Goal: Transaction & Acquisition: Purchase product/service

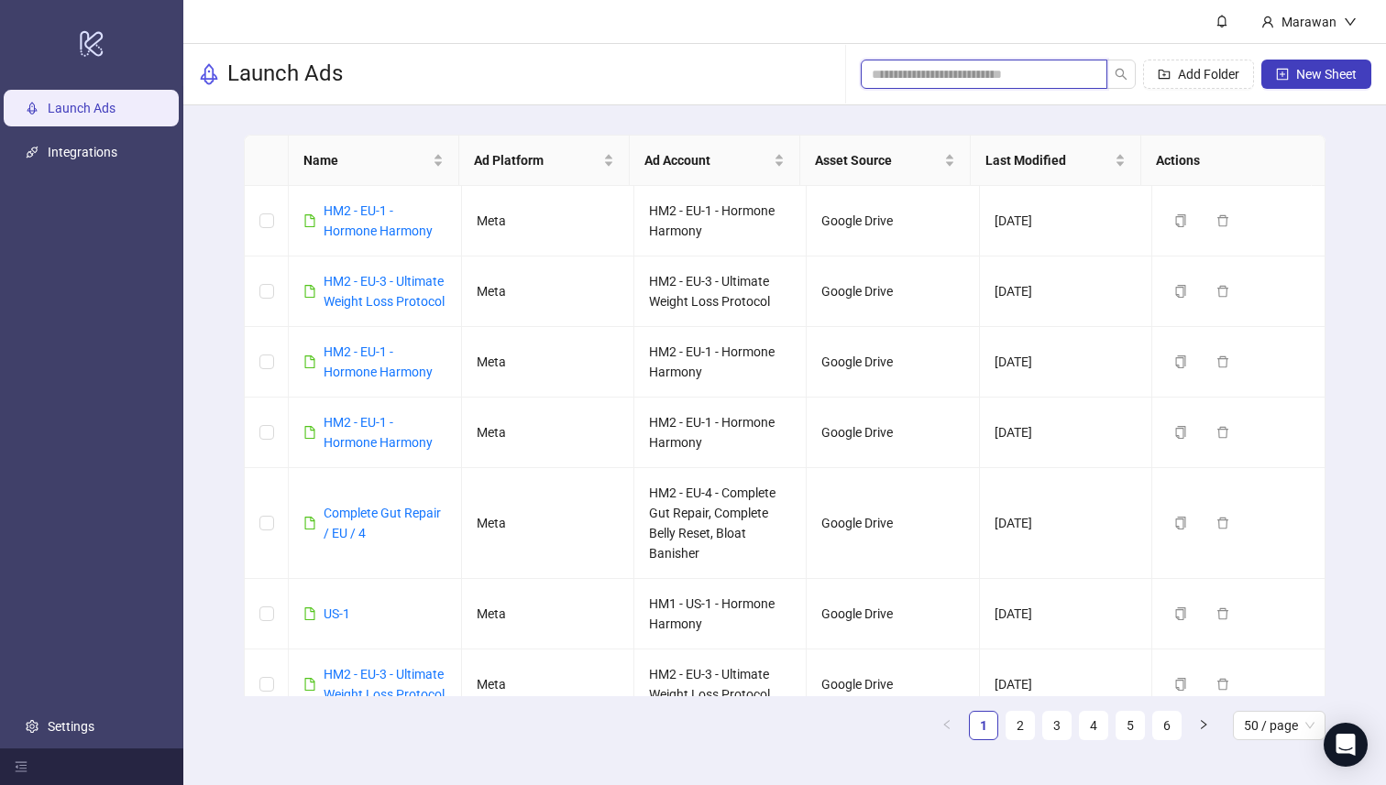
click at [1035, 79] on input "search" at bounding box center [976, 74] width 210 height 20
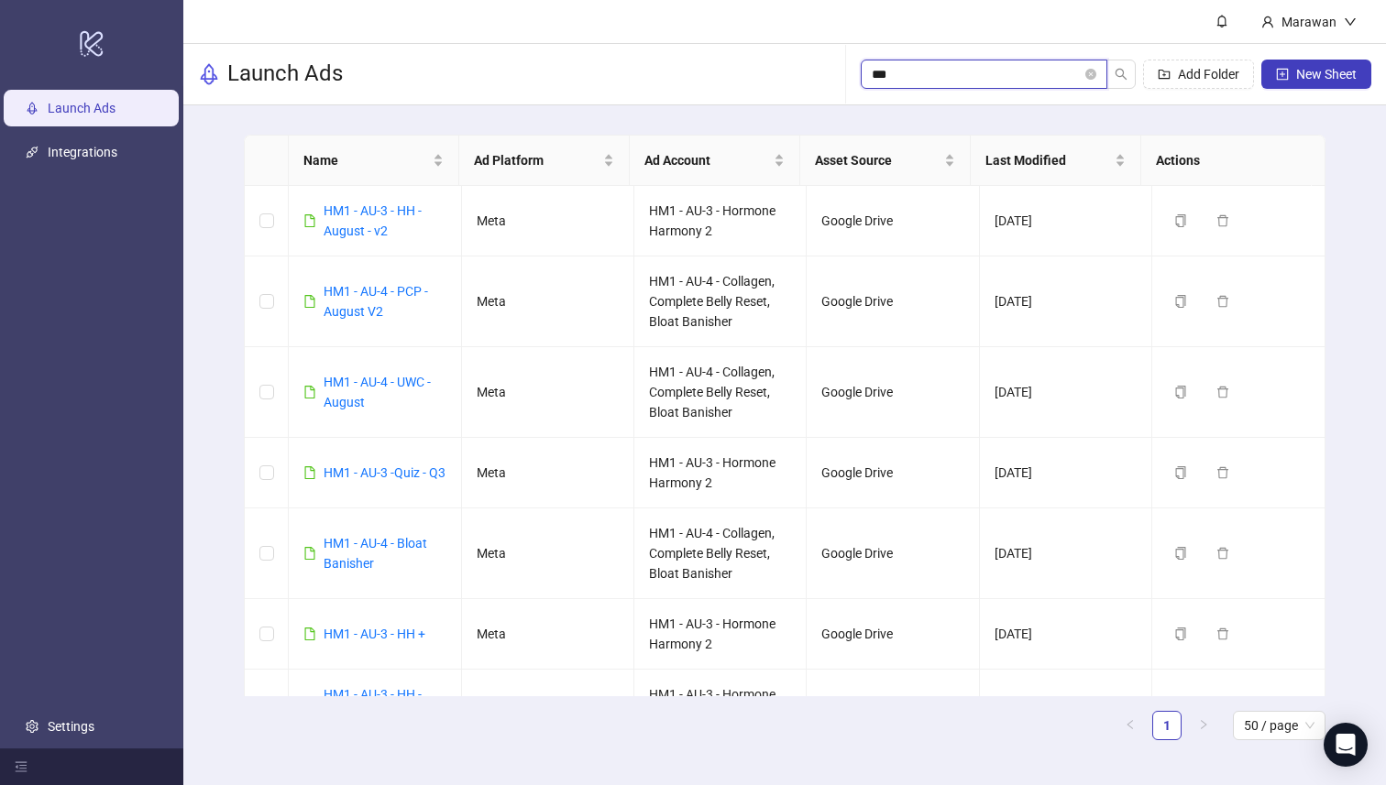
type input "****"
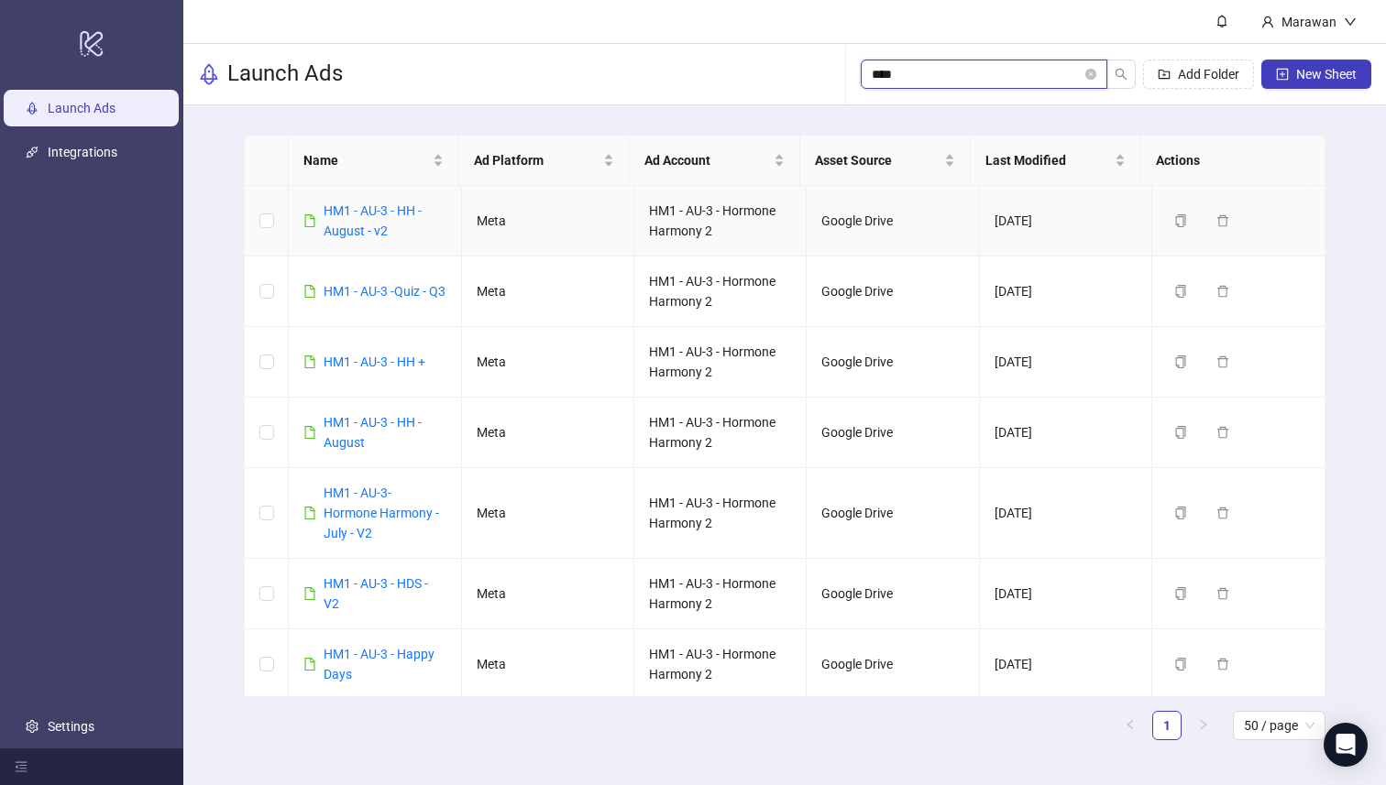
type input "****"
click at [382, 220] on div "HM1 - AU-3 - HH - August - v2" at bounding box center [384, 221] width 122 height 40
click at [369, 209] on link "HM1 - AU-3 - HH - August - v2" at bounding box center [372, 220] width 98 height 35
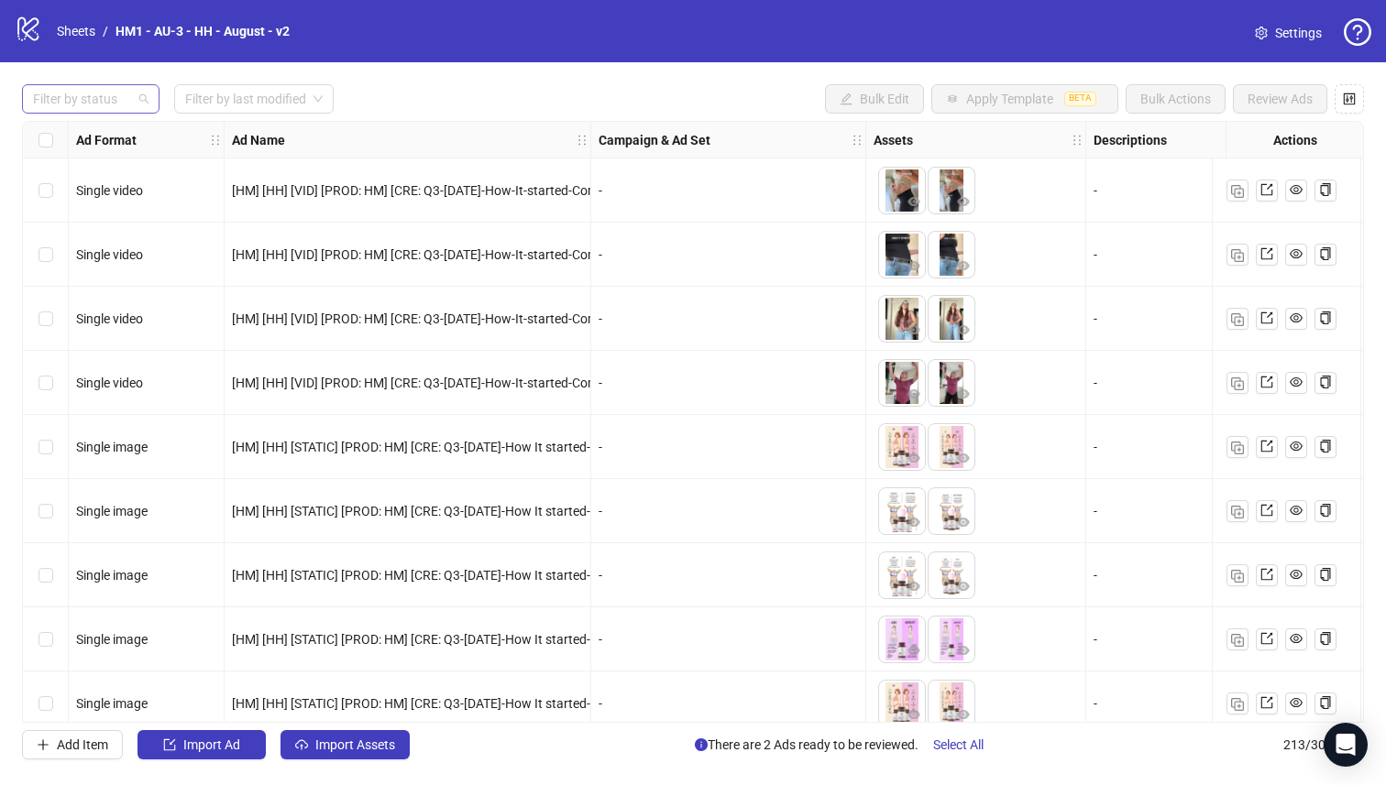
click at [120, 96] on div at bounding box center [81, 99] width 111 height 26
click at [108, 145] on div "Draft" at bounding box center [91, 136] width 108 height 20
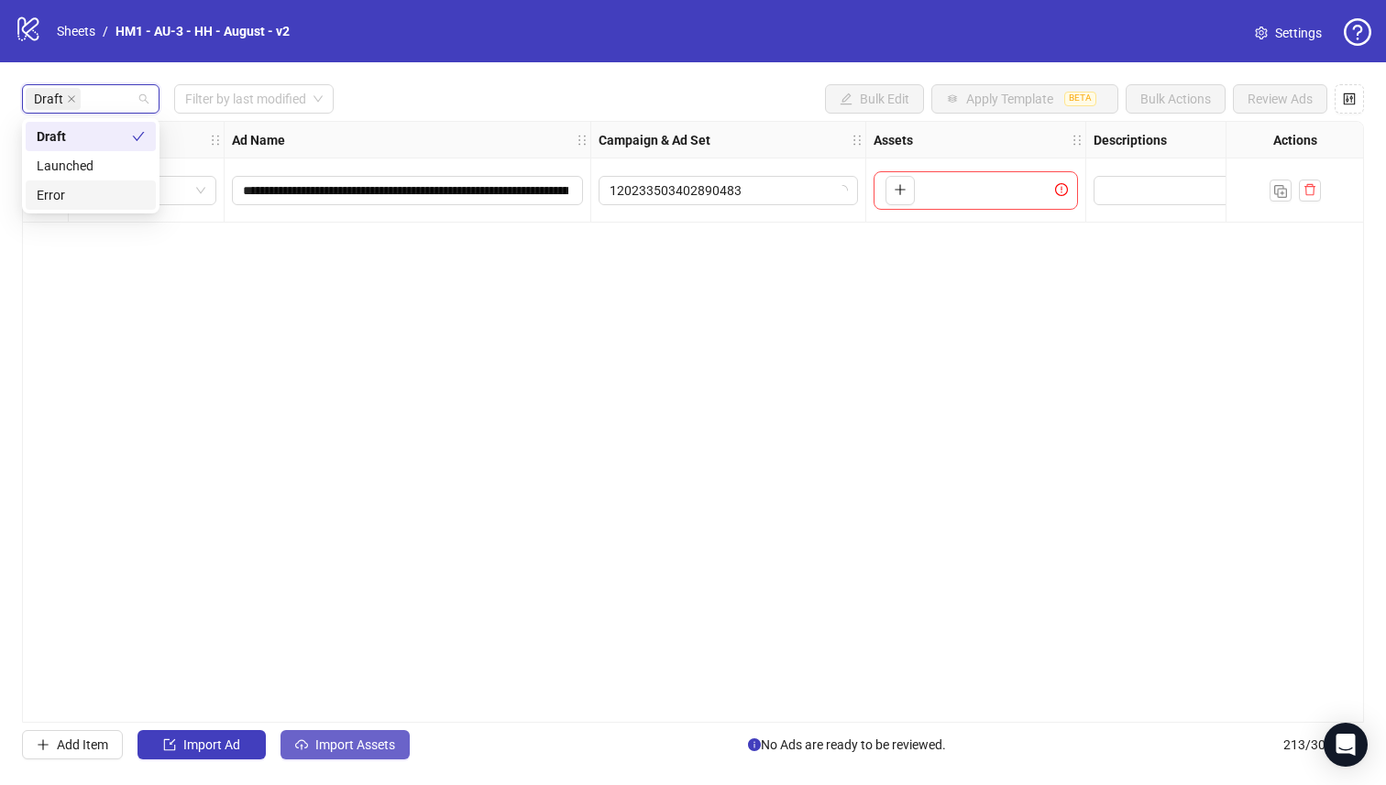
click at [331, 736] on button "Import Assets" at bounding box center [344, 744] width 129 height 29
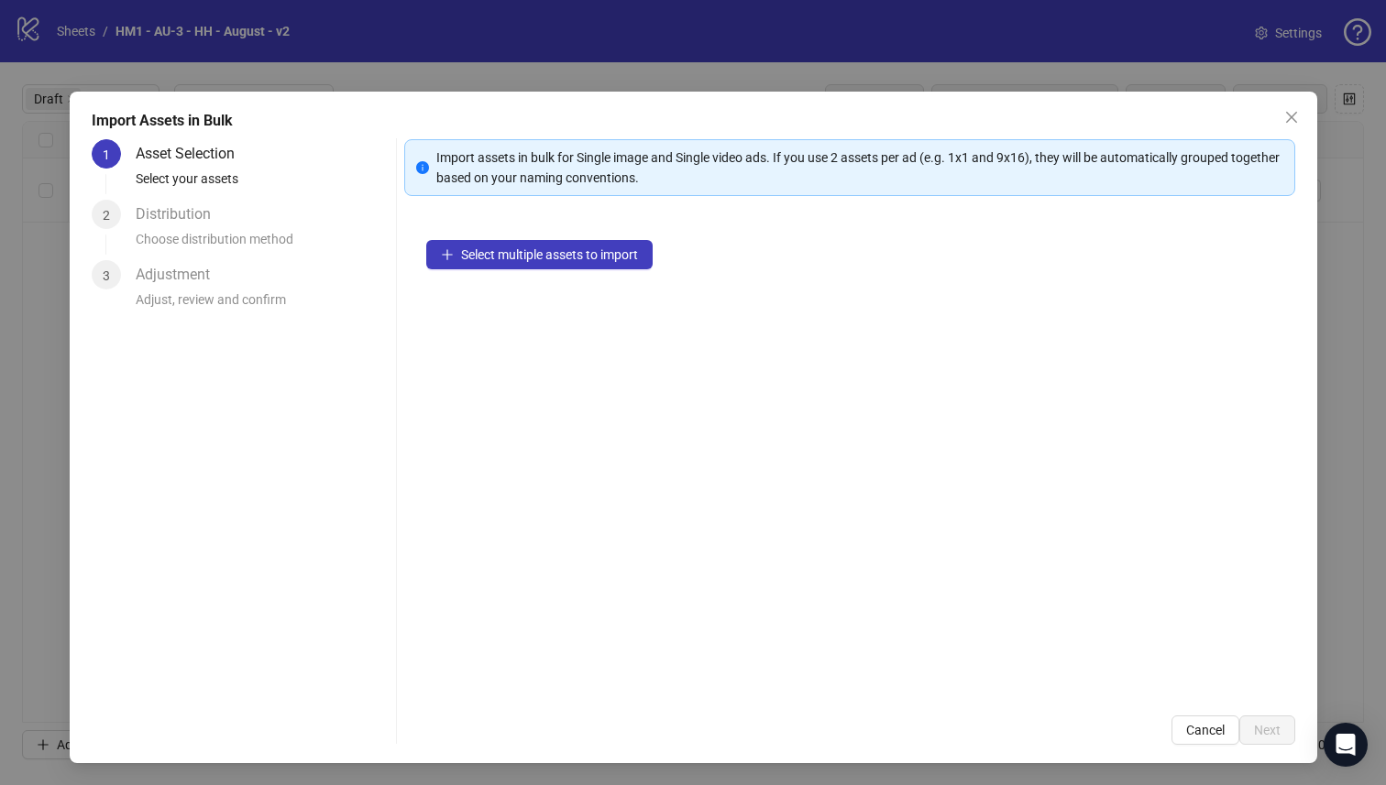
click at [330, 738] on div "1 Asset Selection Select your assets 2 Distribution Choose distribution method …" at bounding box center [240, 442] width 297 height 606
click at [538, 248] on span "Select multiple assets to import" at bounding box center [549, 254] width 177 height 15
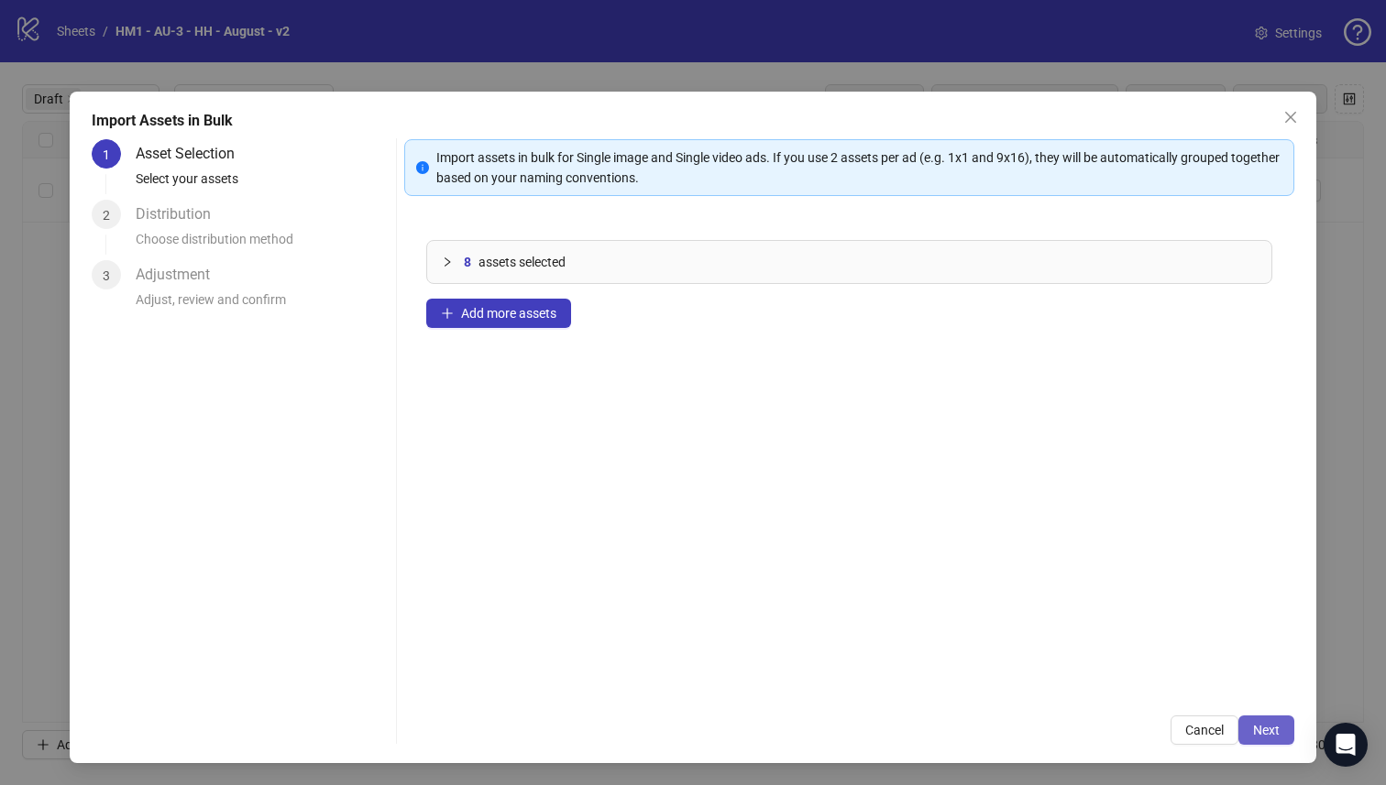
click at [1278, 724] on div "Import Assets in Bulk 1 Asset Selection Select your assets 2 Distribution Choos…" at bounding box center [693, 428] width 1247 height 672
click at [1251, 722] on button "Next" at bounding box center [1266, 730] width 56 height 29
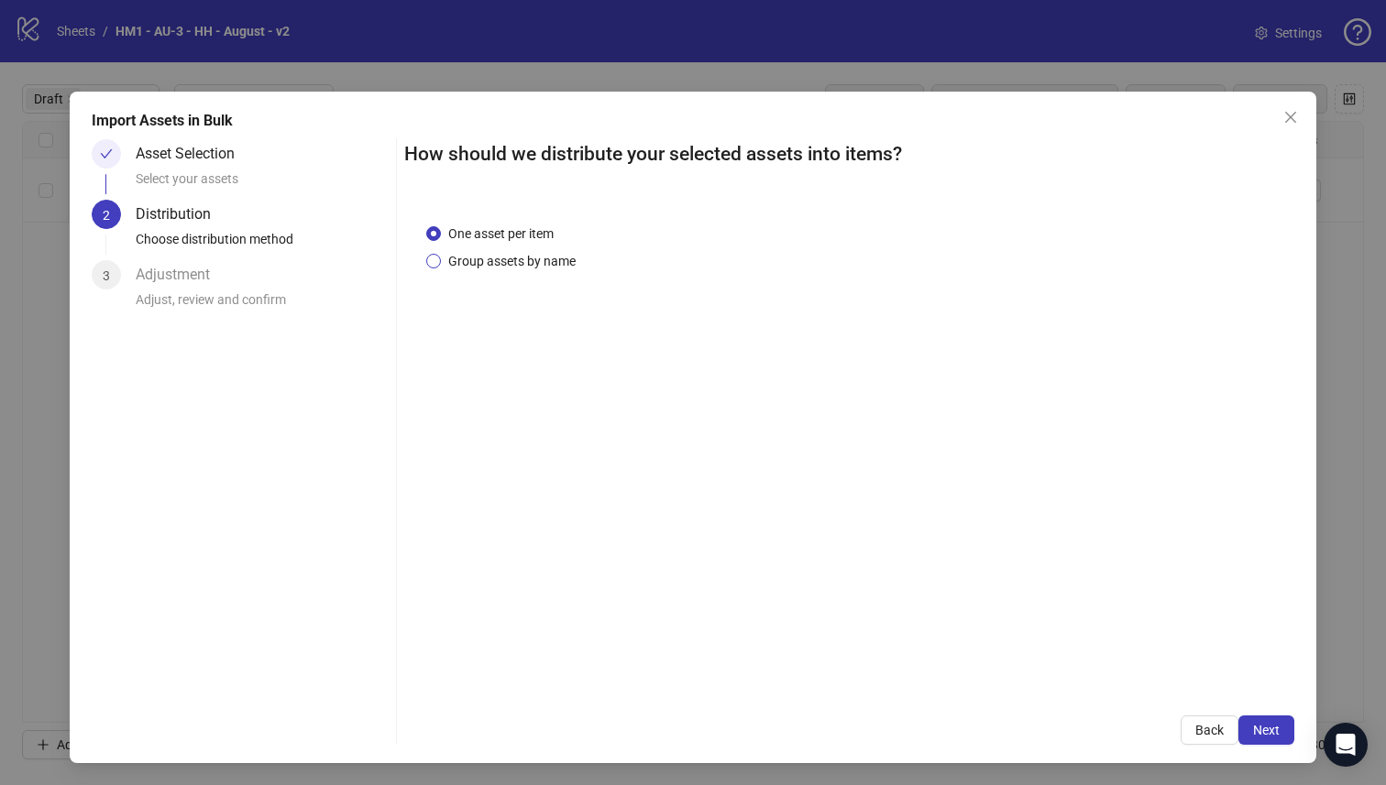
click at [500, 264] on span "Group assets by name" at bounding box center [512, 261] width 142 height 20
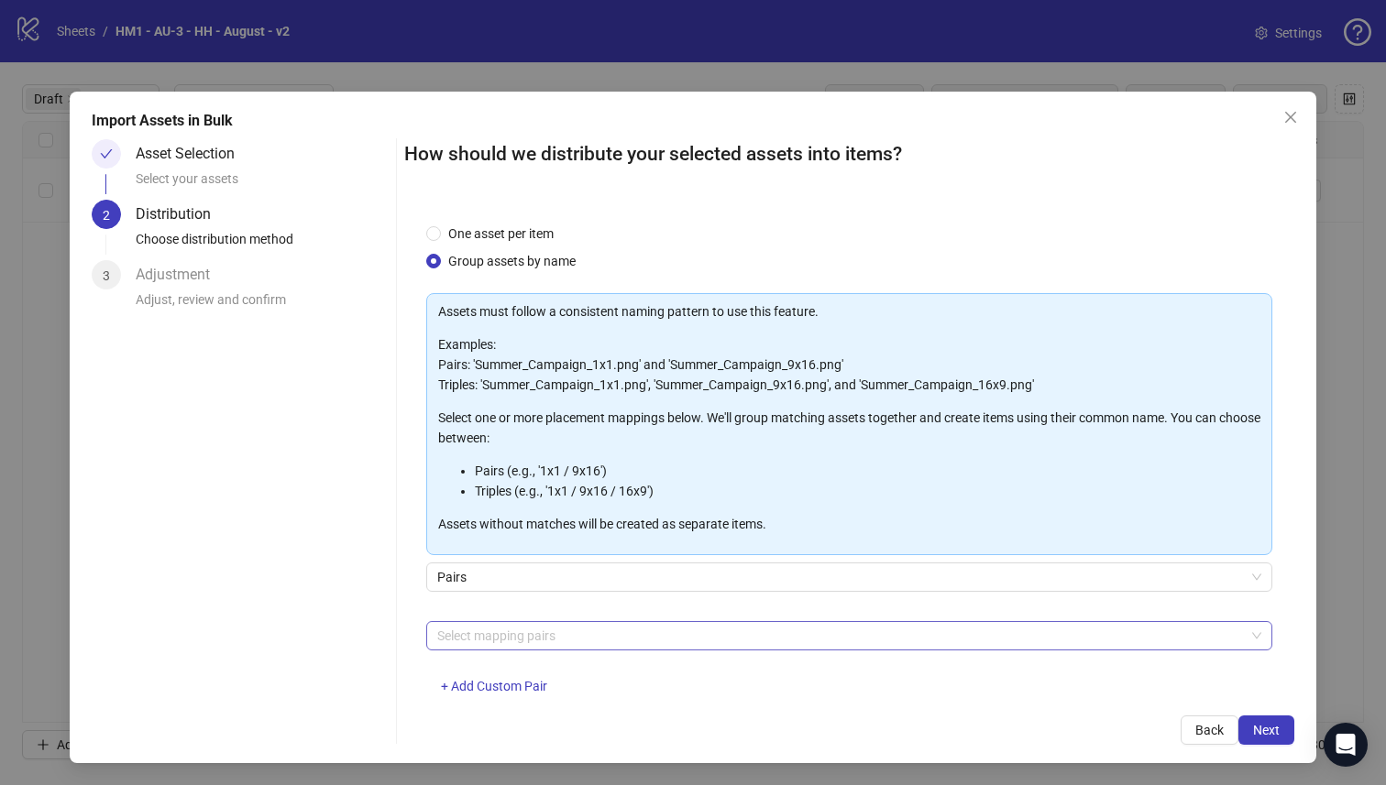
click at [592, 639] on div at bounding box center [840, 636] width 820 height 26
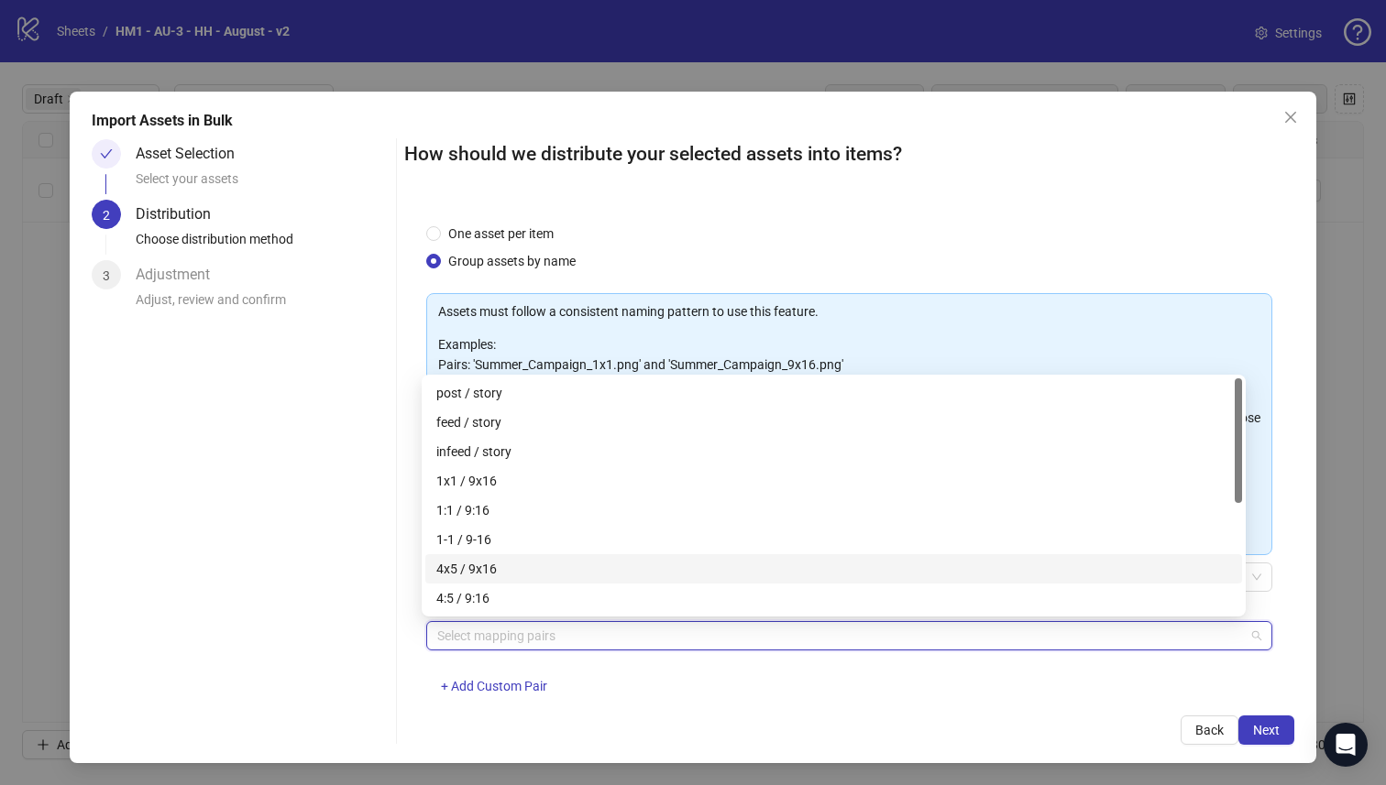
click at [582, 563] on div "4x5 / 9x16" at bounding box center [833, 569] width 795 height 20
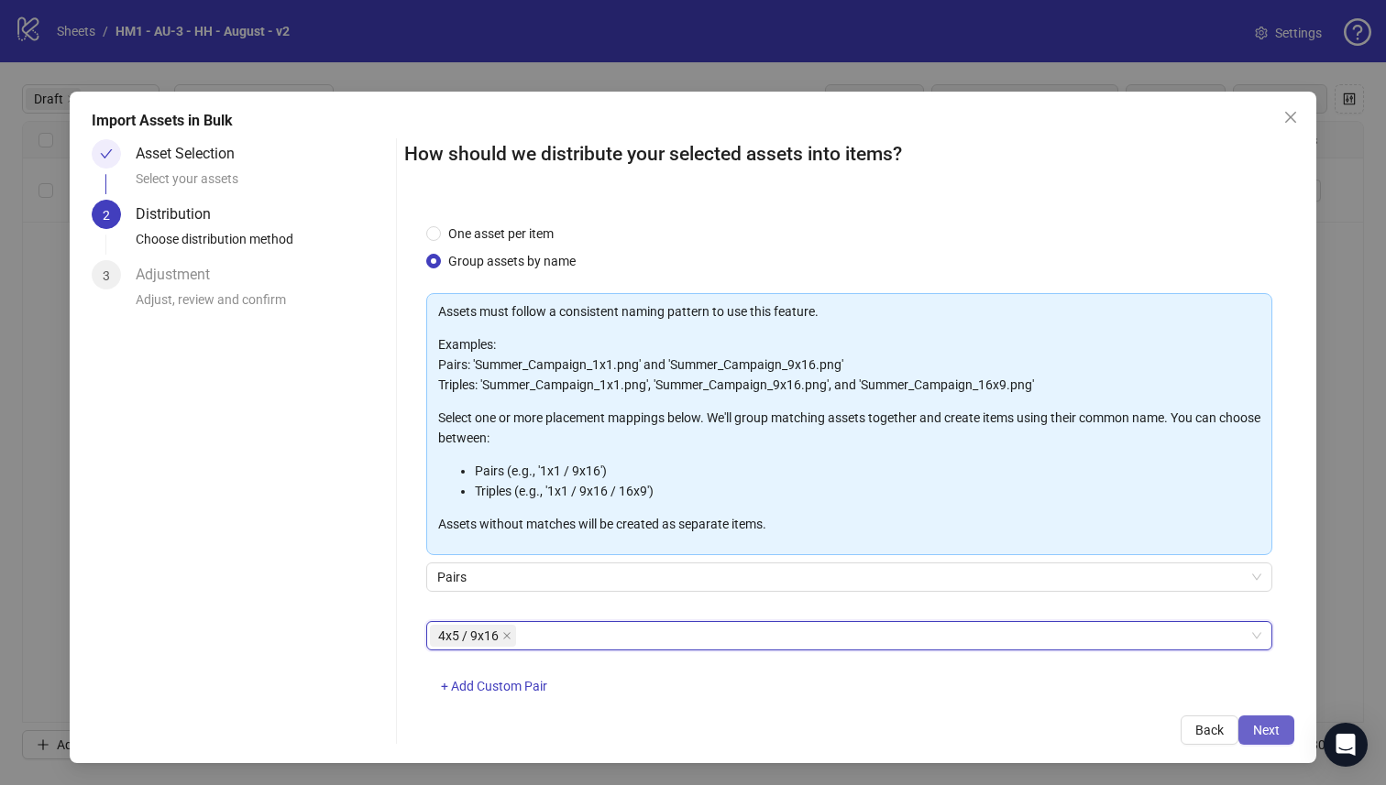
click at [1253, 725] on span "Next" at bounding box center [1266, 730] width 27 height 15
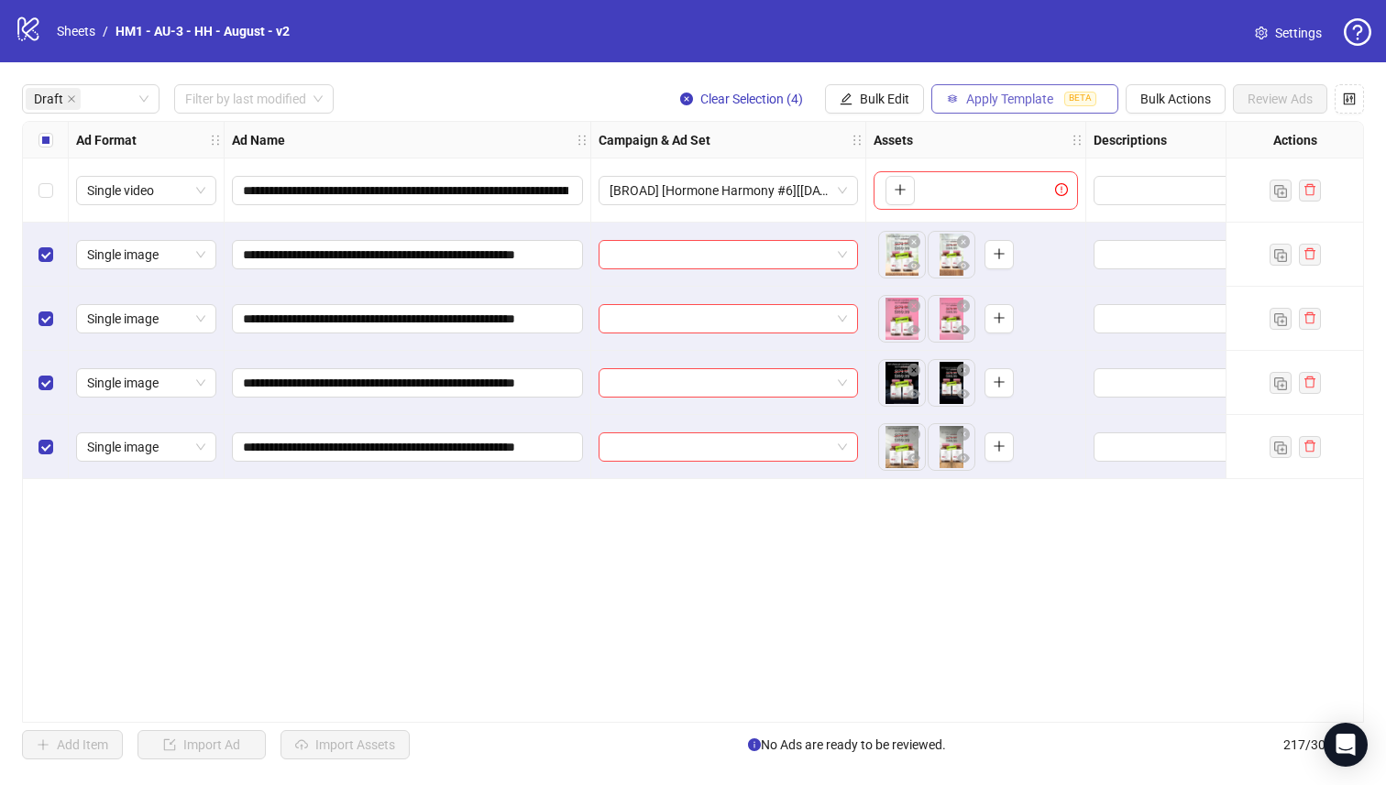
click at [1057, 97] on button "Apply Template BETA" at bounding box center [1024, 98] width 187 height 29
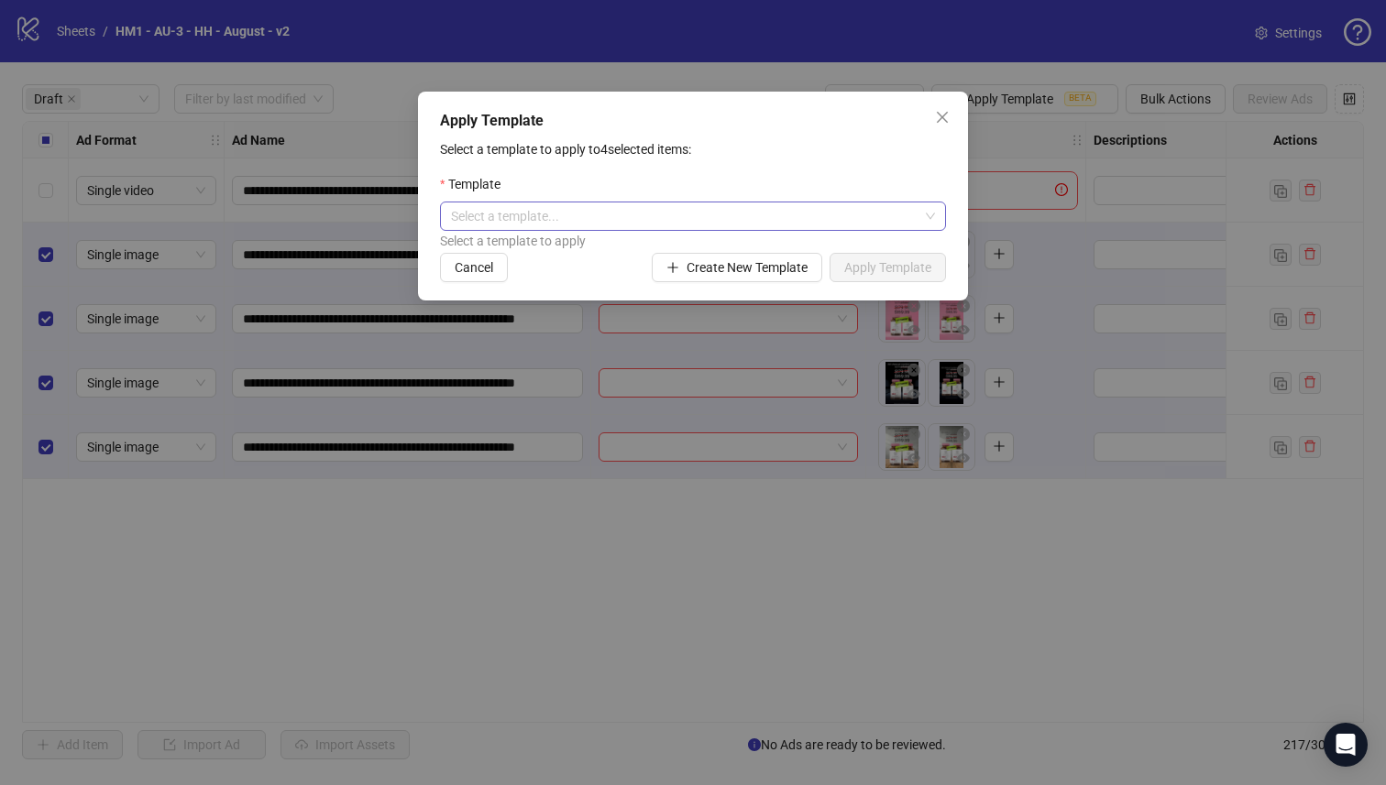
click at [796, 212] on input "search" at bounding box center [684, 216] width 467 height 27
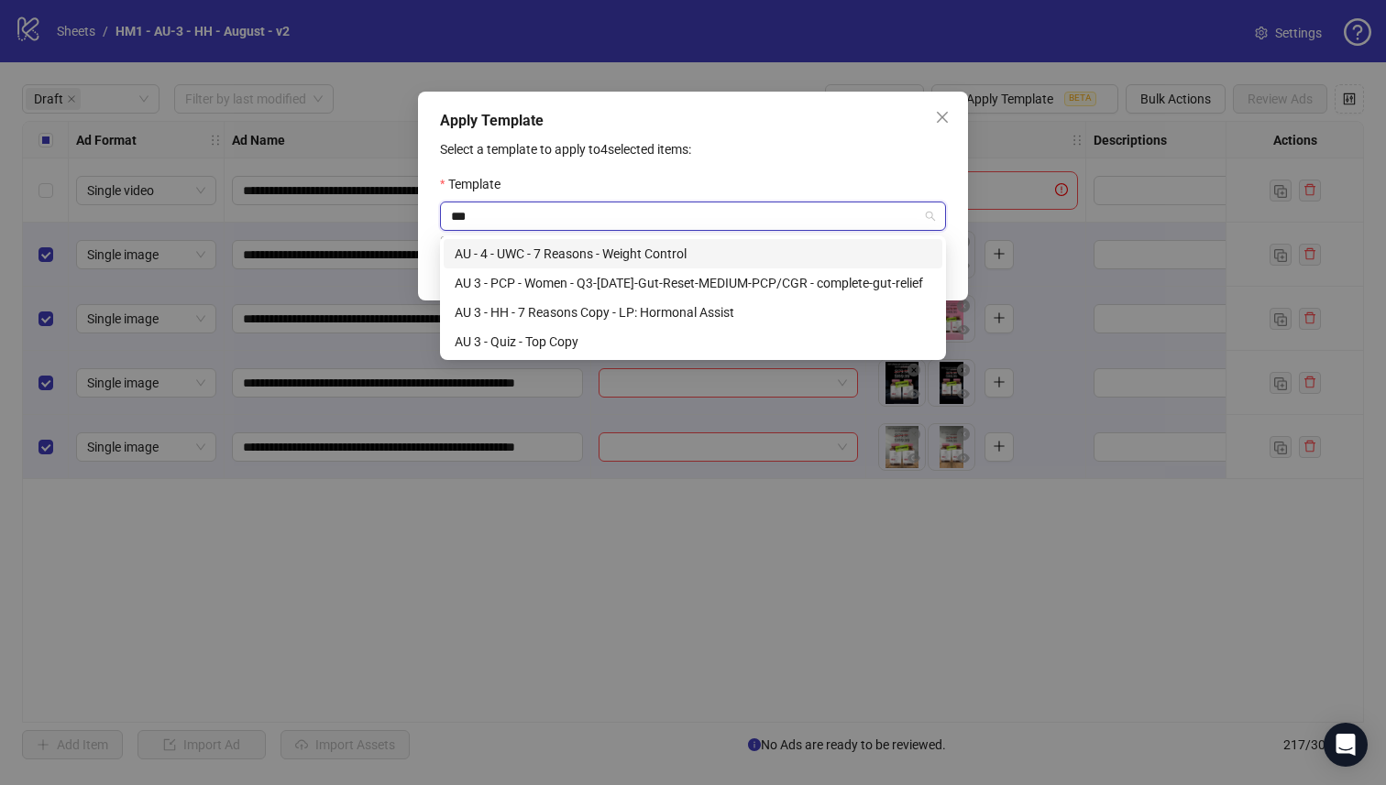
type input "****"
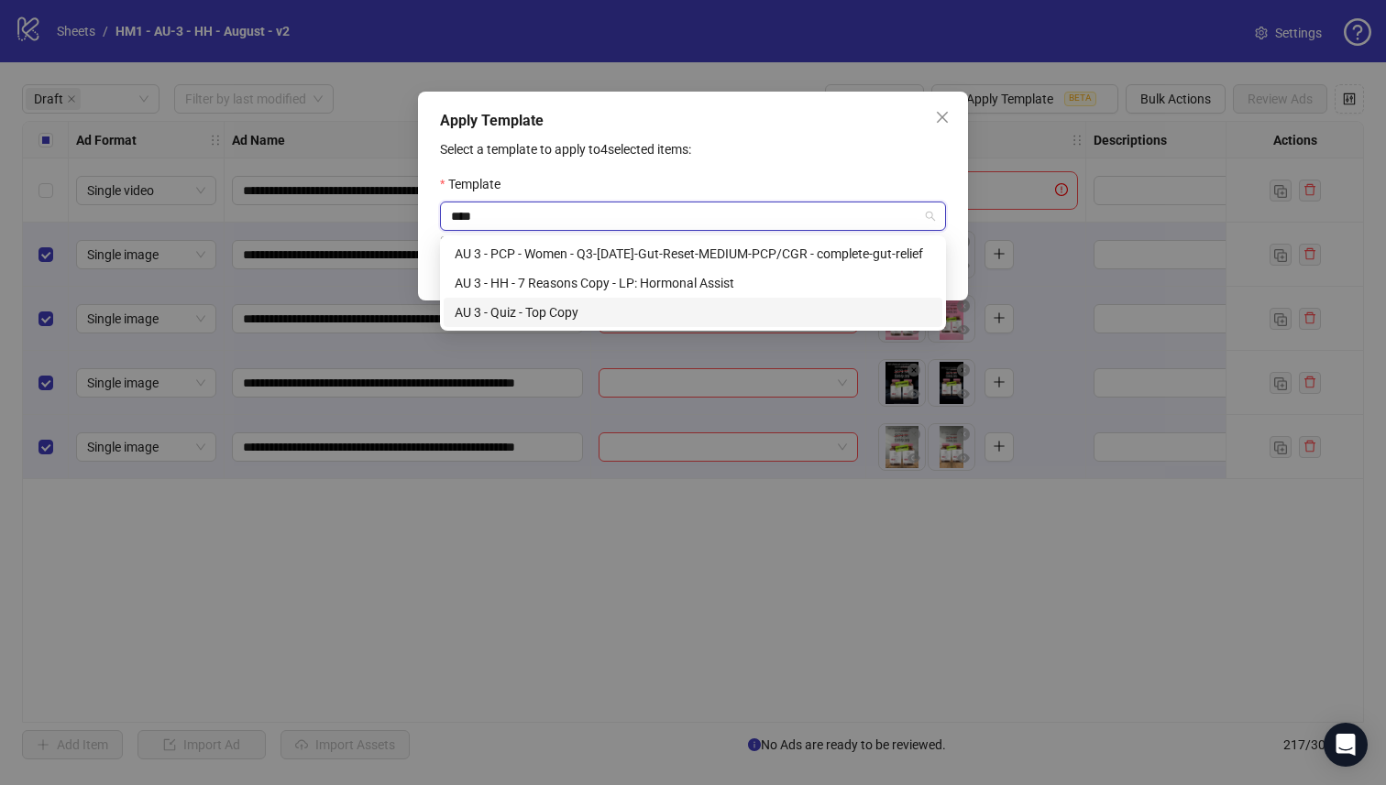
click at [806, 298] on div "AU 3 - Quiz - Top Copy" at bounding box center [693, 312] width 499 height 29
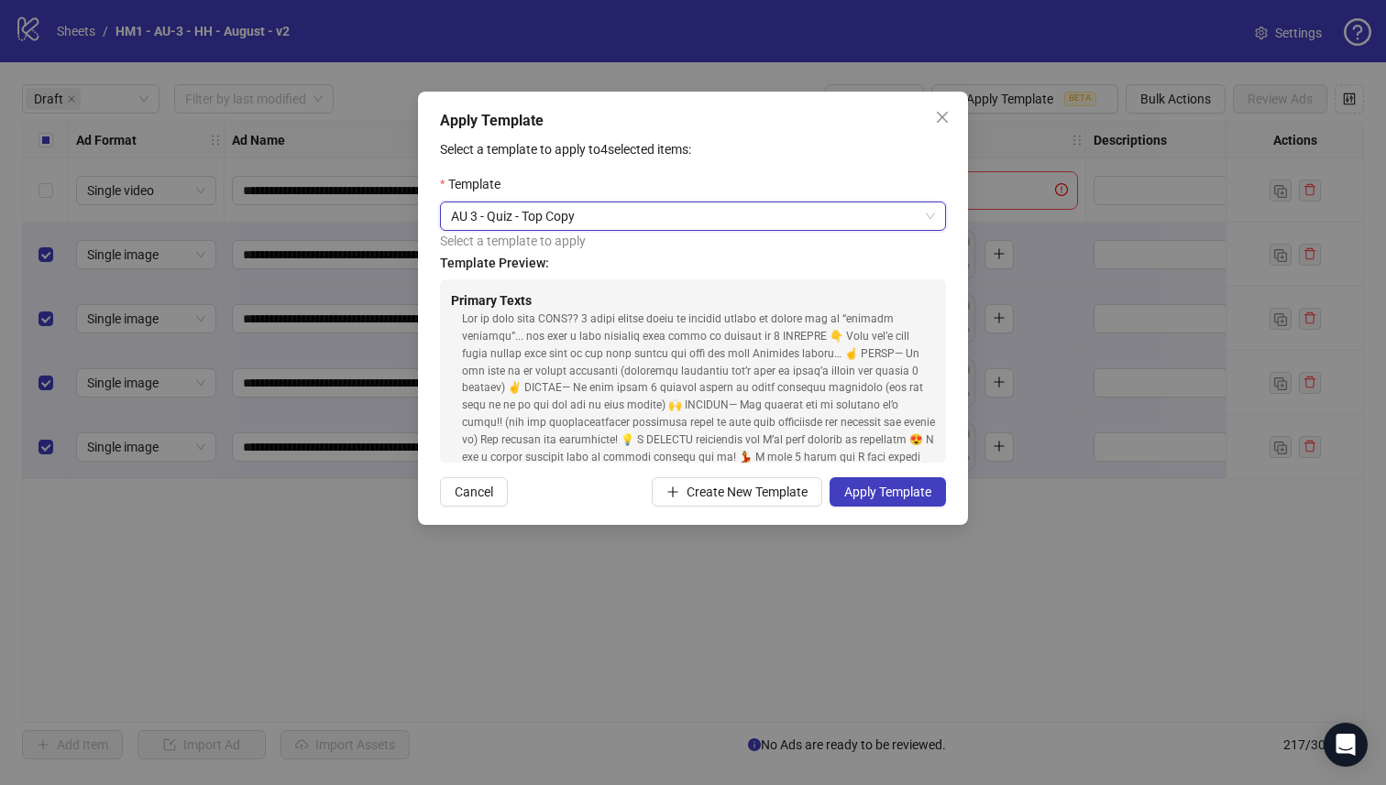
click at [642, 218] on span "AU 3 - Quiz - Top Copy" at bounding box center [693, 216] width 484 height 27
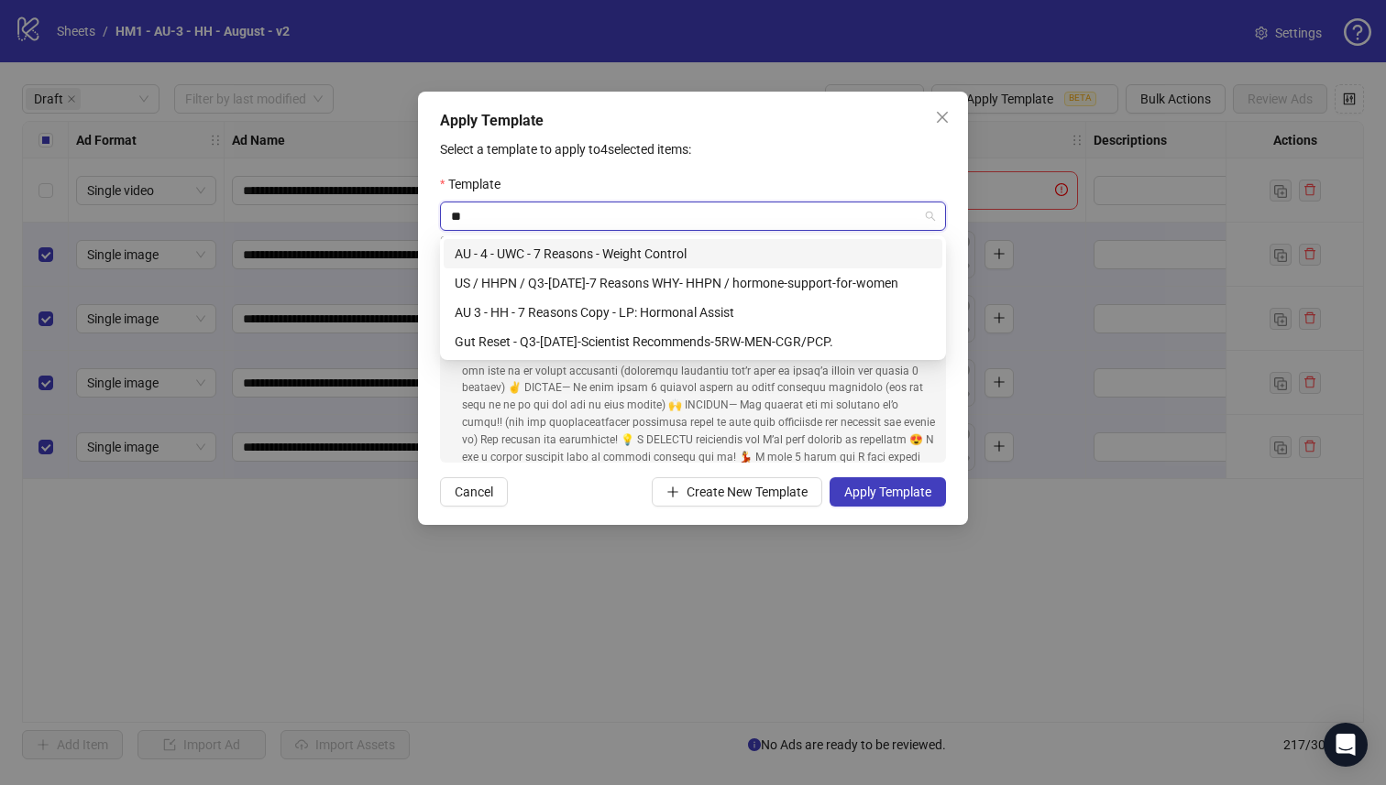
type input "***"
type input "******"
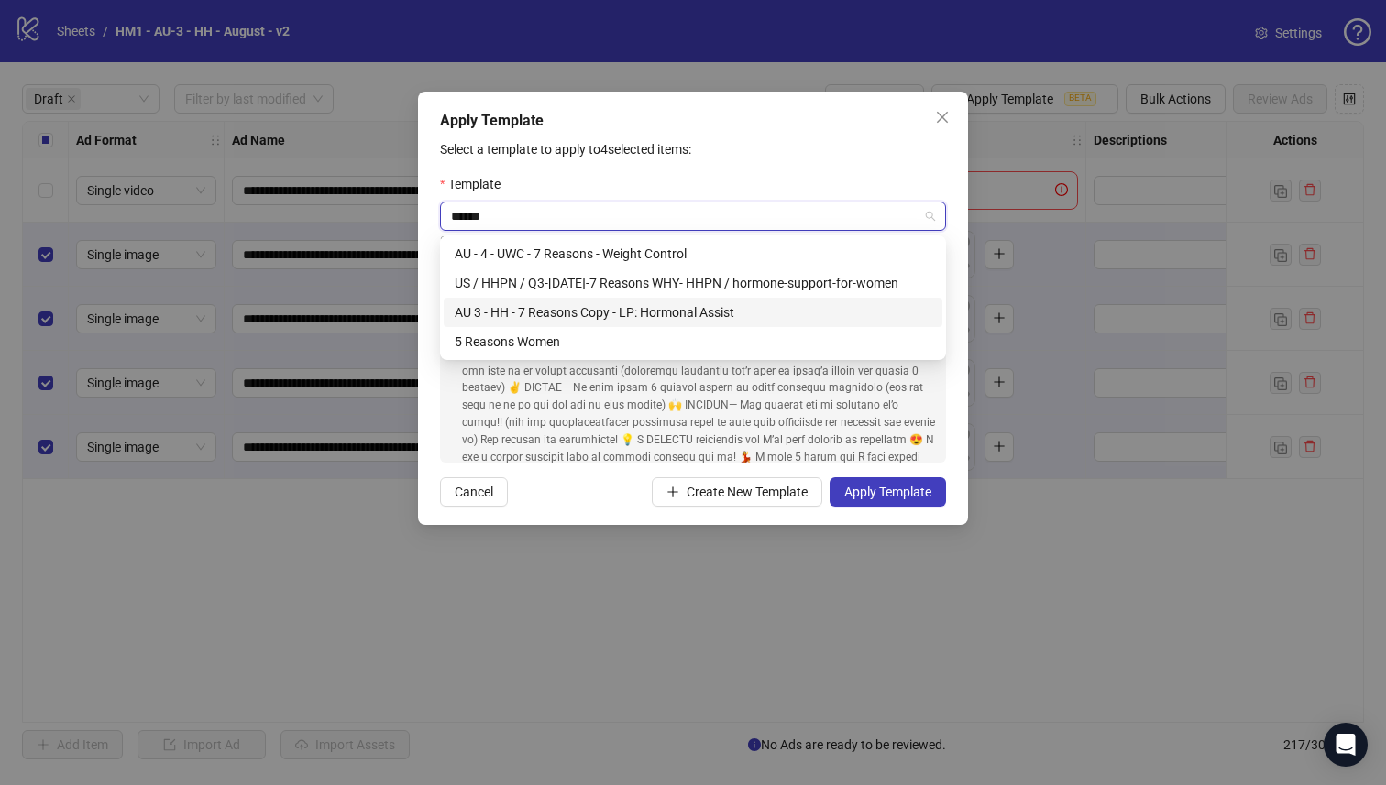
click at [852, 312] on div "AU 3 - HH - 7 Reasons Copy - LP: Hormonal Assist" at bounding box center [693, 312] width 477 height 20
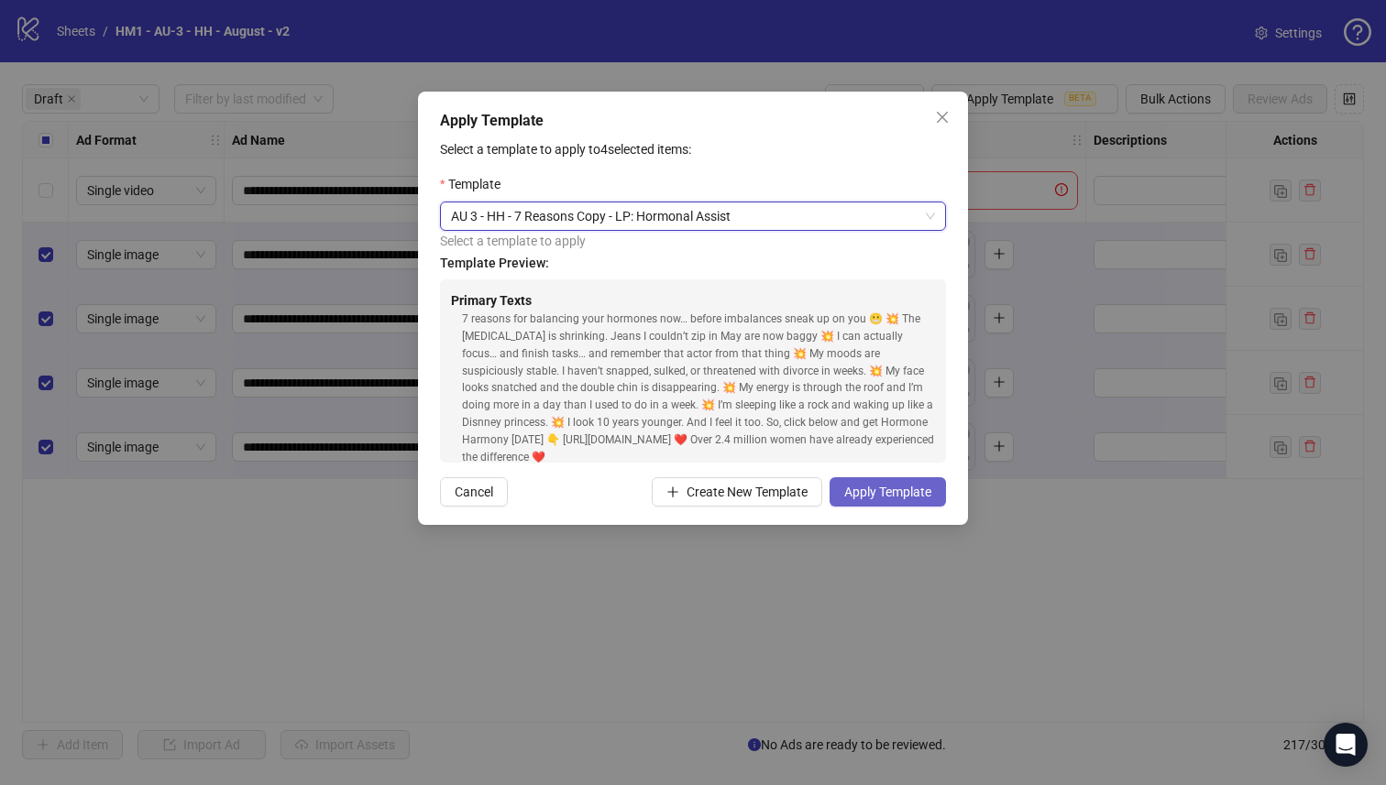
click at [932, 496] on button "Apply Template" at bounding box center [887, 491] width 116 height 29
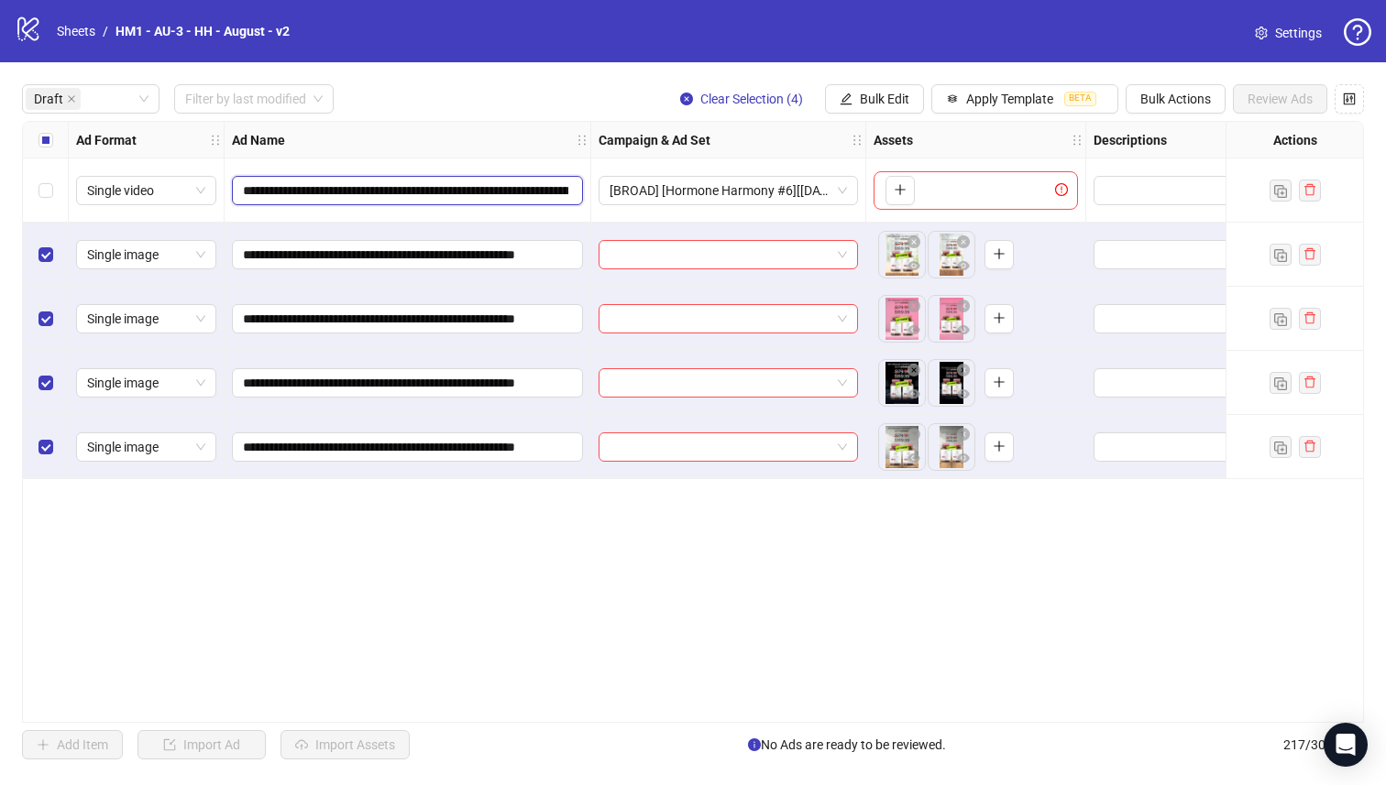
click at [466, 184] on input "**********" at bounding box center [405, 191] width 325 height 20
drag, startPoint x: 486, startPoint y: 196, endPoint x: 254, endPoint y: 189, distance: 232.0
click at [249, 189] on input "**********" at bounding box center [405, 191] width 325 height 20
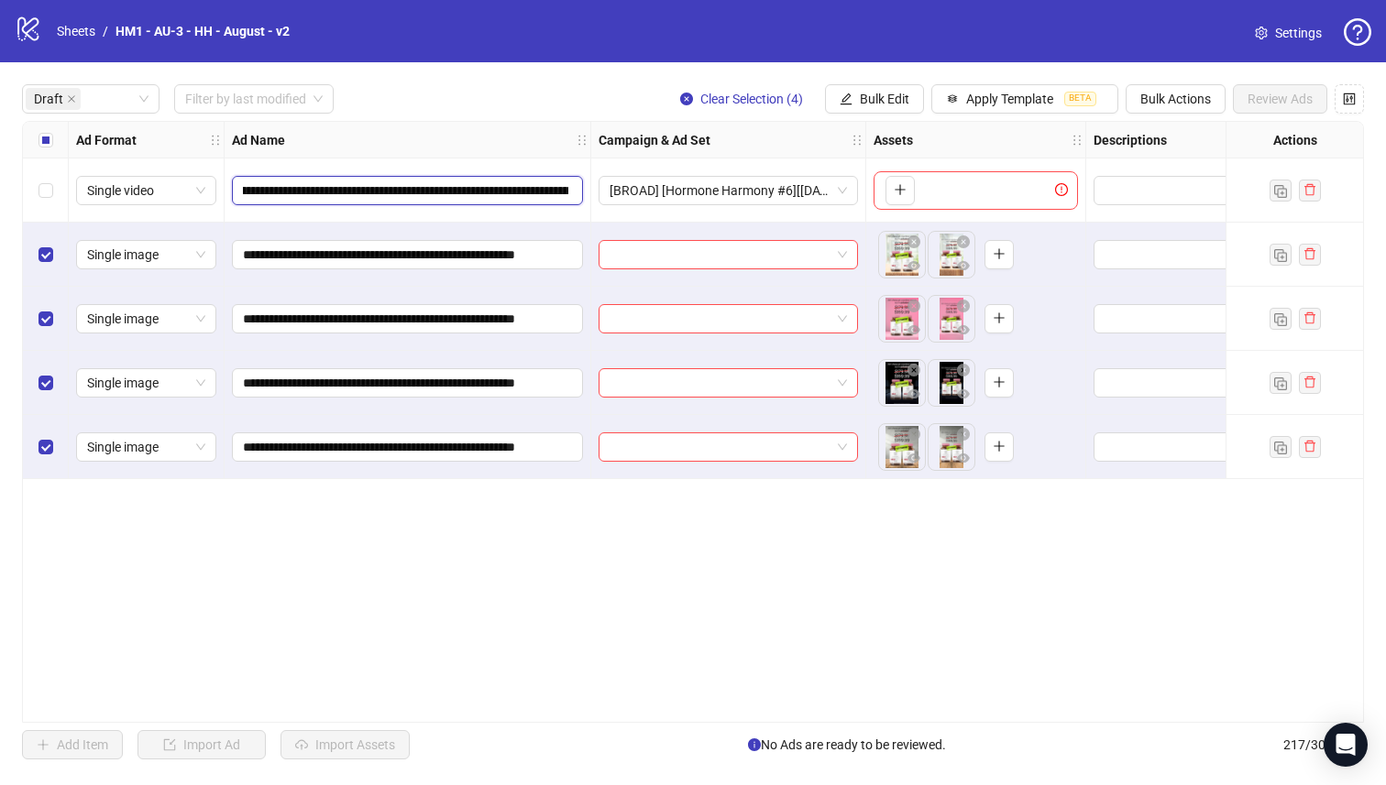
click at [400, 188] on input "**********" at bounding box center [405, 191] width 325 height 20
drag, startPoint x: 381, startPoint y: 191, endPoint x: 857, endPoint y: 166, distance: 476.2
click at [854, 122] on div "**********" at bounding box center [1058, 122] width 2071 height 0
click at [908, 101] on button "Bulk Edit" at bounding box center [874, 98] width 99 height 29
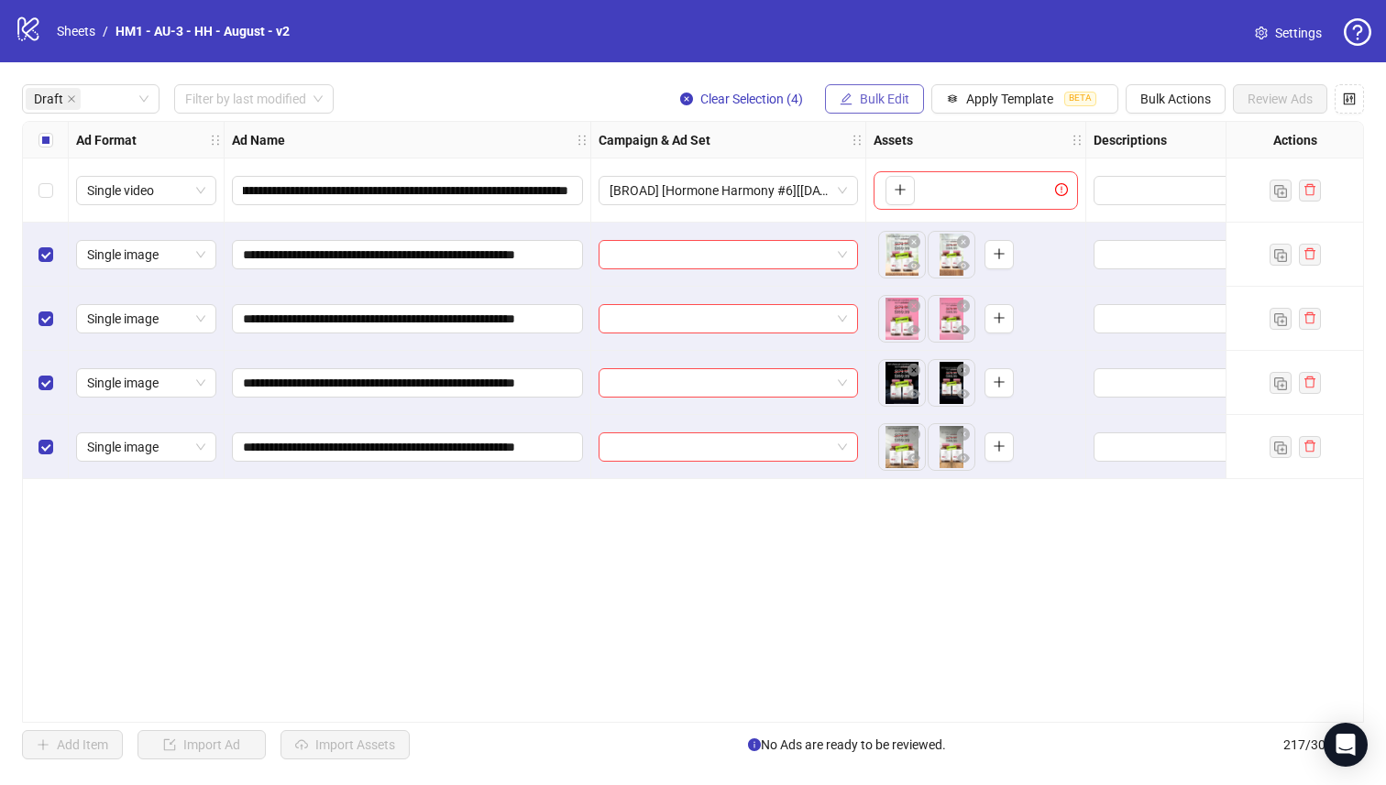
scroll to position [0, 0]
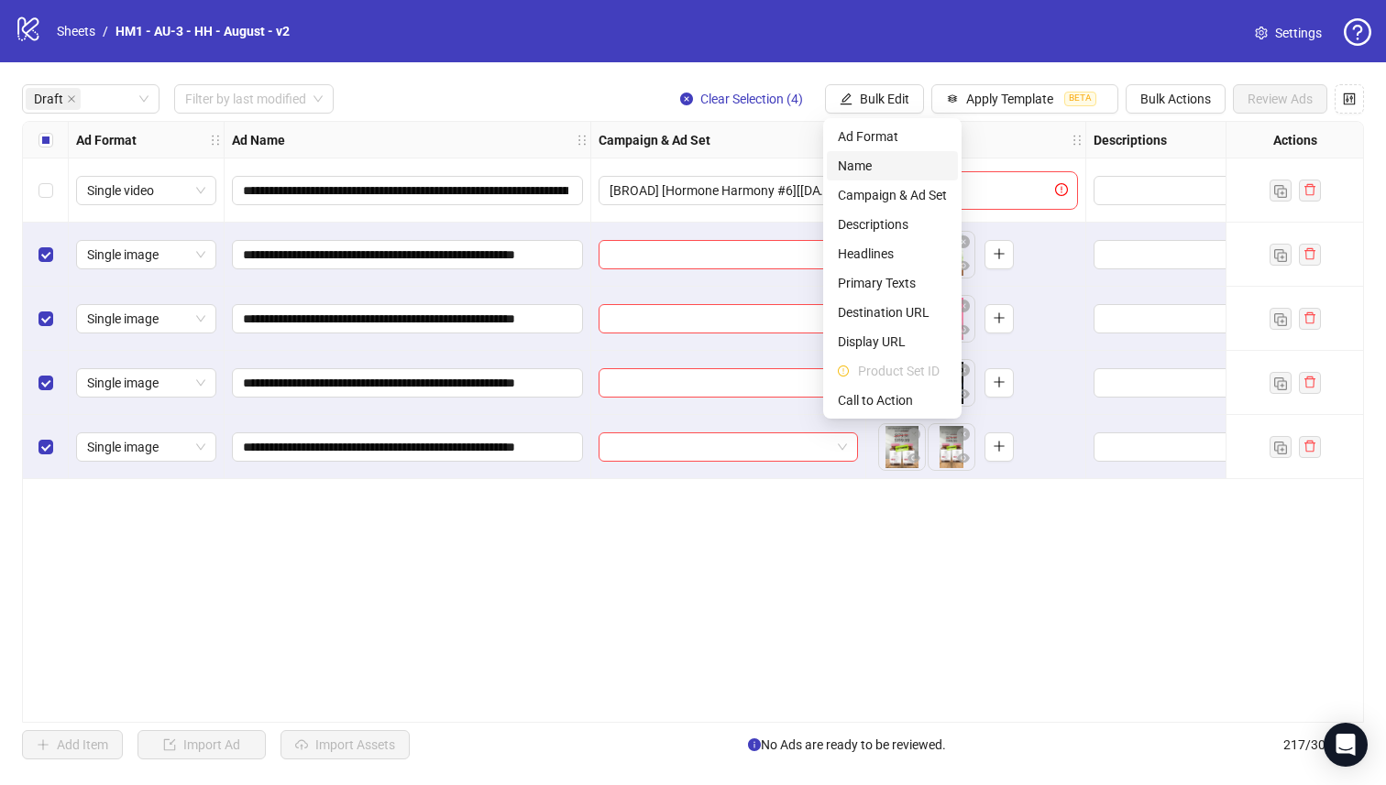
click at [896, 175] on span "Name" at bounding box center [892, 166] width 109 height 20
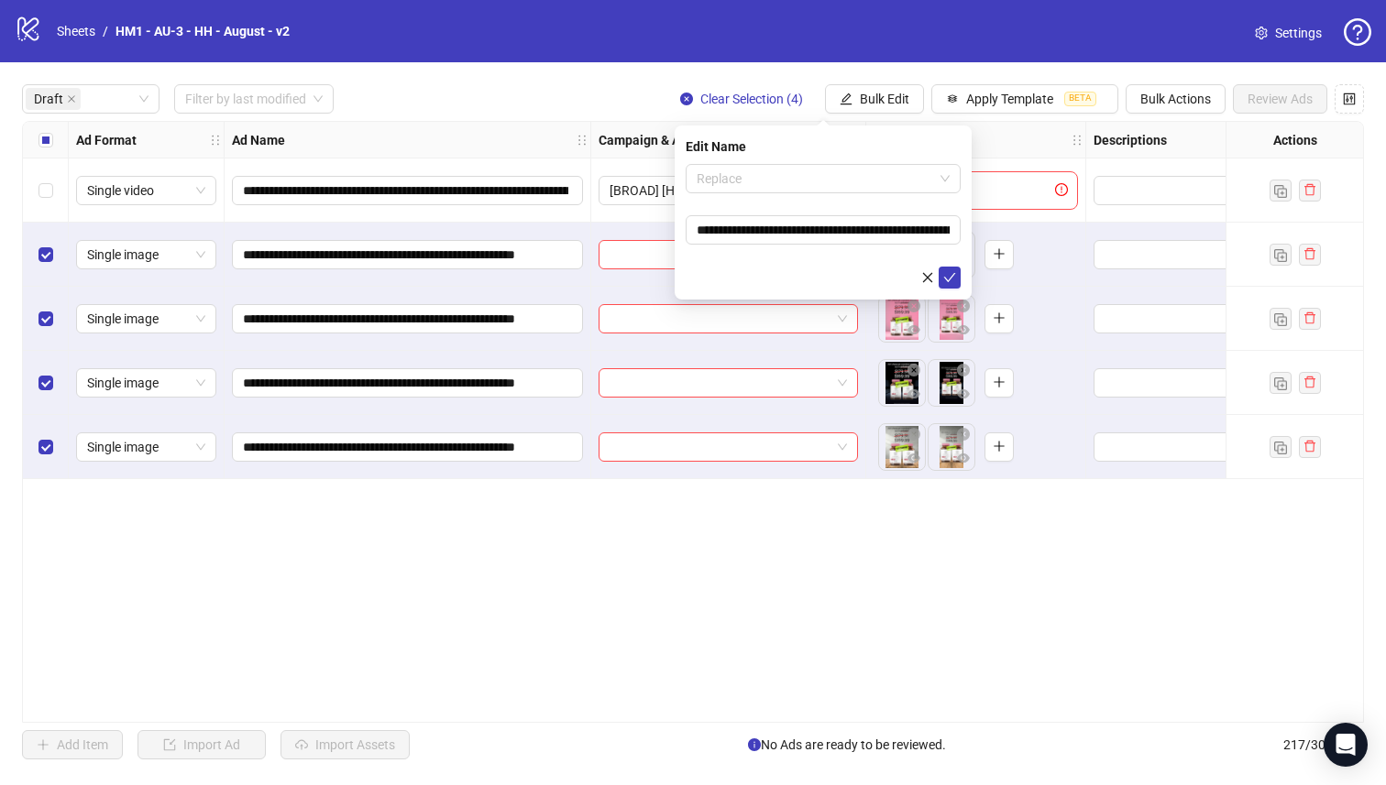
click at [827, 174] on span "Replace" at bounding box center [822, 178] width 253 height 27
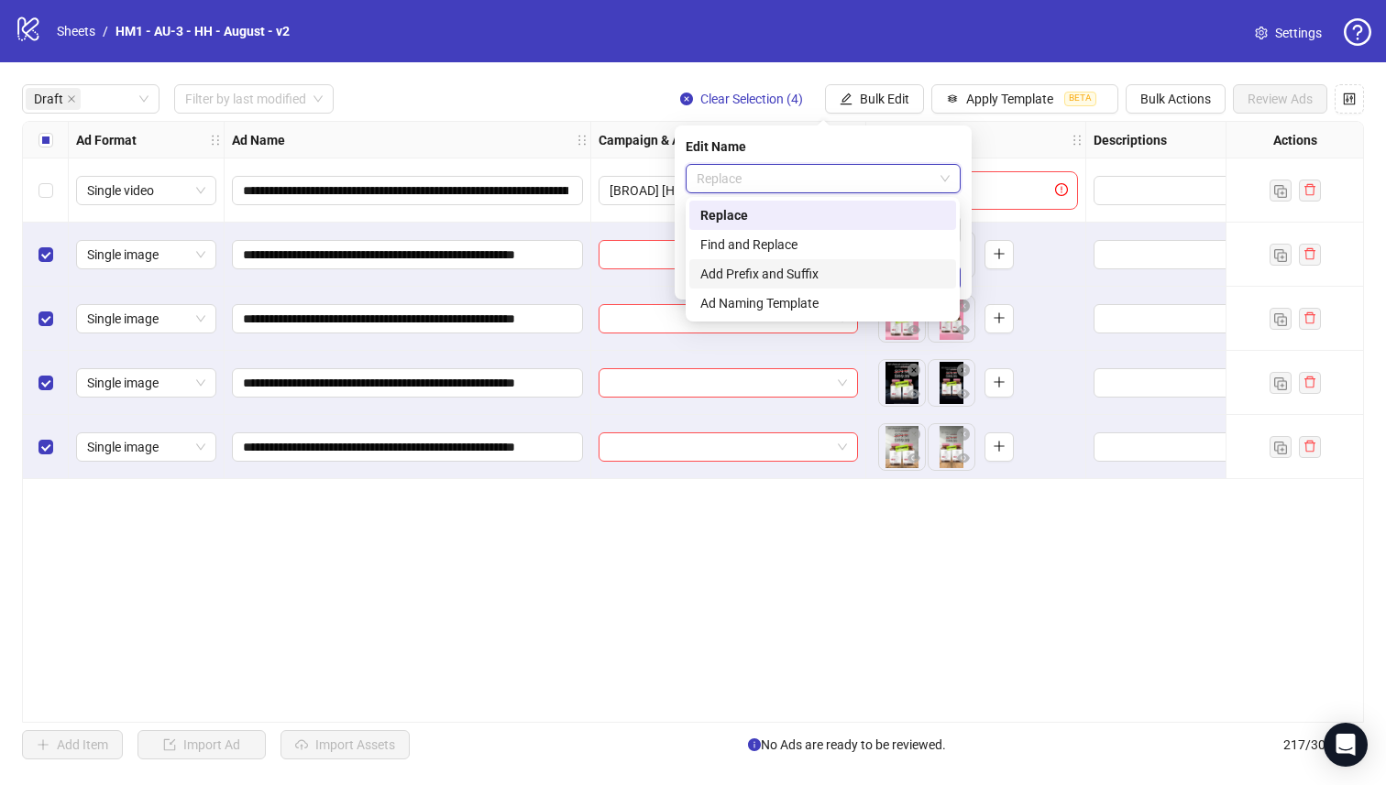
click at [813, 269] on div "Add Prefix and Suffix" at bounding box center [822, 274] width 245 height 20
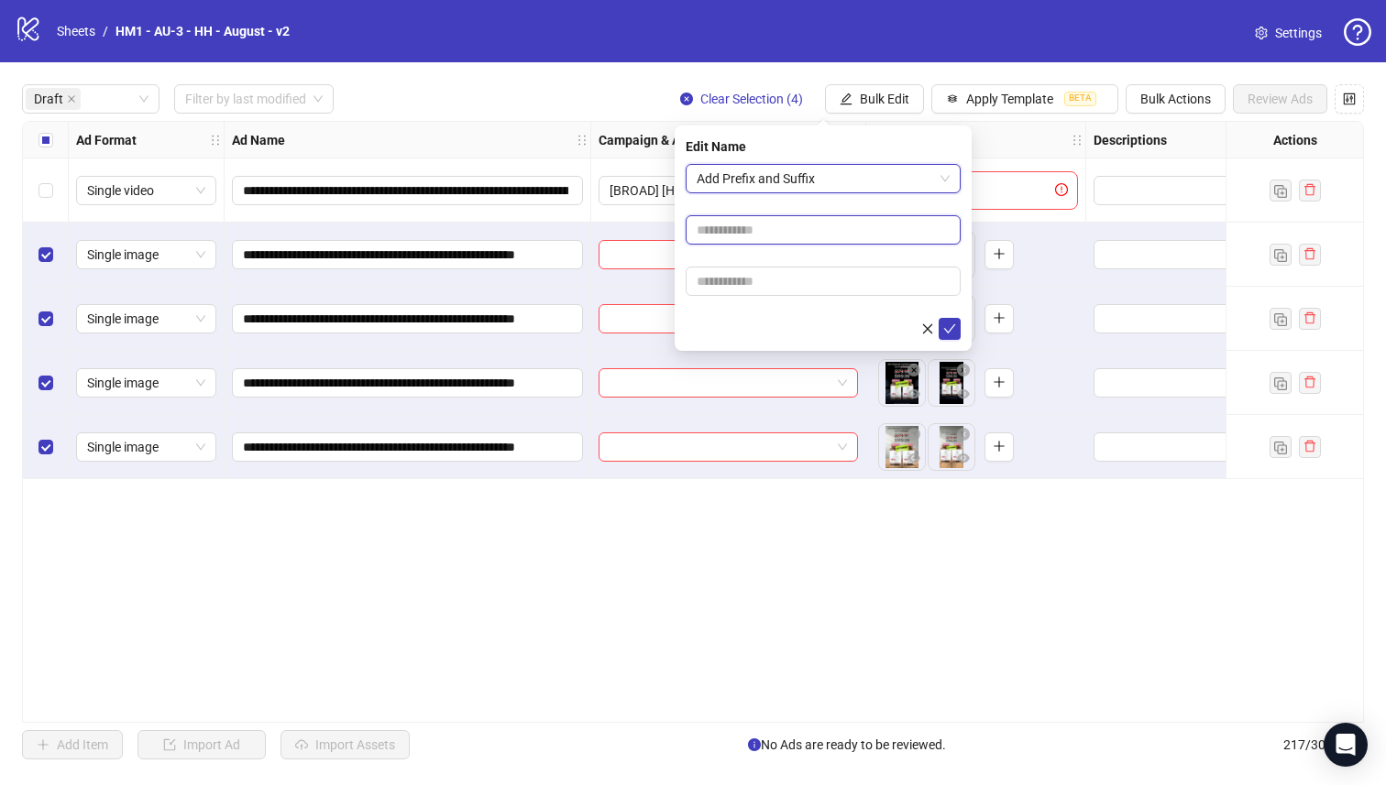
click at [790, 225] on input "text" at bounding box center [822, 229] width 275 height 29
type input "**********"
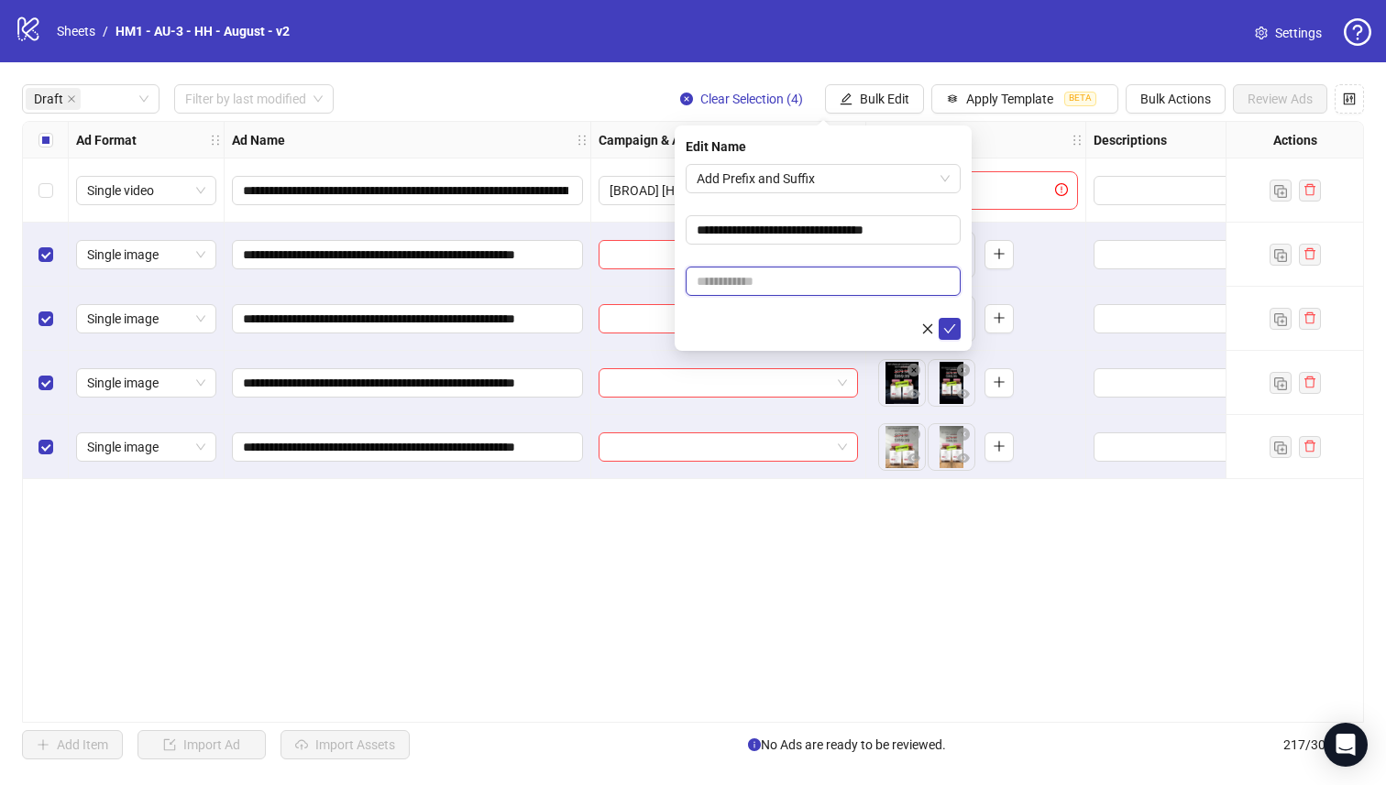
click at [855, 279] on input "text" at bounding box center [822, 281] width 275 height 29
paste input "**********"
type input "**********"
click at [955, 333] on icon "check" at bounding box center [949, 329] width 13 height 13
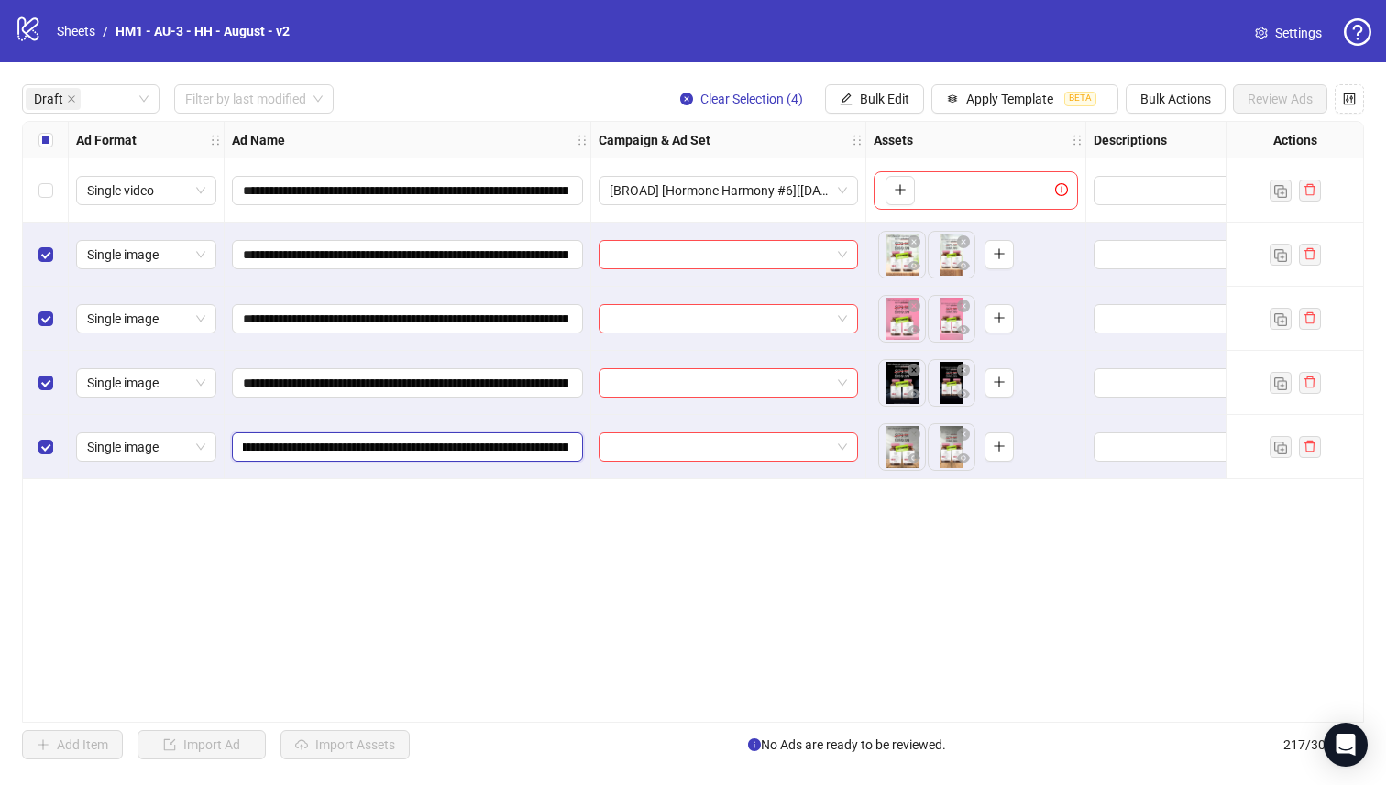
scroll to position [0, 335]
click at [465, 452] on input "**********" at bounding box center [405, 447] width 325 height 20
click at [872, 107] on button "Bulk Edit" at bounding box center [874, 98] width 99 height 29
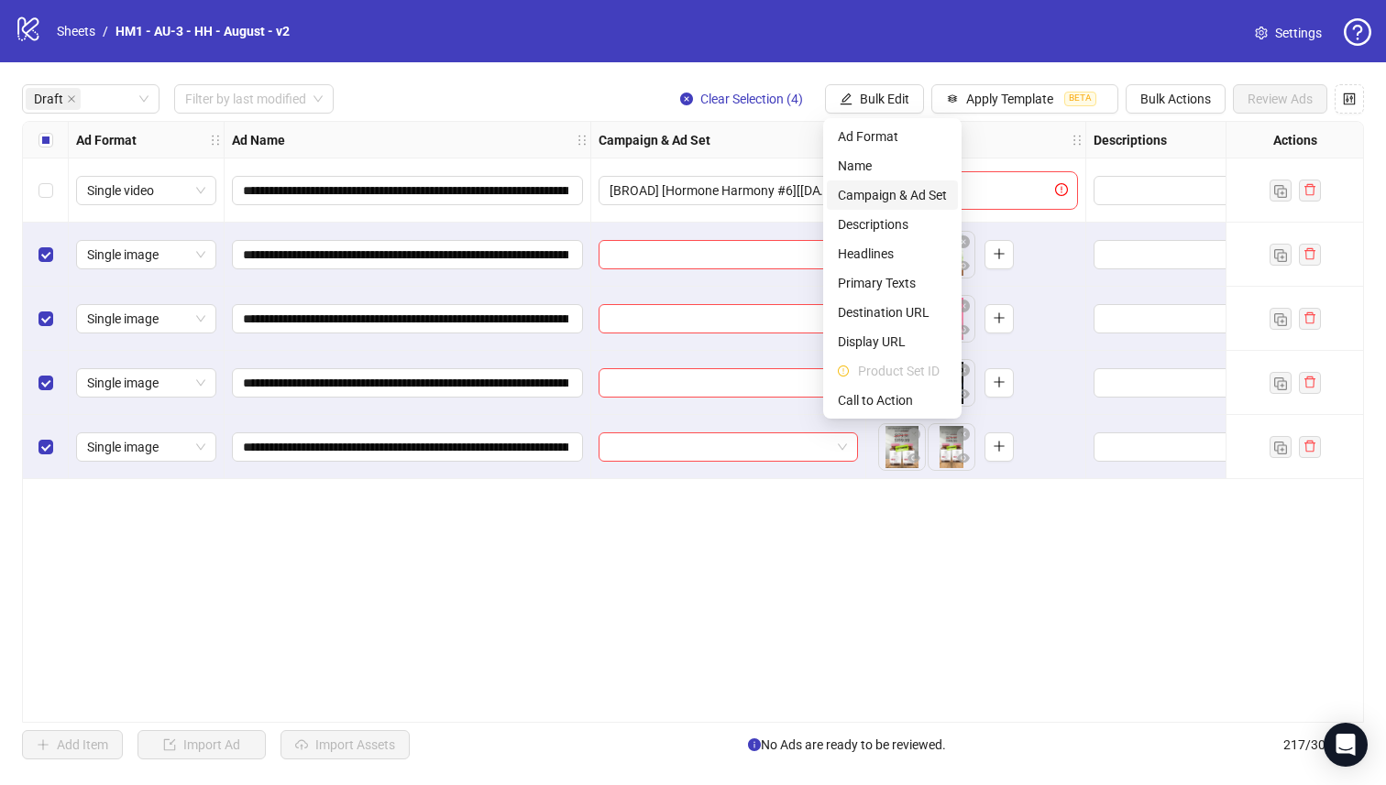
click at [933, 187] on span "Campaign & Ad Set" at bounding box center [892, 195] width 109 height 20
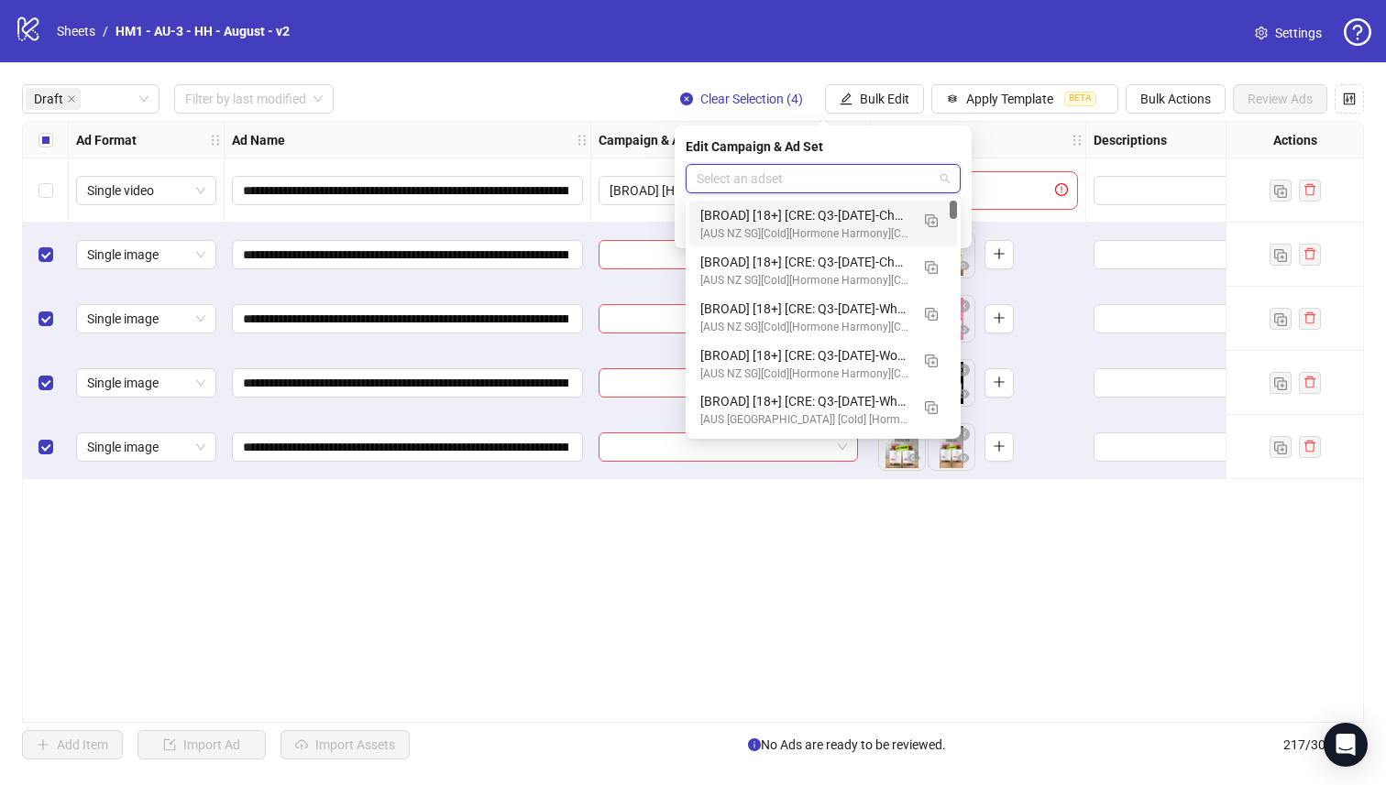
click at [776, 189] on input "search" at bounding box center [814, 178] width 236 height 27
click at [937, 223] on button "button" at bounding box center [930, 219] width 29 height 29
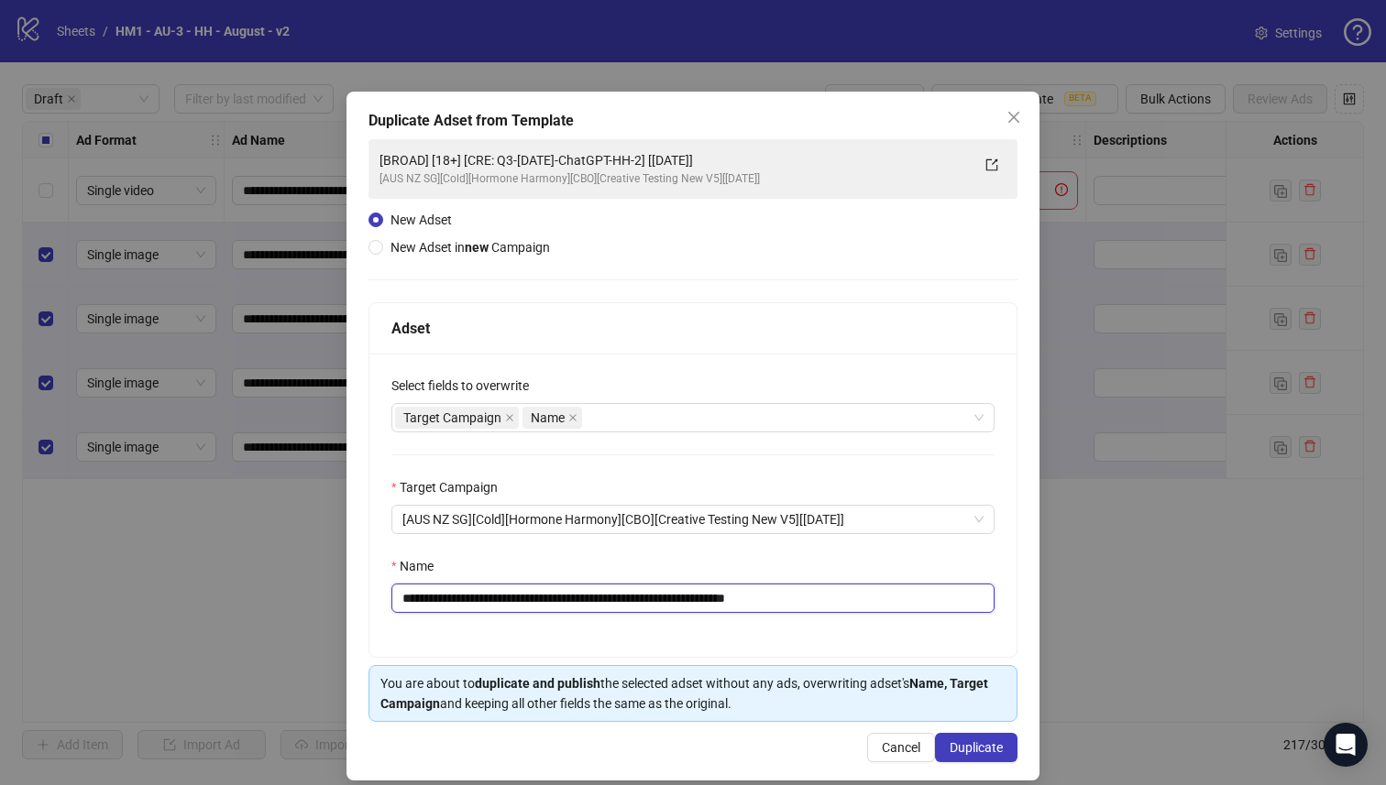
drag, startPoint x: 693, startPoint y: 601, endPoint x: 517, endPoint y: 606, distance: 176.0
click at [517, 606] on input "**********" at bounding box center [692, 598] width 603 height 29
paste input "**********"
type input "**********"
click at [943, 740] on button "Duplicate" at bounding box center [976, 747] width 82 height 29
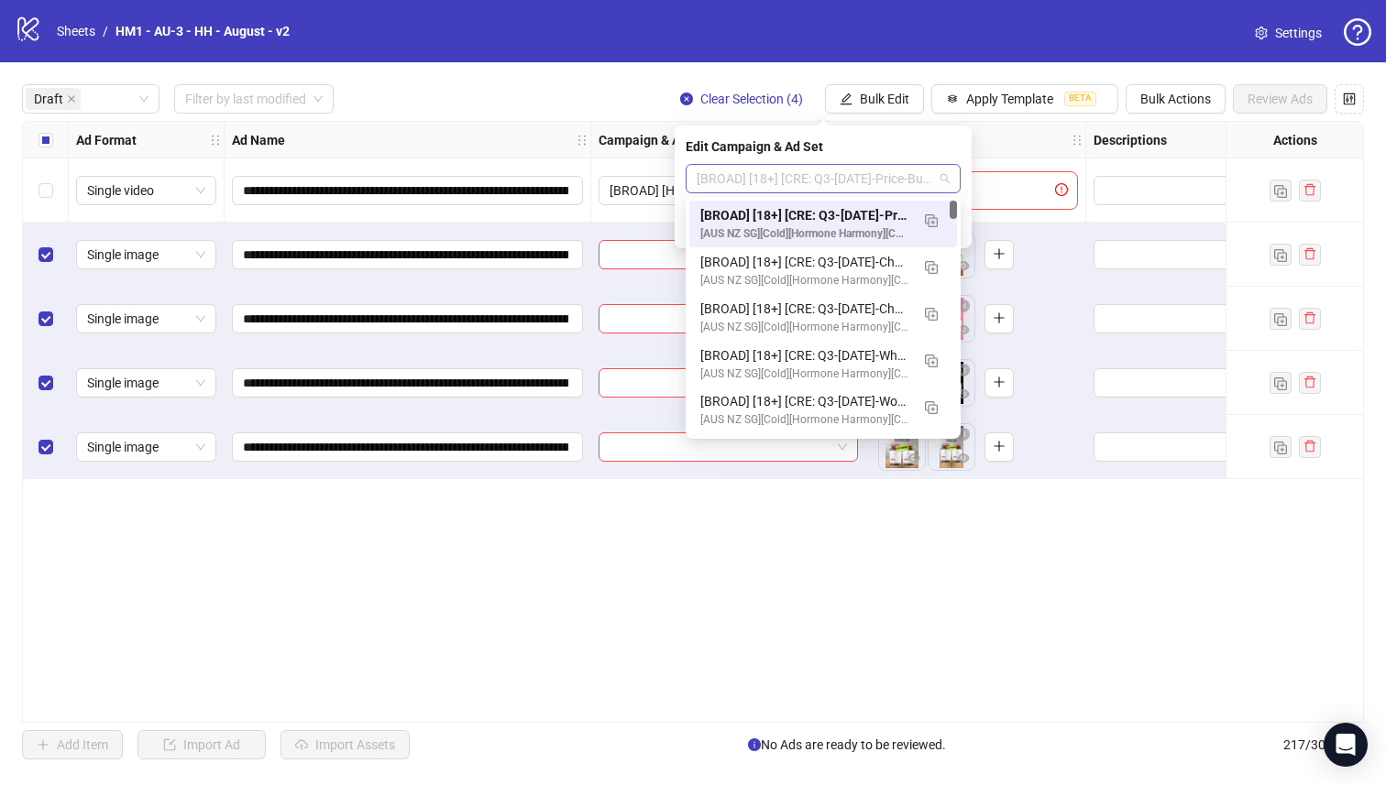
click at [844, 182] on span "[BROAD] [18+] [CRE: Q3-[DATE]-Price-Bundle-Convenience-ProductHero-HH] [[DATE]]" at bounding box center [822, 178] width 253 height 27
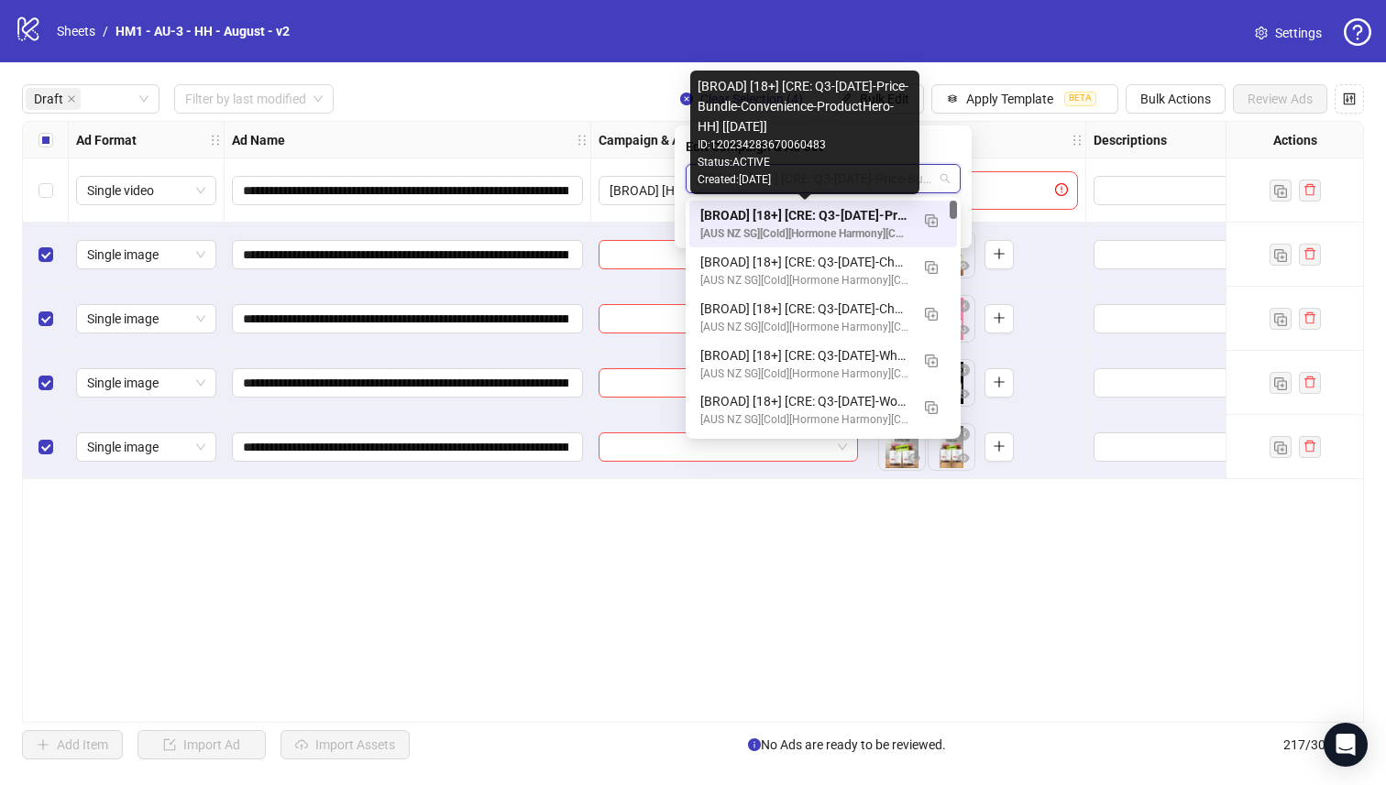
click at [843, 213] on div "[BROAD] [18+] [CRE: Q3-[DATE]-Price-Bundle-Convenience-ProductHero-HH] [[DATE]]" at bounding box center [804, 215] width 209 height 20
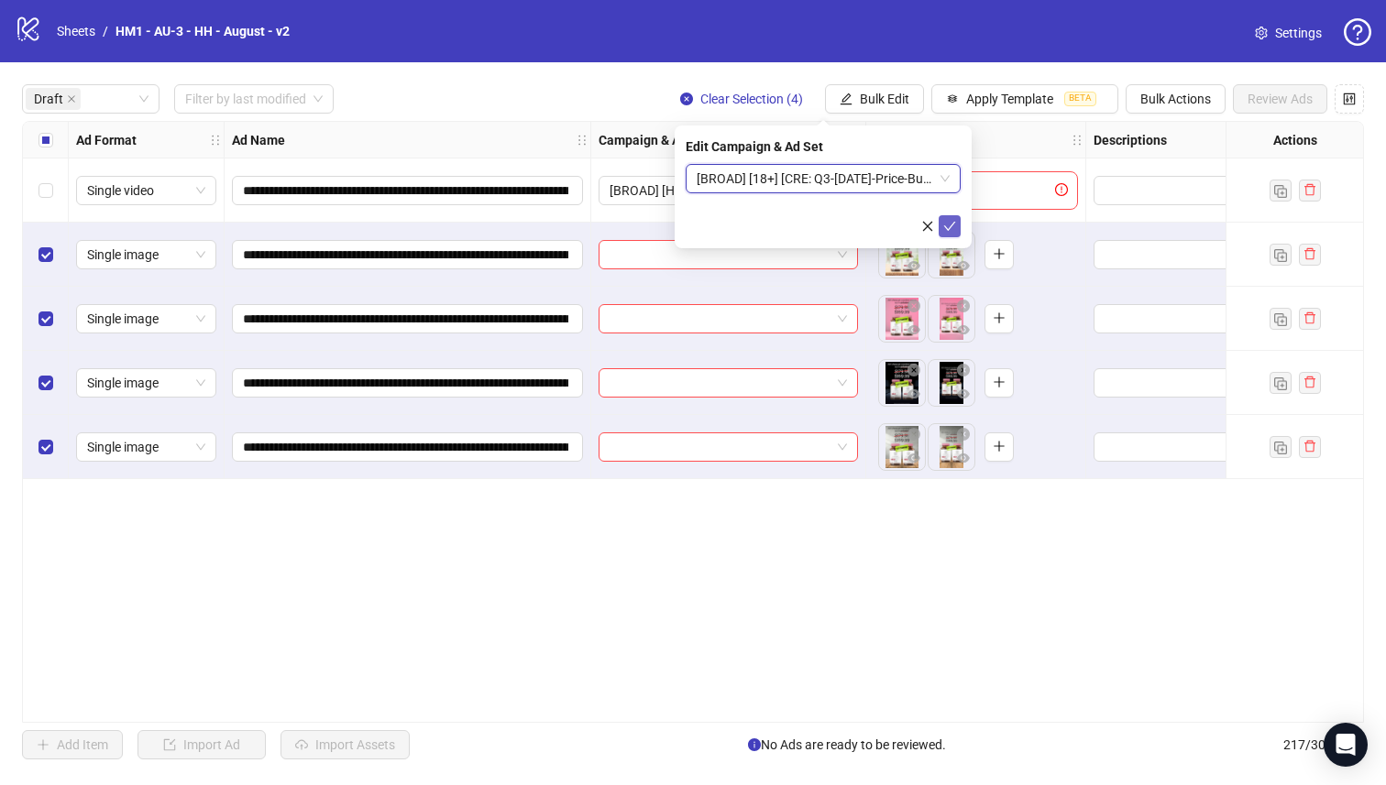
click at [950, 224] on icon "check" at bounding box center [949, 226] width 13 height 13
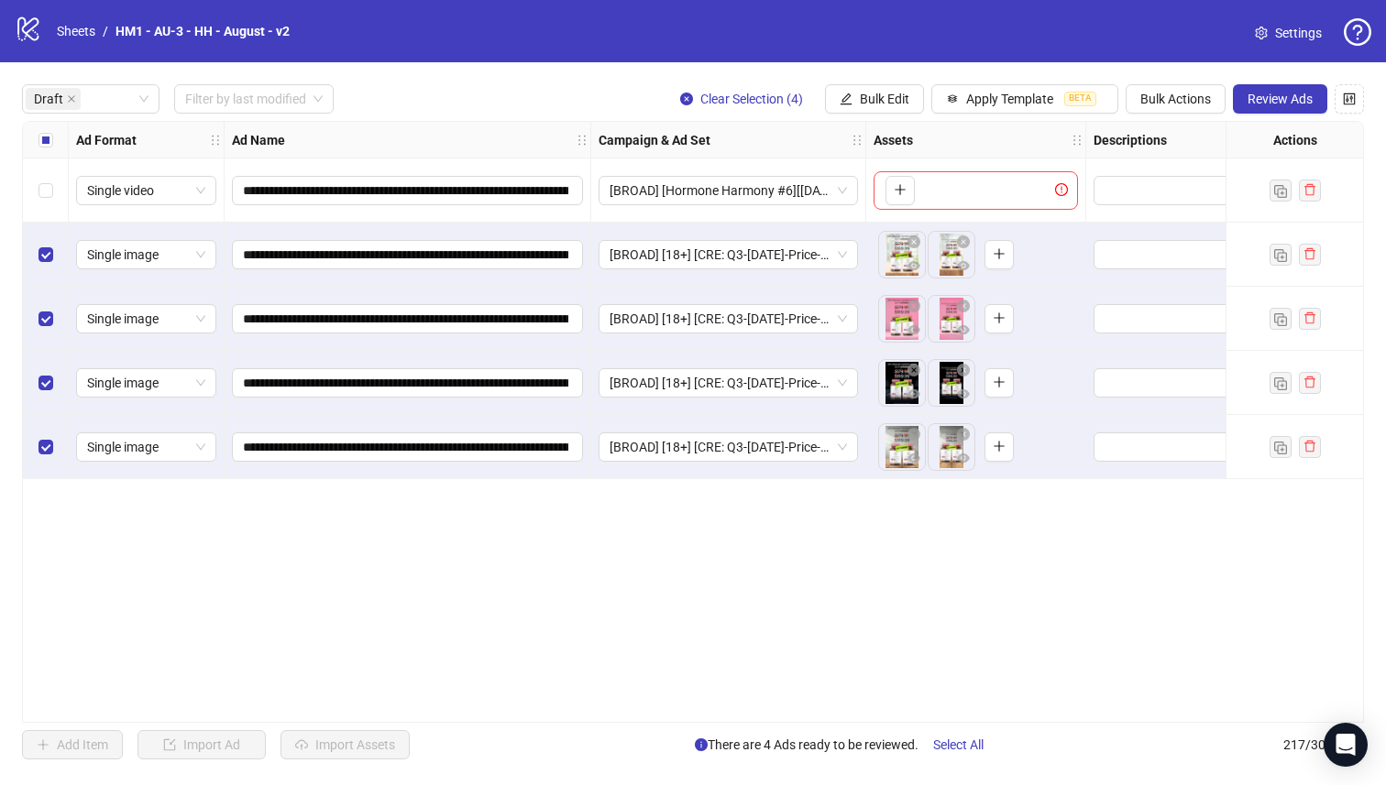
click at [817, 575] on div "**********" at bounding box center [693, 422] width 1342 height 602
click at [1286, 93] on span "Review Ads" at bounding box center [1279, 99] width 65 height 15
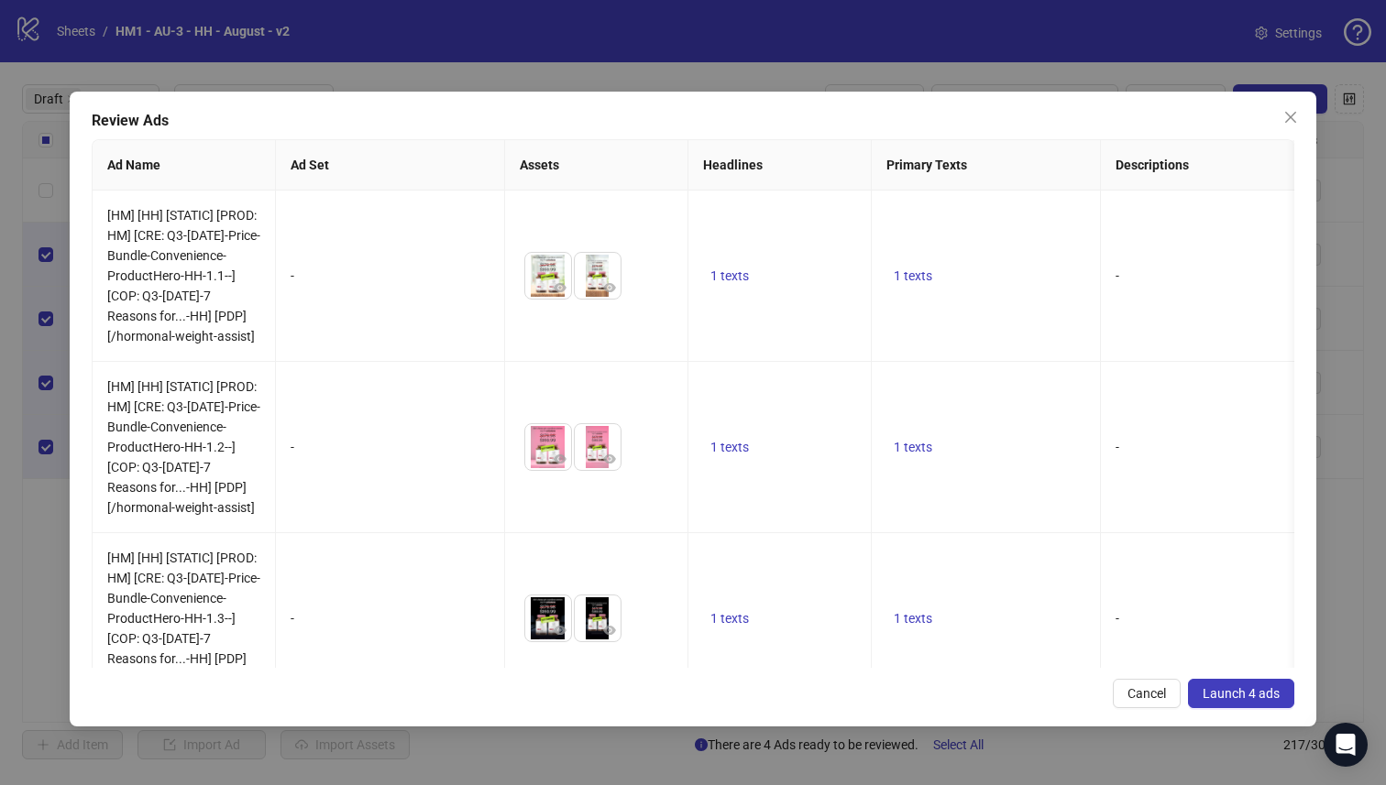
click at [1246, 690] on span "Launch 4 ads" at bounding box center [1240, 693] width 77 height 15
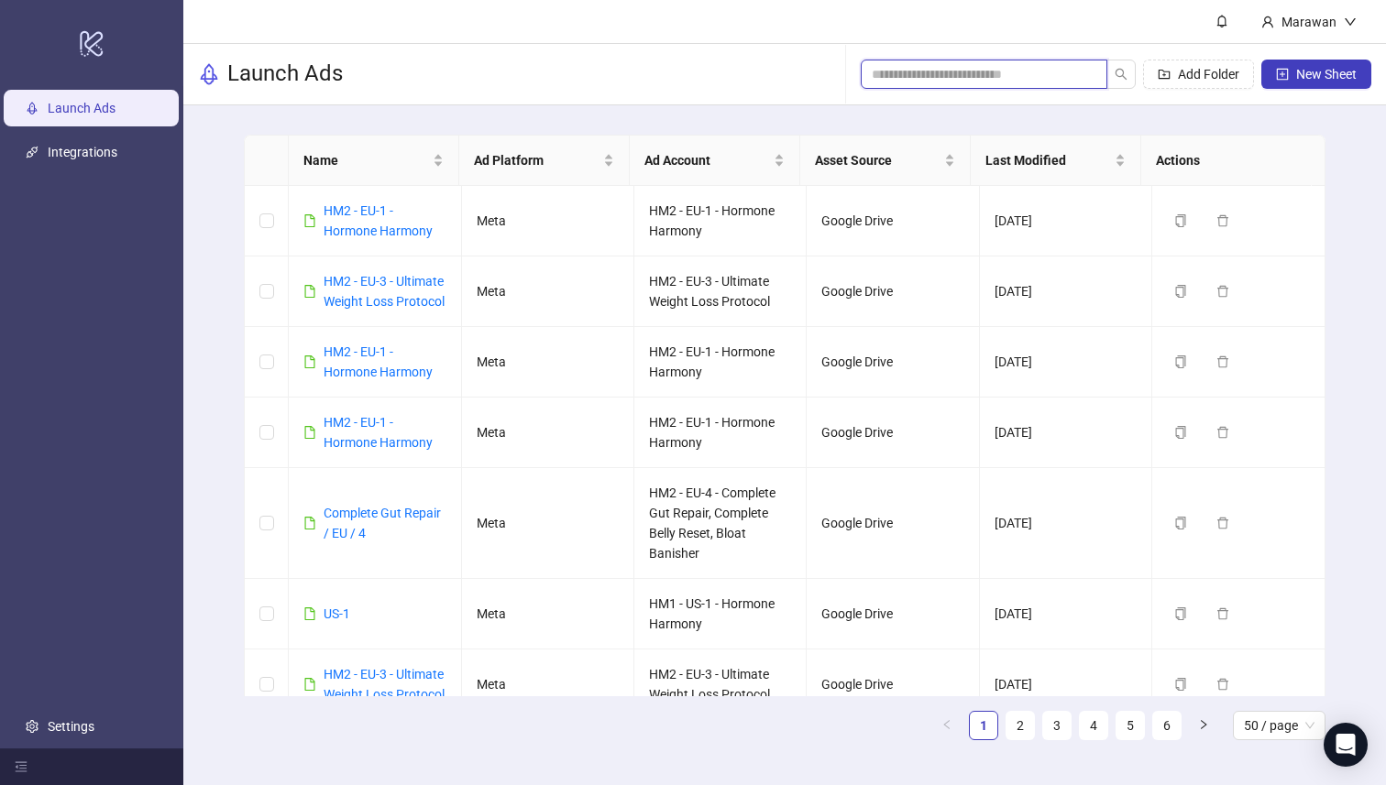
click at [1021, 80] on input "search" at bounding box center [976, 74] width 210 height 20
paste input "**********"
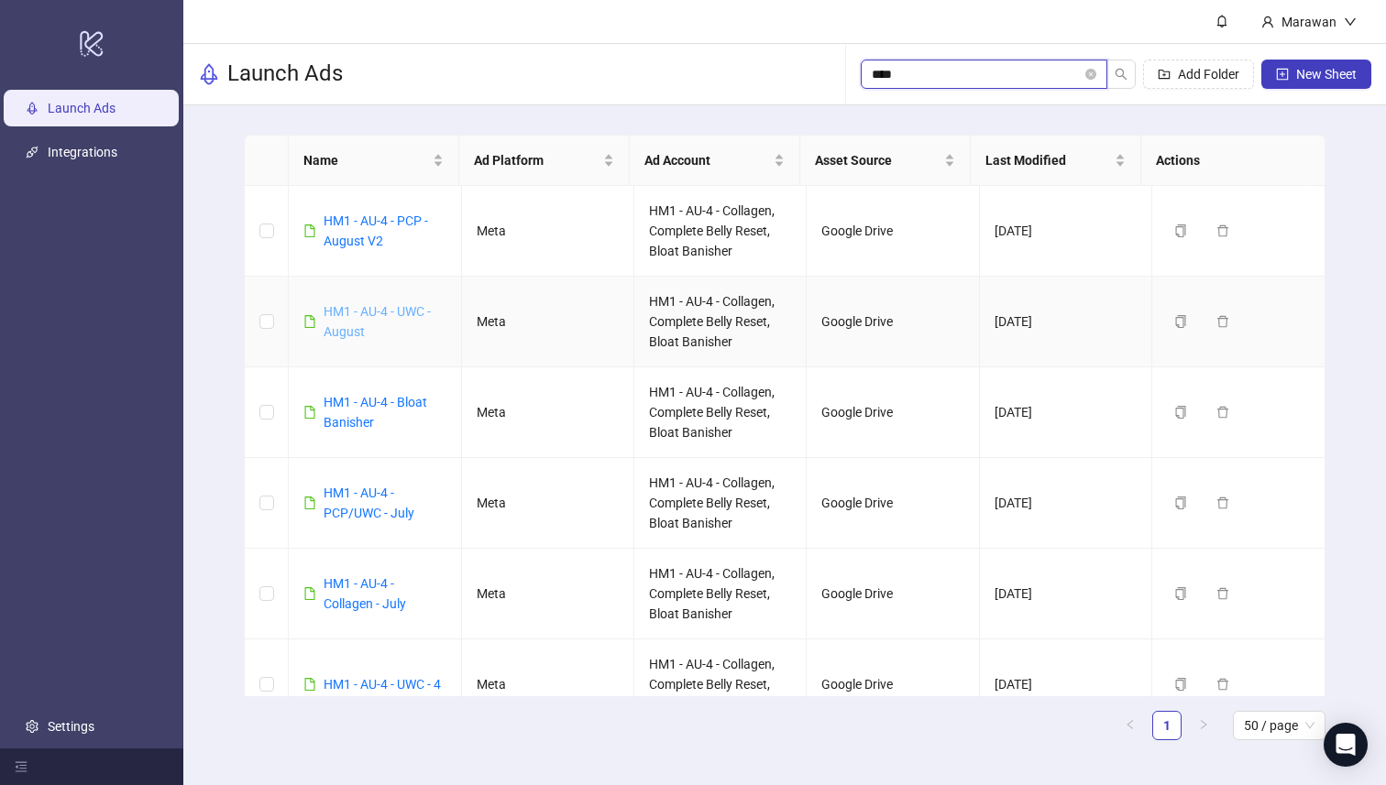
type input "****"
click at [393, 308] on link "HM1 - AU-4 - UWC - August" at bounding box center [376, 321] width 107 height 35
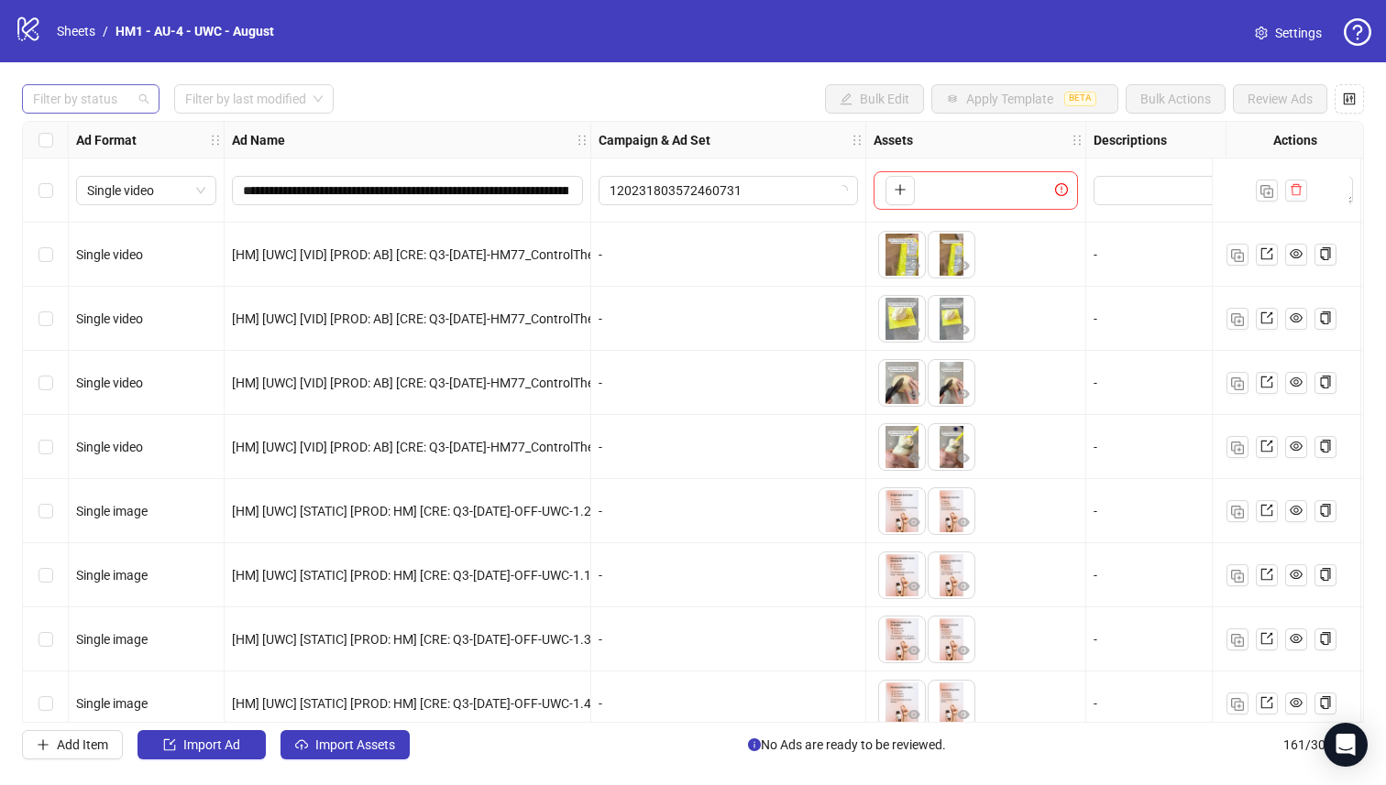
click at [93, 96] on div at bounding box center [81, 99] width 111 height 26
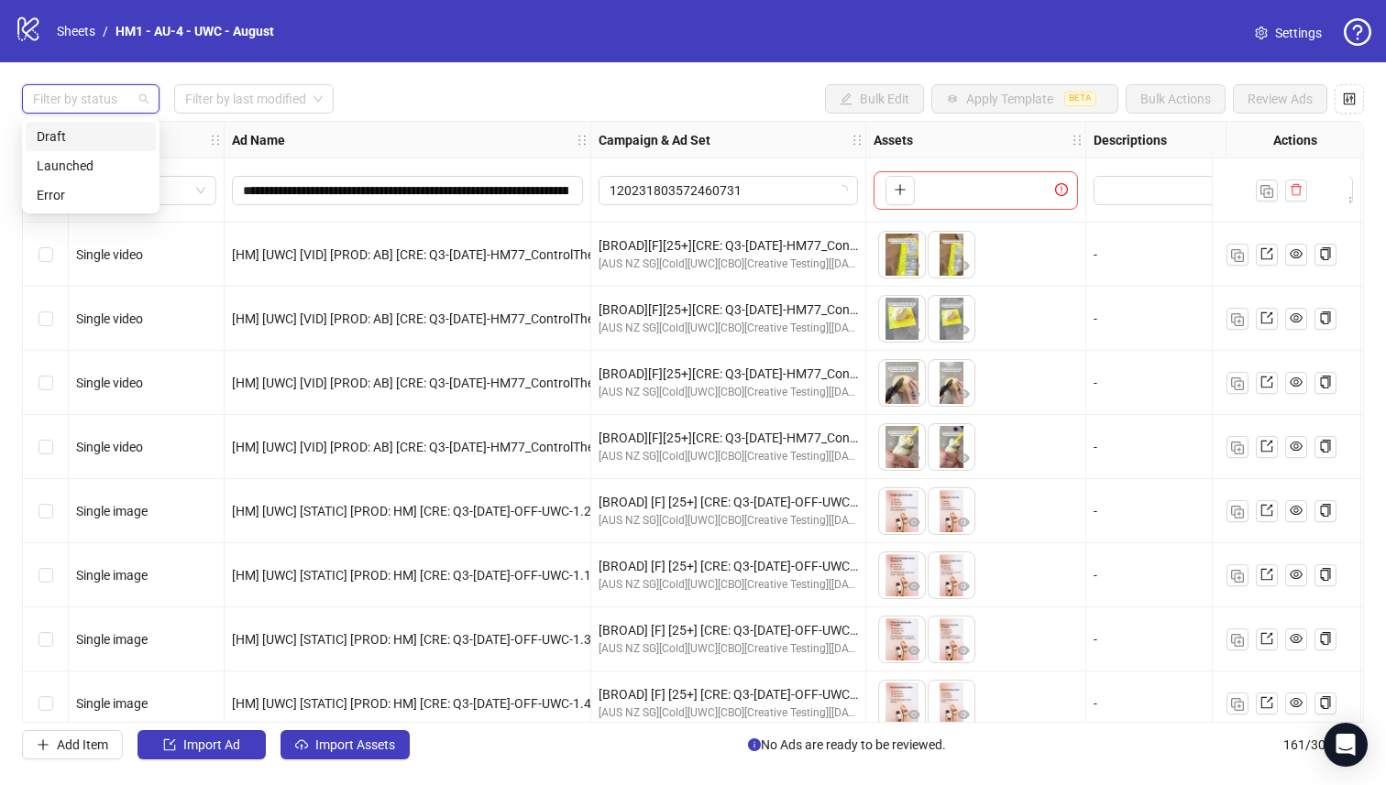
click at [94, 136] on div "Draft" at bounding box center [91, 136] width 108 height 20
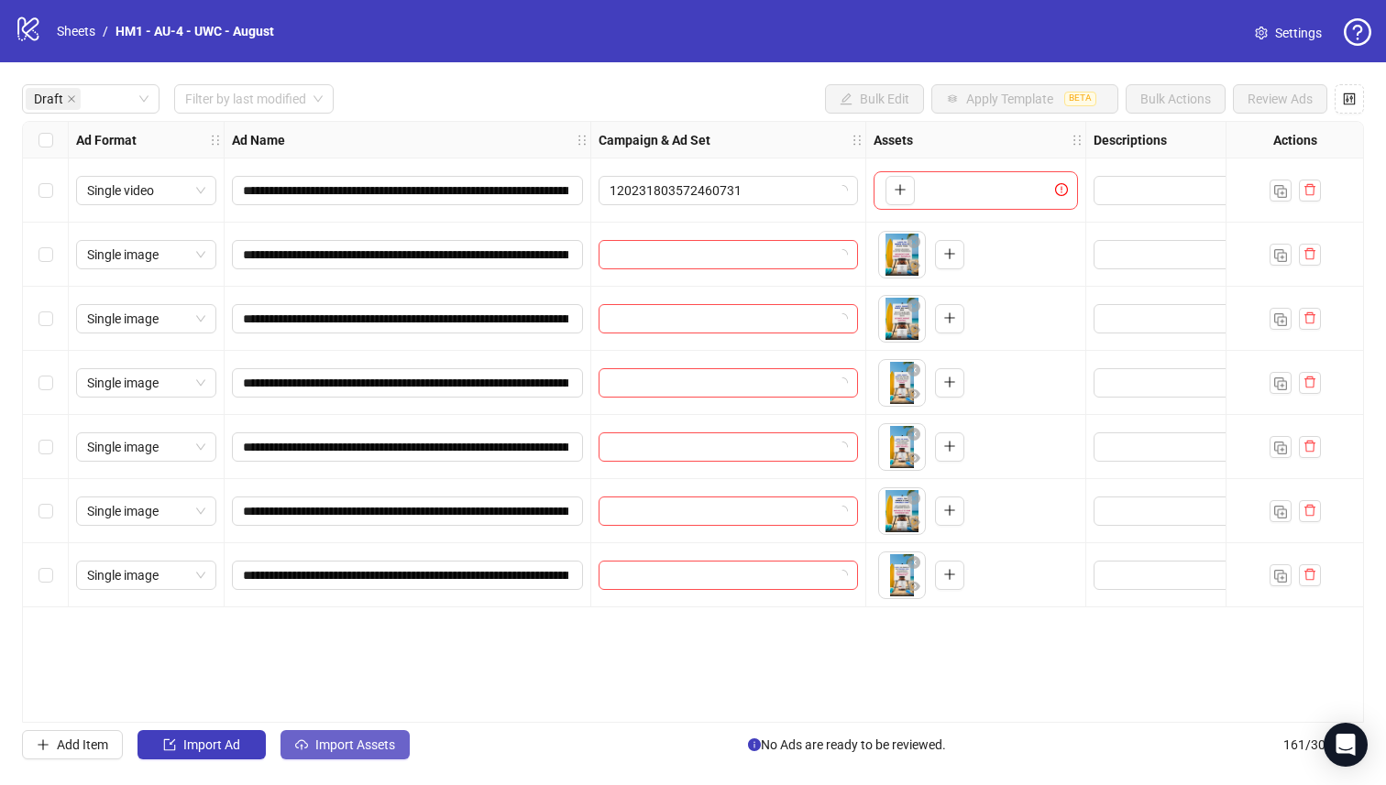
click at [367, 752] on span "Import Assets" at bounding box center [355, 745] width 80 height 15
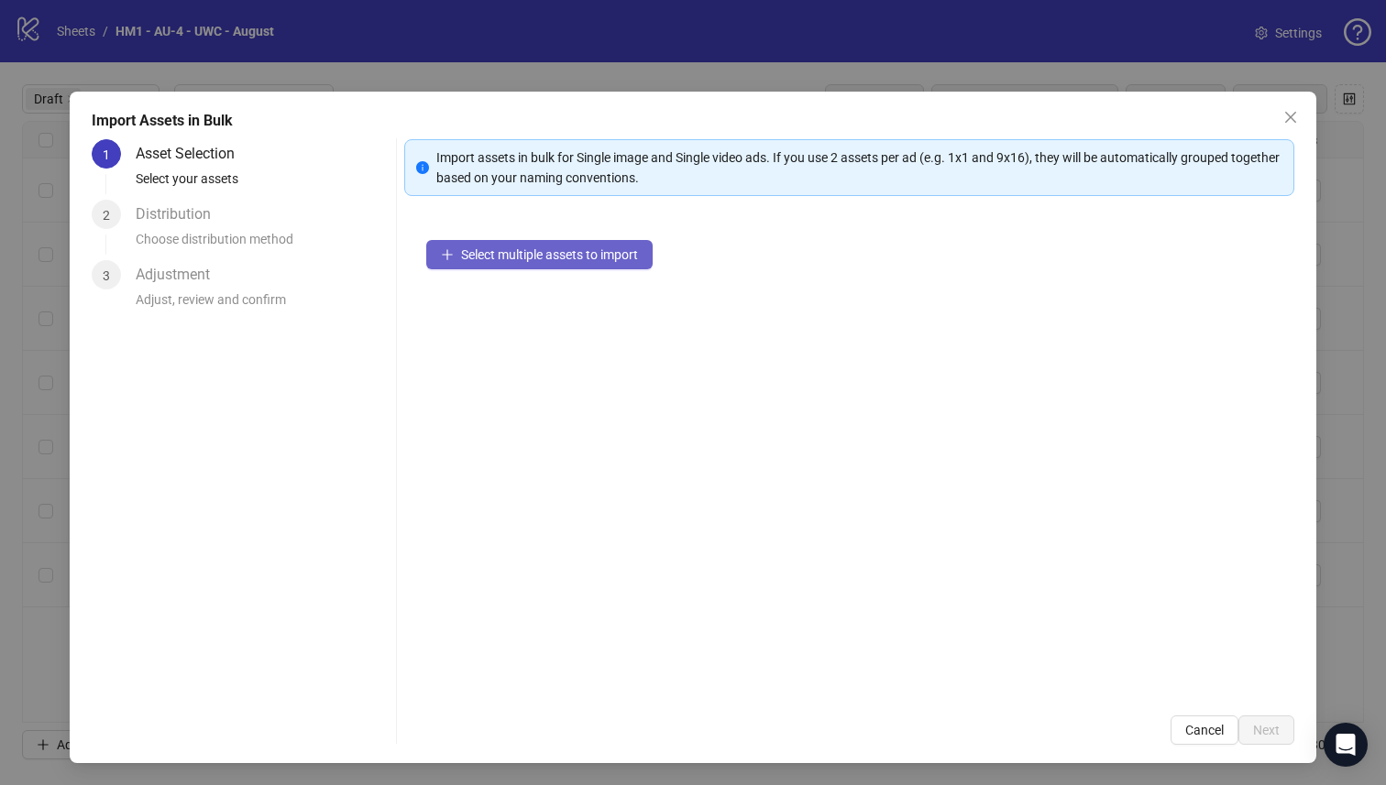
click at [564, 260] on button "Select multiple assets to import" at bounding box center [539, 254] width 226 height 29
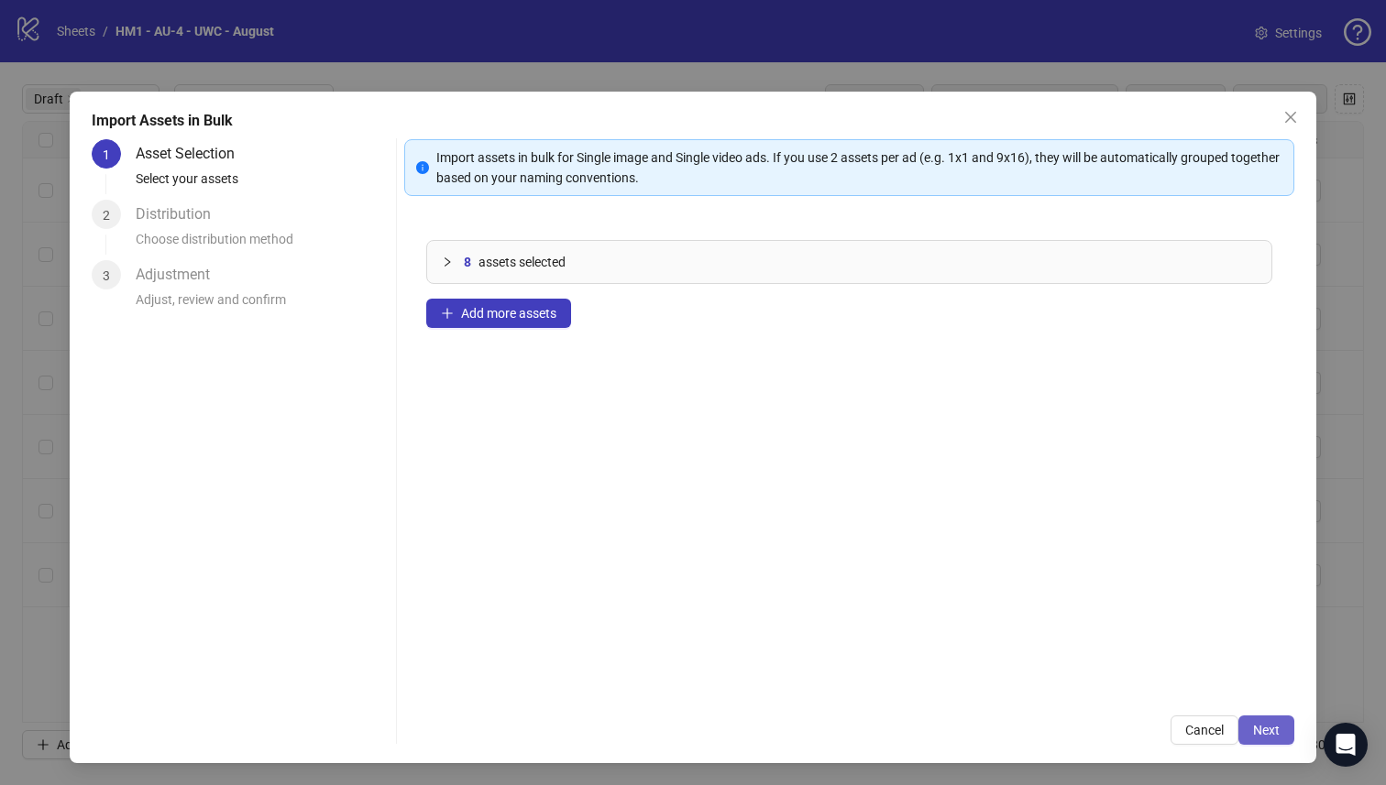
click at [1253, 731] on span "Next" at bounding box center [1266, 730] width 27 height 15
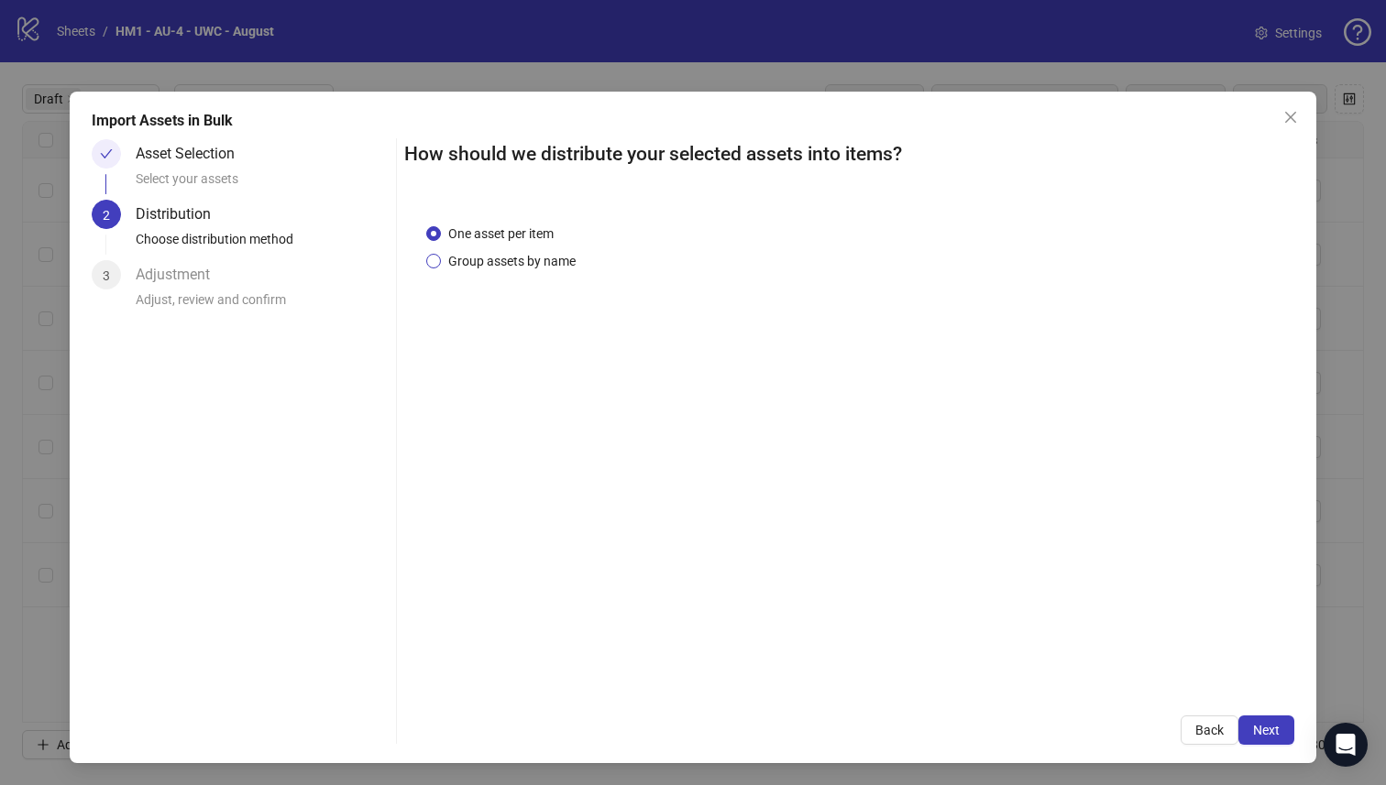
click at [482, 257] on span "Group assets by name" at bounding box center [512, 261] width 142 height 20
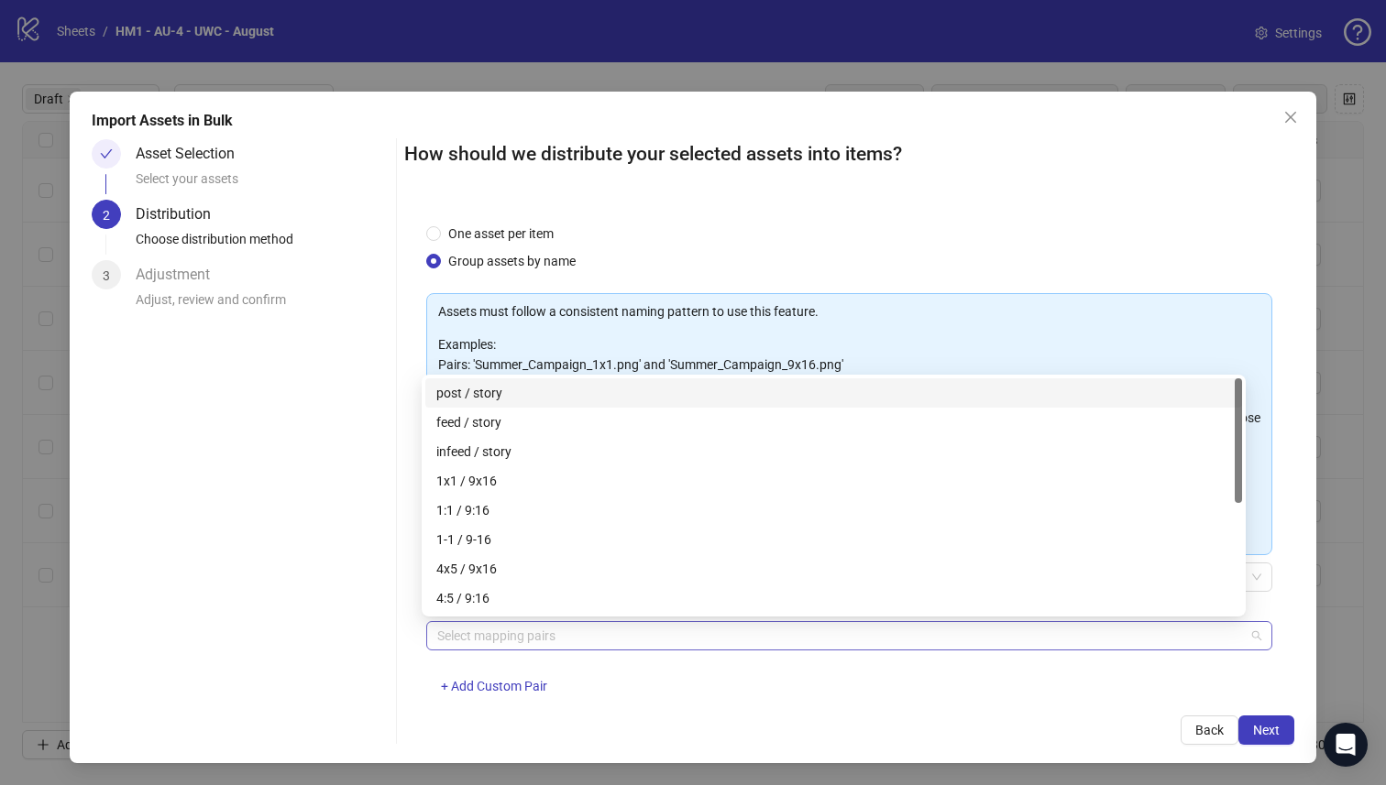
click at [584, 630] on div at bounding box center [840, 636] width 820 height 26
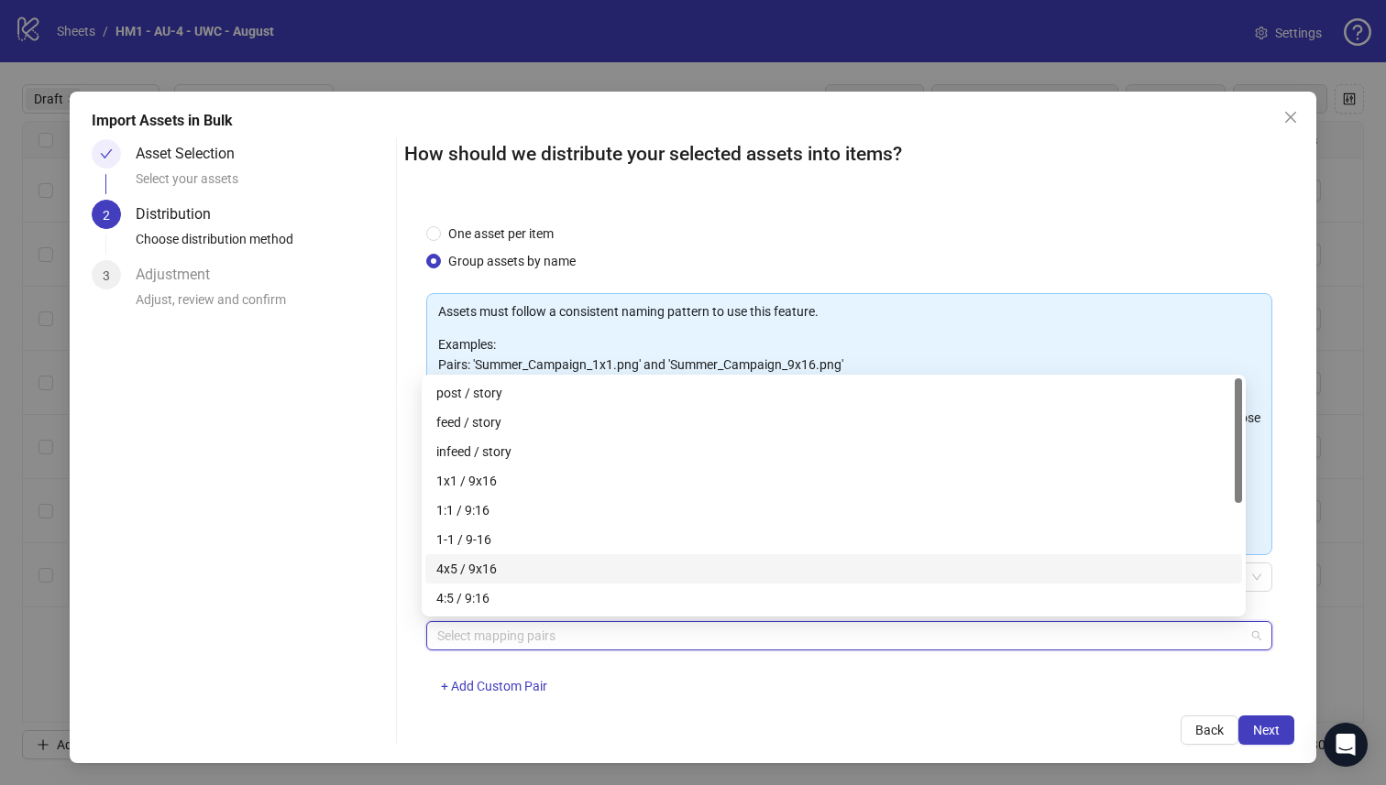
click at [525, 563] on div "4x5 / 9x16" at bounding box center [833, 569] width 795 height 20
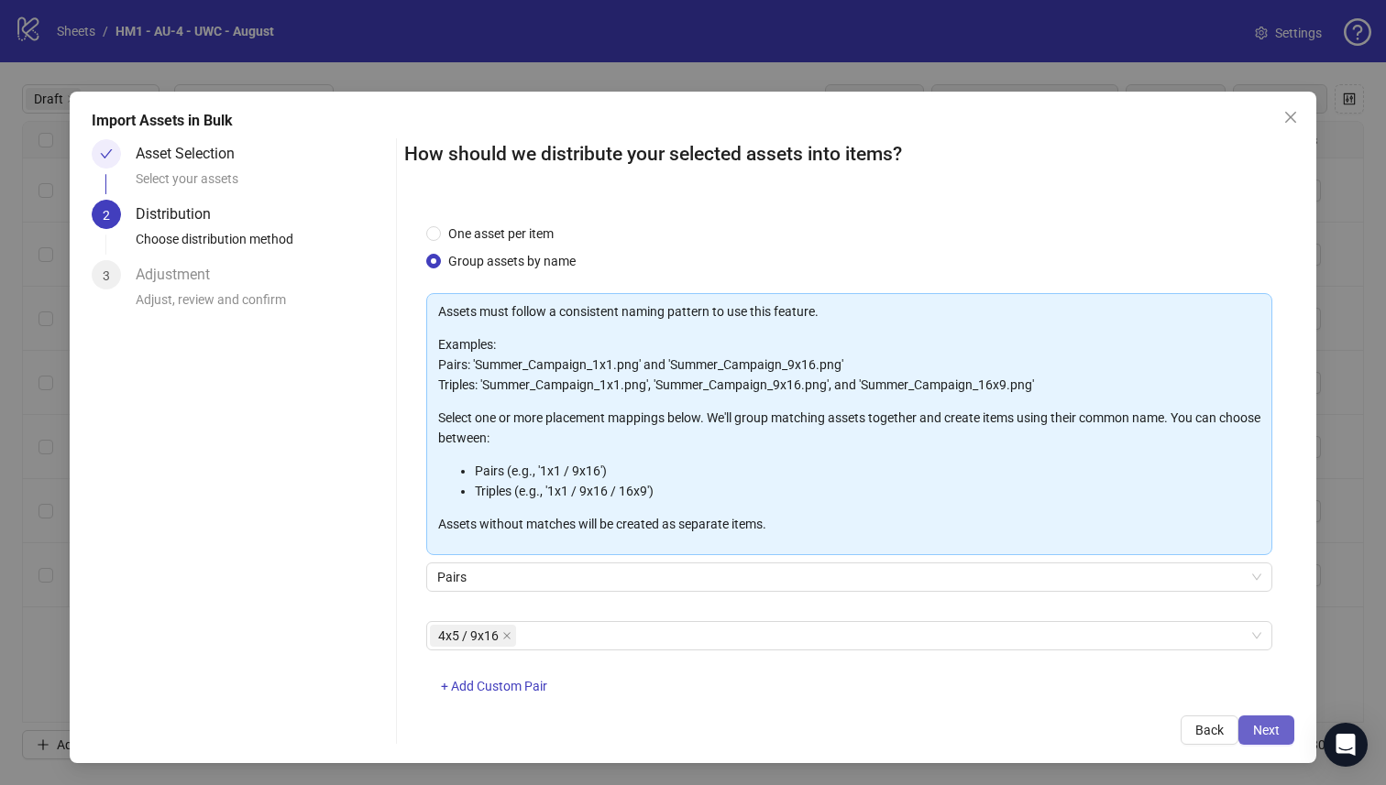
click at [1246, 743] on button "Next" at bounding box center [1266, 730] width 56 height 29
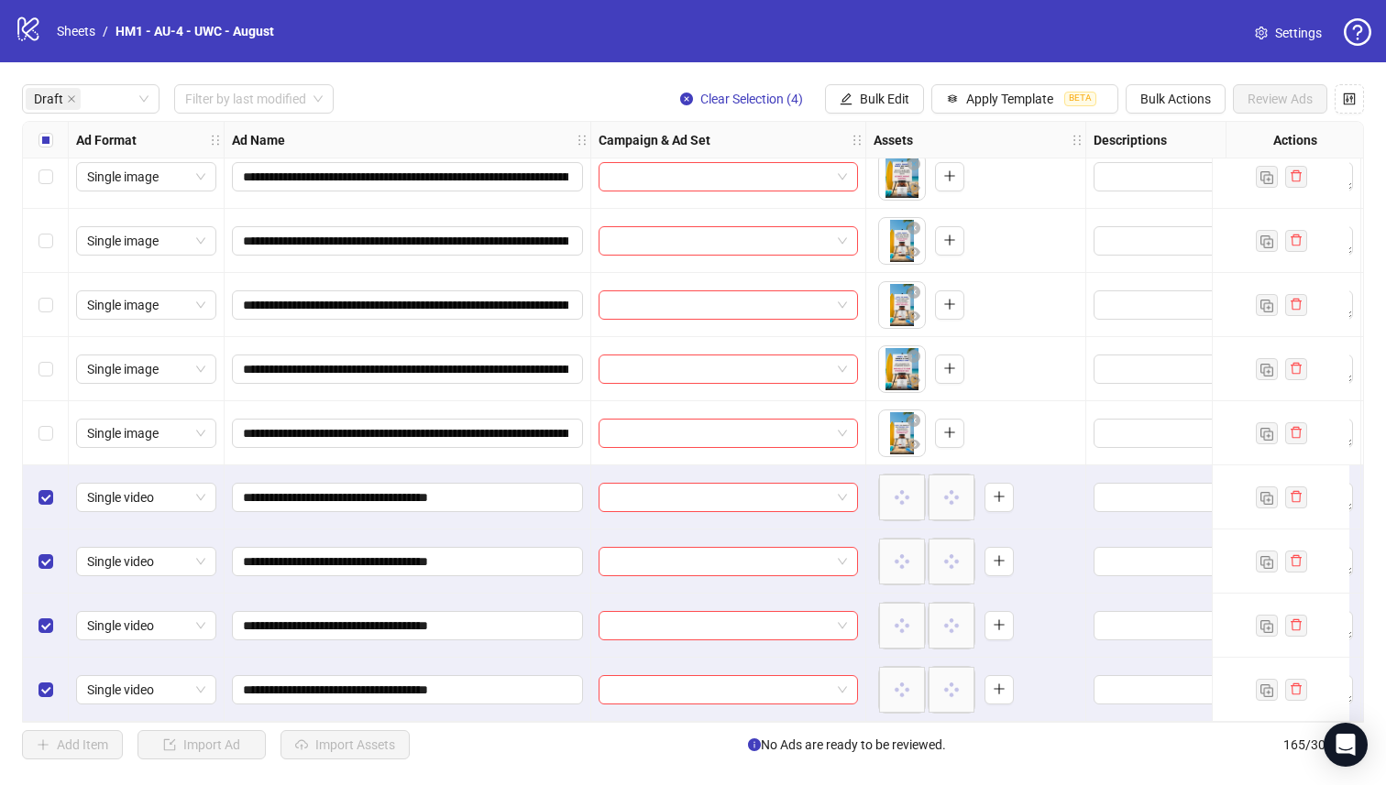
scroll to position [149, 0]
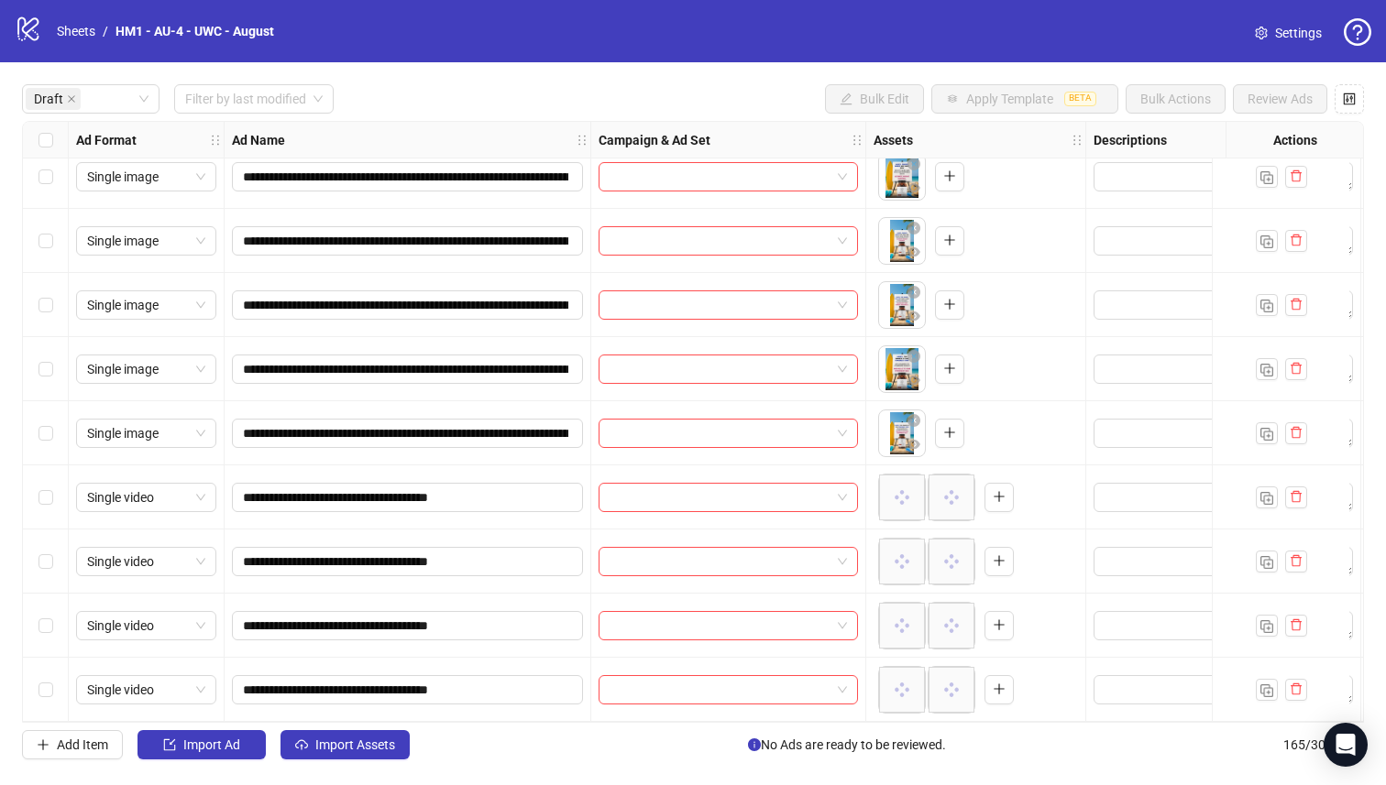
click at [373, 775] on div "**********" at bounding box center [693, 421] width 1386 height 719
click at [371, 748] on span "Import Assets" at bounding box center [355, 745] width 80 height 15
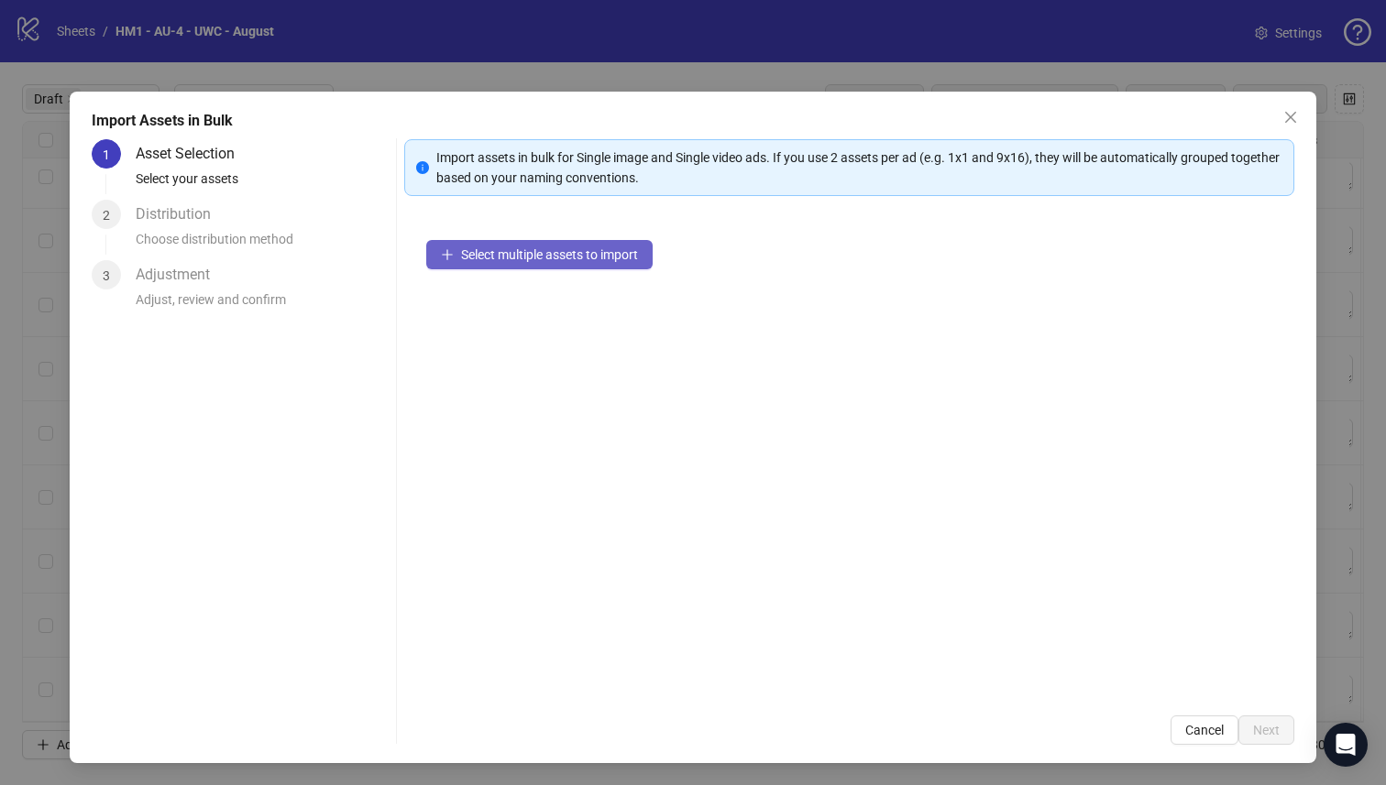
click at [599, 259] on span "Select multiple assets to import" at bounding box center [549, 254] width 177 height 15
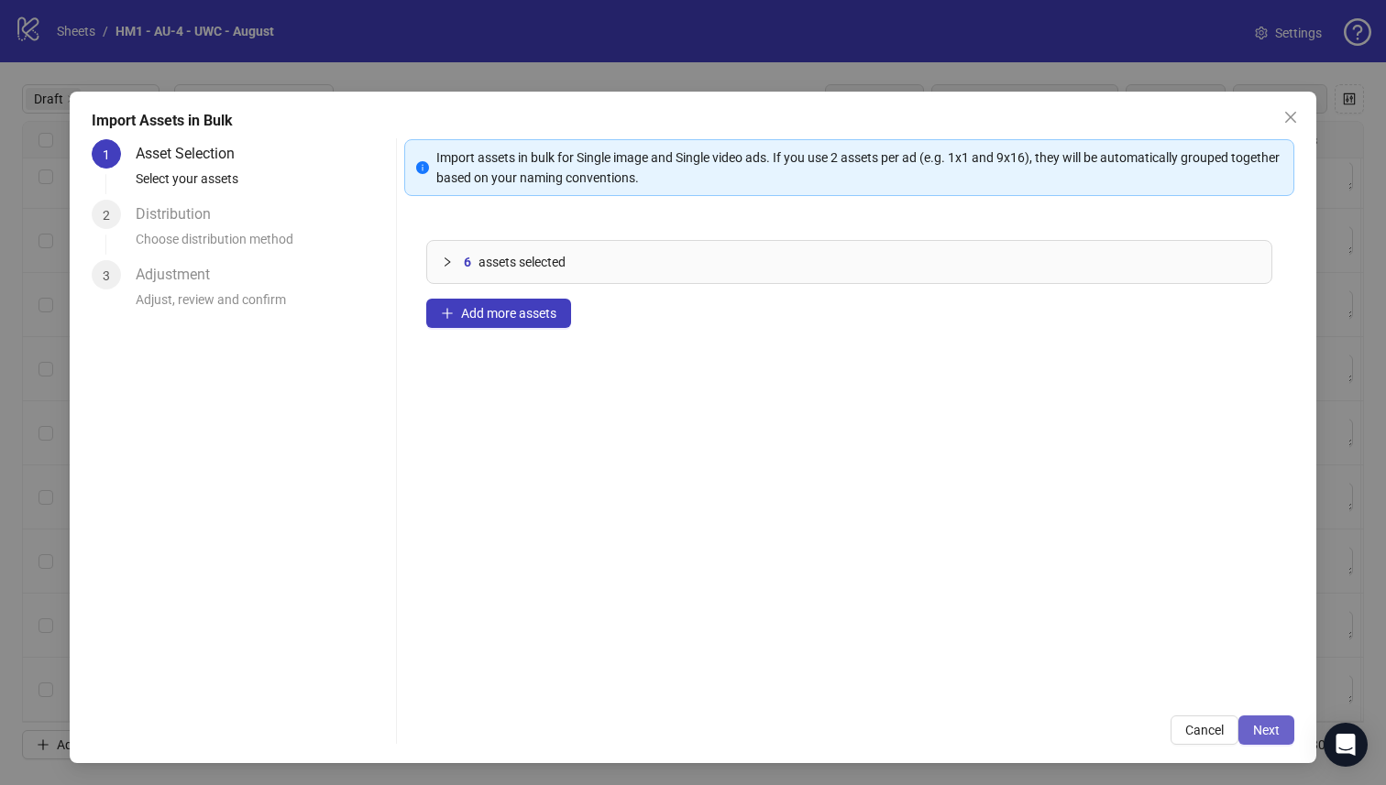
click at [1238, 726] on button "Next" at bounding box center [1266, 730] width 56 height 29
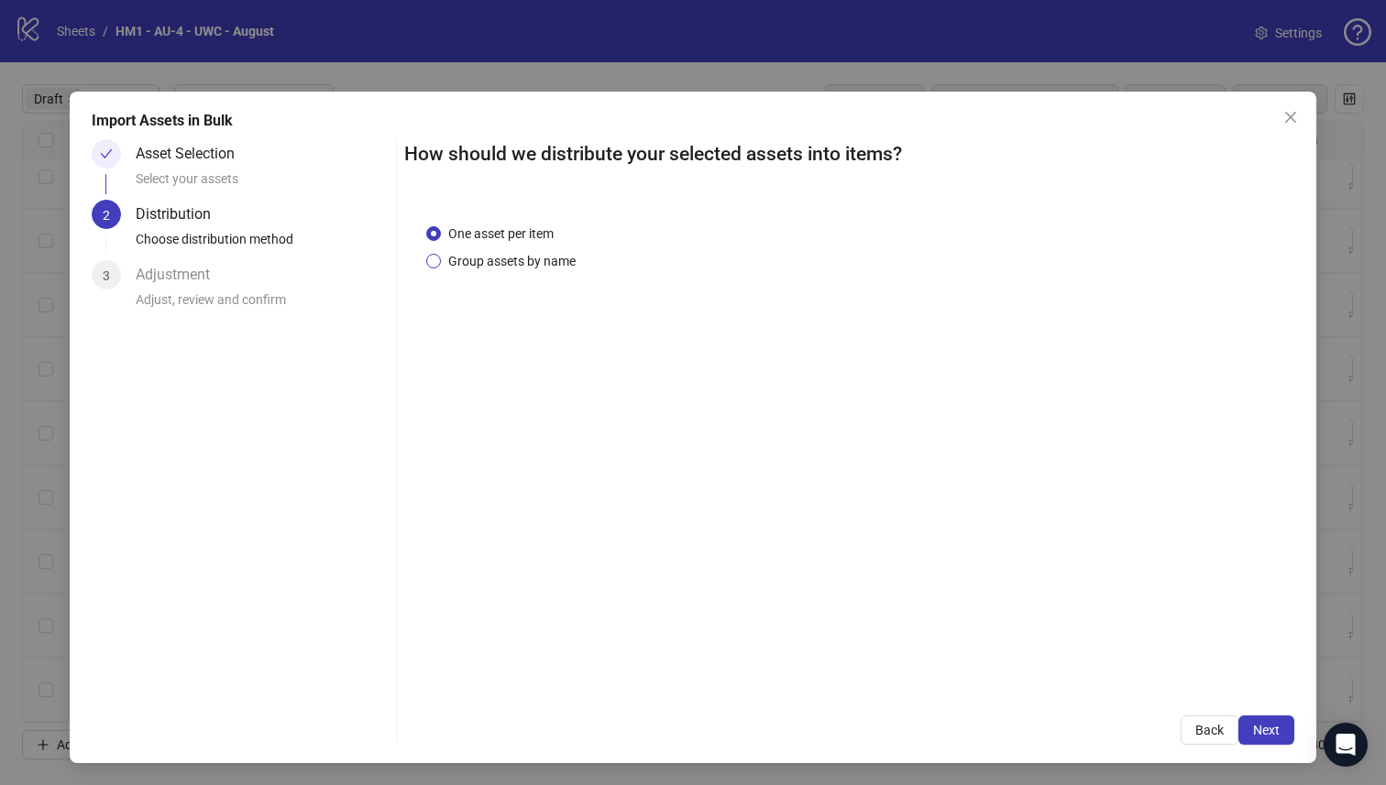
click at [442, 262] on span "Group assets by name" at bounding box center [512, 261] width 142 height 20
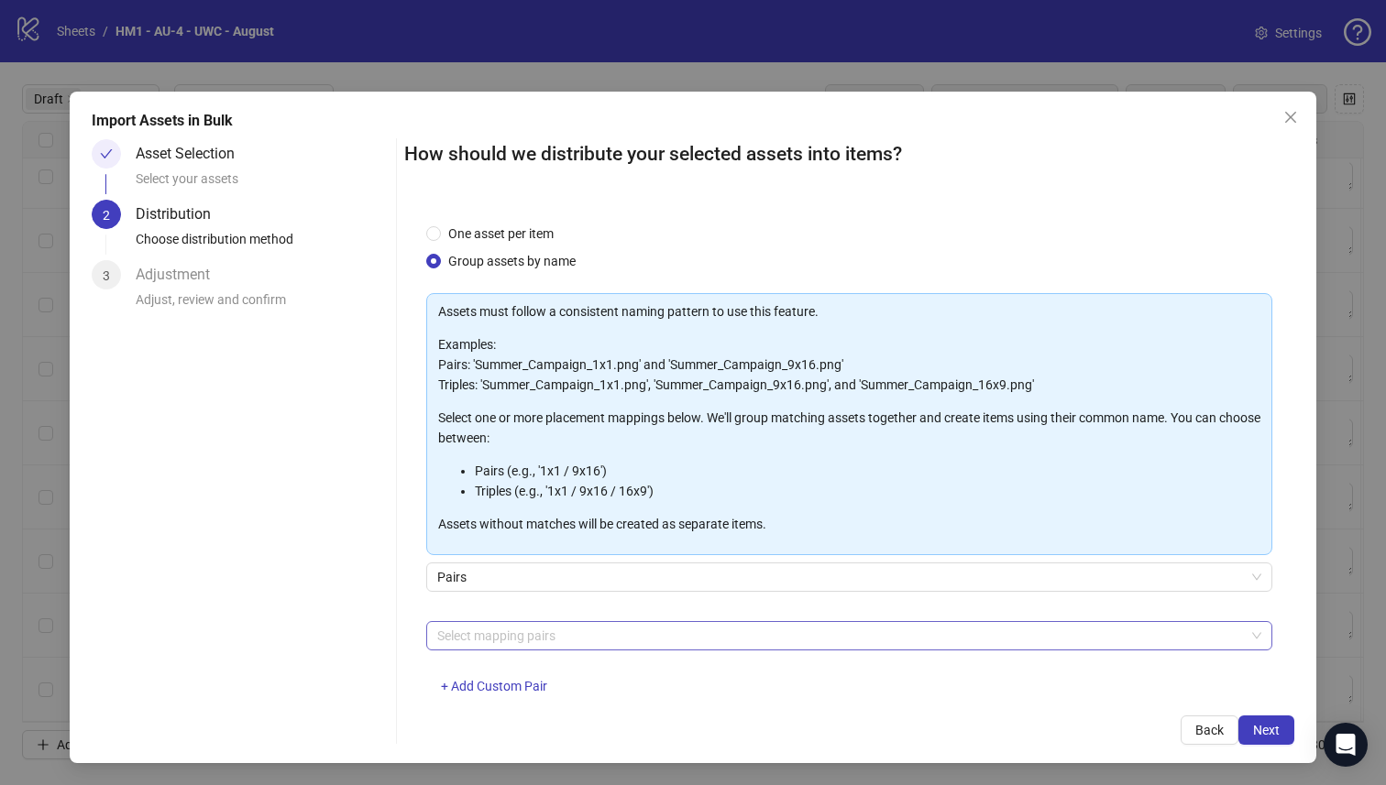
click at [623, 637] on div at bounding box center [840, 636] width 820 height 26
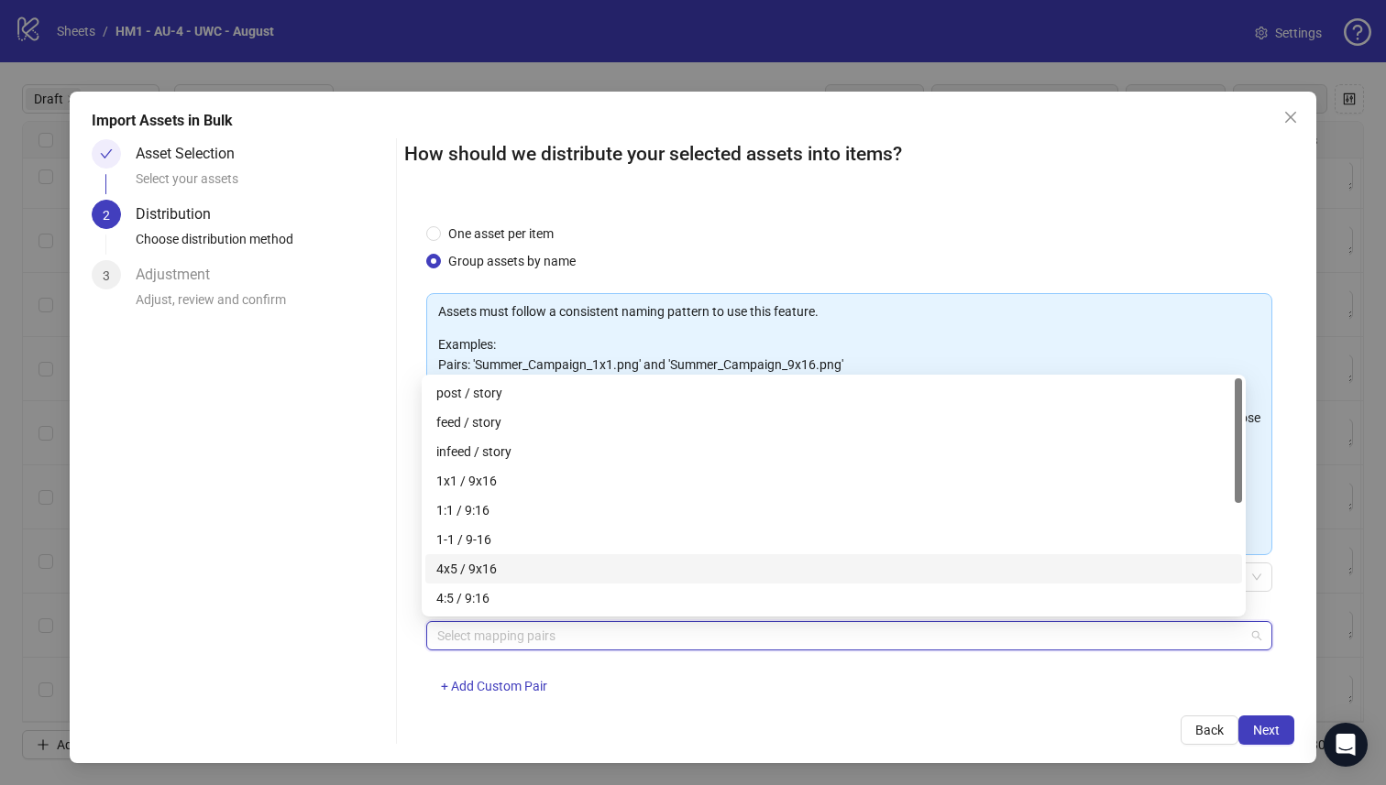
click at [596, 567] on div "4x5 / 9x16" at bounding box center [833, 569] width 795 height 20
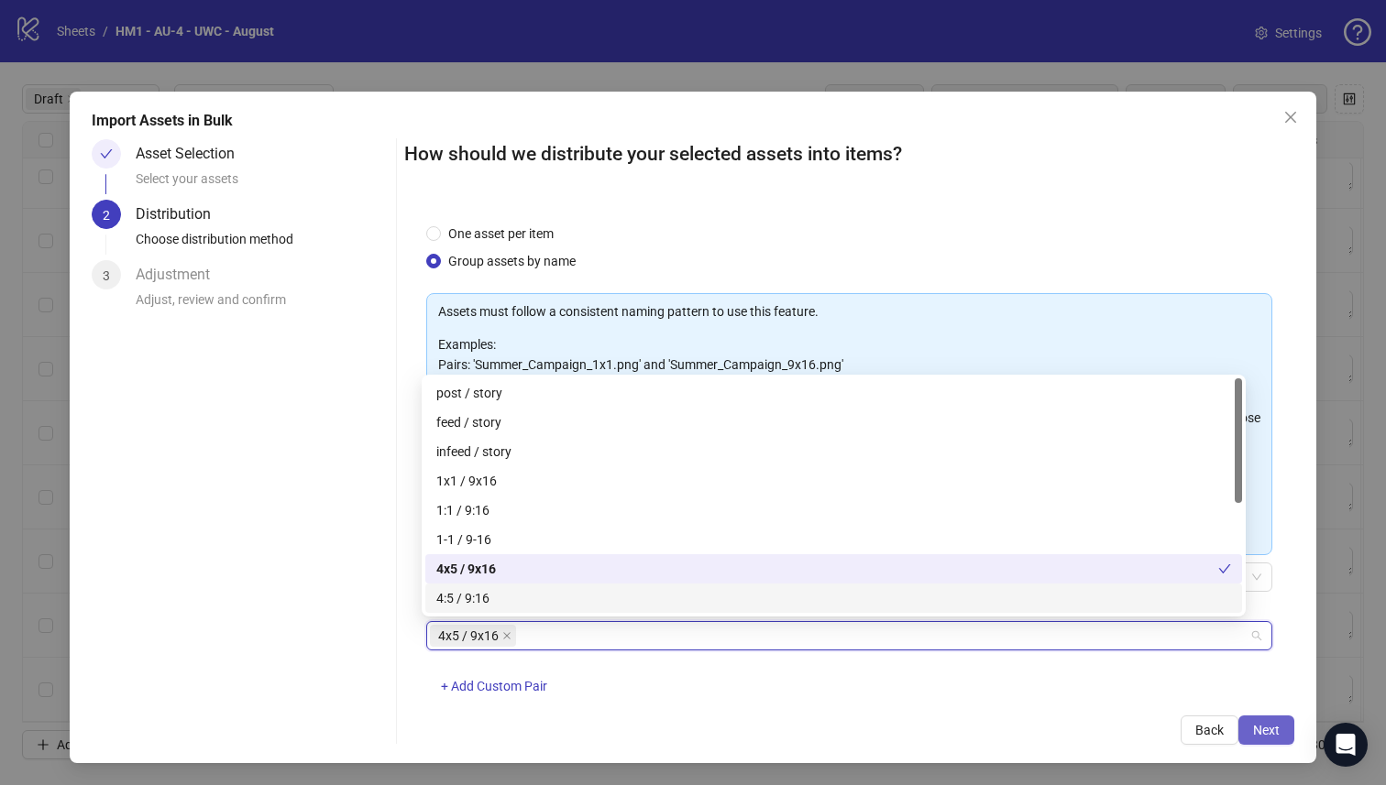
click at [1253, 729] on span "Next" at bounding box center [1266, 730] width 27 height 15
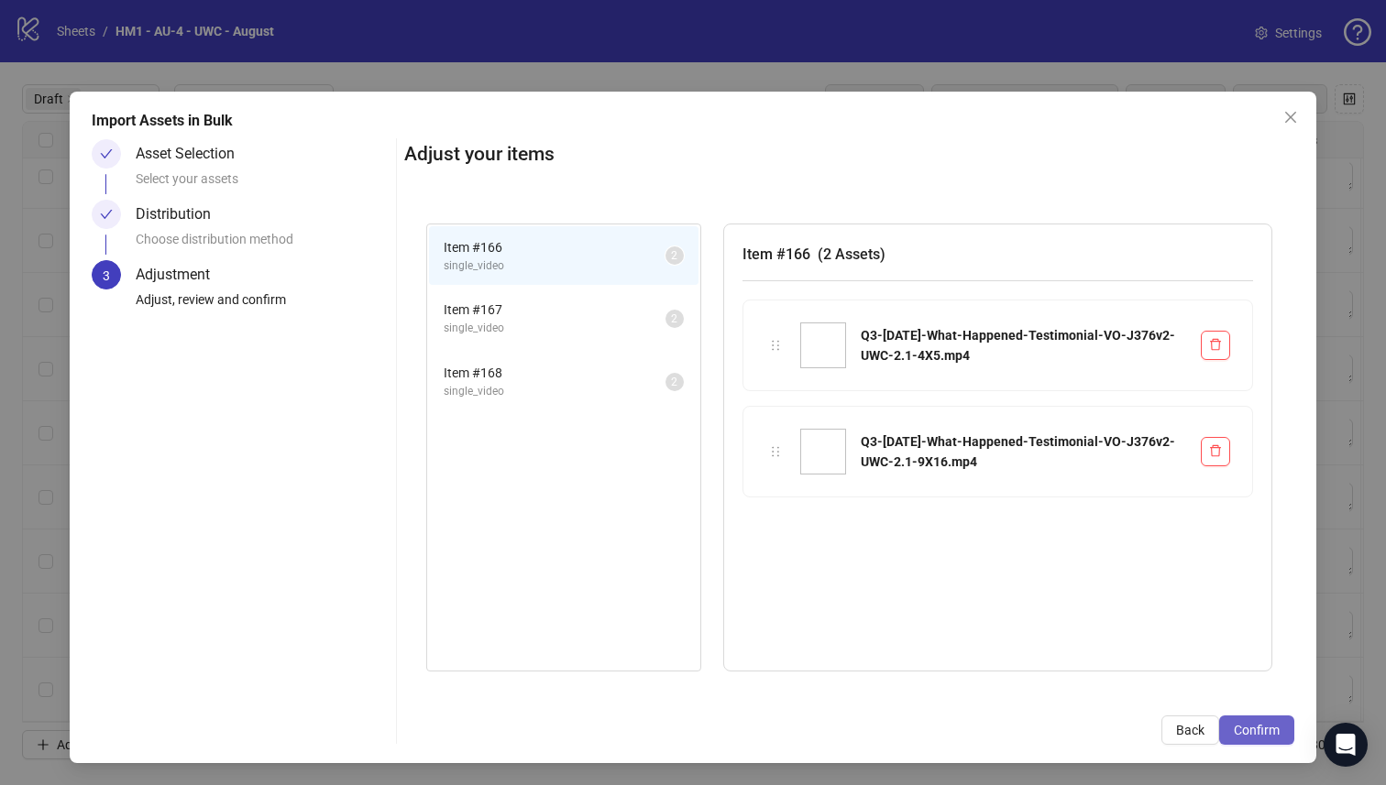
click at [1247, 729] on span "Confirm" at bounding box center [1256, 730] width 46 height 15
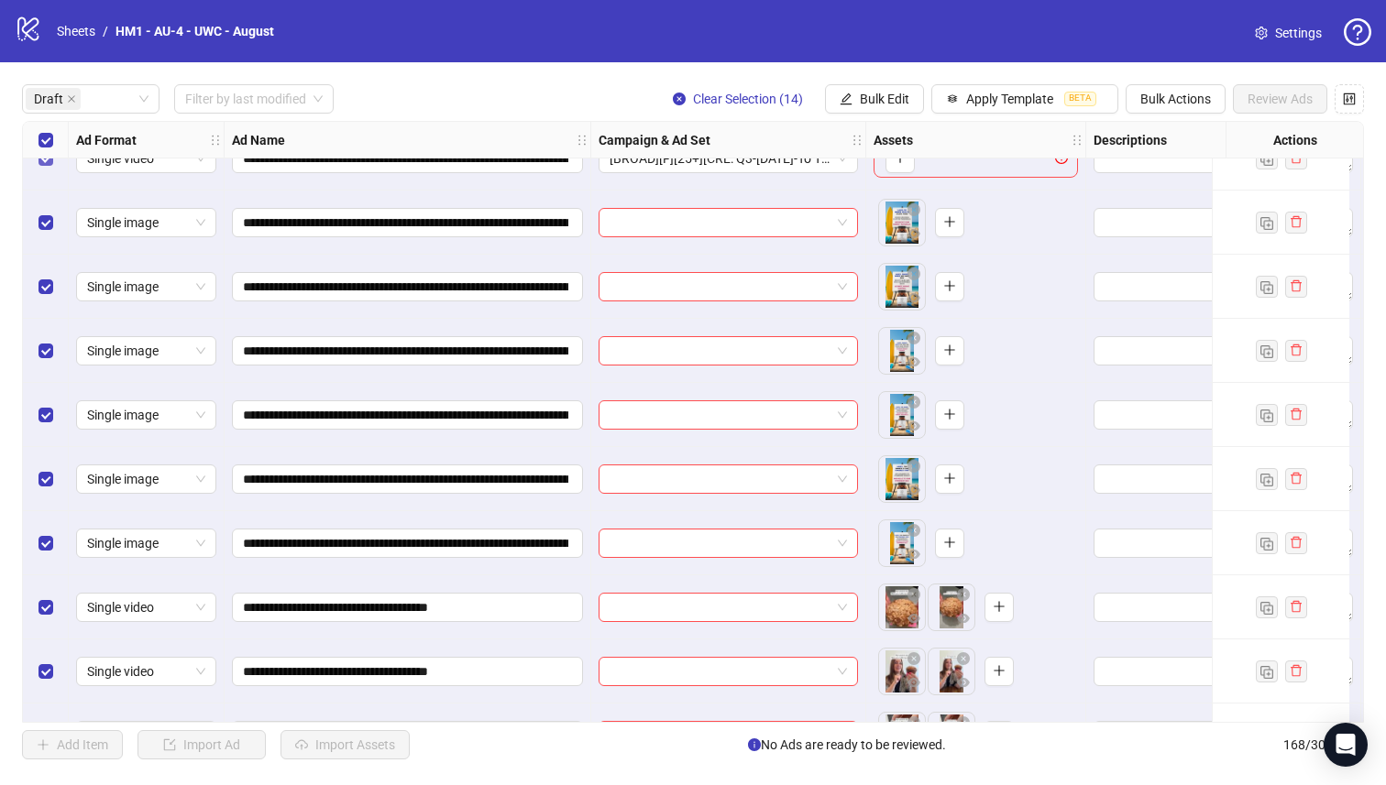
scroll to position [33, 0]
click at [50, 148] on label "Select all rows" at bounding box center [45, 140] width 15 height 20
click at [49, 148] on label "Select all rows" at bounding box center [45, 140] width 15 height 20
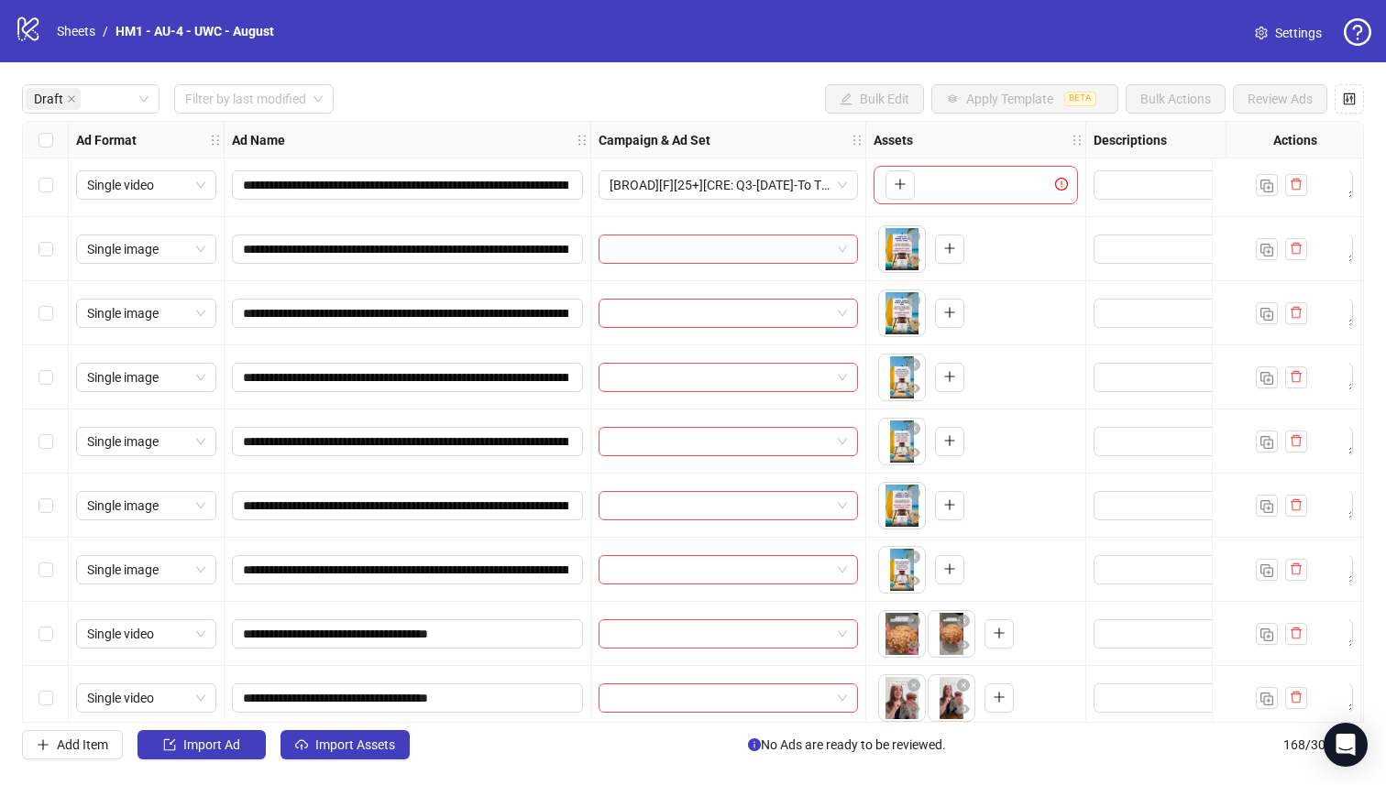
scroll to position [0, 0]
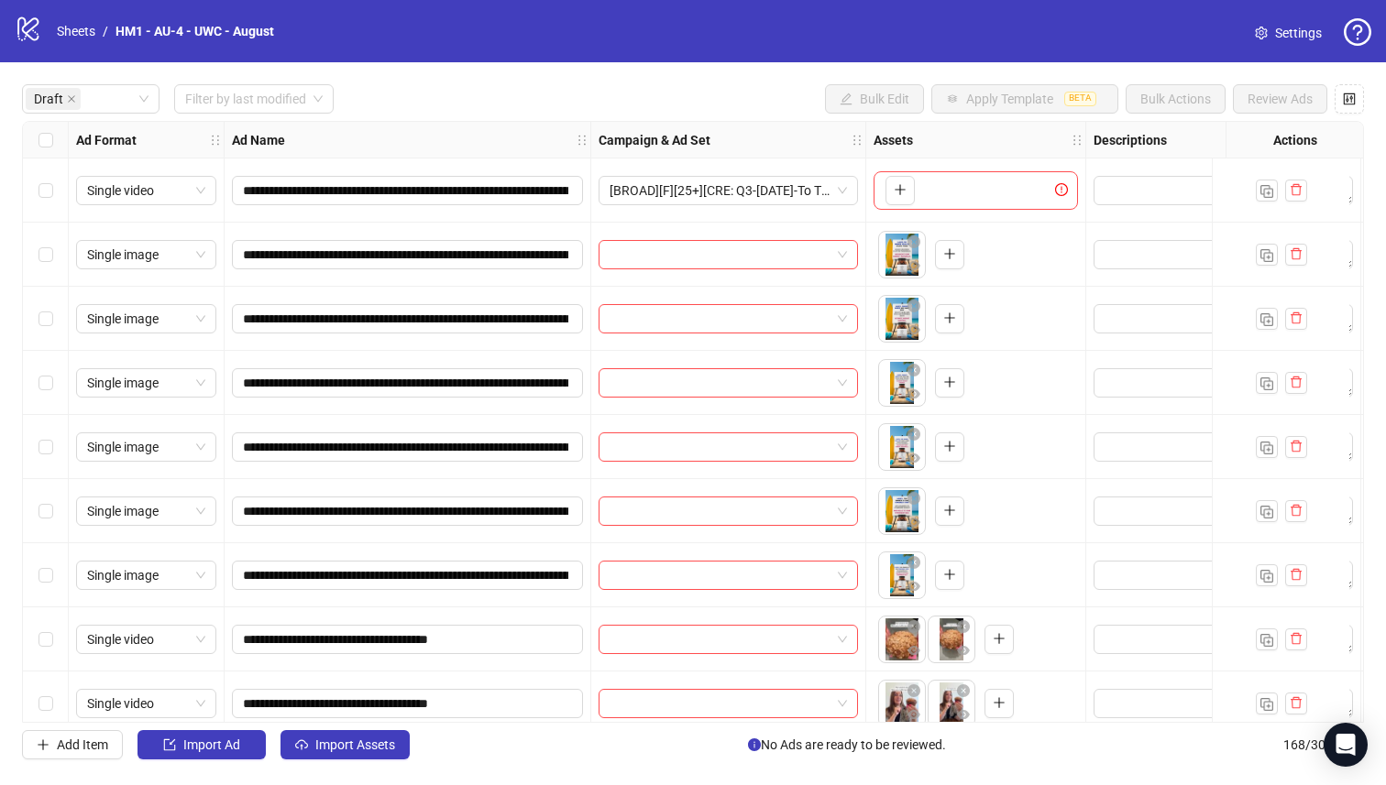
click at [53, 594] on div "Select row 7" at bounding box center [46, 575] width 46 height 64
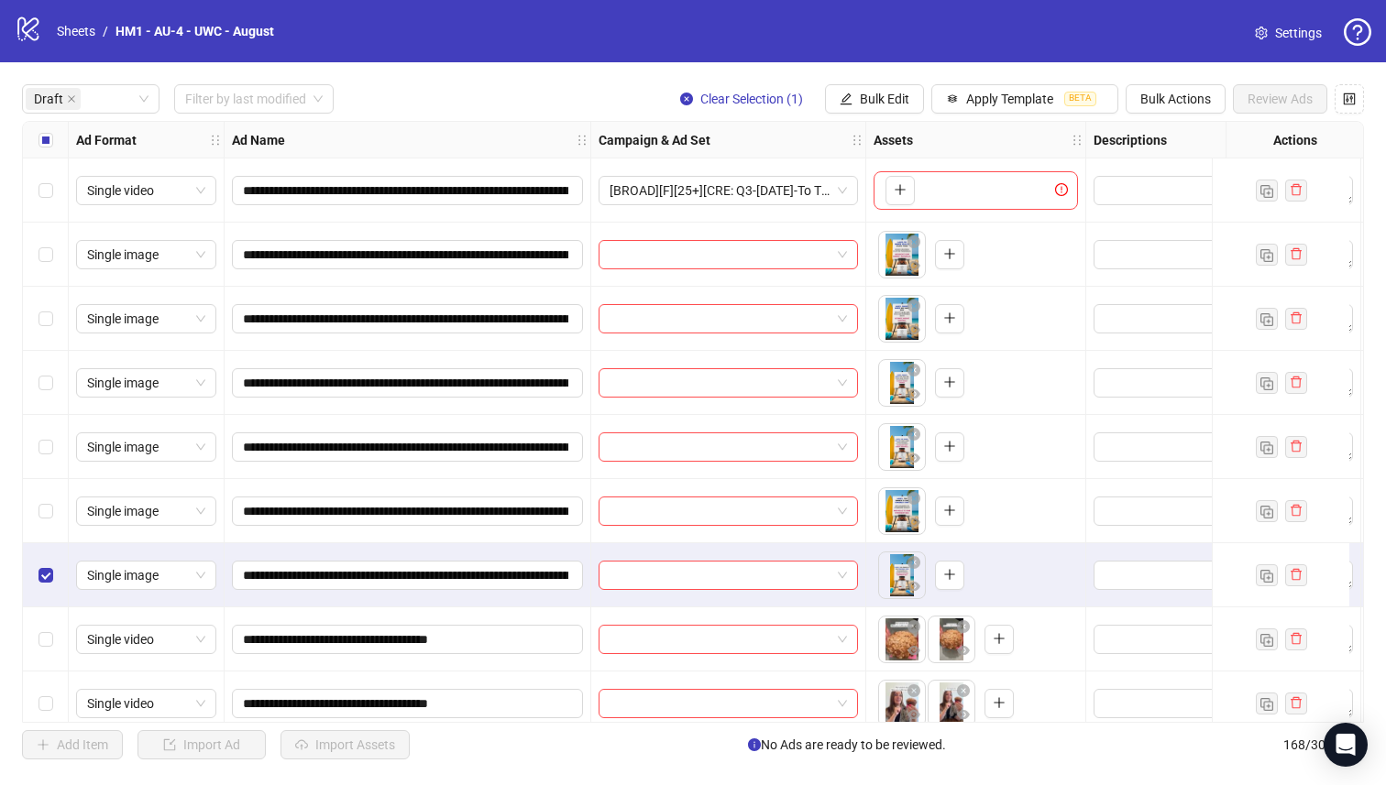
click at [48, 482] on div "Select row 6" at bounding box center [46, 511] width 46 height 64
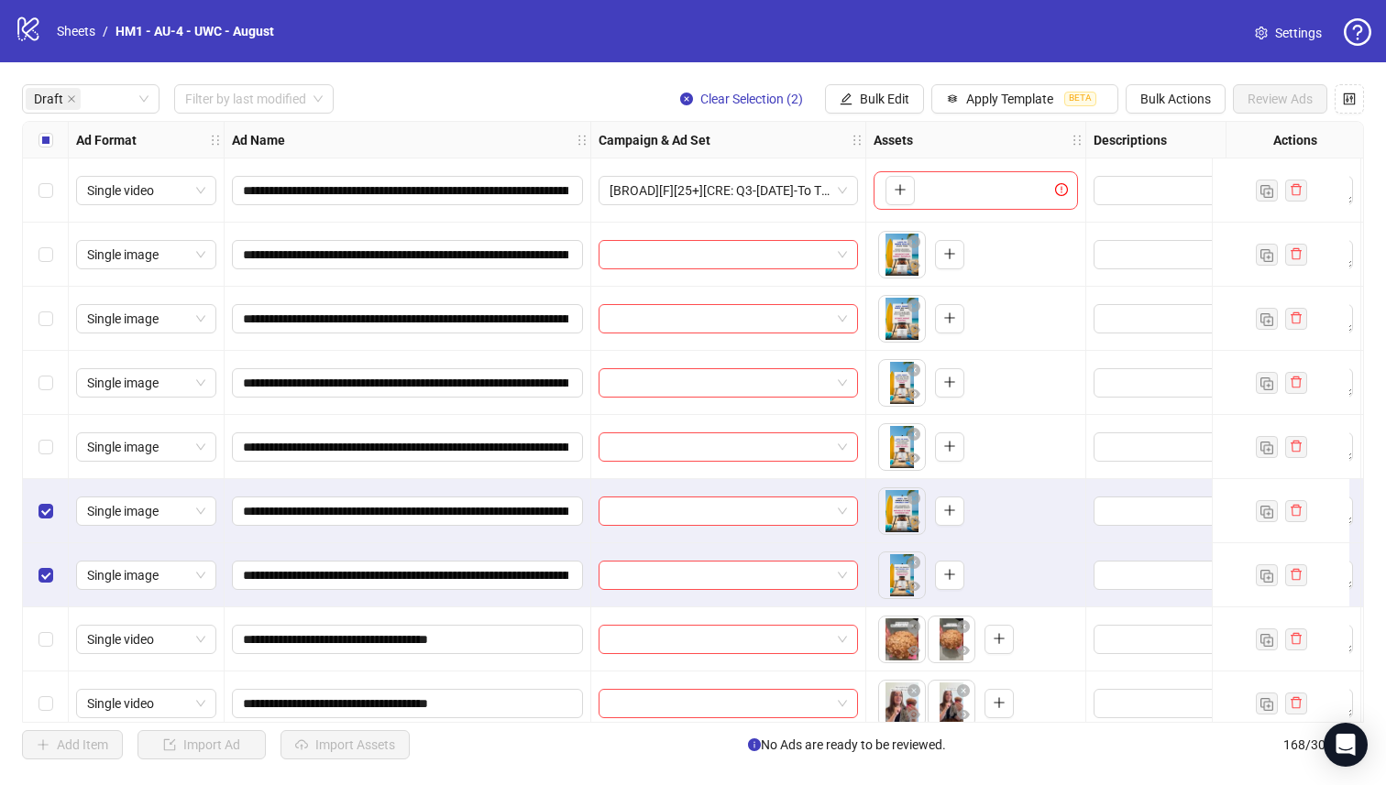
click at [38, 421] on div "Select row 5" at bounding box center [46, 447] width 46 height 64
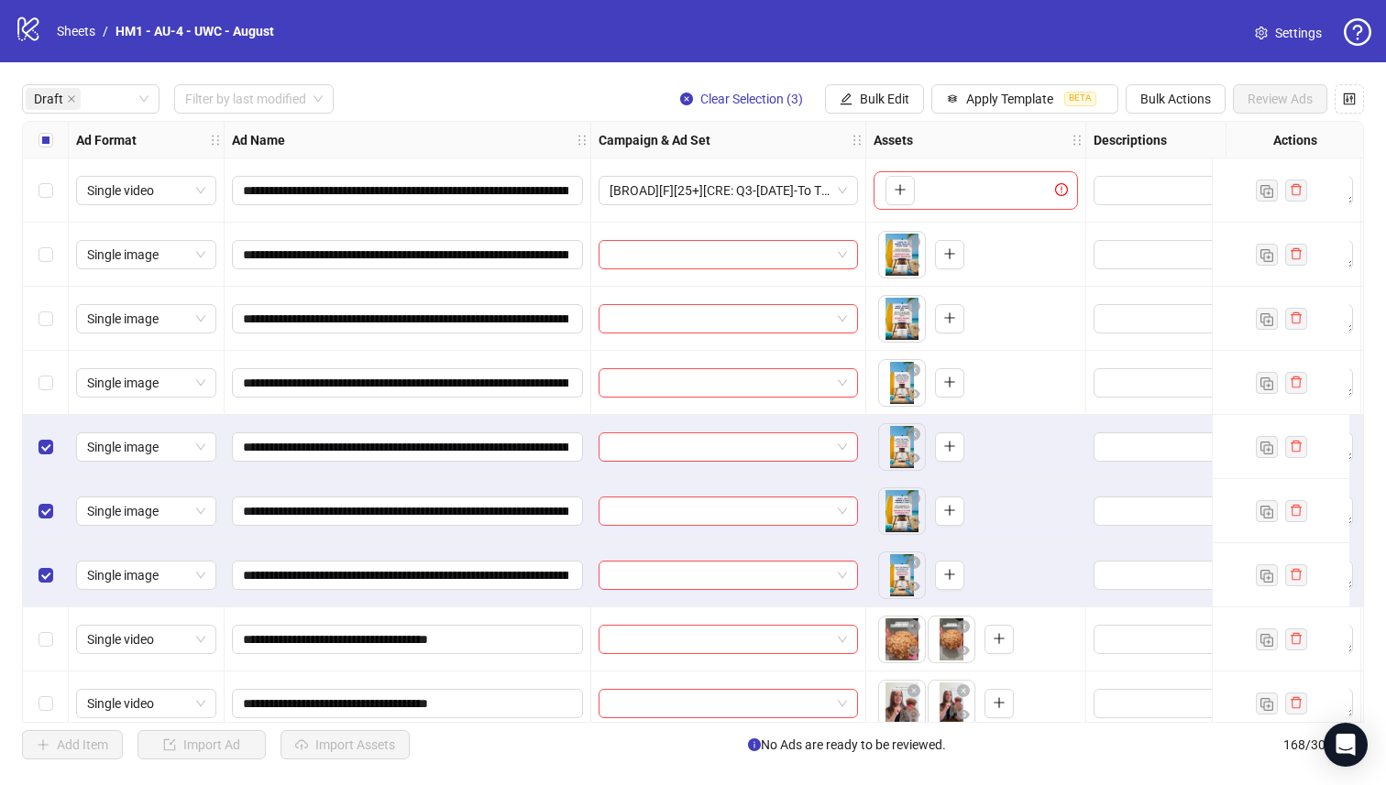
drag, startPoint x: 37, startPoint y: 366, endPoint x: 39, endPoint y: 339, distance: 26.7
click at [38, 366] on div "Select row 4" at bounding box center [46, 383] width 46 height 64
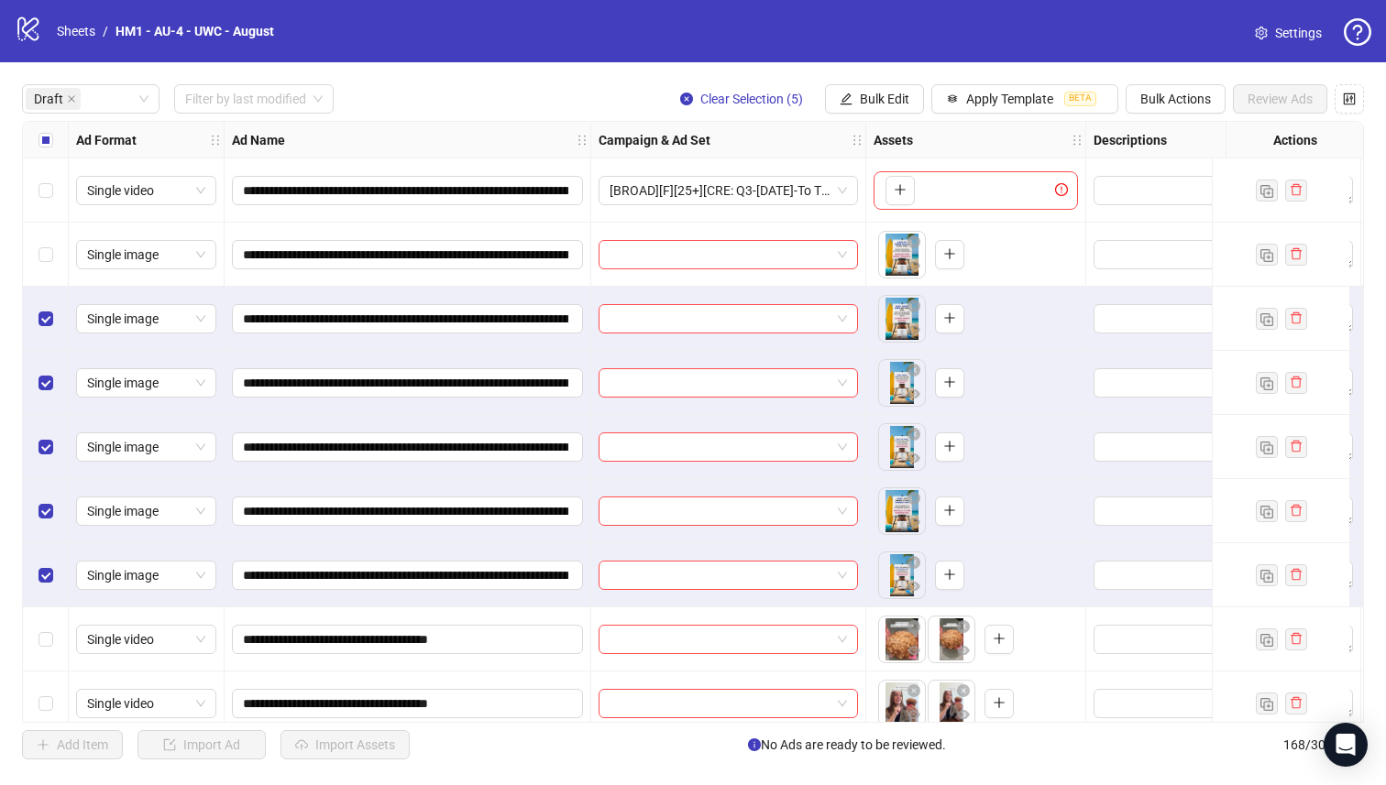
click at [49, 269] on div "Select row 2" at bounding box center [46, 255] width 46 height 64
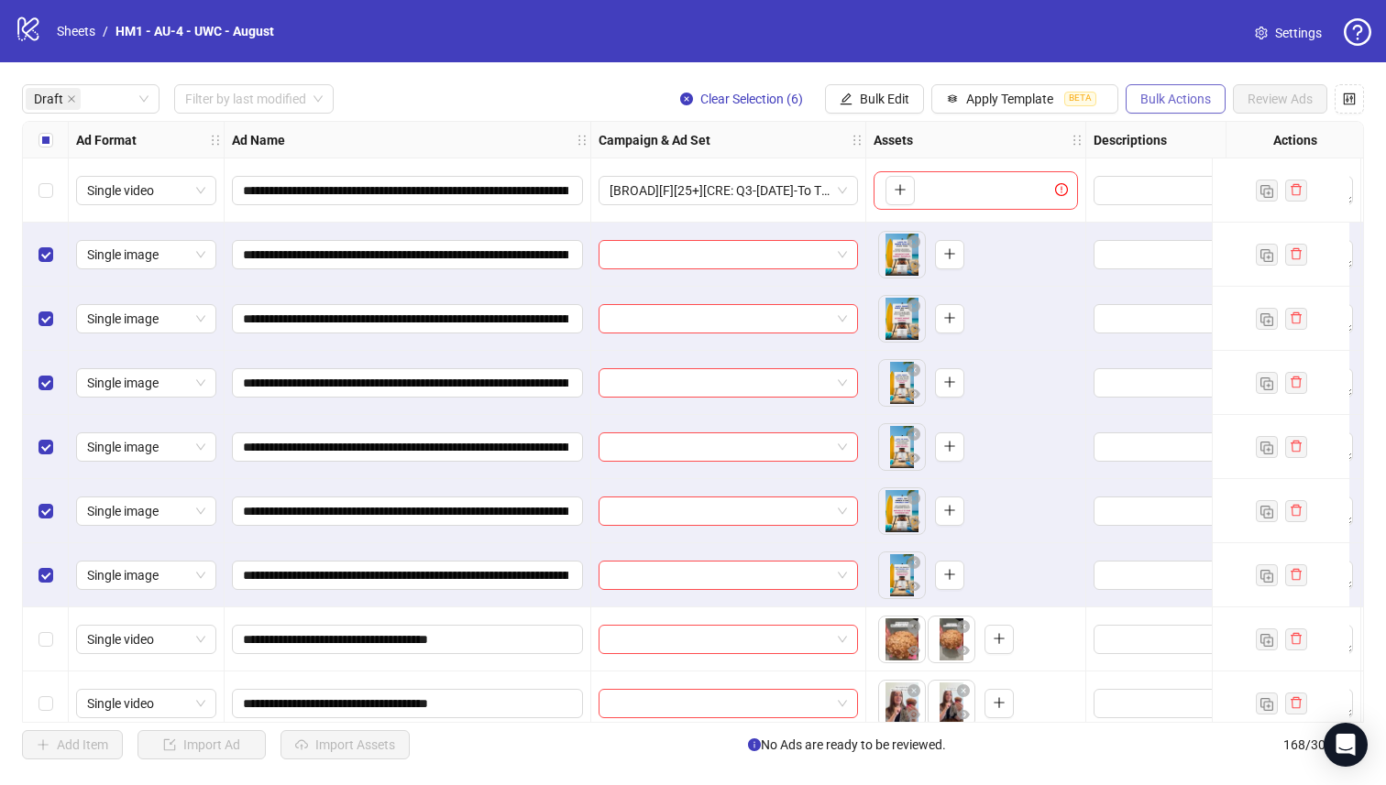
click at [1177, 95] on span "Bulk Actions" at bounding box center [1175, 99] width 71 height 15
click at [1162, 134] on span "Delete" at bounding box center [1201, 136] width 126 height 20
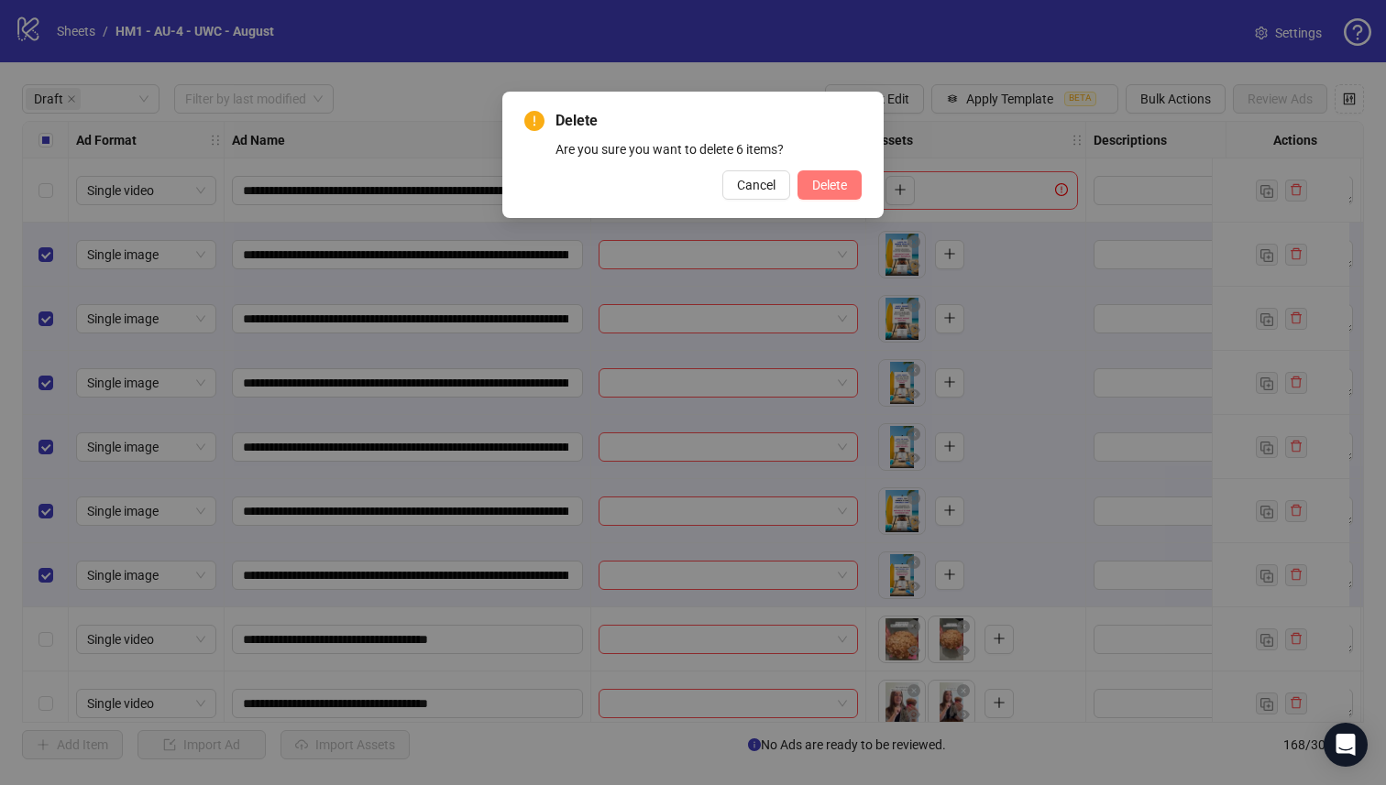
click at [812, 188] on span "Delete" at bounding box center [829, 185] width 35 height 15
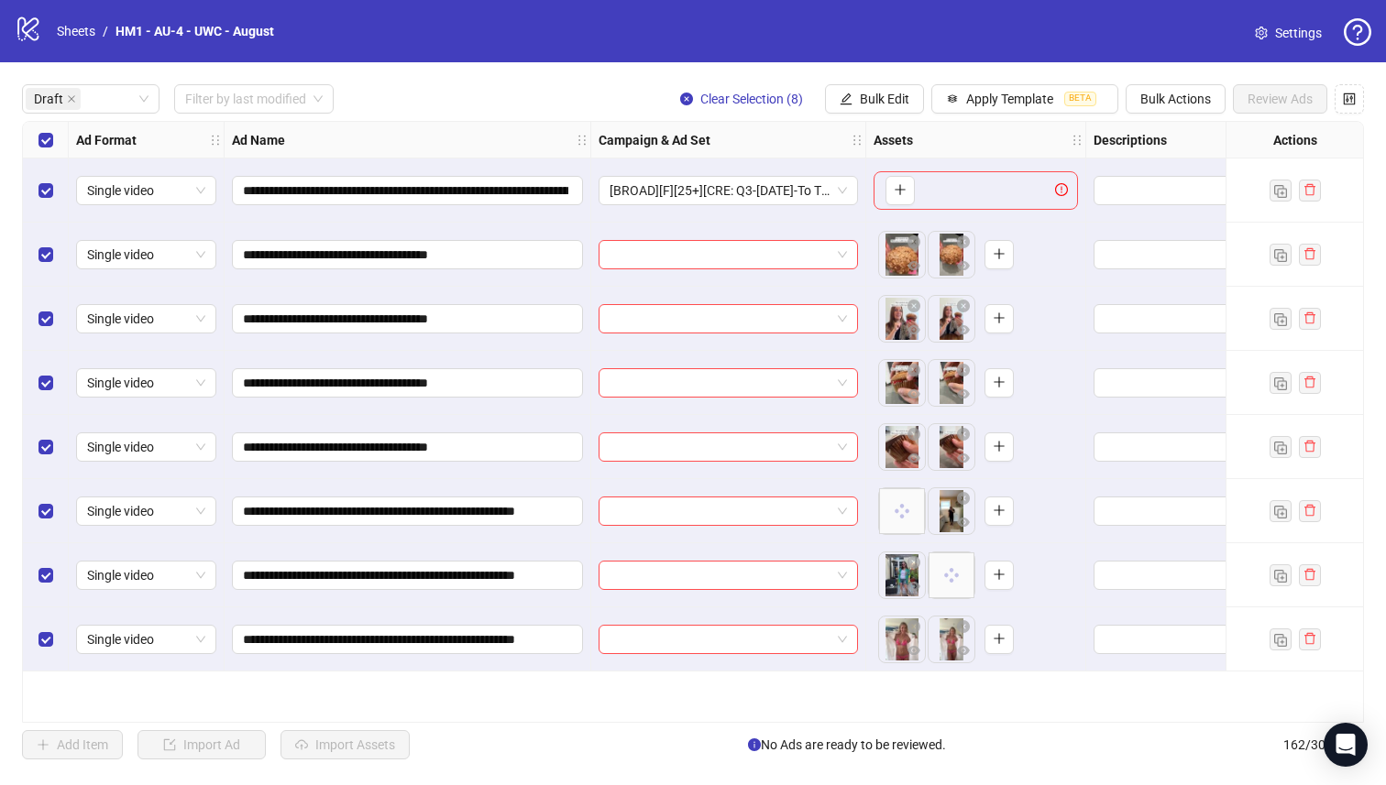
click at [995, 117] on div "**********" at bounding box center [693, 421] width 1386 height 719
click at [997, 111] on button "Apply Template BETA" at bounding box center [1024, 98] width 187 height 29
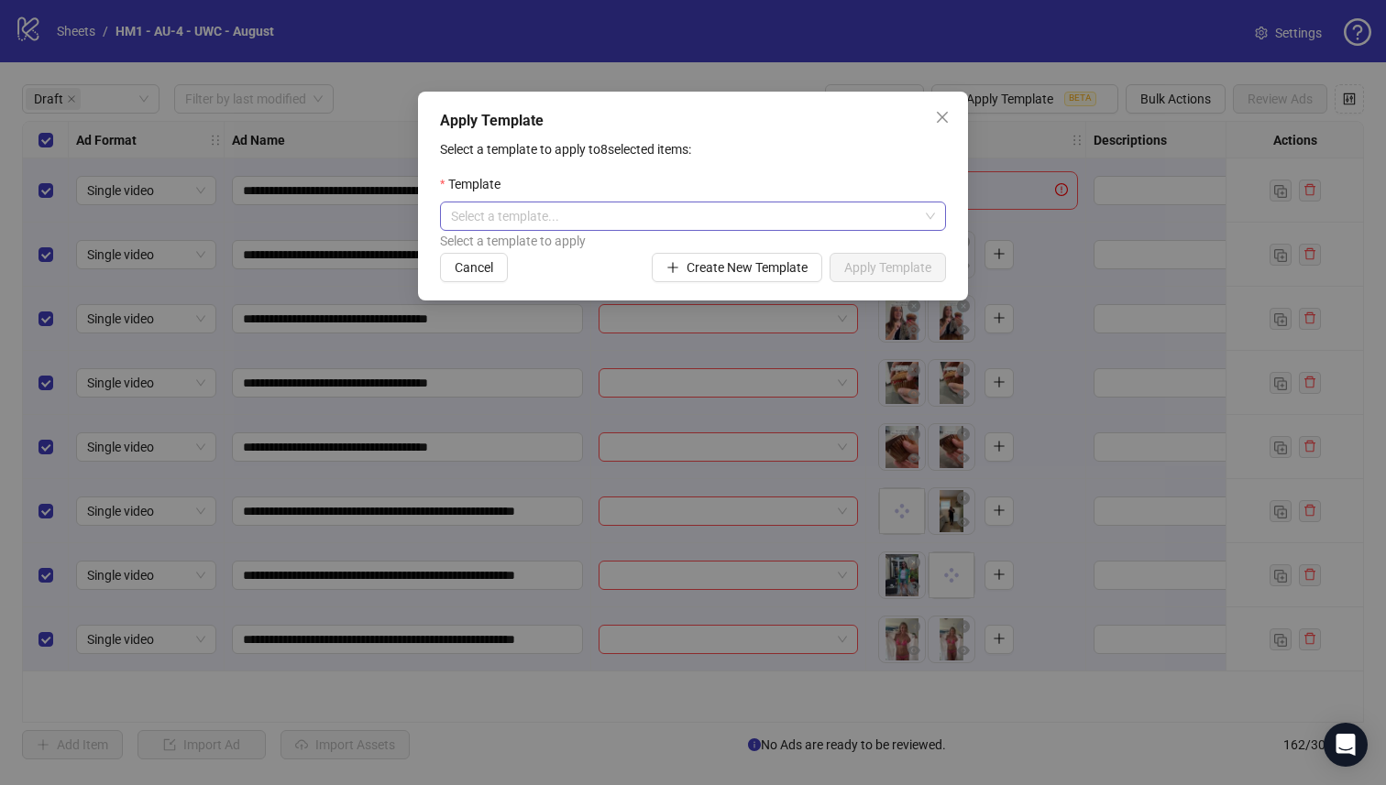
drag, startPoint x: 798, startPoint y: 185, endPoint x: 771, endPoint y: 220, distance: 44.4
click at [797, 187] on div "Template" at bounding box center [693, 187] width 506 height 27
click at [769, 224] on input "search" at bounding box center [684, 216] width 467 height 27
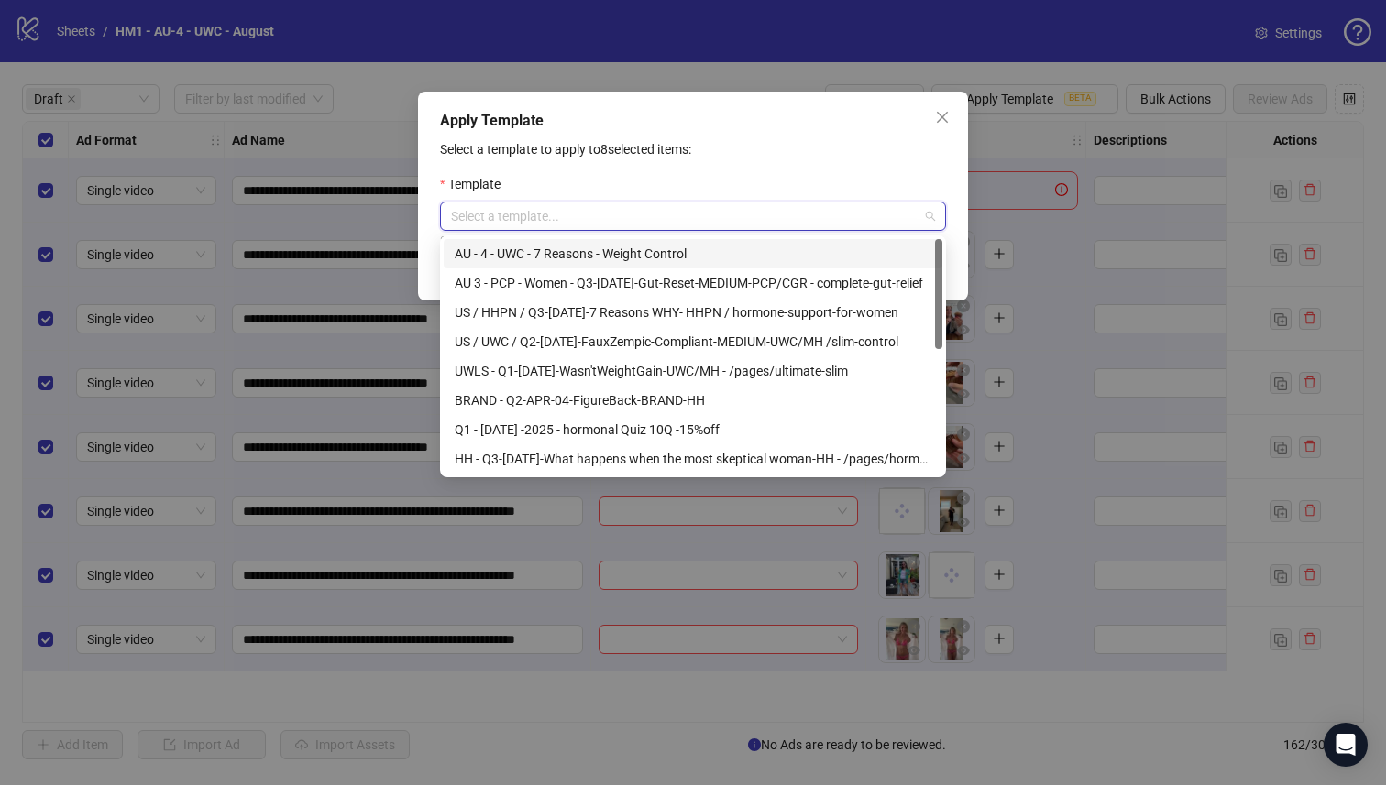
click at [849, 248] on div "AU - 4 - UWC - 7 Reasons - Weight Control" at bounding box center [693, 254] width 477 height 20
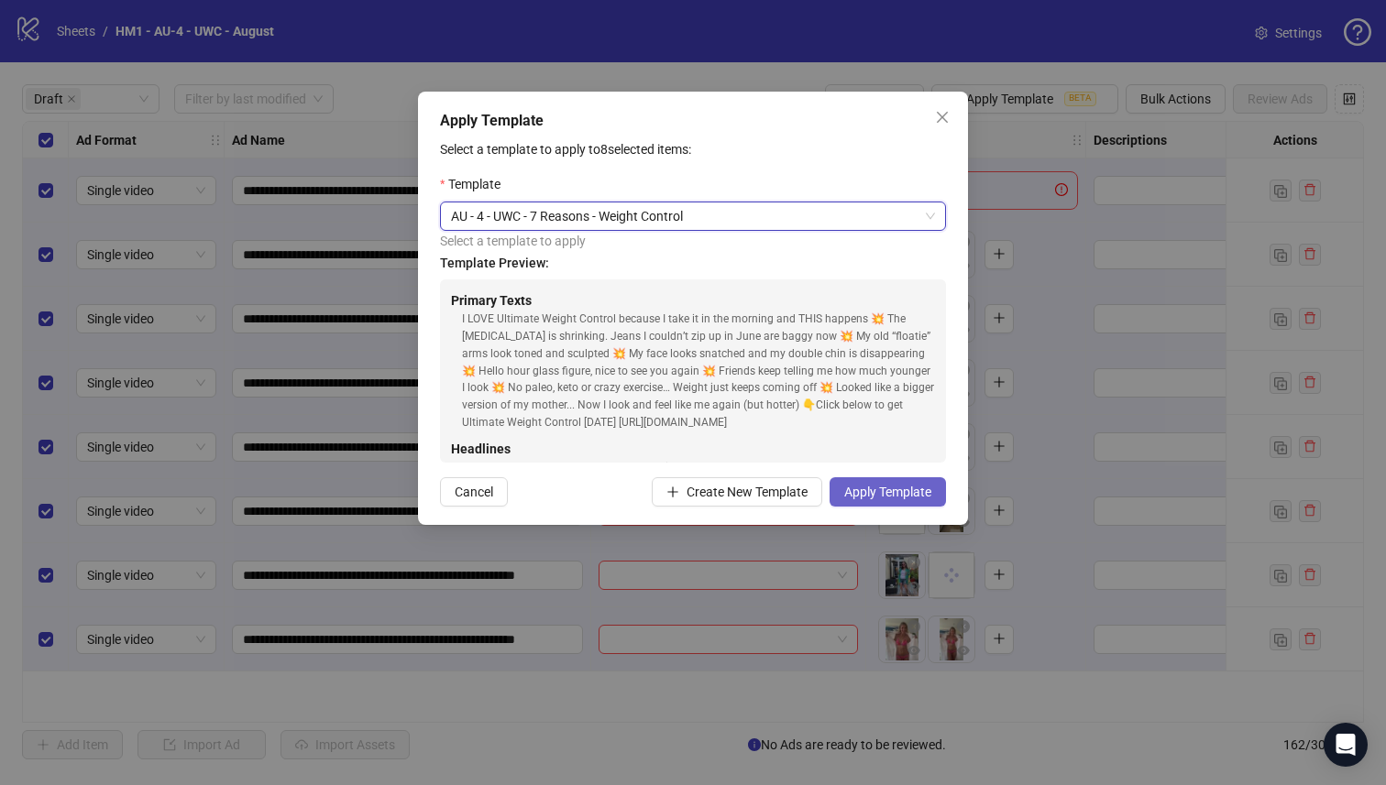
click at [901, 486] on span "Apply Template" at bounding box center [887, 492] width 87 height 15
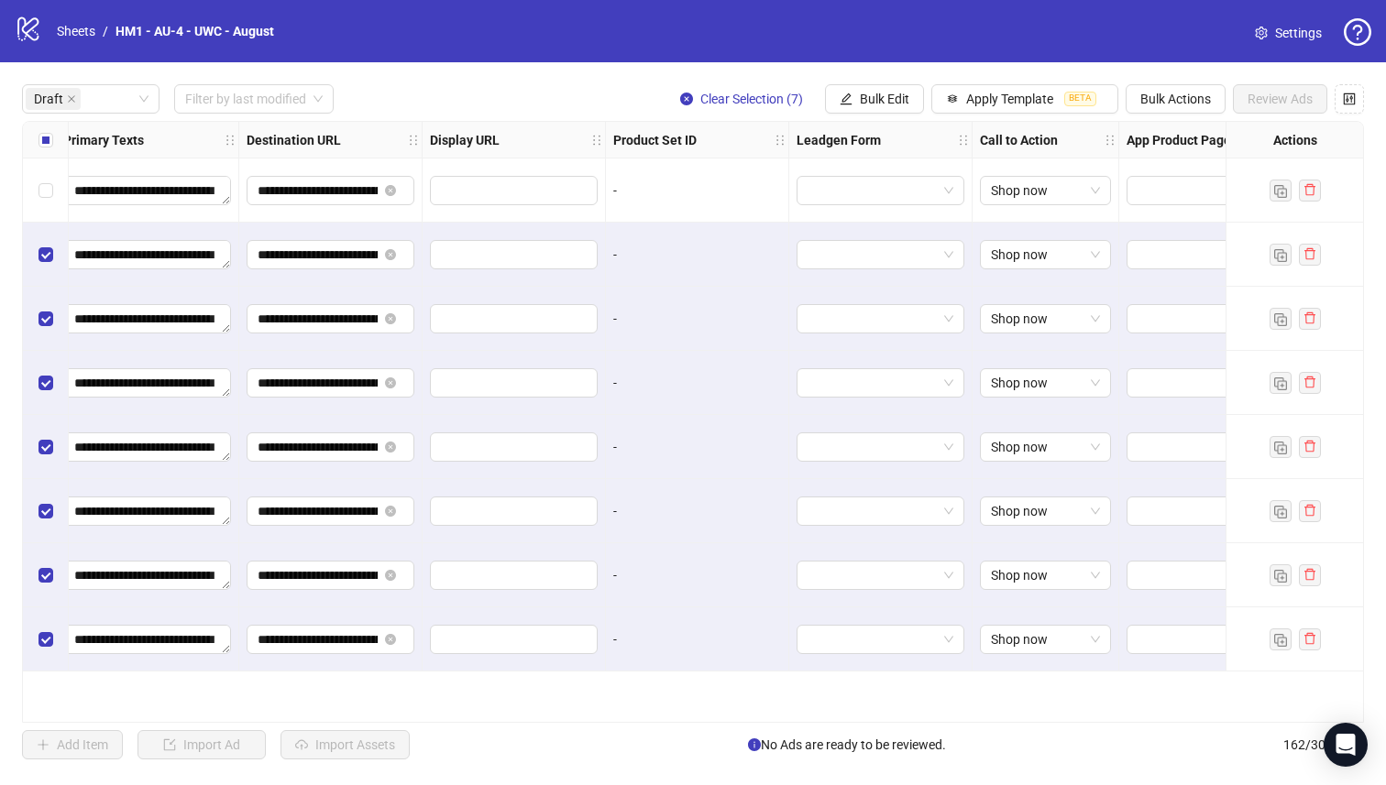
scroll to position [0, 1657]
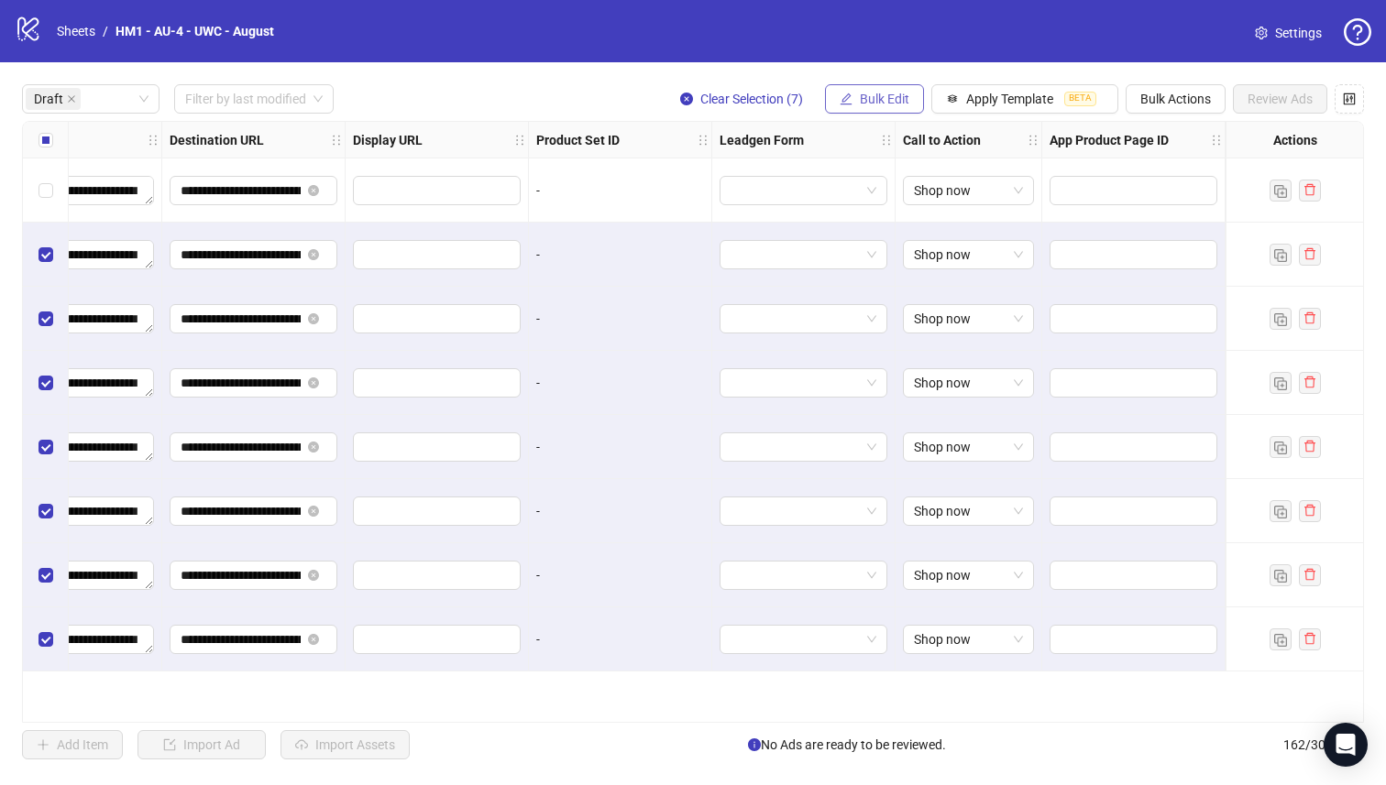
click at [871, 104] on span "Bulk Edit" at bounding box center [884, 99] width 49 height 15
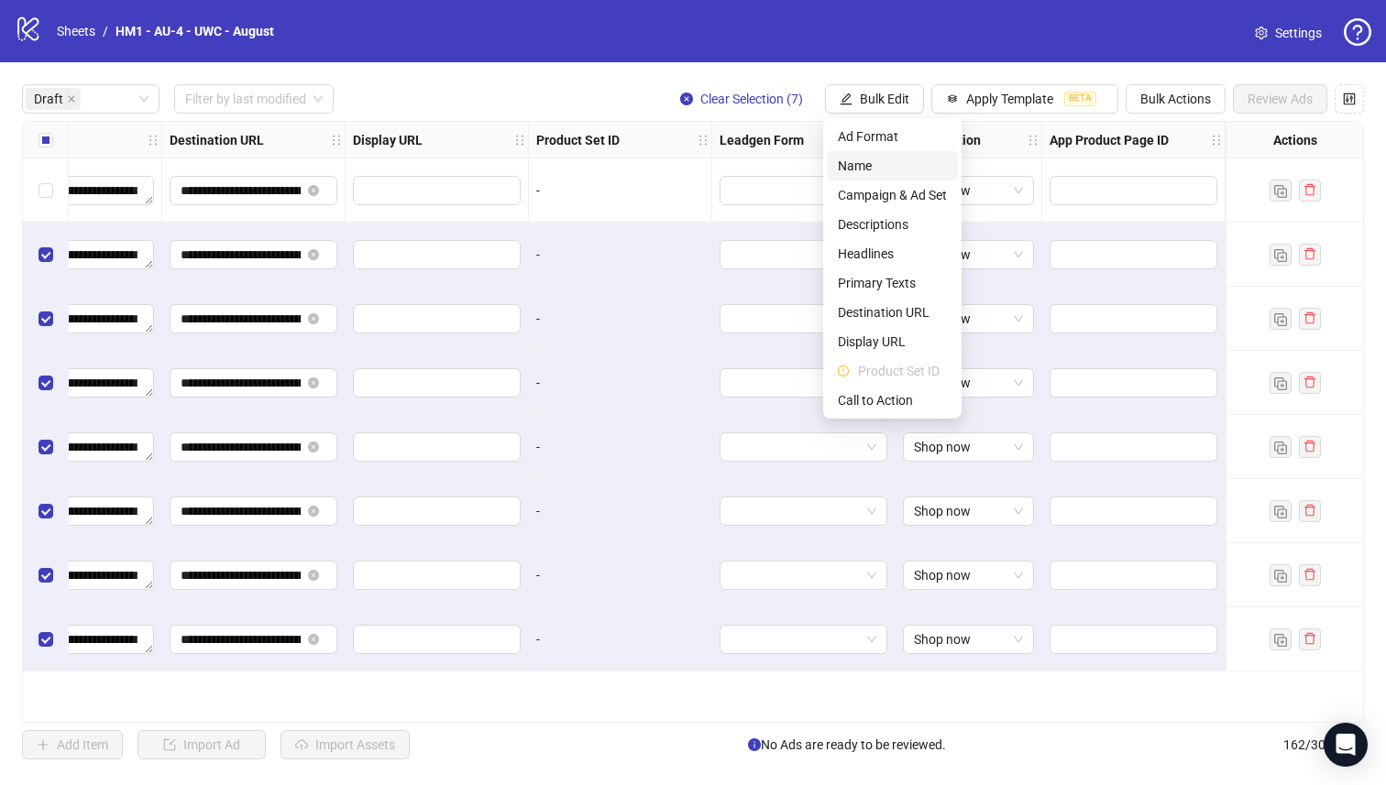
click at [854, 165] on span "Name" at bounding box center [892, 166] width 109 height 20
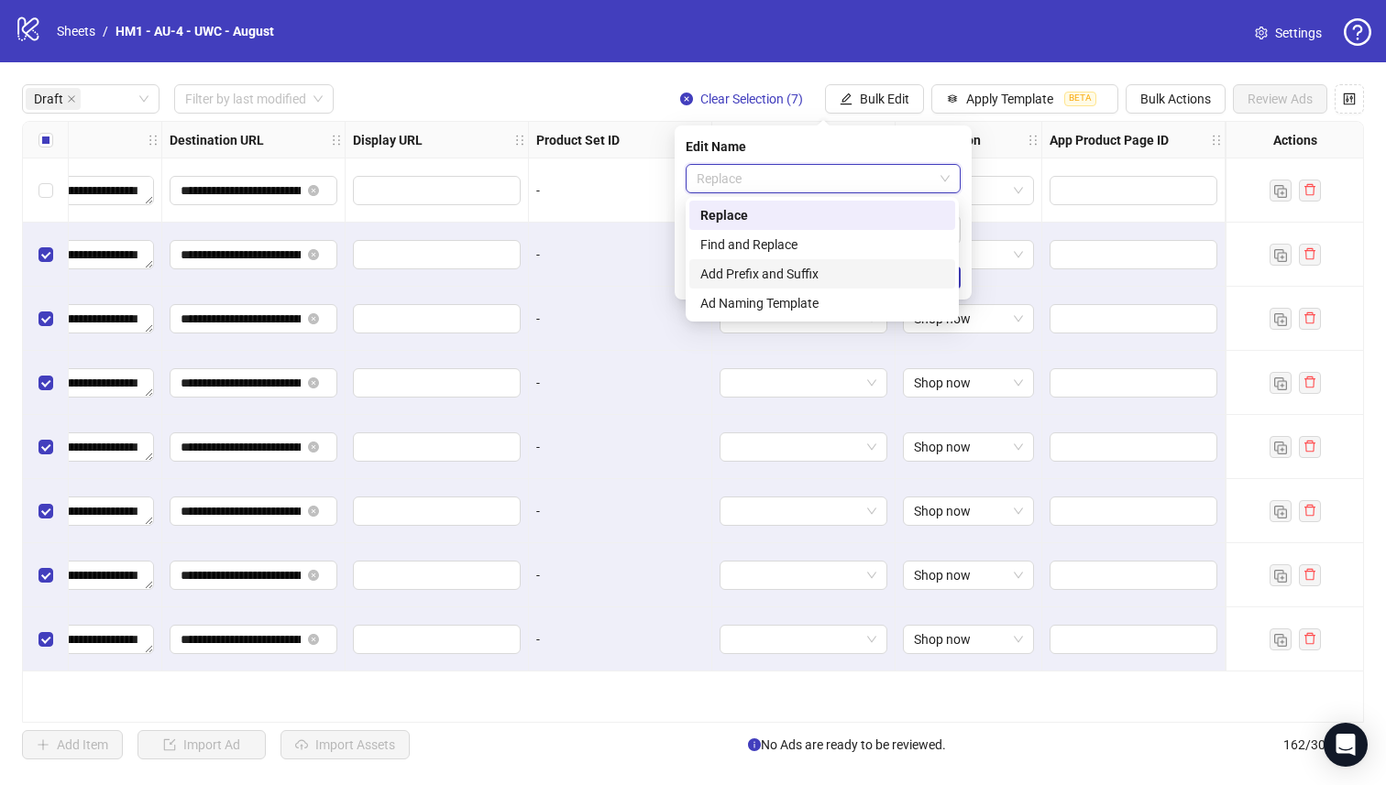
click at [821, 279] on div "Add Prefix and Suffix" at bounding box center [822, 274] width 244 height 20
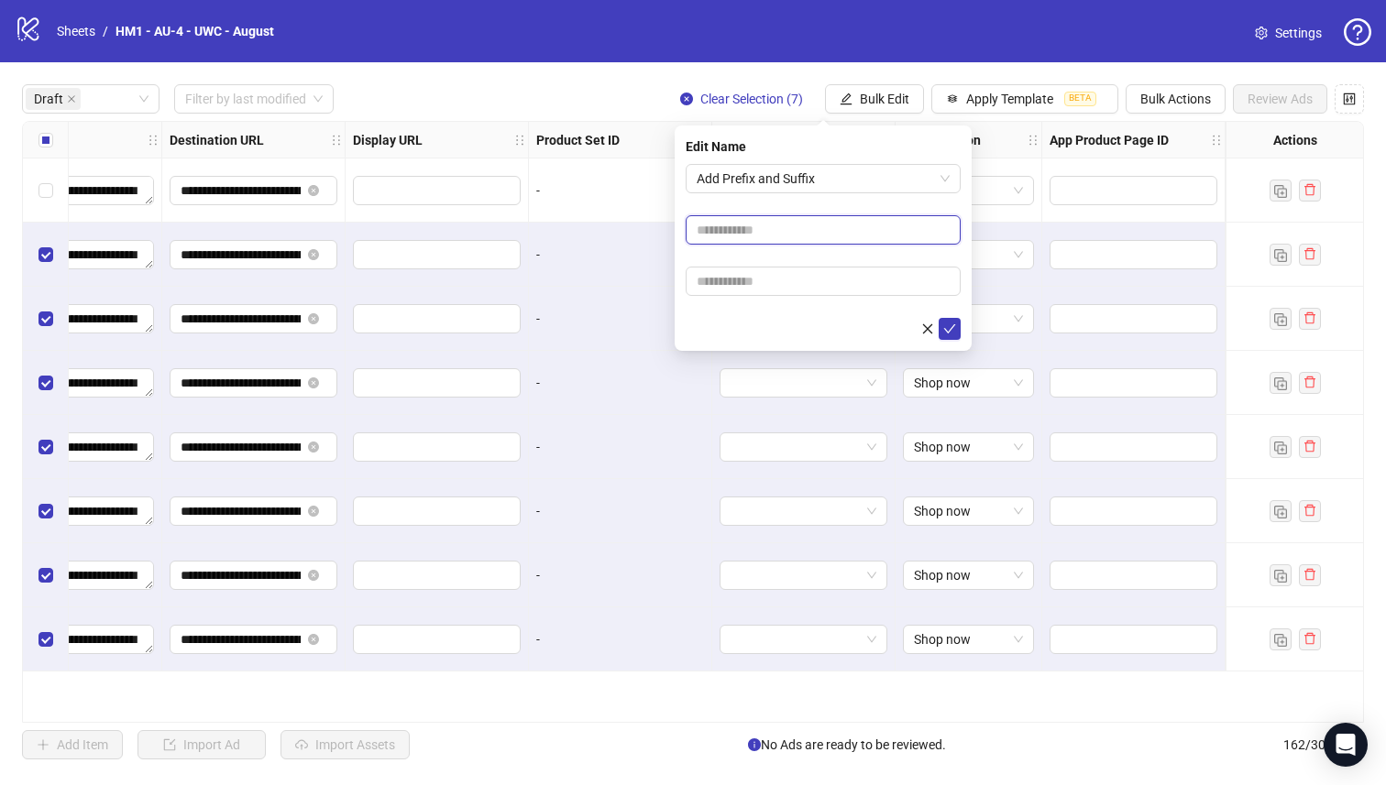
click at [802, 240] on input "text" at bounding box center [822, 229] width 275 height 29
drag, startPoint x: 810, startPoint y: 235, endPoint x: 771, endPoint y: 232, distance: 39.5
click at [771, 232] on input "**********" at bounding box center [822, 229] width 275 height 29
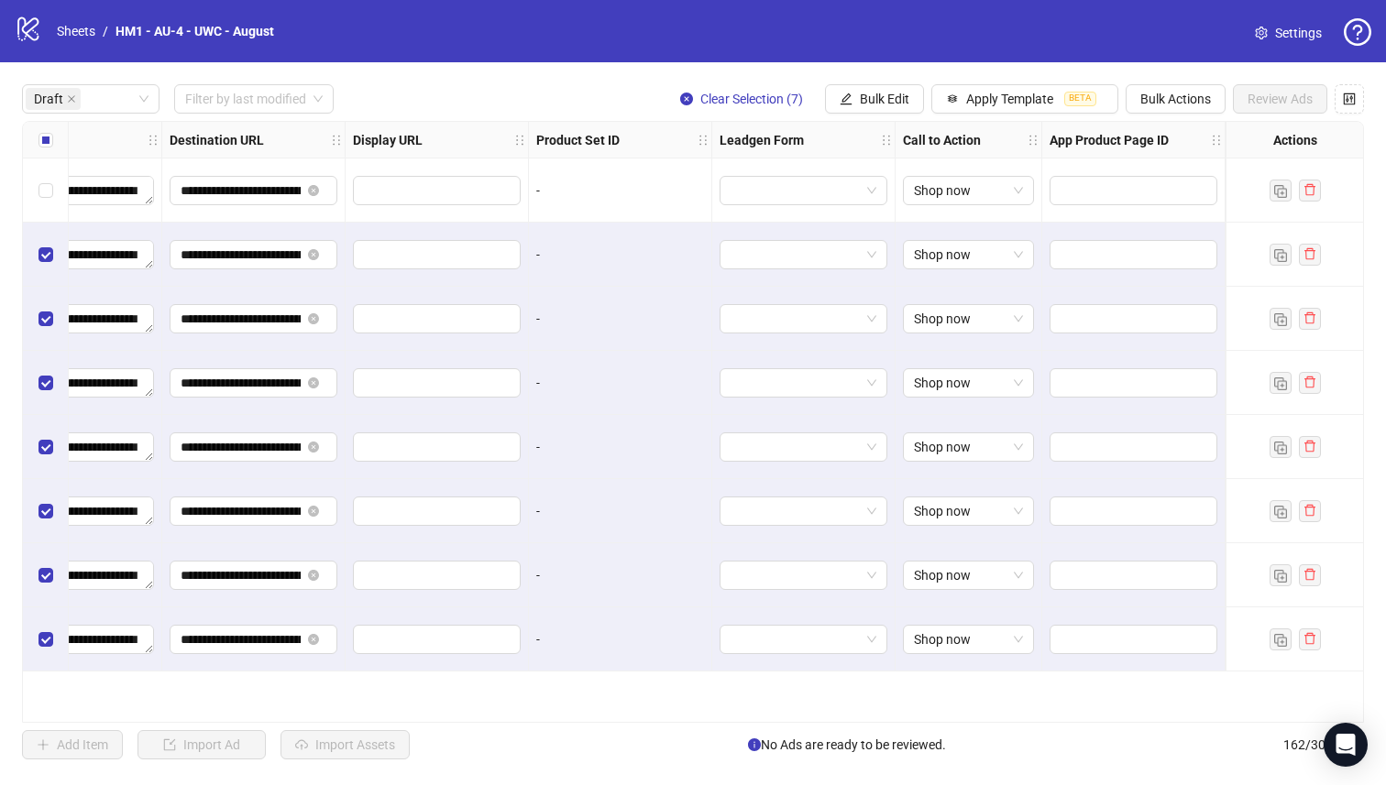
scroll to position [0, 738]
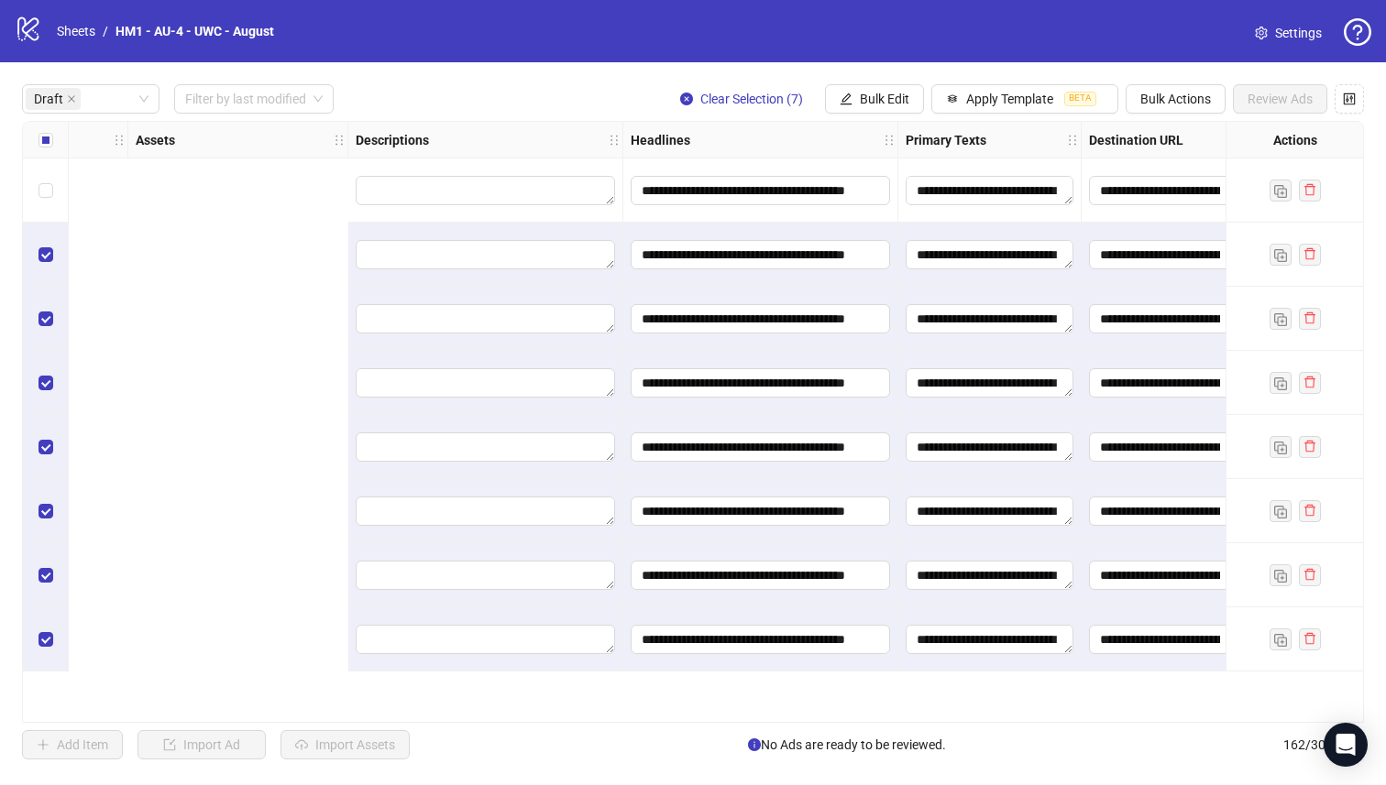
type input "**********"
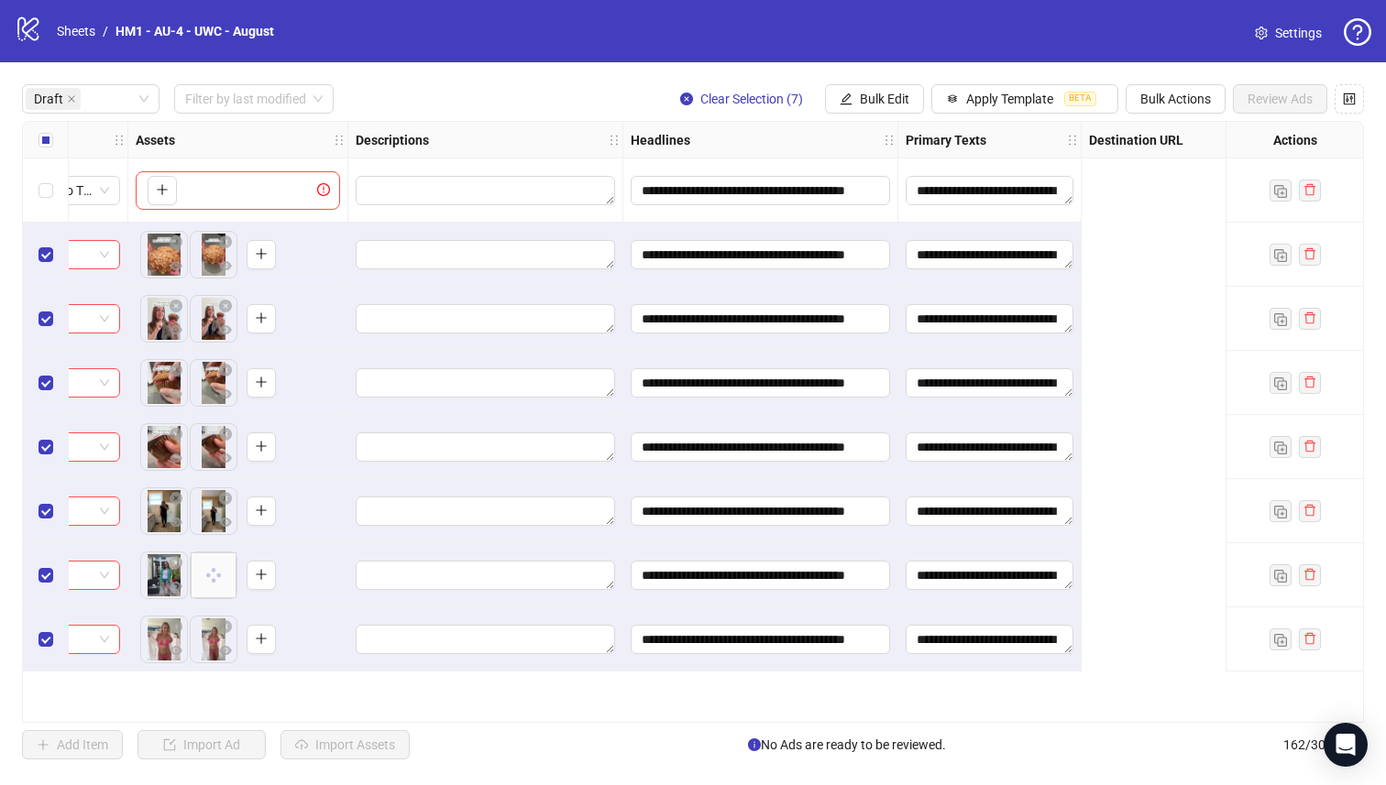
scroll to position [0, 0]
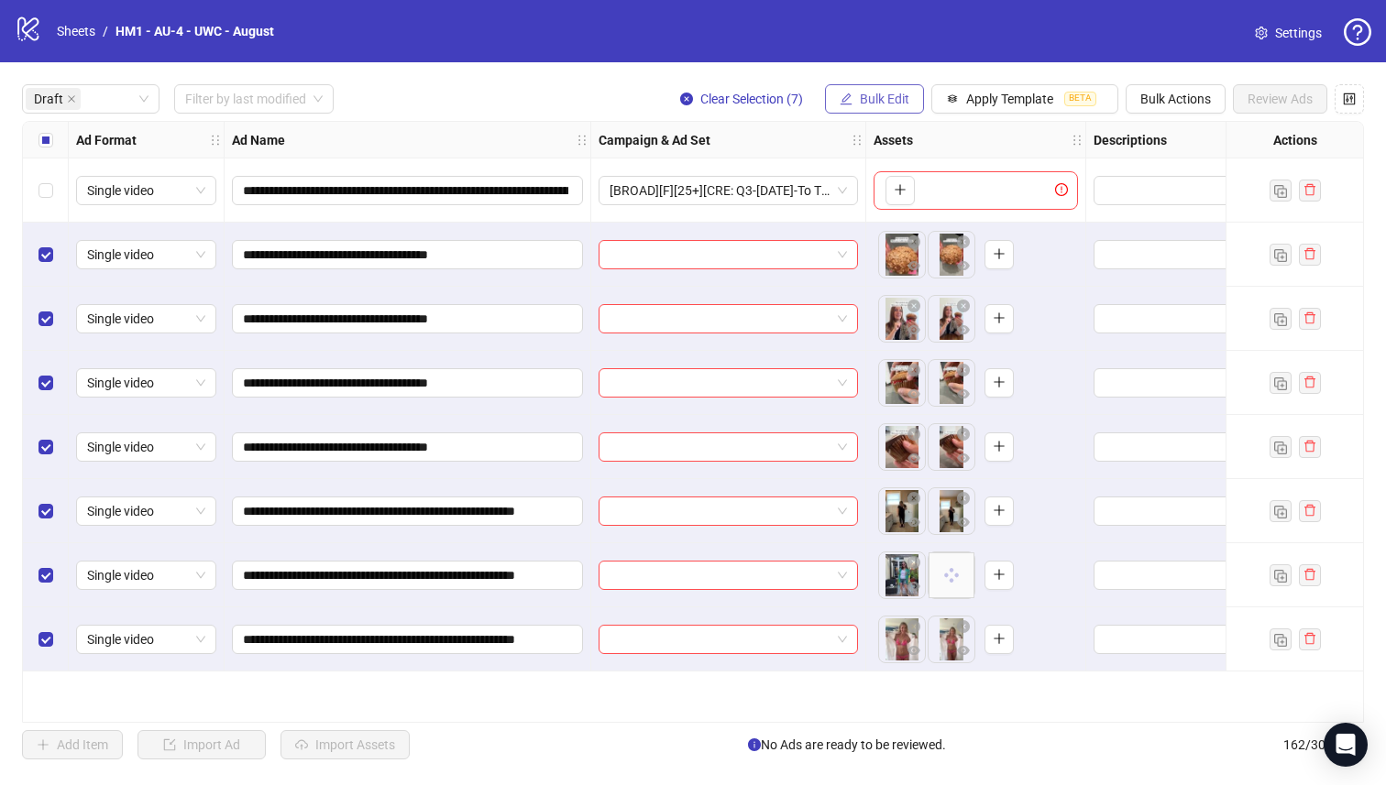
click at [854, 101] on button "Bulk Edit" at bounding box center [874, 98] width 99 height 29
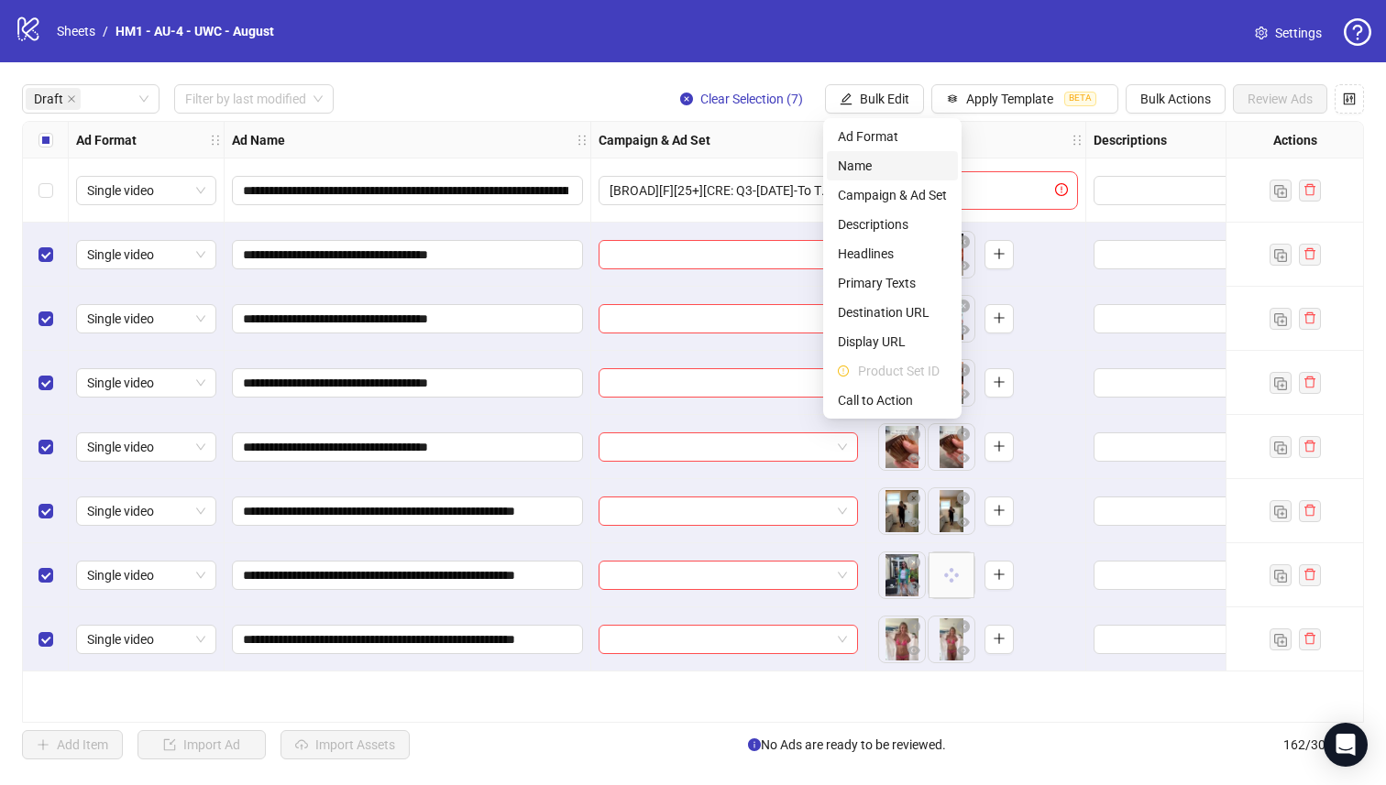
click at [901, 164] on span "Name" at bounding box center [892, 166] width 109 height 20
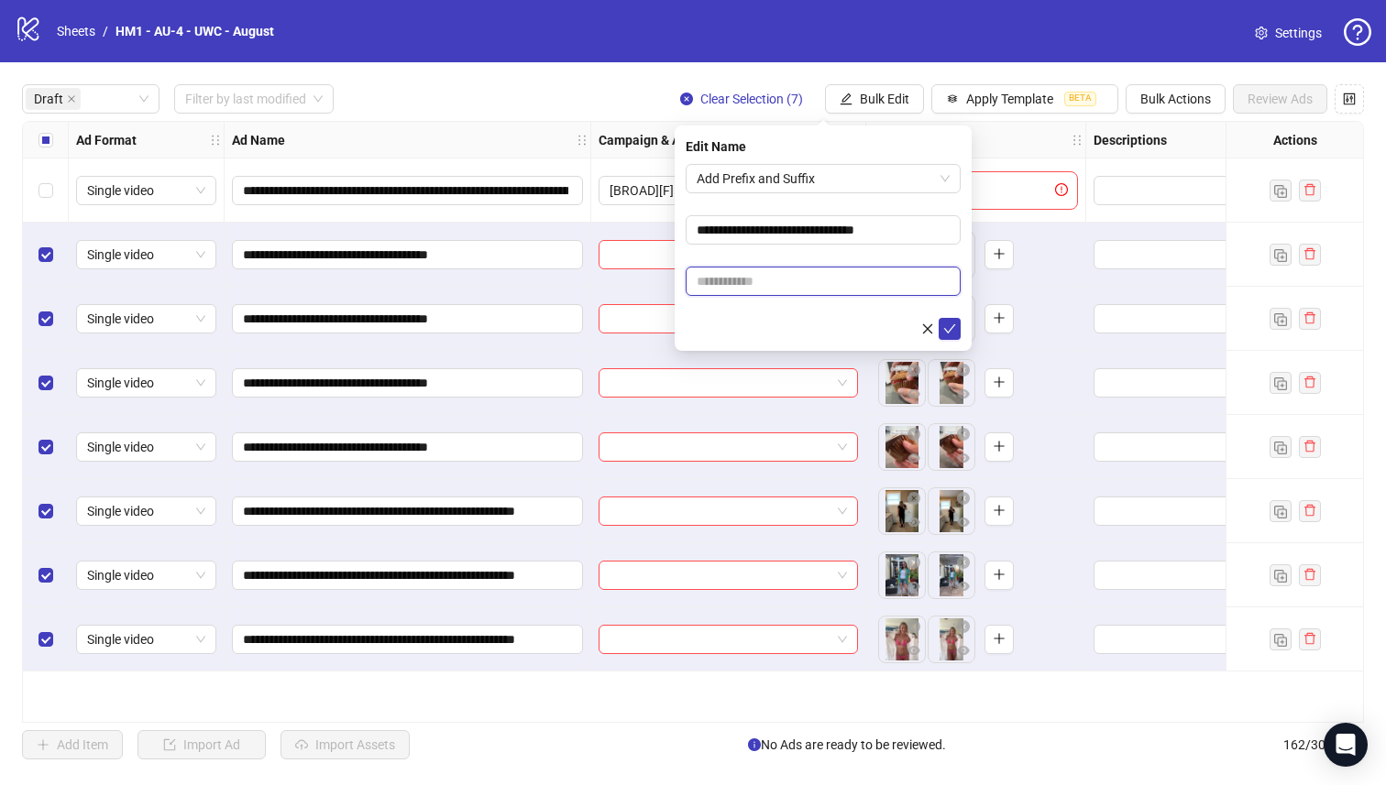
click at [759, 269] on input "text" at bounding box center [822, 281] width 275 height 29
paste input "**********"
type input "**********"
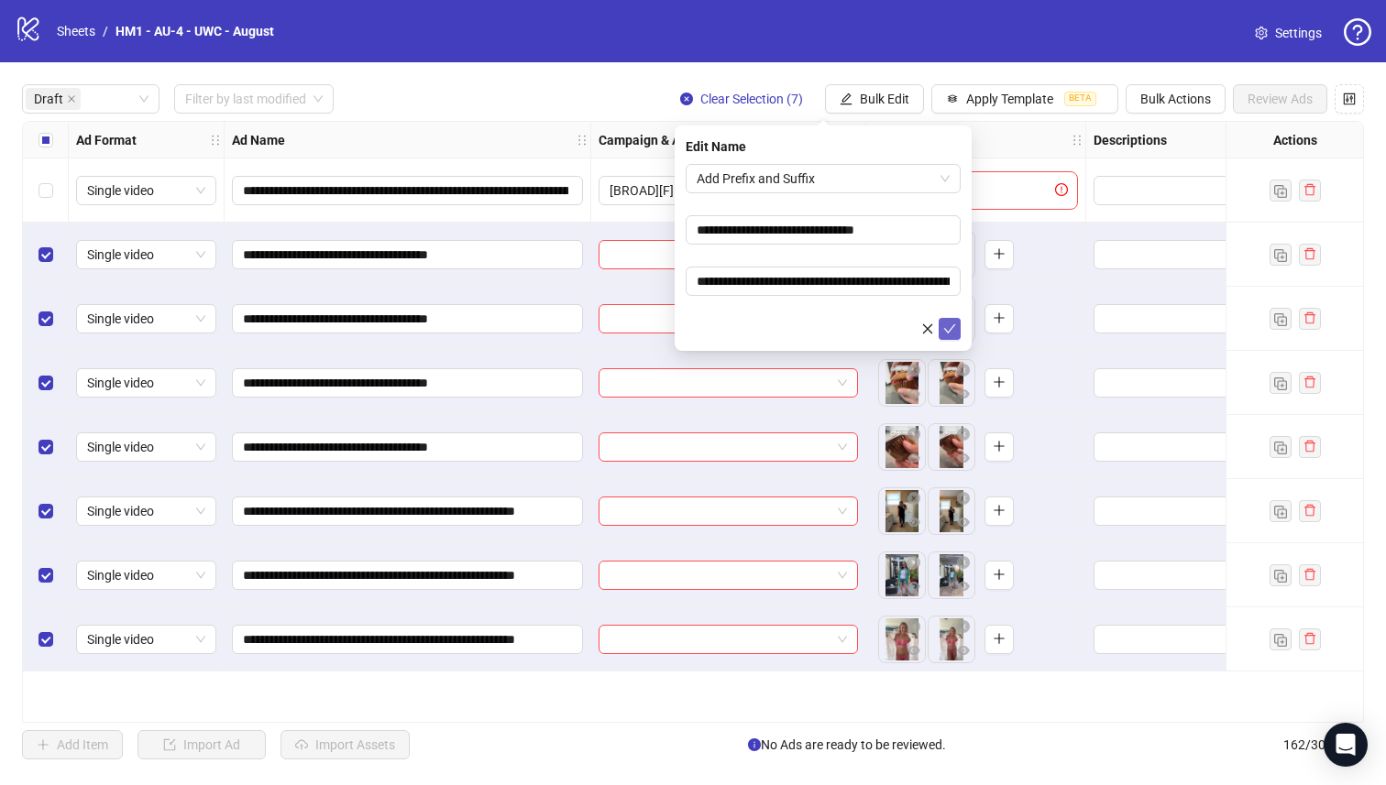
click at [942, 323] on button "submit" at bounding box center [949, 329] width 22 height 22
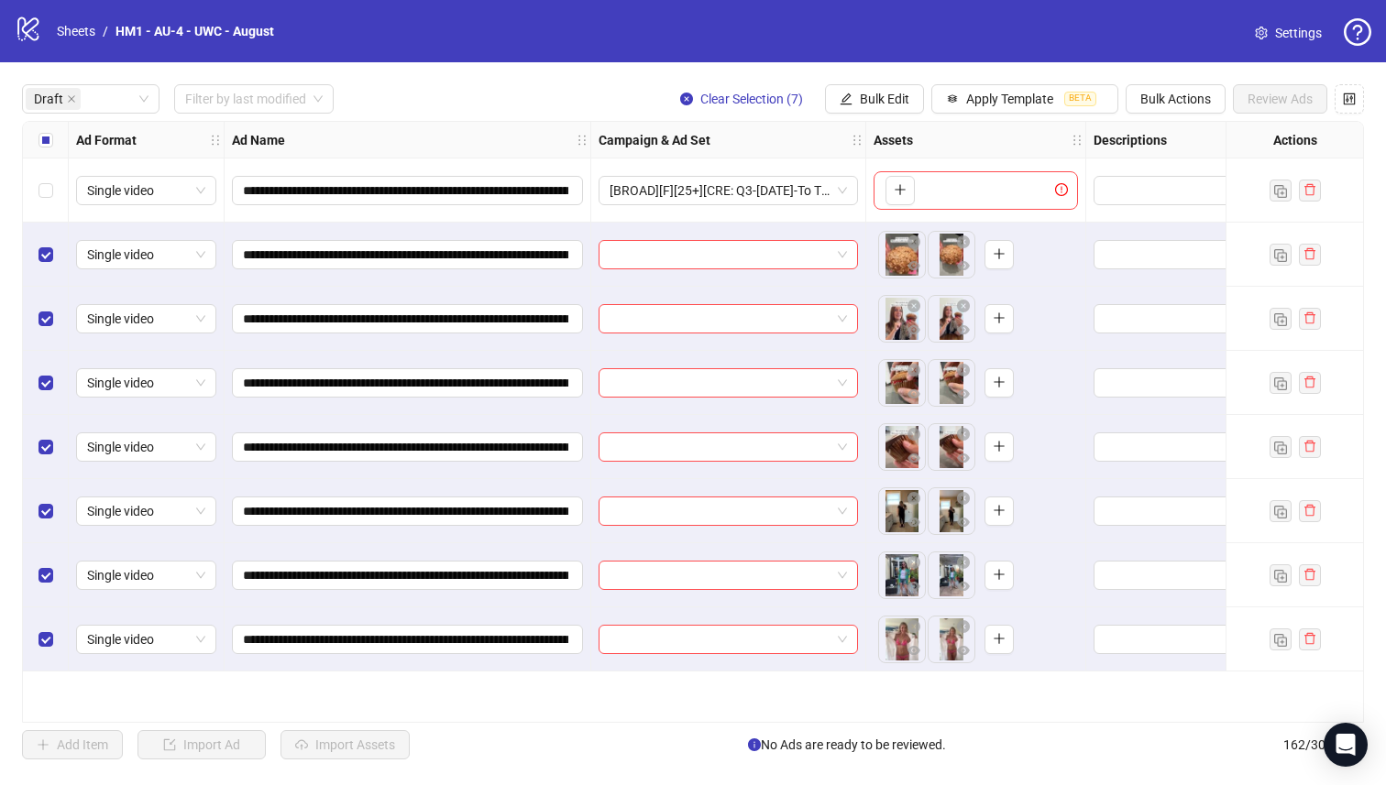
click at [593, 722] on div "**********" at bounding box center [693, 422] width 1342 height 602
drag, startPoint x: 446, startPoint y: 258, endPoint x: 418, endPoint y: 250, distance: 29.3
click at [418, 250] on input "**********" at bounding box center [405, 255] width 325 height 20
click at [59, 130] on div "Select all rows" at bounding box center [46, 140] width 46 height 37
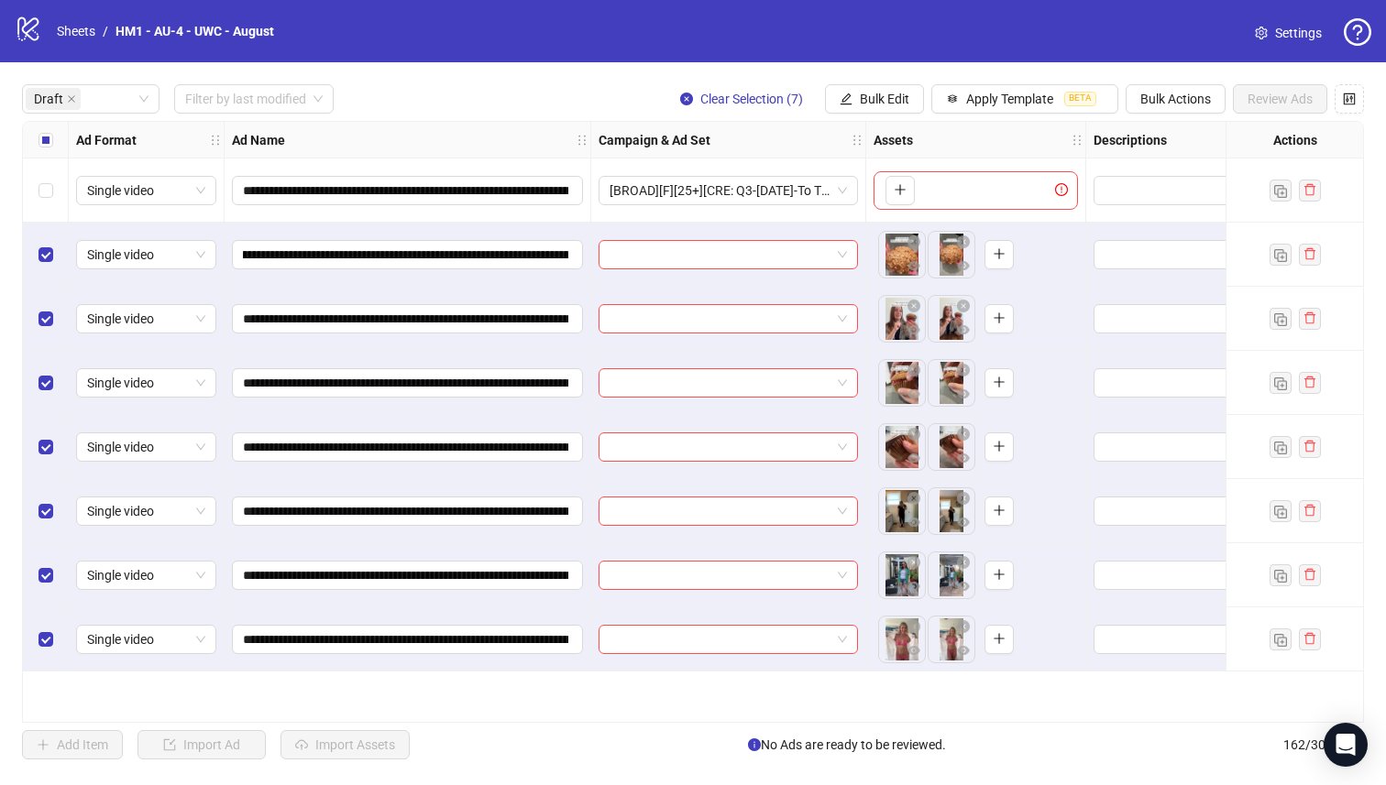
scroll to position [0, 0]
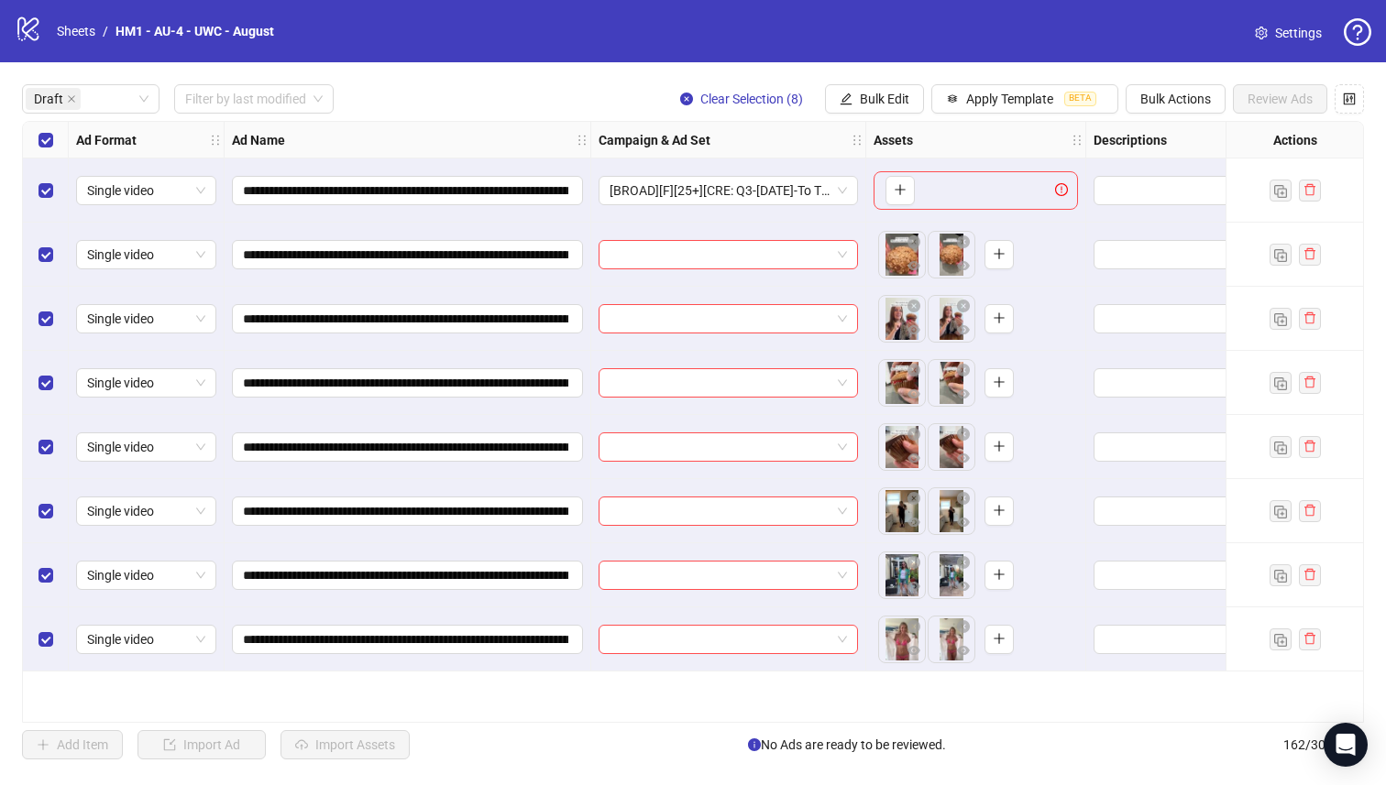
click at [53, 132] on div "Select all rows" at bounding box center [46, 140] width 46 height 37
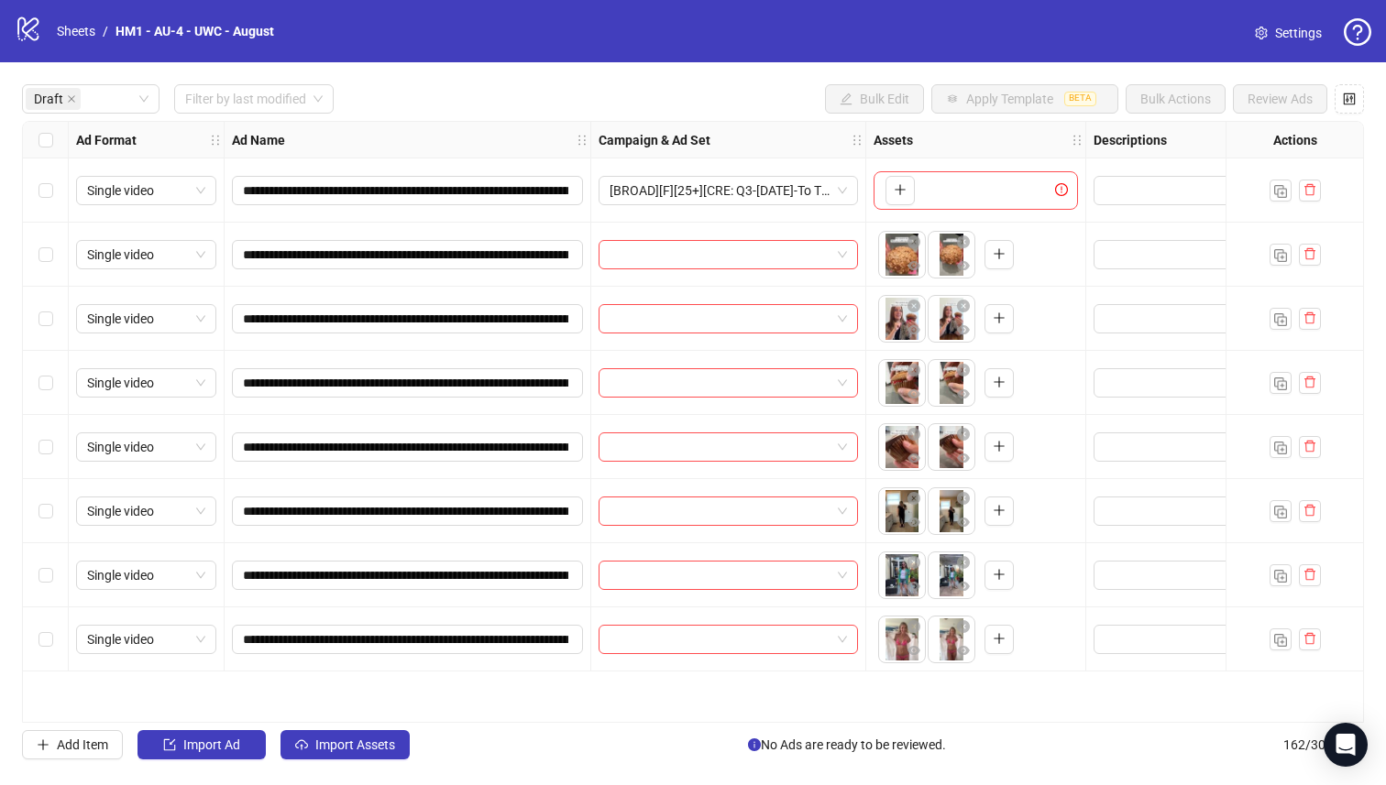
click at [60, 466] on div "Select row 5" at bounding box center [46, 447] width 46 height 64
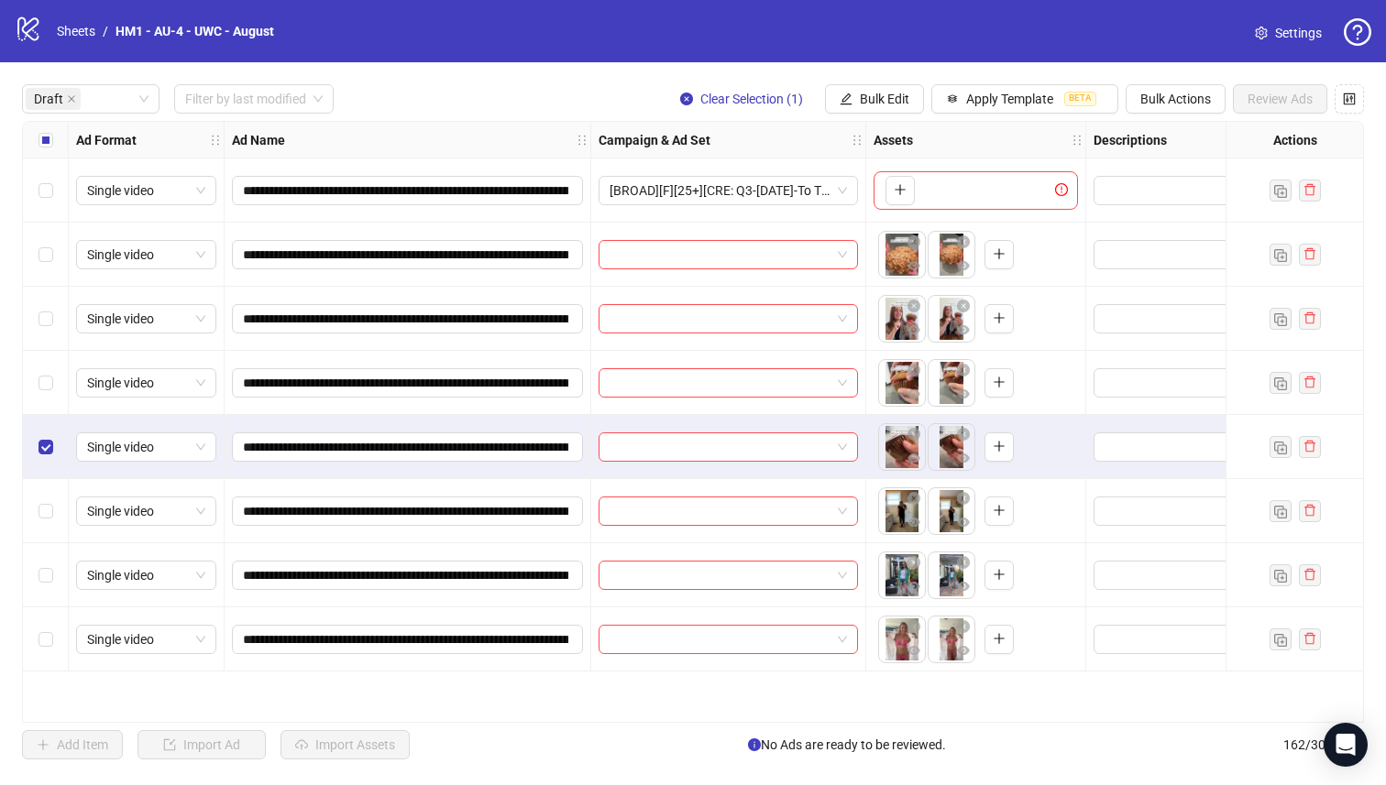
click at [41, 366] on div "Select row 4" at bounding box center [46, 383] width 46 height 64
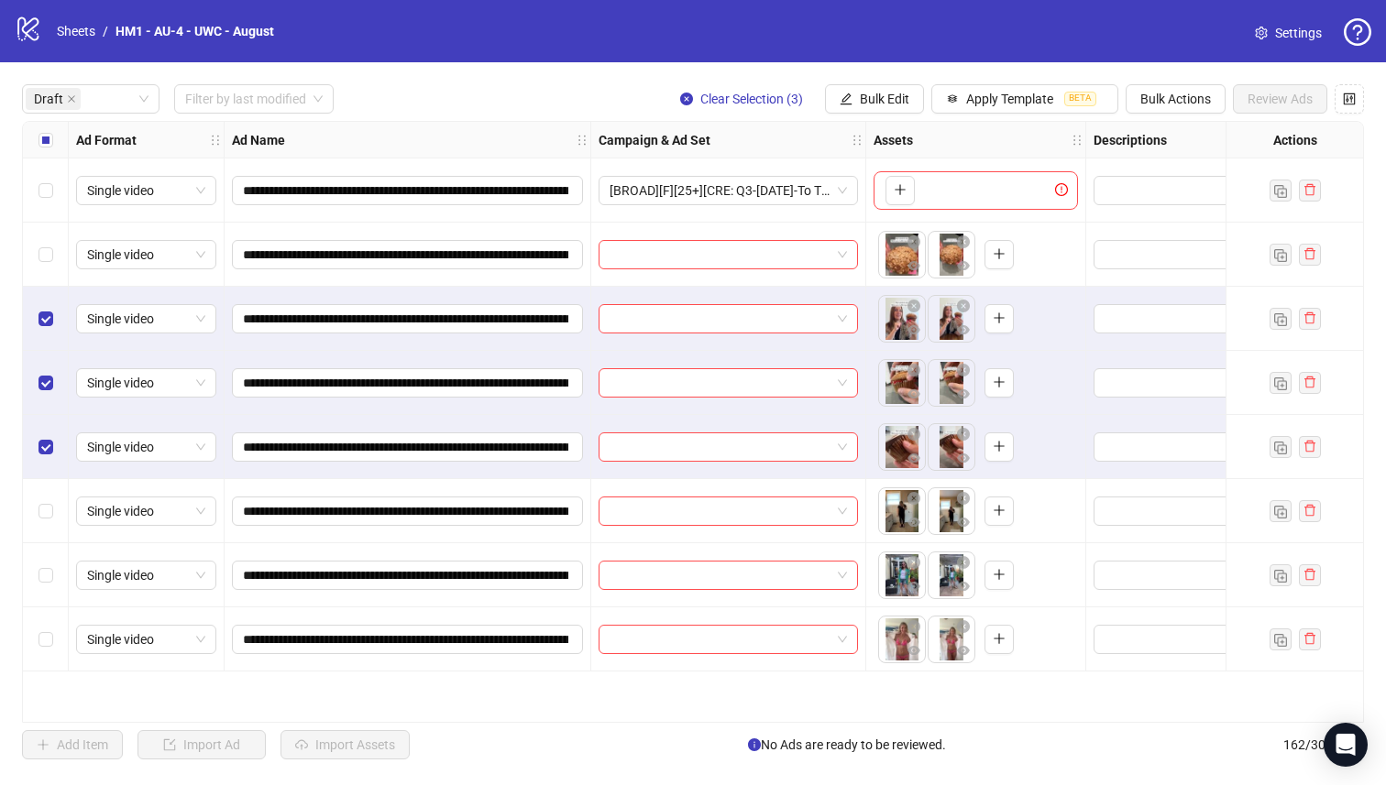
click at [36, 250] on div "Select row 2" at bounding box center [46, 255] width 46 height 64
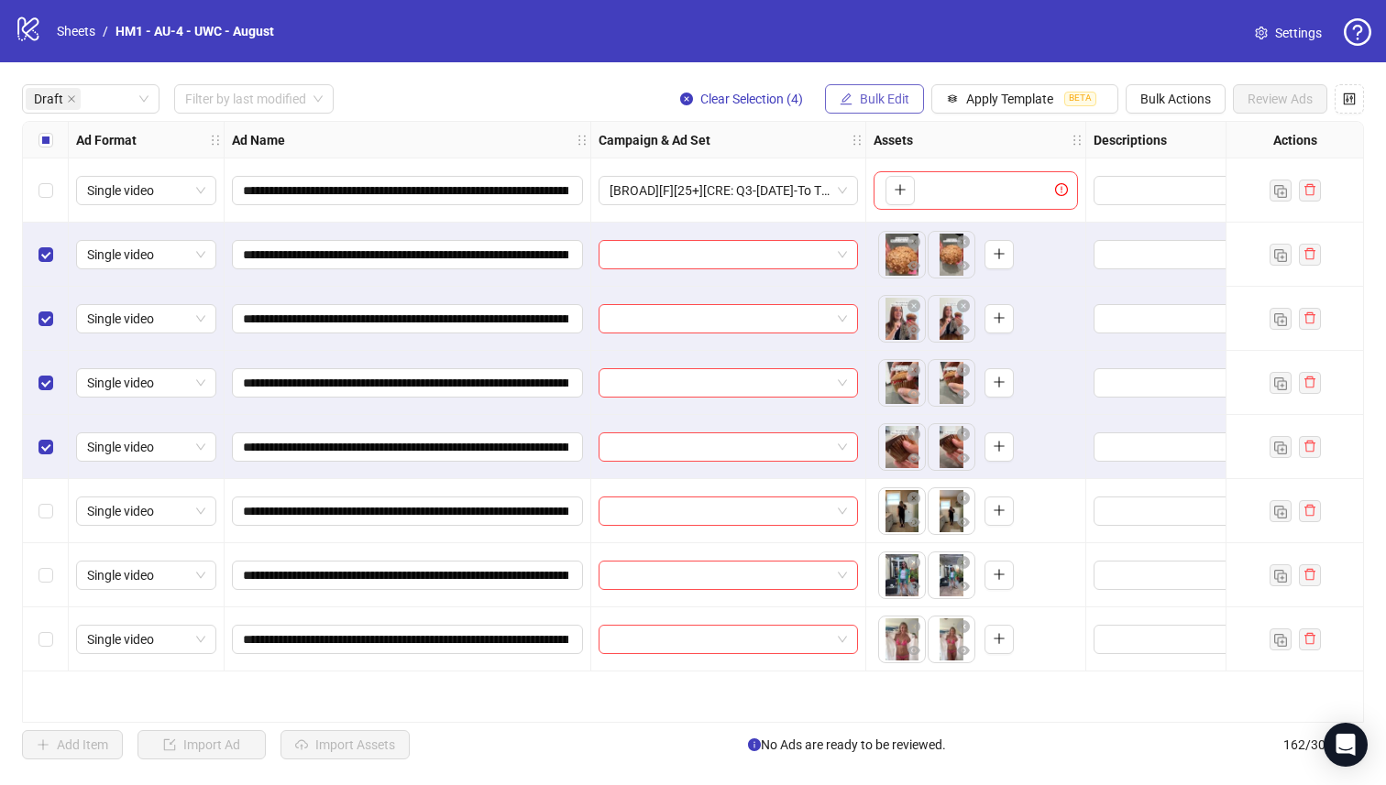
click at [891, 93] on span "Bulk Edit" at bounding box center [884, 99] width 49 height 15
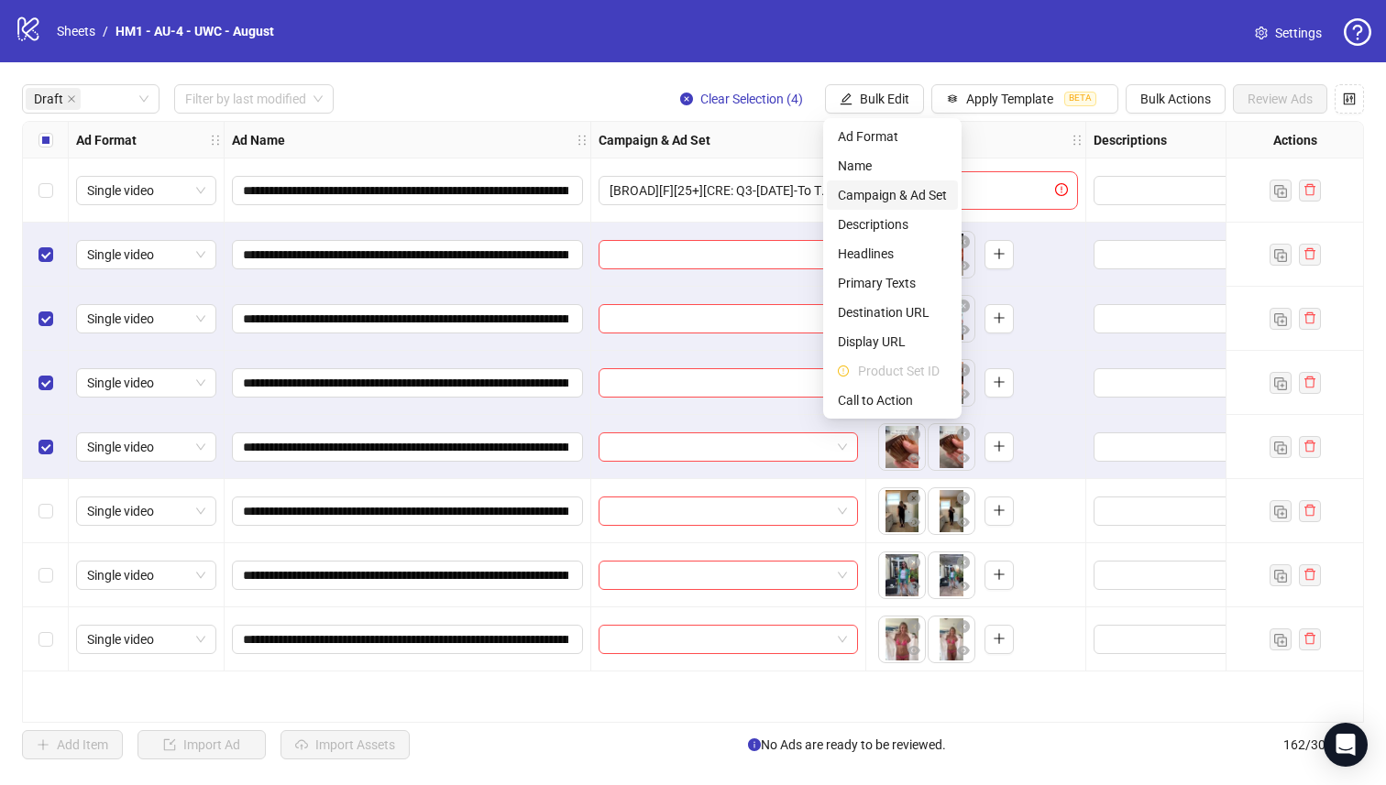
click at [936, 186] on span "Campaign & Ad Set" at bounding box center [892, 195] width 109 height 20
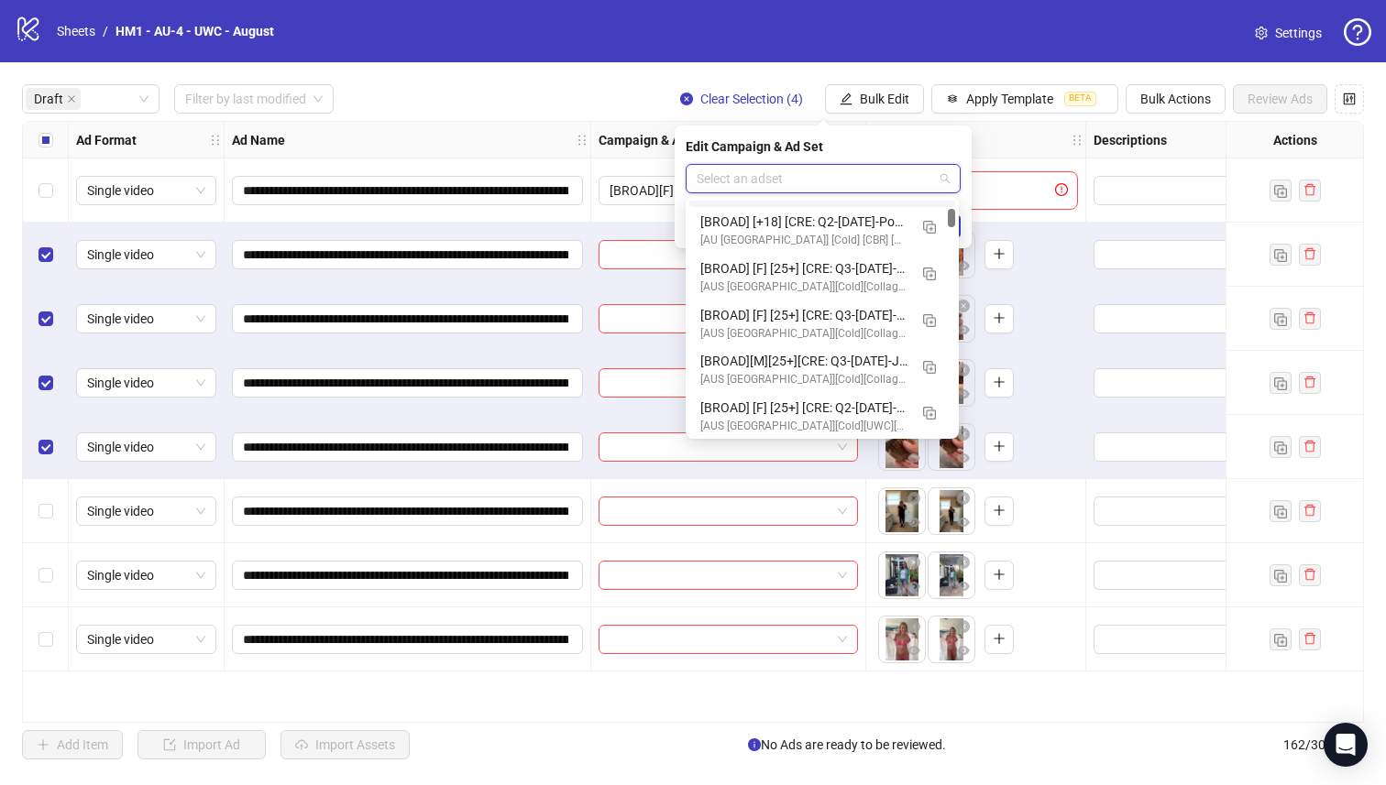
scroll to position [816, 0]
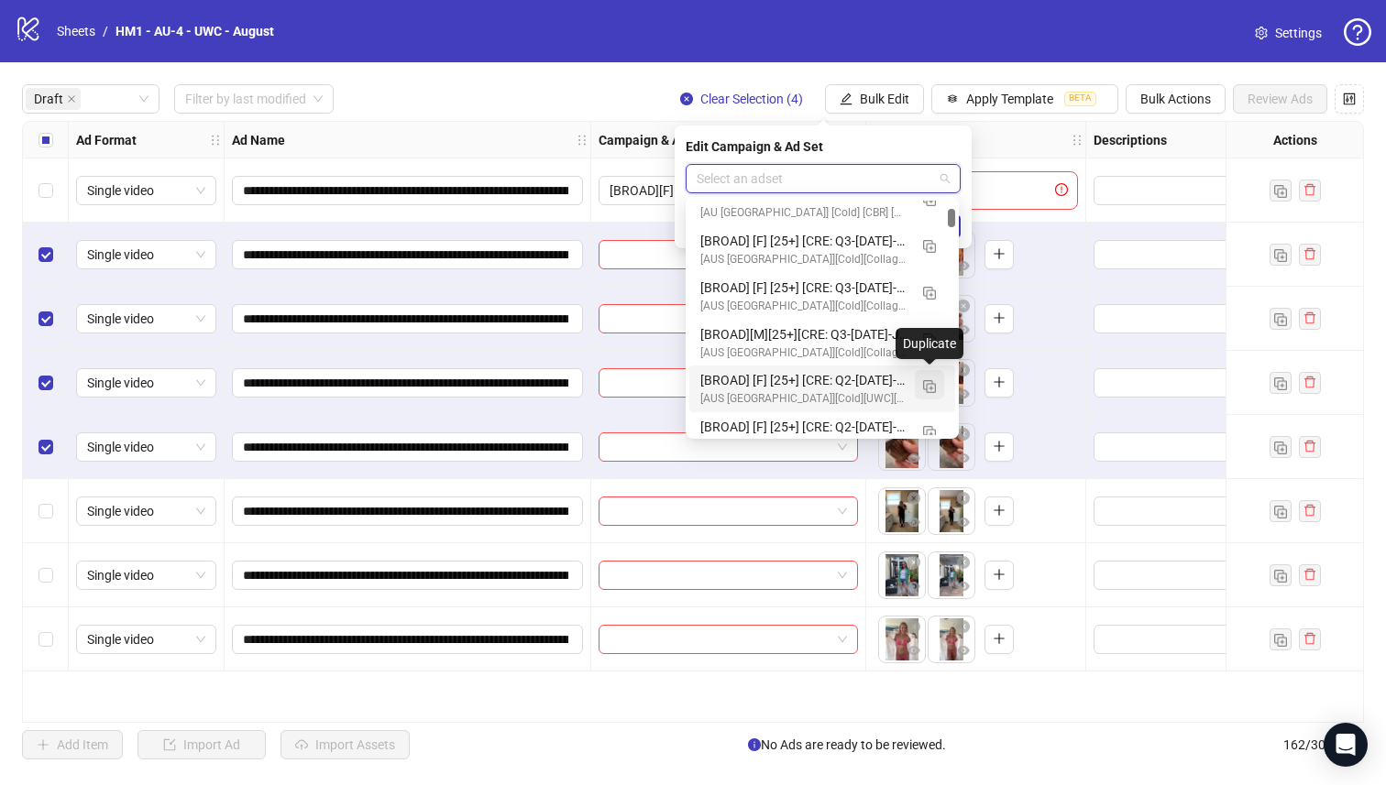
click at [930, 389] on img "button" at bounding box center [929, 386] width 13 height 13
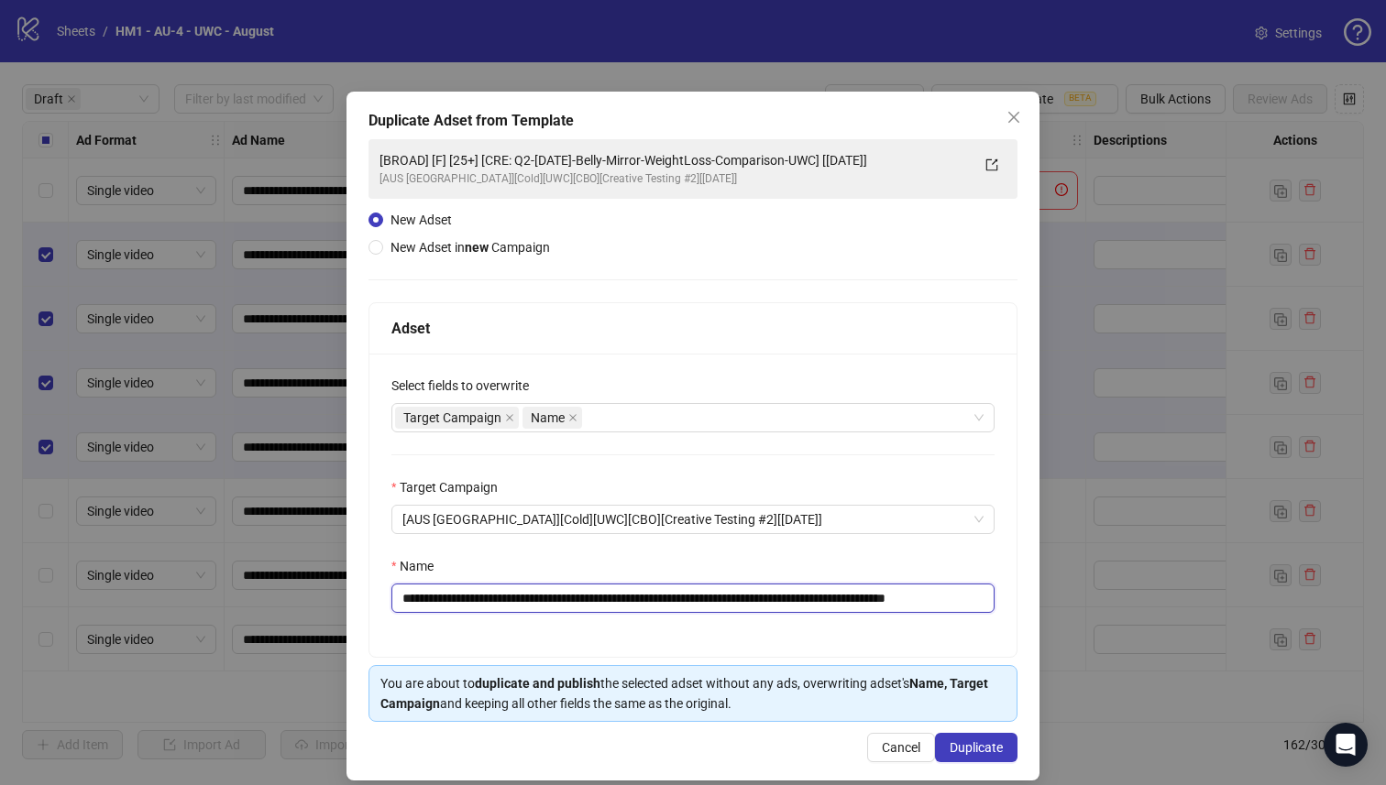
drag, startPoint x: 871, startPoint y: 601, endPoint x: 532, endPoint y: 606, distance: 338.2
click at [532, 606] on input "**********" at bounding box center [692, 598] width 603 height 29
paste input "text"
type input "**********"
click at [949, 748] on span "Duplicate" at bounding box center [975, 747] width 53 height 15
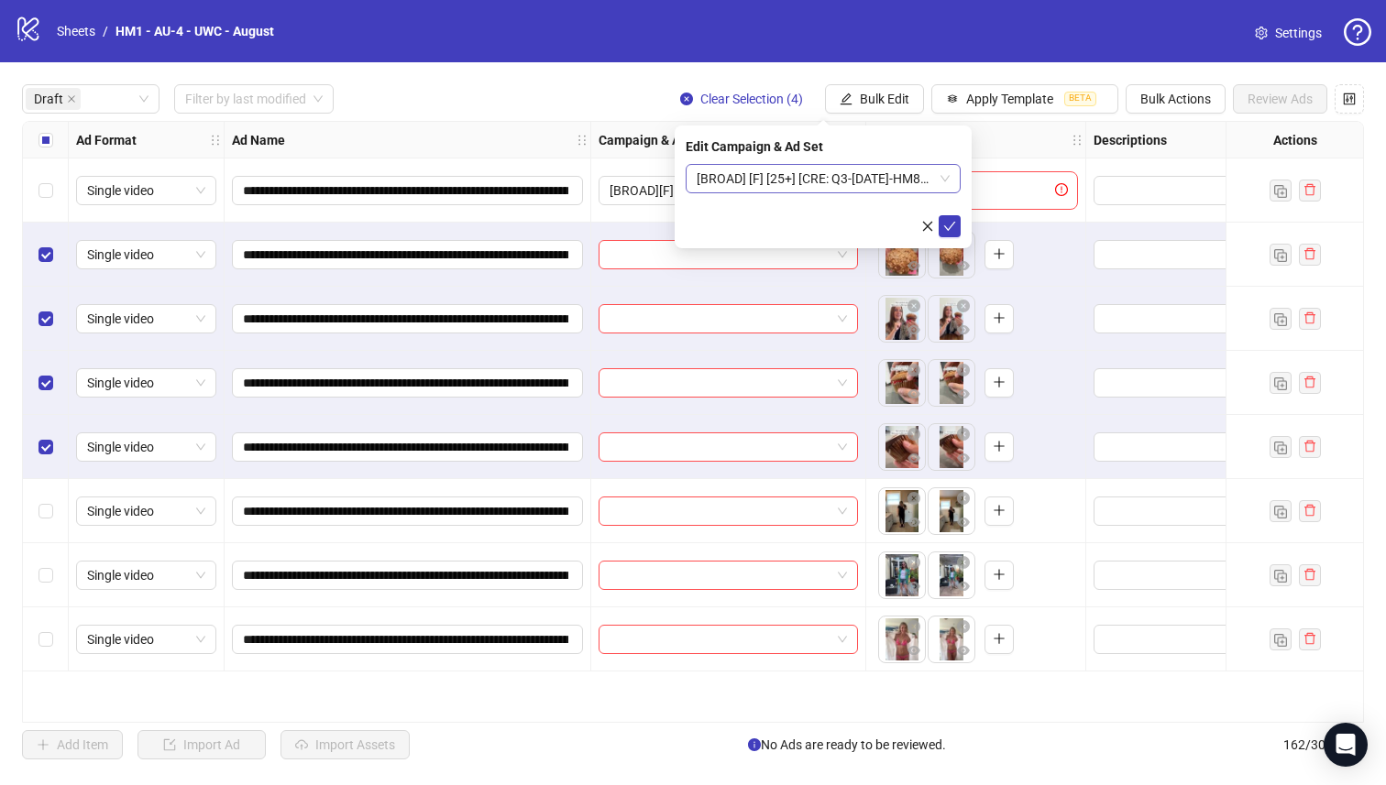
click at [773, 187] on span "[BROAD] [F] [25+] [CRE: Q3-[DATE]-HM80_LoveHandles-UWC] [[DATE]]" at bounding box center [822, 178] width 253 height 27
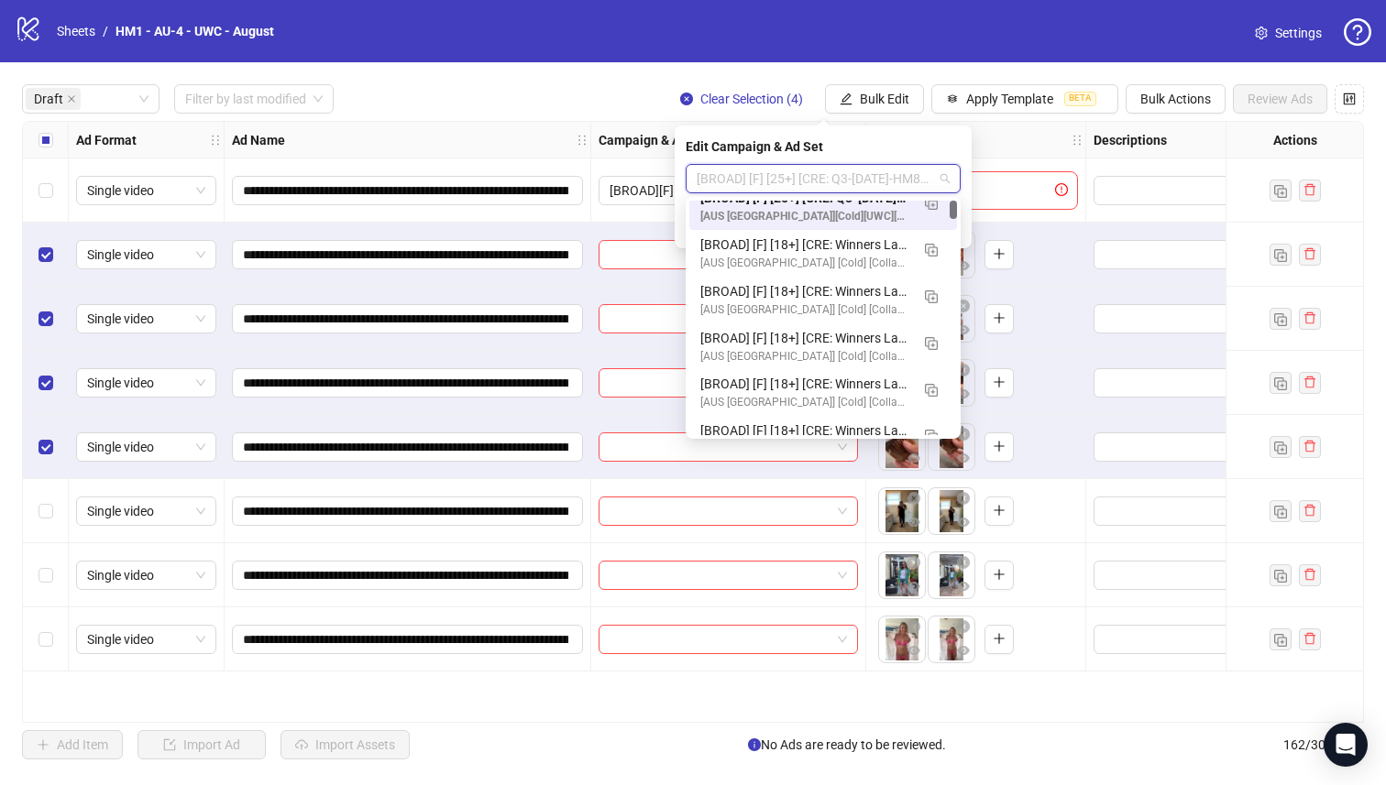
click at [781, 208] on div "[AUS [GEOGRAPHIC_DATA]][Cold][UWC][CBO][Creative Testing #2][[DATE]]" at bounding box center [804, 216] width 209 height 17
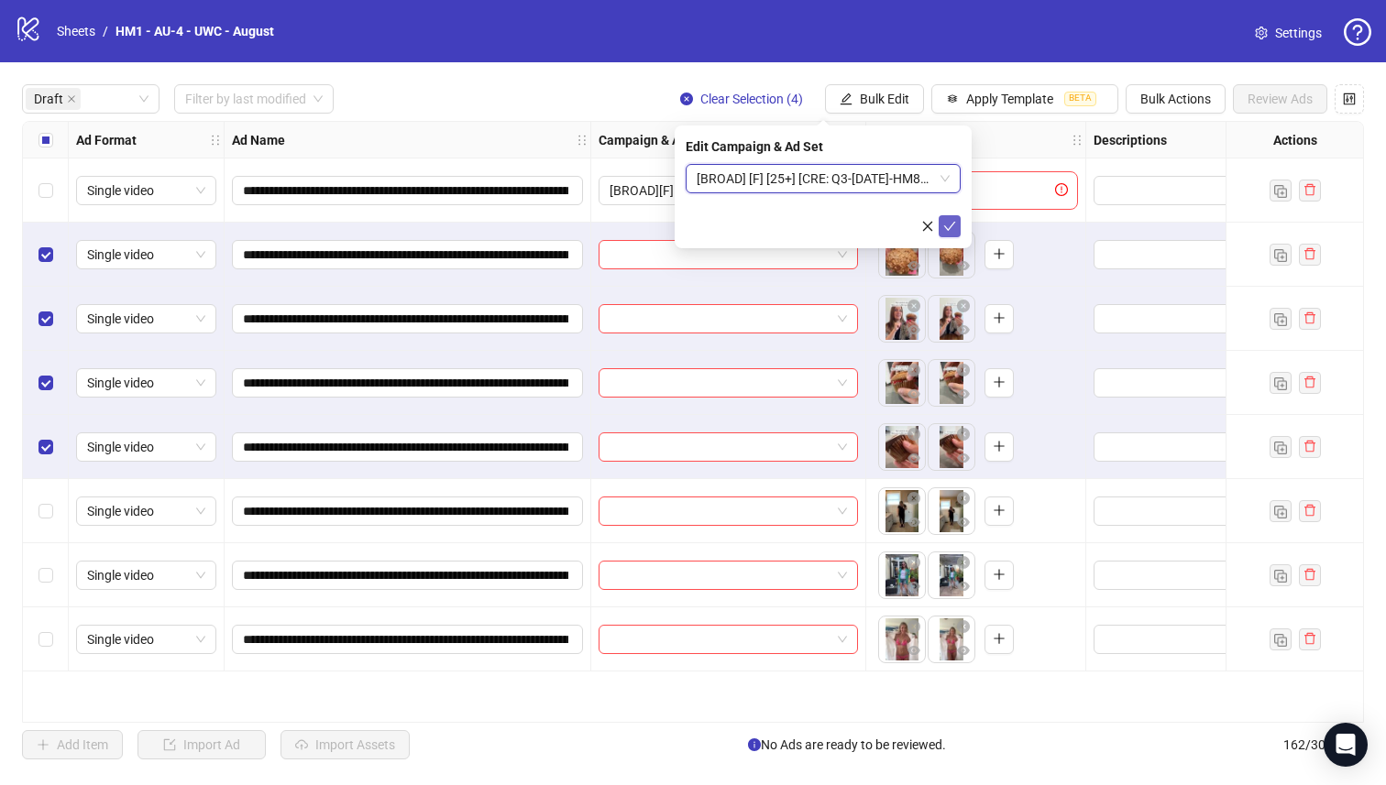
click at [948, 222] on icon "check" at bounding box center [949, 226] width 13 height 13
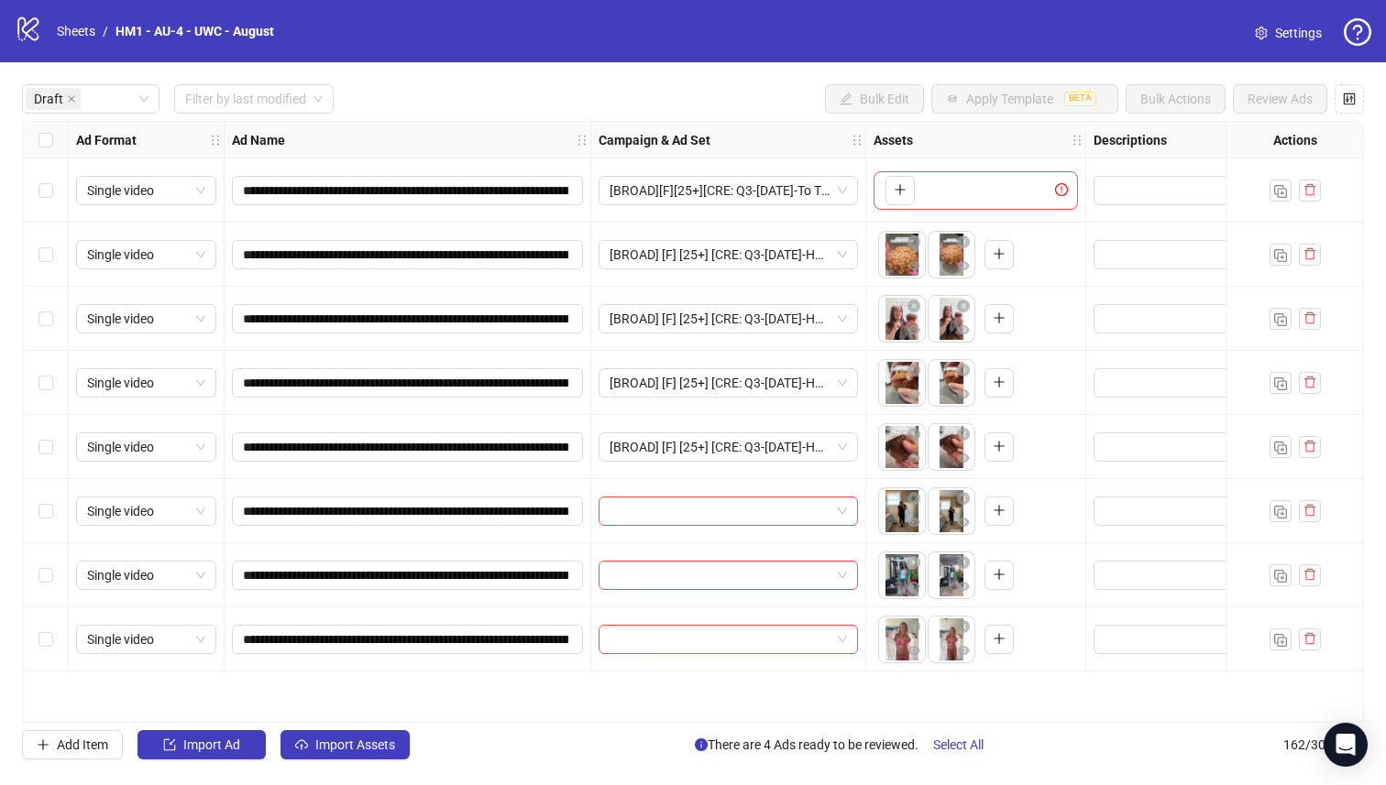
click at [58, 652] on div "Select row 8" at bounding box center [46, 640] width 46 height 64
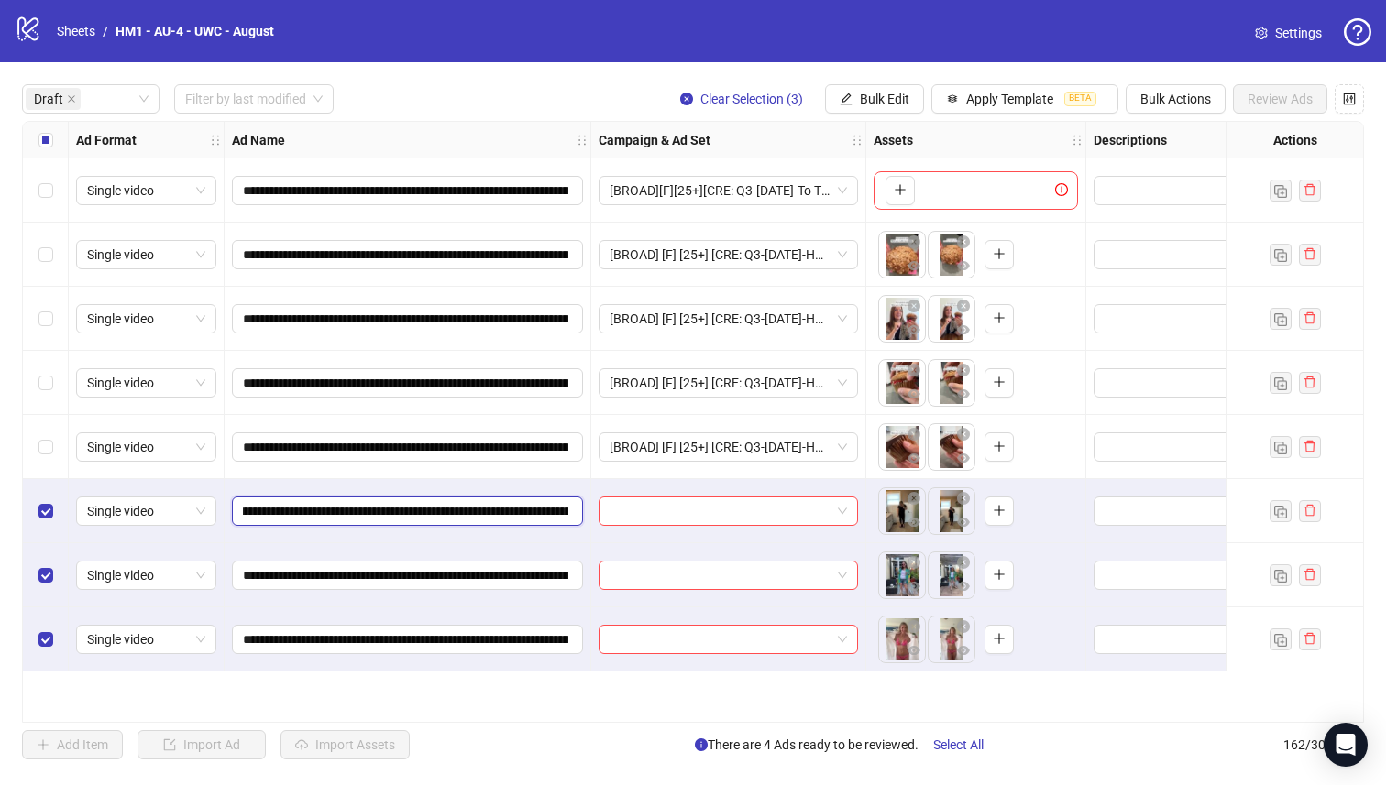
scroll to position [0, 307]
drag, startPoint x: 446, startPoint y: 511, endPoint x: 494, endPoint y: 507, distance: 47.9
click at [493, 507] on input "**********" at bounding box center [405, 511] width 325 height 20
click at [855, 108] on button "Bulk Edit" at bounding box center [874, 98] width 99 height 29
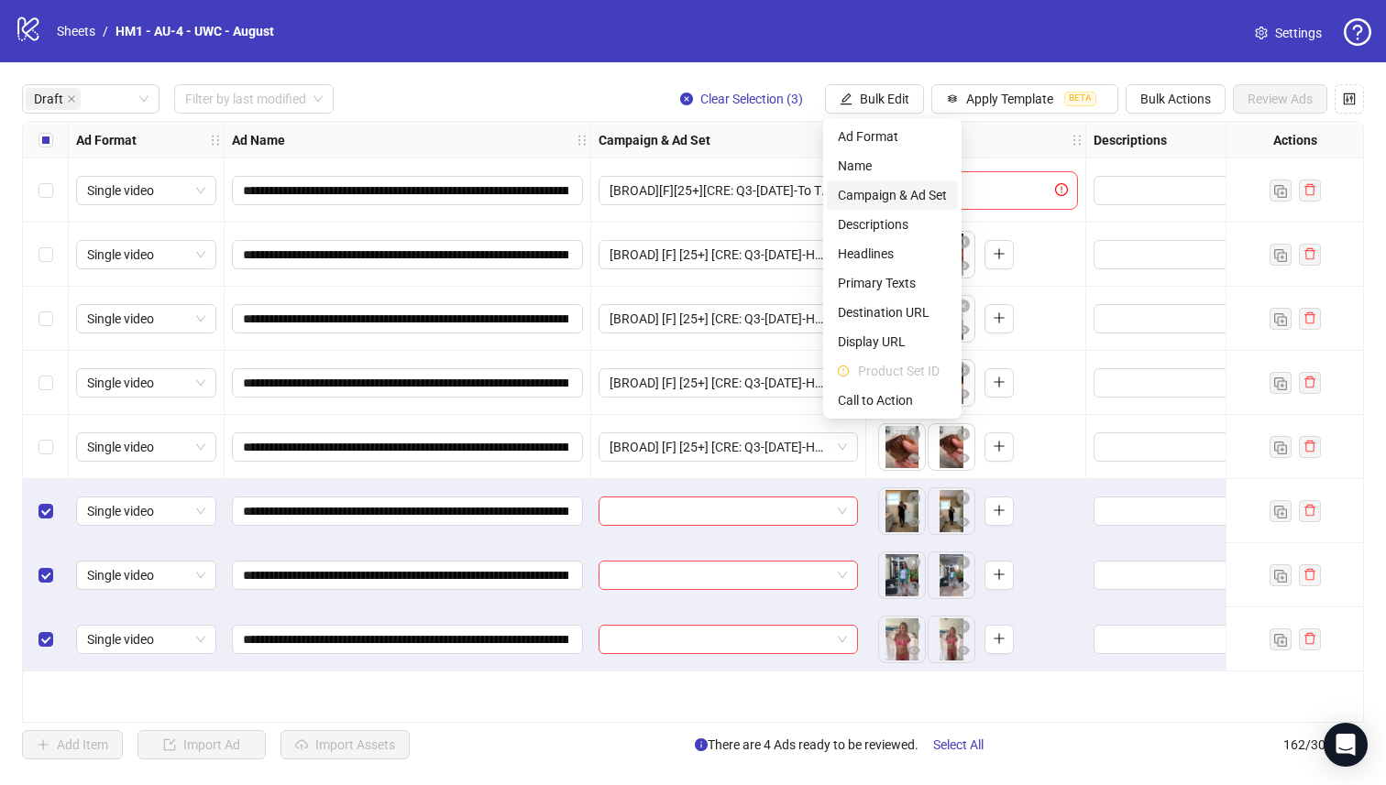
click at [903, 193] on span "Campaign & Ad Set" at bounding box center [892, 195] width 109 height 20
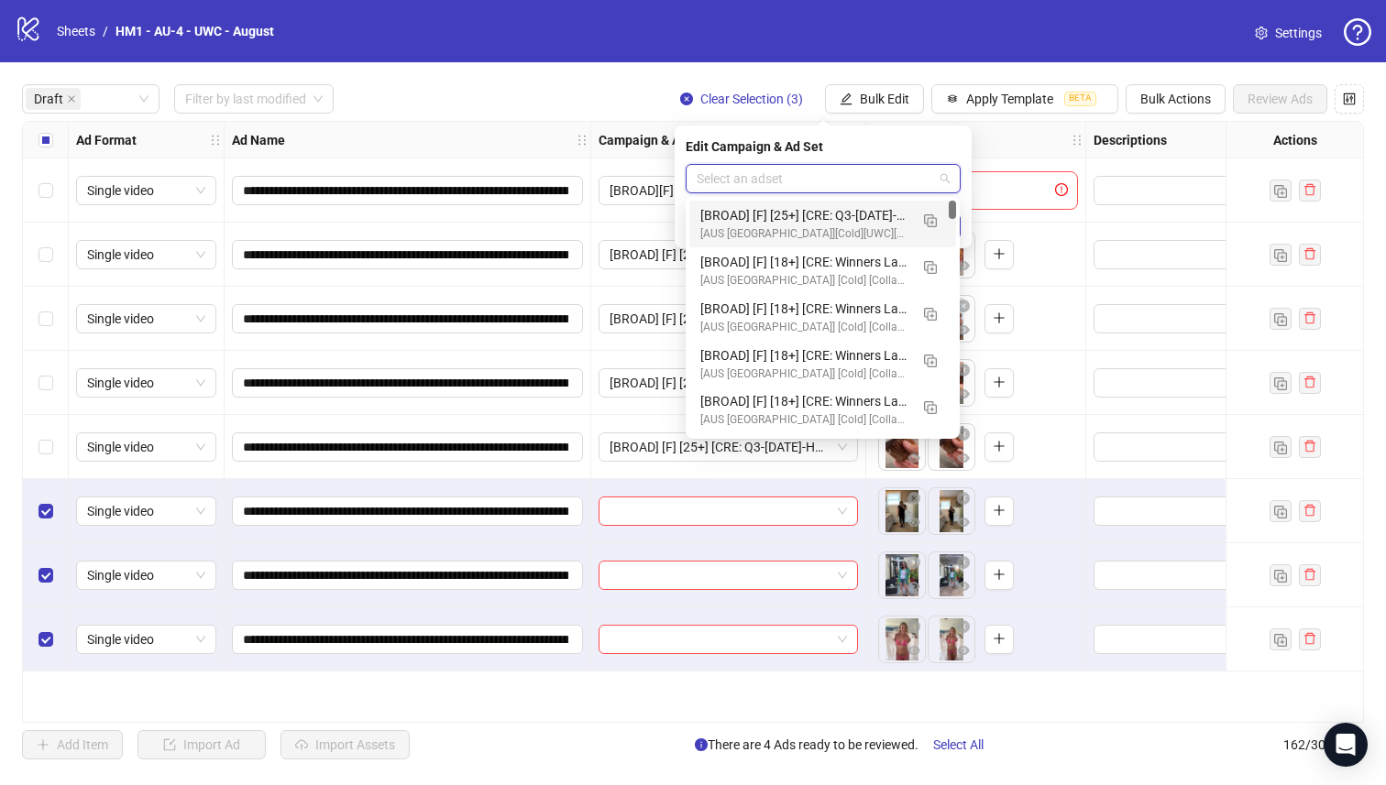
click at [825, 172] on input "search" at bounding box center [814, 178] width 236 height 27
click at [937, 218] on button "button" at bounding box center [929, 219] width 29 height 29
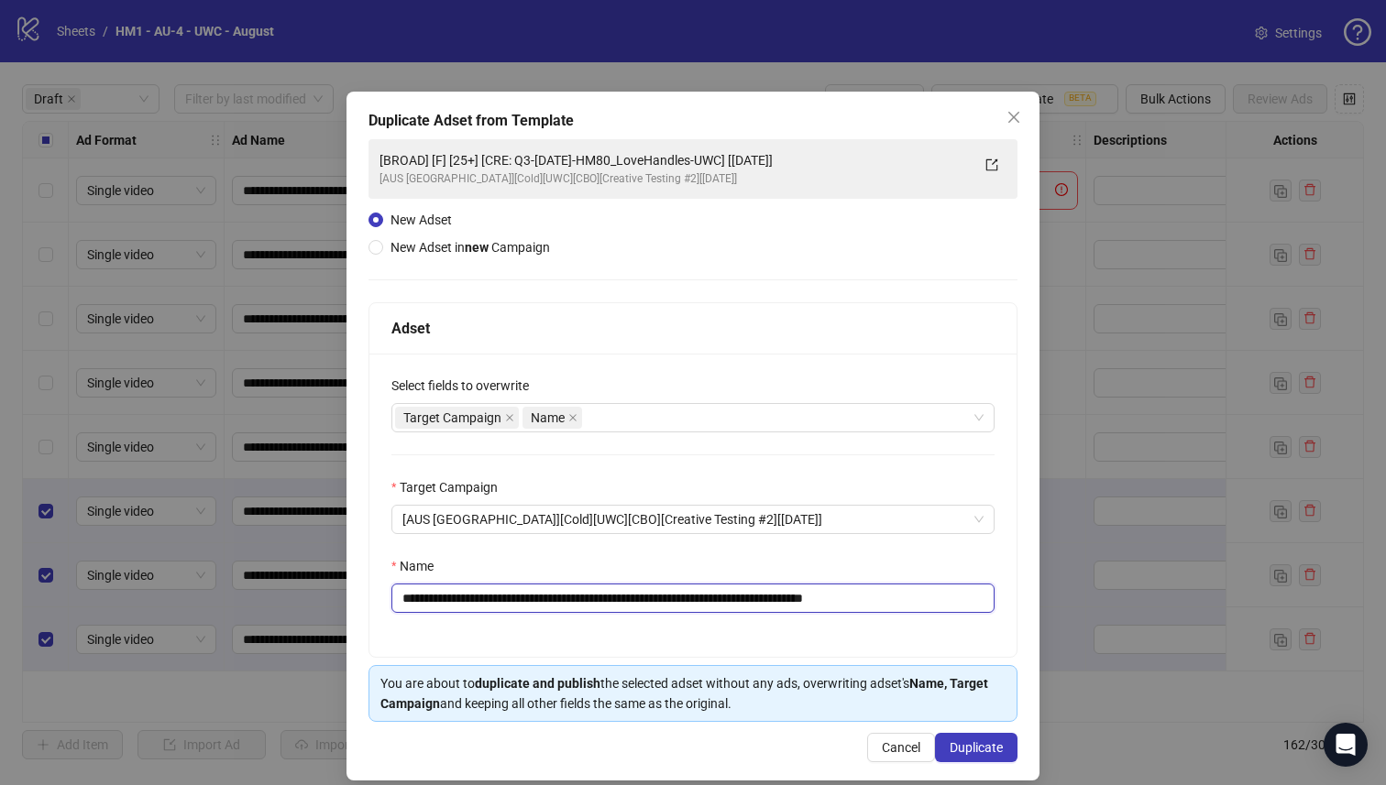
drag, startPoint x: 755, startPoint y: 599, endPoint x: 536, endPoint y: 601, distance: 219.0
click at [536, 601] on input "**********" at bounding box center [692, 598] width 603 height 29
paste input "**********"
type input "**********"
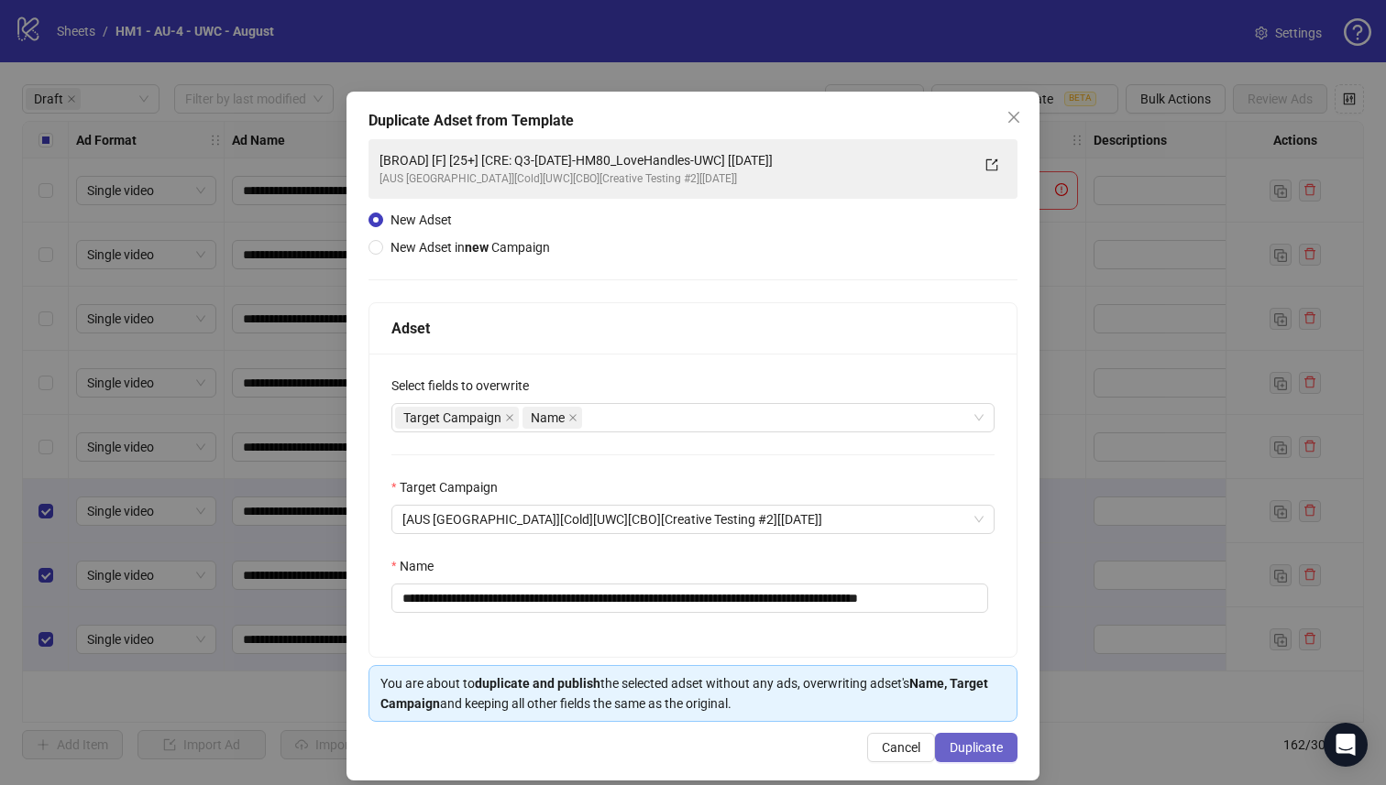
click at [999, 739] on button "Duplicate" at bounding box center [976, 747] width 82 height 29
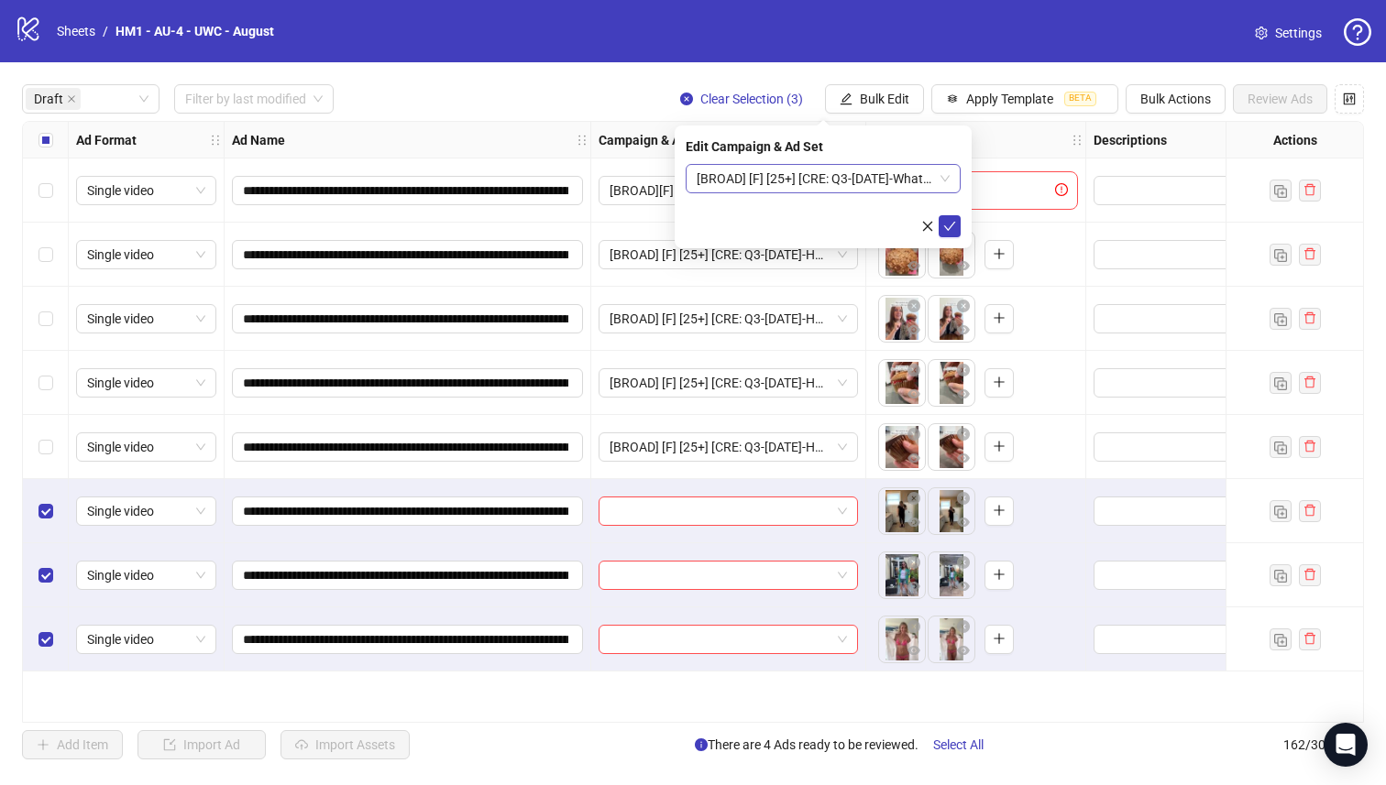
click at [870, 182] on span "[BROAD] [F] [25+] [CRE: Q3-[DATE]-What-Happened-Testimonial-VO-J376v2-UWC] [[DA…" at bounding box center [822, 178] width 253 height 27
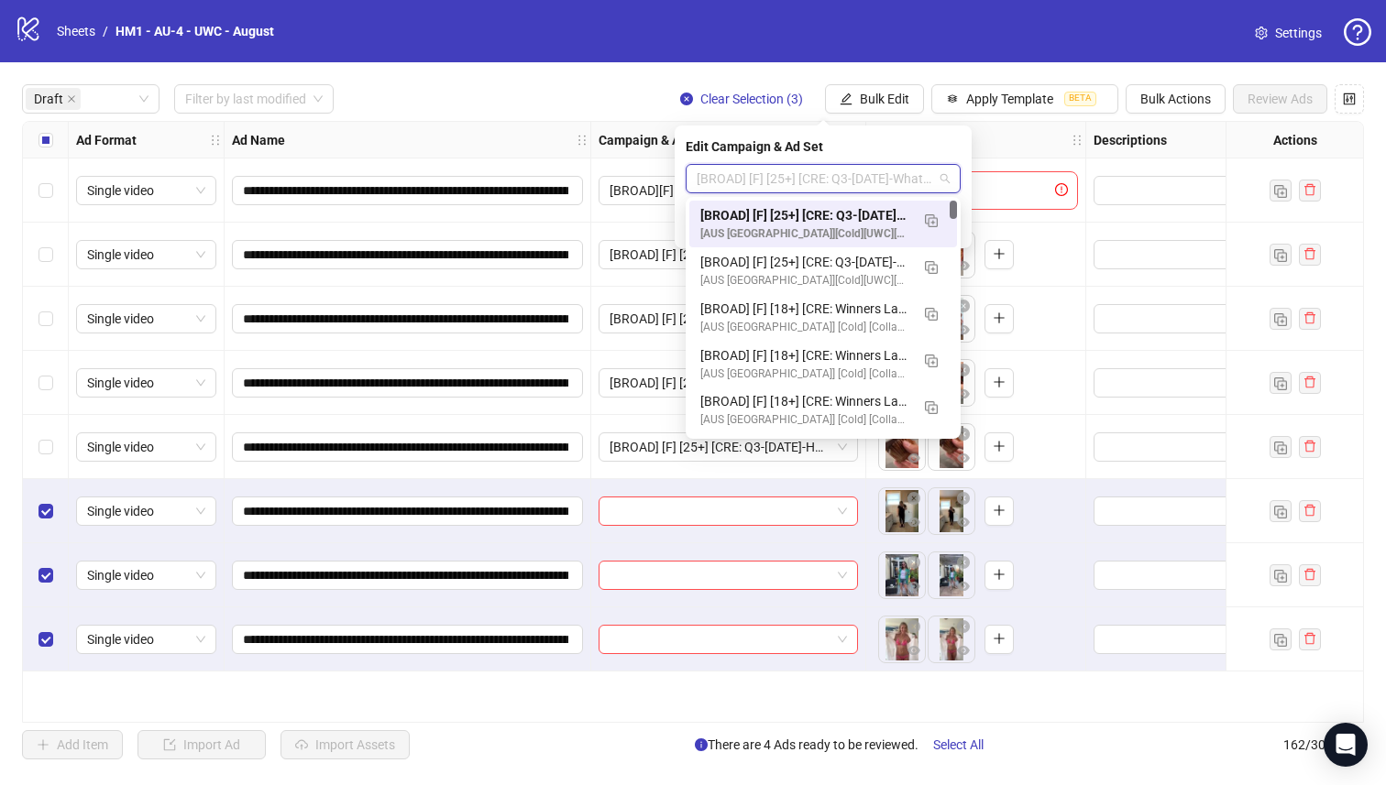
click at [871, 224] on div "[BROAD] [F] [25+] [CRE: Q3-[DATE]-What-Happened-Testimonial-VO-J376v2-UWC] [[DA…" at bounding box center [804, 215] width 209 height 20
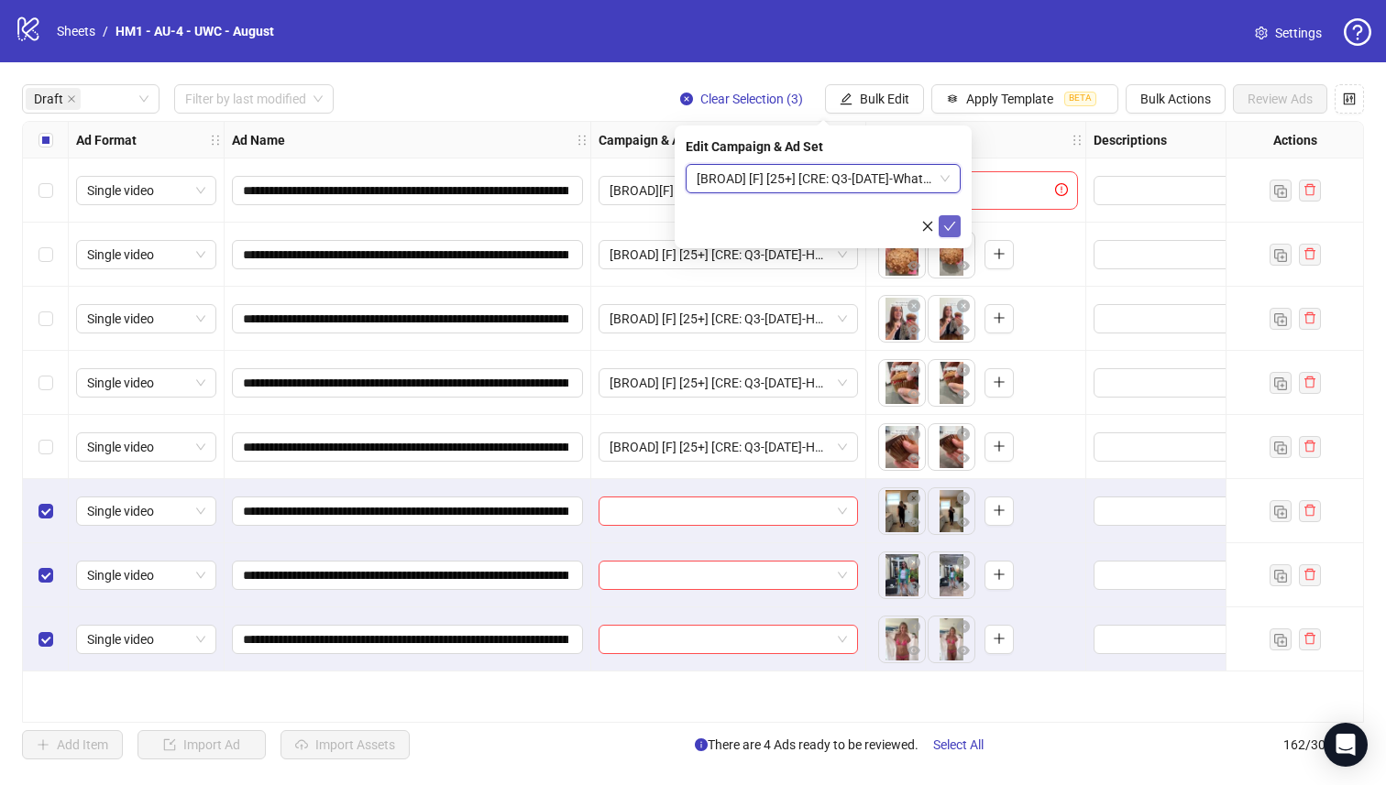
click at [947, 225] on icon "check" at bounding box center [949, 226] width 13 height 13
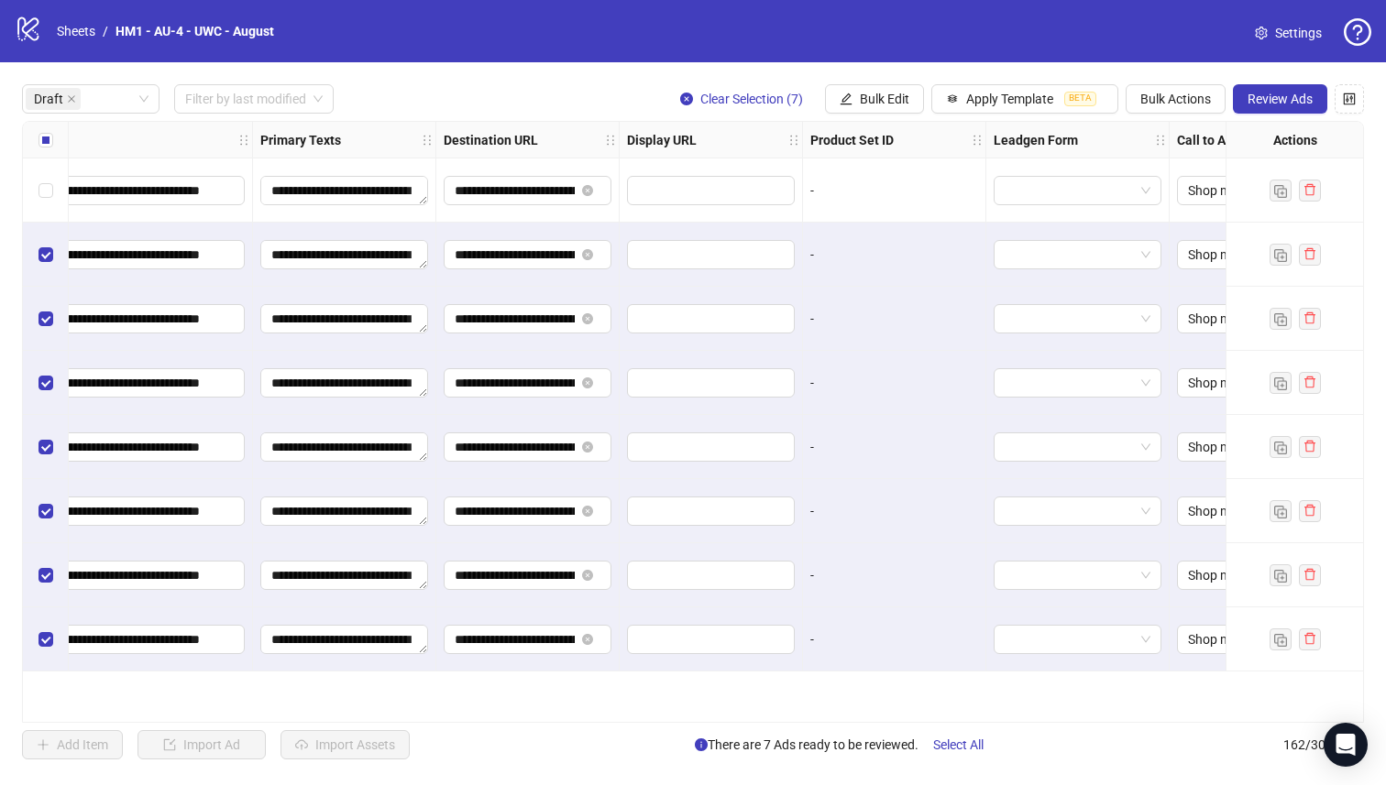
scroll to position [0, 1657]
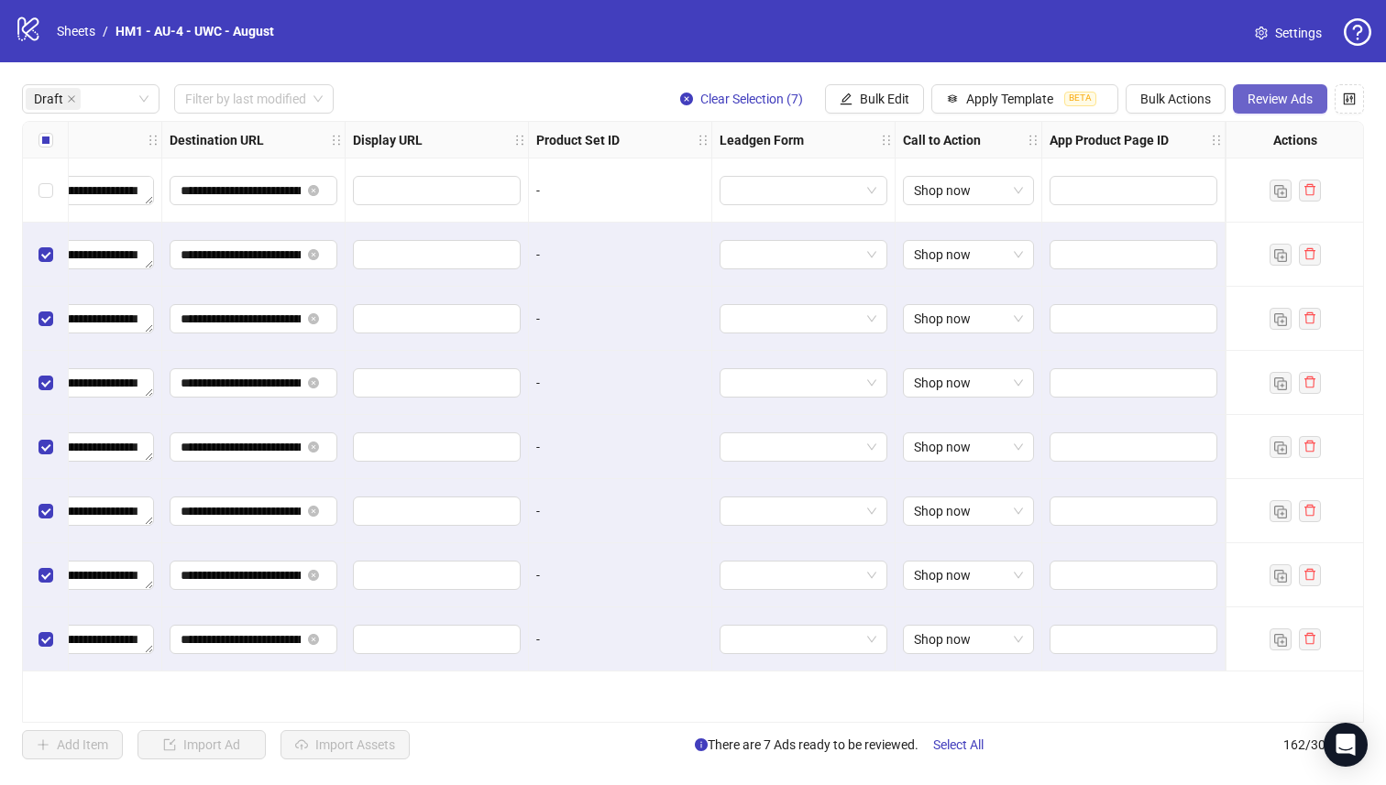
click at [1290, 87] on button "Review Ads" at bounding box center [1280, 98] width 94 height 29
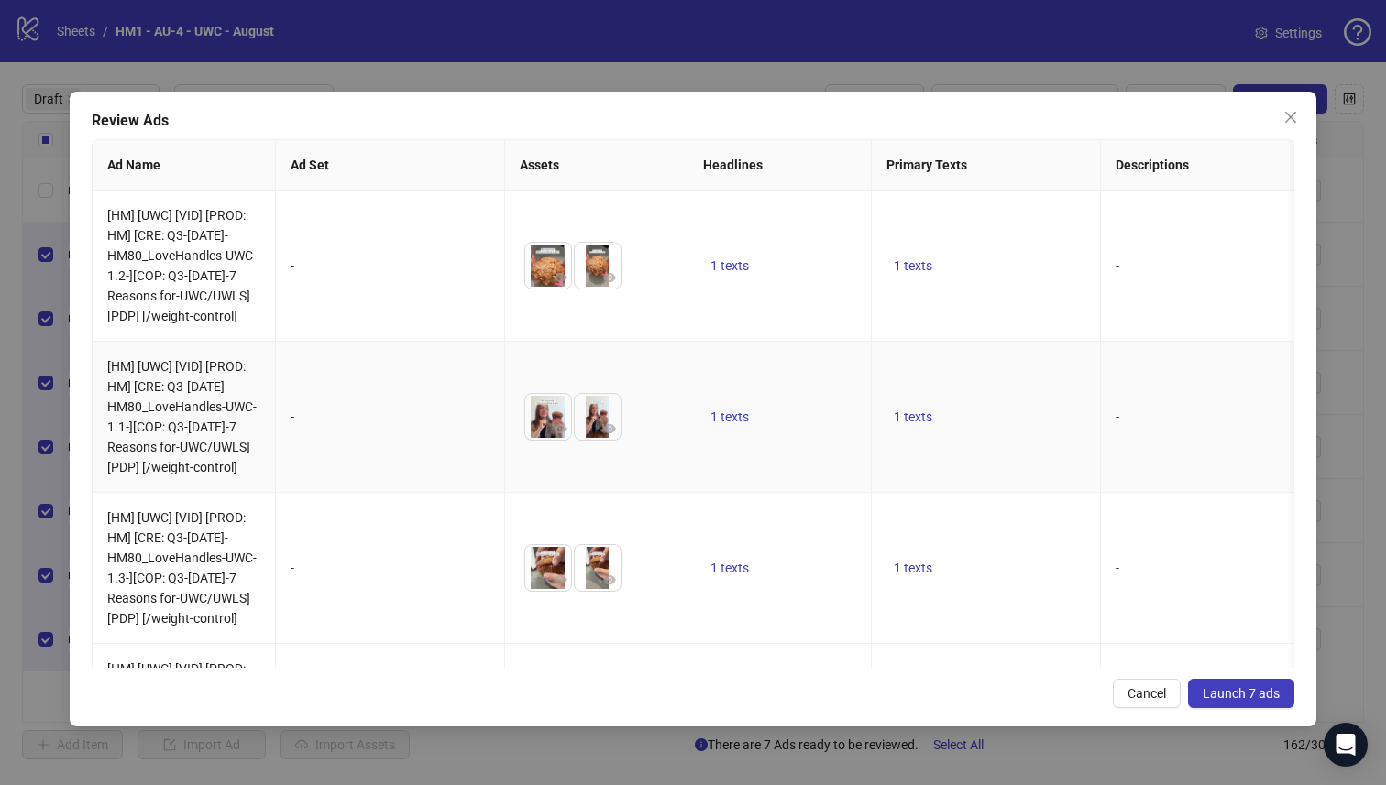
scroll to position [795, 0]
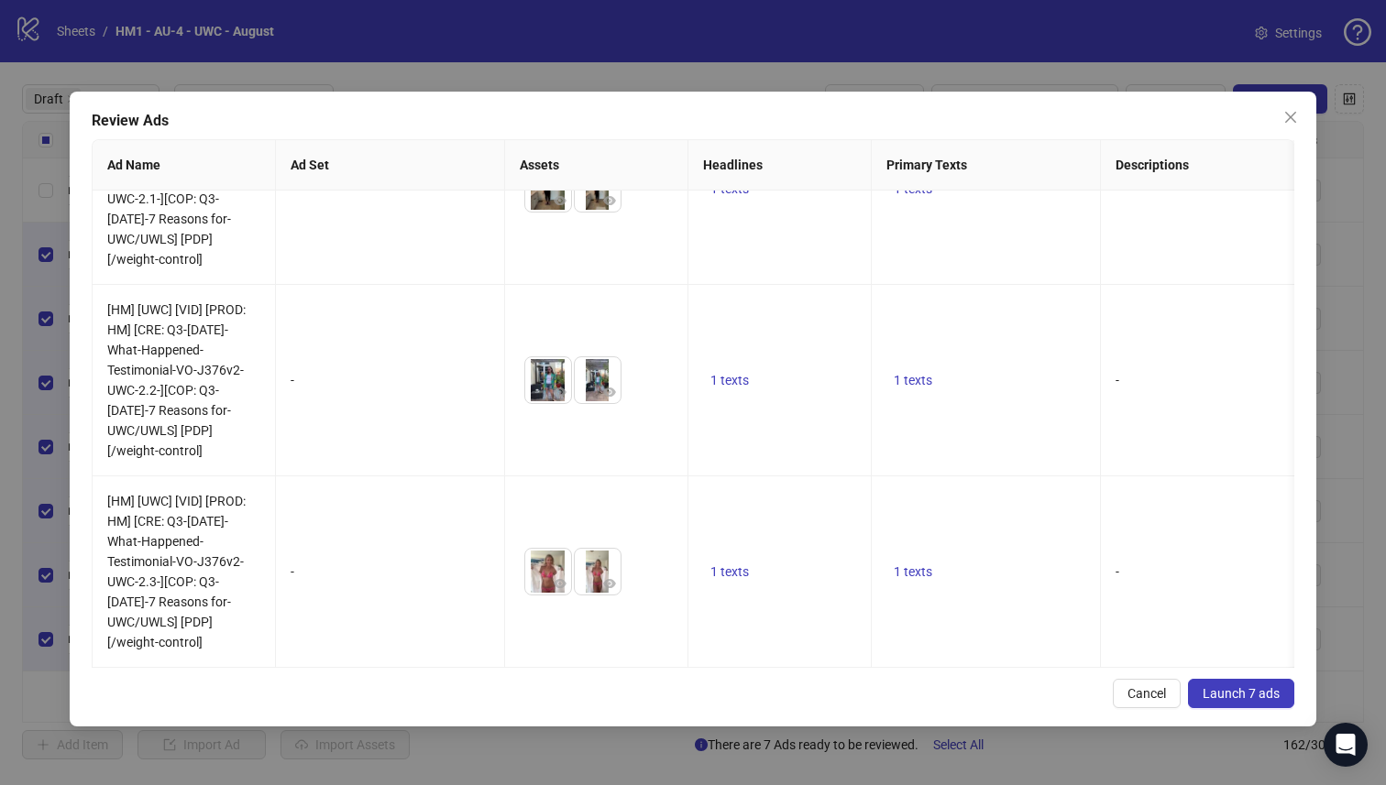
click at [1217, 684] on button "Launch 7 ads" at bounding box center [1241, 693] width 106 height 29
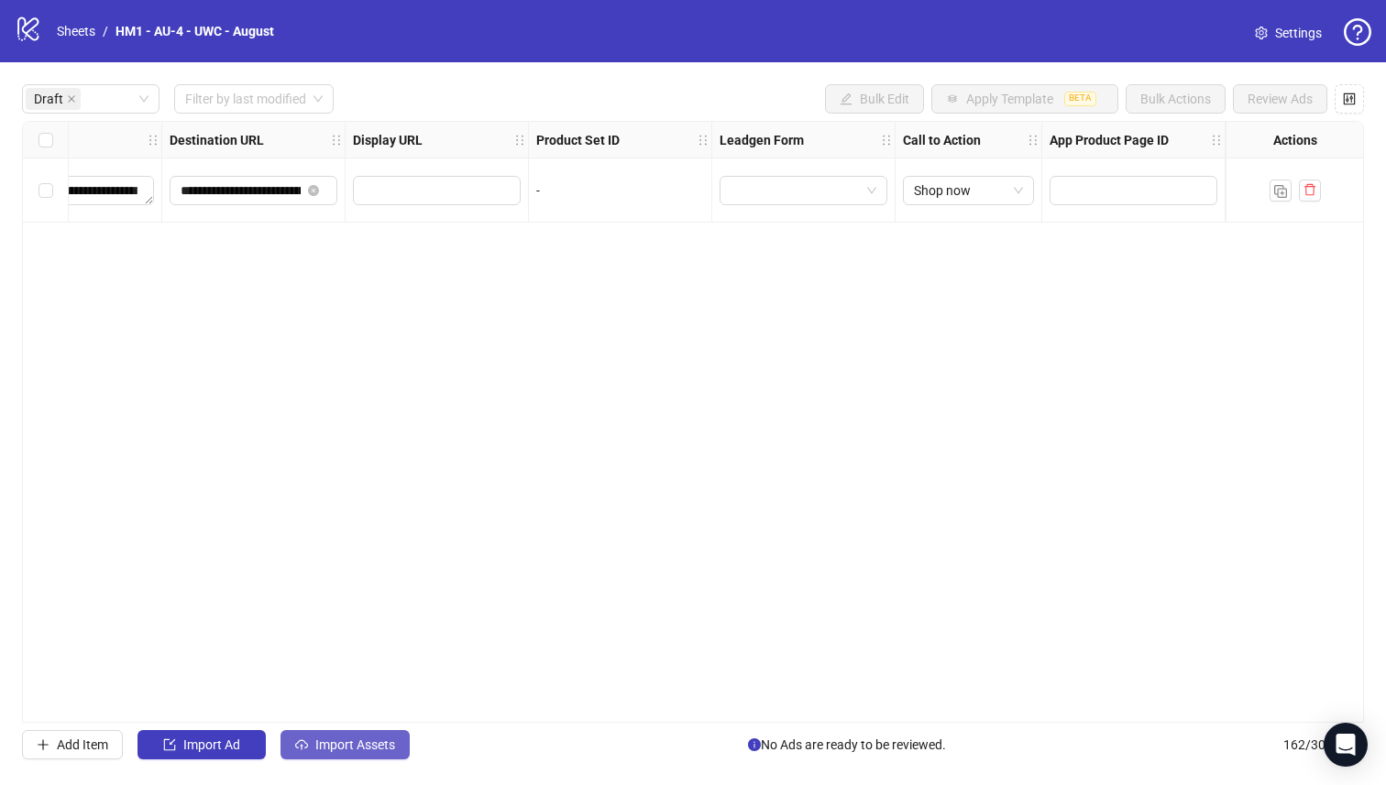
click at [368, 736] on button "Import Assets" at bounding box center [344, 744] width 129 height 29
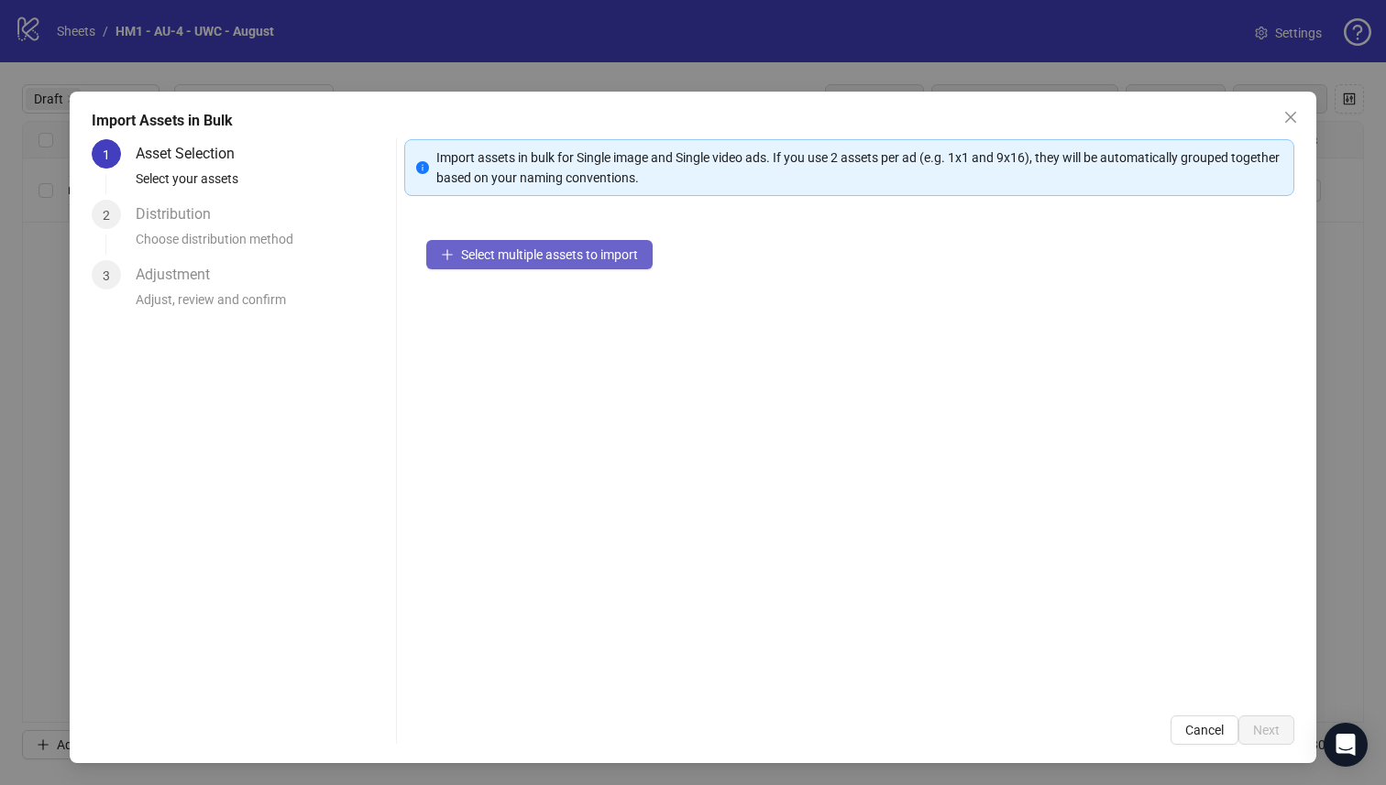
click at [502, 262] on button "Select multiple assets to import" at bounding box center [539, 254] width 226 height 29
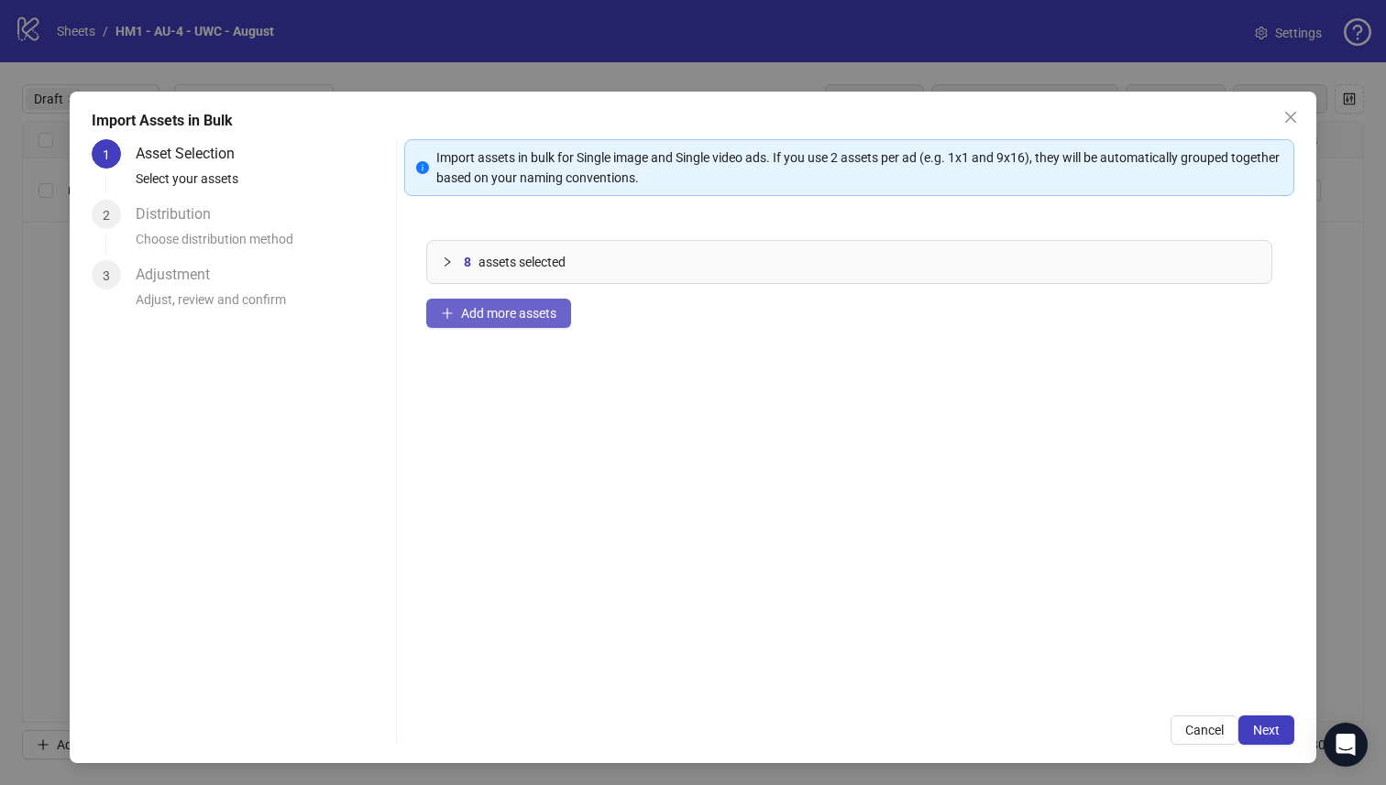
click at [455, 324] on button "Add more assets" at bounding box center [498, 313] width 145 height 29
click at [1222, 718] on button "Cancel" at bounding box center [1204, 730] width 68 height 29
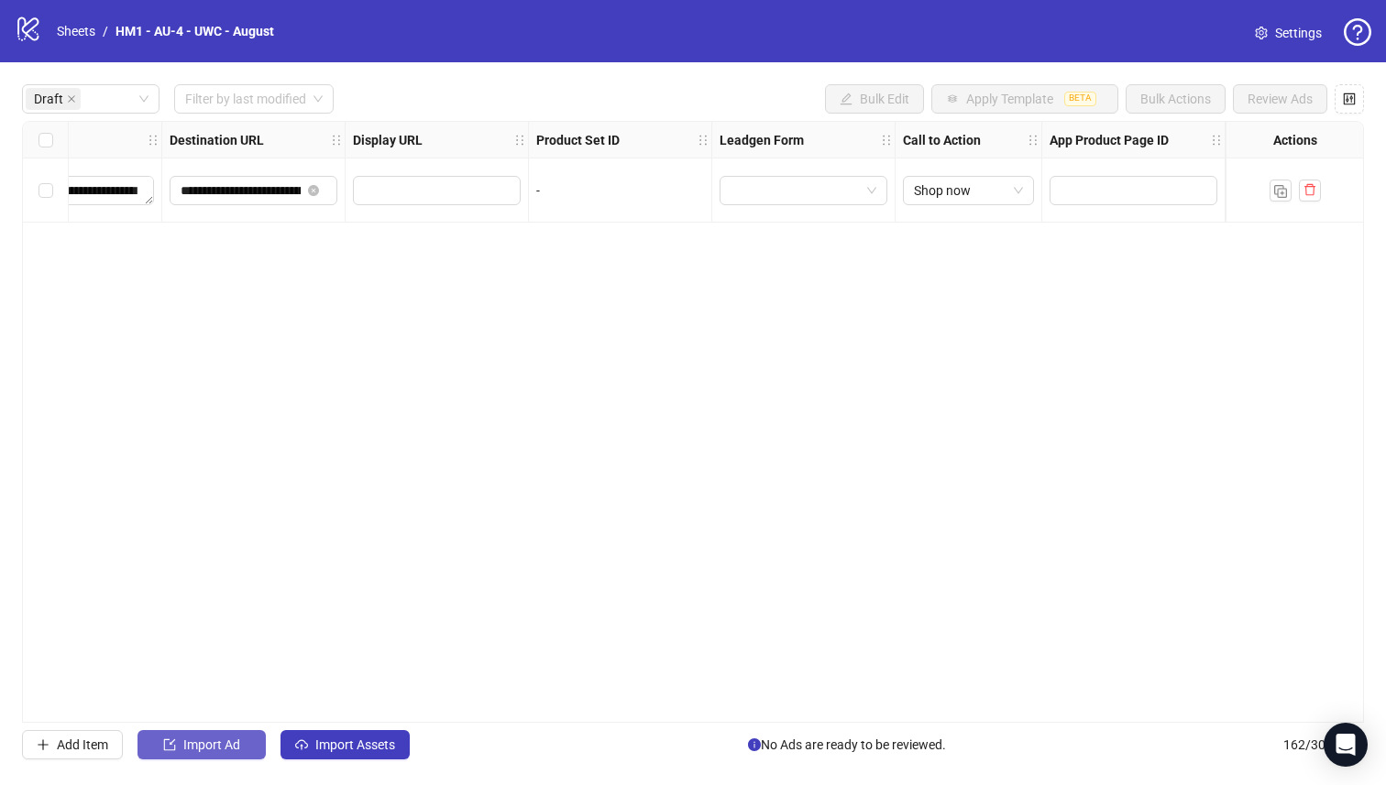
click at [216, 748] on span "Import Ad" at bounding box center [211, 745] width 57 height 15
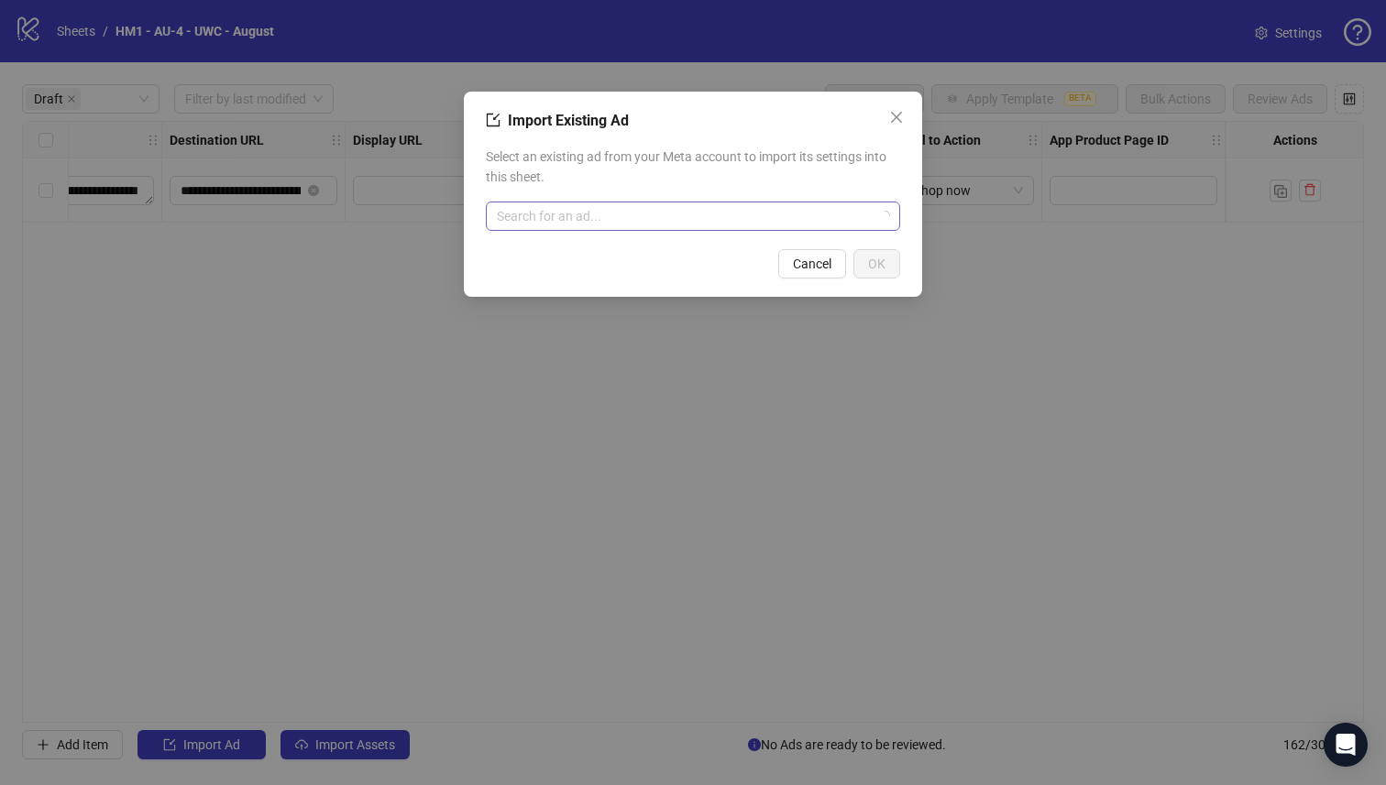
click at [687, 220] on input "search" at bounding box center [685, 216] width 376 height 27
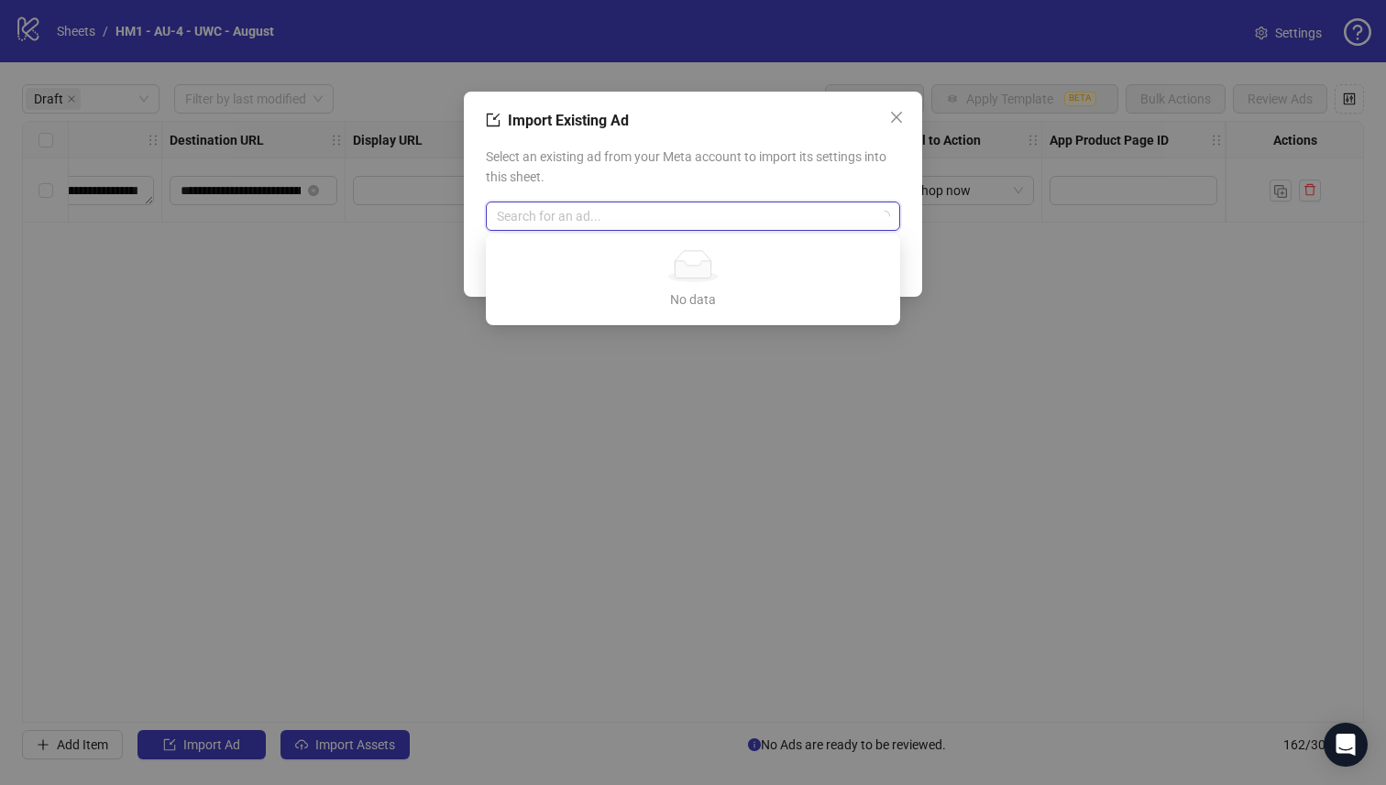
click at [887, 115] on span "Close" at bounding box center [896, 117] width 29 height 15
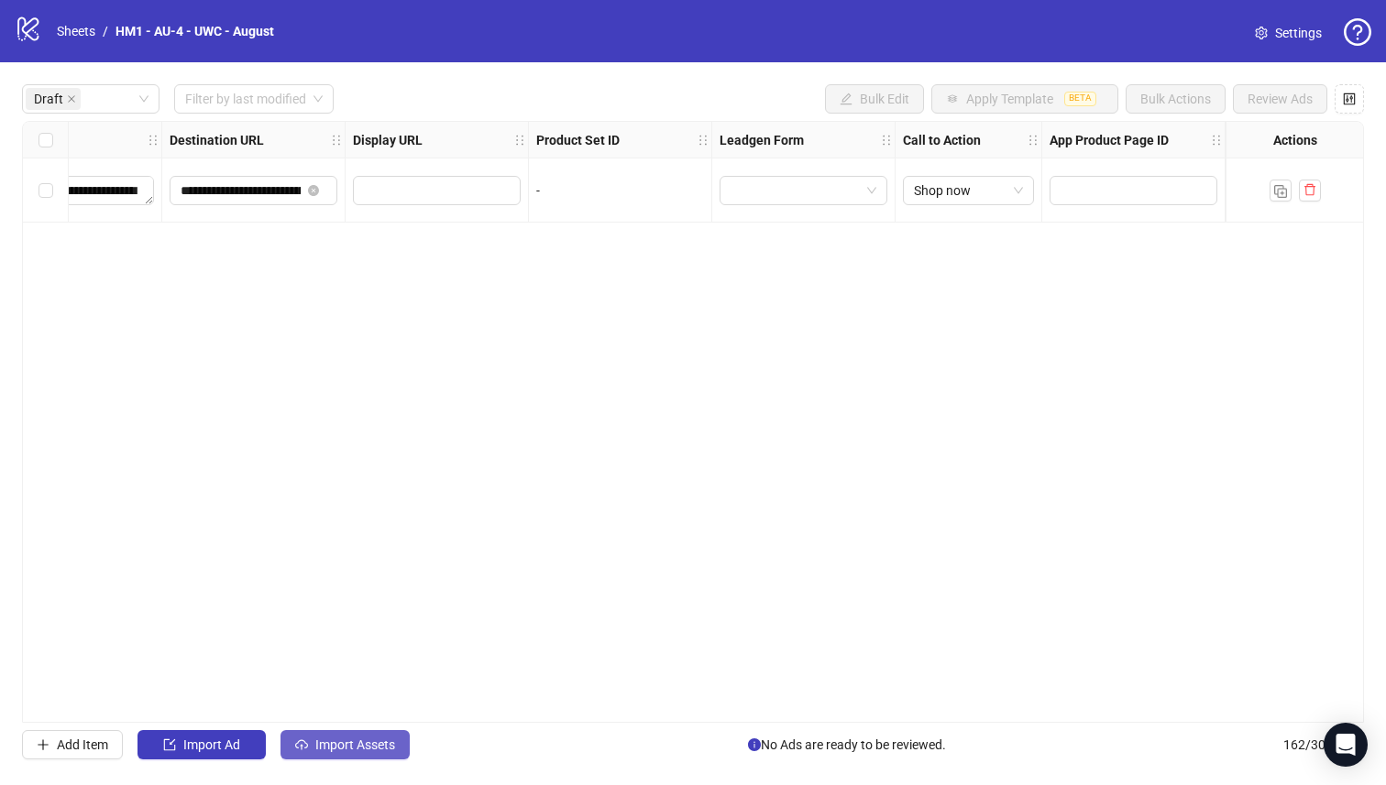
click at [328, 740] on span "Import Assets" at bounding box center [355, 745] width 80 height 15
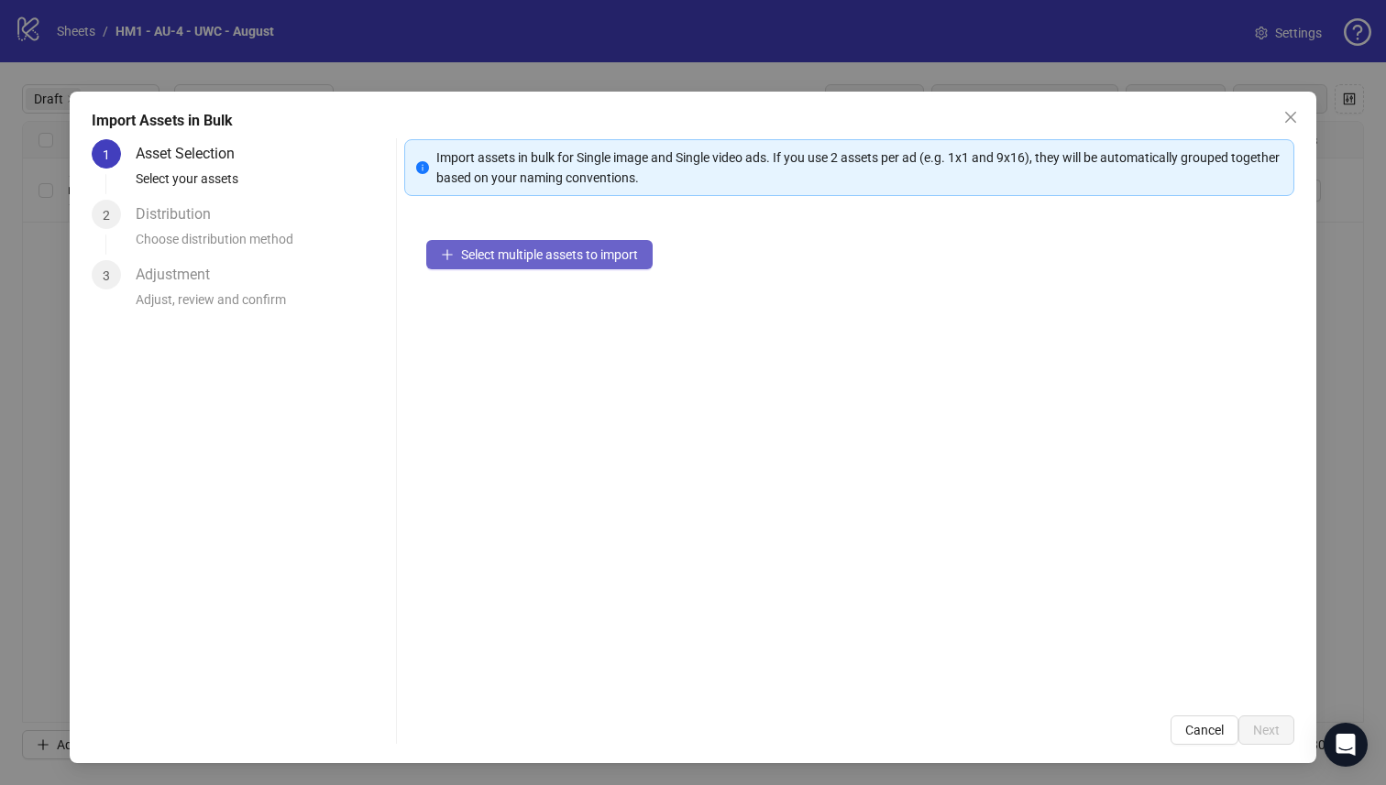
click at [559, 258] on span "Select multiple assets to import" at bounding box center [549, 254] width 177 height 15
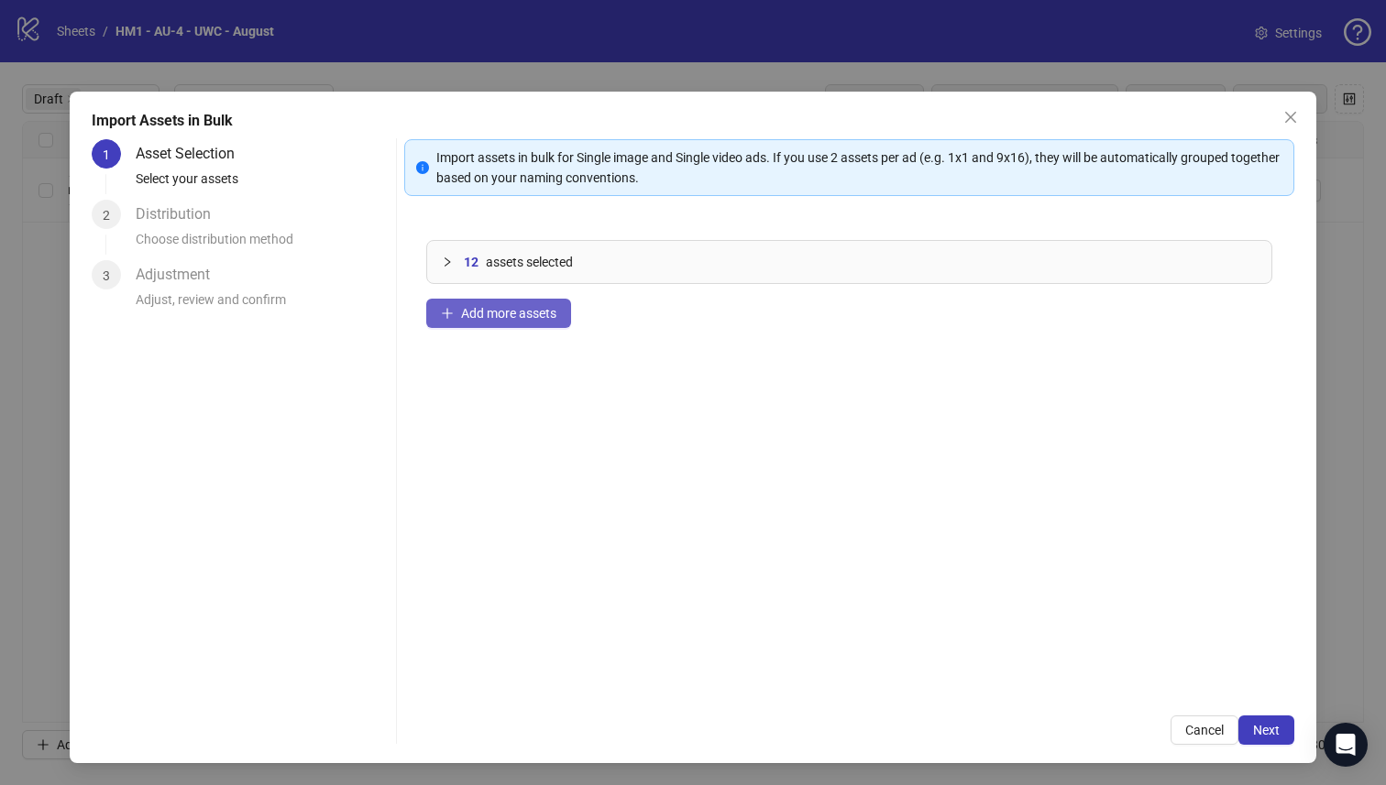
click at [534, 306] on span "Add more assets" at bounding box center [508, 313] width 95 height 15
click at [1273, 735] on button "Next" at bounding box center [1266, 730] width 56 height 29
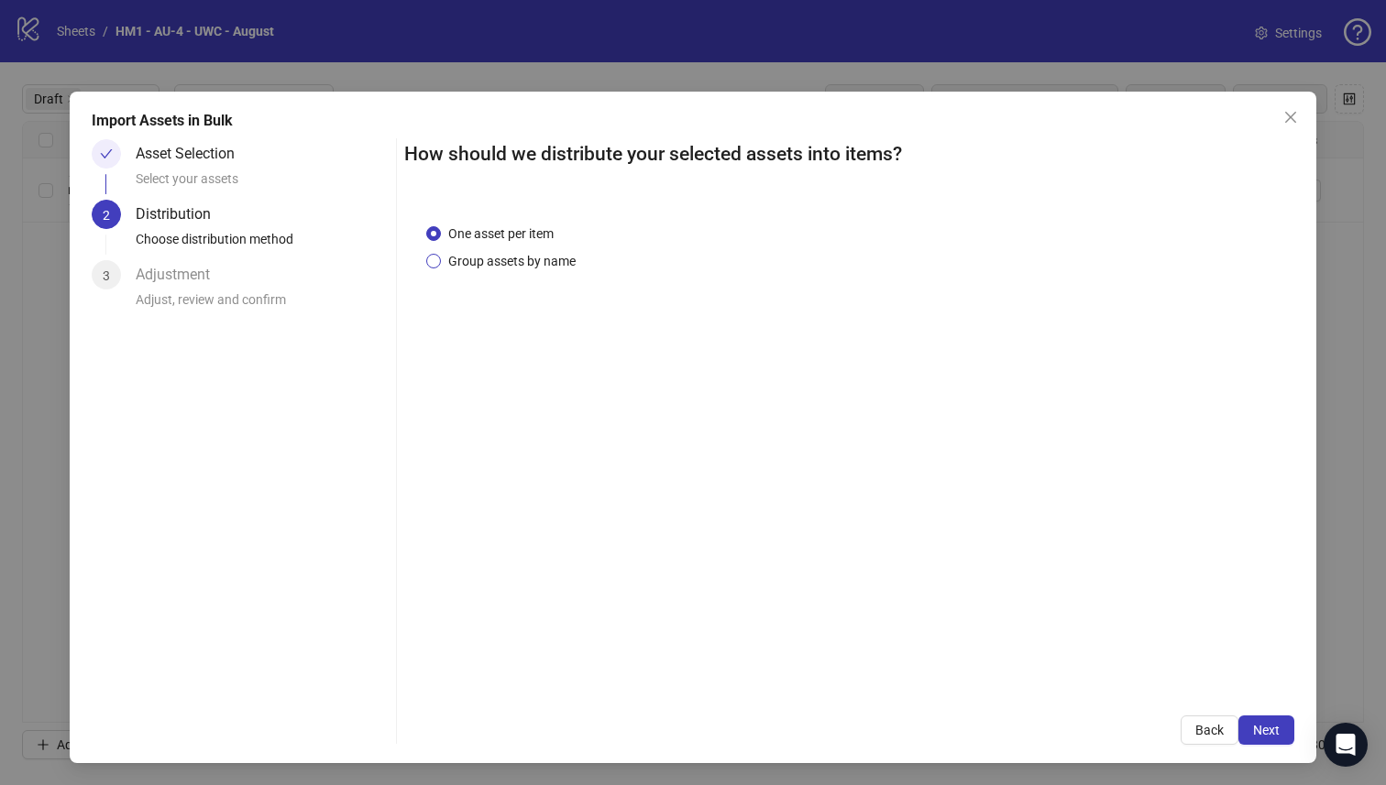
click at [485, 267] on span "Group assets by name" at bounding box center [512, 261] width 142 height 20
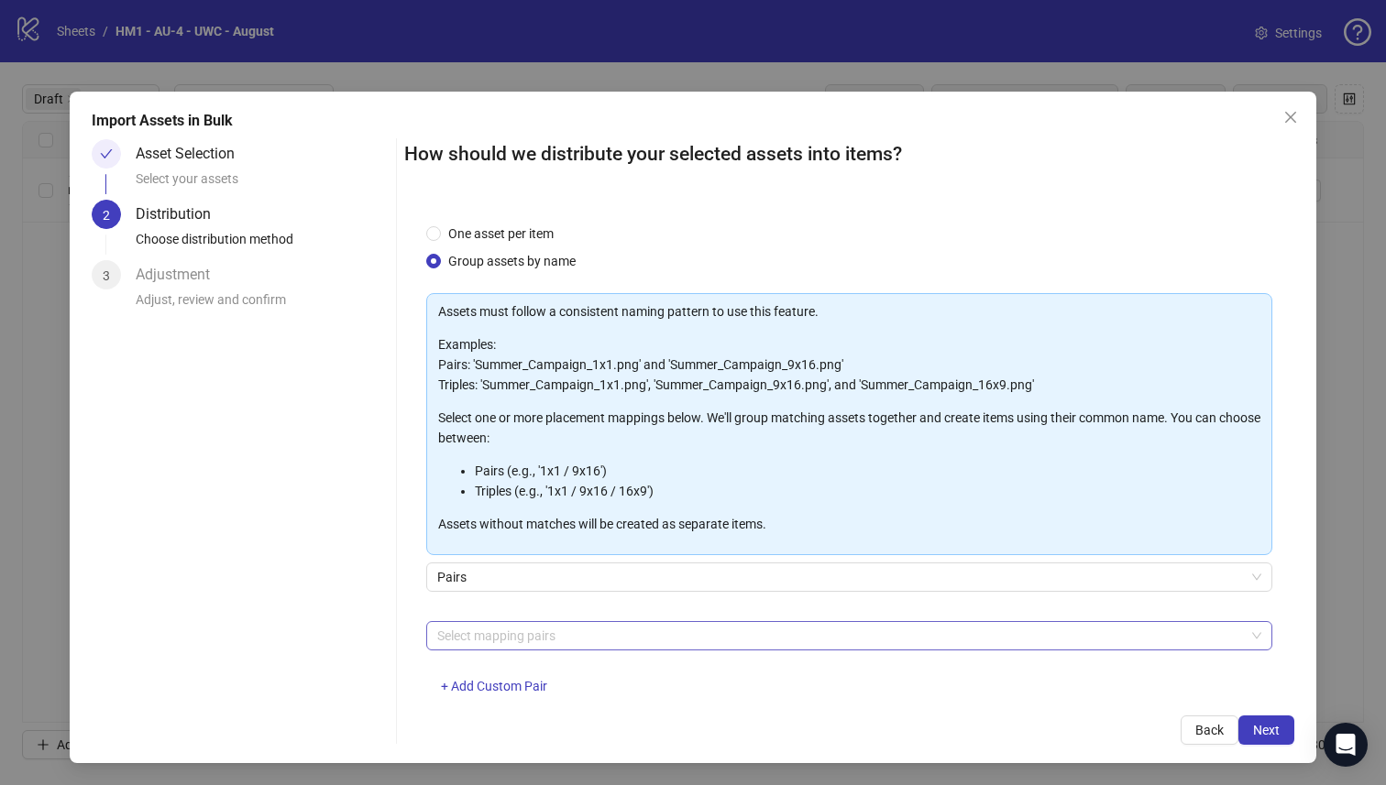
click at [575, 633] on div at bounding box center [840, 636] width 820 height 26
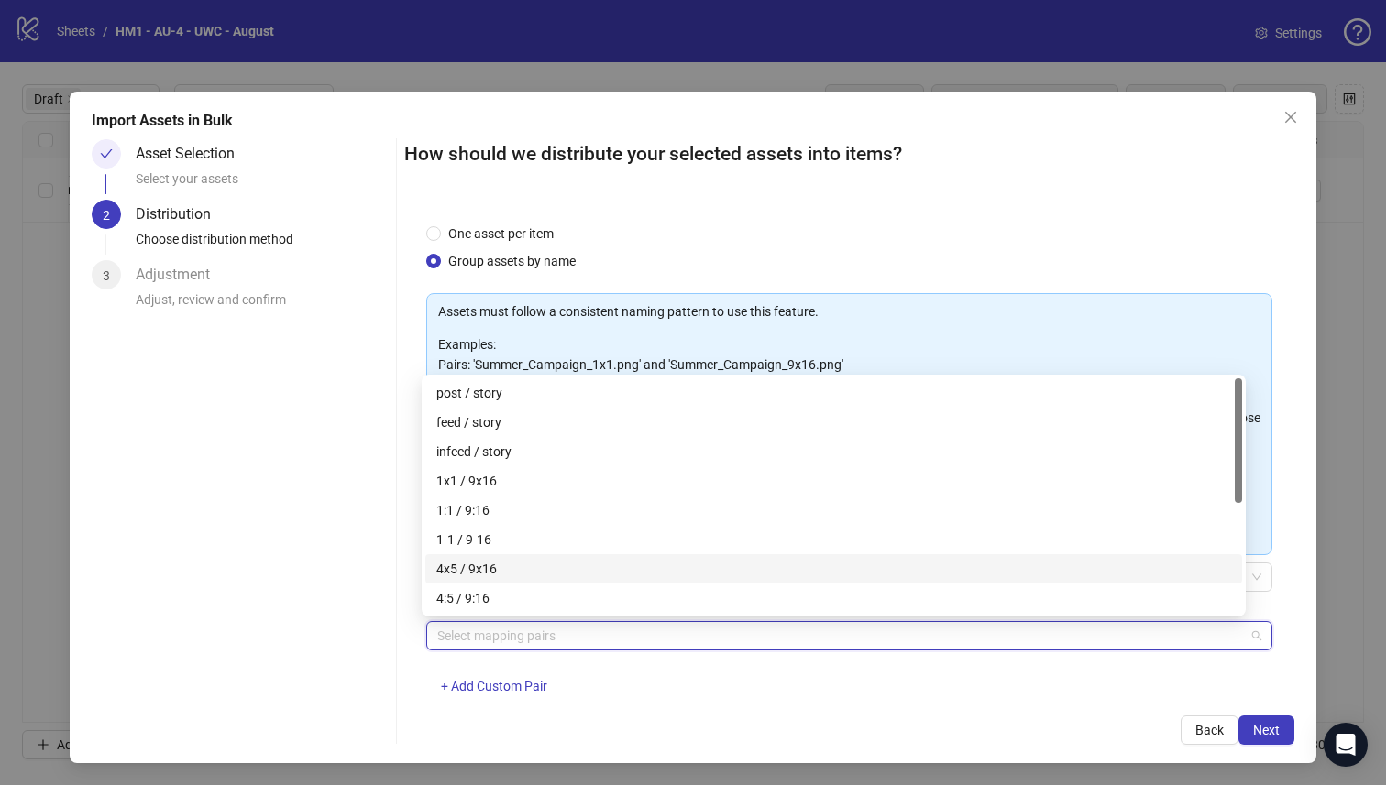
click at [634, 575] on div "4x5 / 9x16" at bounding box center [833, 569] width 795 height 20
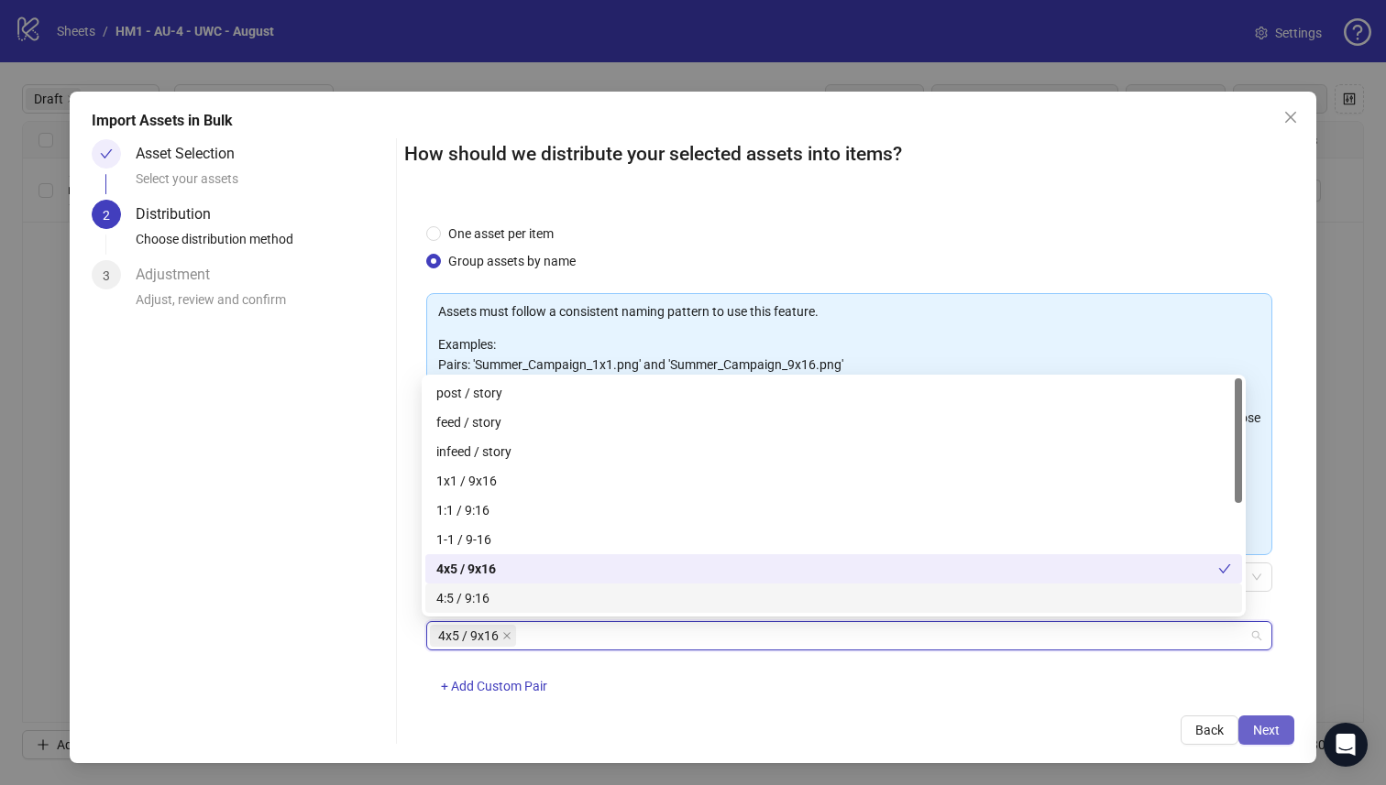
click at [1253, 736] on span "Next" at bounding box center [1266, 730] width 27 height 15
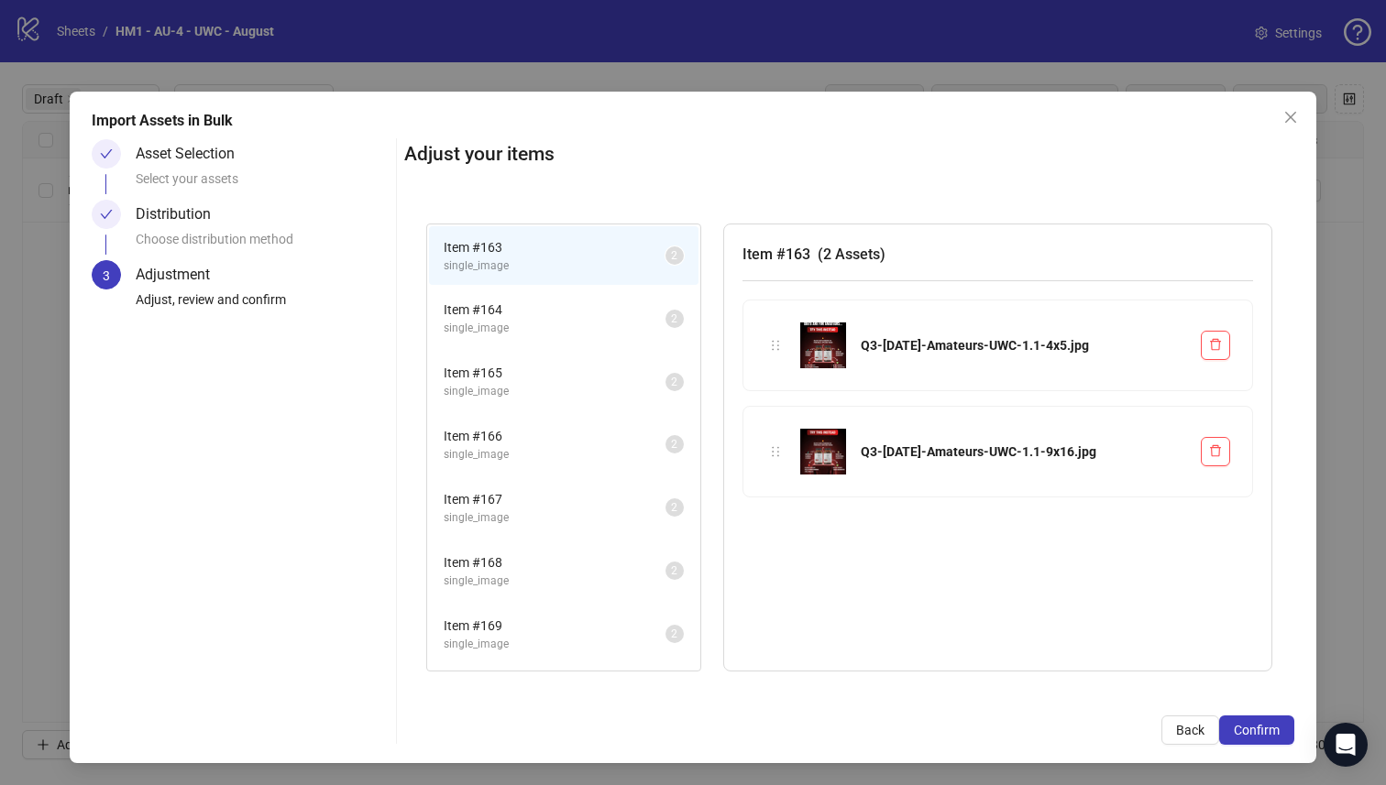
click at [1253, 736] on span "Confirm" at bounding box center [1256, 730] width 46 height 15
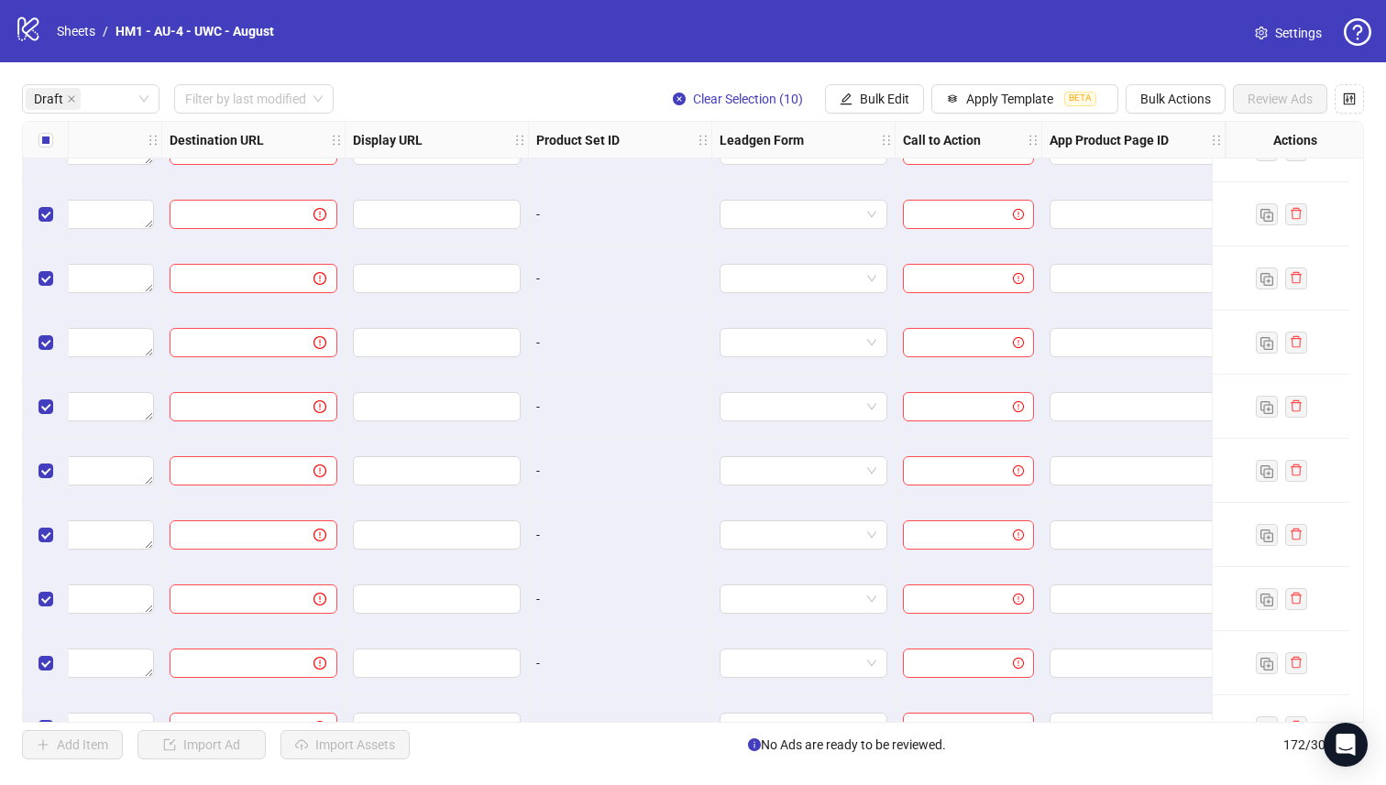
scroll to position [149, 1657]
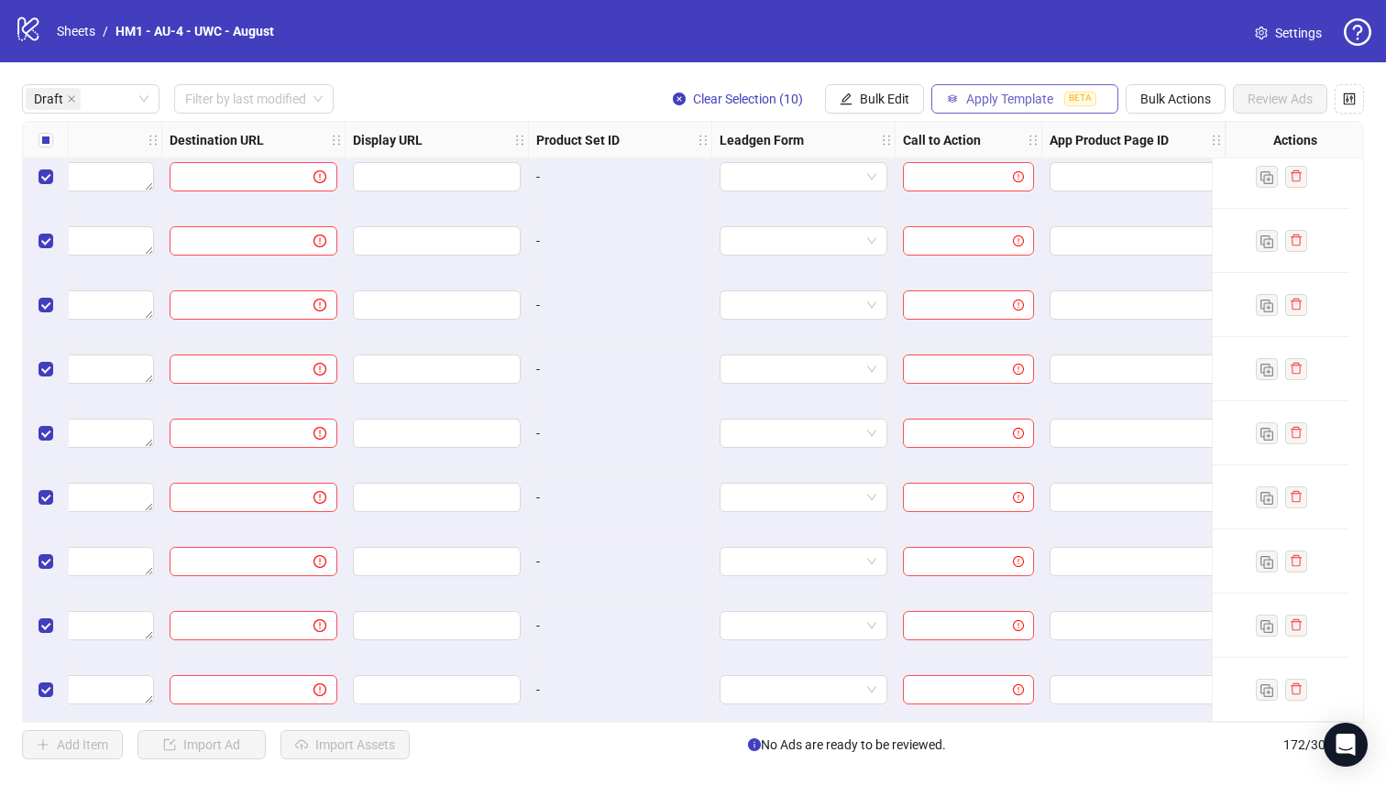
click at [1010, 104] on span "Apply Template" at bounding box center [1009, 99] width 87 height 15
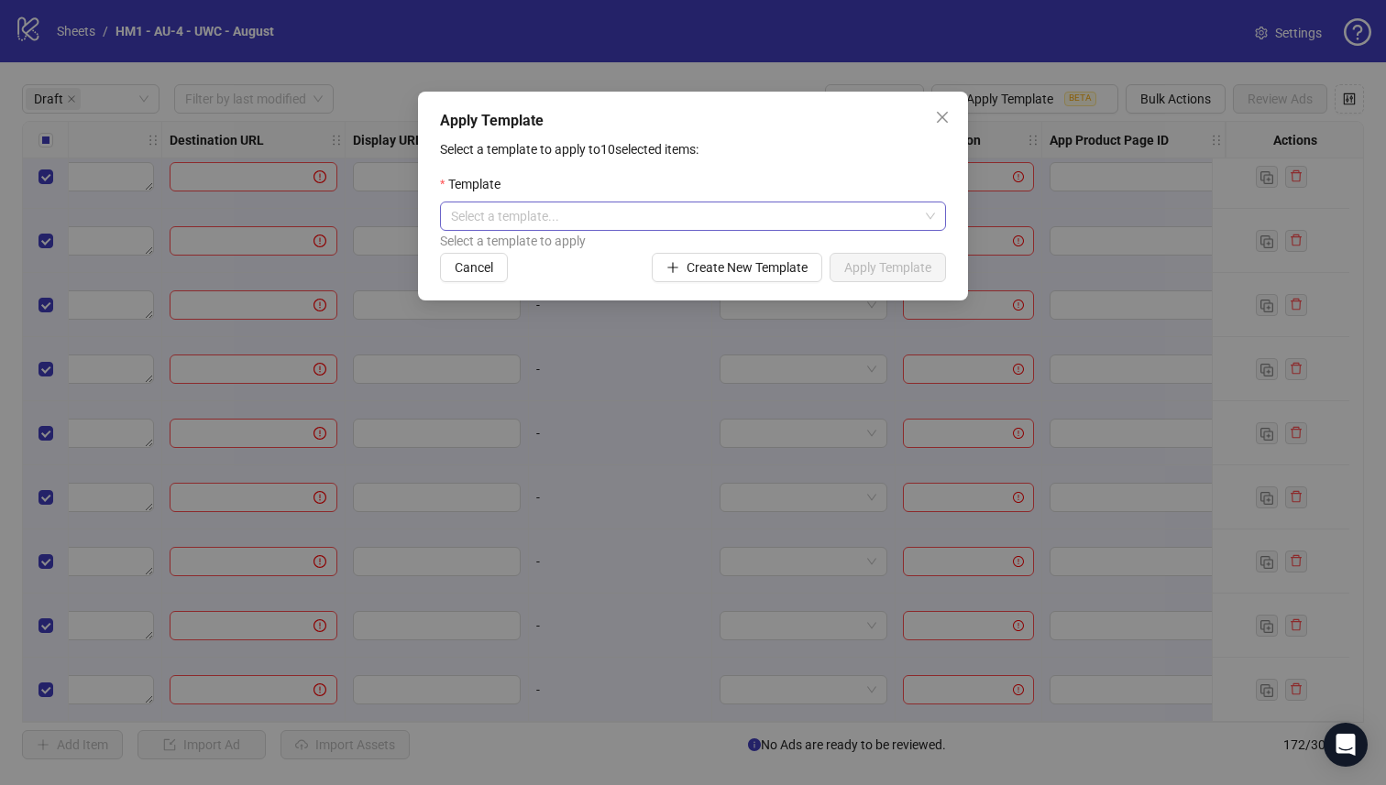
click at [810, 211] on input "search" at bounding box center [684, 216] width 467 height 27
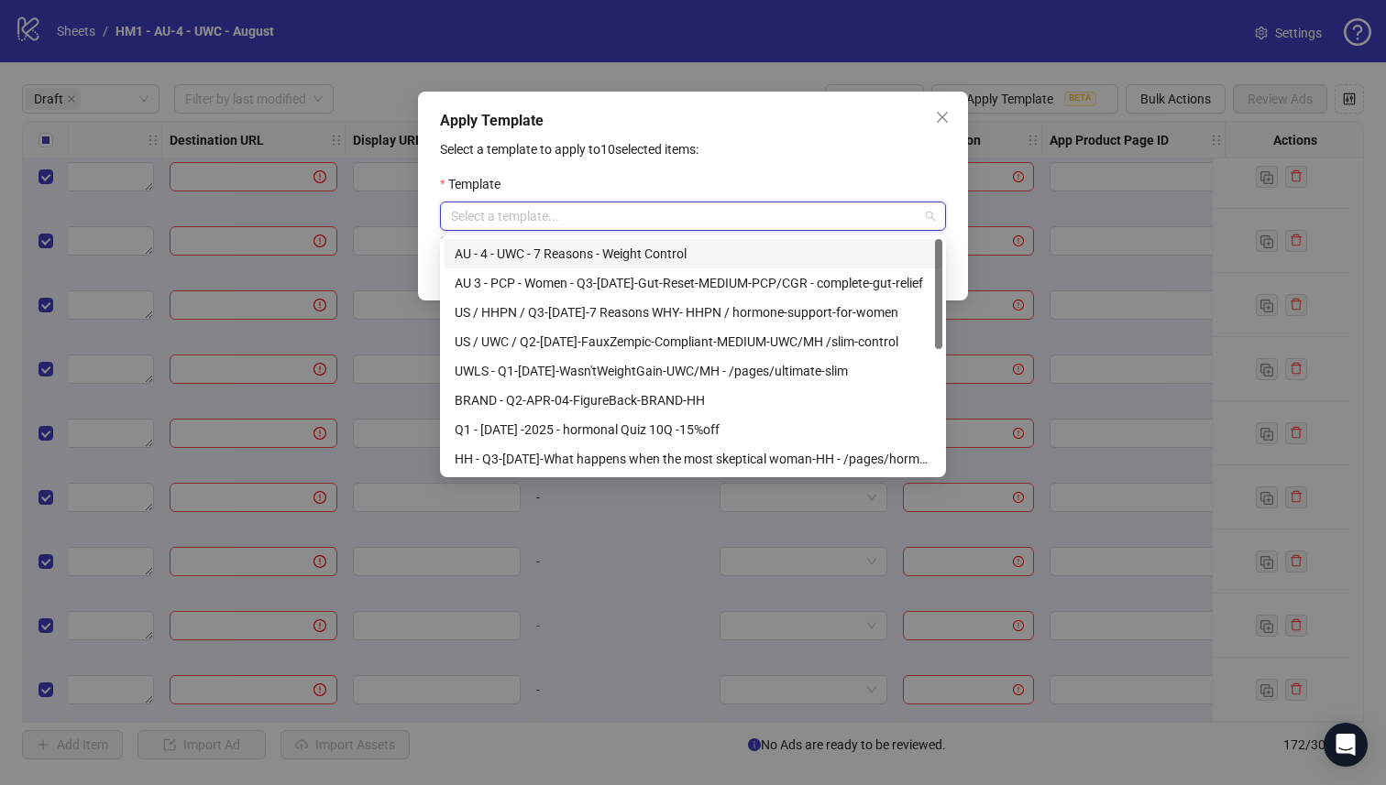
click at [860, 254] on div "AU - 4 - UWC - 7 Reasons - Weight Control" at bounding box center [693, 254] width 477 height 20
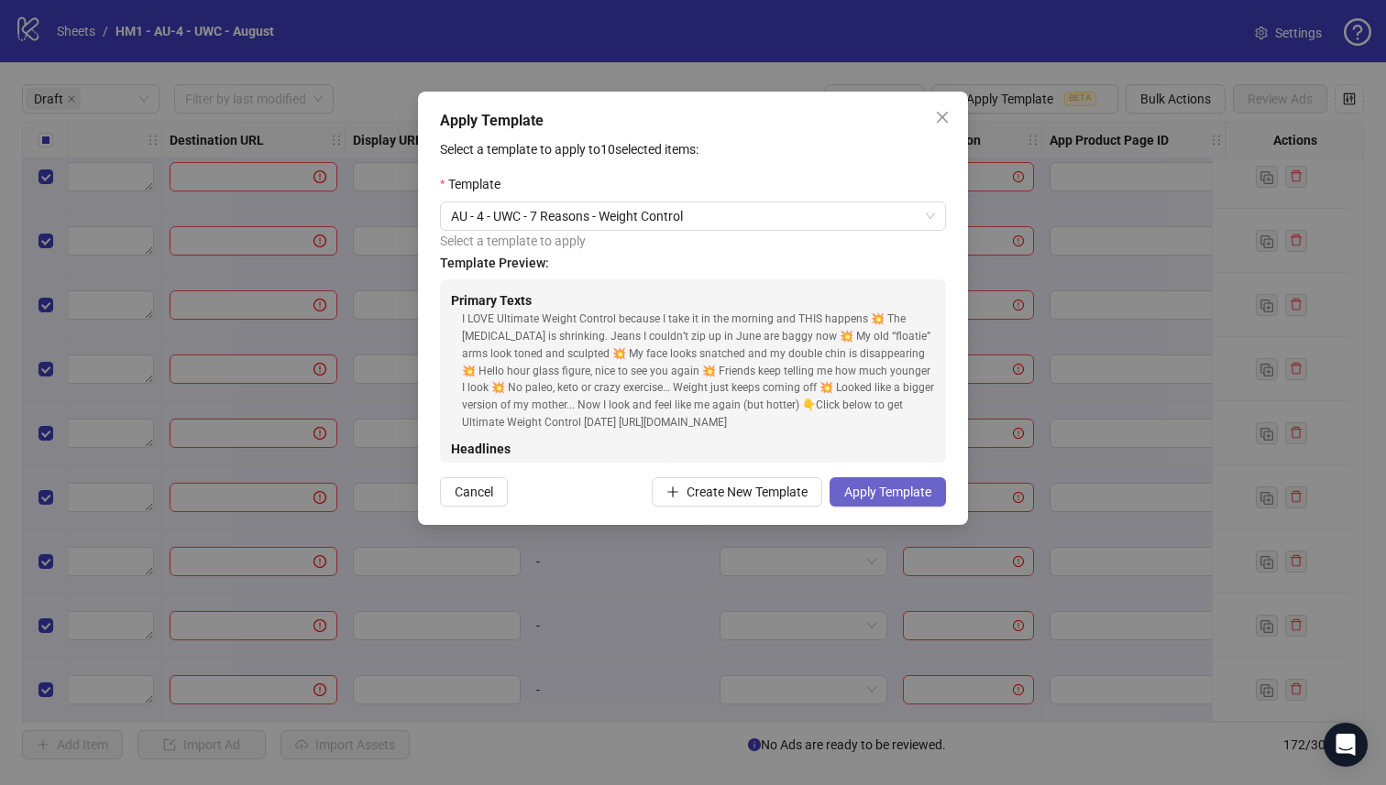
click at [912, 502] on button "Apply Template" at bounding box center [887, 491] width 116 height 29
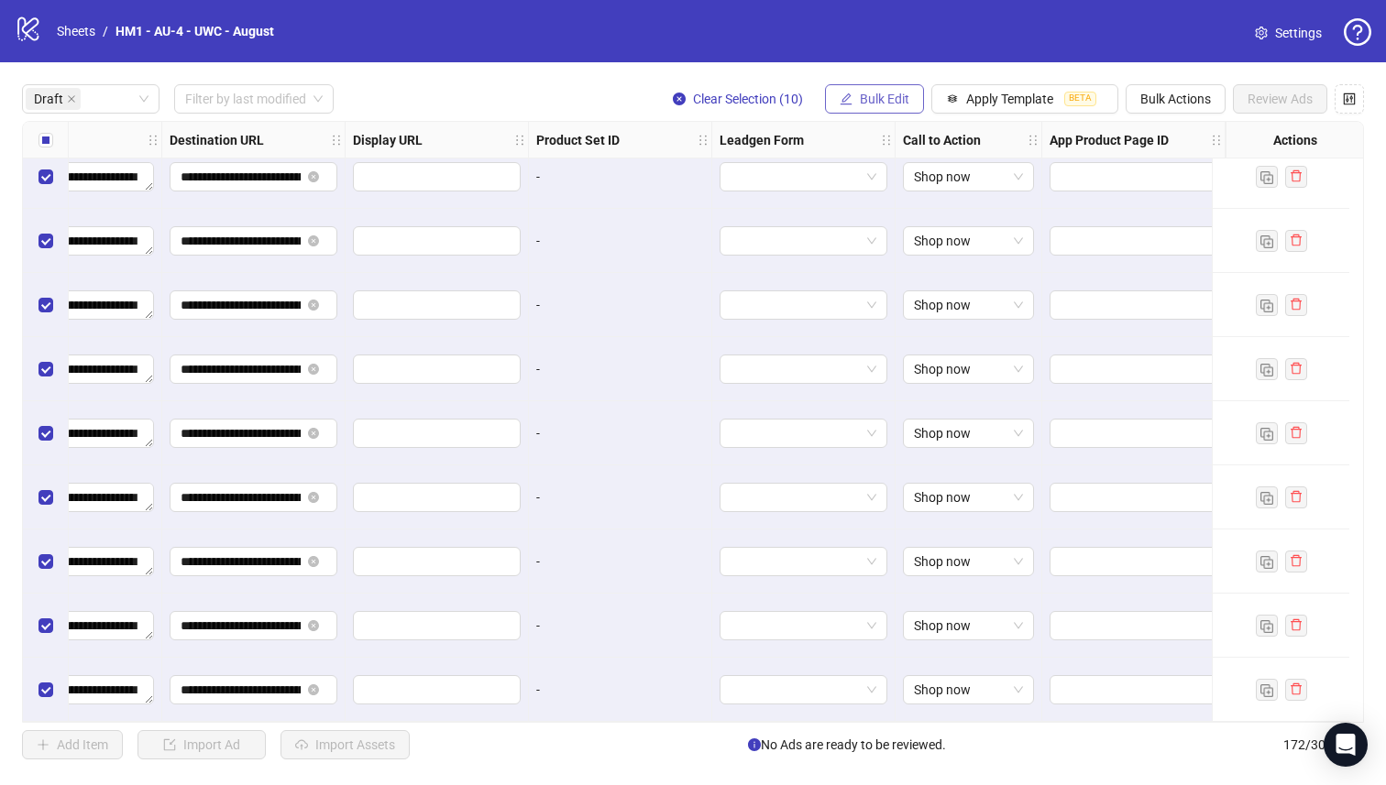
click at [865, 110] on button "Bulk Edit" at bounding box center [874, 98] width 99 height 29
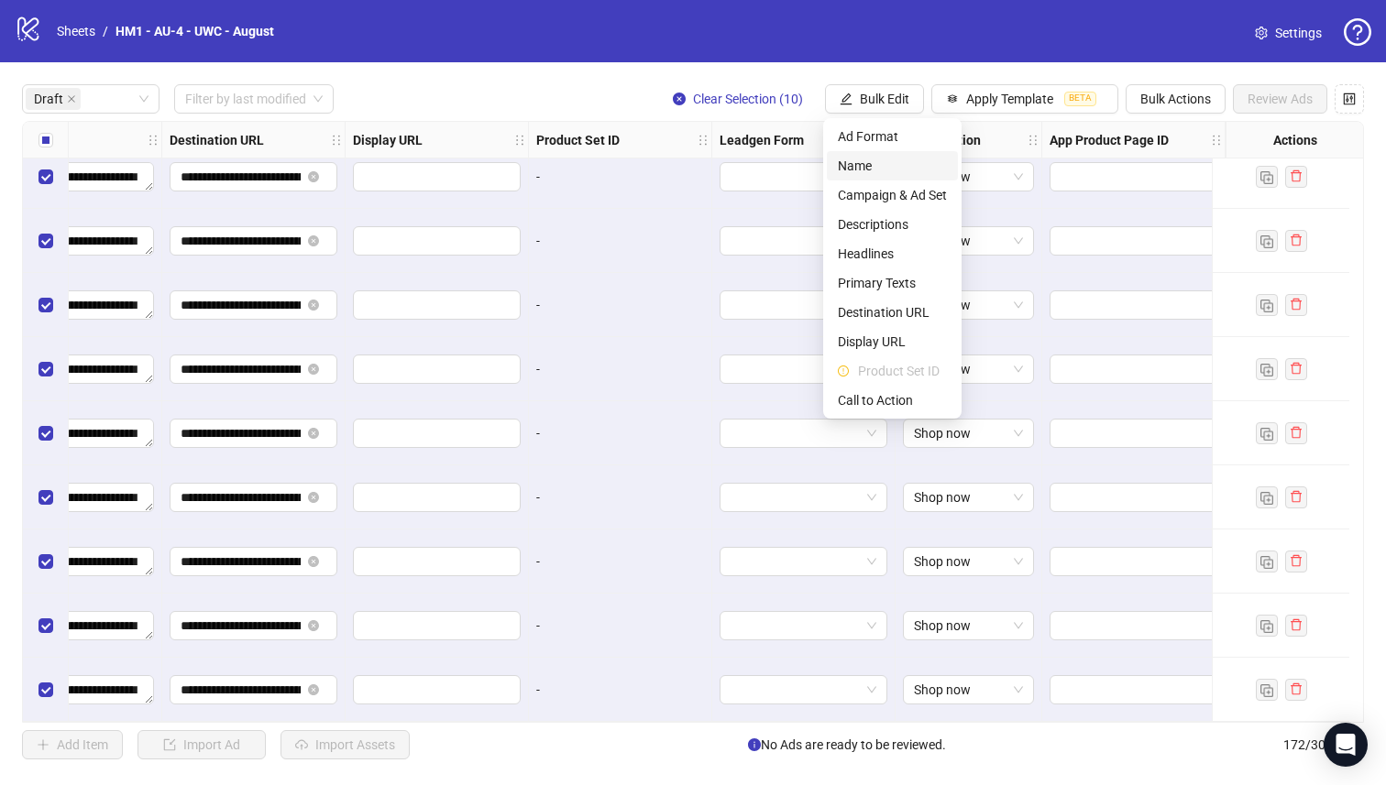
click at [882, 180] on li "Name" at bounding box center [892, 165] width 131 height 29
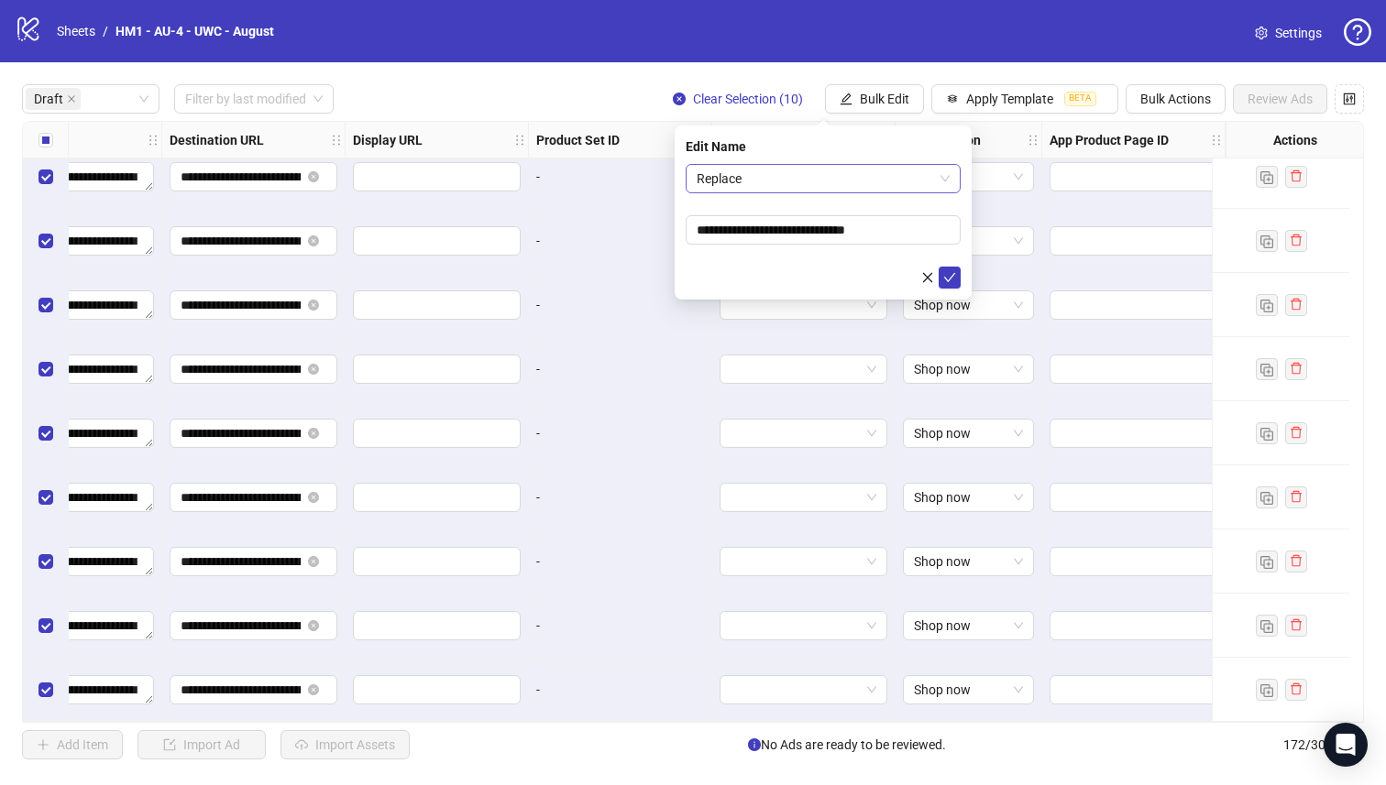
click at [793, 178] on span "Replace" at bounding box center [822, 178] width 253 height 27
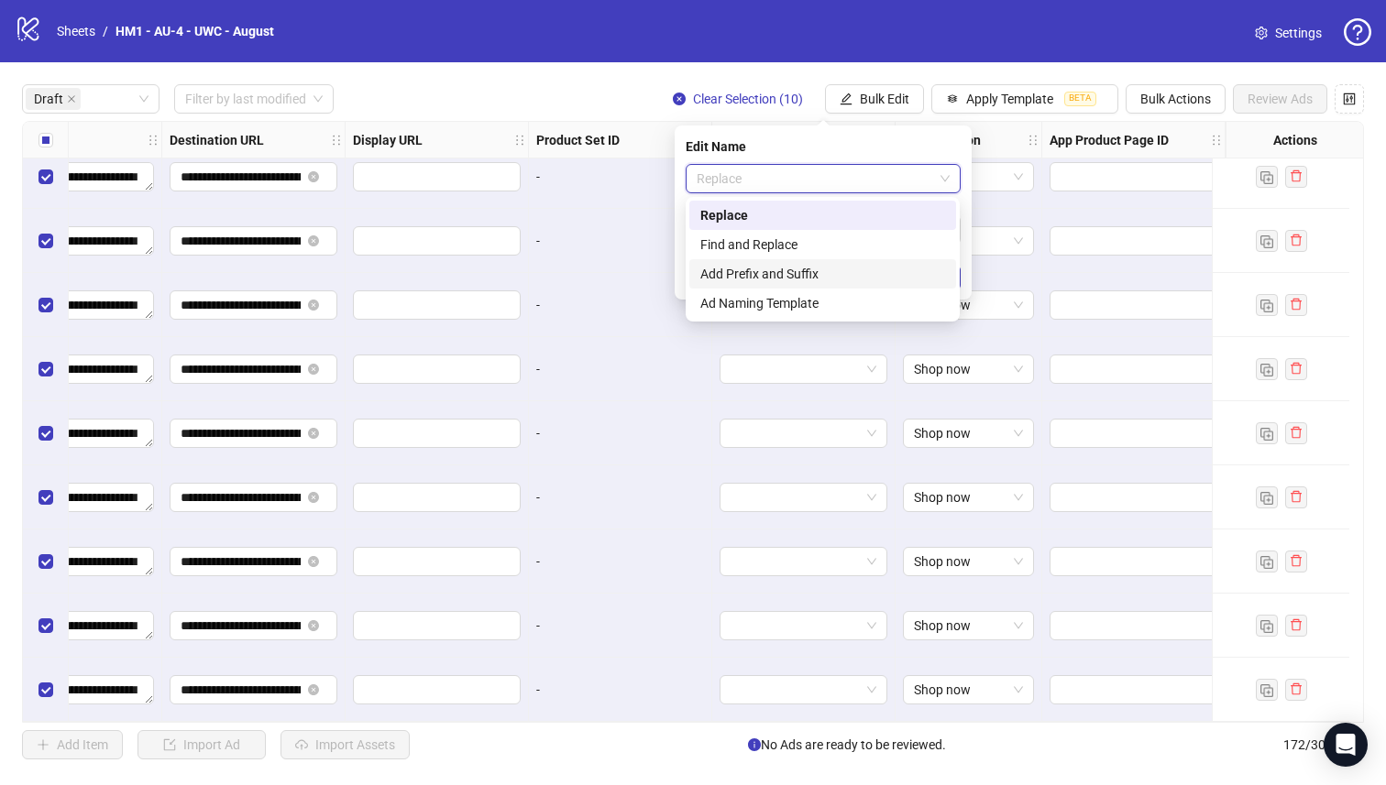
click at [796, 281] on div "Add Prefix and Suffix" at bounding box center [822, 274] width 245 height 20
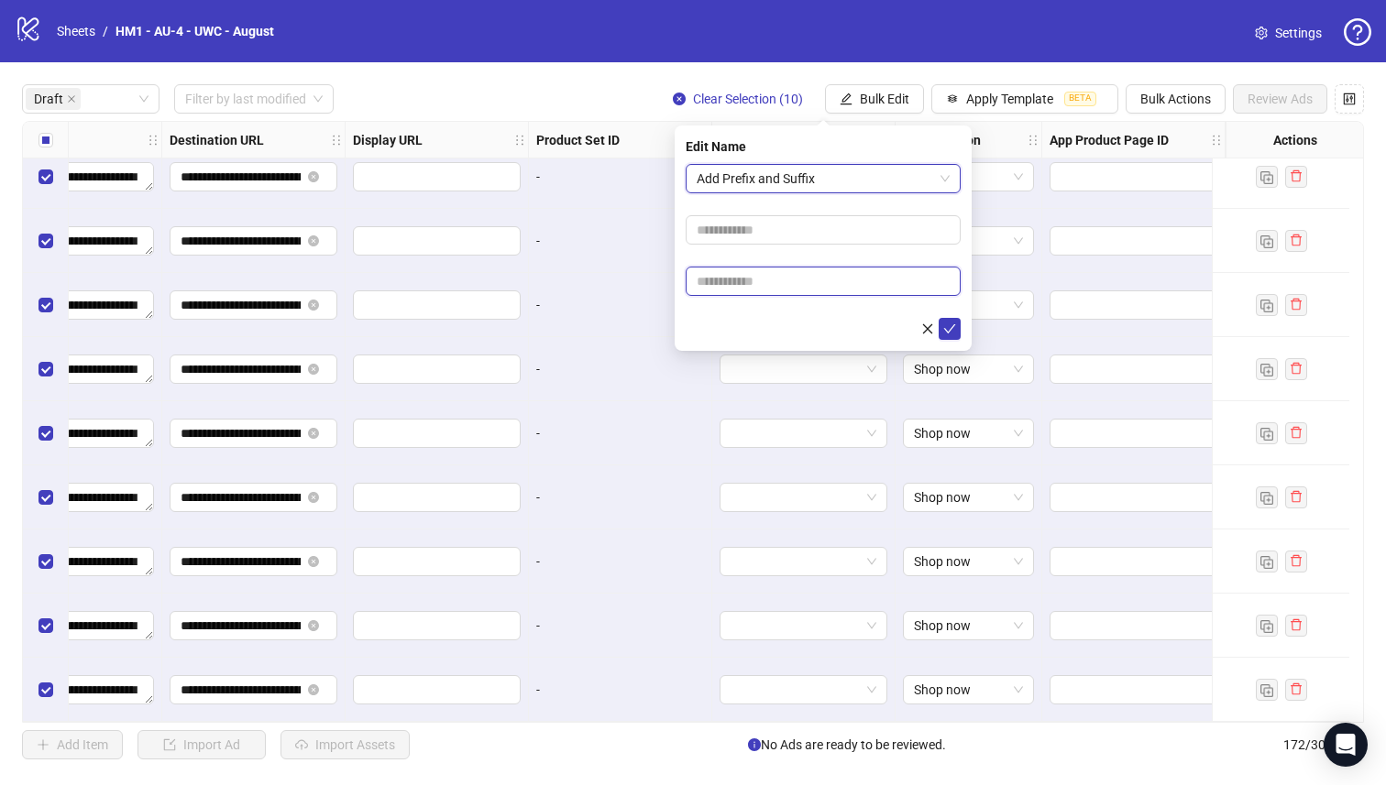
click at [795, 286] on input "text" at bounding box center [822, 281] width 275 height 29
paste input "**********"
type input "**********"
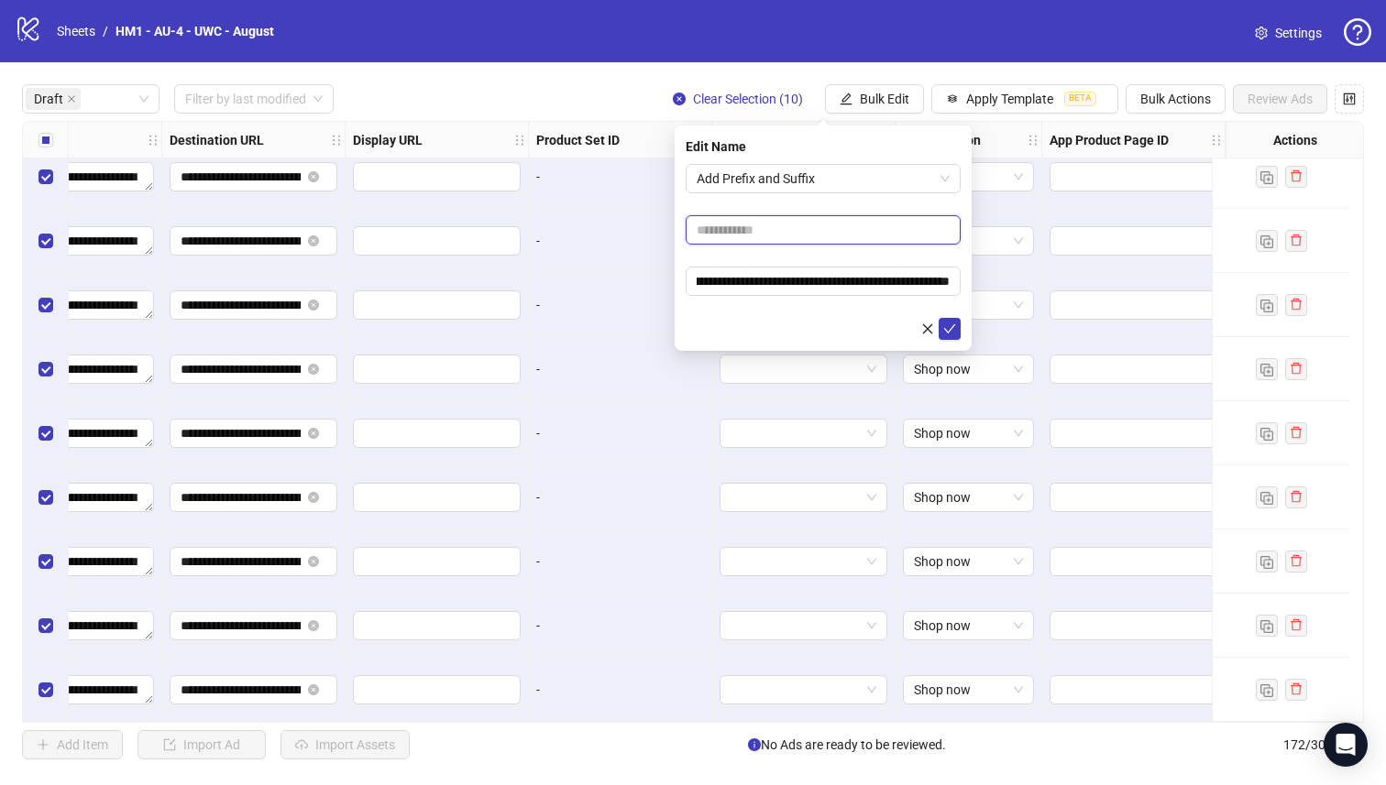
scroll to position [0, 0]
click at [796, 227] on input "text" at bounding box center [822, 229] width 275 height 29
type input "**********"
click at [954, 330] on icon "check" at bounding box center [949, 329] width 13 height 13
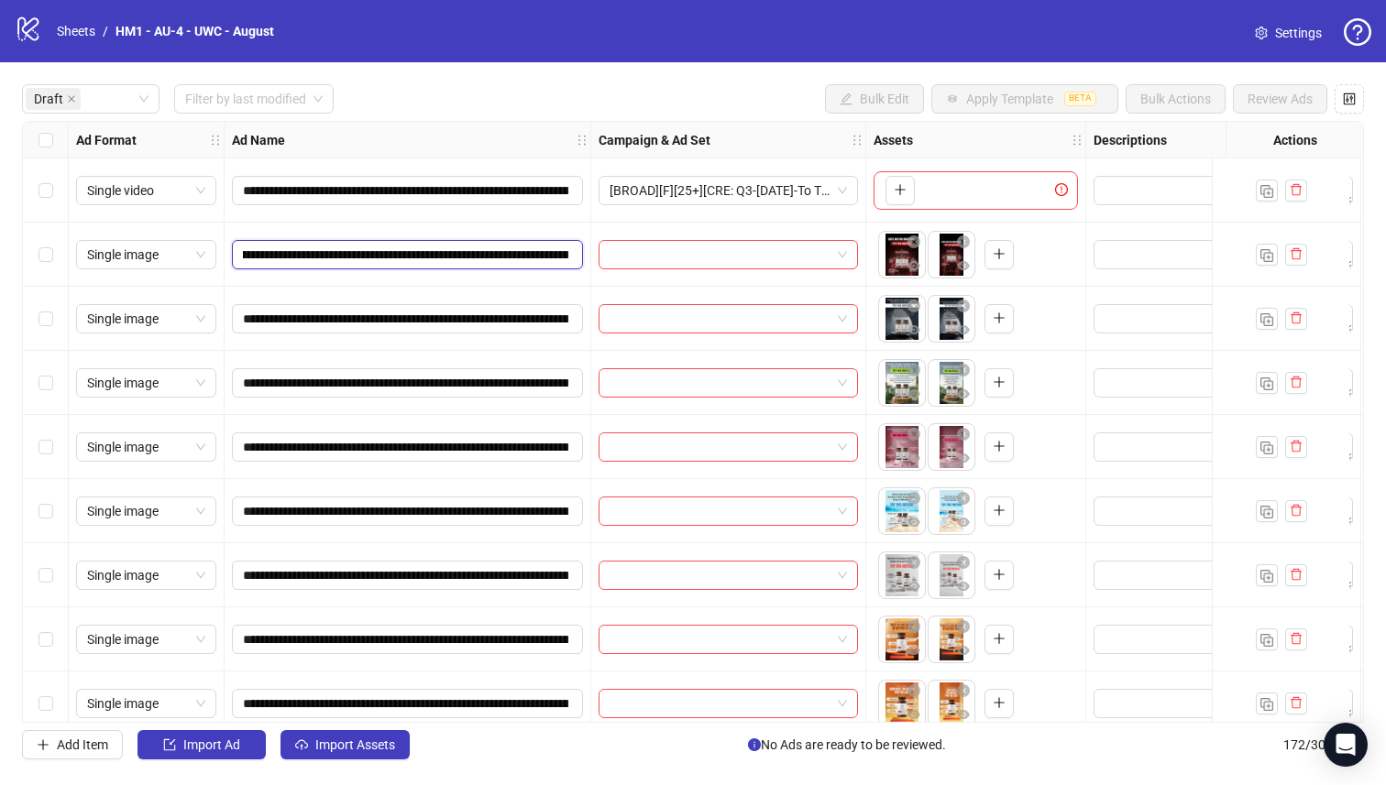
scroll to position [0, 282]
drag, startPoint x: 466, startPoint y: 253, endPoint x: 367, endPoint y: 258, distance: 100.0
click at [367, 258] on input "**********" at bounding box center [405, 255] width 325 height 20
click at [58, 578] on div "Select row 7" at bounding box center [46, 575] width 46 height 64
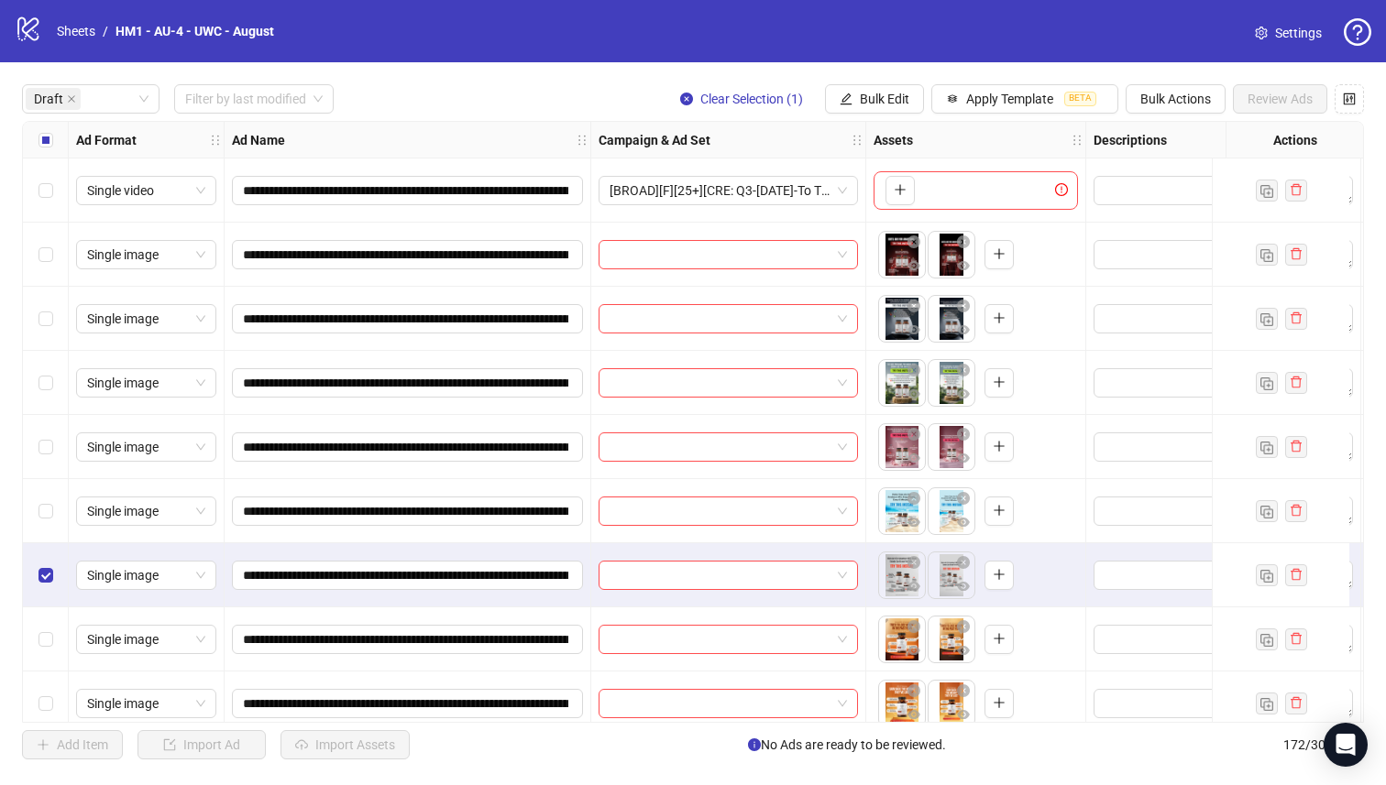
click at [16, 491] on div "**********" at bounding box center [693, 421] width 1386 height 719
click at [27, 455] on div "Select row 5" at bounding box center [46, 447] width 46 height 64
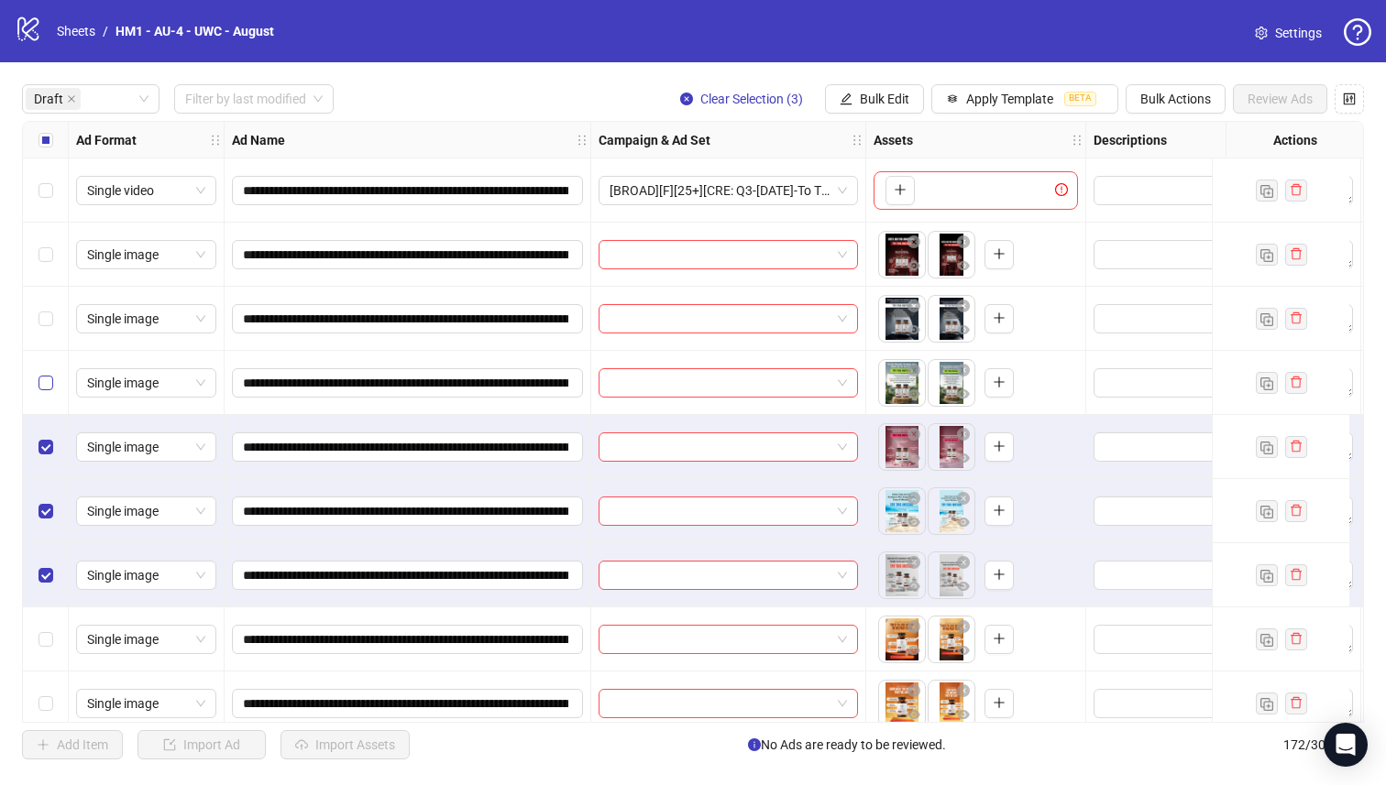
click at [51, 373] on label "Select row 4" at bounding box center [45, 383] width 15 height 20
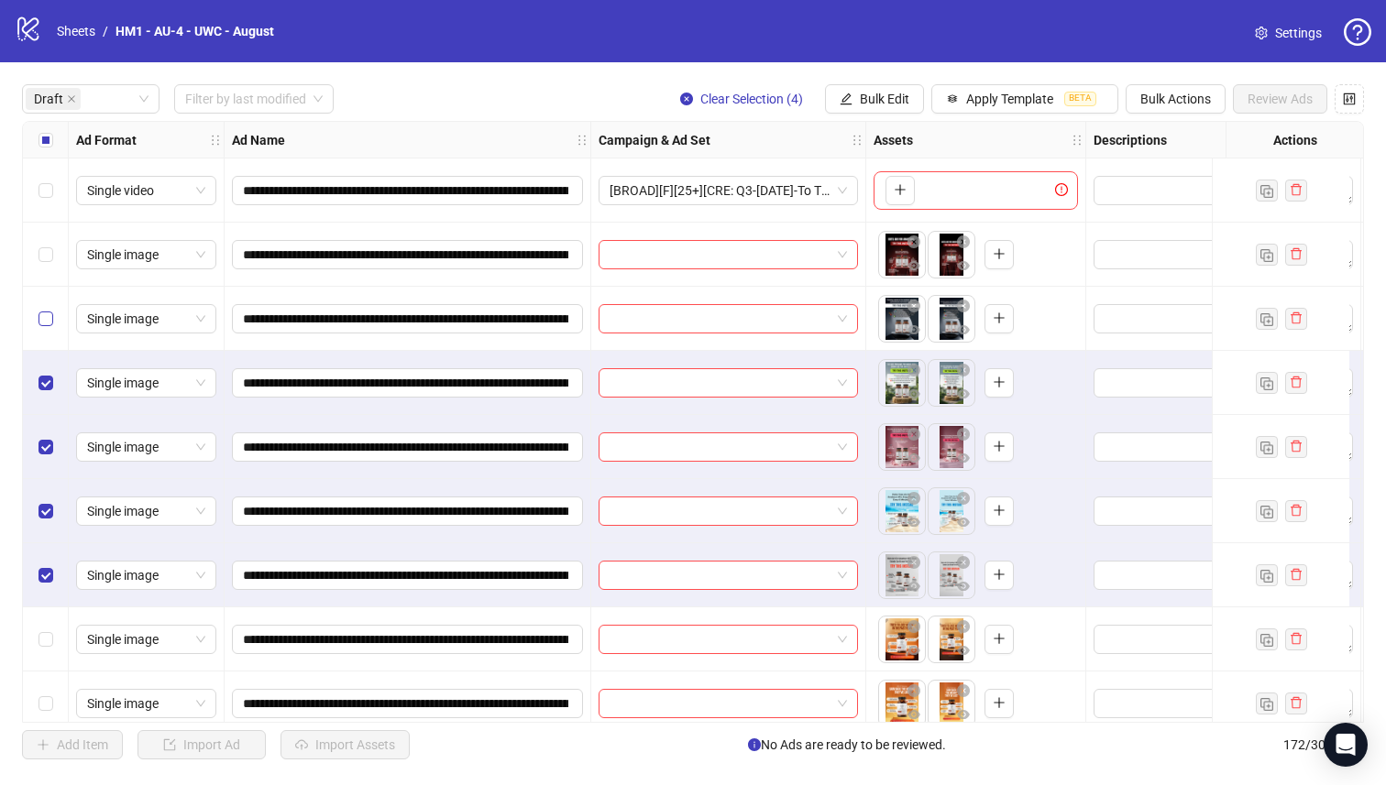
click at [51, 337] on div "Select row 3" at bounding box center [46, 319] width 46 height 64
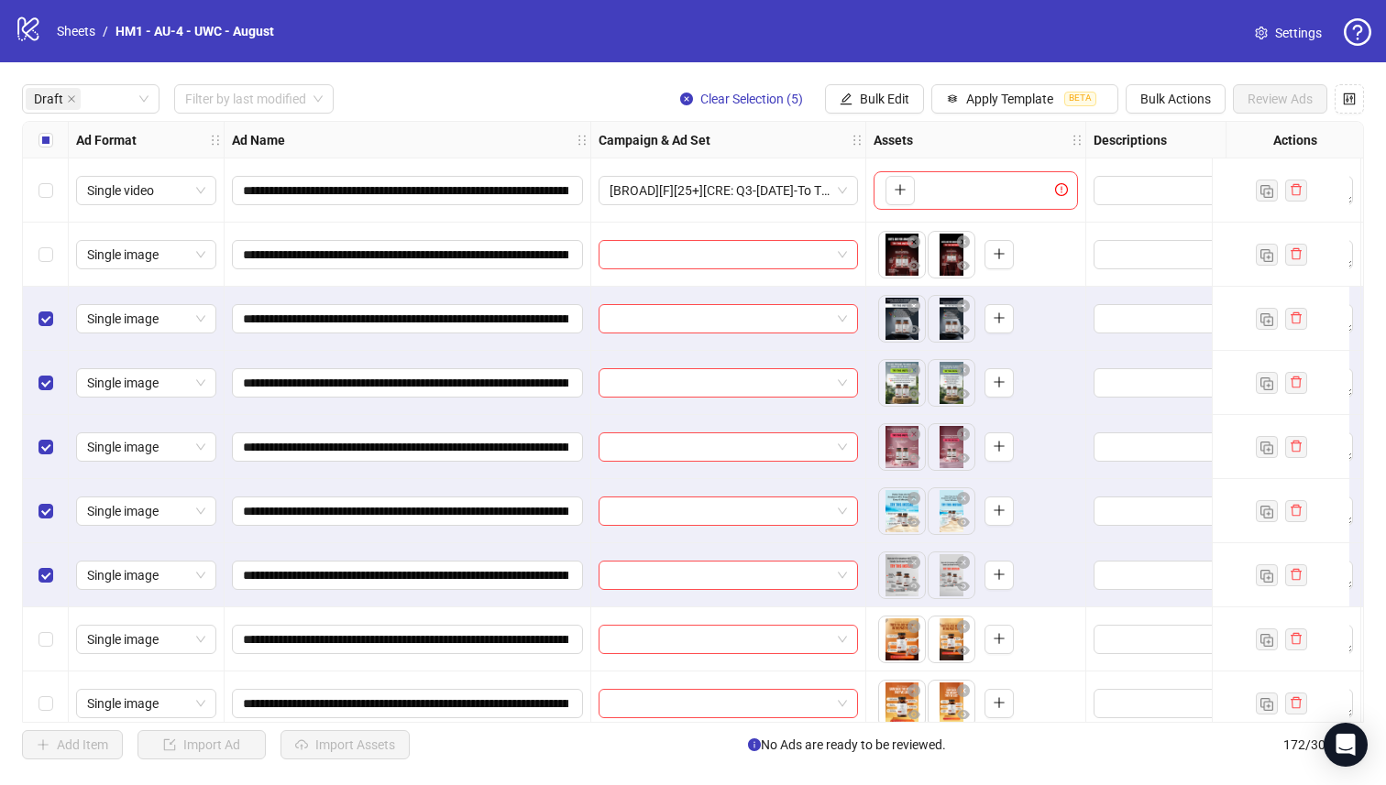
click at [44, 236] on div "Select row 2" at bounding box center [46, 255] width 46 height 64
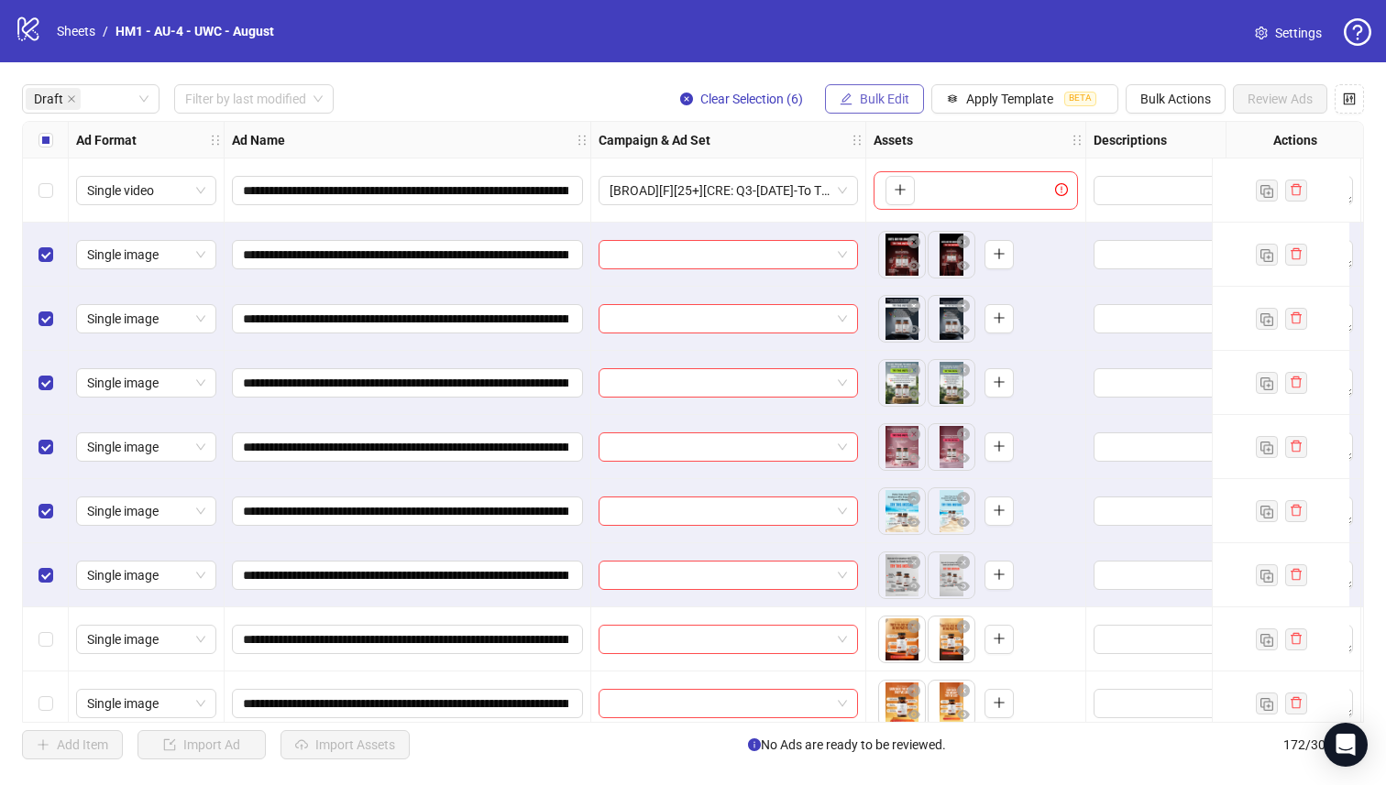
click at [852, 111] on button "Bulk Edit" at bounding box center [874, 98] width 99 height 29
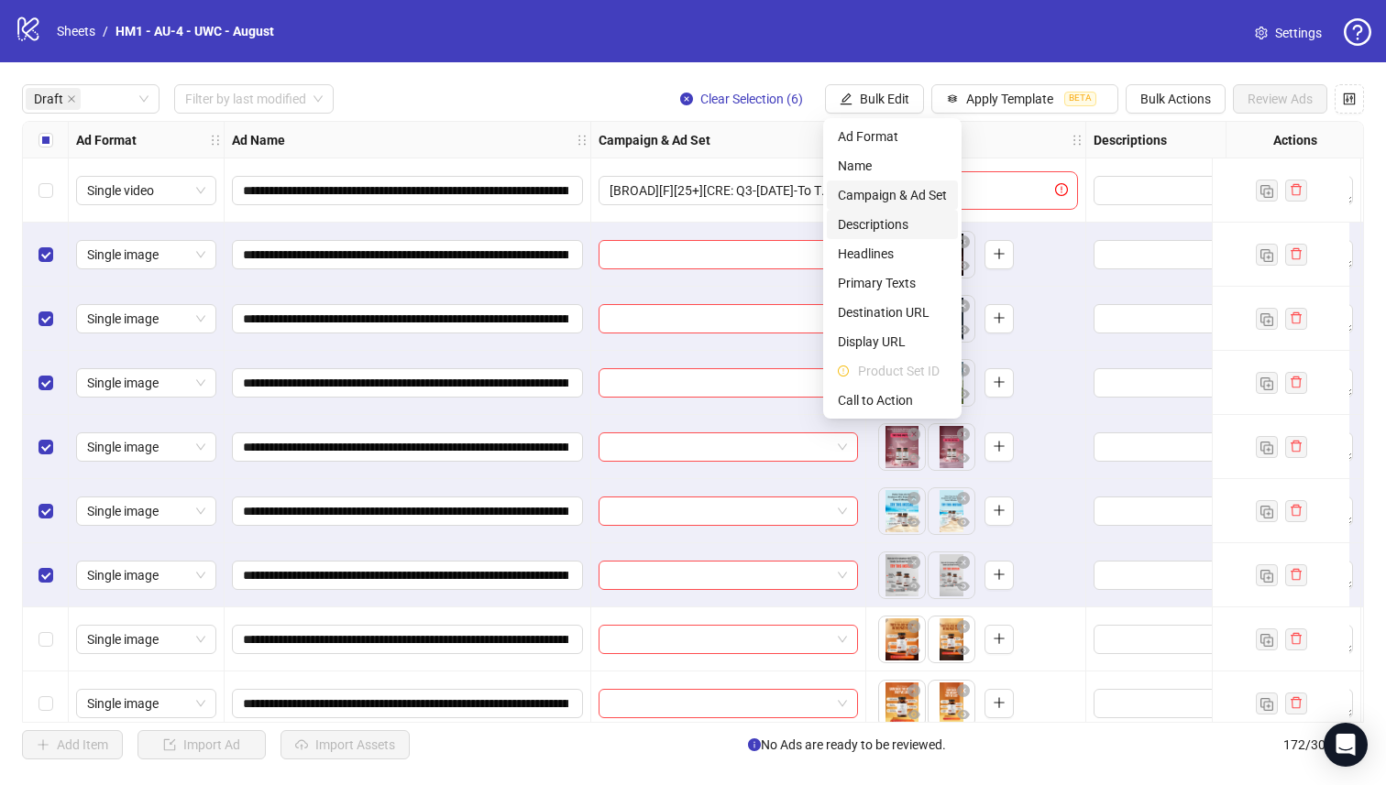
click at [915, 211] on li "Descriptions" at bounding box center [892, 224] width 131 height 29
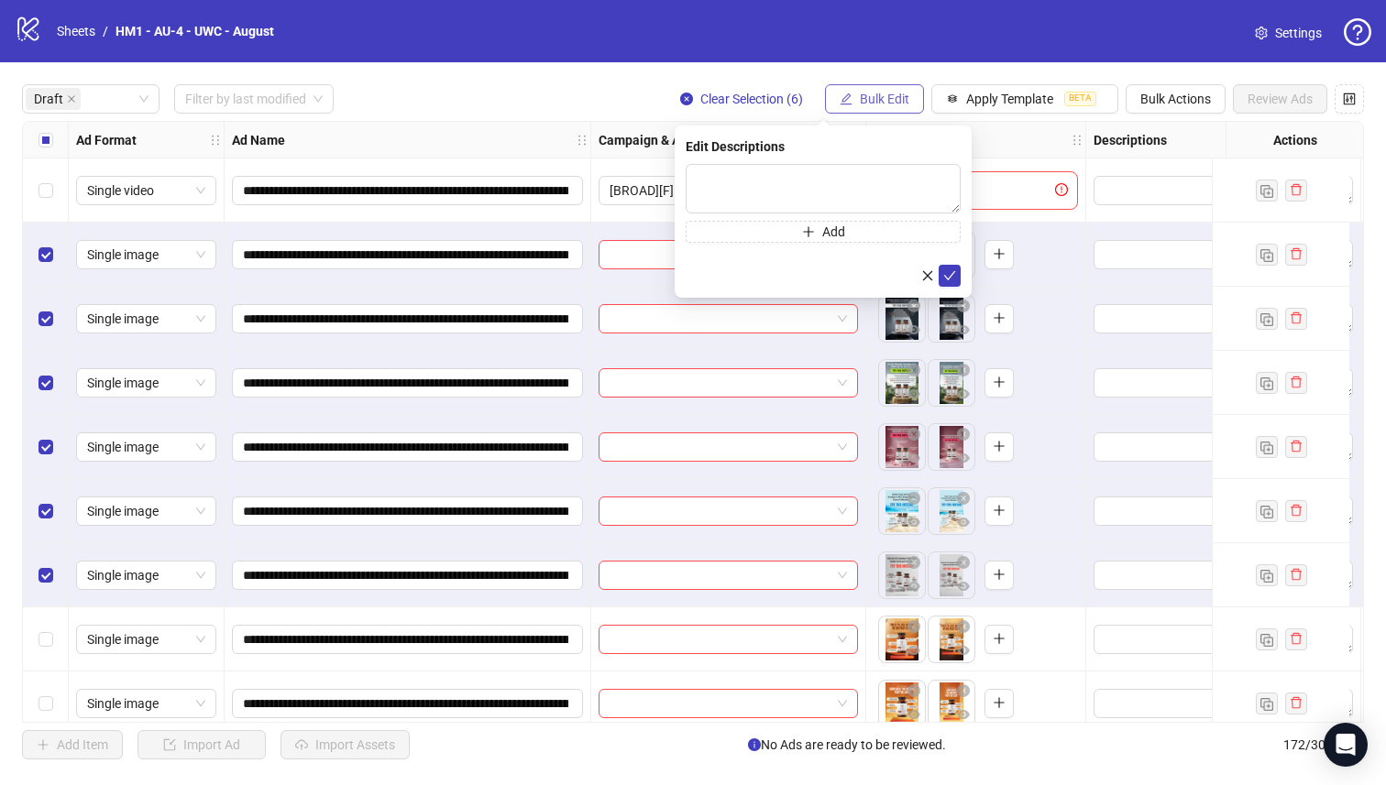
click at [895, 97] on span "Bulk Edit" at bounding box center [884, 99] width 49 height 15
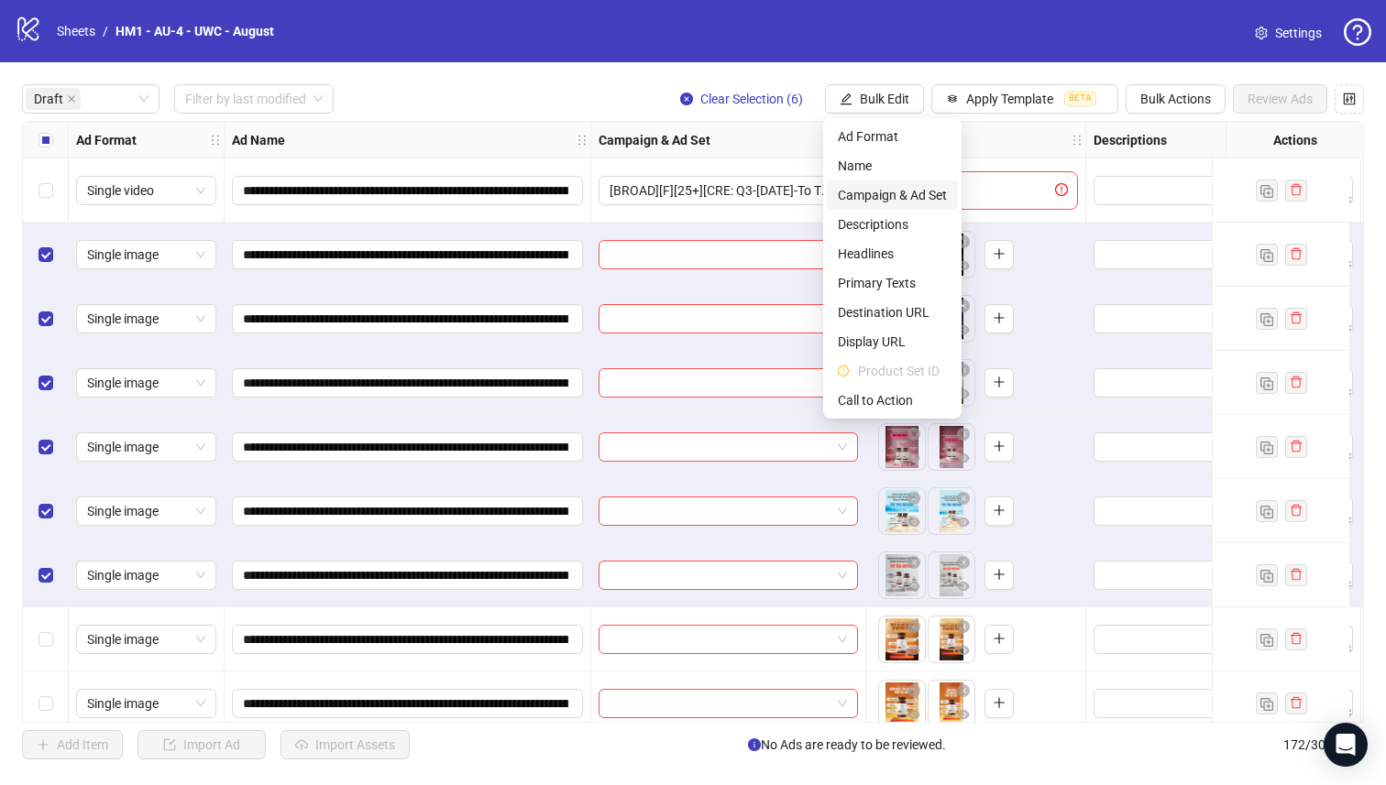
click at [920, 192] on span "Campaign & Ad Set" at bounding box center [892, 195] width 109 height 20
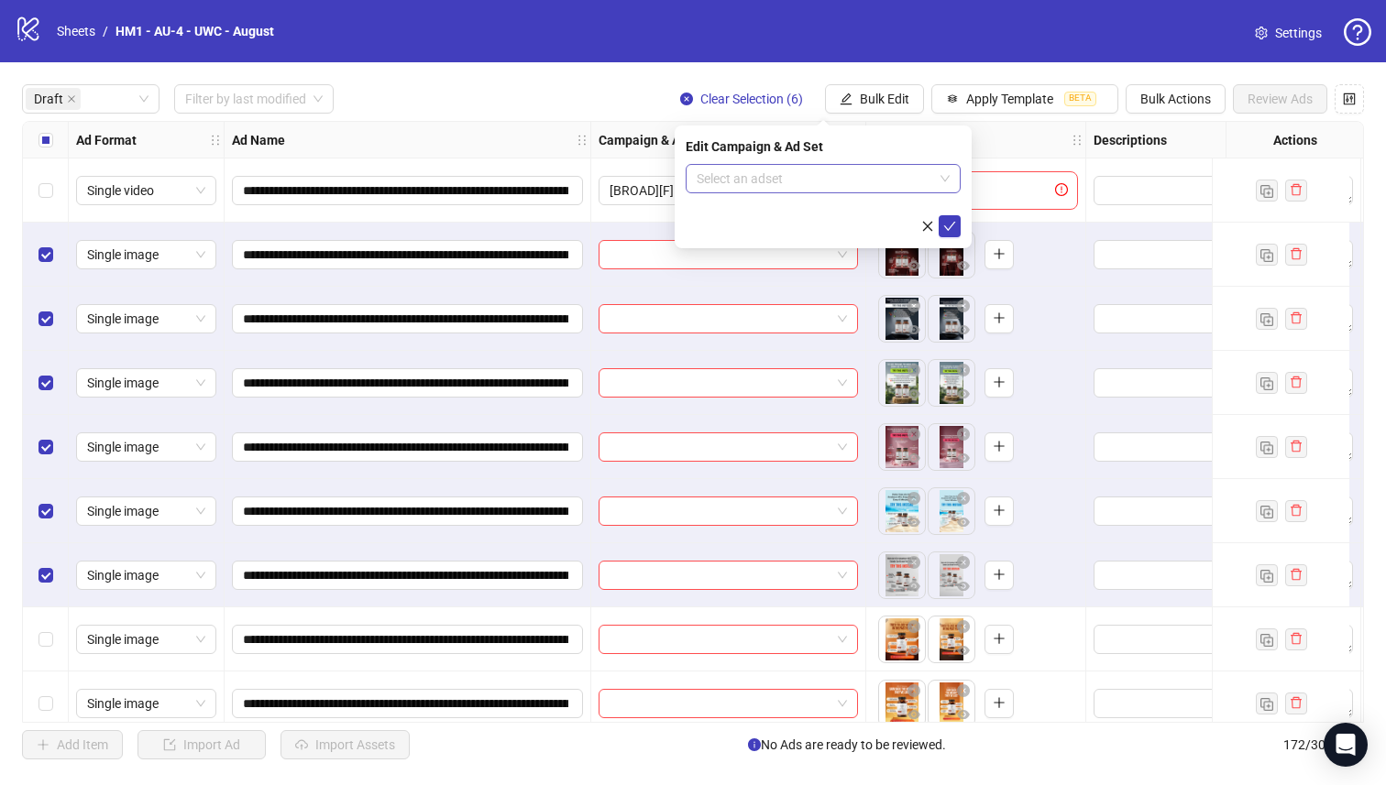
click at [847, 175] on input "search" at bounding box center [814, 178] width 236 height 27
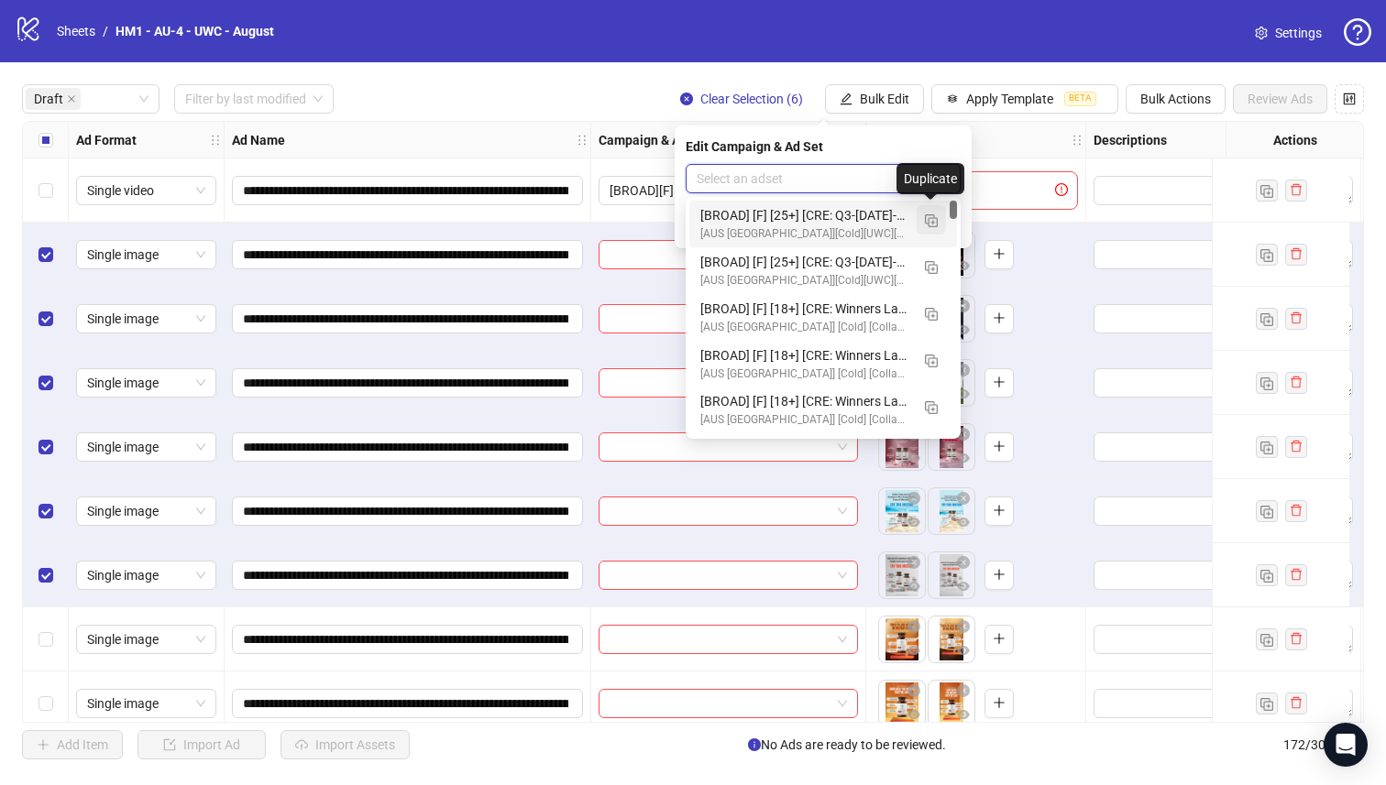
click at [934, 221] on img "button" at bounding box center [931, 220] width 13 height 13
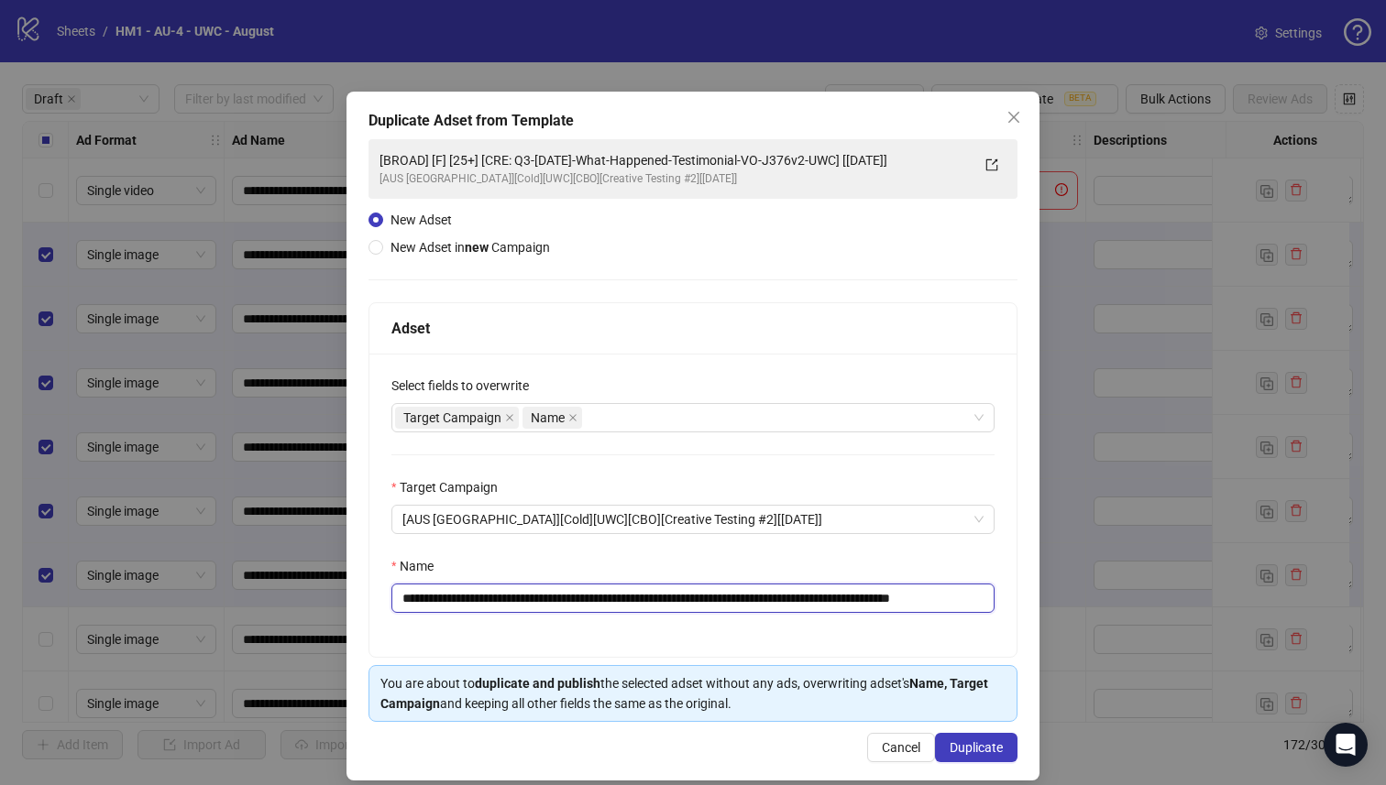
drag, startPoint x: 891, startPoint y: 601, endPoint x: 532, endPoint y: 605, distance: 358.3
click at [532, 605] on input "**********" at bounding box center [692, 598] width 603 height 29
paste input "text"
type input "**********"
drag, startPoint x: 958, startPoint y: 749, endPoint x: 969, endPoint y: 756, distance: 13.2
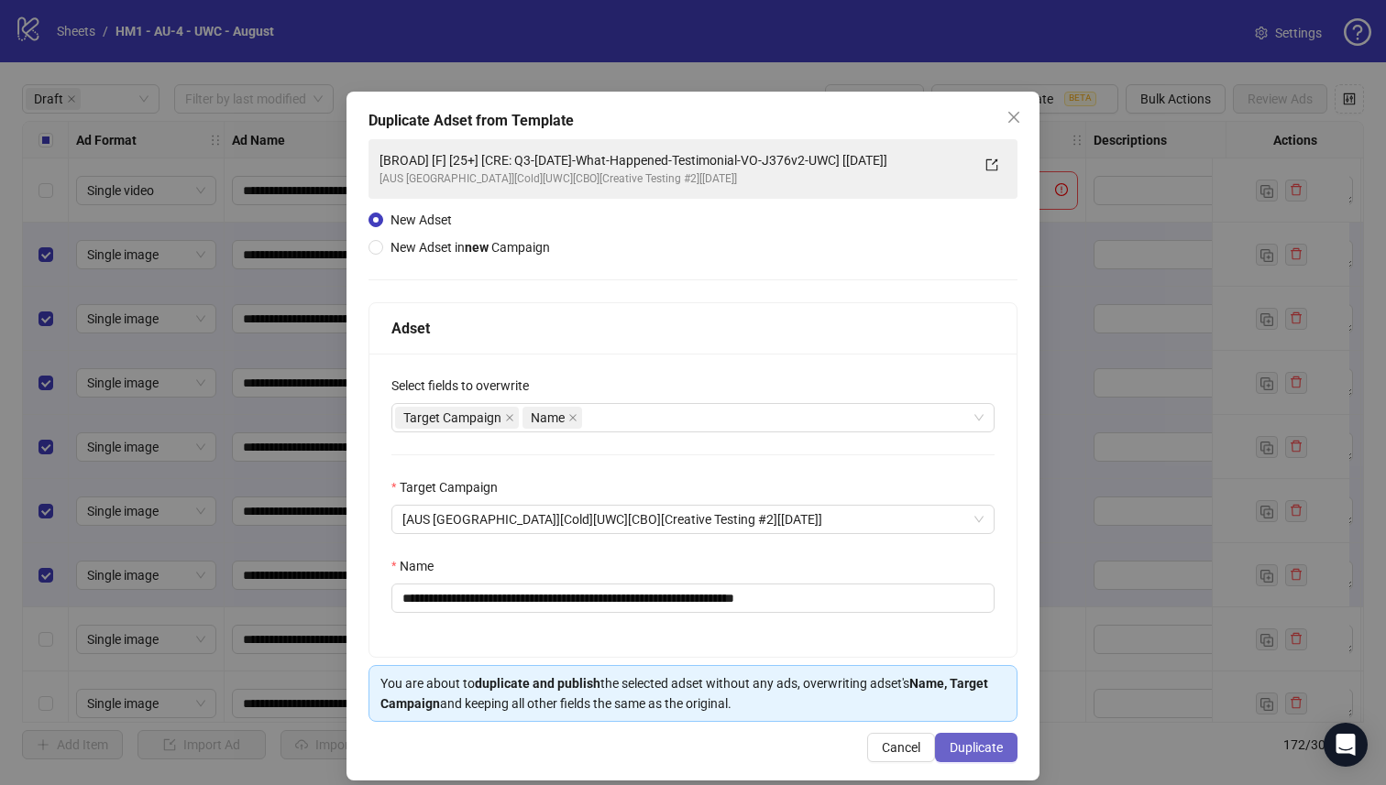
click at [958, 749] on span "Duplicate" at bounding box center [975, 747] width 53 height 15
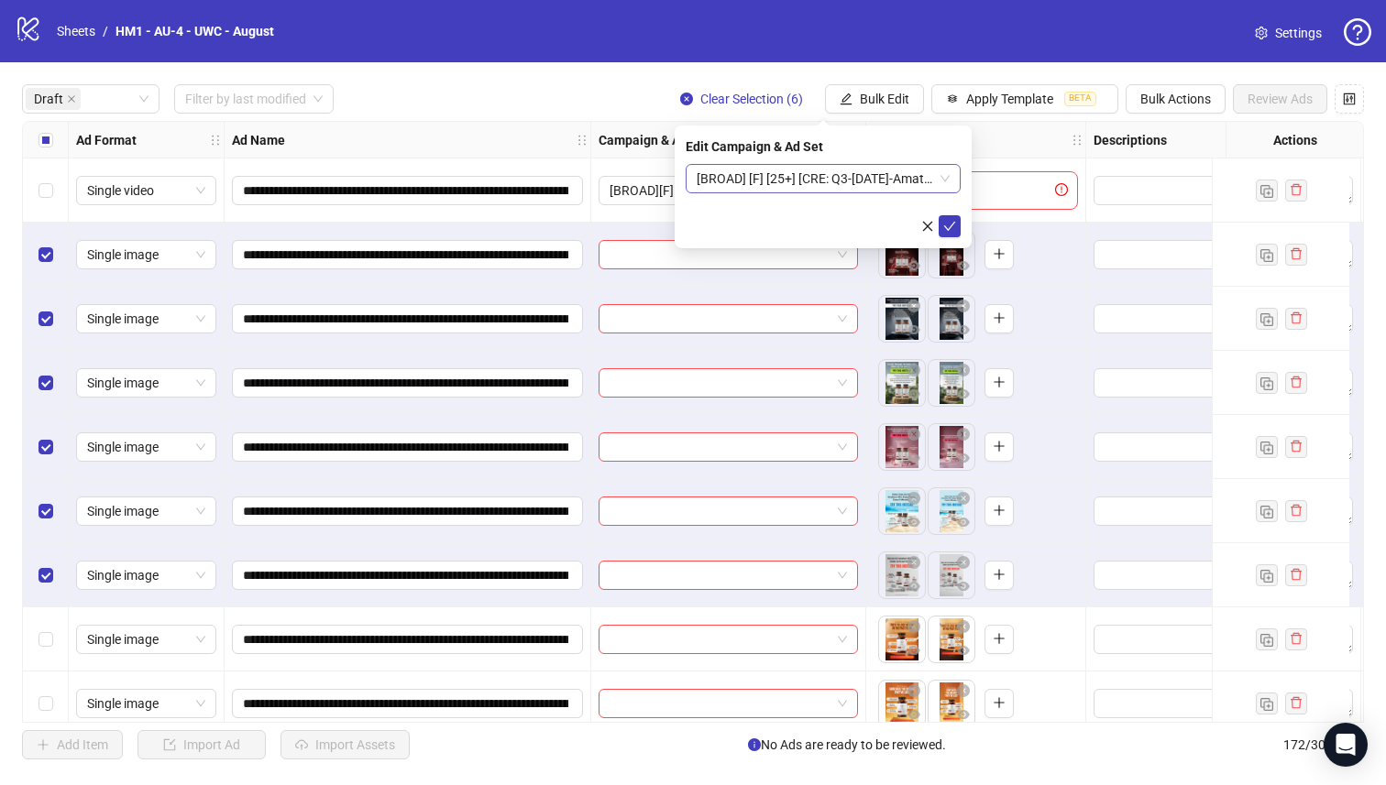
click at [899, 182] on span "[BROAD] [F] [25+] [CRE: Q3-[DATE]-Amateurs-UWC] [[DATE]]" at bounding box center [822, 178] width 253 height 27
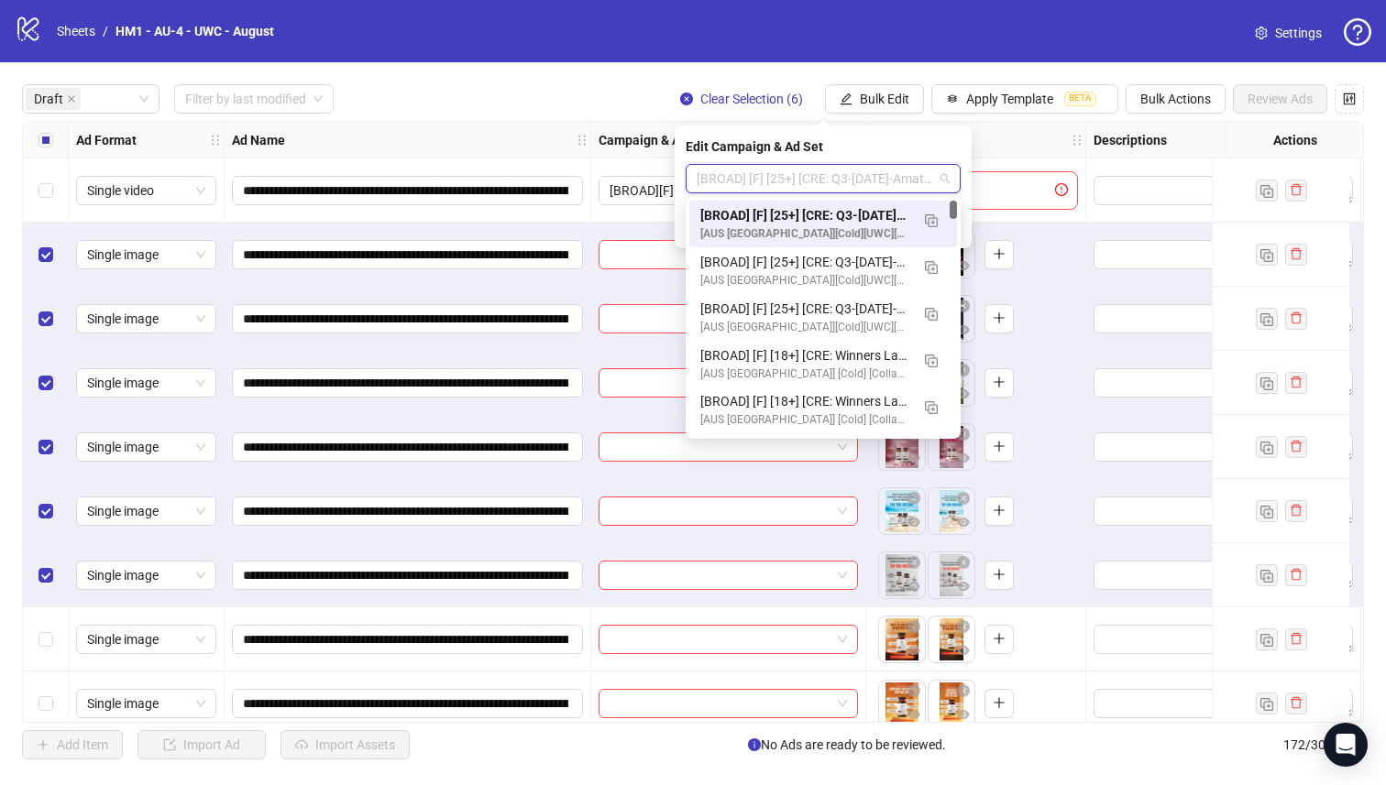
click at [888, 202] on div "[BROAD] [F] [25+] [CRE: Q3-[DATE]-Amateurs-UWC] [[DATE]] [AUS [GEOGRAPHIC_DATA]…" at bounding box center [823, 224] width 268 height 47
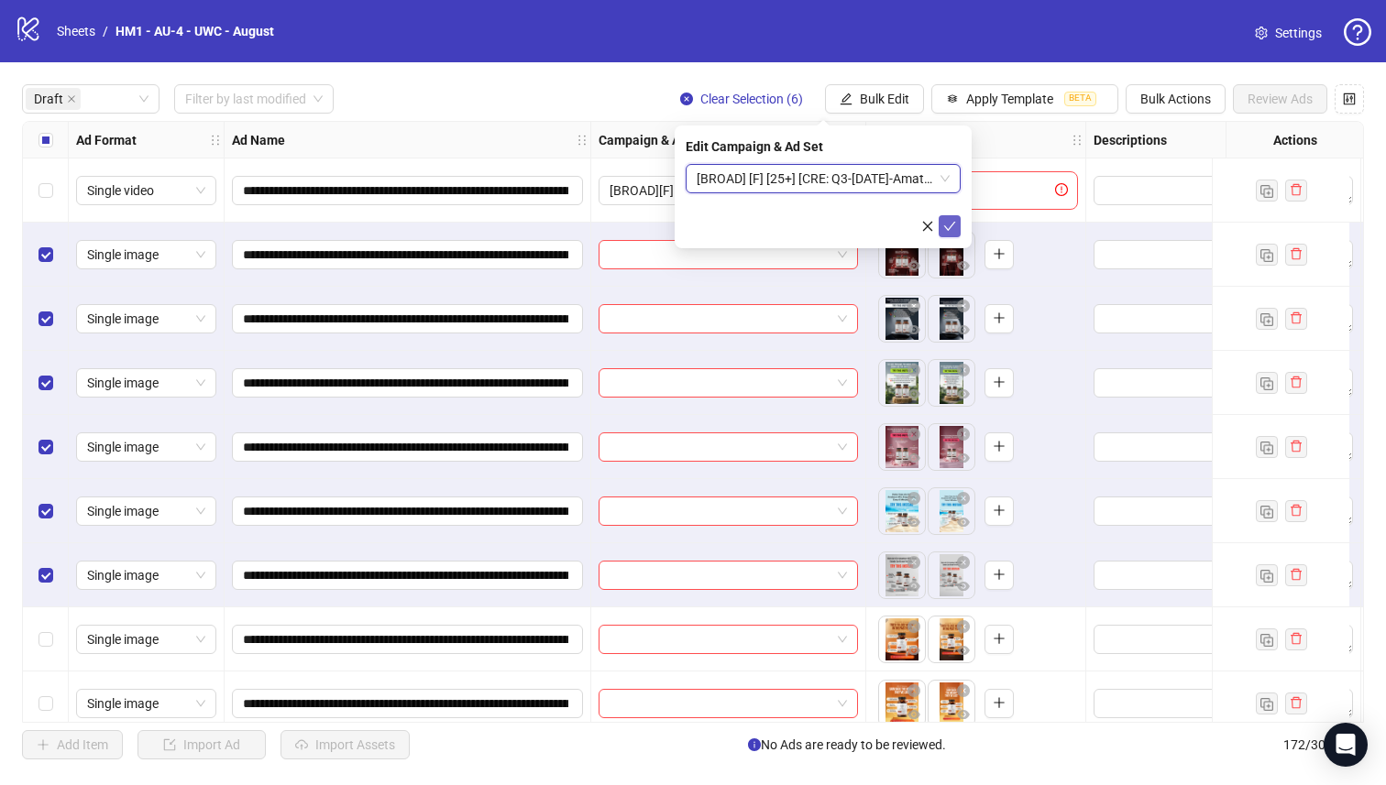
click at [951, 229] on icon "check" at bounding box center [949, 226] width 13 height 13
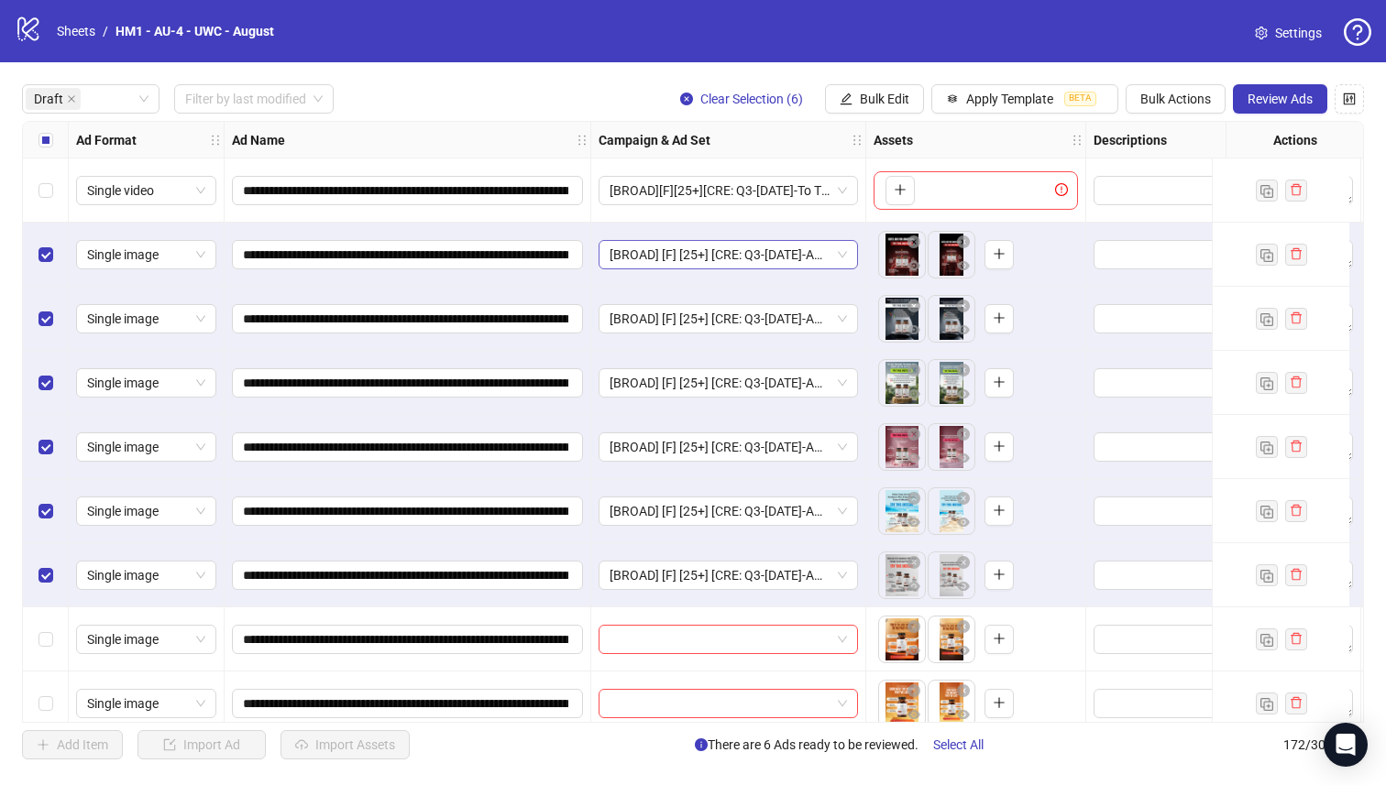
click at [805, 249] on span "[BROAD] [F] [25+] [CRE: Q3-[DATE]-Amateurs-UWC] [[DATE]]" at bounding box center [727, 254] width 237 height 27
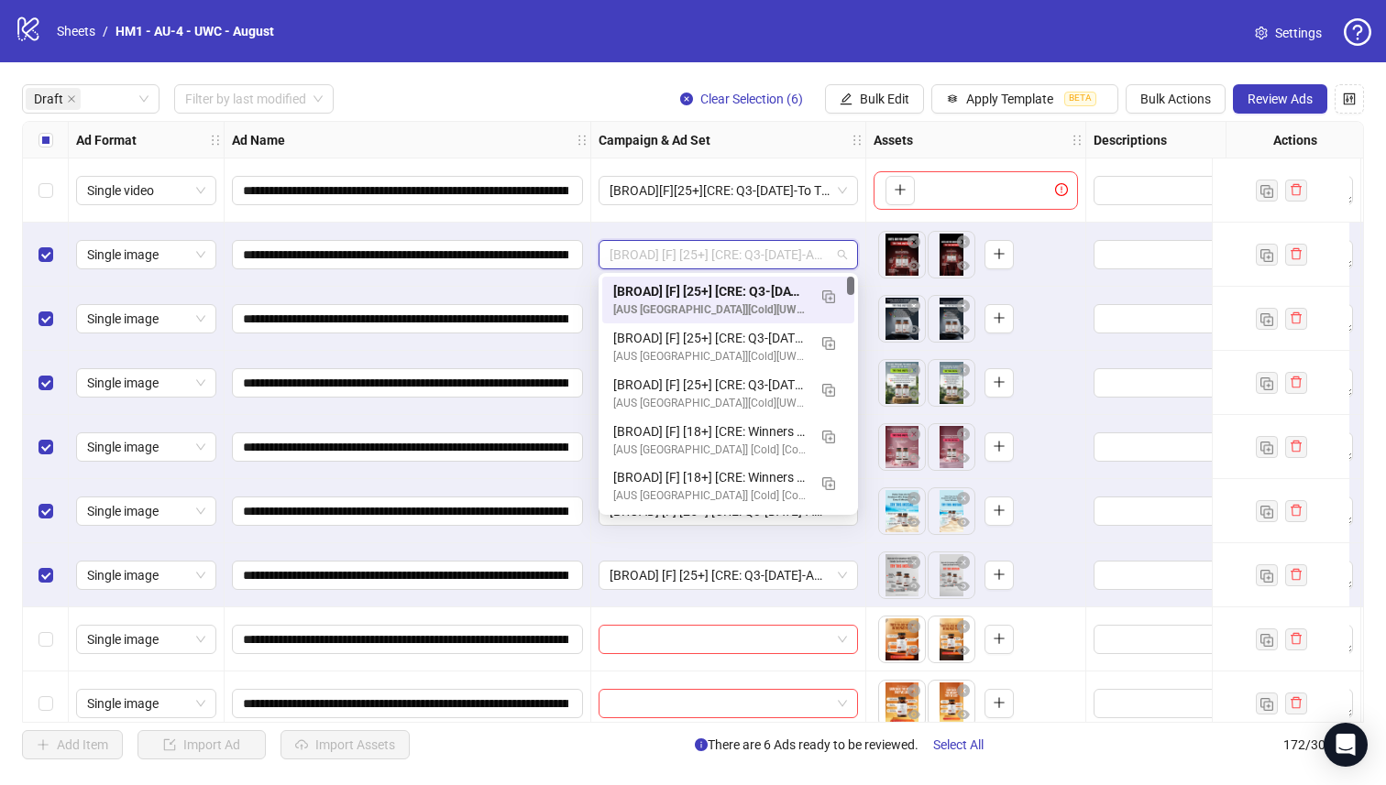
click at [589, 69] on div "**********" at bounding box center [693, 421] width 1386 height 719
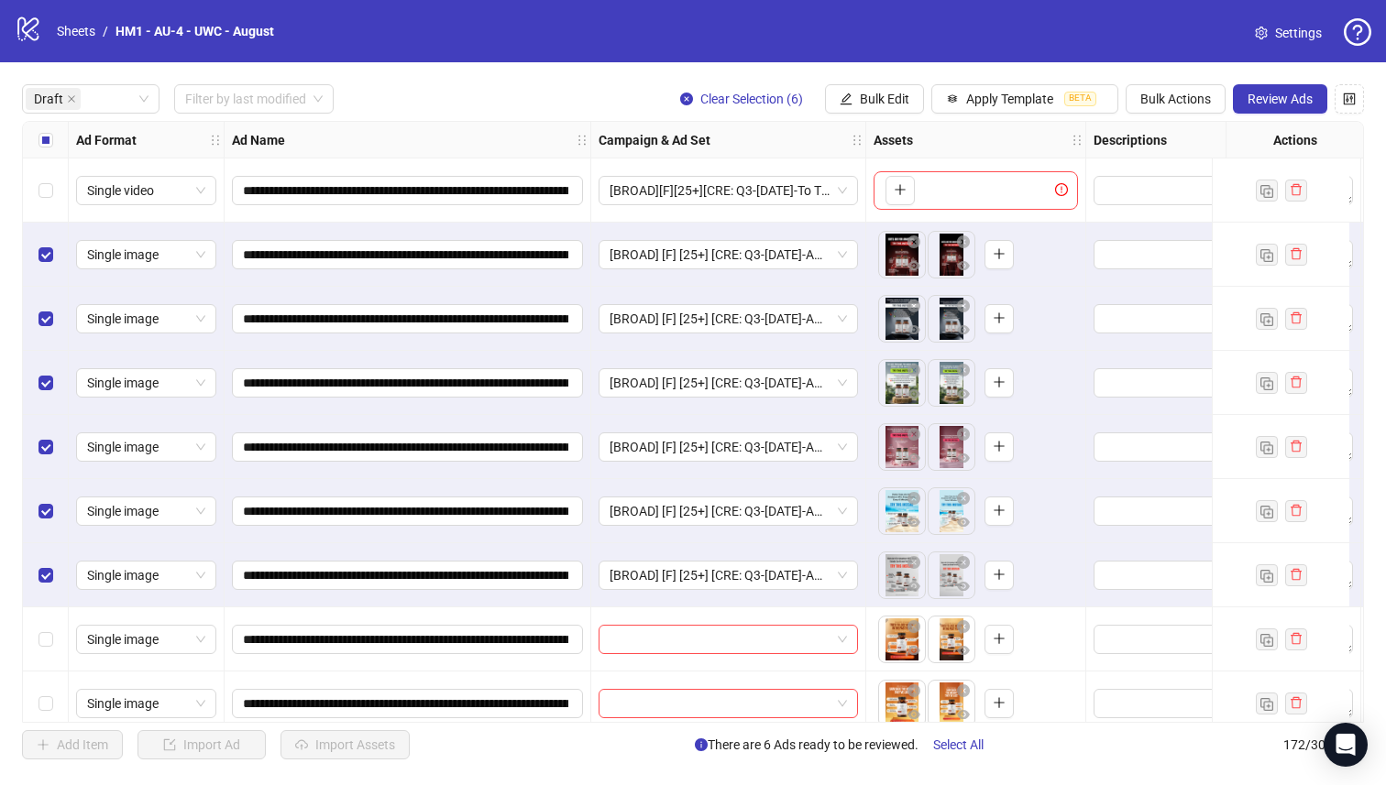
click at [58, 127] on div "Select all rows" at bounding box center [46, 140] width 46 height 37
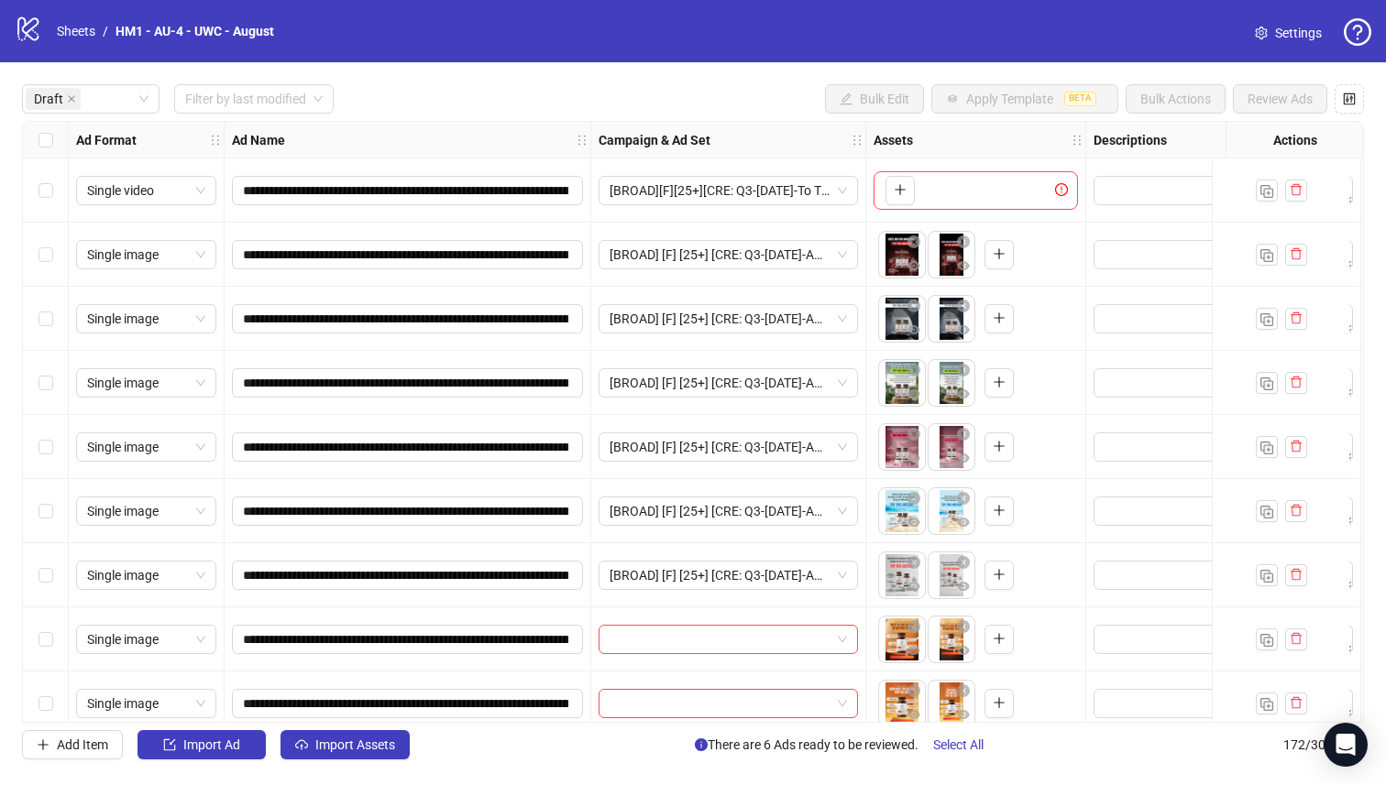
scroll to position [149, 0]
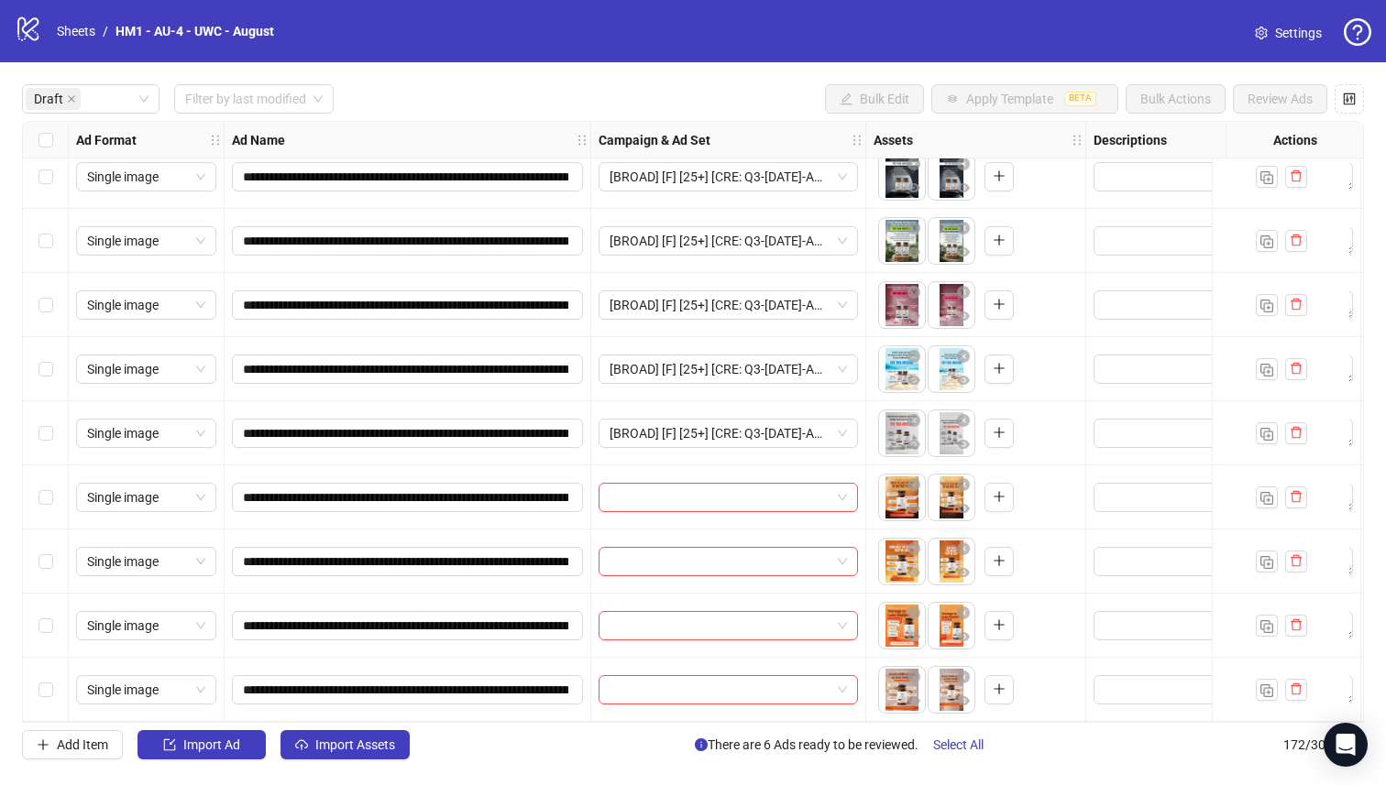
click at [54, 682] on div "Select row 11" at bounding box center [46, 690] width 46 height 64
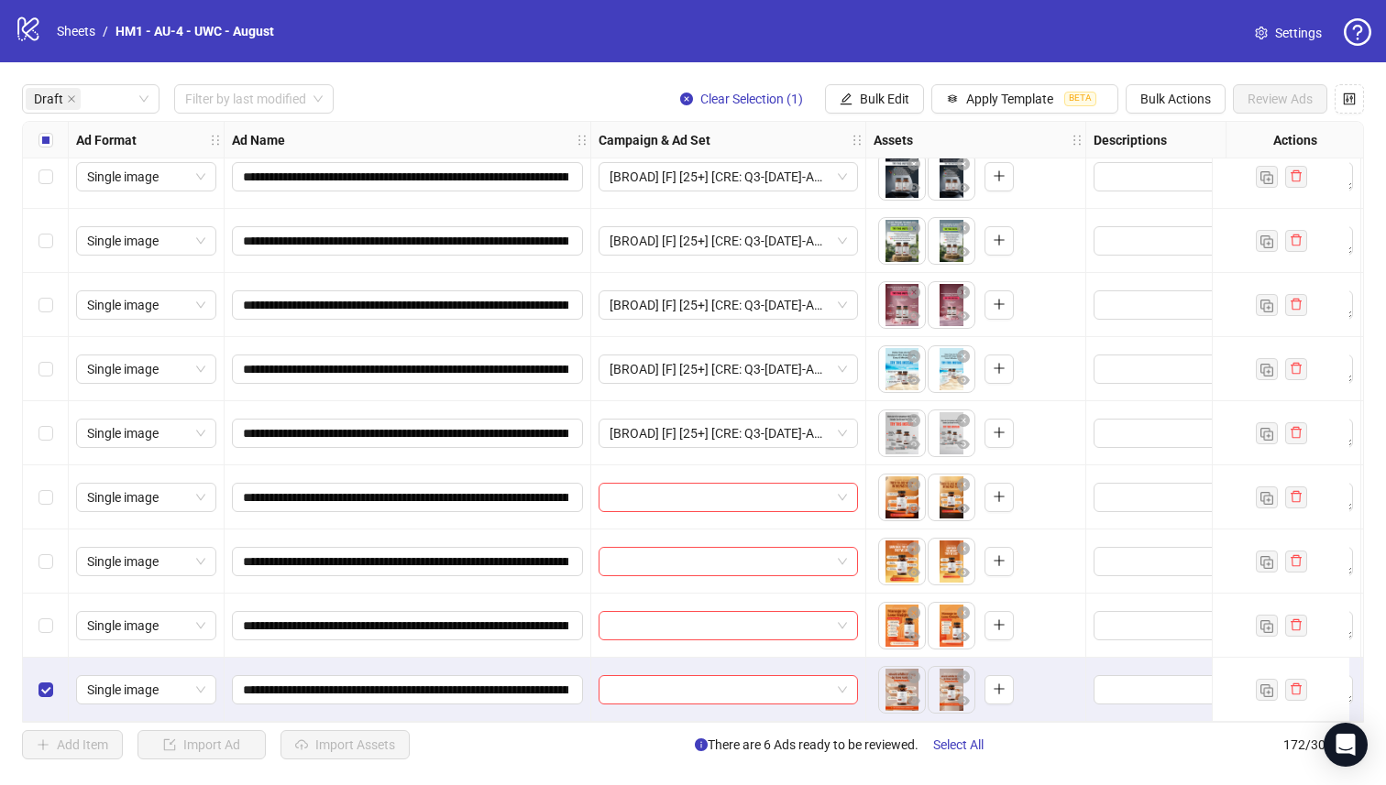
drag, startPoint x: 38, startPoint y: 600, endPoint x: 57, endPoint y: 551, distance: 52.8
click at [39, 600] on div "Select row 10" at bounding box center [46, 626] width 46 height 64
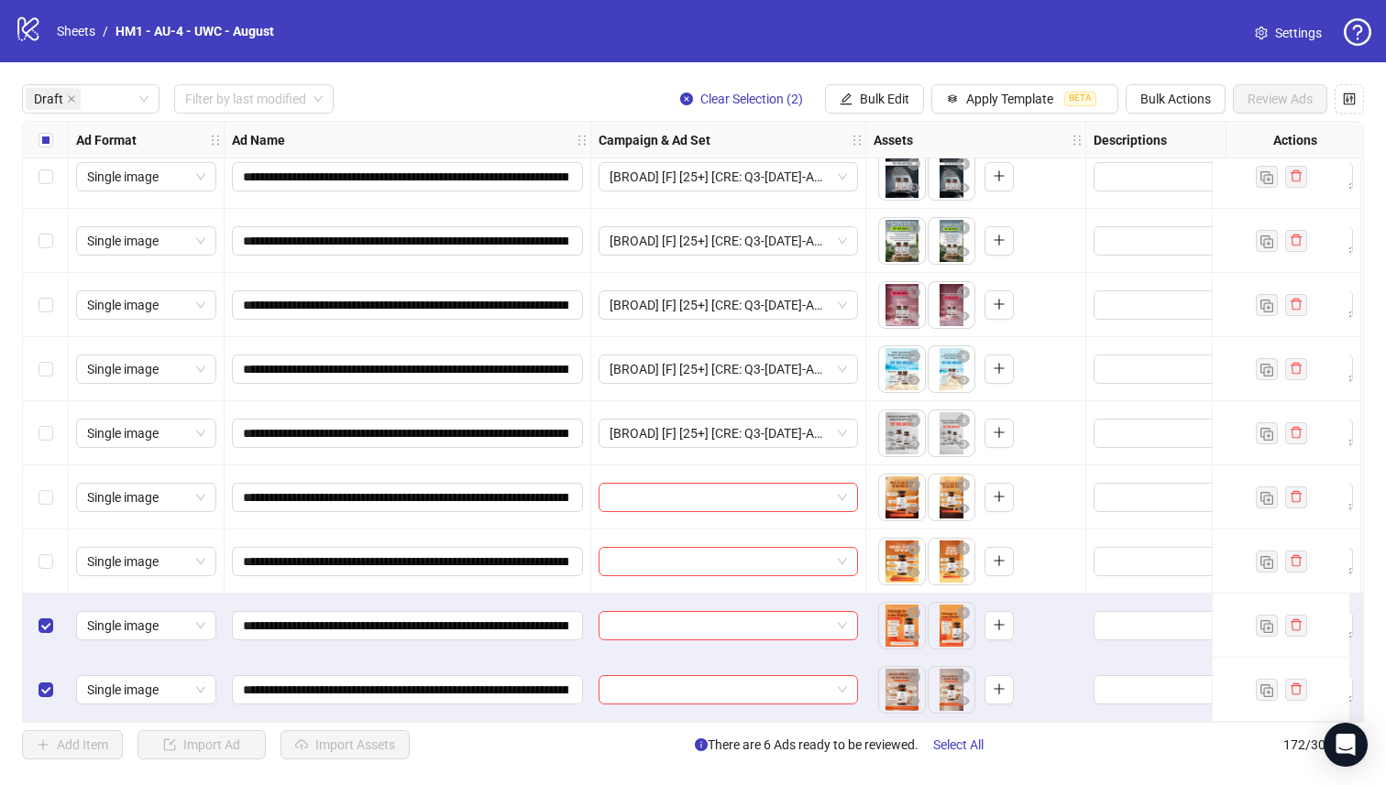
click at [57, 545] on div "Select row 9" at bounding box center [46, 562] width 46 height 64
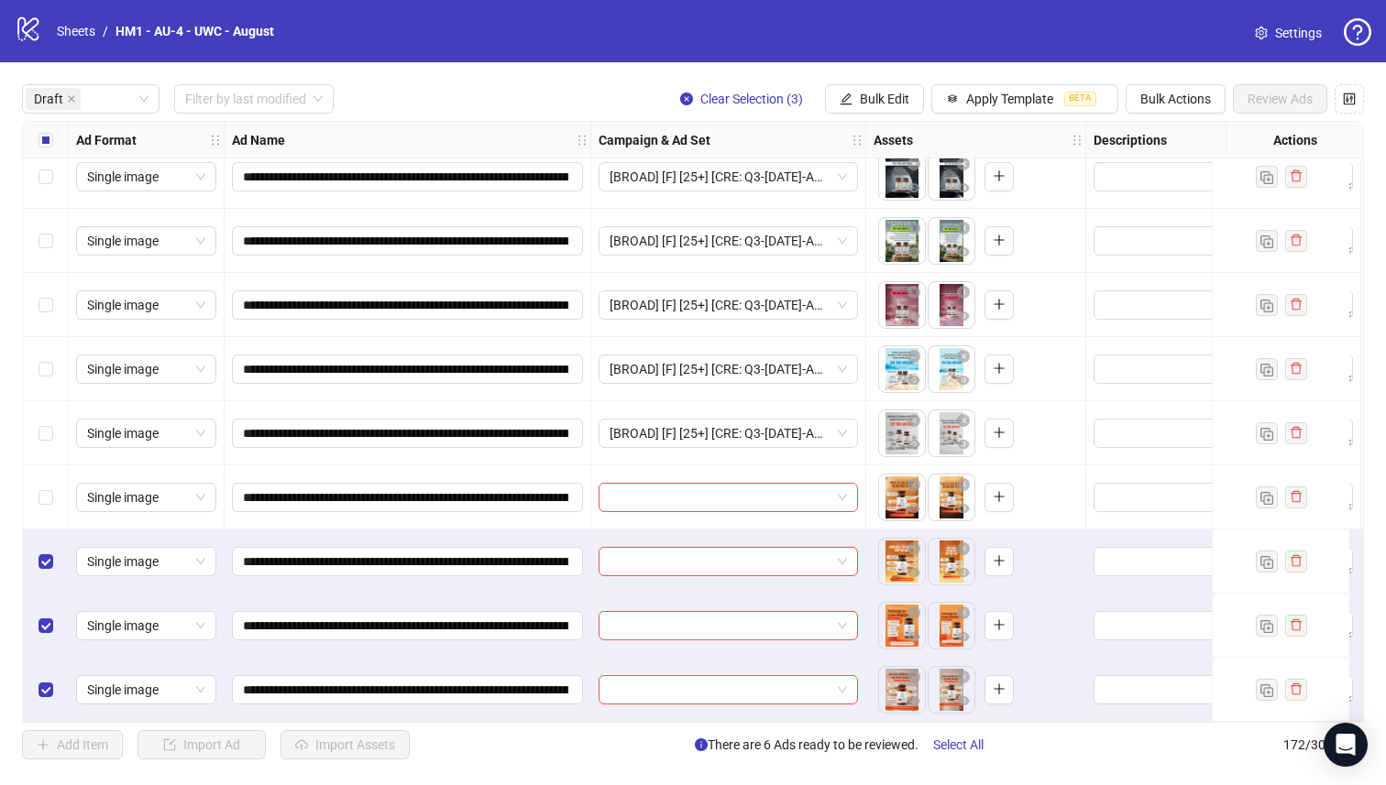
click at [55, 499] on div "Select row 8" at bounding box center [46, 498] width 46 height 64
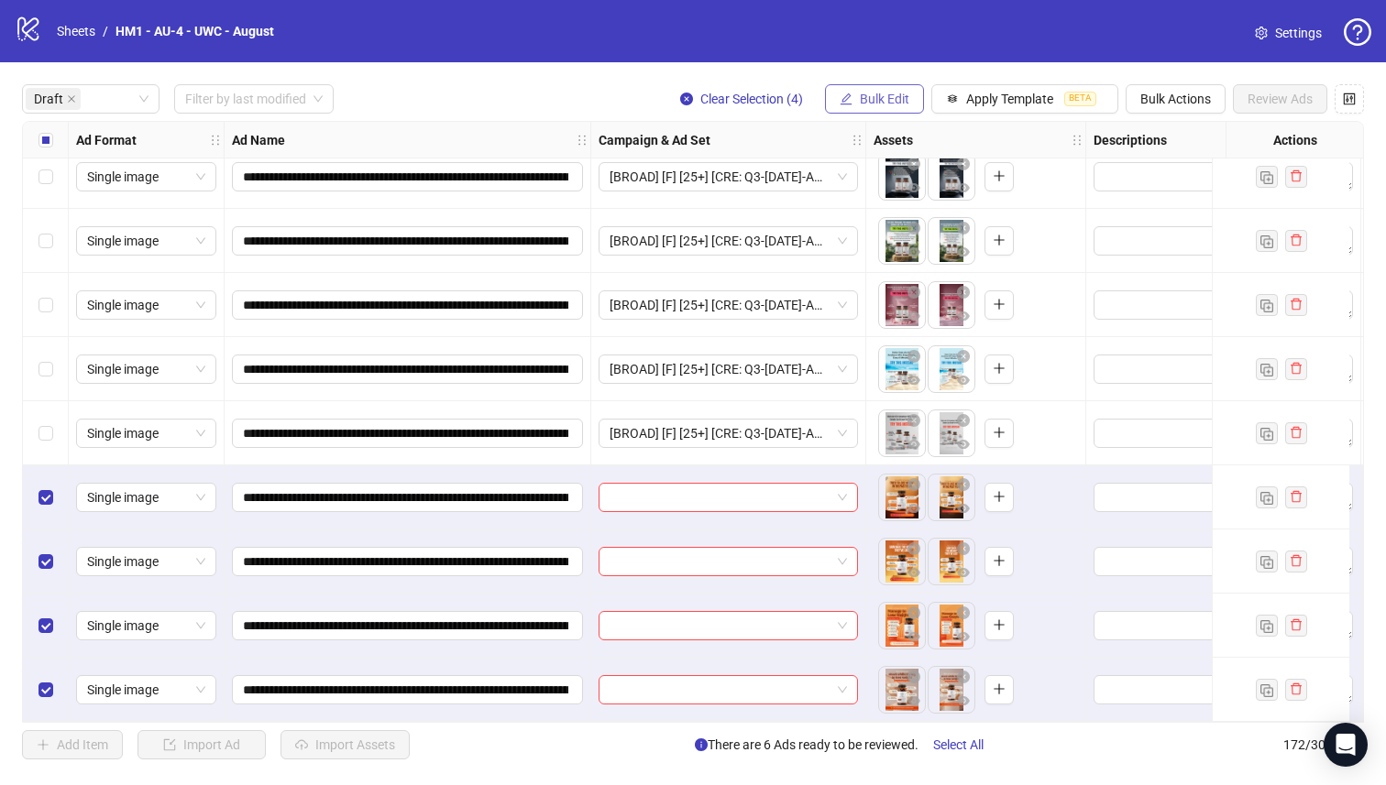
click at [882, 97] on span "Bulk Edit" at bounding box center [884, 99] width 49 height 15
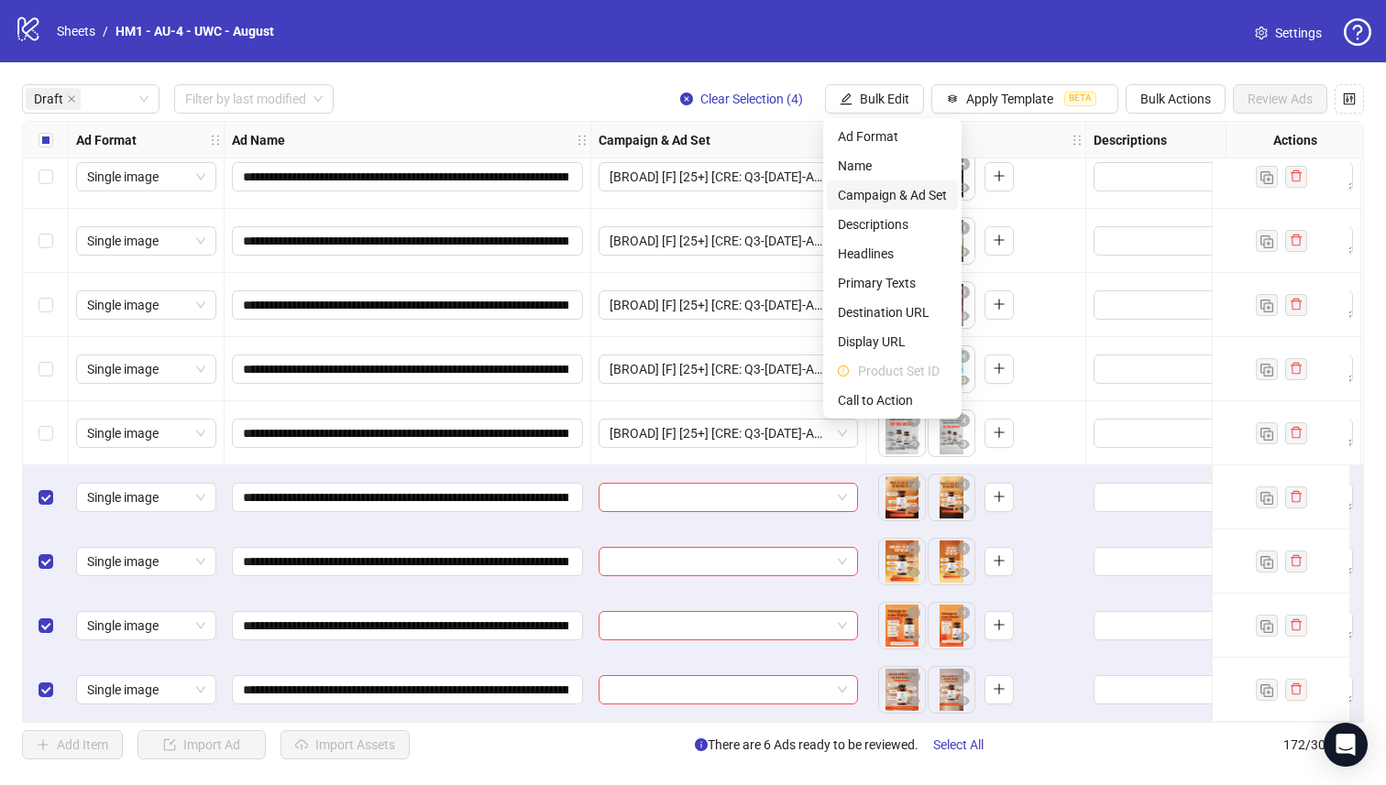
click at [926, 199] on span "Campaign & Ad Set" at bounding box center [892, 195] width 109 height 20
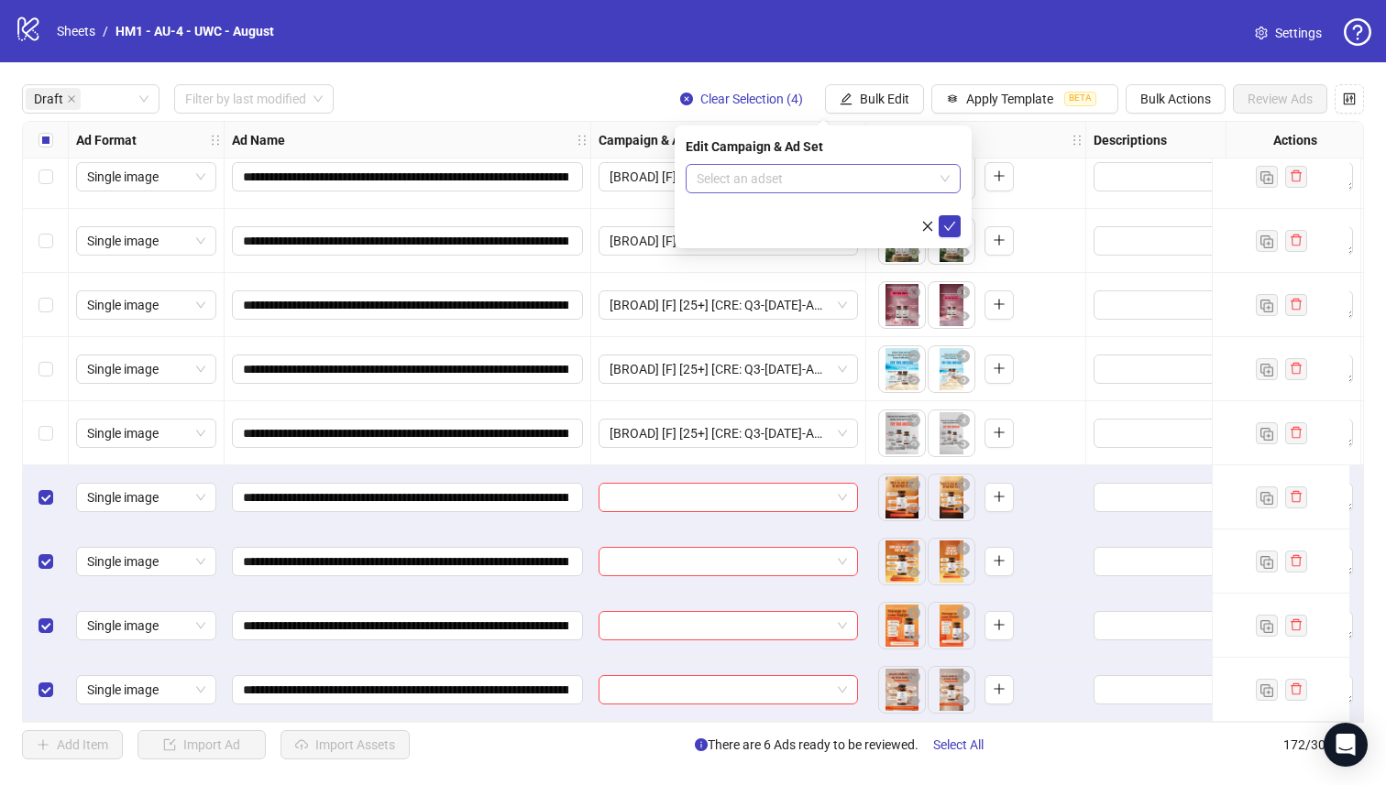
click at [908, 179] on input "search" at bounding box center [814, 178] width 236 height 27
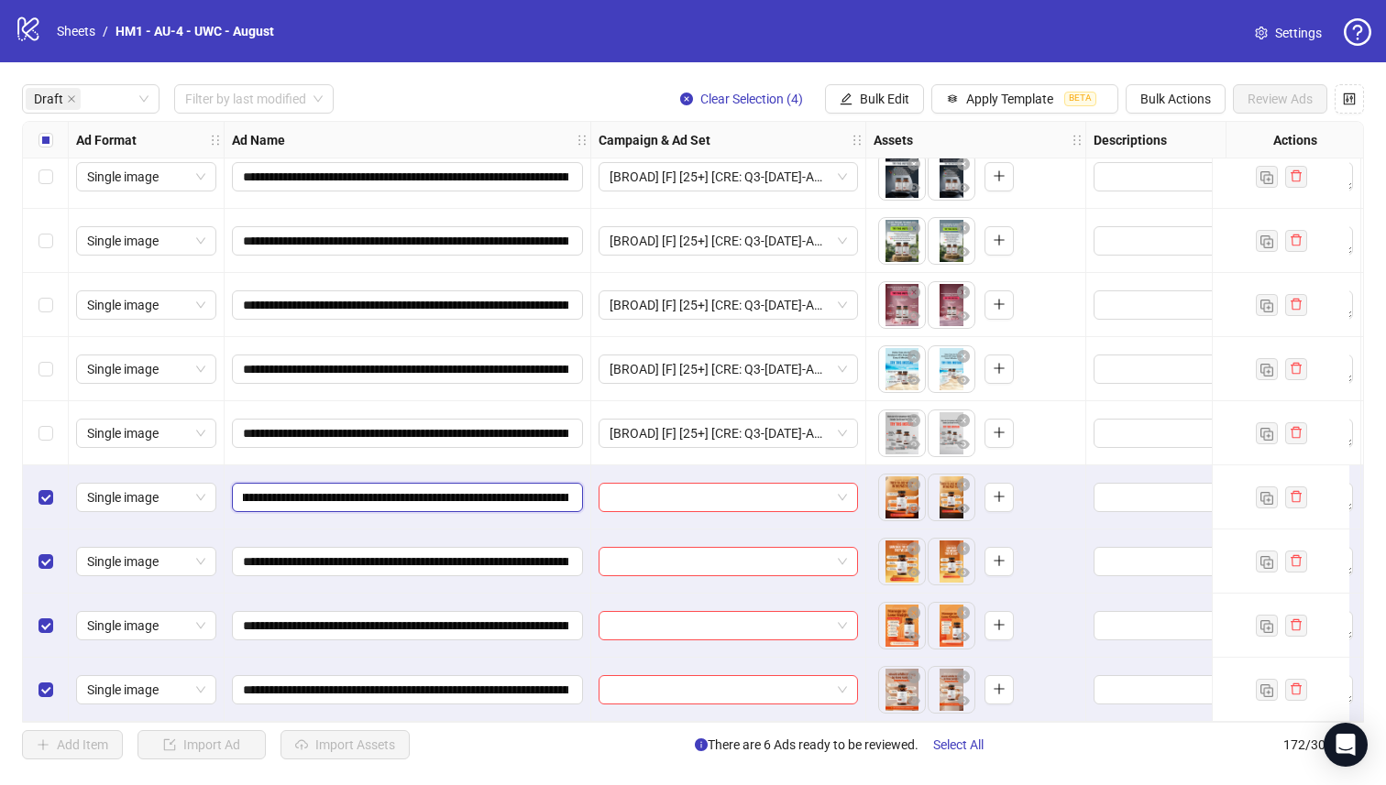
scroll to position [0, 245]
drag, startPoint x: 468, startPoint y: 494, endPoint x: 448, endPoint y: 489, distance: 20.7
click at [448, 489] on input "**********" at bounding box center [405, 498] width 325 height 20
click at [868, 93] on span "Bulk Edit" at bounding box center [884, 99] width 49 height 15
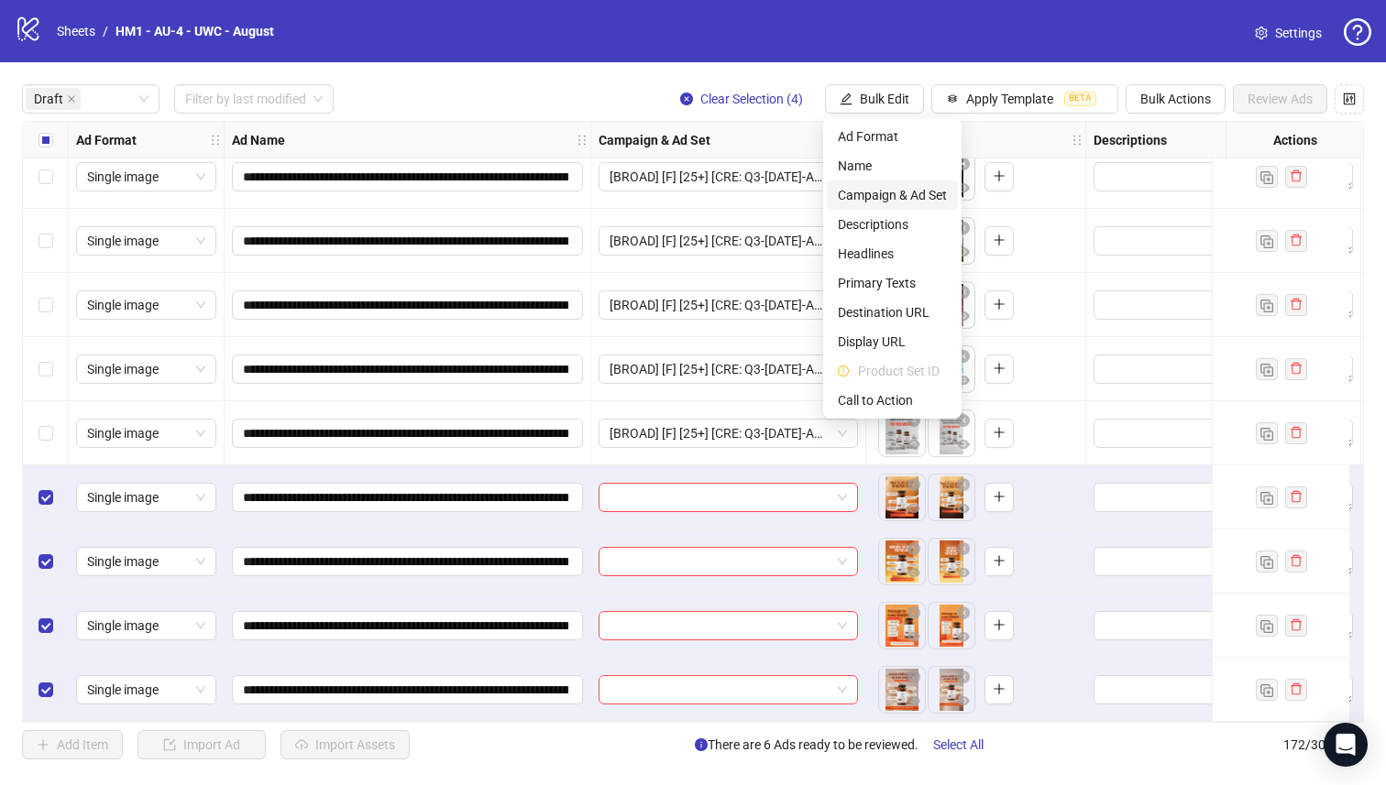
click at [906, 195] on span "Campaign & Ad Set" at bounding box center [892, 195] width 109 height 20
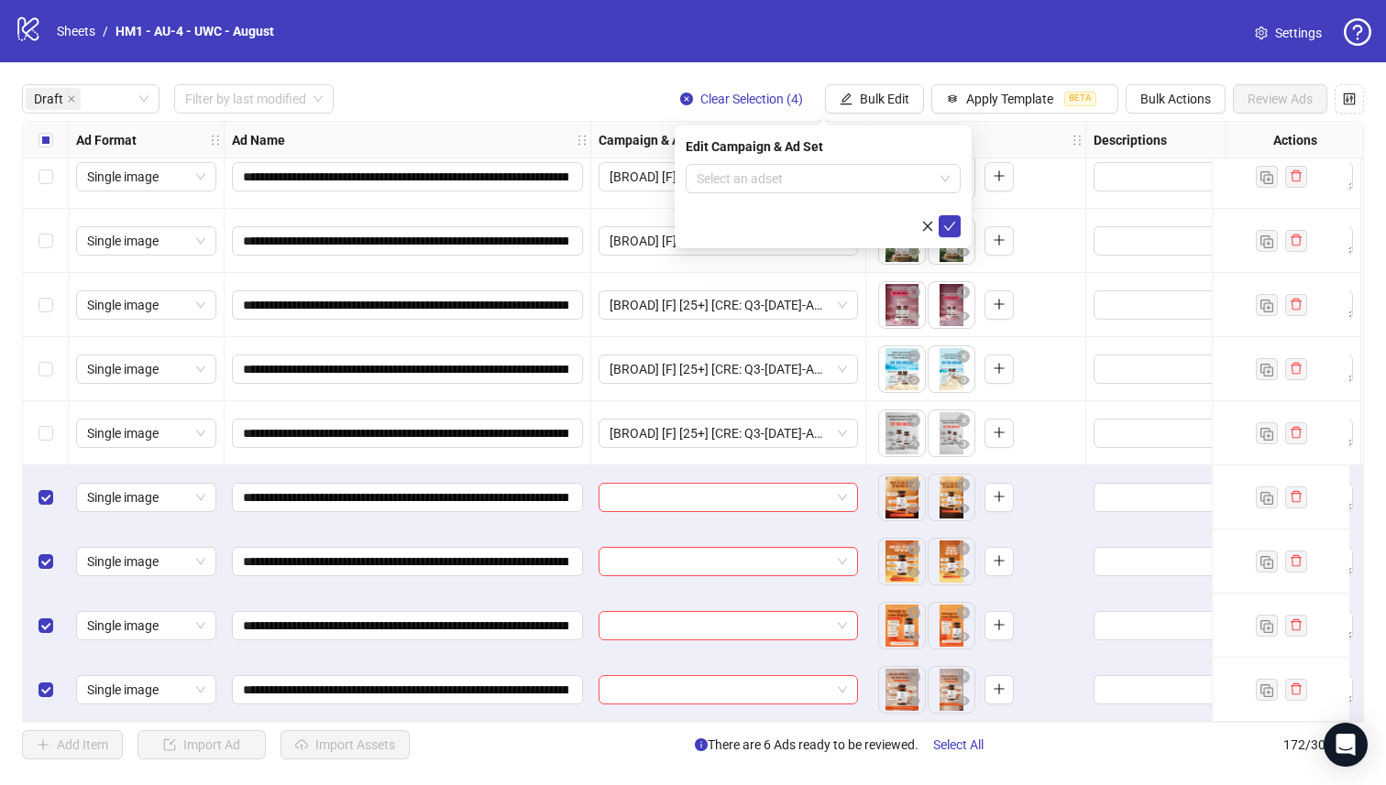
click at [862, 136] on div "Edit Campaign & Ad Set Select an adset" at bounding box center [822, 187] width 297 height 123
click at [878, 183] on input "search" at bounding box center [814, 178] width 236 height 27
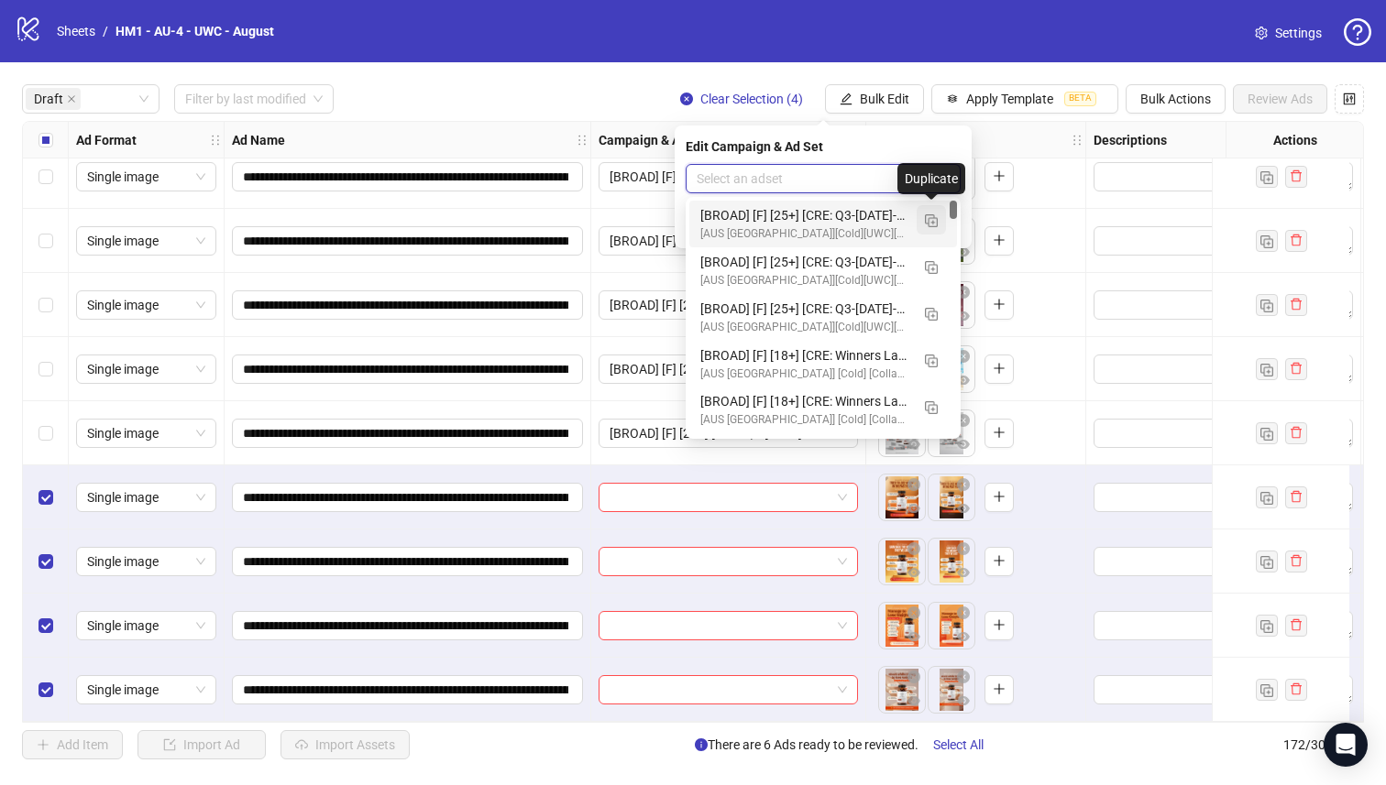
click at [933, 228] on button "button" at bounding box center [930, 219] width 29 height 29
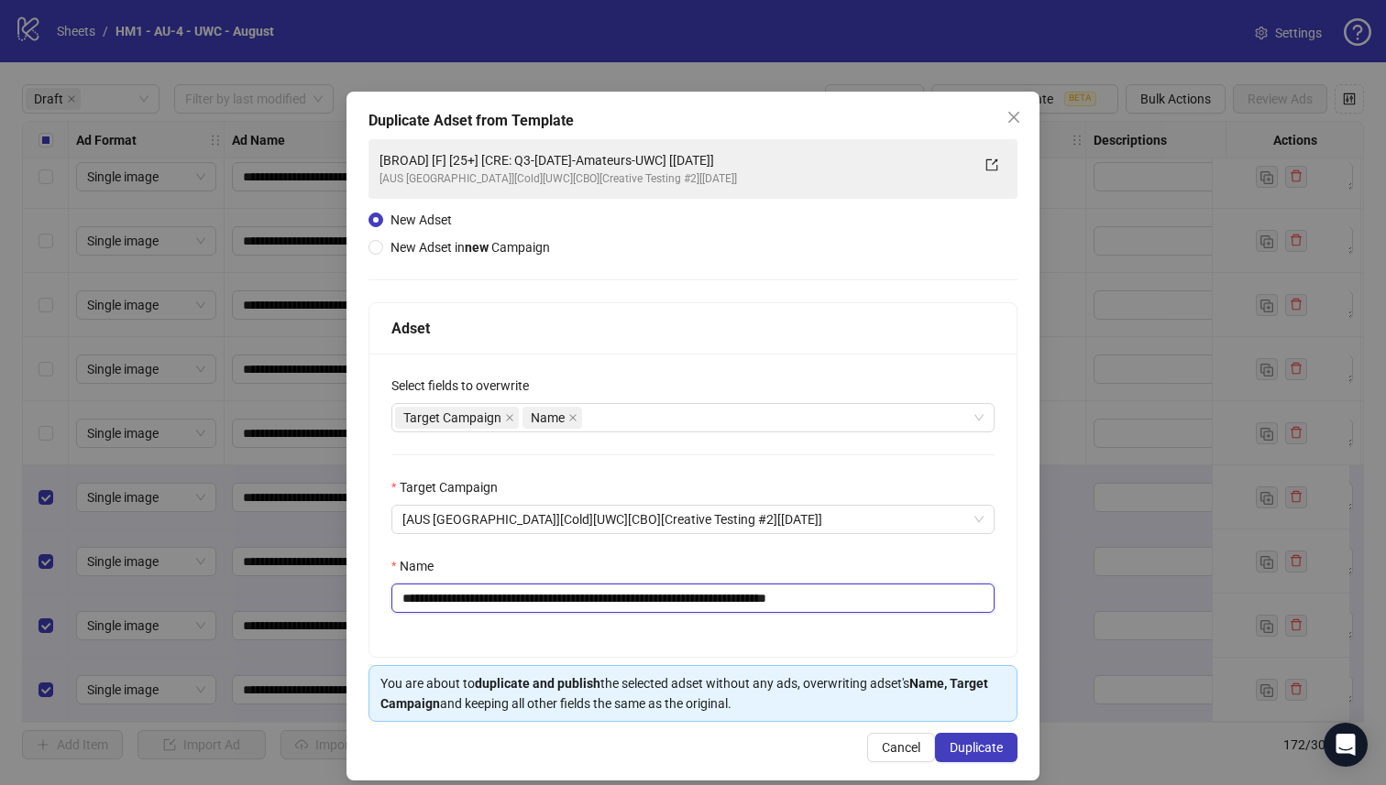
drag, startPoint x: 693, startPoint y: 600, endPoint x: 534, endPoint y: 604, distance: 158.6
click at [534, 604] on input "**********" at bounding box center [692, 598] width 603 height 29
paste input "*********"
type input "**********"
click at [961, 743] on span "Duplicate" at bounding box center [975, 747] width 53 height 15
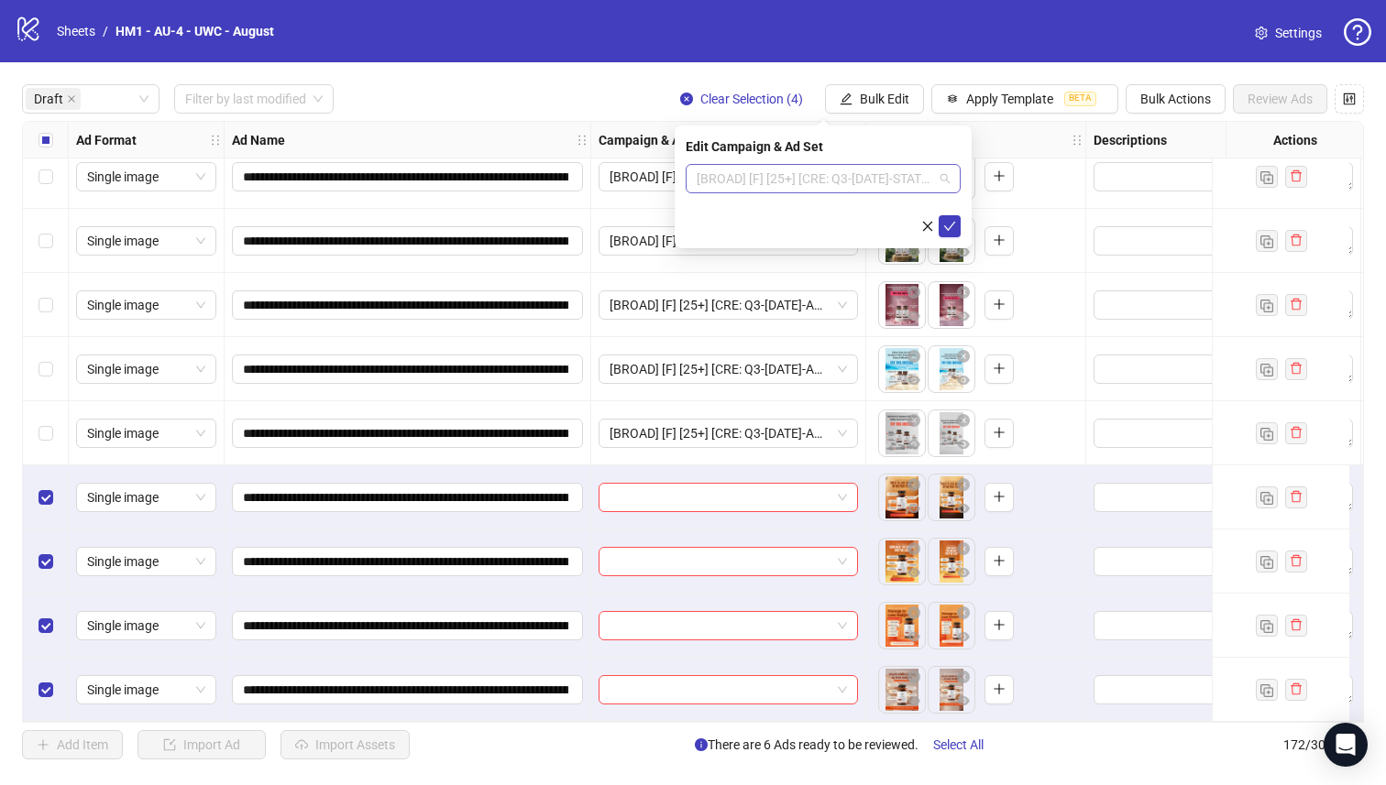
click at [835, 184] on span "[BROAD] [F] [25+] [CRE: Q3-[DATE]-STATS -Text Only- UWC] [[DATE]]" at bounding box center [822, 178] width 253 height 27
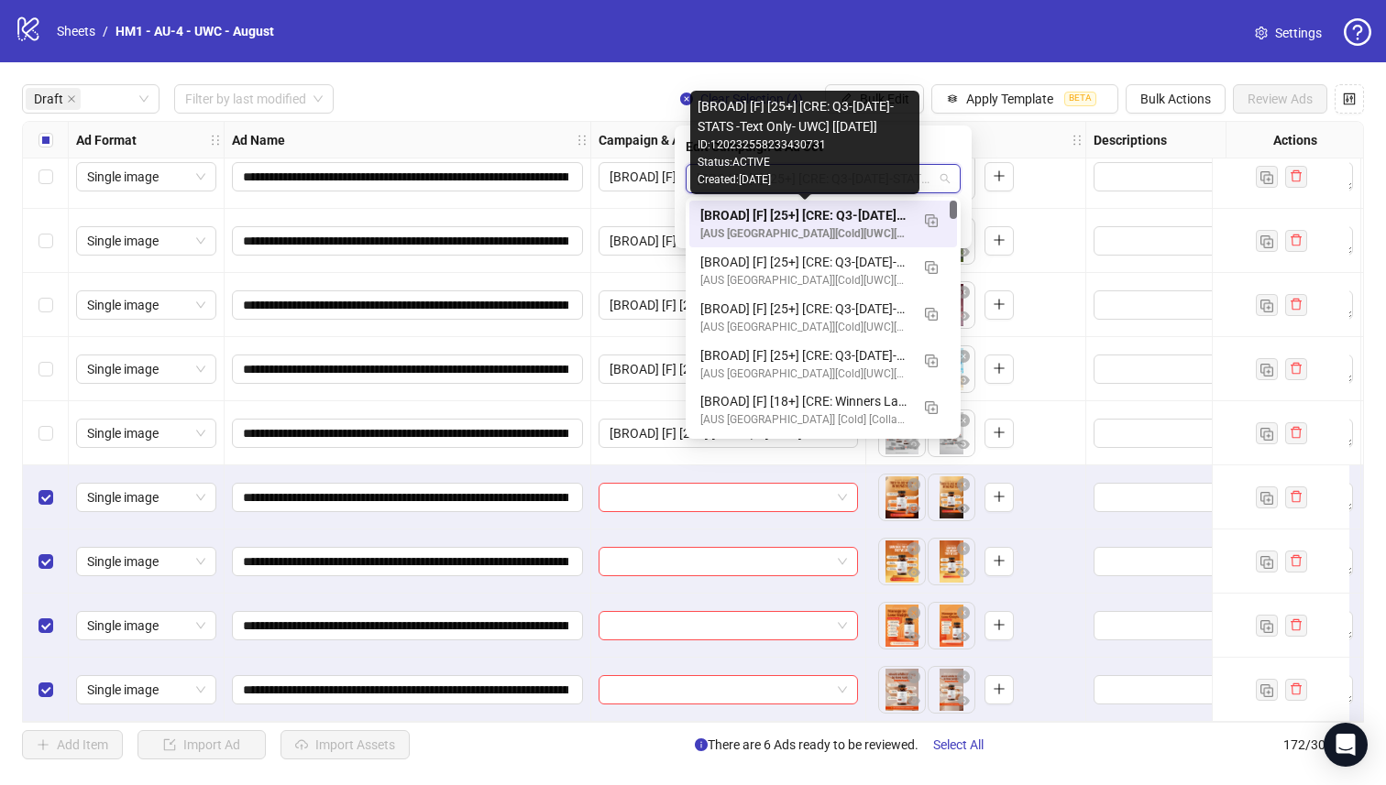
click at [830, 216] on div "[BROAD] [F] [25+] [CRE: Q3-[DATE]-STATS -Text Only- UWC] [[DATE]]" at bounding box center [804, 215] width 209 height 20
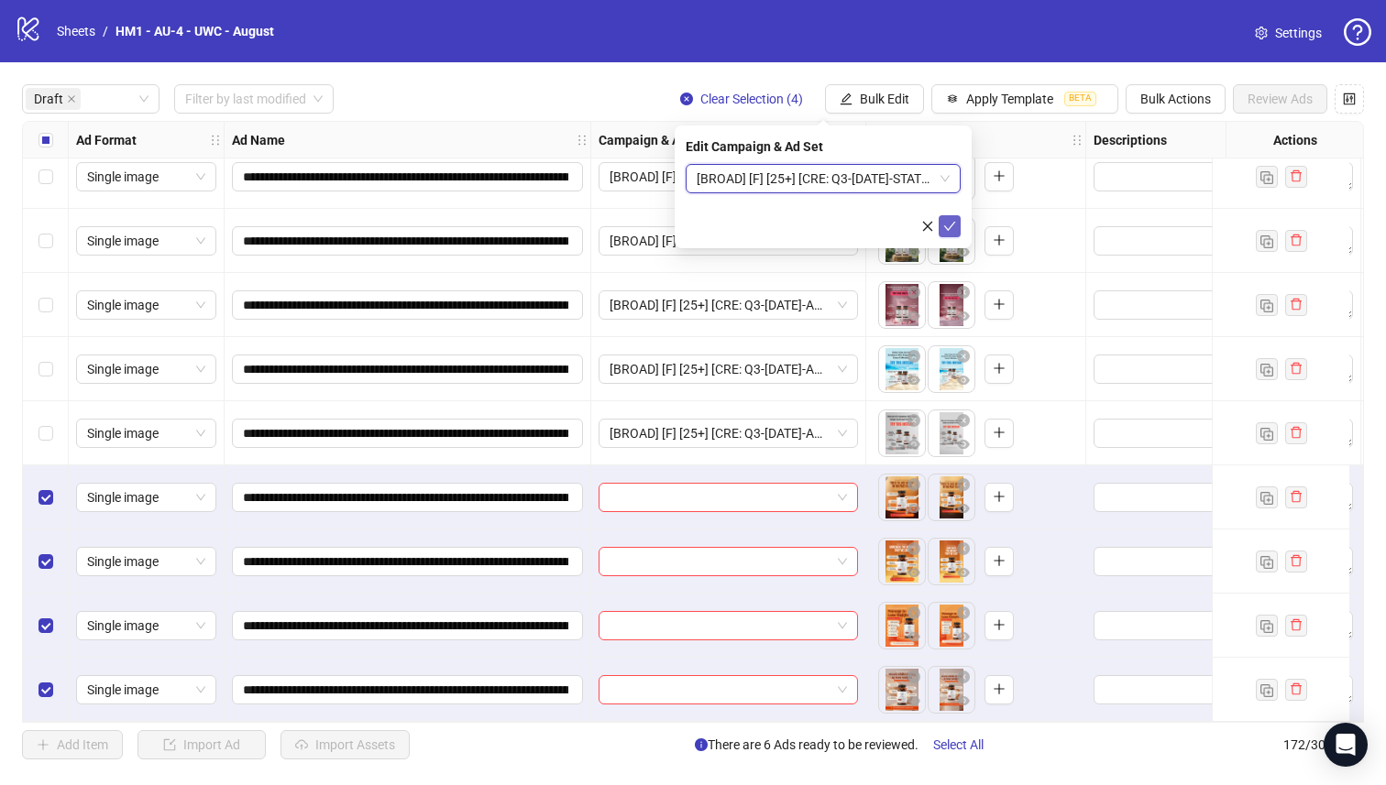
click at [948, 226] on icon "check" at bounding box center [949, 226] width 13 height 13
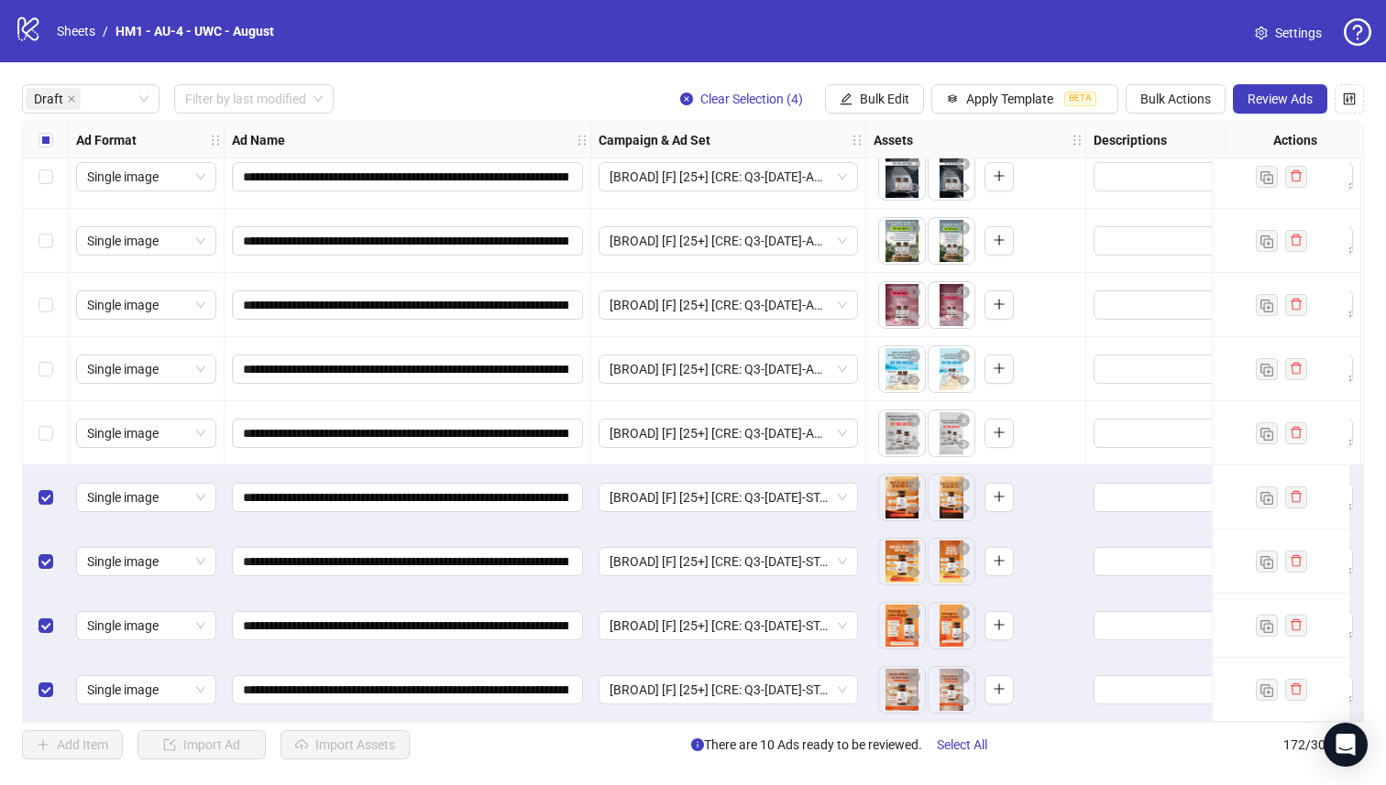
click at [45, 131] on label "Select all rows" at bounding box center [45, 140] width 15 height 20
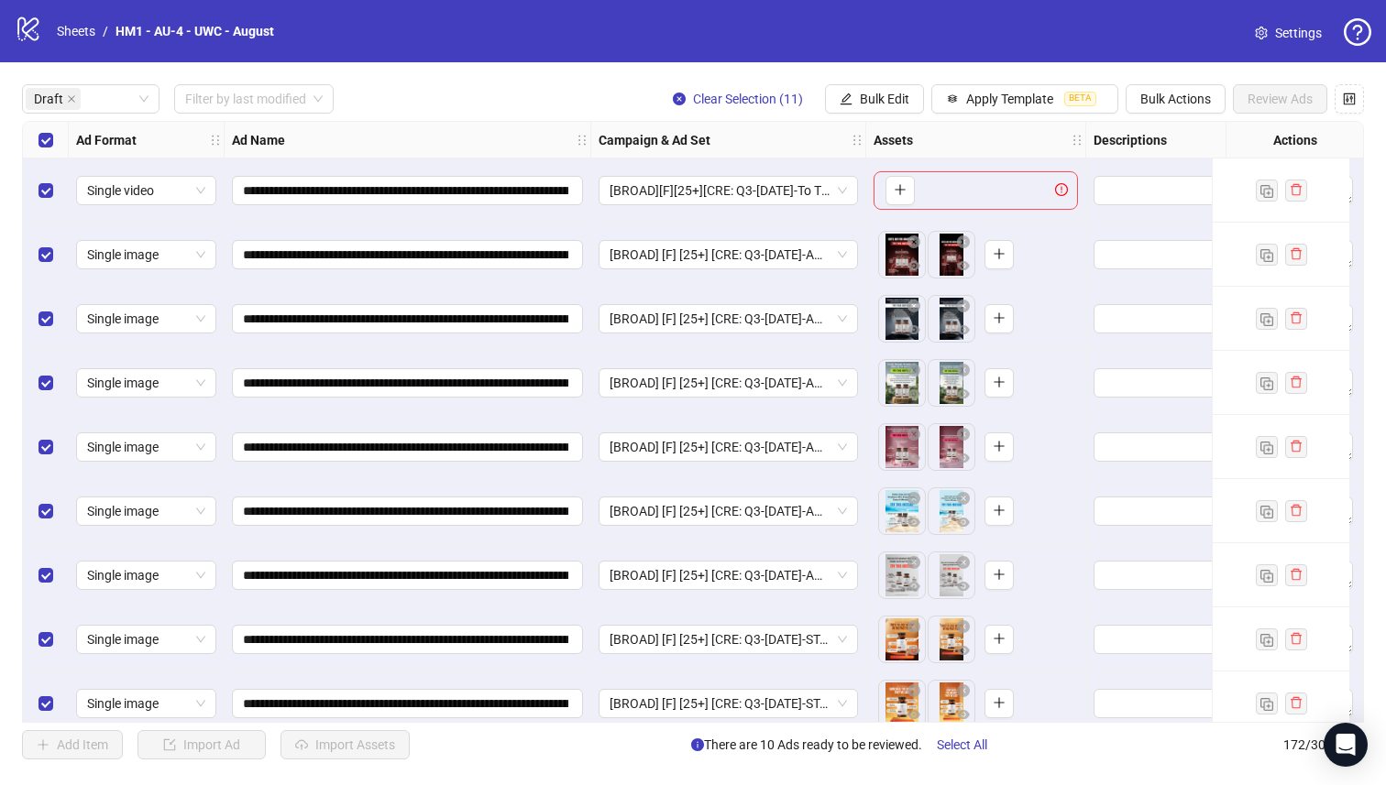
click at [60, 197] on div "Select row 1" at bounding box center [46, 191] width 46 height 64
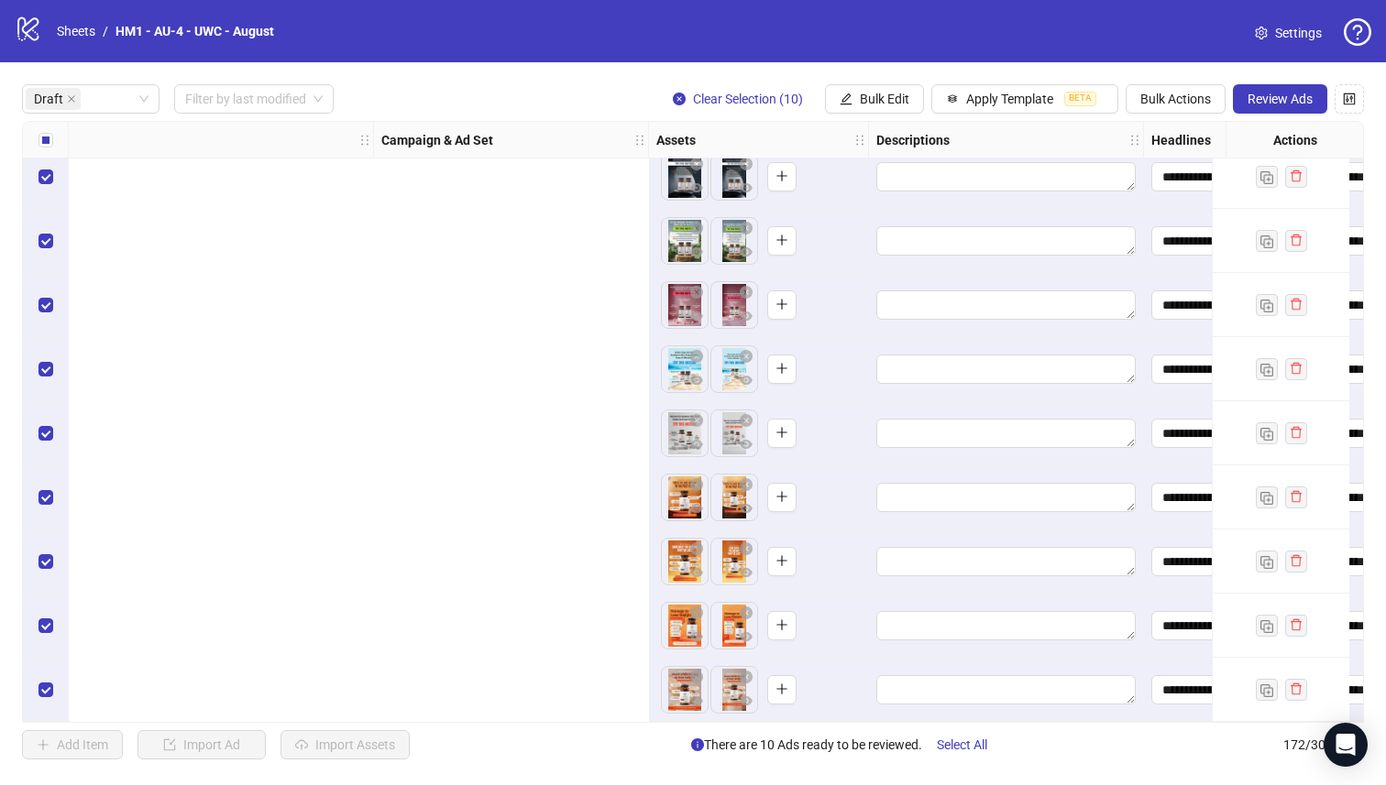
scroll to position [149, 1671]
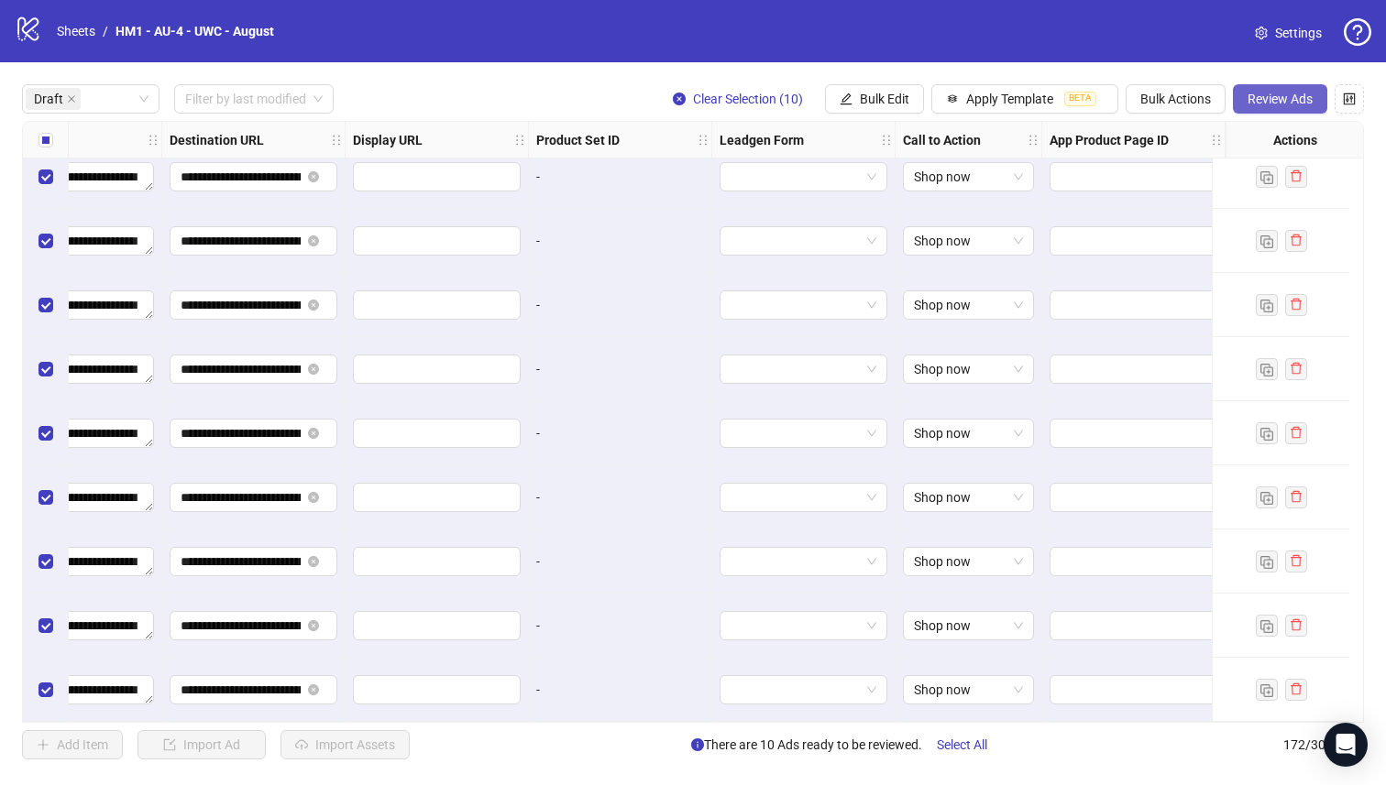
click at [1243, 109] on button "Review Ads" at bounding box center [1280, 98] width 94 height 29
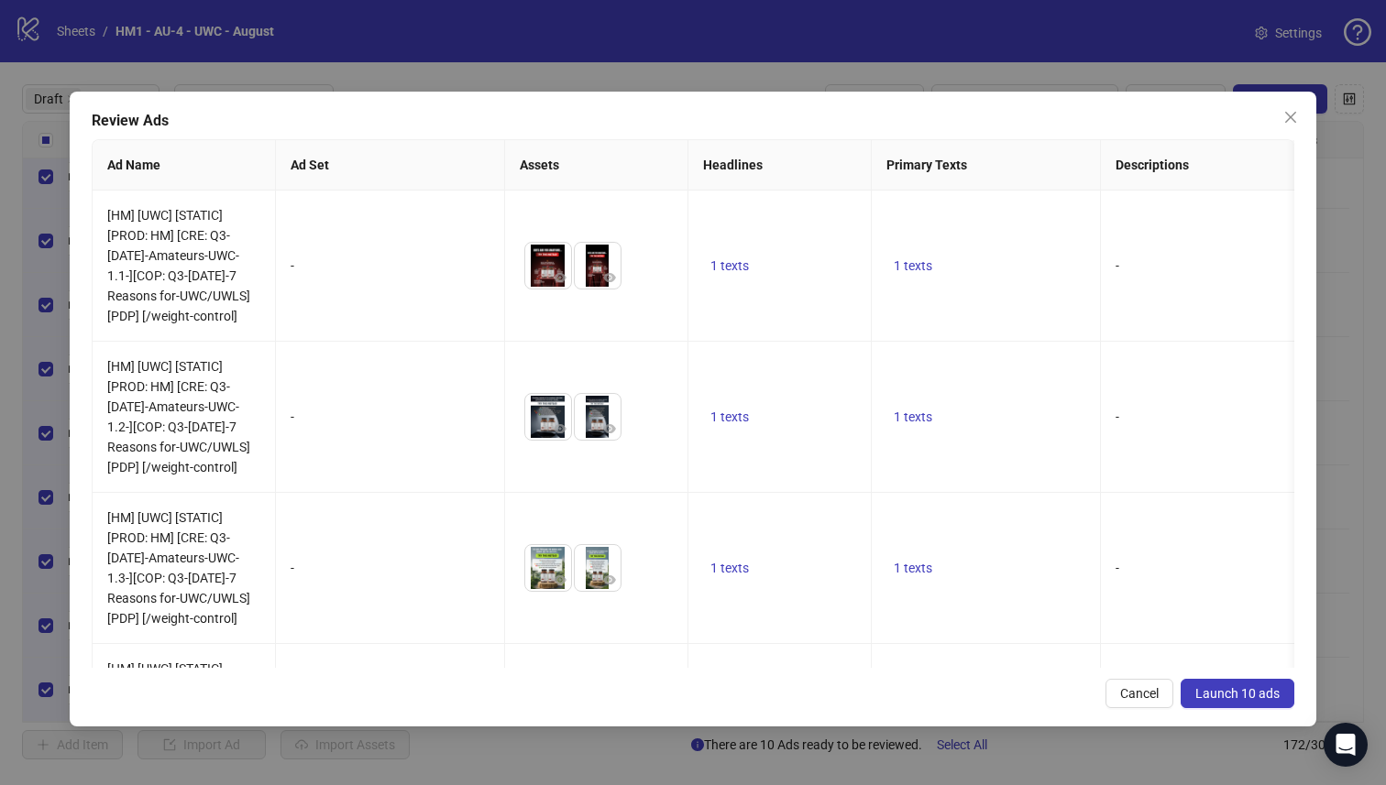
drag, startPoint x: 1252, startPoint y: 685, endPoint x: 1259, endPoint y: 669, distance: 17.2
click at [1252, 685] on button "Launch 10 ads" at bounding box center [1237, 693] width 114 height 29
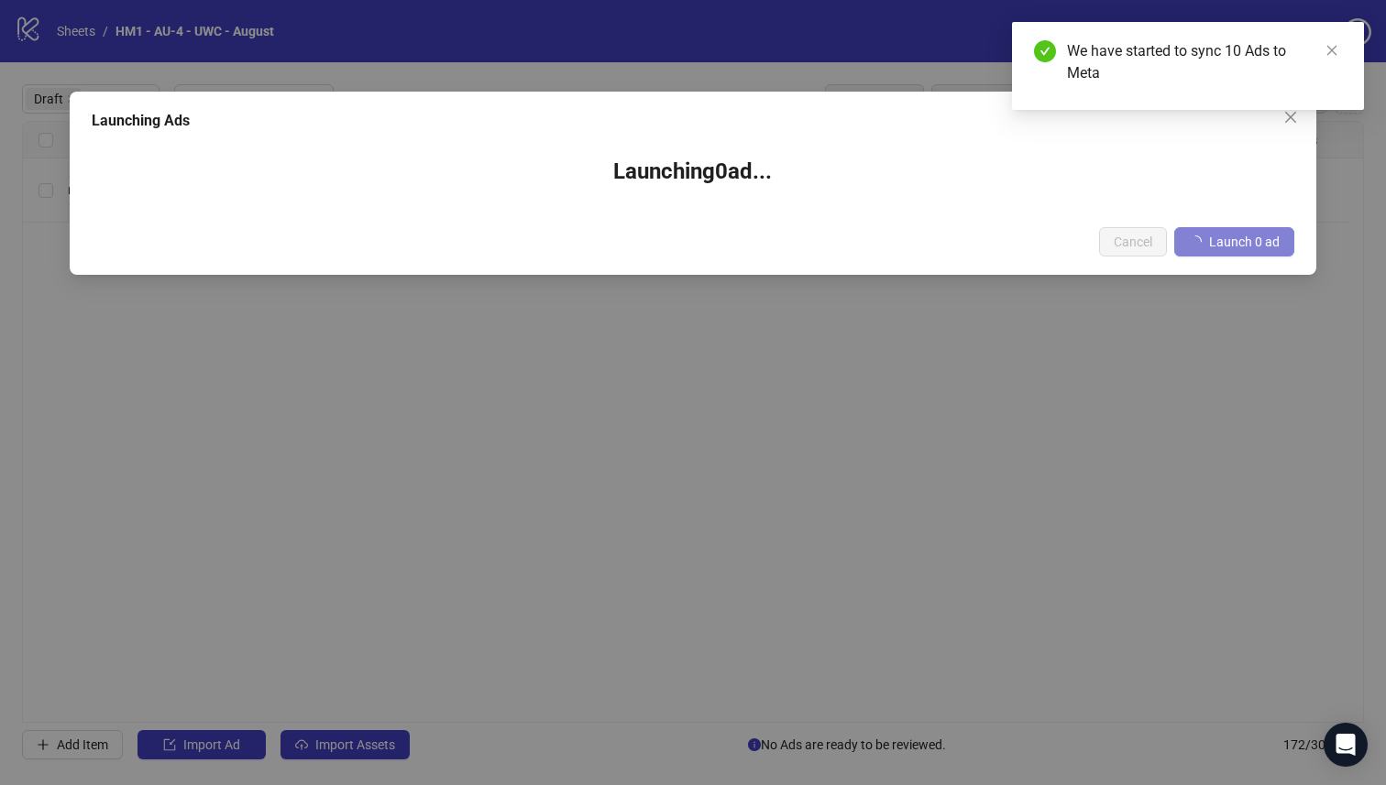
scroll to position [0, 1657]
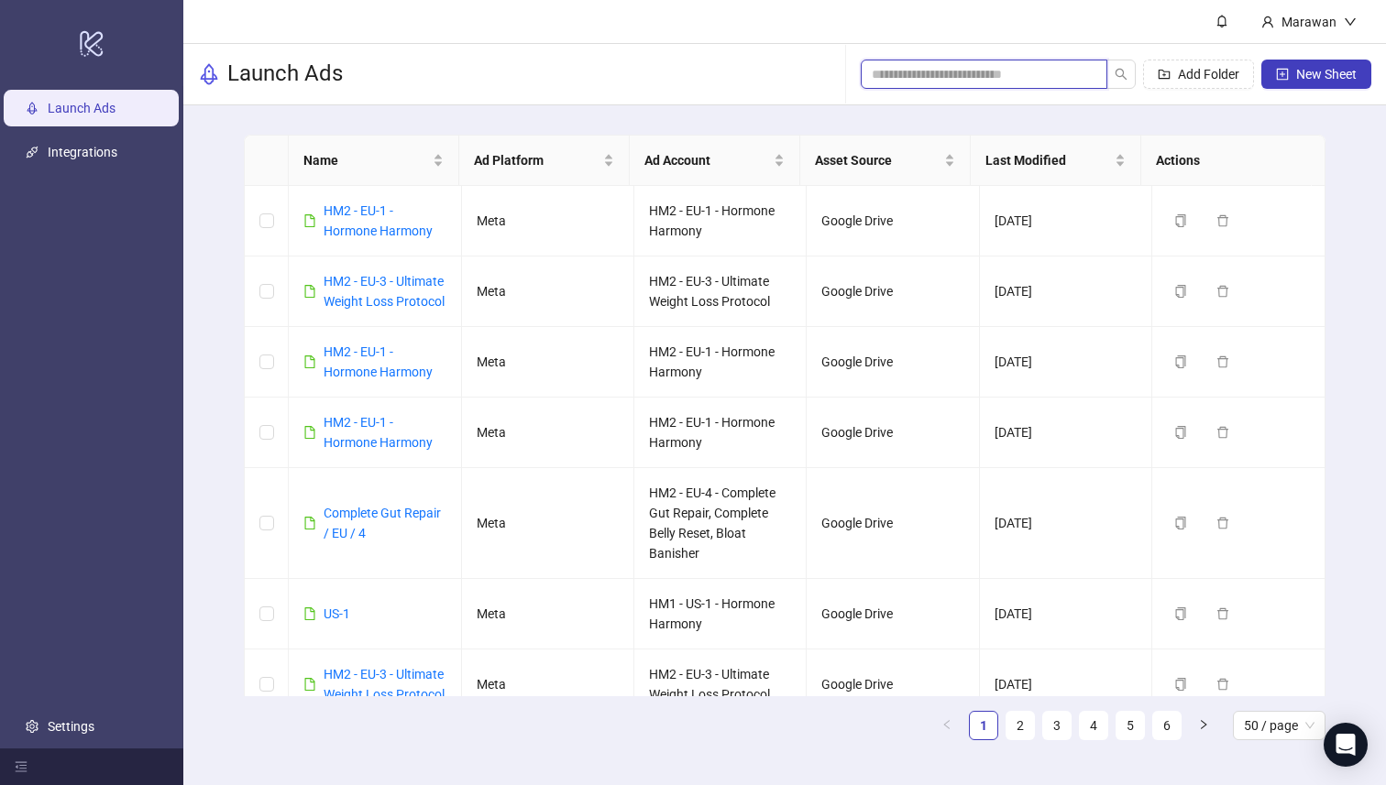
click at [1021, 76] on input "search" at bounding box center [976, 74] width 210 height 20
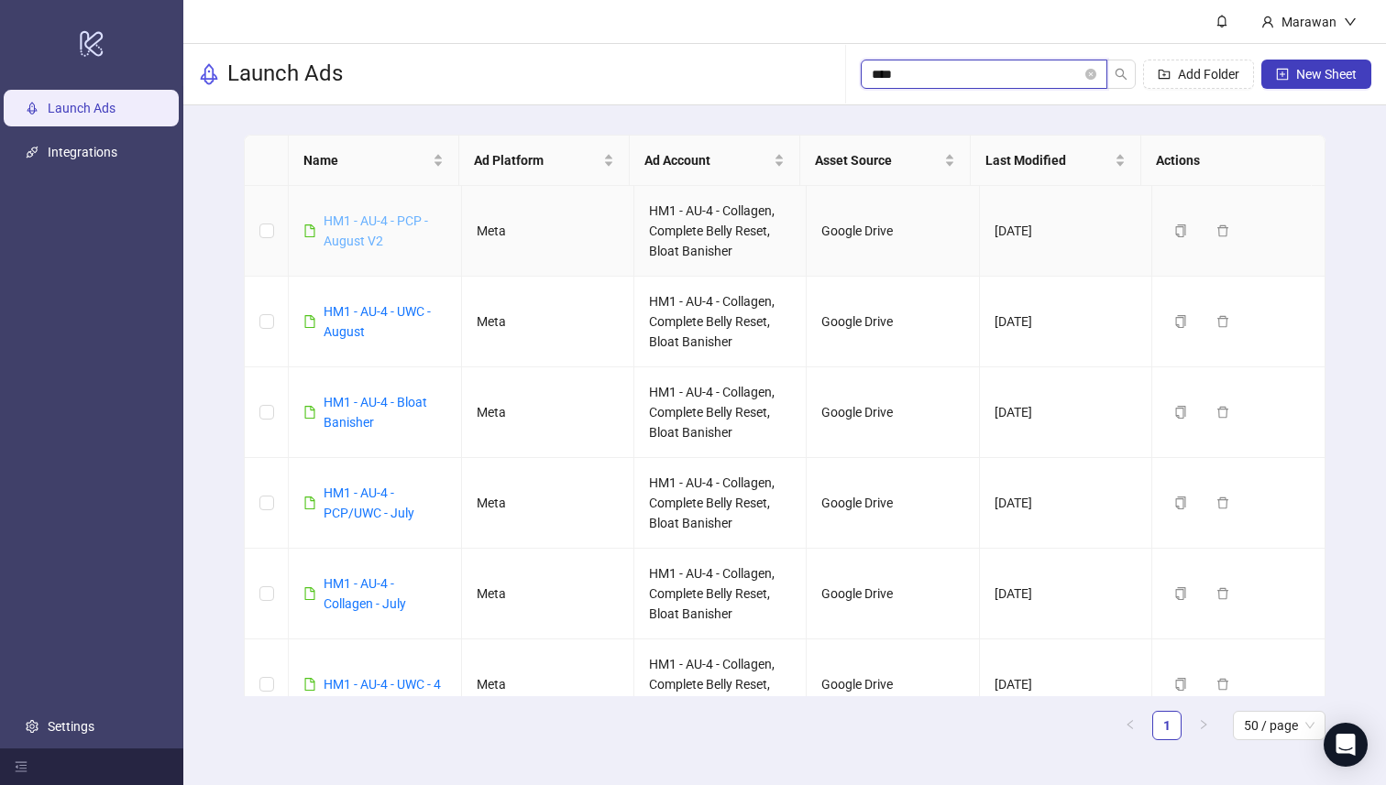
type input "****"
click at [376, 223] on link "HM1 - AU-4 - PCP - August V2" at bounding box center [375, 231] width 104 height 35
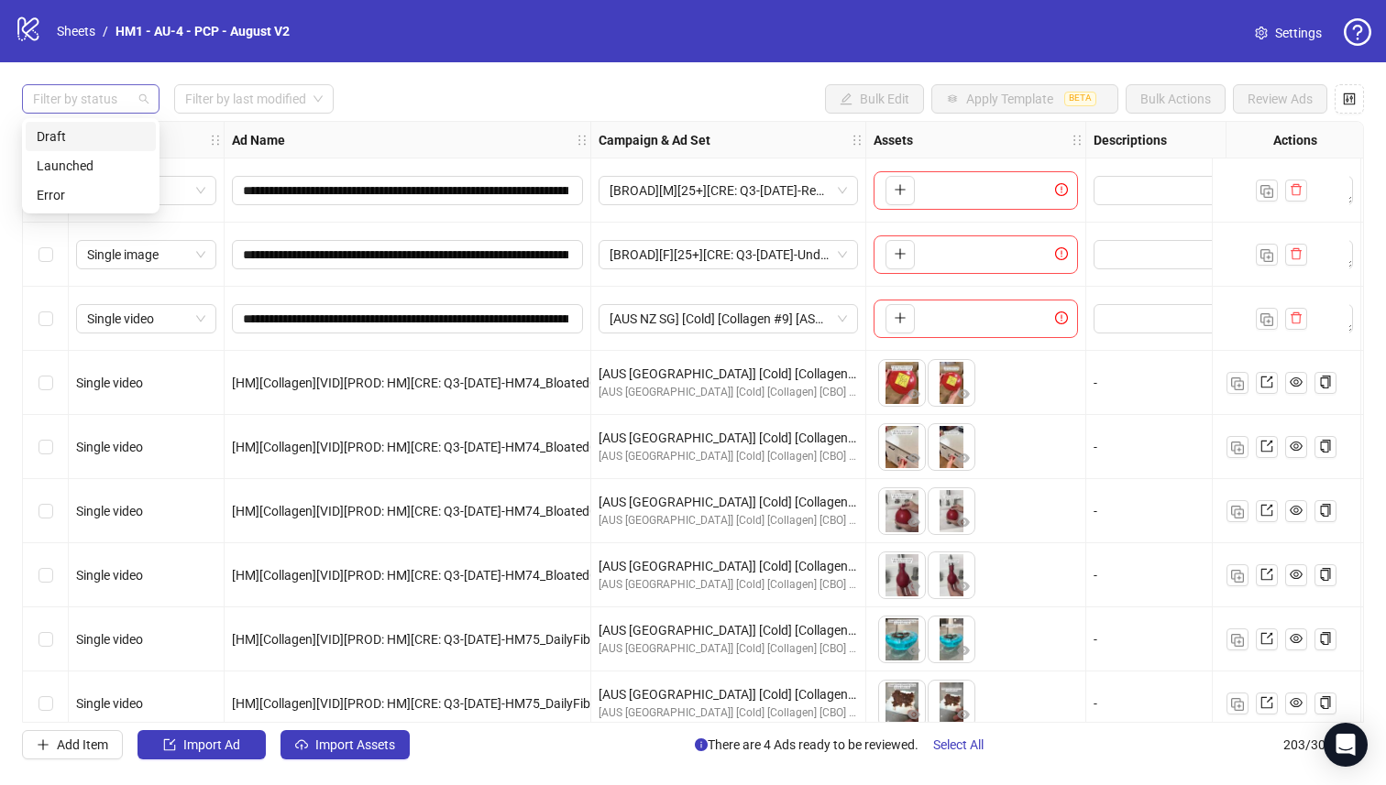
click at [141, 107] on div "Filter by status" at bounding box center [90, 98] width 137 height 29
click at [126, 129] on div "Draft" at bounding box center [91, 136] width 108 height 20
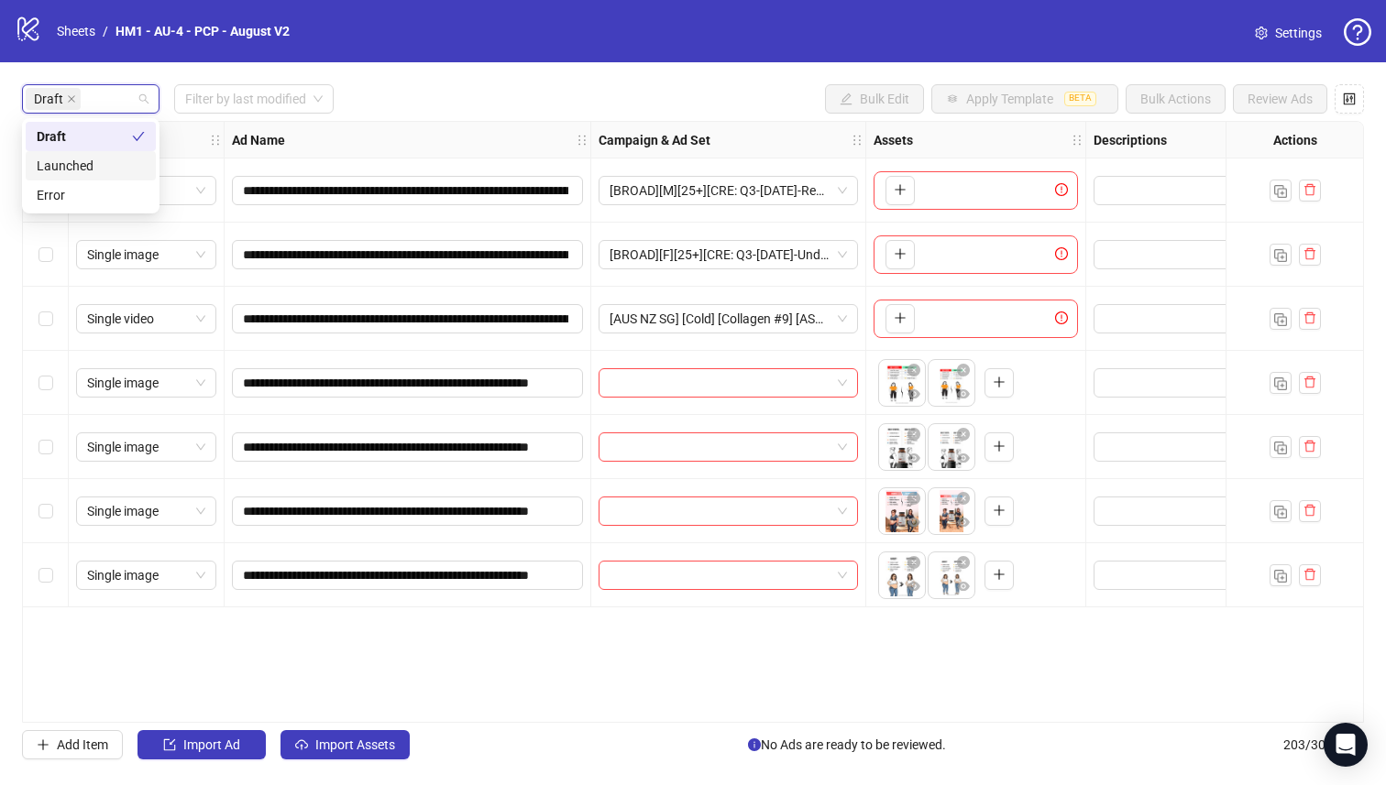
click at [387, 58] on div "logo/logo-mobile Sheets / HM1 - AU-4 - PCP - August V2 Settings" at bounding box center [693, 31] width 1386 height 62
click at [39, 131] on label "Select all rows" at bounding box center [45, 140] width 15 height 20
click at [59, 128] on div "Select all rows" at bounding box center [46, 140] width 46 height 37
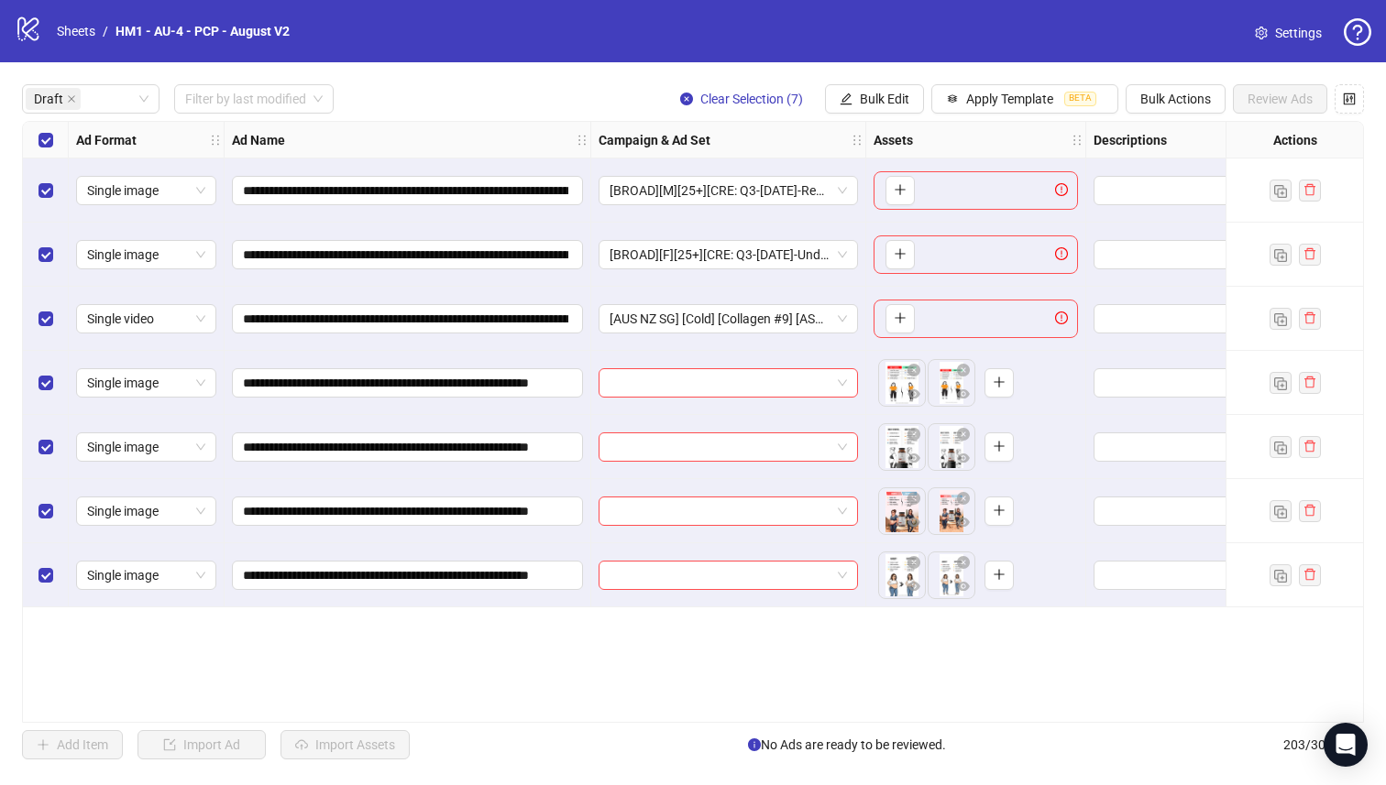
click at [46, 308] on div "Select row 3" at bounding box center [46, 319] width 46 height 64
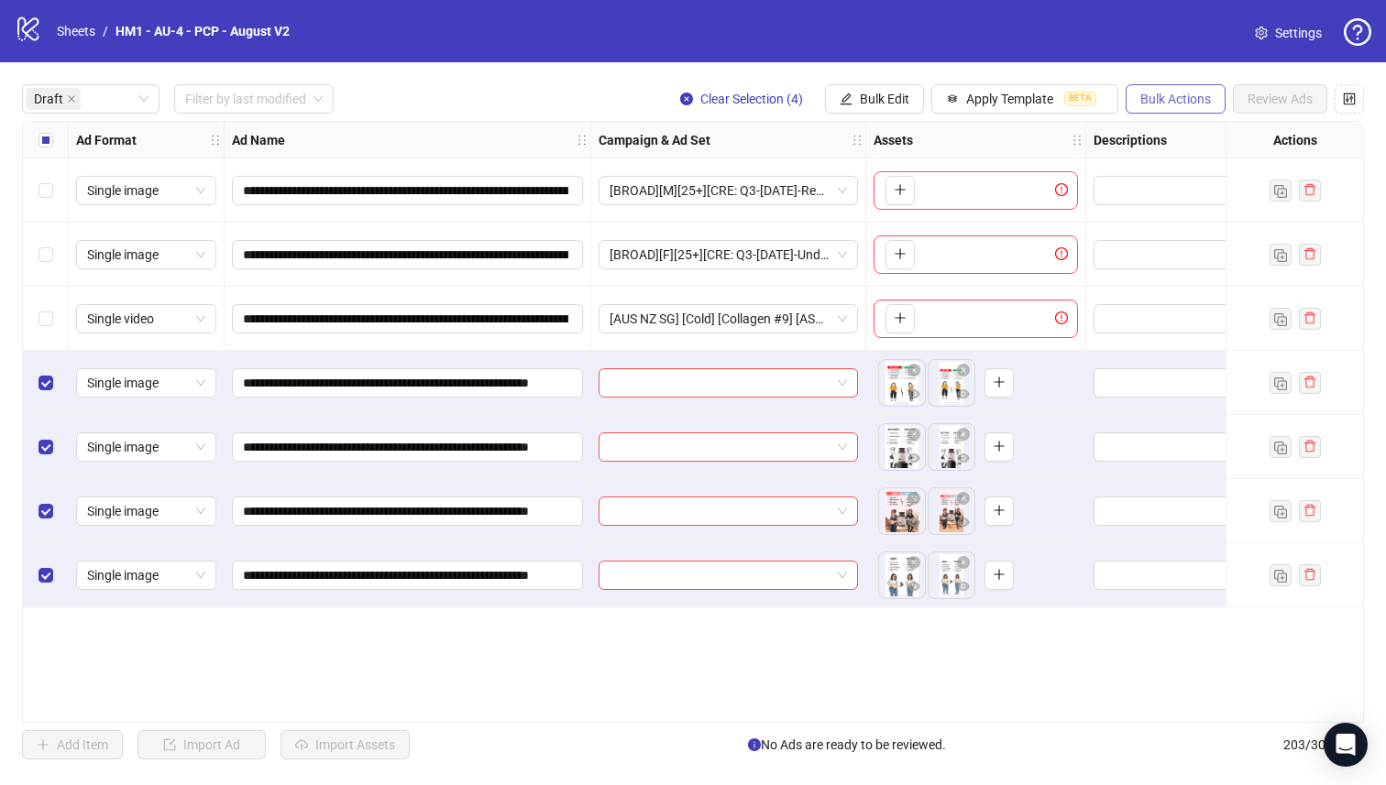
click at [1160, 93] on span "Bulk Actions" at bounding box center [1175, 99] width 71 height 15
click at [1161, 135] on span "Delete" at bounding box center [1201, 136] width 126 height 20
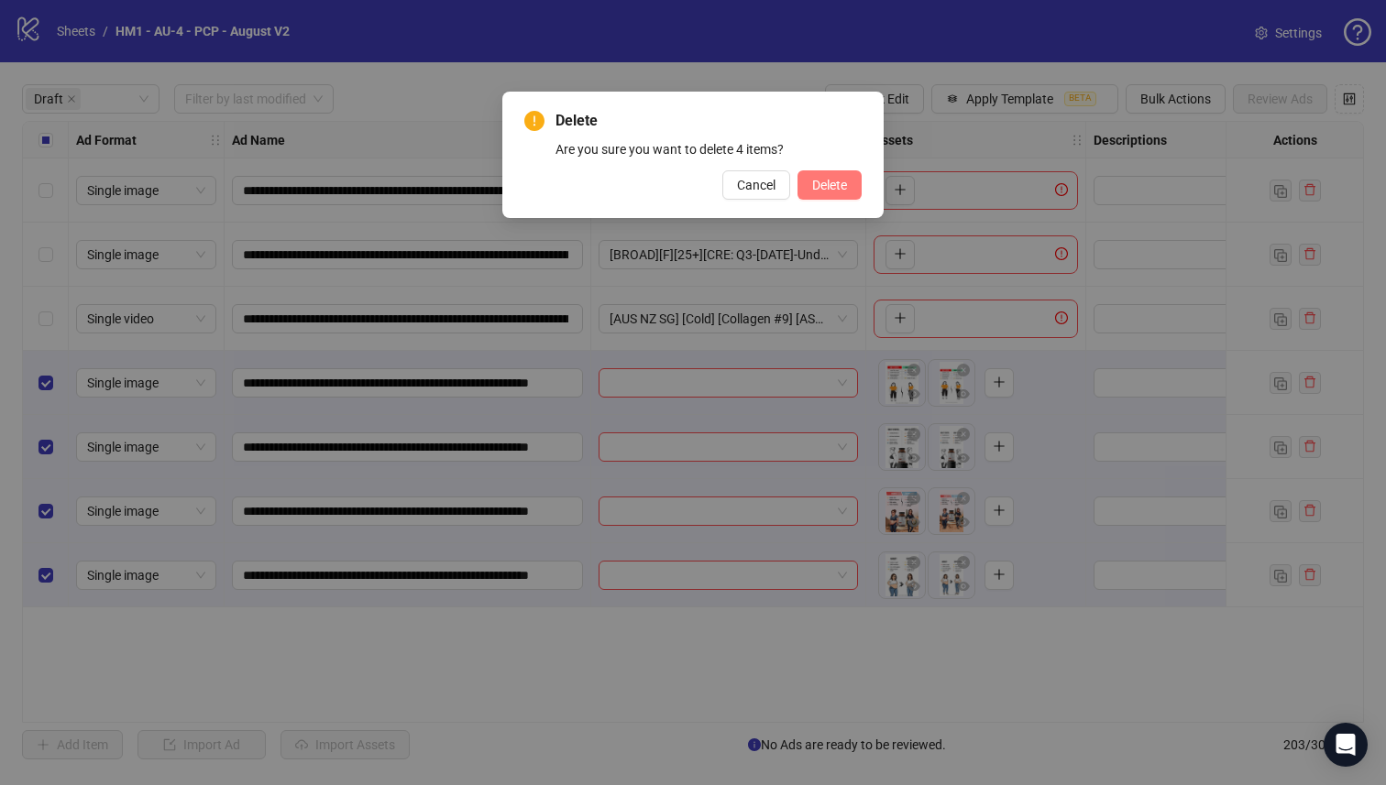
click at [812, 187] on span "Delete" at bounding box center [829, 185] width 35 height 15
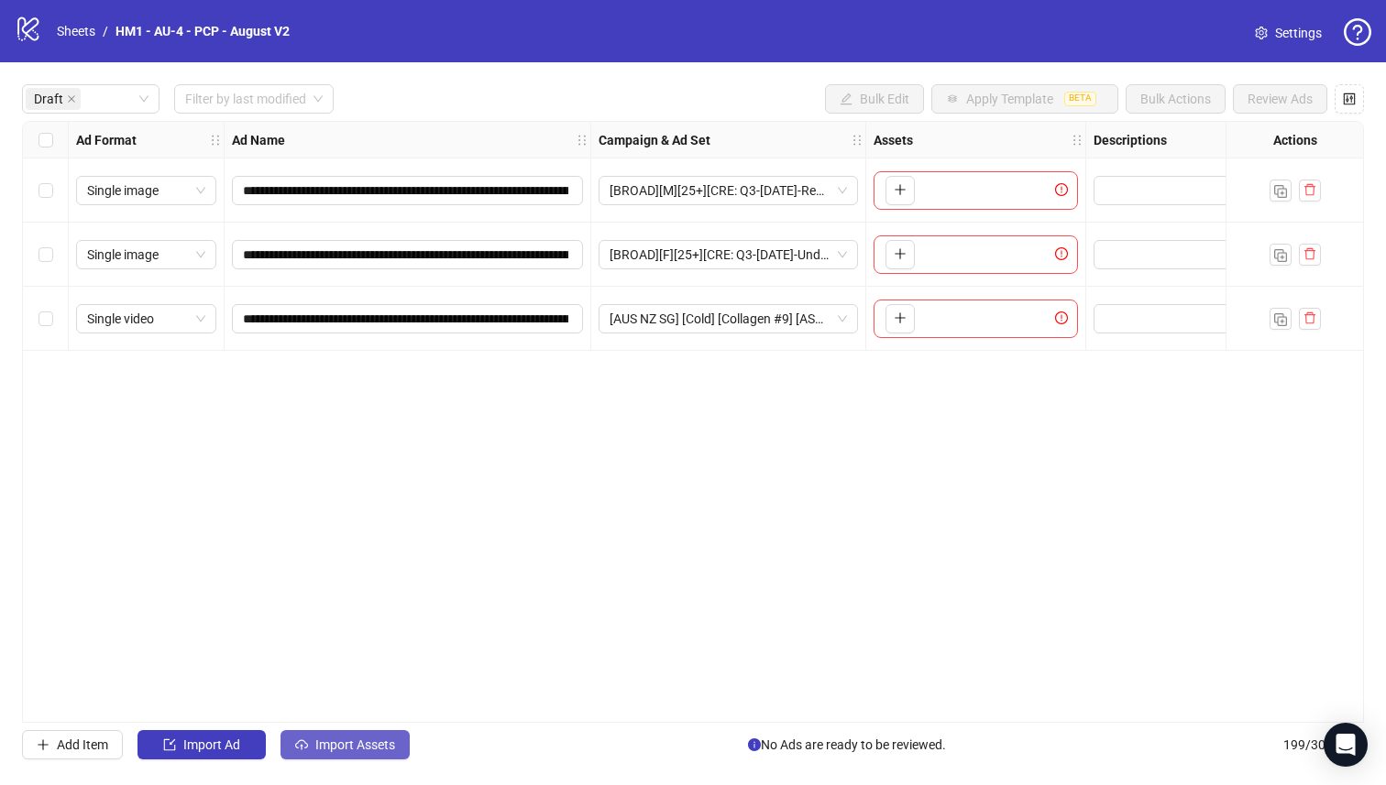
click at [338, 746] on span "Import Assets" at bounding box center [355, 745] width 80 height 15
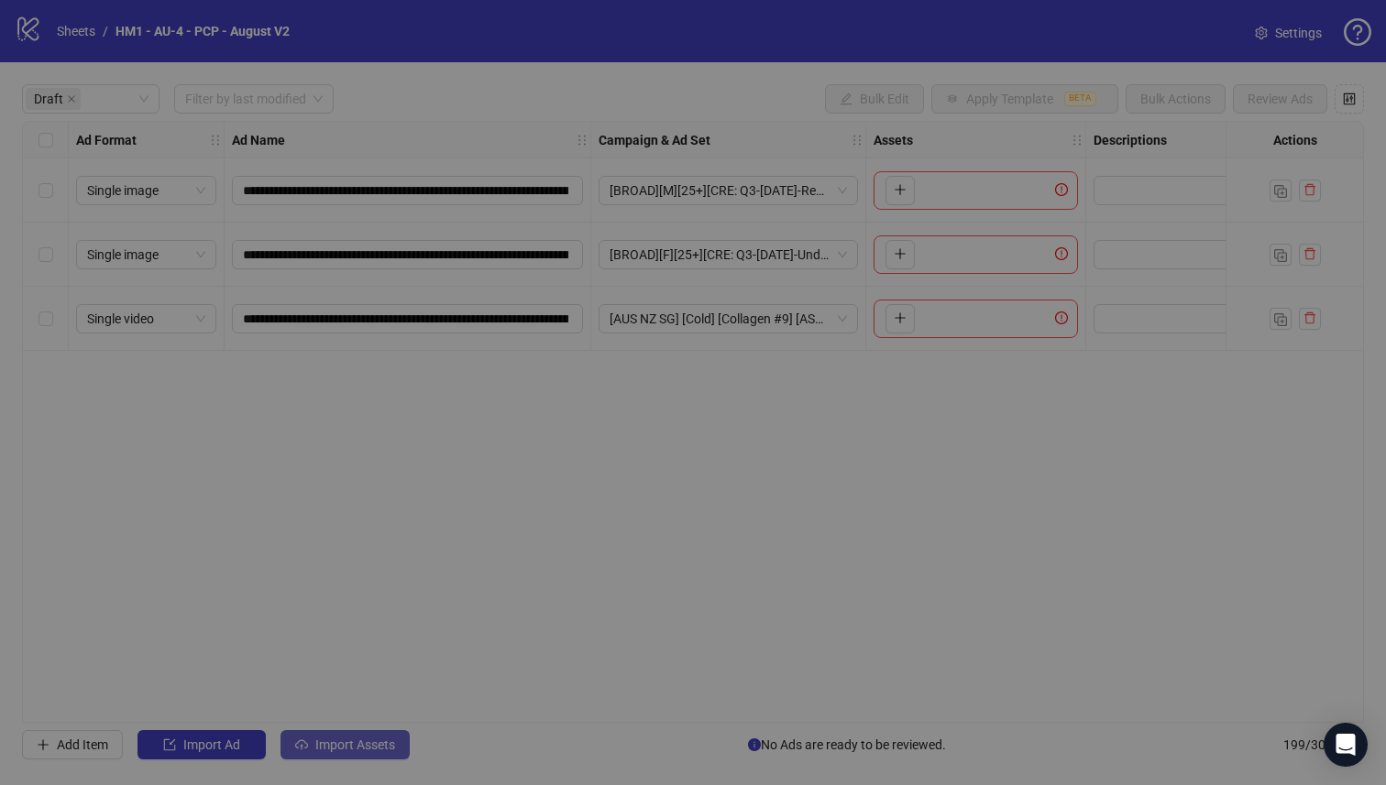
click at [338, 746] on div "Import Assets in Bulk 1 Asset Selection Select your assets 2 Distribution Choos…" at bounding box center [693, 428] width 1247 height 672
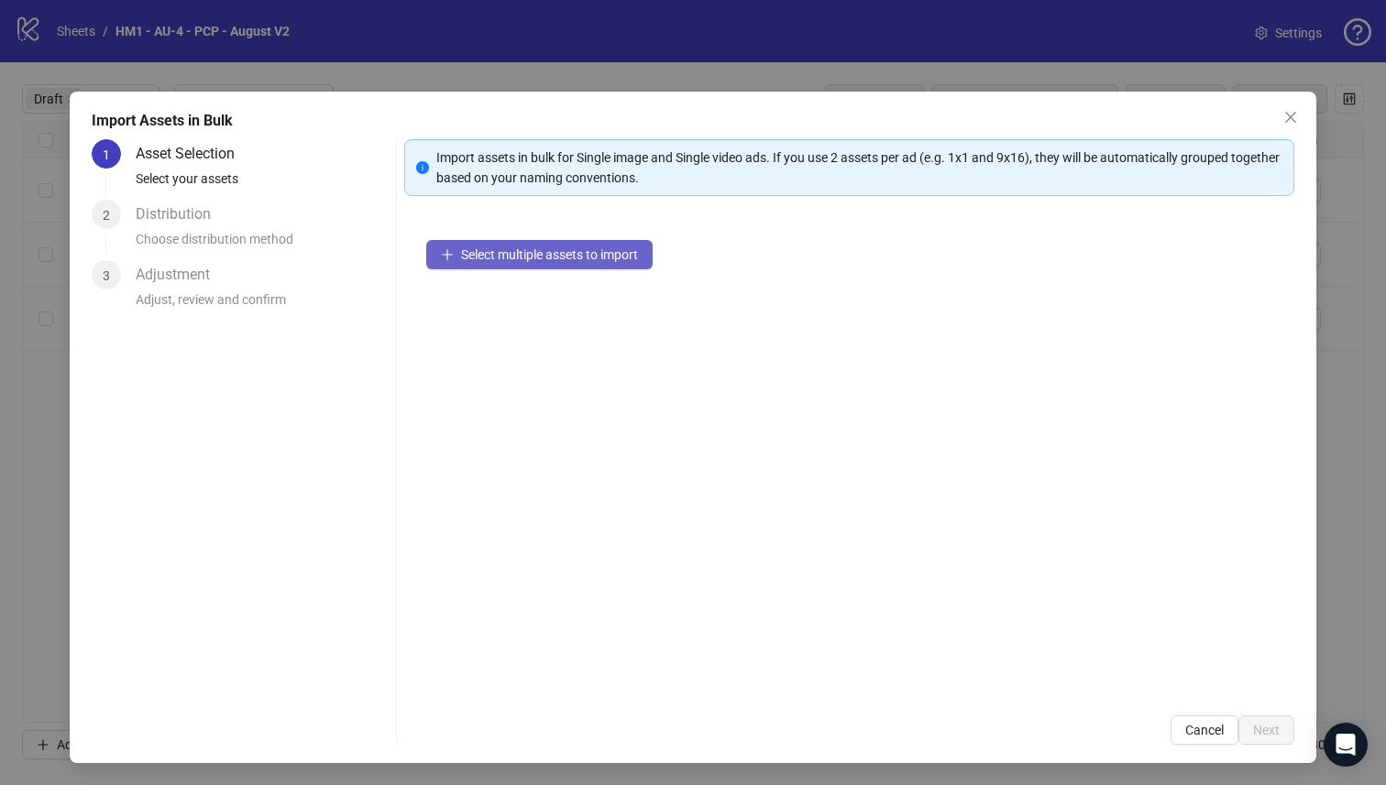
click at [491, 264] on button "Select multiple assets to import" at bounding box center [539, 254] width 226 height 29
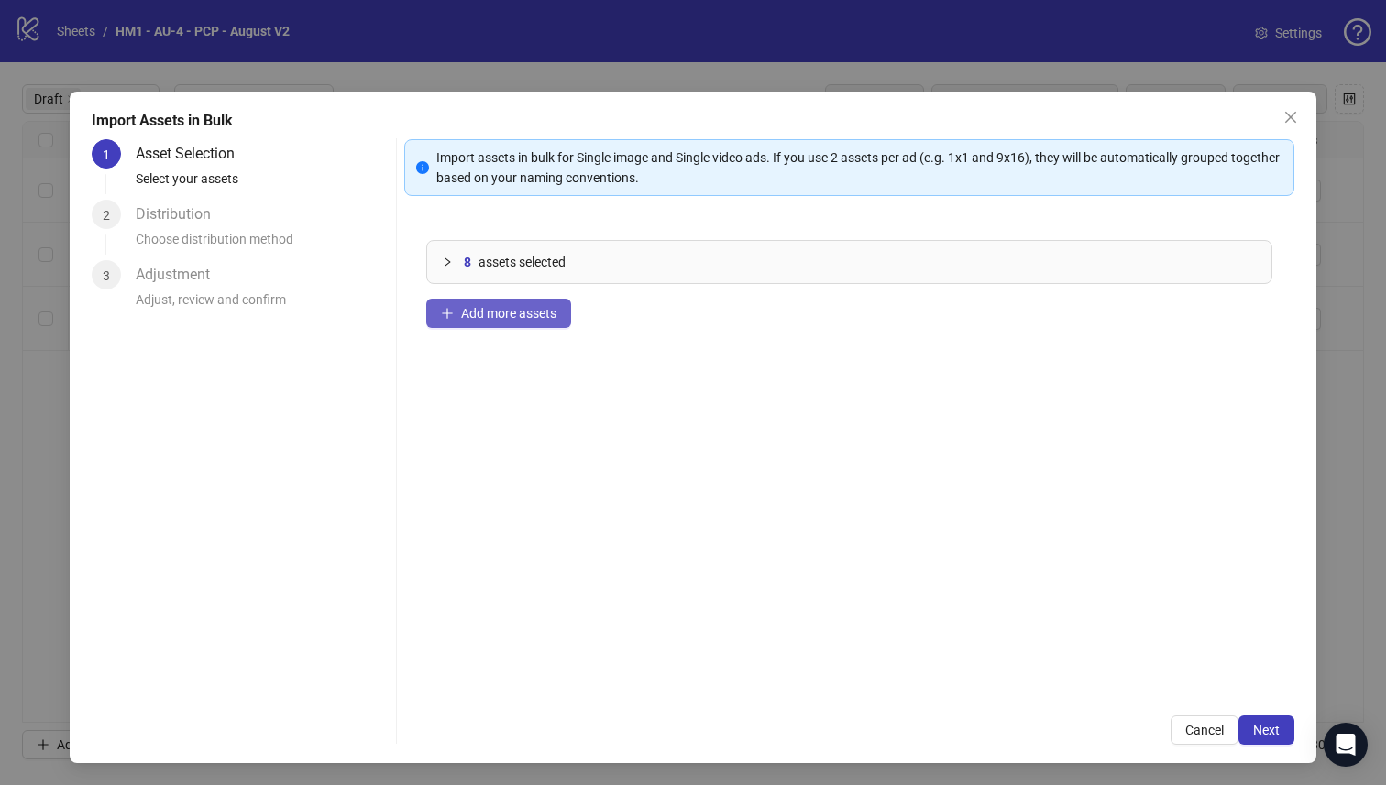
click at [493, 322] on button "Add more assets" at bounding box center [498, 313] width 145 height 29
click at [478, 301] on button "Add more assets" at bounding box center [498, 313] width 145 height 29
click at [492, 321] on button "Add more assets" at bounding box center [498, 313] width 145 height 29
click at [524, 321] on button "Add more assets" at bounding box center [498, 313] width 145 height 29
click at [510, 316] on span "Add more assets" at bounding box center [508, 313] width 95 height 15
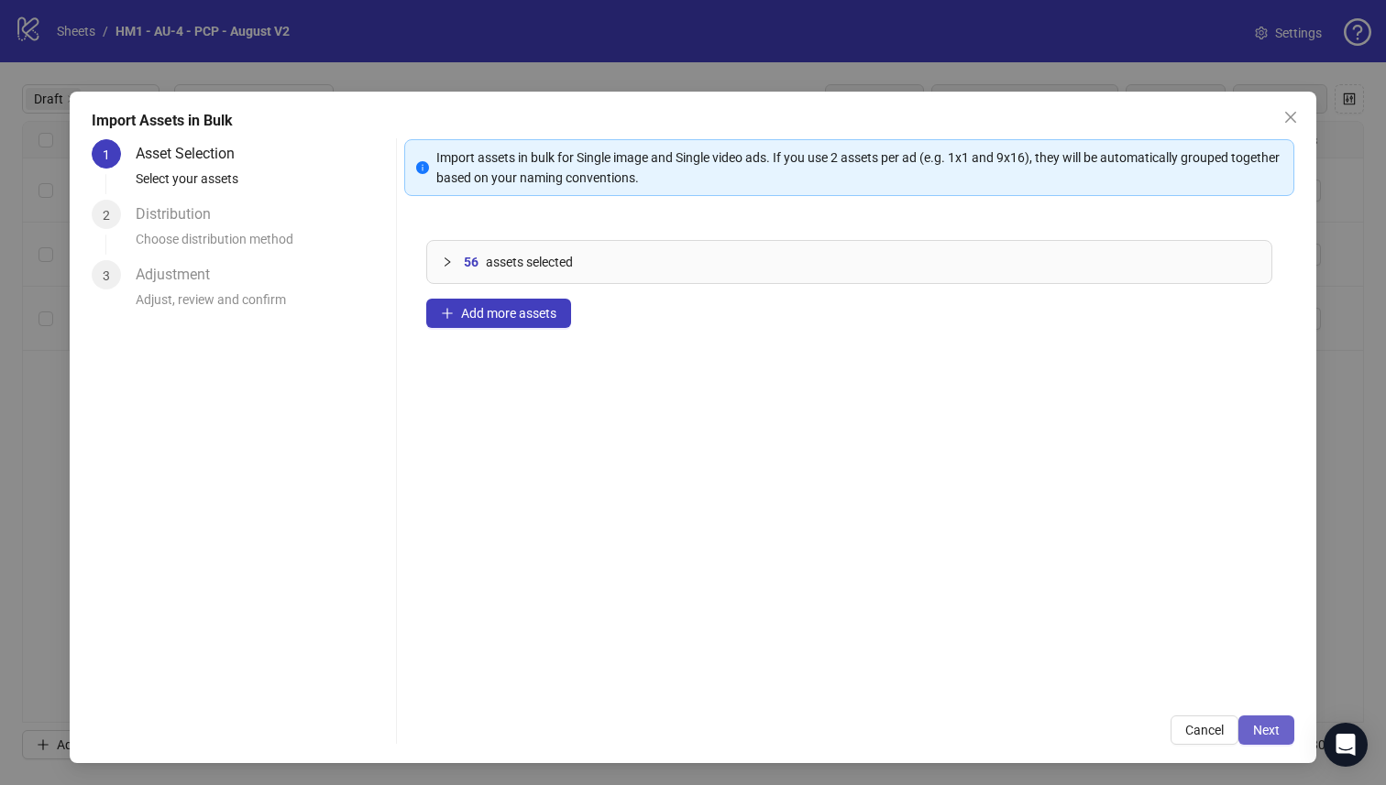
click at [1250, 722] on button "Next" at bounding box center [1266, 730] width 56 height 29
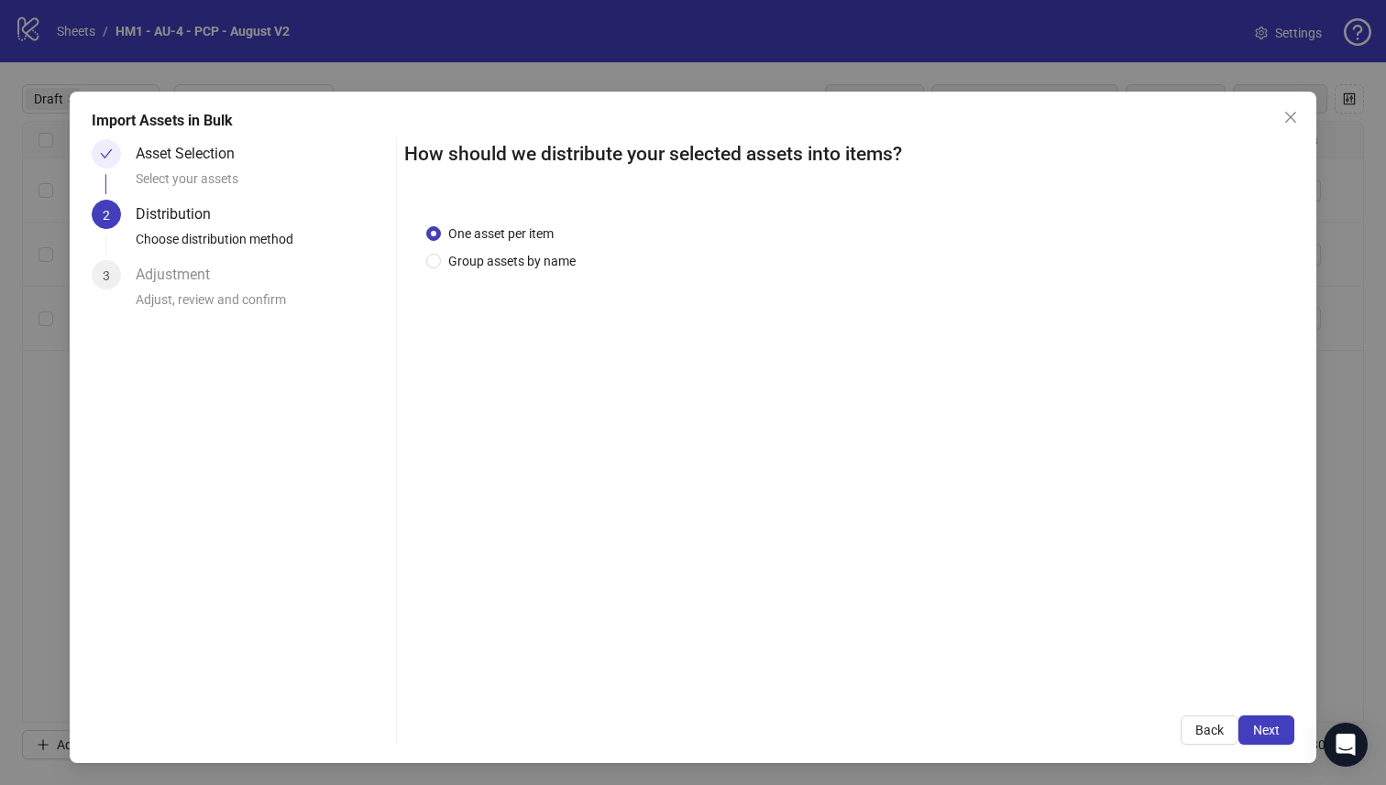
click at [534, 274] on div "One asset per item Group assets by name" at bounding box center [849, 448] width 891 height 493
click at [537, 276] on div "One asset per item Group assets by name" at bounding box center [849, 448] width 891 height 493
click at [539, 267] on span "Group assets by name" at bounding box center [512, 261] width 142 height 20
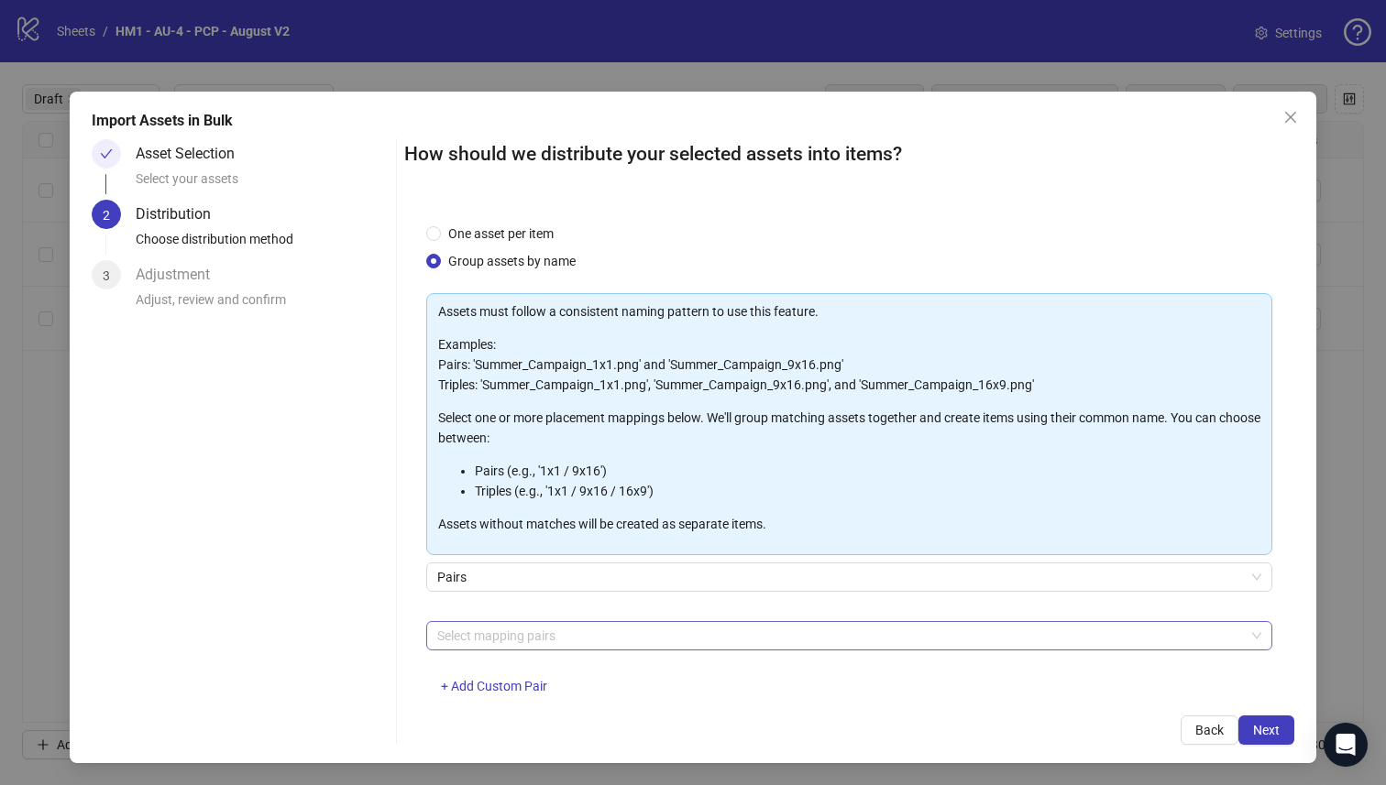
click at [558, 635] on div at bounding box center [840, 636] width 820 height 26
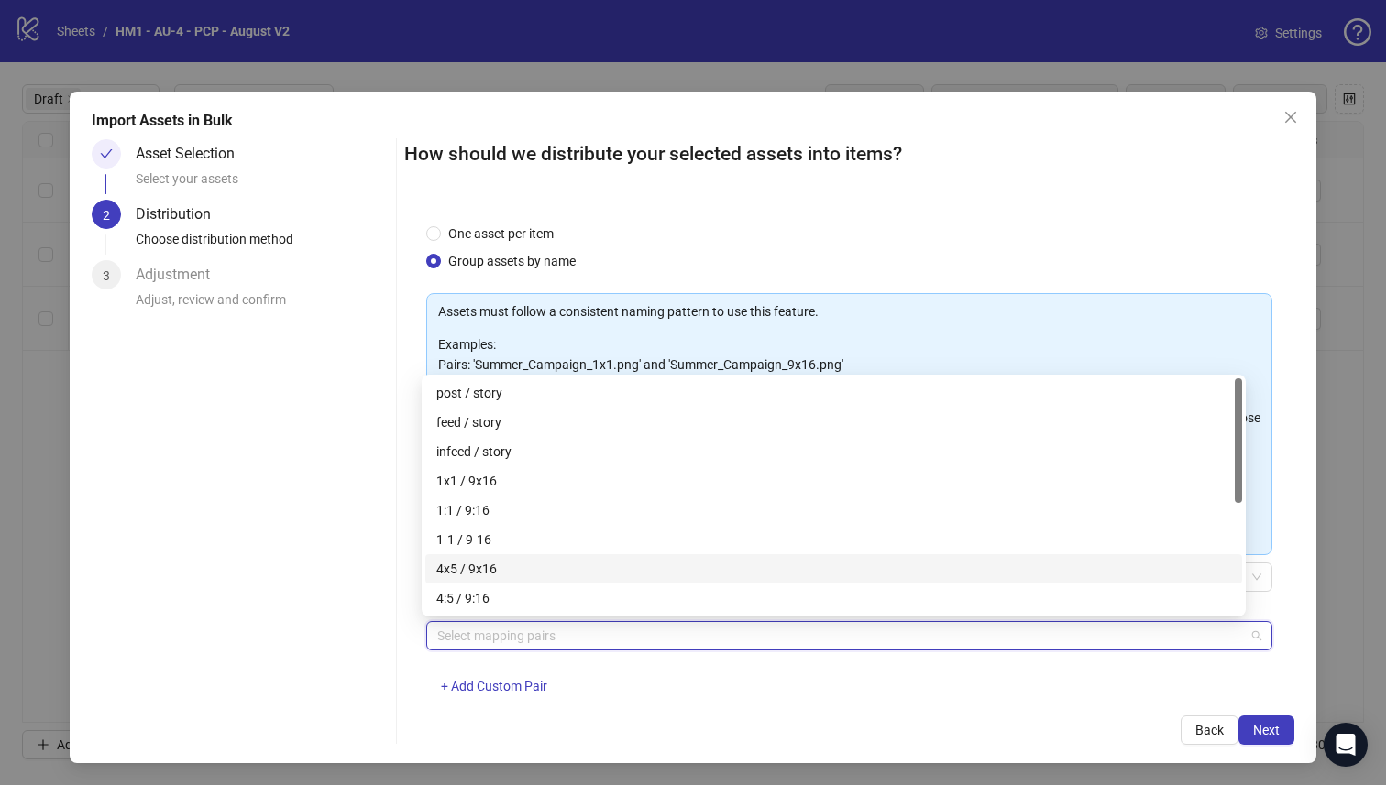
click at [551, 560] on div "4x5 / 9x16" at bounding box center [833, 569] width 795 height 20
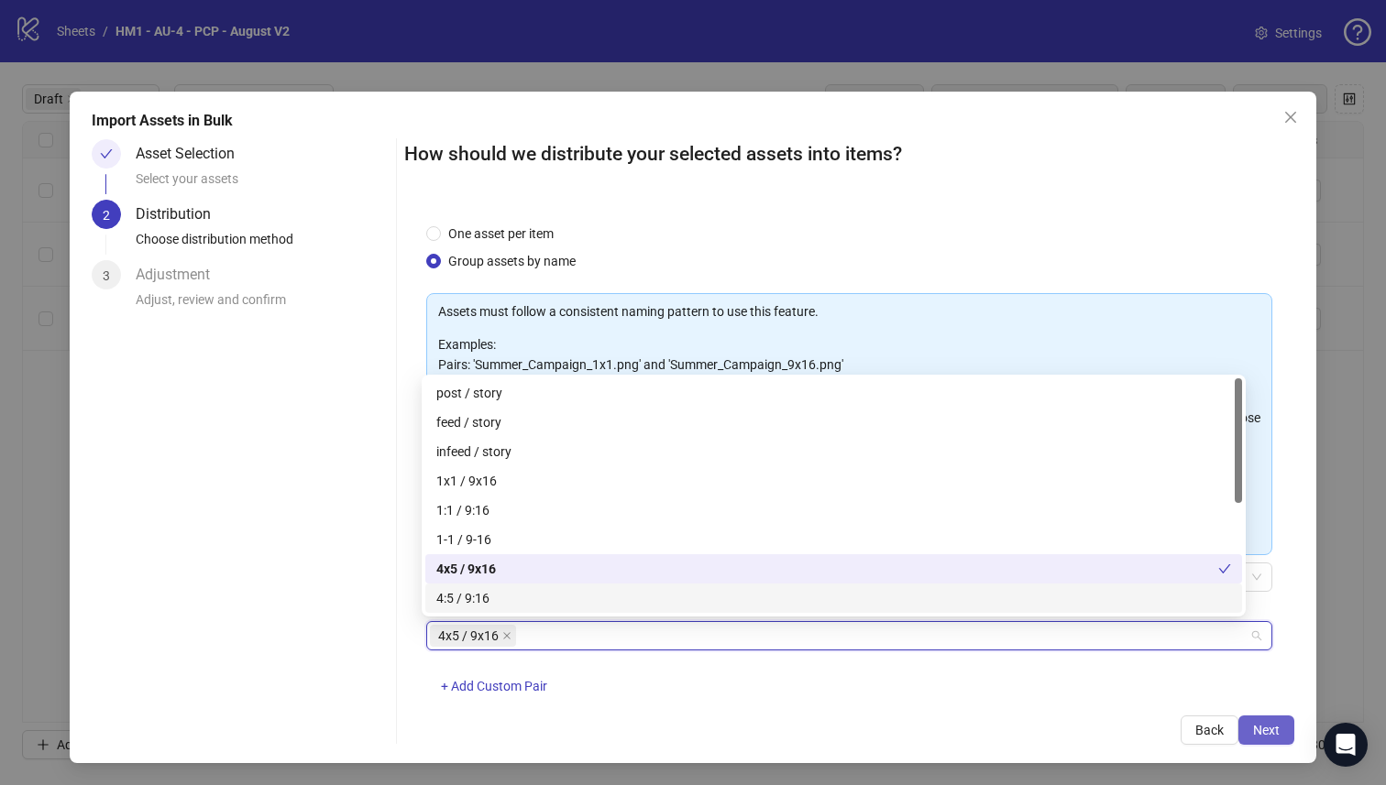
click at [1252, 740] on button "Next" at bounding box center [1266, 730] width 56 height 29
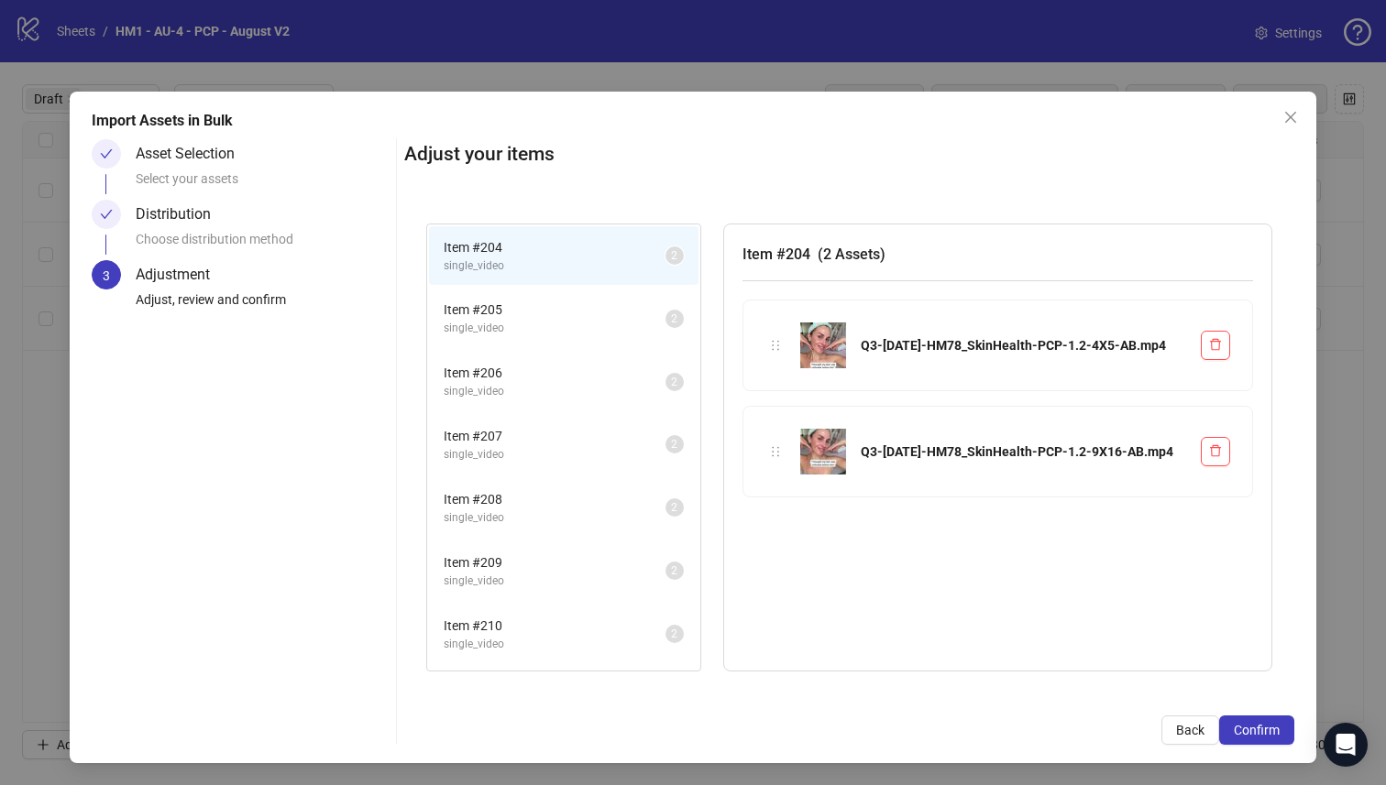
click at [1252, 740] on button "Confirm" at bounding box center [1256, 730] width 75 height 29
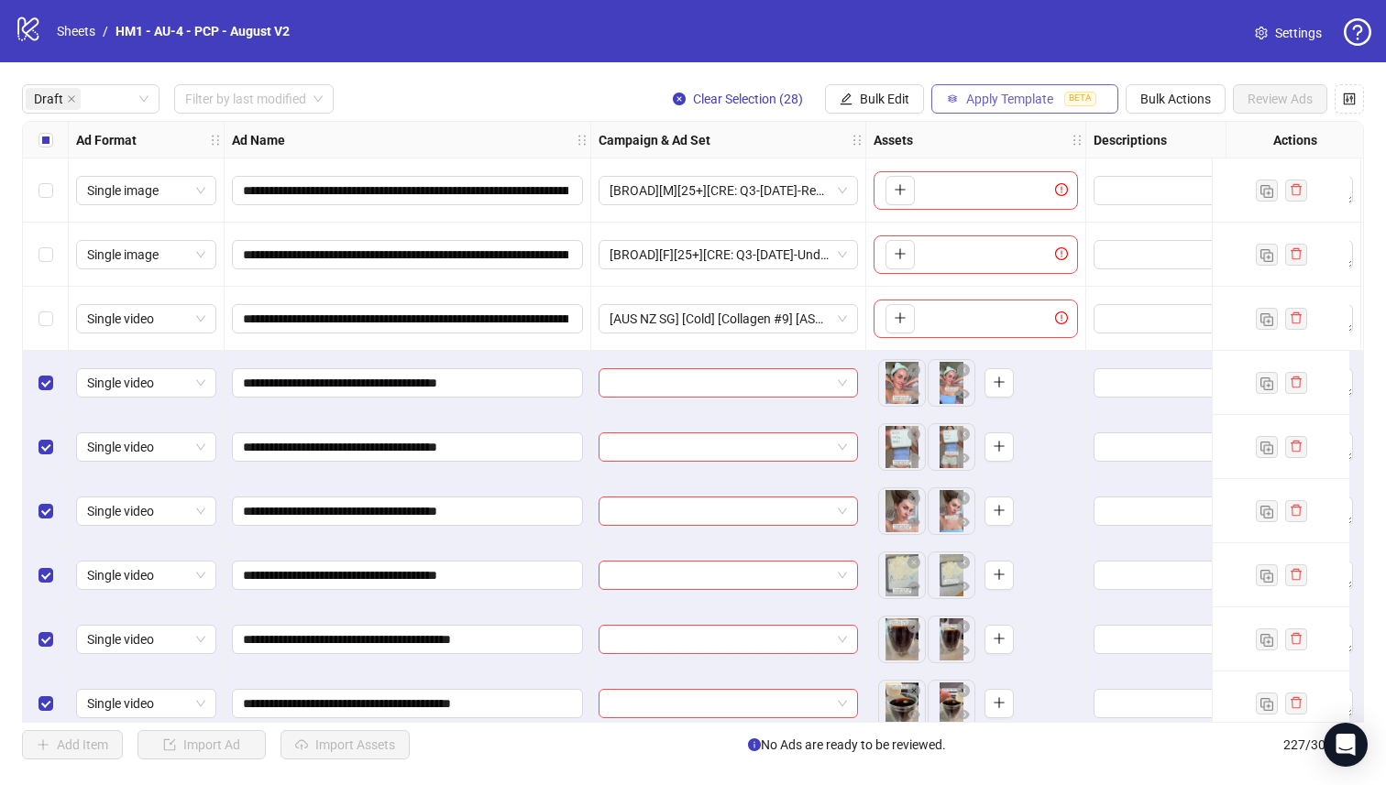
click at [1033, 109] on button "Apply Template BETA" at bounding box center [1024, 98] width 187 height 29
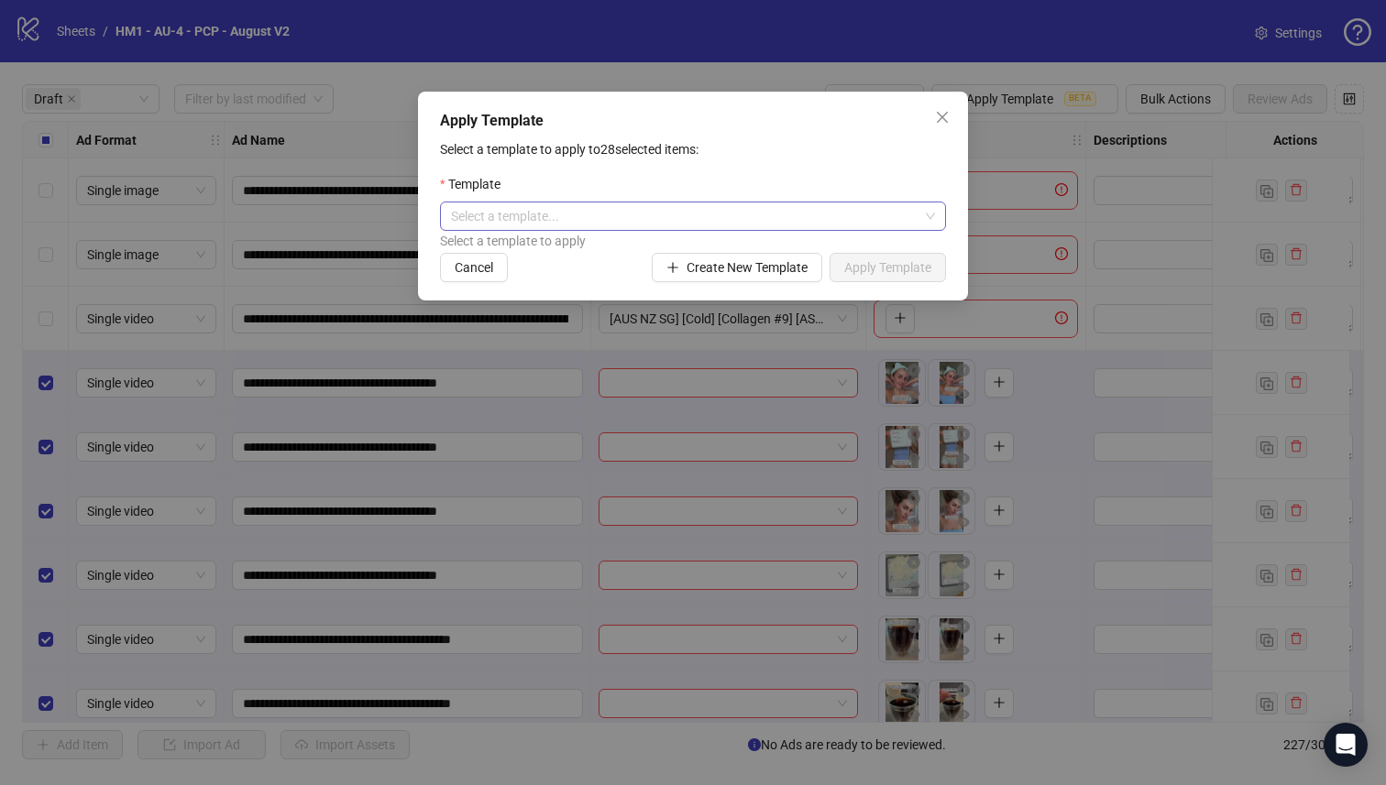
click at [775, 214] on input "search" at bounding box center [684, 216] width 467 height 27
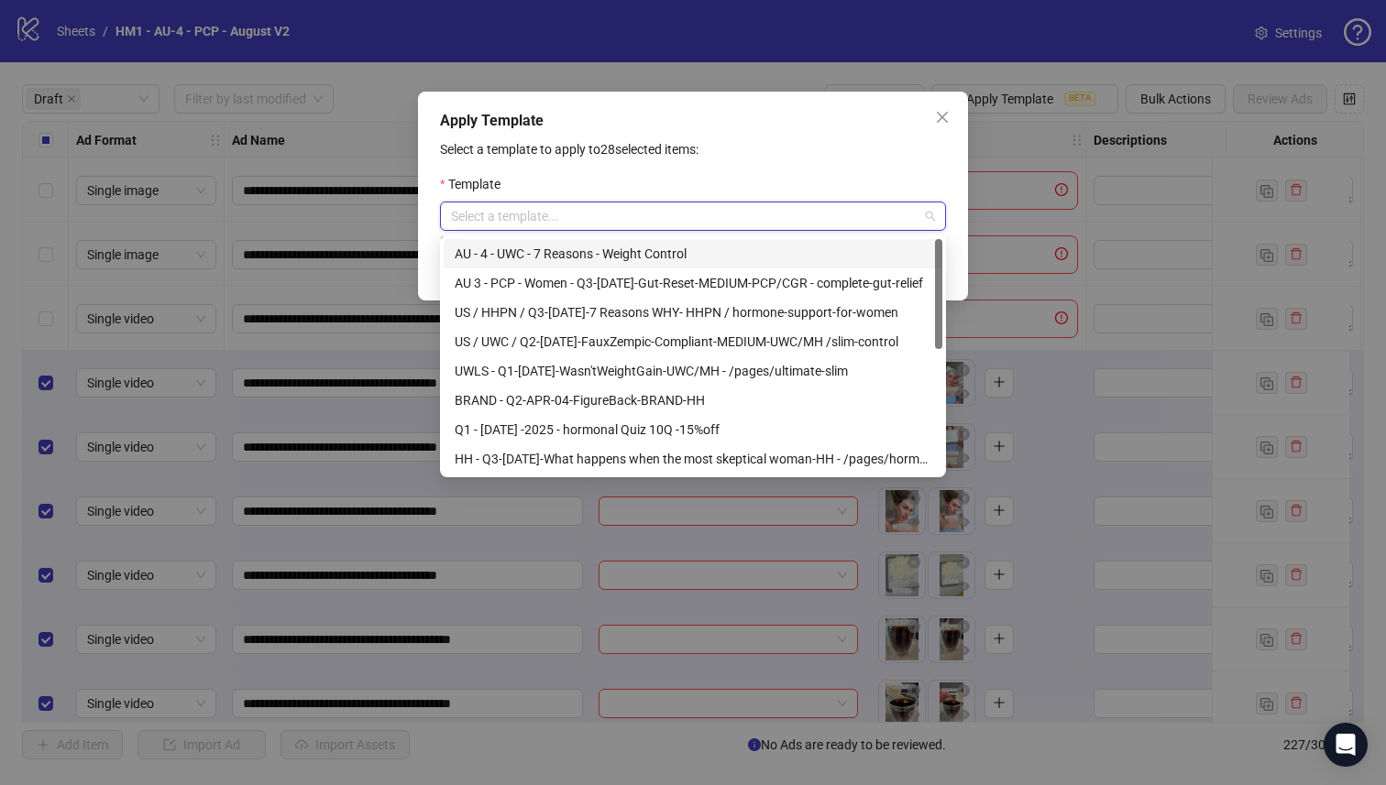
click at [762, 279] on div "AU 3 - PCP - Women - Q3-[DATE]-Gut-Reset-MEDIUM-PCP/CGR - complete-gut-relief" at bounding box center [693, 283] width 477 height 20
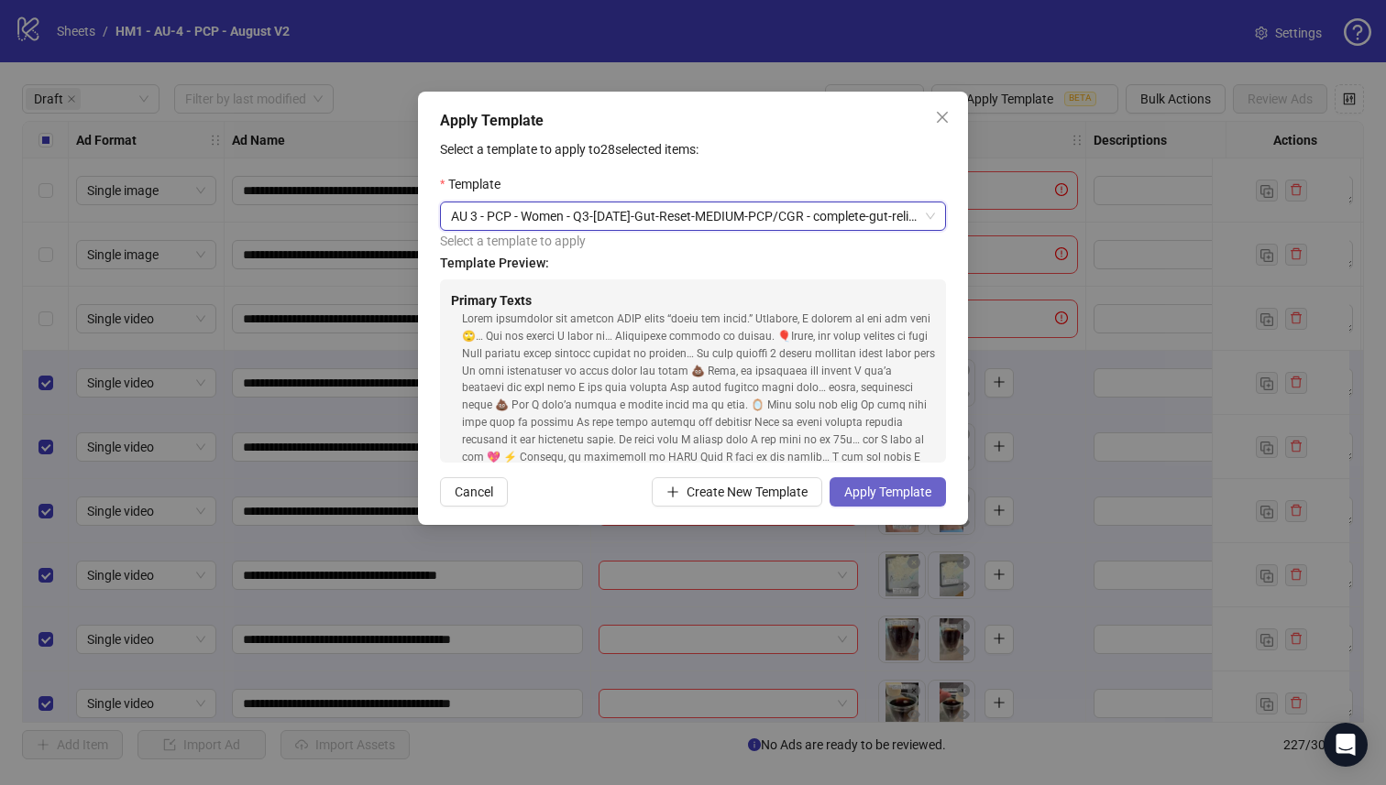
click at [915, 486] on span "Apply Template" at bounding box center [887, 492] width 87 height 15
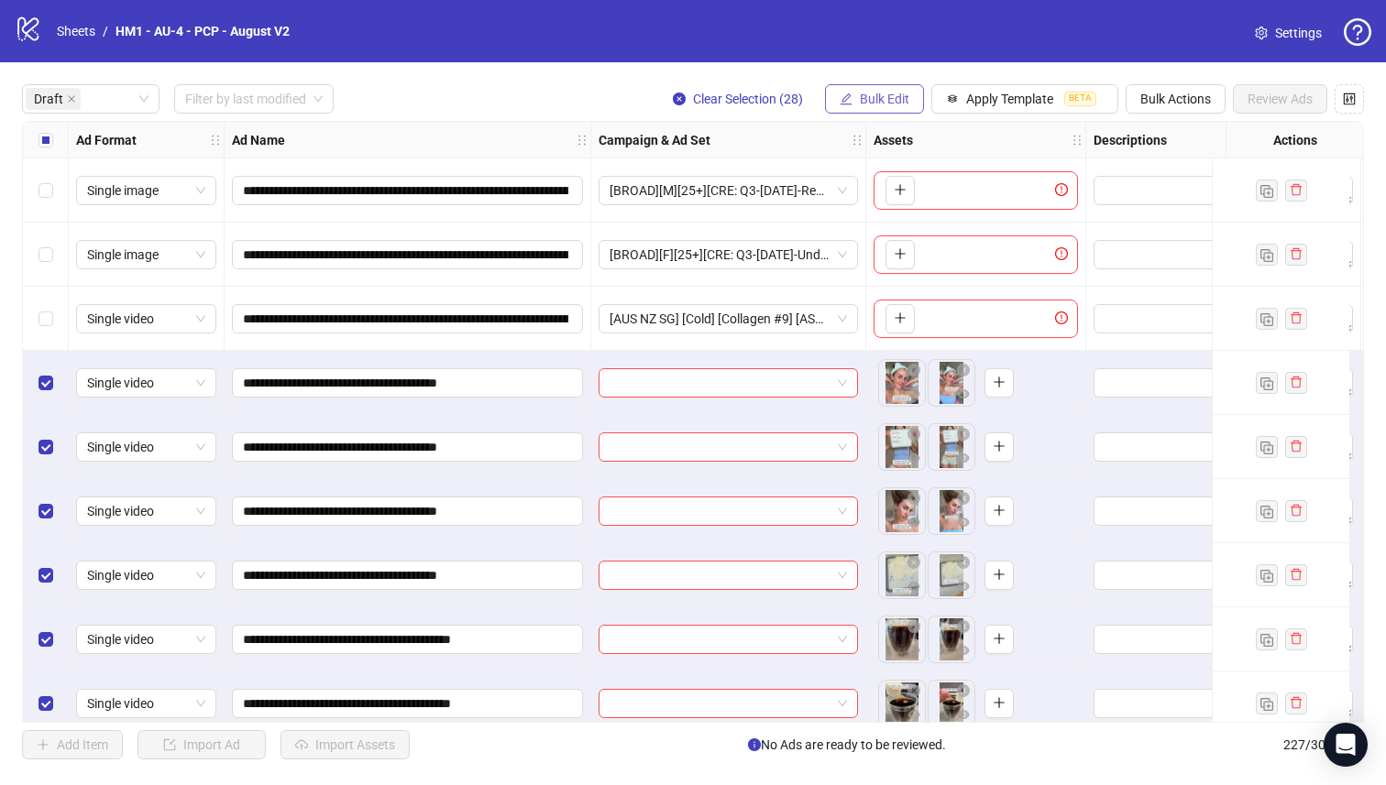
click at [878, 112] on button "Bulk Edit" at bounding box center [874, 98] width 99 height 29
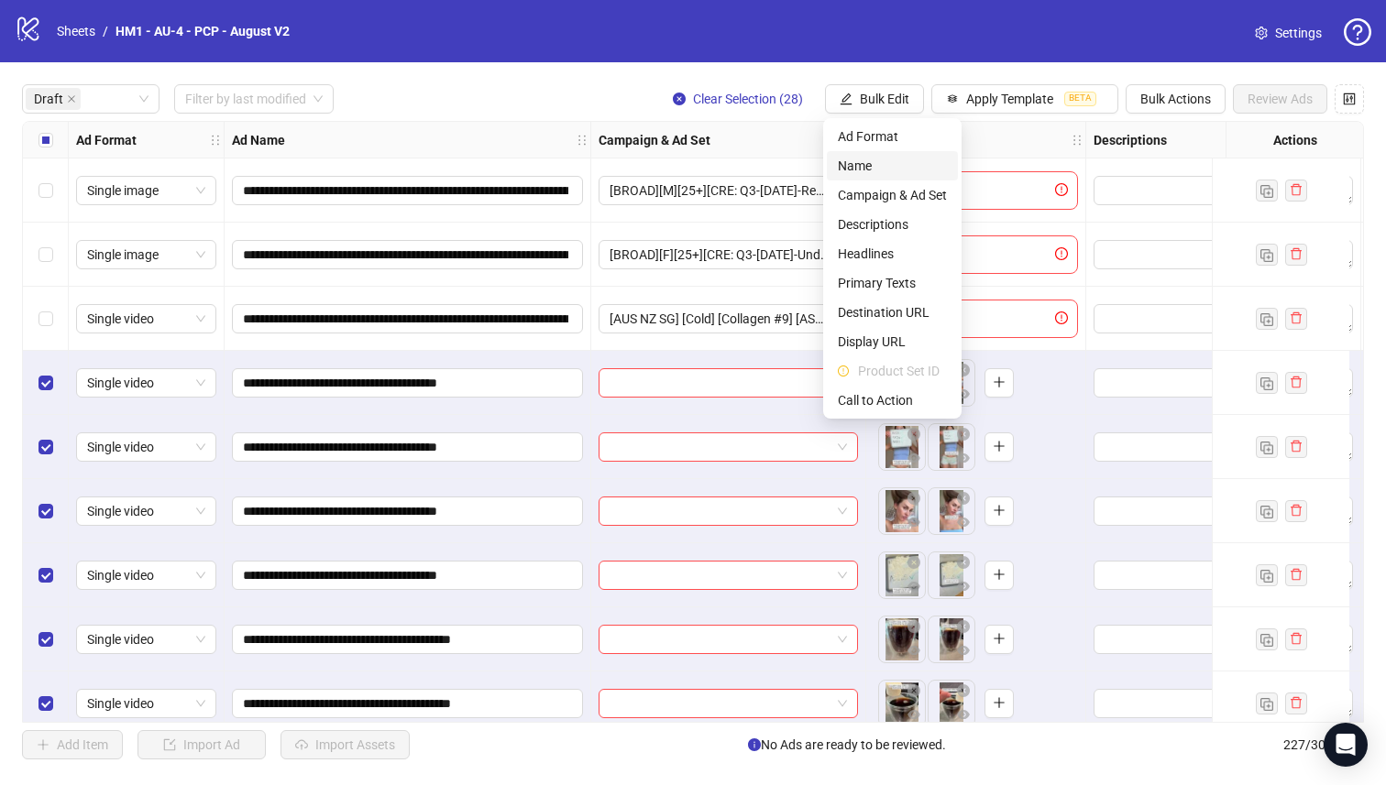
click at [855, 161] on span "Name" at bounding box center [892, 166] width 109 height 20
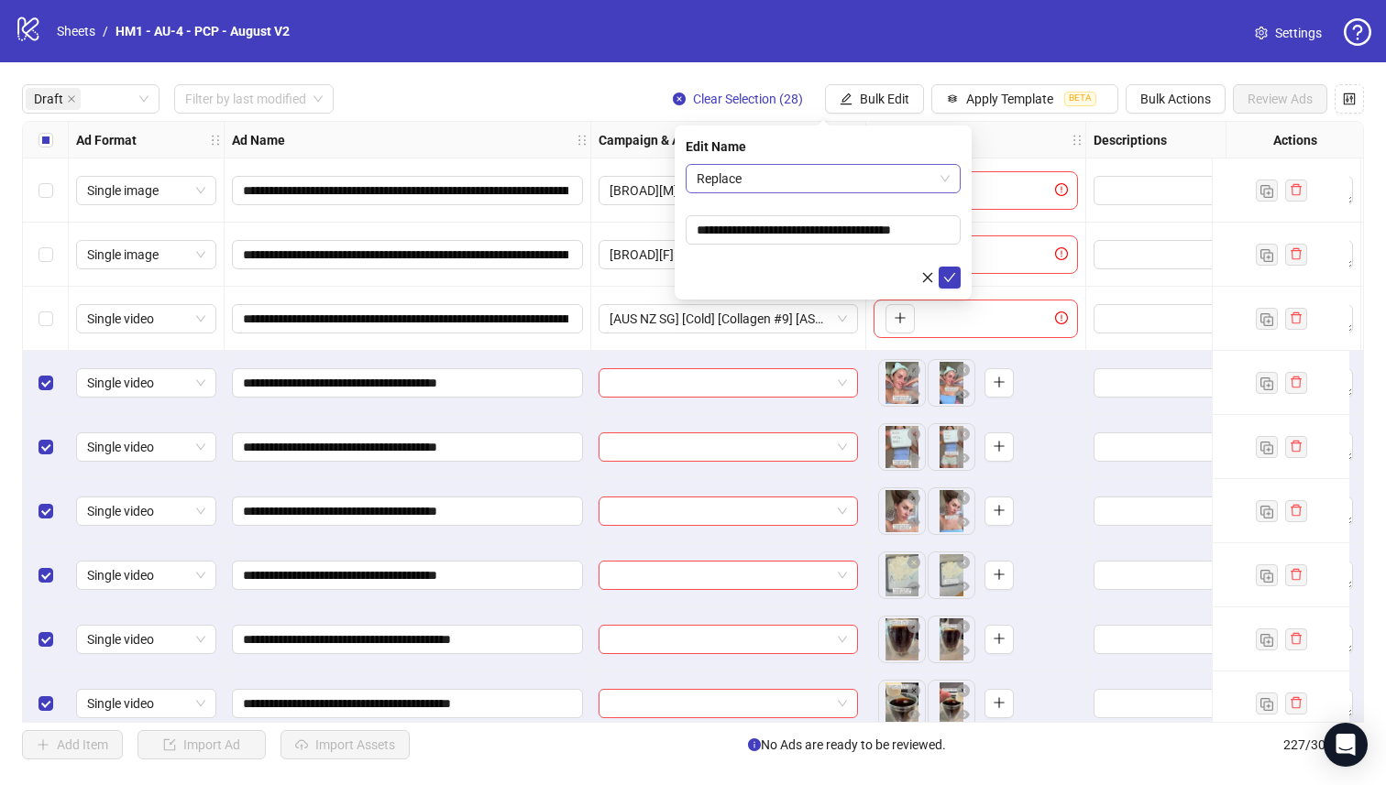
click at [720, 184] on span "Replace" at bounding box center [822, 178] width 253 height 27
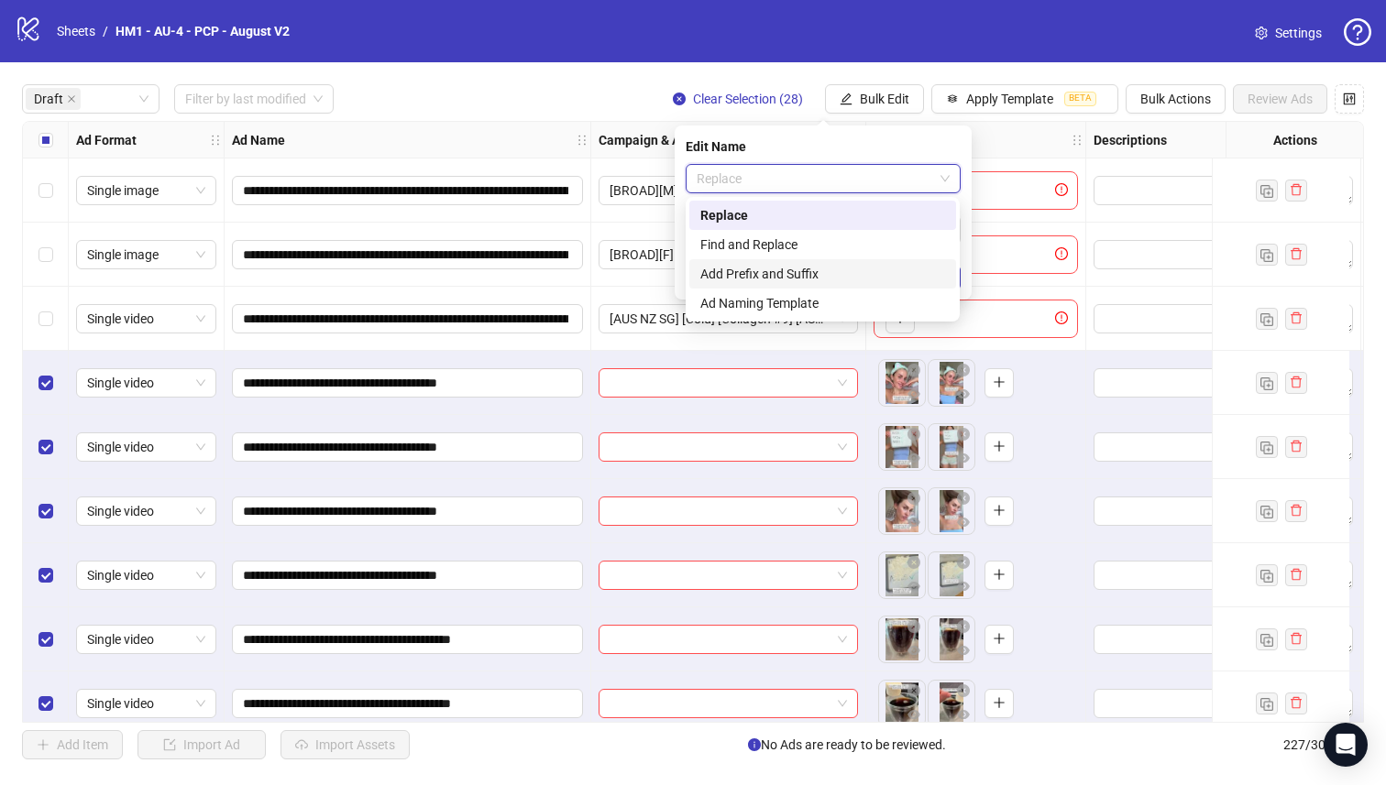
click at [778, 285] on div "Add Prefix and Suffix" at bounding box center [822, 273] width 267 height 29
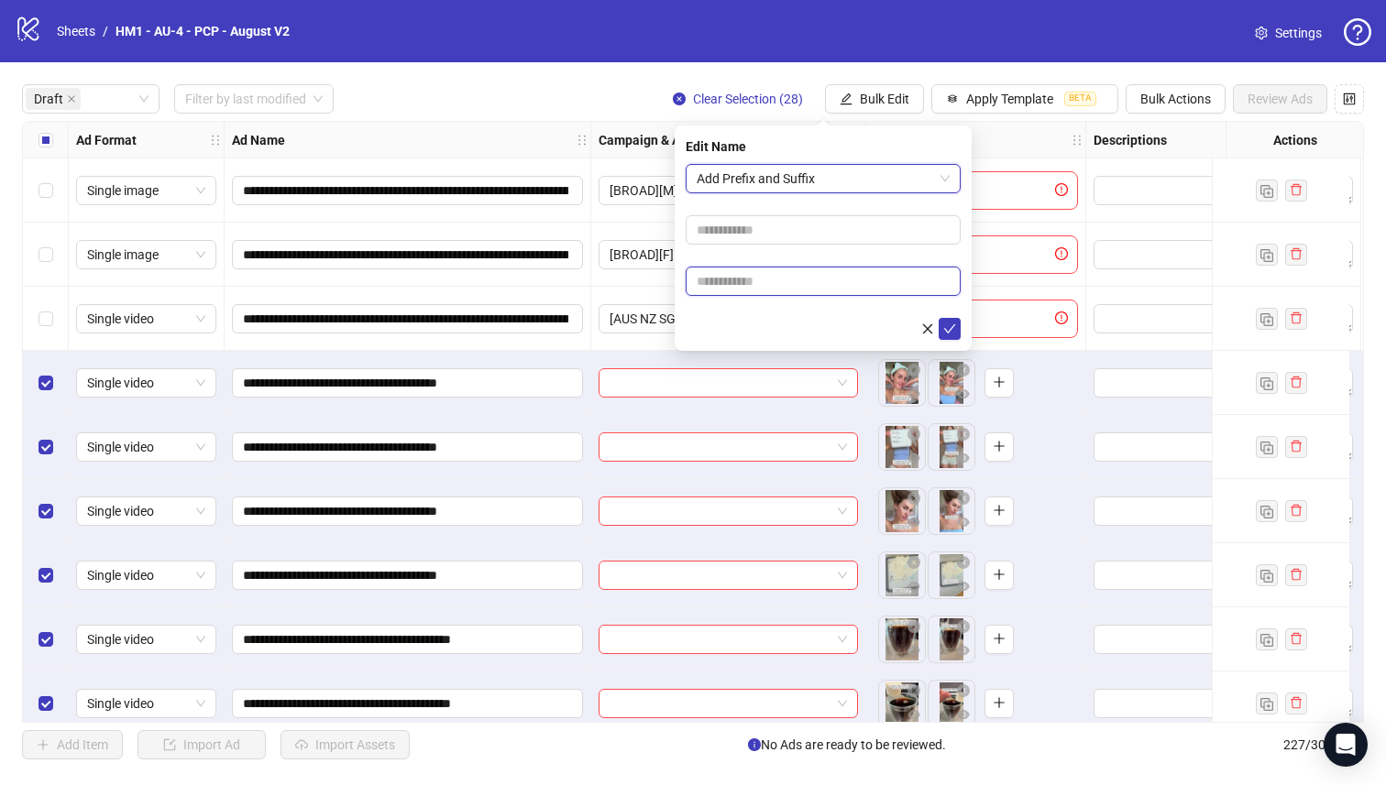
drag, startPoint x: 746, startPoint y: 280, endPoint x: 752, endPoint y: 261, distance: 20.3
click at [747, 280] on input "text" at bounding box center [822, 281] width 275 height 29
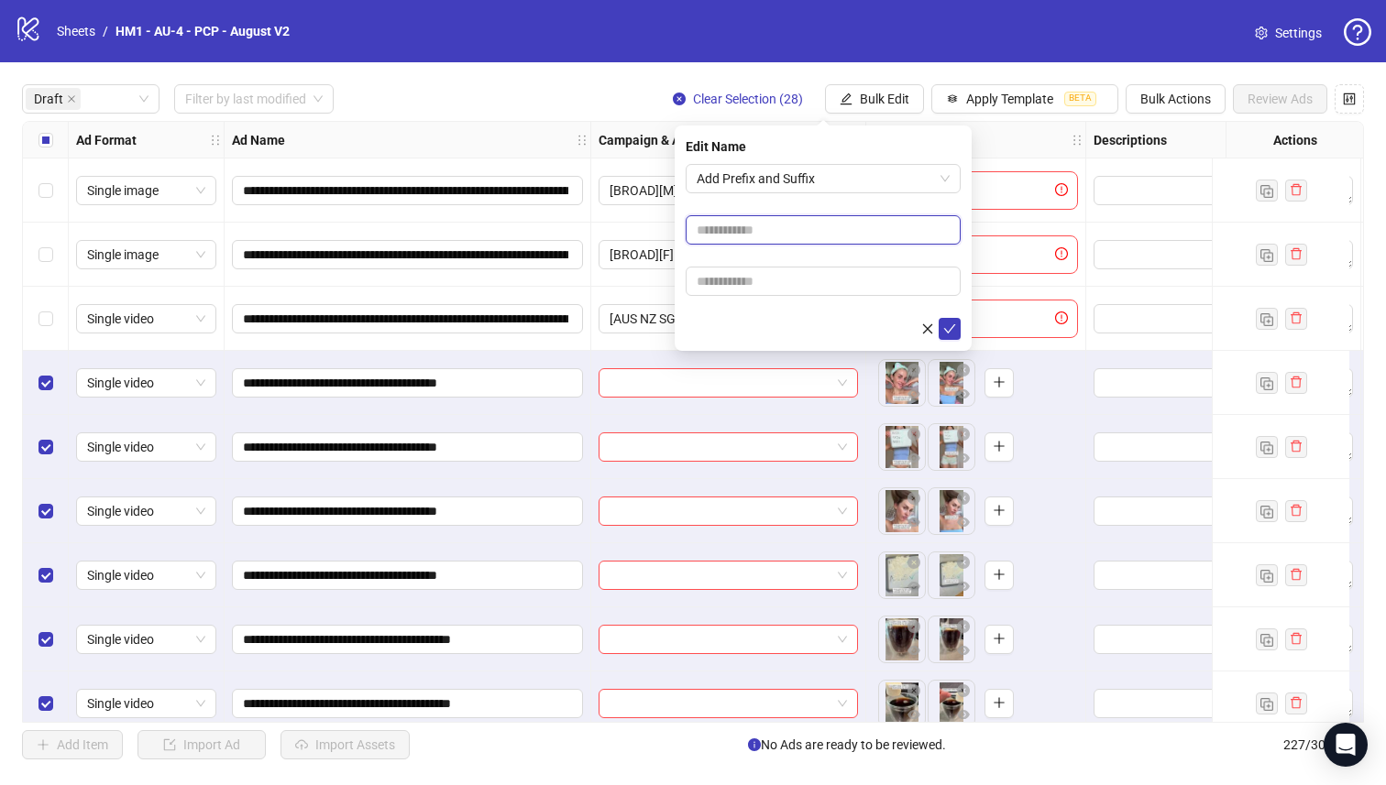
click at [753, 233] on input "text" at bounding box center [822, 229] width 275 height 29
drag, startPoint x: 812, startPoint y: 232, endPoint x: 785, endPoint y: 235, distance: 26.7
click at [785, 235] on input "**********" at bounding box center [822, 229] width 275 height 29
type input "**********"
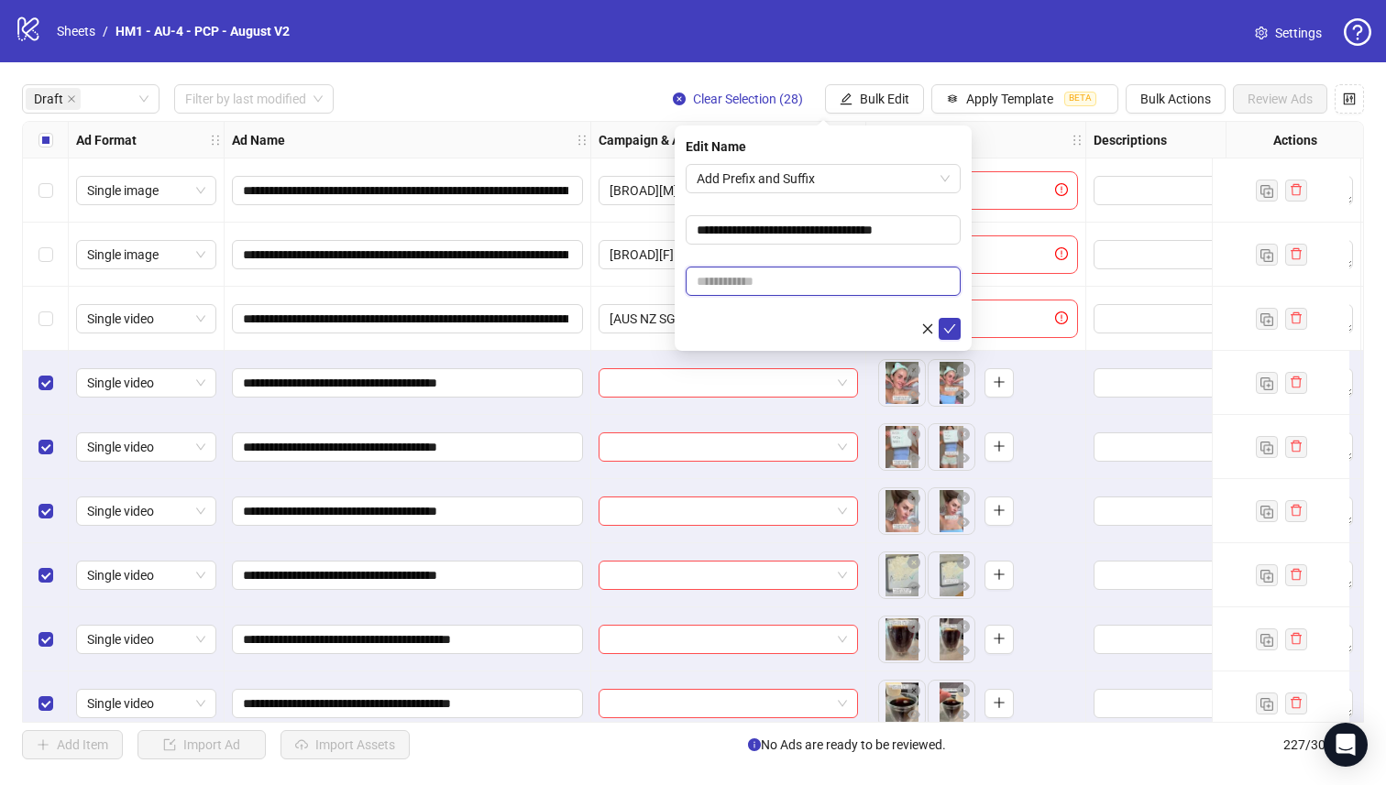
click at [724, 269] on input "text" at bounding box center [822, 281] width 275 height 29
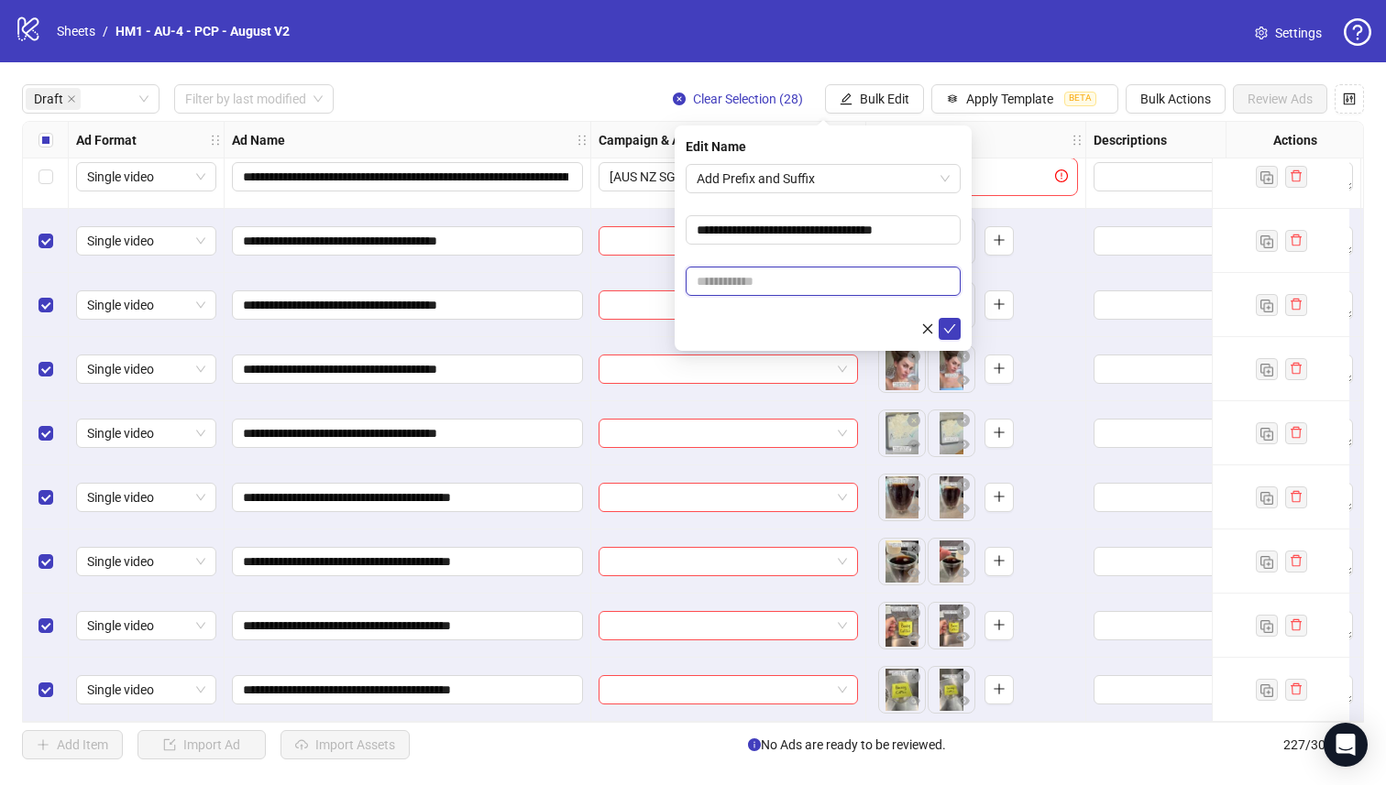
paste input "**********"
type input "**********"
click at [943, 323] on icon "check" at bounding box center [949, 329] width 13 height 13
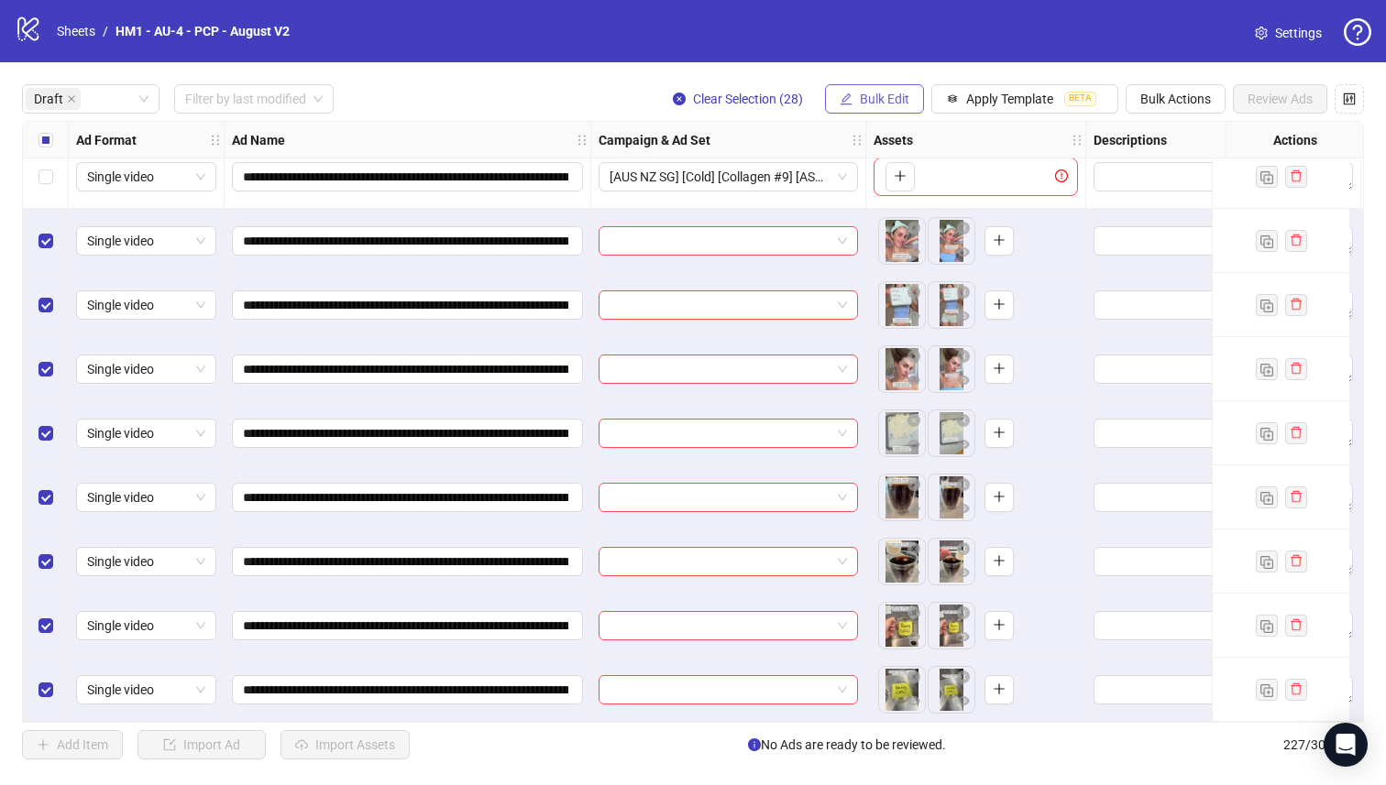
click at [855, 100] on button "Bulk Edit" at bounding box center [874, 98] width 99 height 29
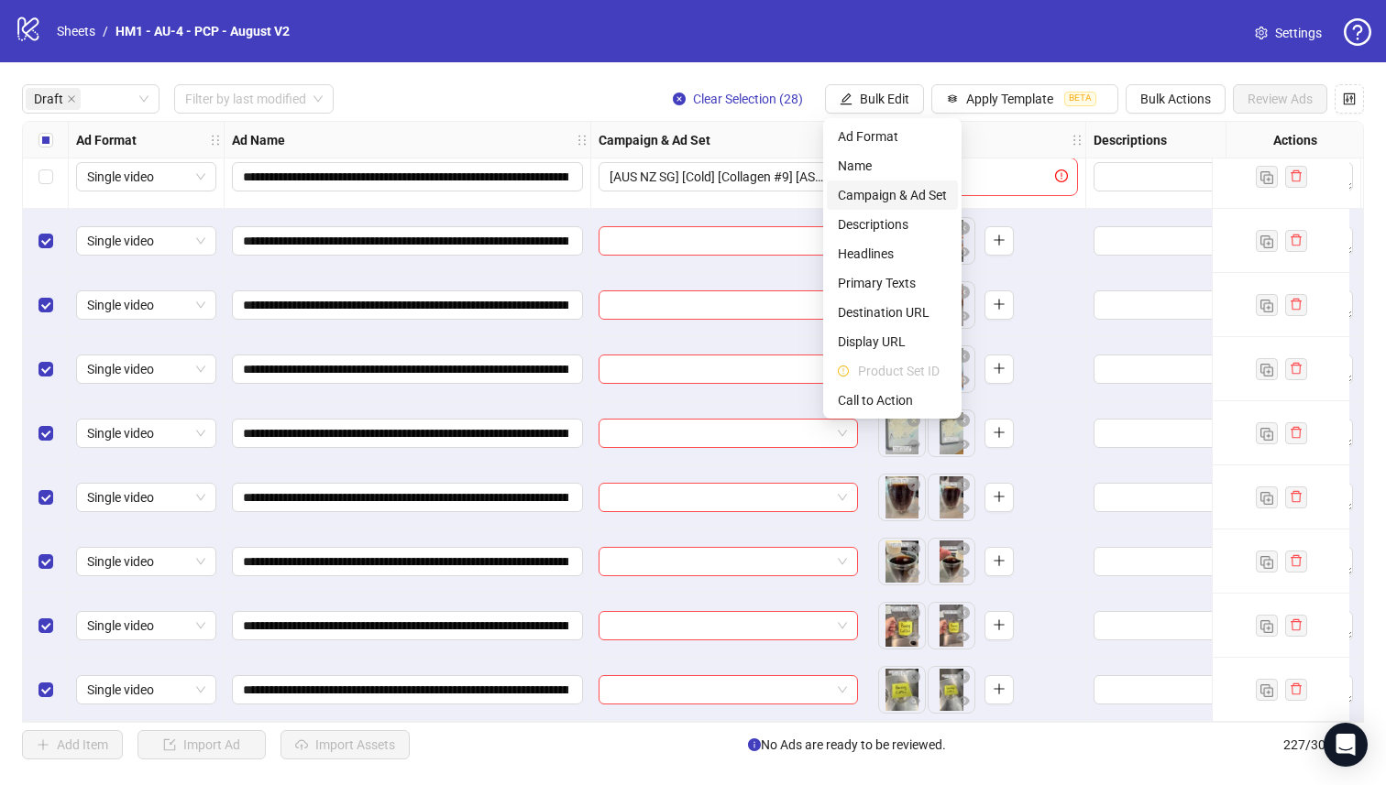
click at [931, 198] on span "Campaign & Ad Set" at bounding box center [892, 195] width 109 height 20
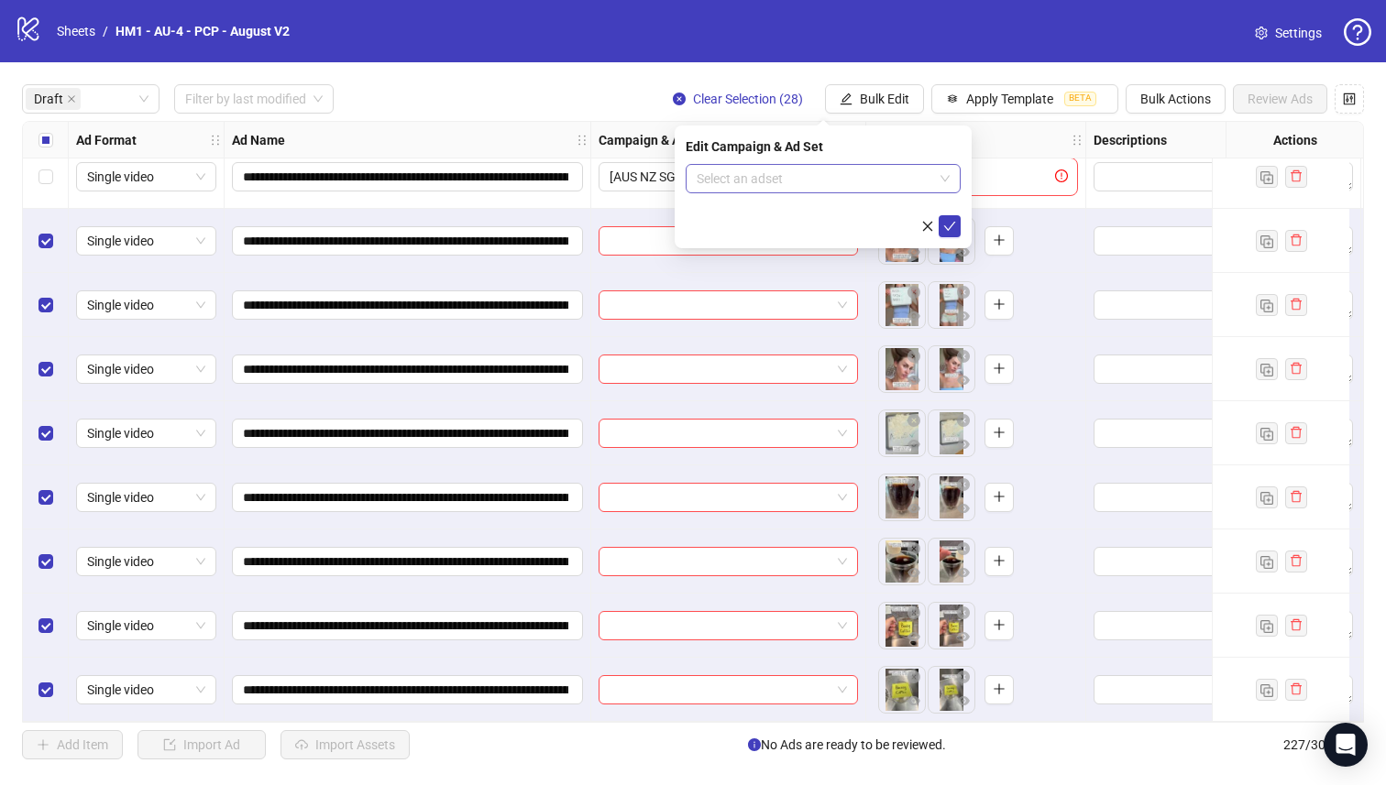
click at [860, 182] on input "search" at bounding box center [814, 178] width 236 height 27
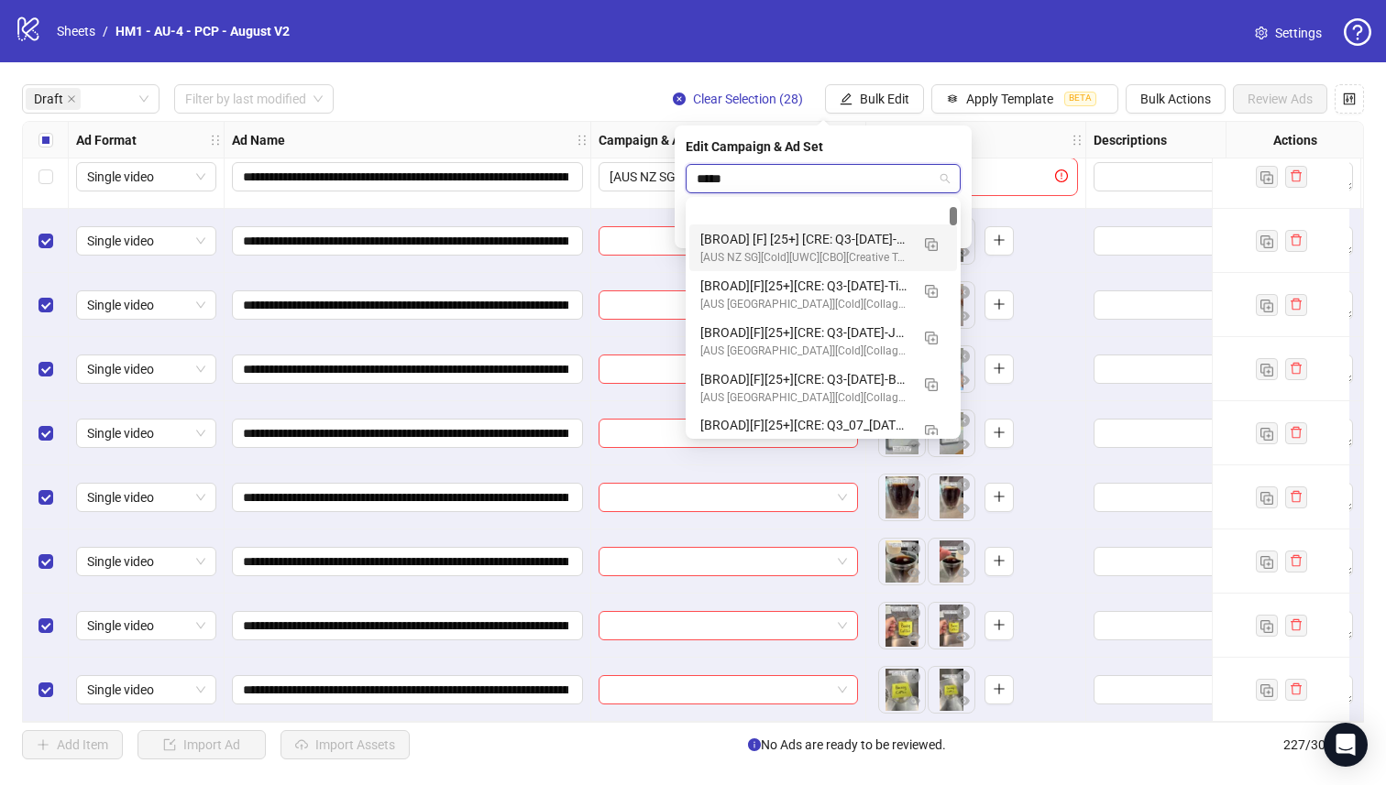
scroll to position [86, 0]
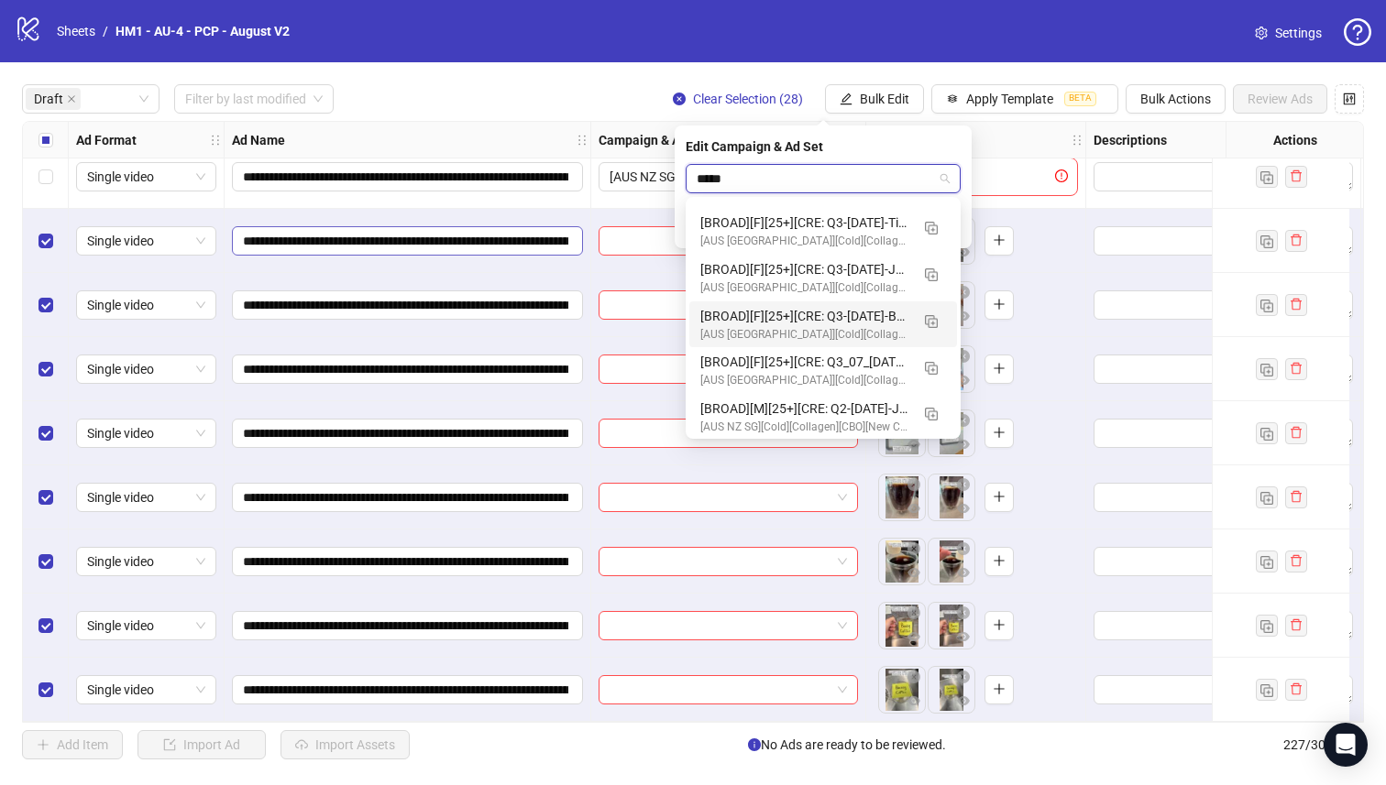
type input "*****"
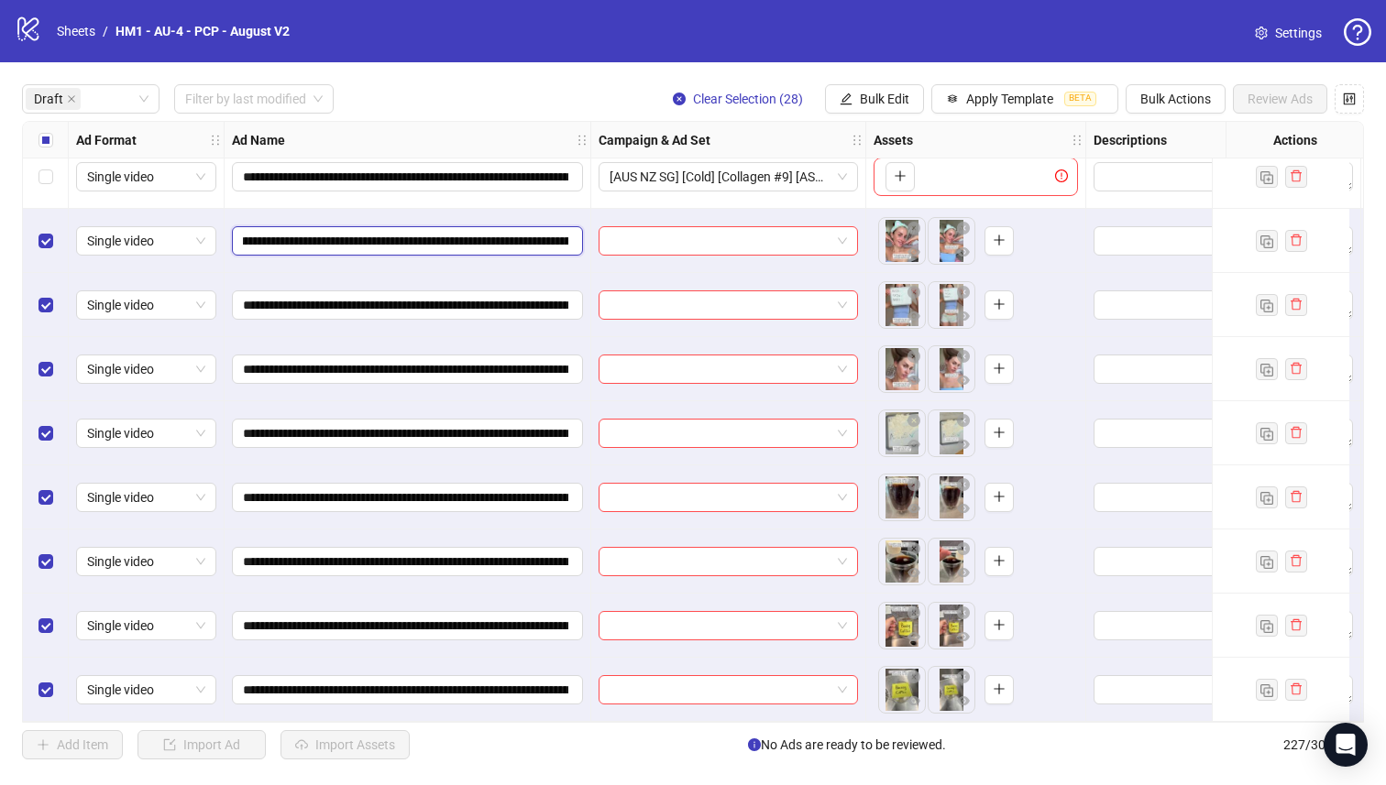
scroll to position [0, 265]
drag, startPoint x: 460, startPoint y: 244, endPoint x: 422, endPoint y: 241, distance: 37.7
click at [422, 241] on input "**********" at bounding box center [405, 241] width 325 height 20
click at [882, 99] on span "Bulk Edit" at bounding box center [884, 99] width 49 height 15
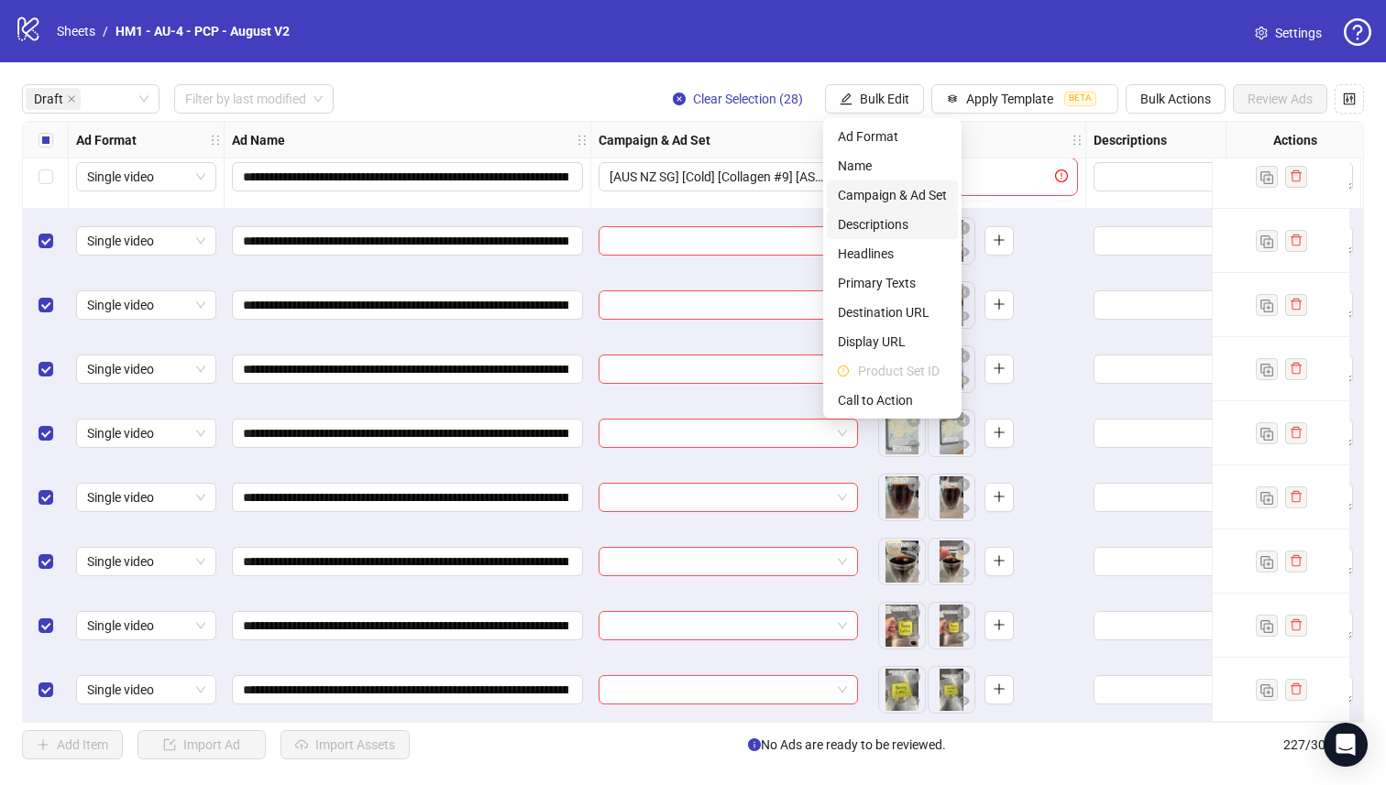
click at [896, 201] on span "Campaign & Ad Set" at bounding box center [892, 195] width 109 height 20
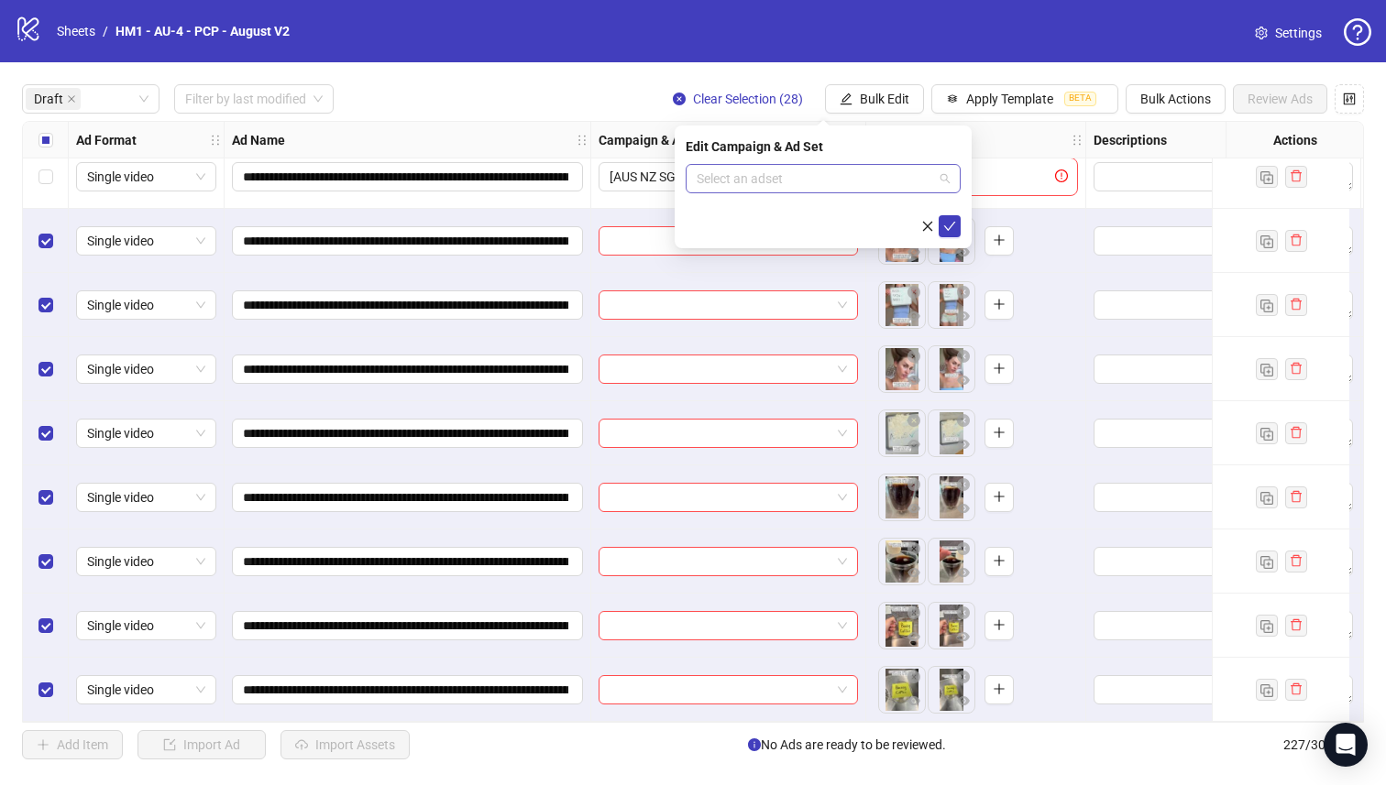
click at [893, 184] on input "search" at bounding box center [814, 178] width 236 height 27
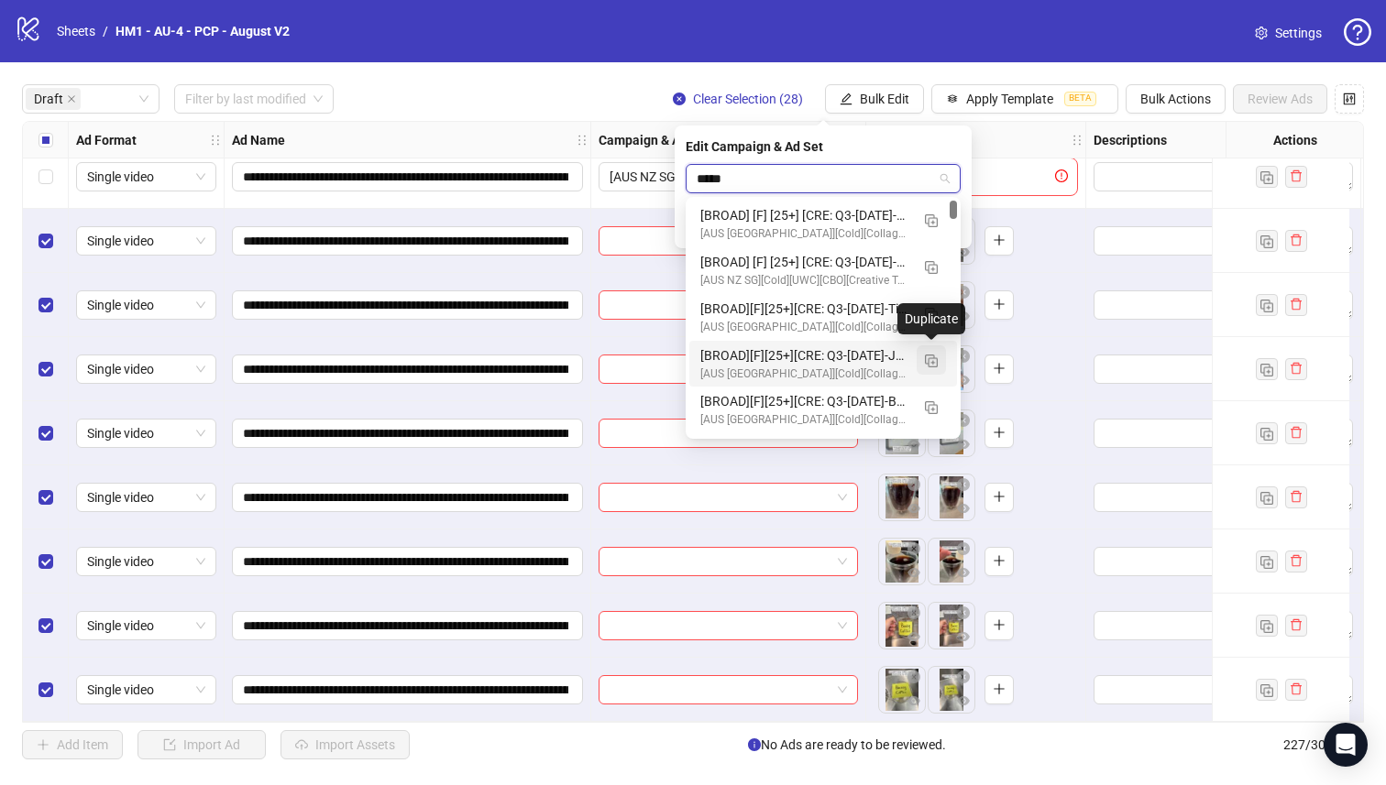
click at [927, 367] on img "button" at bounding box center [931, 361] width 13 height 13
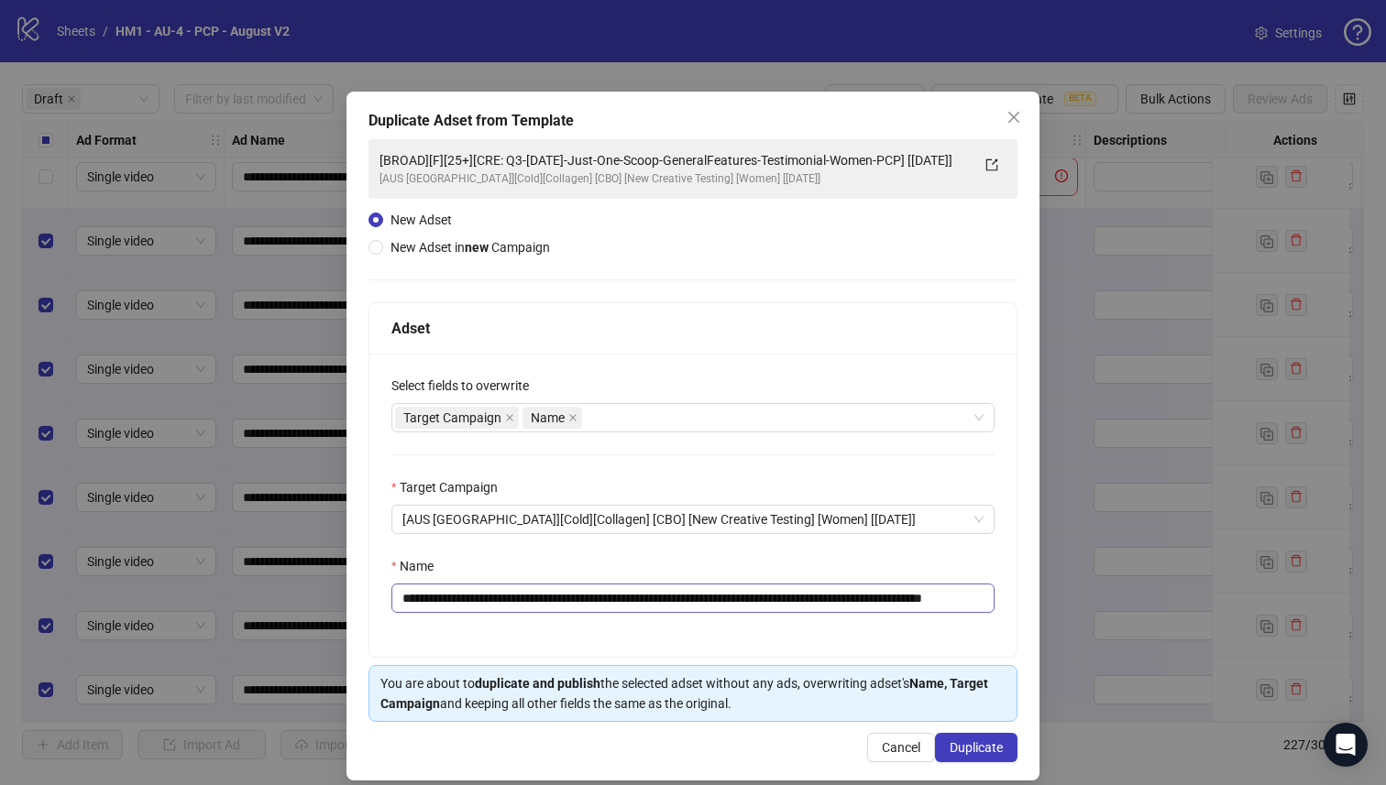
type input "*****"
drag, startPoint x: 930, startPoint y: 597, endPoint x: 525, endPoint y: 598, distance: 405.0
click at [525, 598] on input "**********" at bounding box center [692, 598] width 603 height 29
paste input "text"
click at [774, 603] on input "**********" at bounding box center [692, 598] width 603 height 29
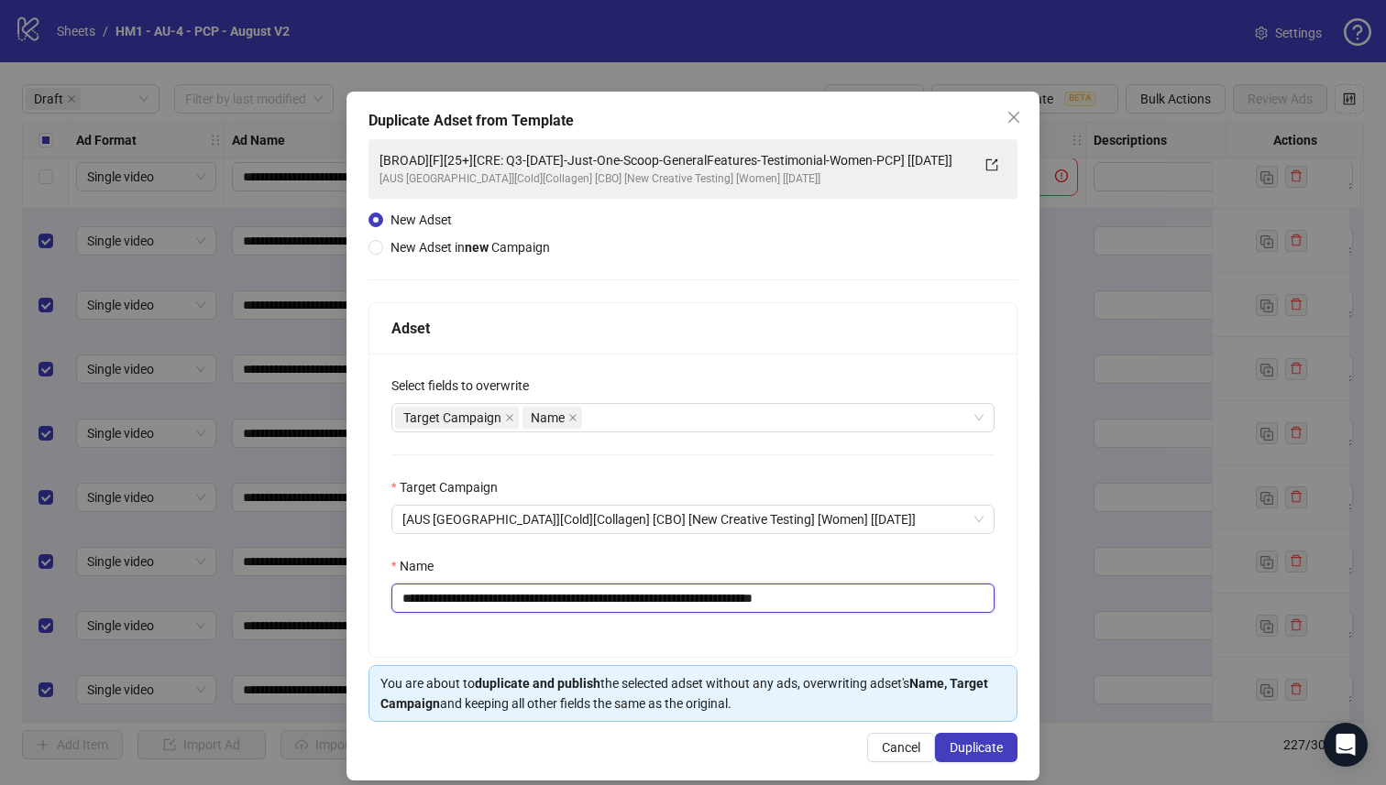
click at [448, 600] on input "**********" at bounding box center [692, 598] width 603 height 29
click at [463, 597] on input "**********" at bounding box center [692, 598] width 603 height 29
drag, startPoint x: 485, startPoint y: 600, endPoint x: 472, endPoint y: 598, distance: 13.0
click at [472, 598] on input "**********" at bounding box center [692, 598] width 603 height 29
type input "**********"
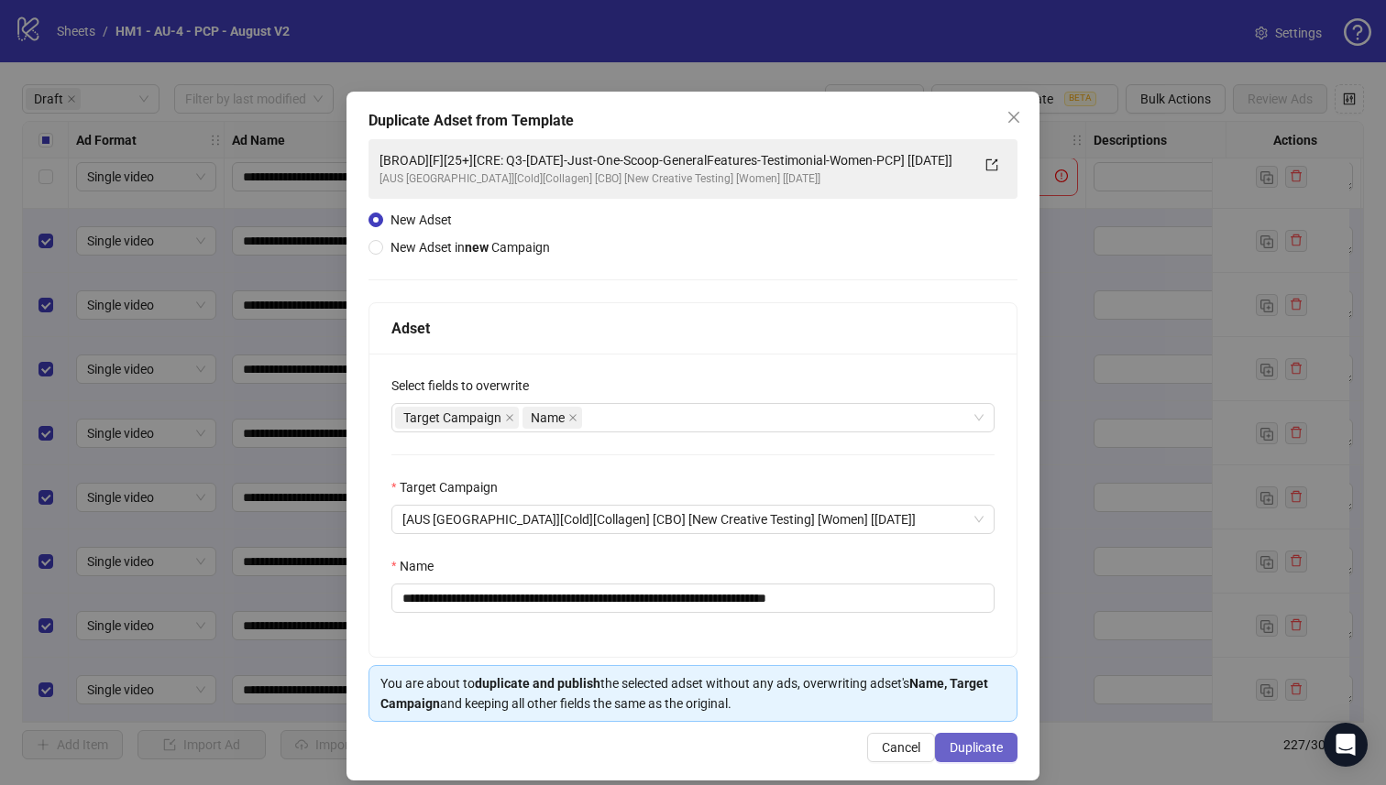
click at [987, 753] on span "Duplicate" at bounding box center [975, 747] width 53 height 15
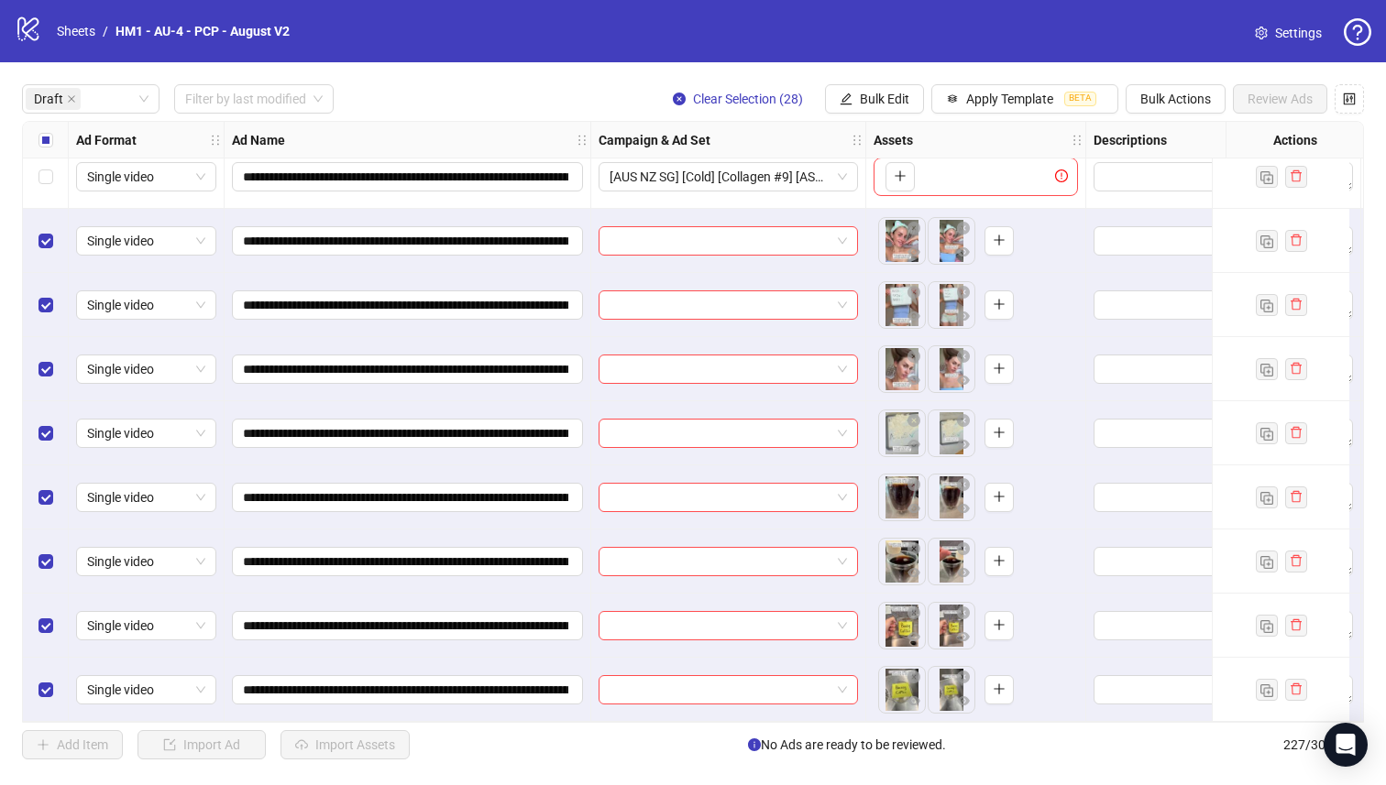
click at [35, 128] on div "Select all rows" at bounding box center [46, 140] width 46 height 37
click at [35, 131] on div "Select all rows" at bounding box center [46, 140] width 46 height 37
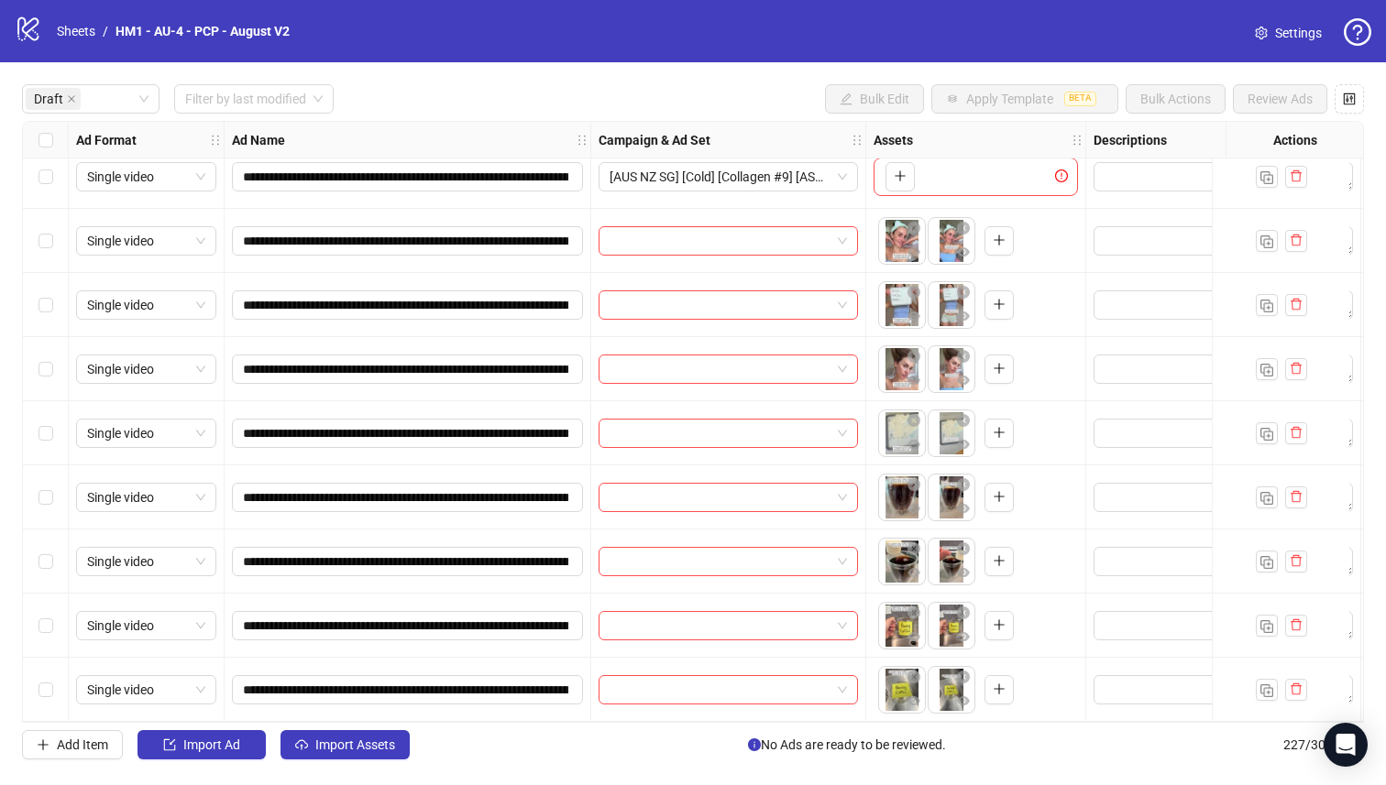
click at [49, 440] on label "Select row 7" at bounding box center [45, 433] width 15 height 20
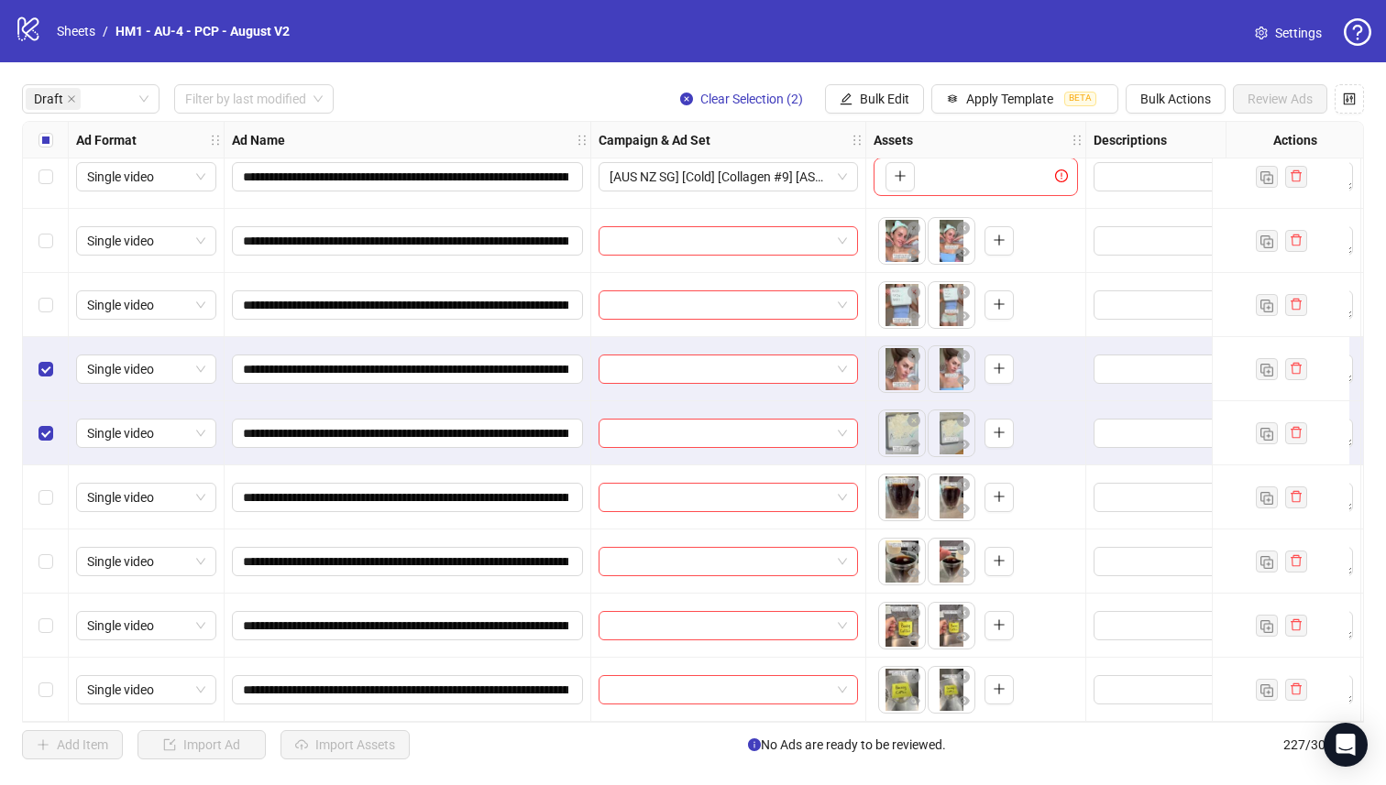
click at [51, 291] on div "Select row 5" at bounding box center [46, 305] width 46 height 64
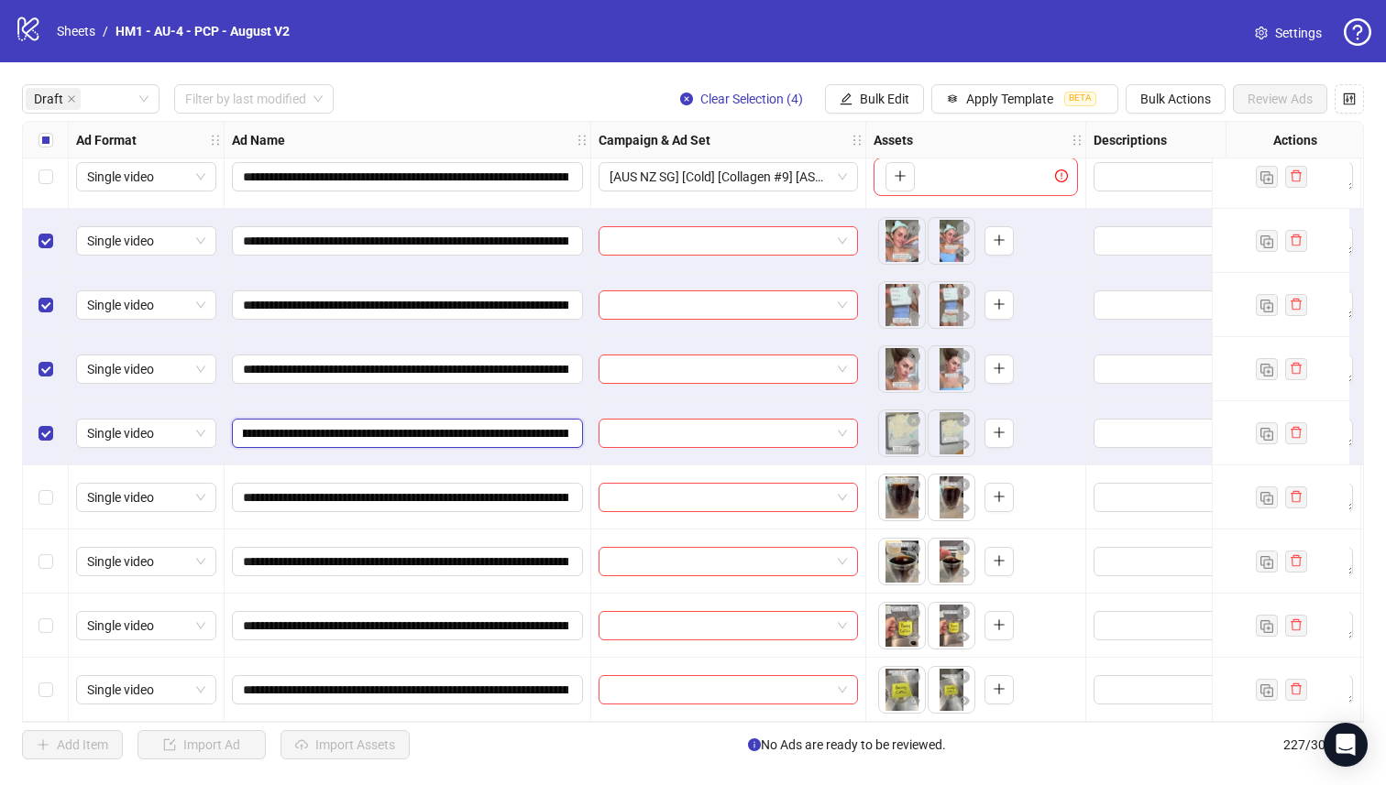
scroll to position [0, 377]
drag, startPoint x: 460, startPoint y: 434, endPoint x: 310, endPoint y: 432, distance: 150.3
click at [310, 432] on input "**********" at bounding box center [405, 433] width 325 height 20
click at [882, 94] on span "Bulk Edit" at bounding box center [884, 99] width 49 height 15
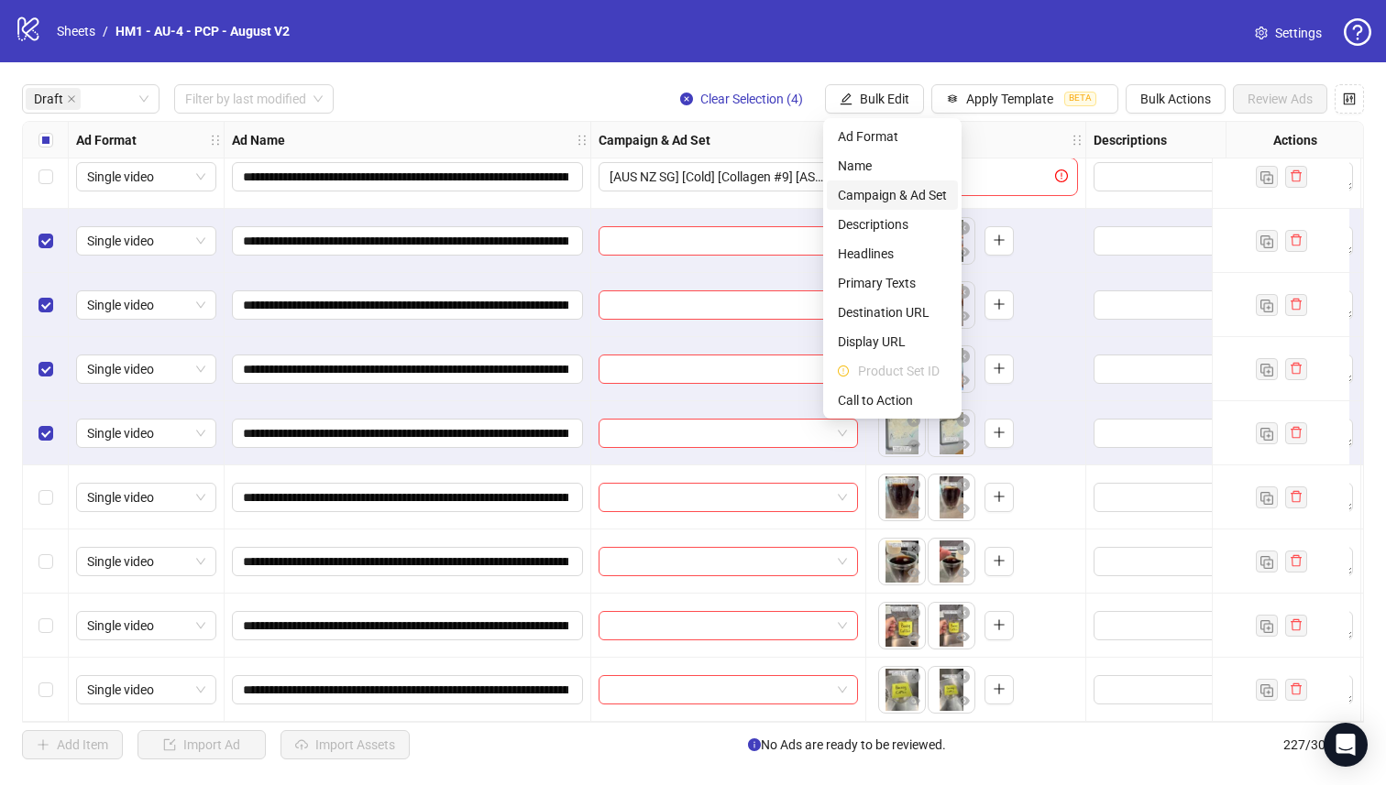
click at [893, 192] on span "Campaign & Ad Set" at bounding box center [892, 195] width 109 height 20
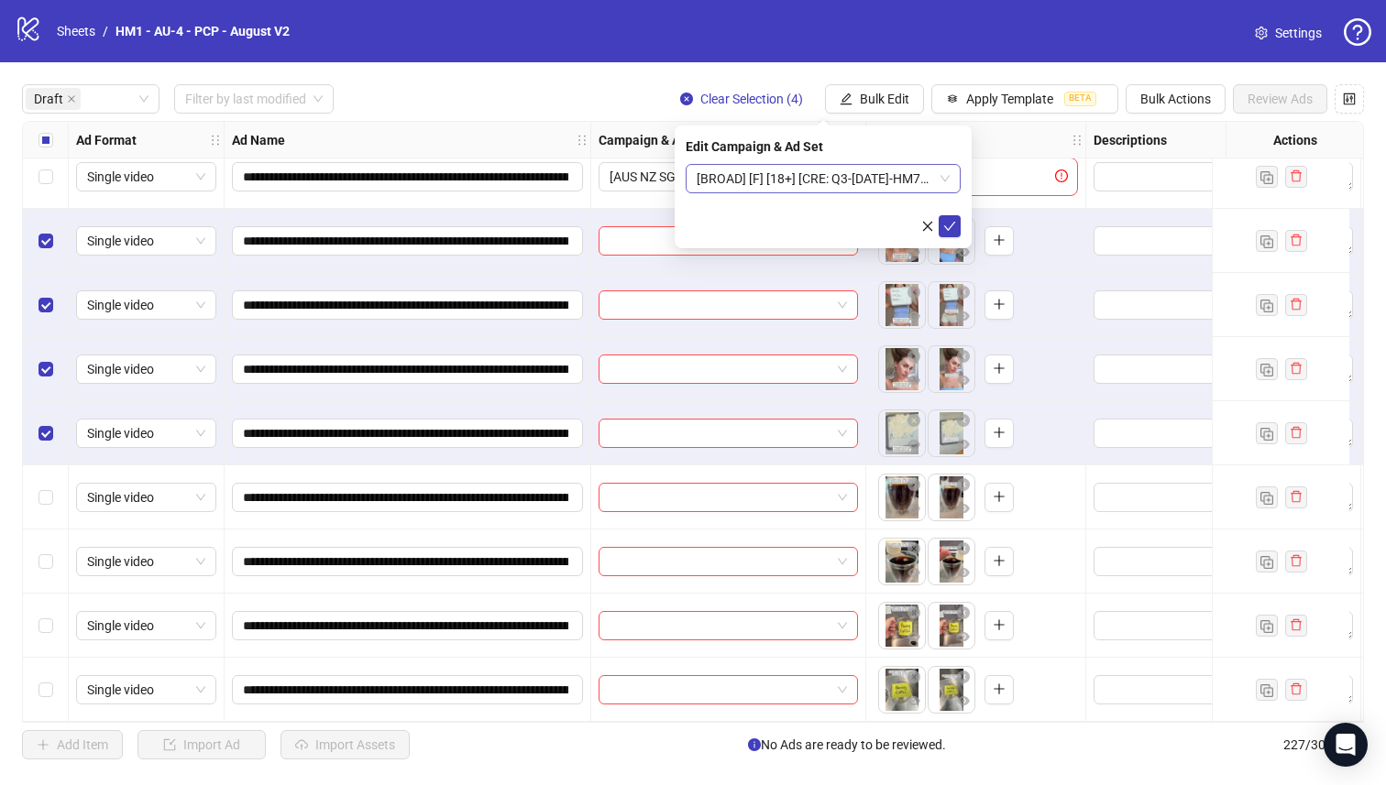
click at [849, 181] on span "[BROAD] [F] [18+] [CRE: Q3-[DATE]-HM78_SkinHealth-PCP] [[DATE]]" at bounding box center [822, 178] width 253 height 27
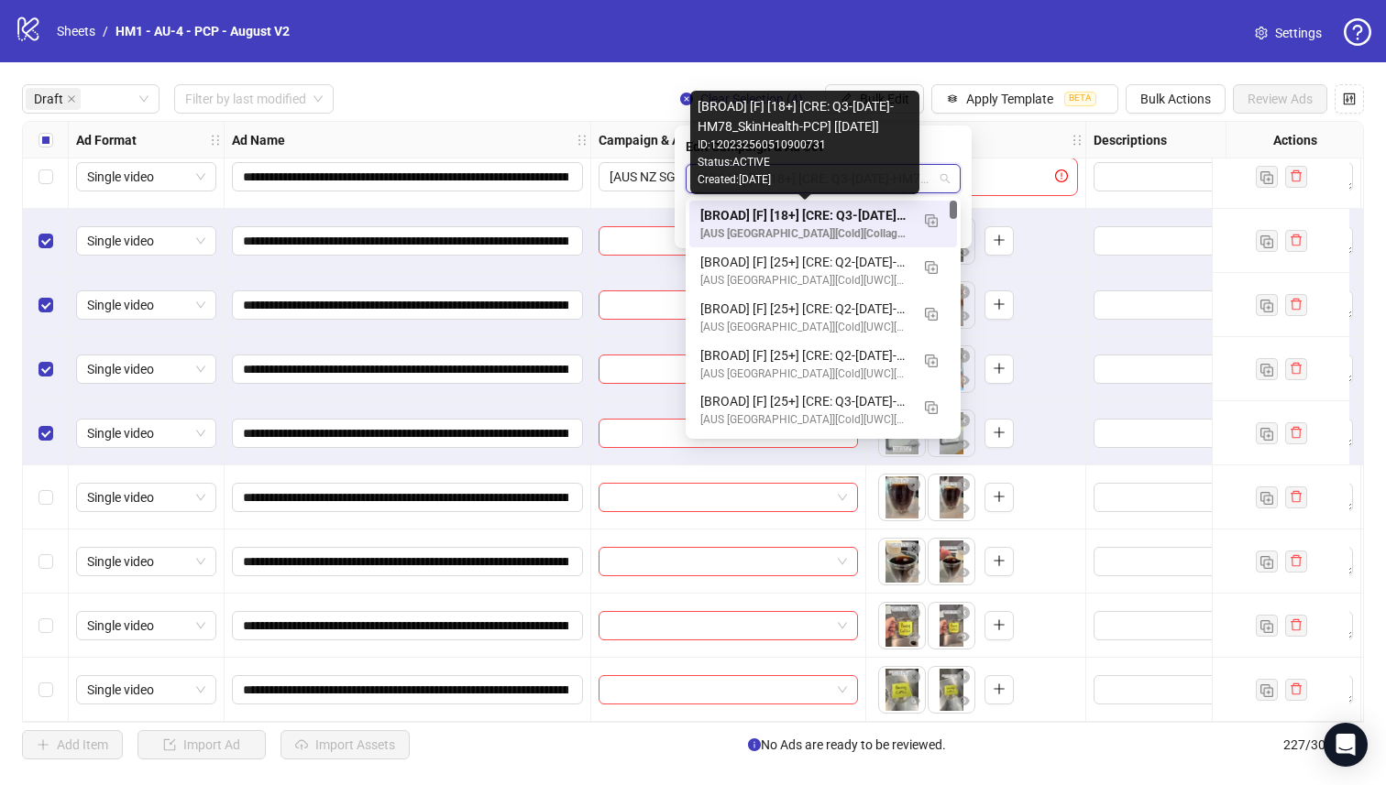
click at [864, 216] on div "[BROAD] [F] [18+] [CRE: Q3-[DATE]-HM78_SkinHealth-PCP] [[DATE]]" at bounding box center [804, 215] width 209 height 20
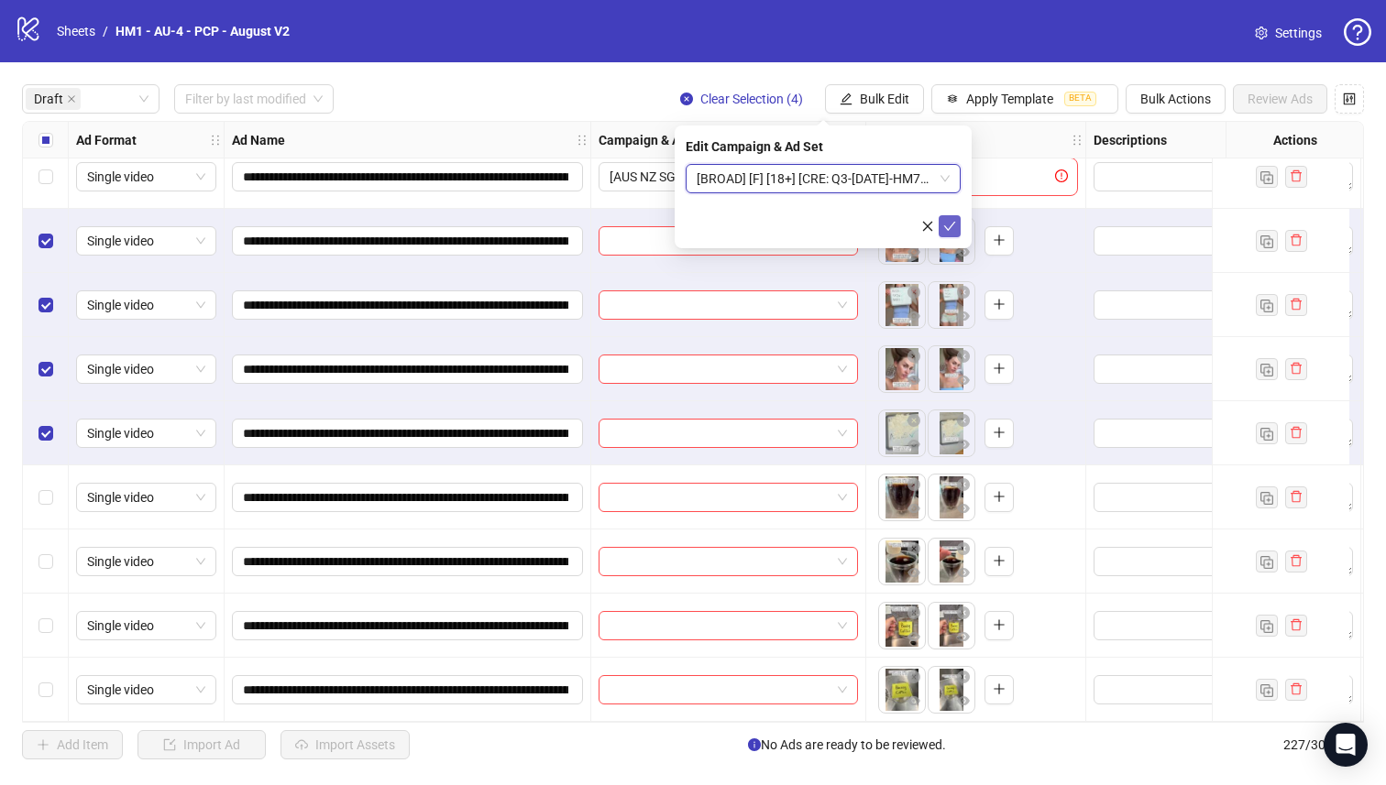
click at [948, 223] on icon "check" at bounding box center [949, 226] width 13 height 13
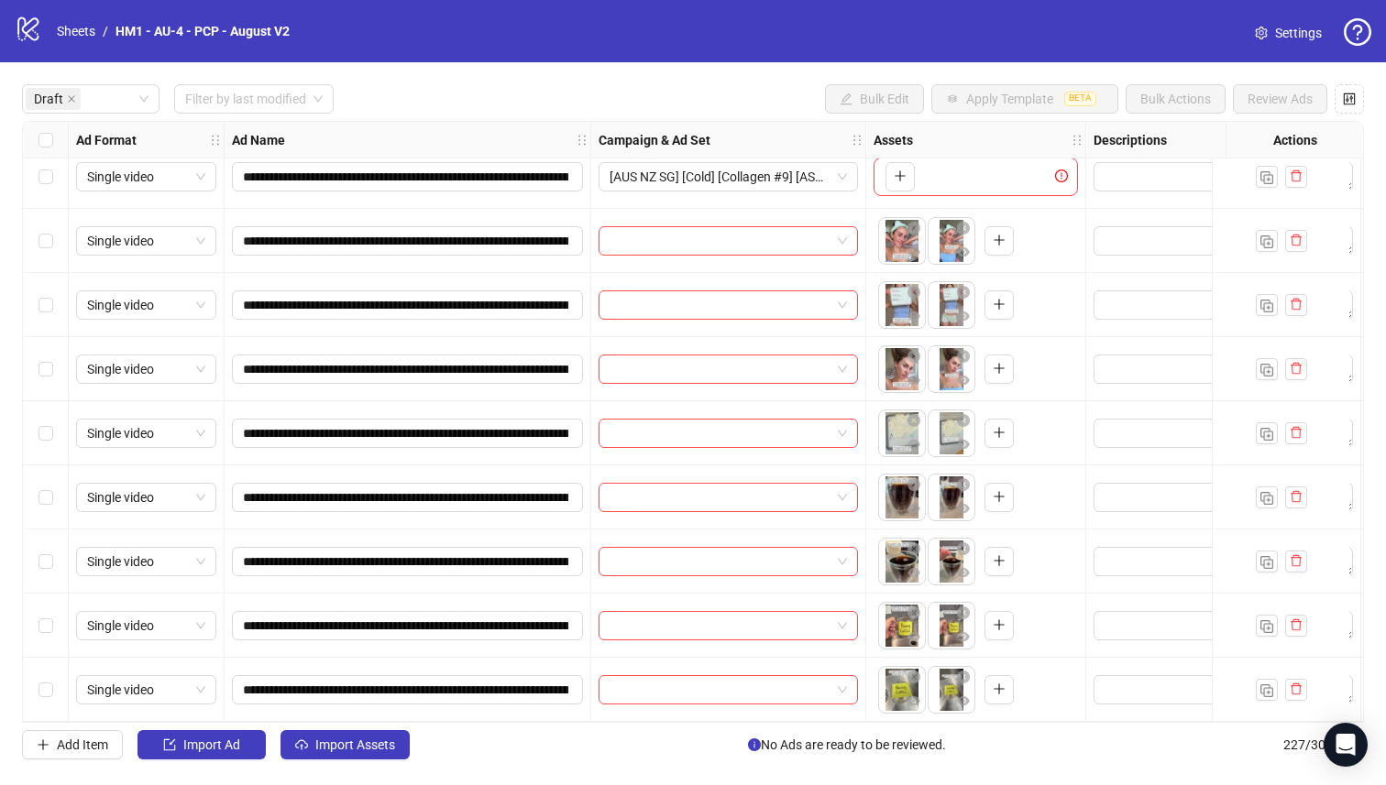
drag, startPoint x: 36, startPoint y: 438, endPoint x: 45, endPoint y: 388, distance: 51.2
click at [37, 438] on div "Select row 7" at bounding box center [46, 433] width 46 height 64
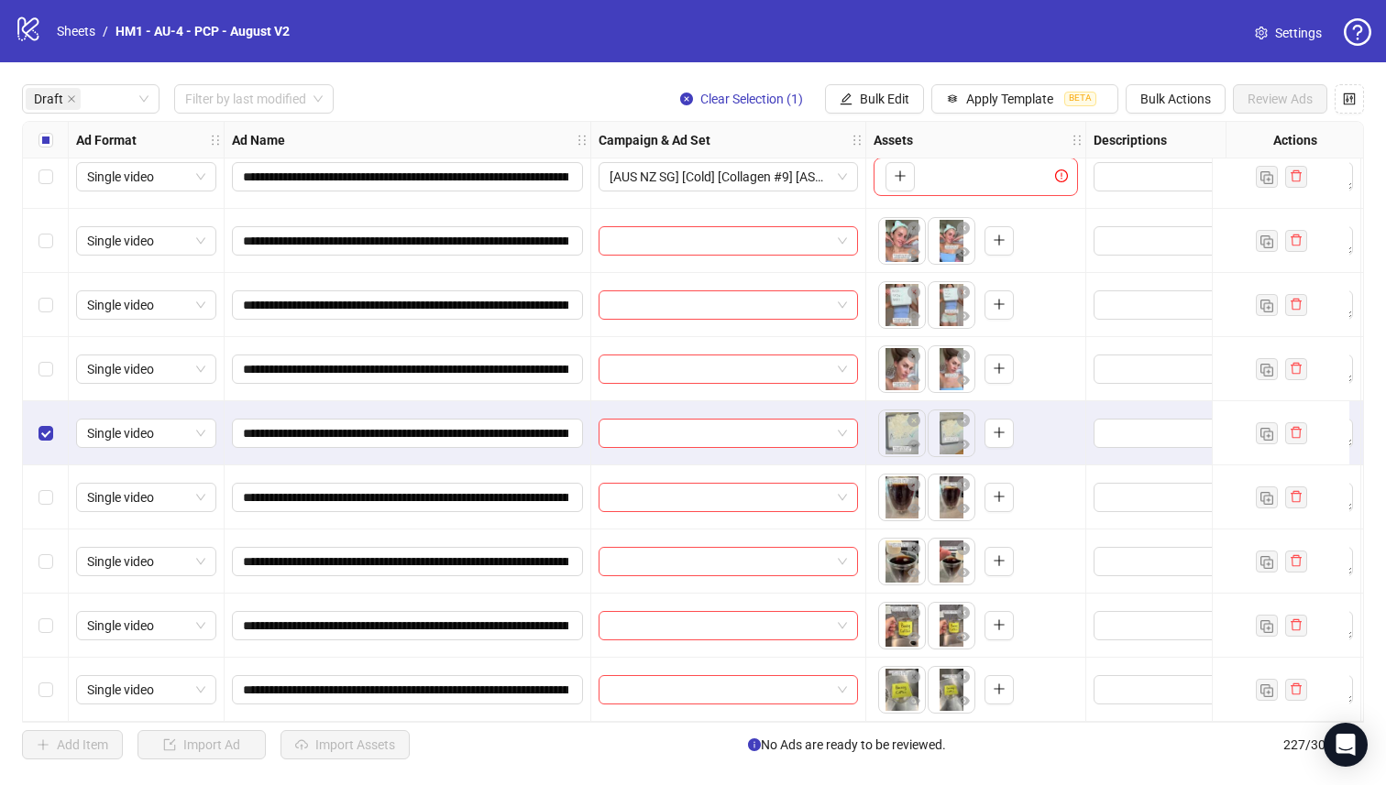
drag, startPoint x: 45, startPoint y: 388, endPoint x: 45, endPoint y: 333, distance: 55.0
click at [45, 387] on div "Select row 6" at bounding box center [46, 369] width 46 height 64
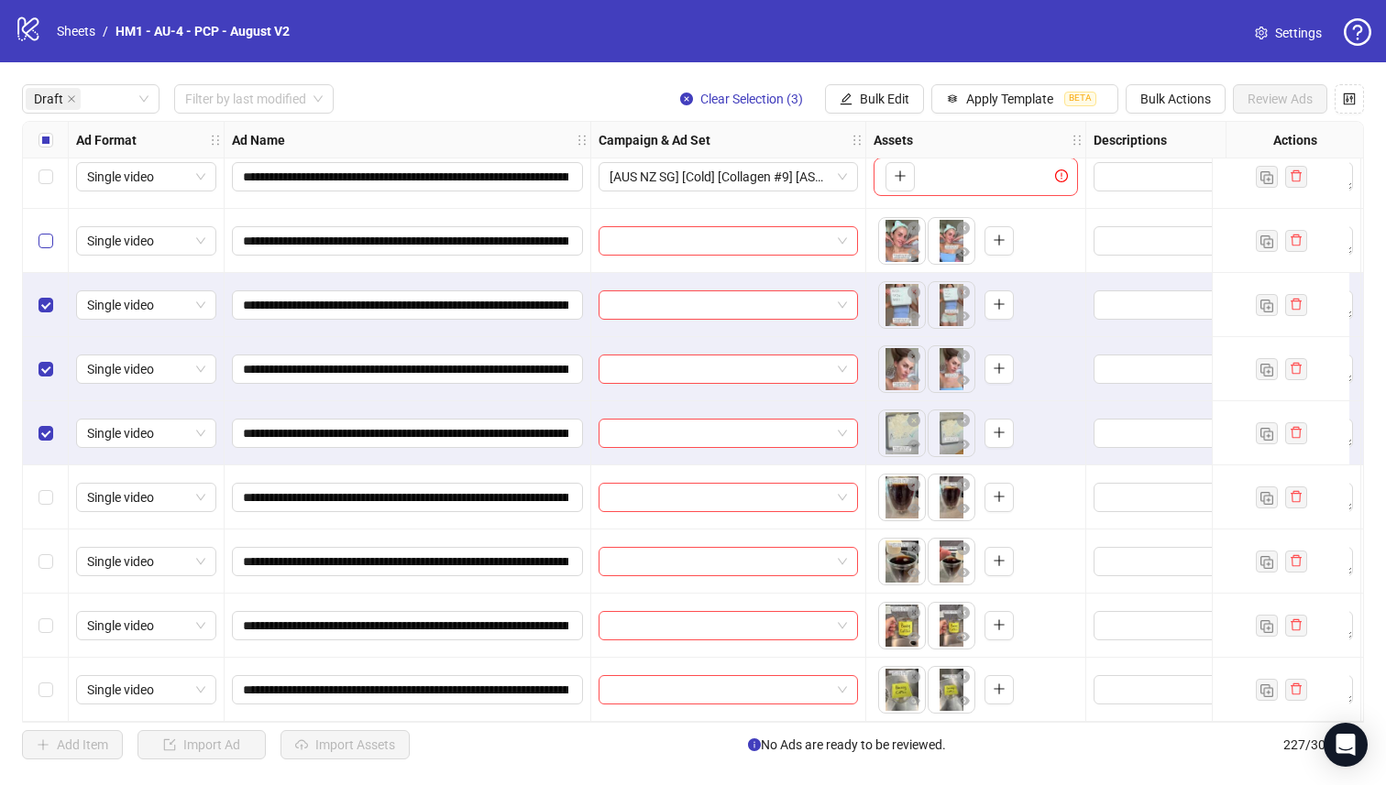
click at [51, 247] on label "Select row 4" at bounding box center [45, 241] width 15 height 20
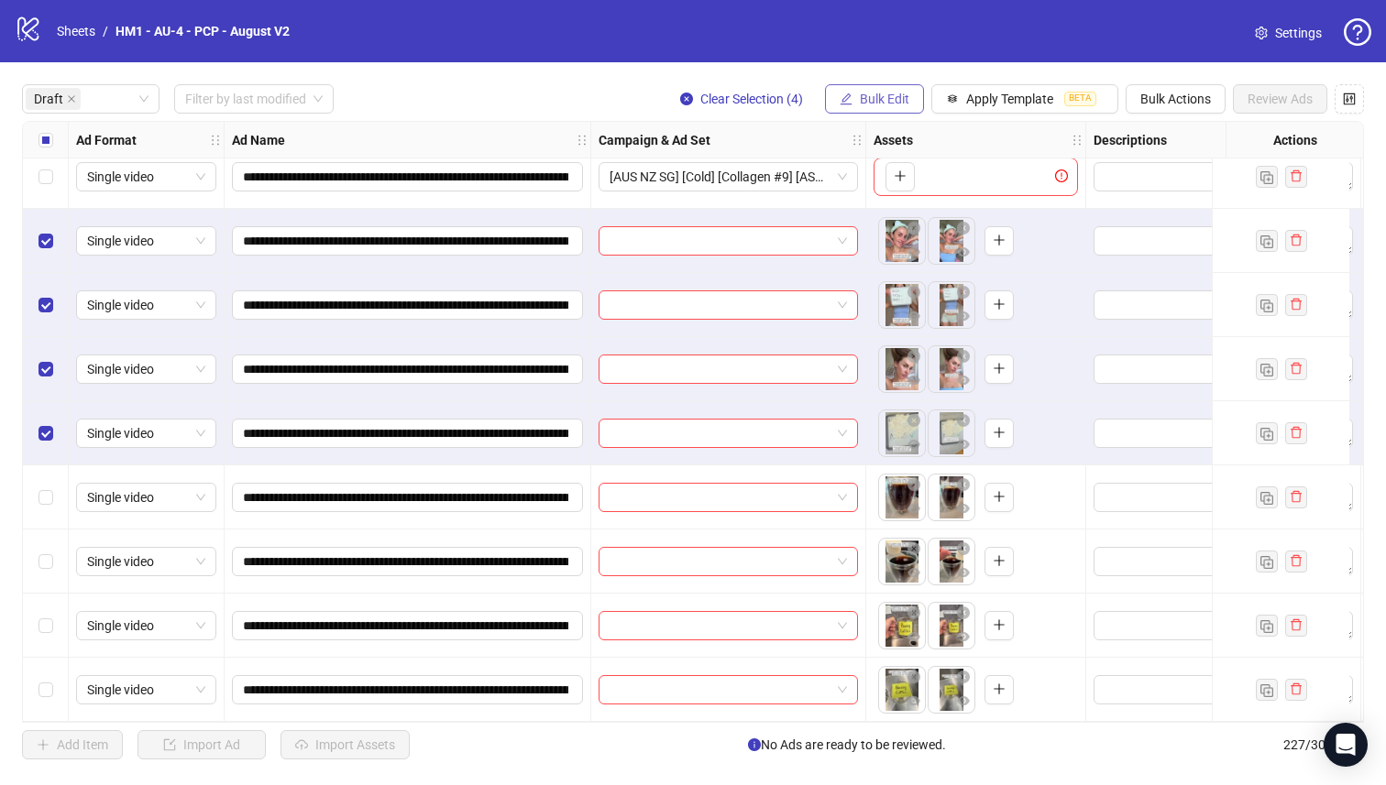
click at [872, 103] on span "Bulk Edit" at bounding box center [884, 99] width 49 height 15
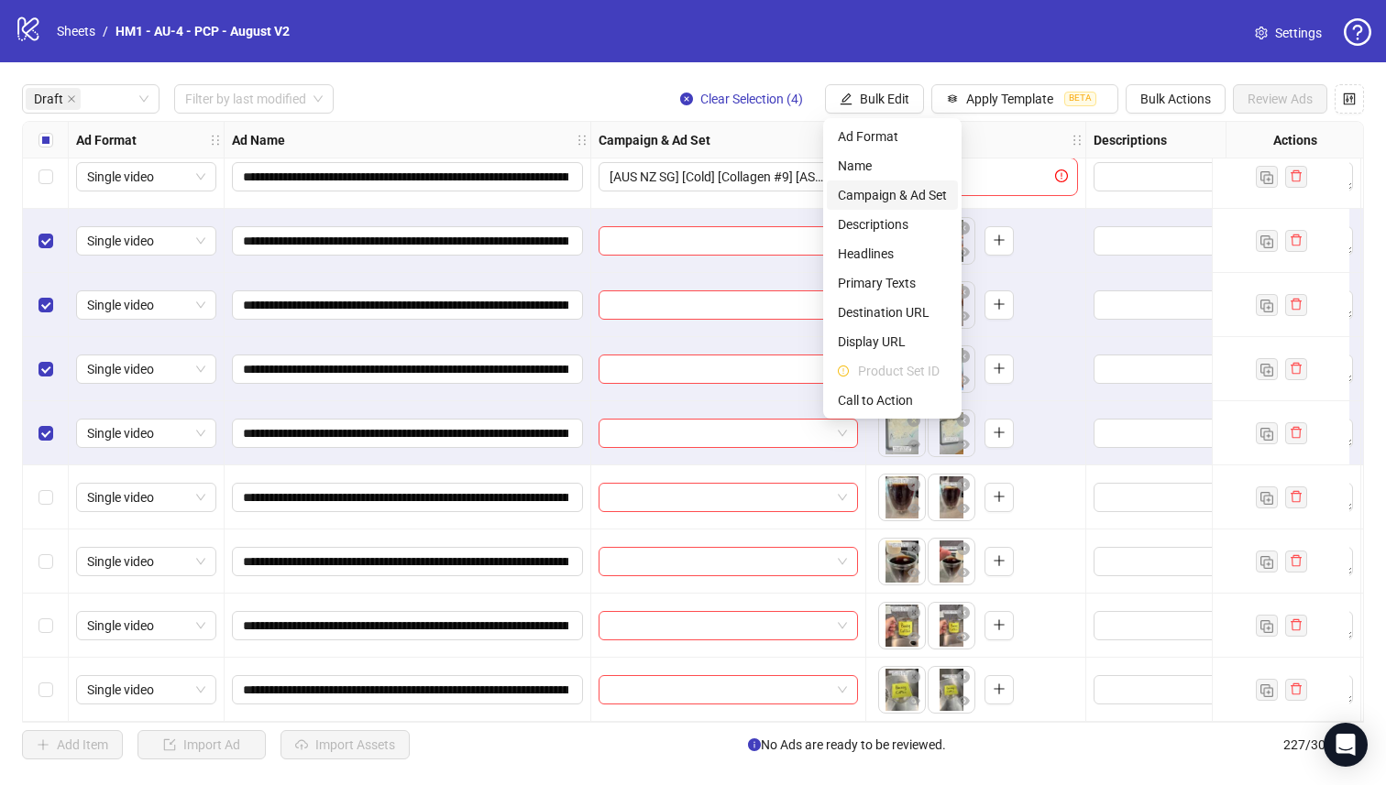
click at [882, 196] on span "Campaign & Ad Set" at bounding box center [892, 195] width 109 height 20
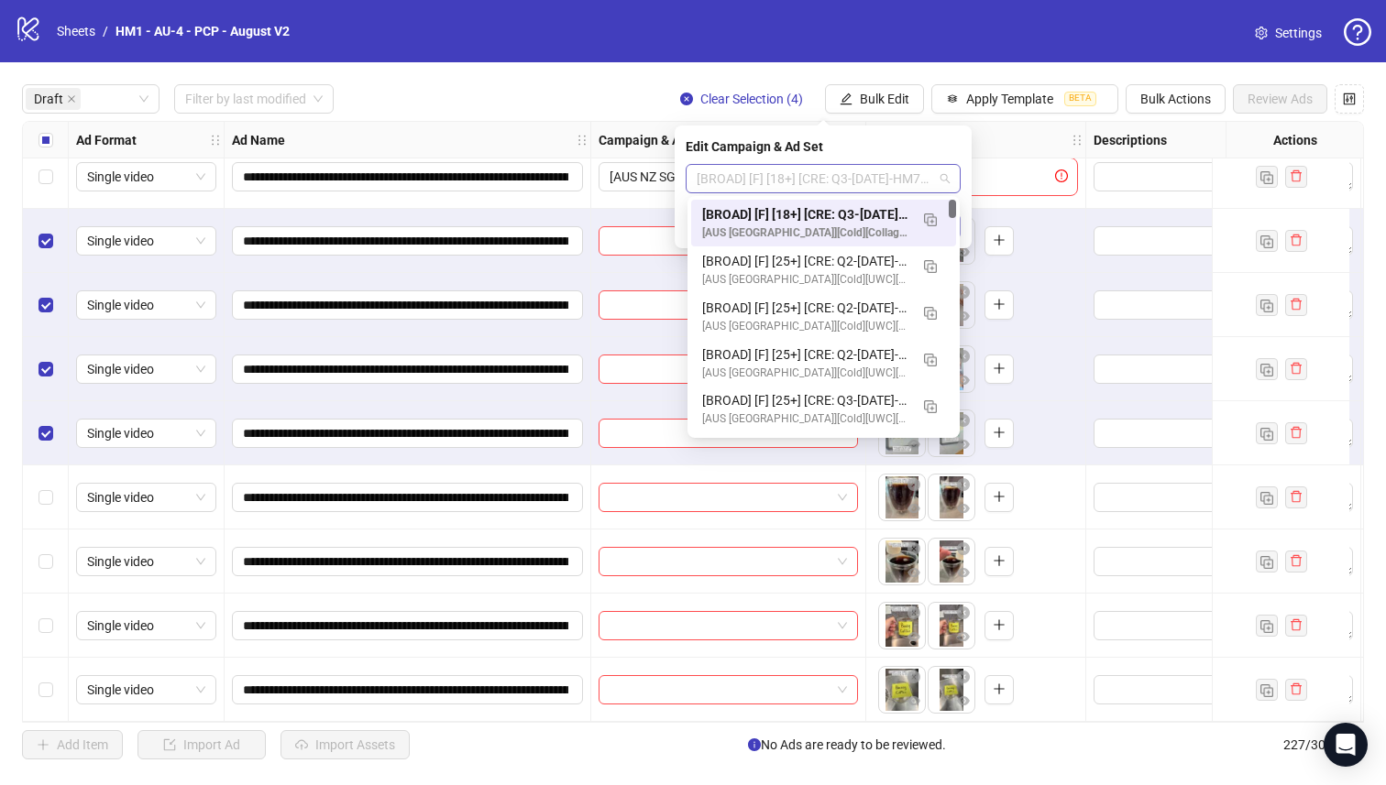
click at [805, 170] on span "[BROAD] [F] [18+] [CRE: Q3-[DATE]-HM78_SkinHealth-PCP] [[DATE]]" at bounding box center [822, 178] width 253 height 27
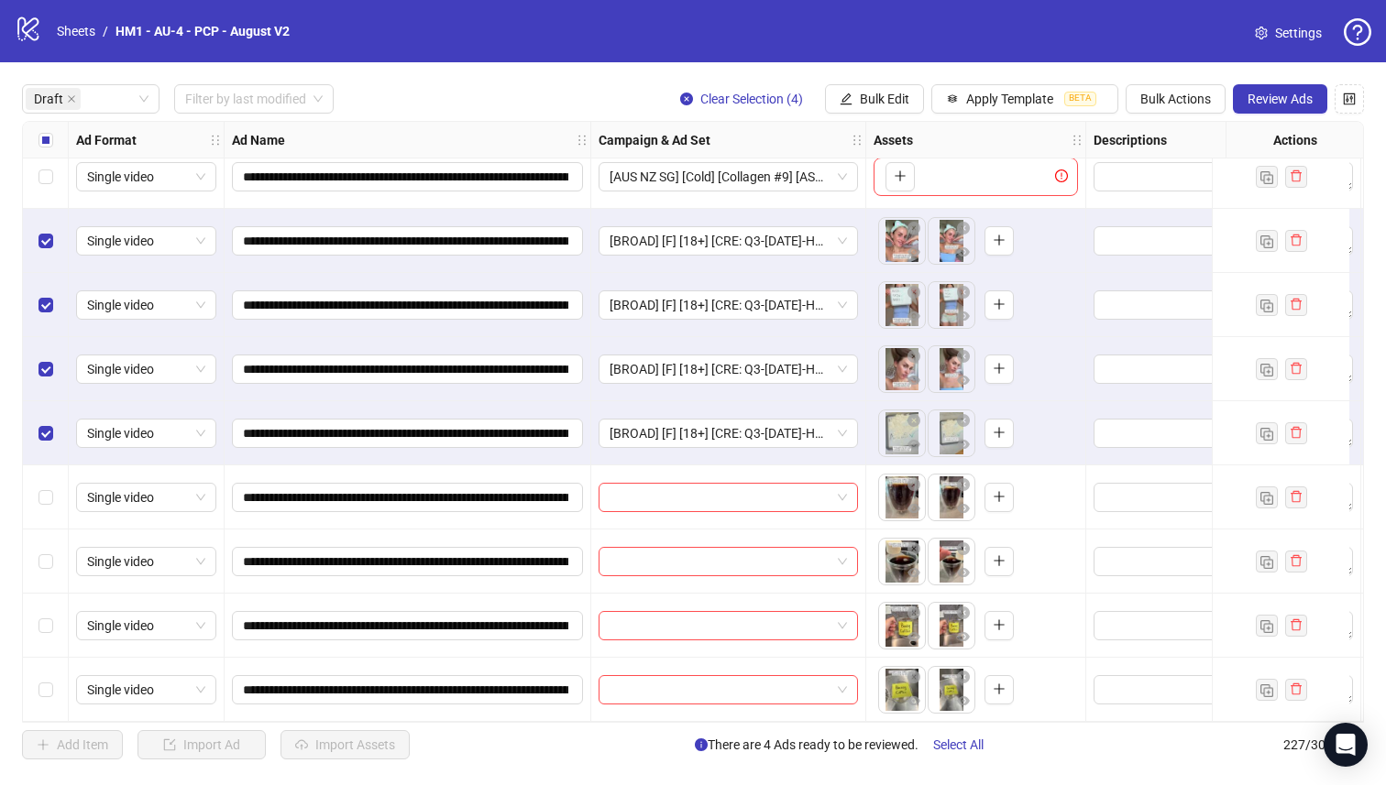
click at [838, 208] on div "[AUS NZ SG] [Cold] [Collagen #9] [ASC] [[DATE]]" at bounding box center [728, 177] width 275 height 64
click at [36, 139] on div "Select all rows" at bounding box center [46, 140] width 46 height 37
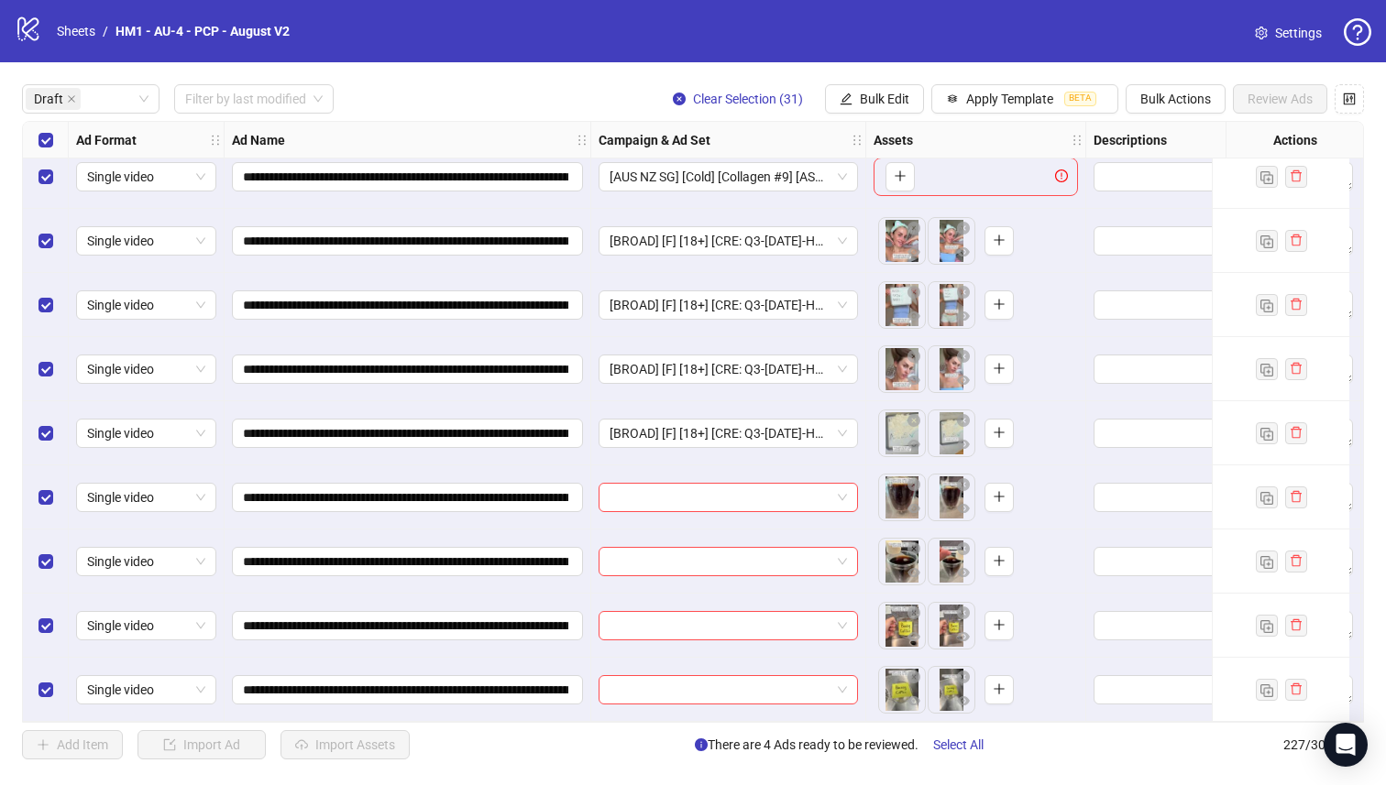
click at [37, 139] on div "Select all rows" at bounding box center [46, 140] width 46 height 37
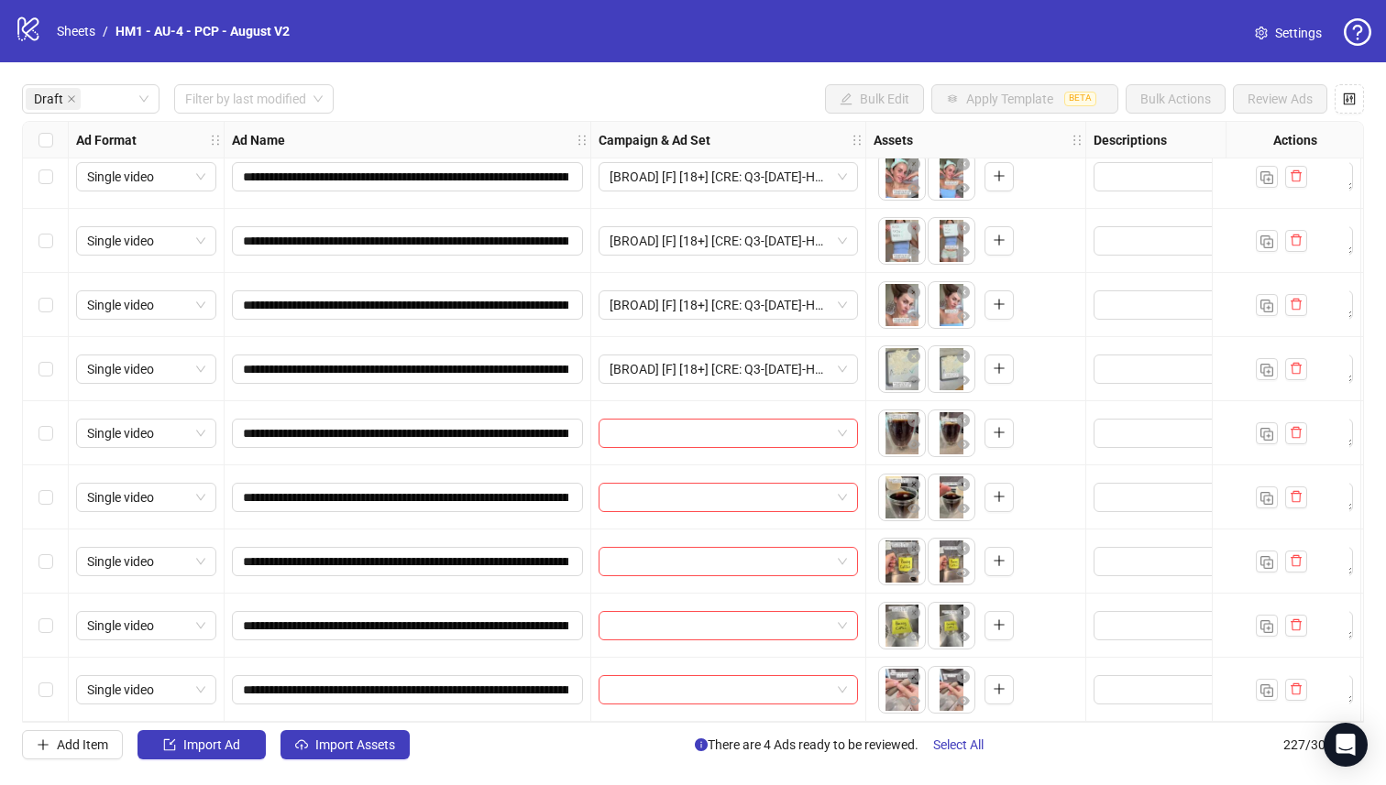
scroll to position [252, 0]
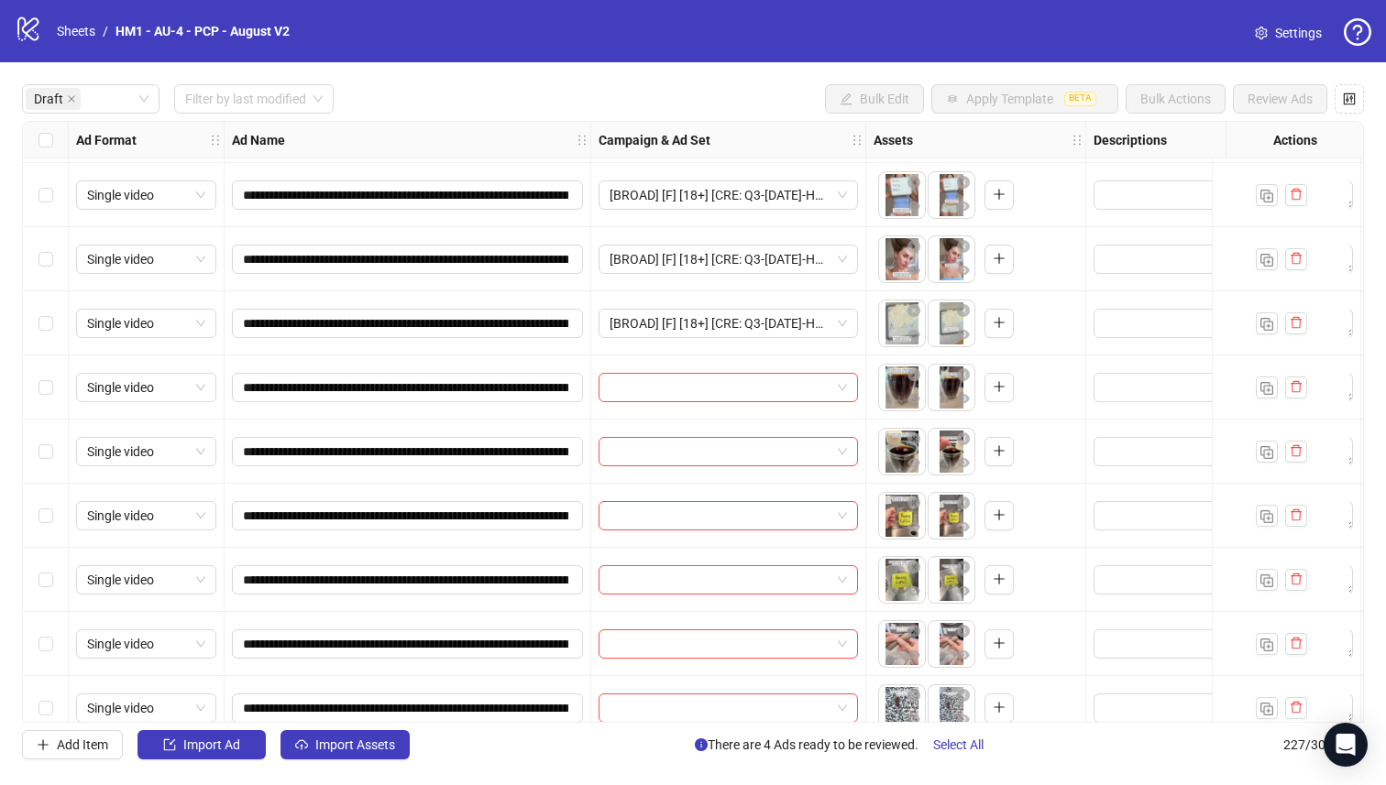
click at [32, 569] on div "Select row 11" at bounding box center [46, 580] width 46 height 64
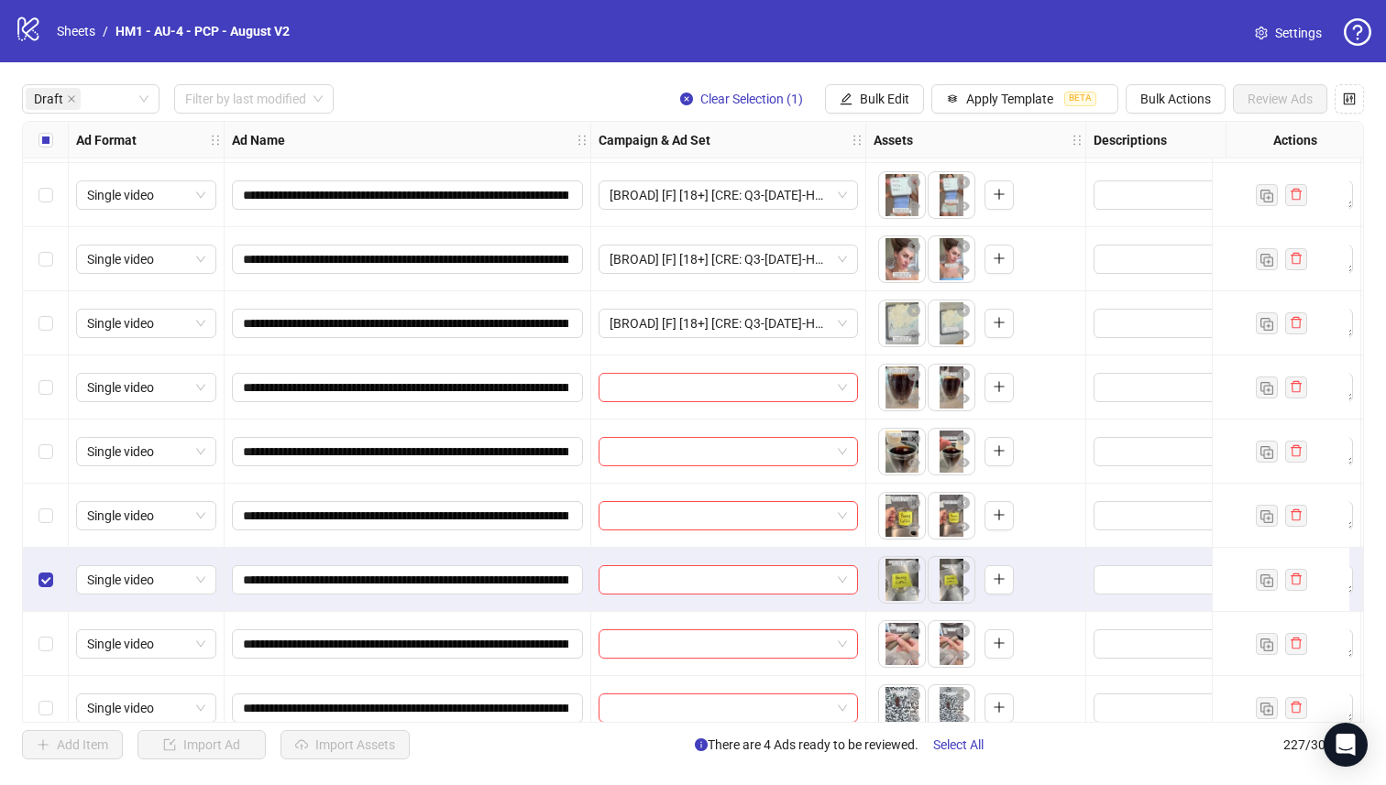
click at [54, 492] on div "Select row 10" at bounding box center [46, 516] width 46 height 64
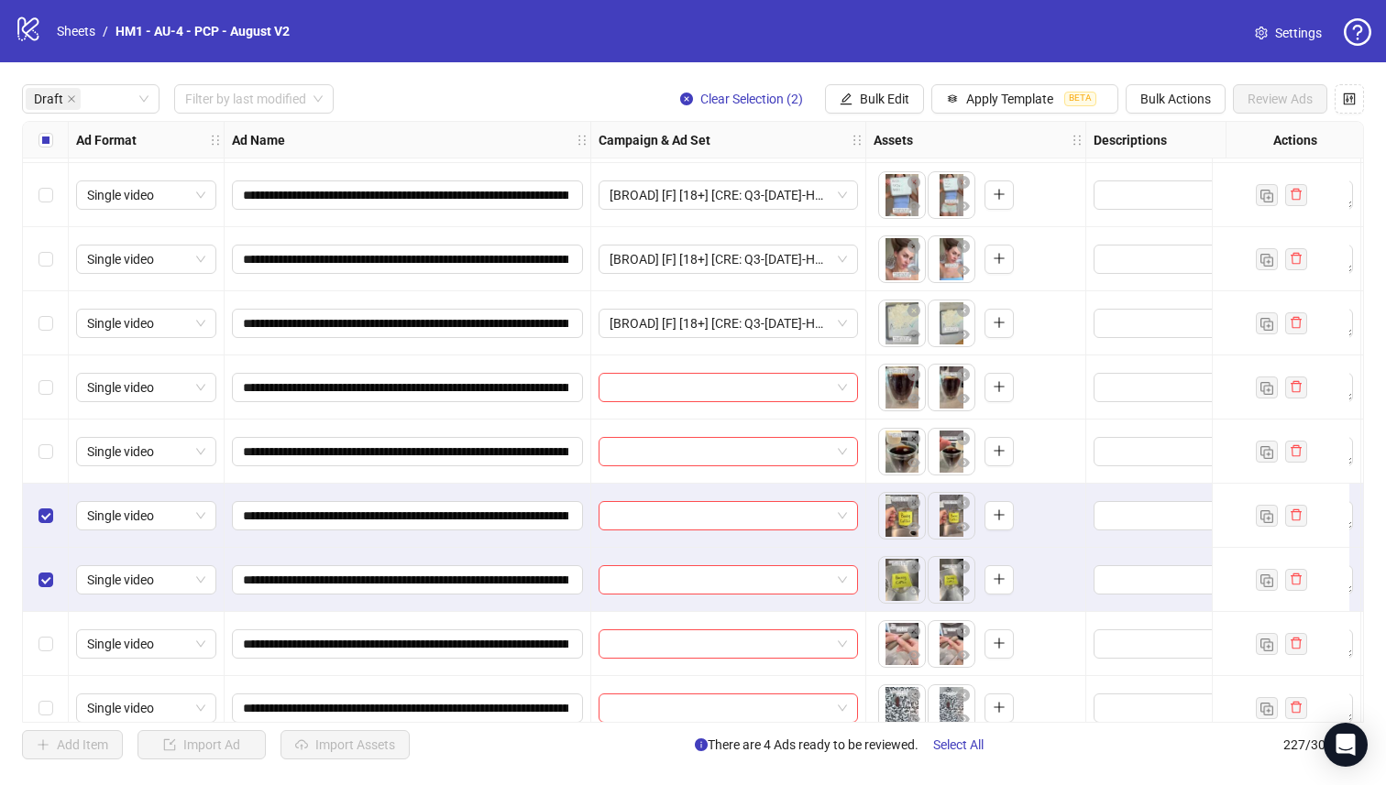
click at [48, 420] on div "Select row 9" at bounding box center [46, 452] width 46 height 64
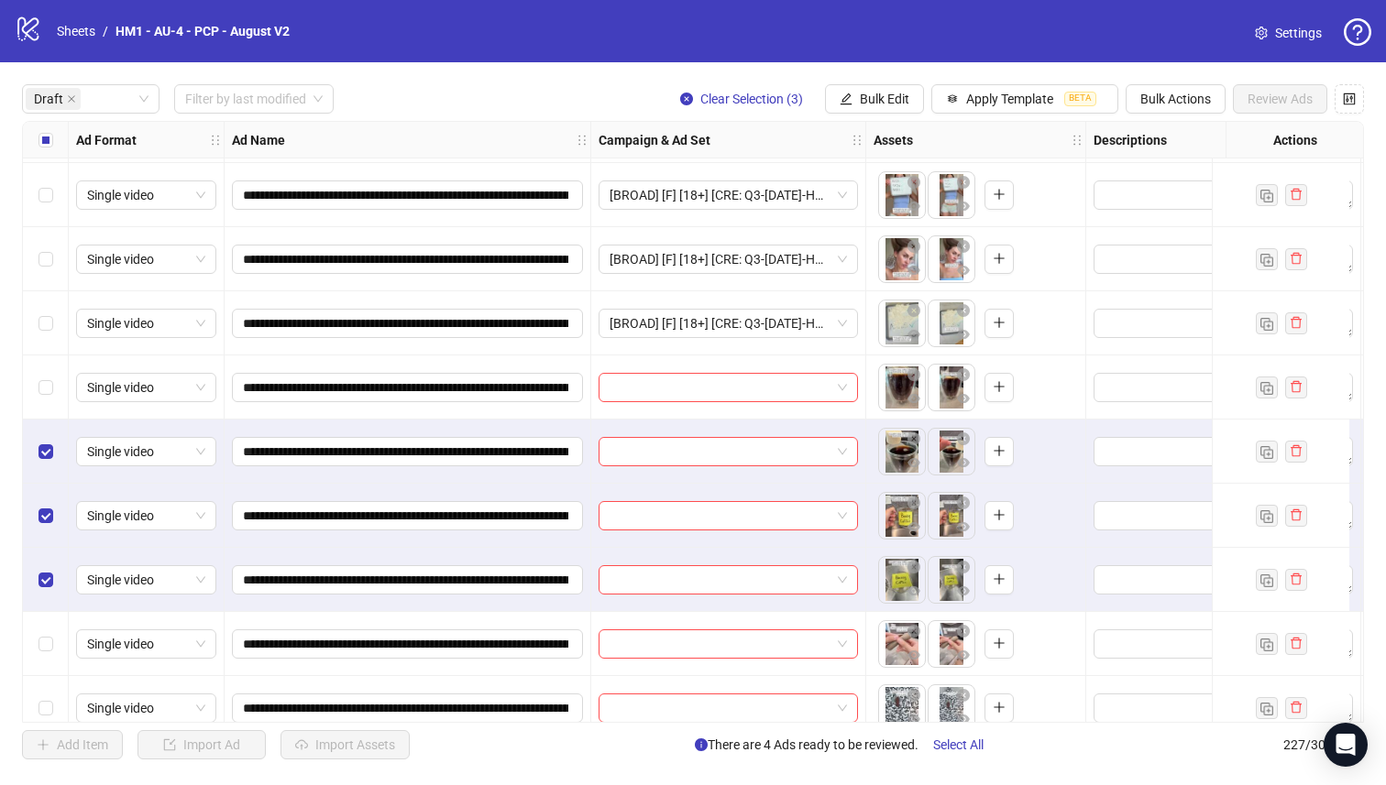
click at [43, 370] on div "Select row 8" at bounding box center [46, 388] width 46 height 64
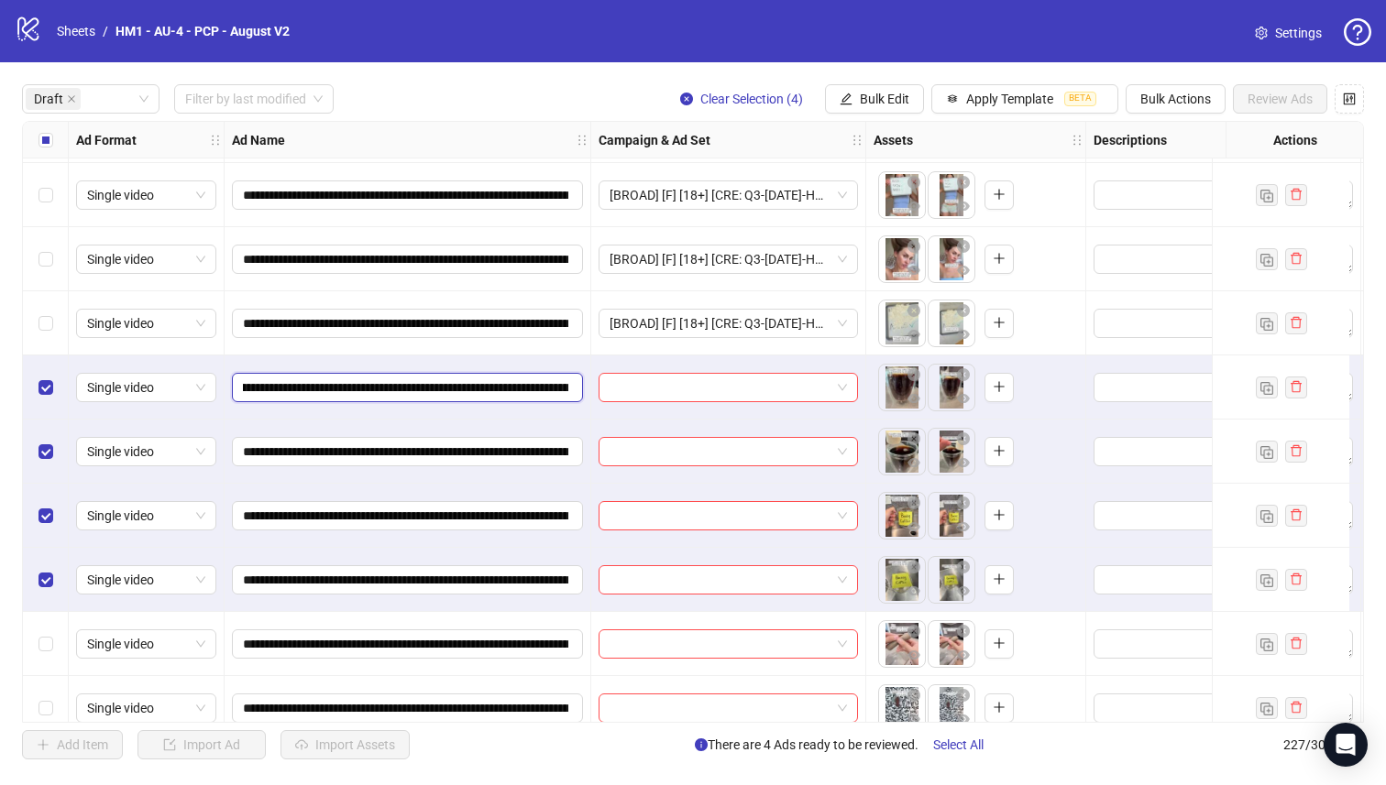
scroll to position [0, 225]
drag, startPoint x: 459, startPoint y: 391, endPoint x: 487, endPoint y: 391, distance: 27.5
click at [487, 391] on input "**********" at bounding box center [405, 388] width 325 height 20
click at [847, 106] on span "button" at bounding box center [845, 99] width 13 height 15
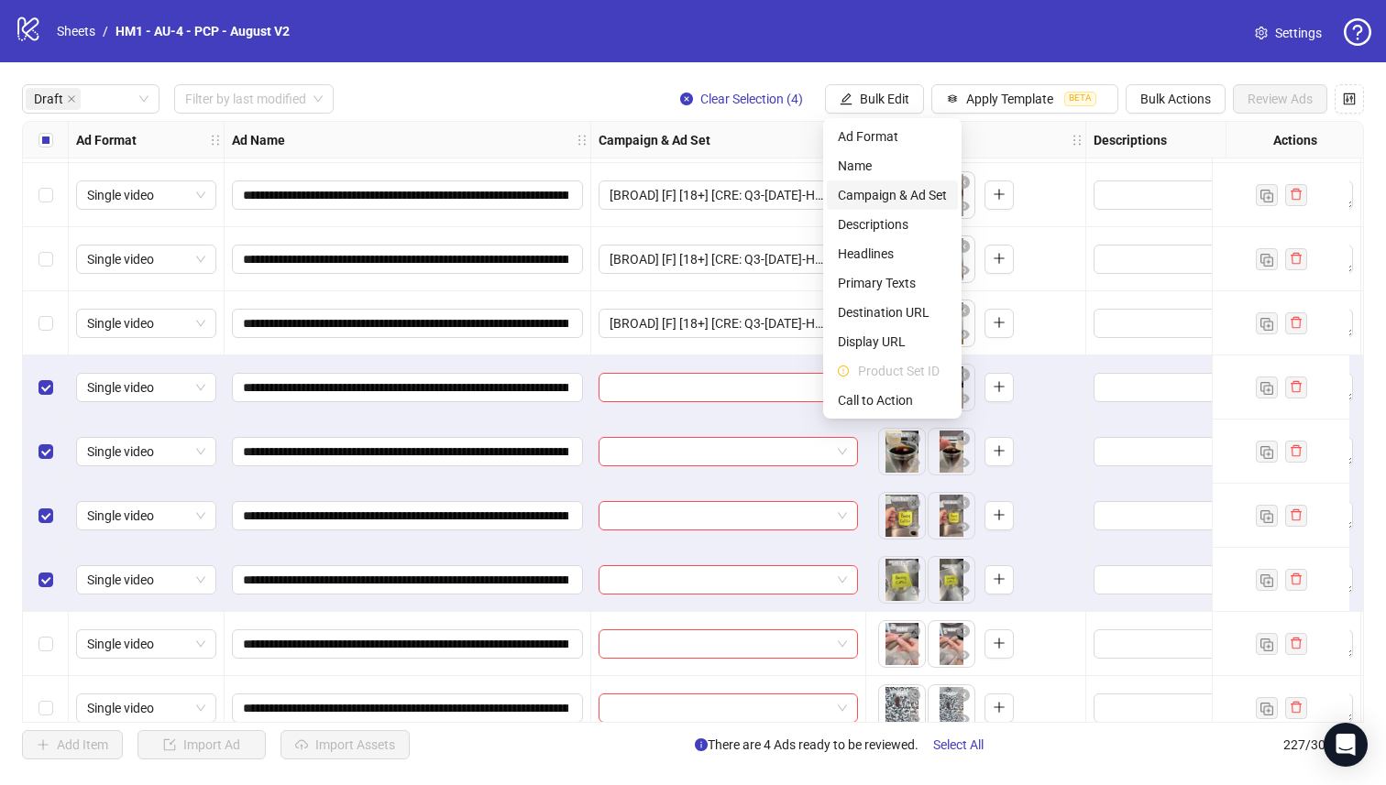
click at [864, 192] on span "Campaign & Ad Set" at bounding box center [892, 195] width 109 height 20
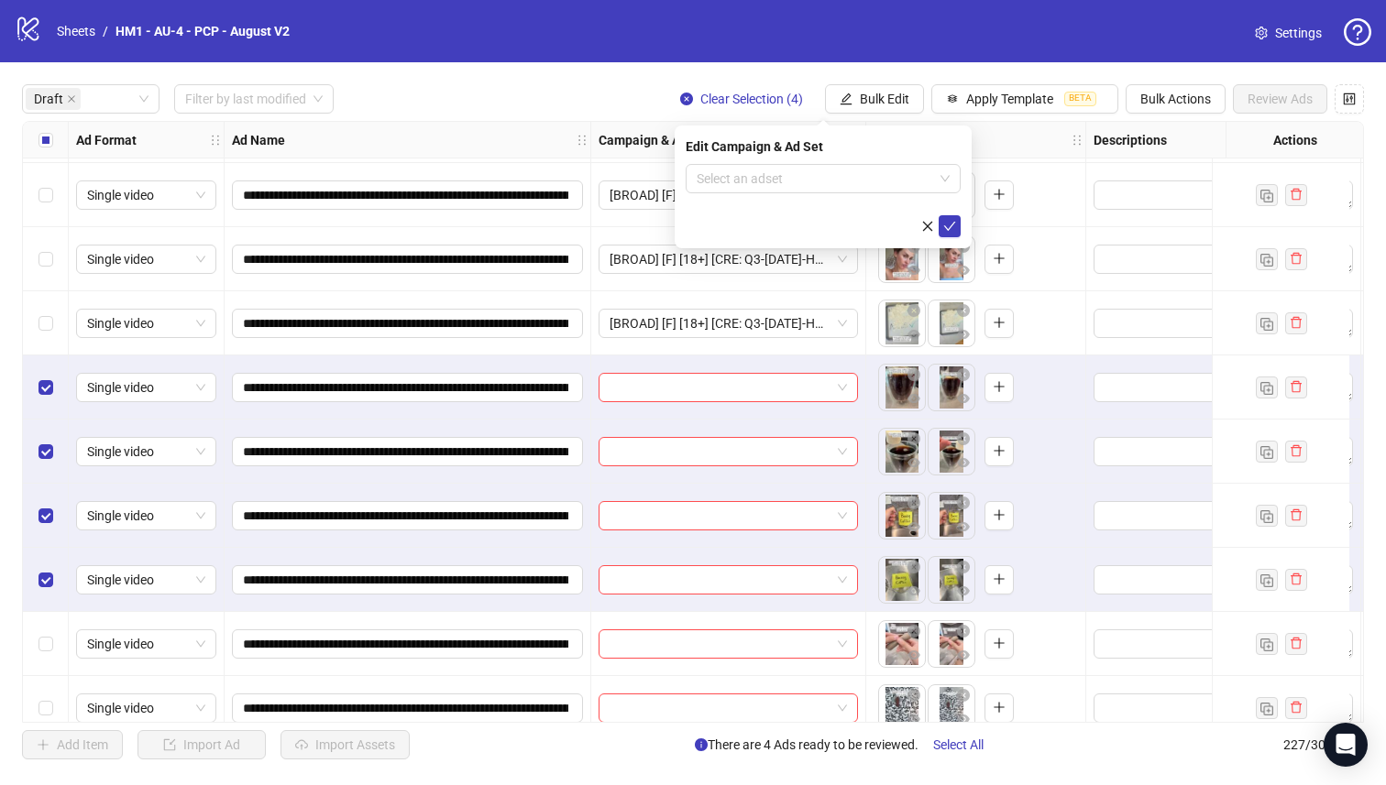
click at [856, 184] on input "search" at bounding box center [814, 178] width 236 height 27
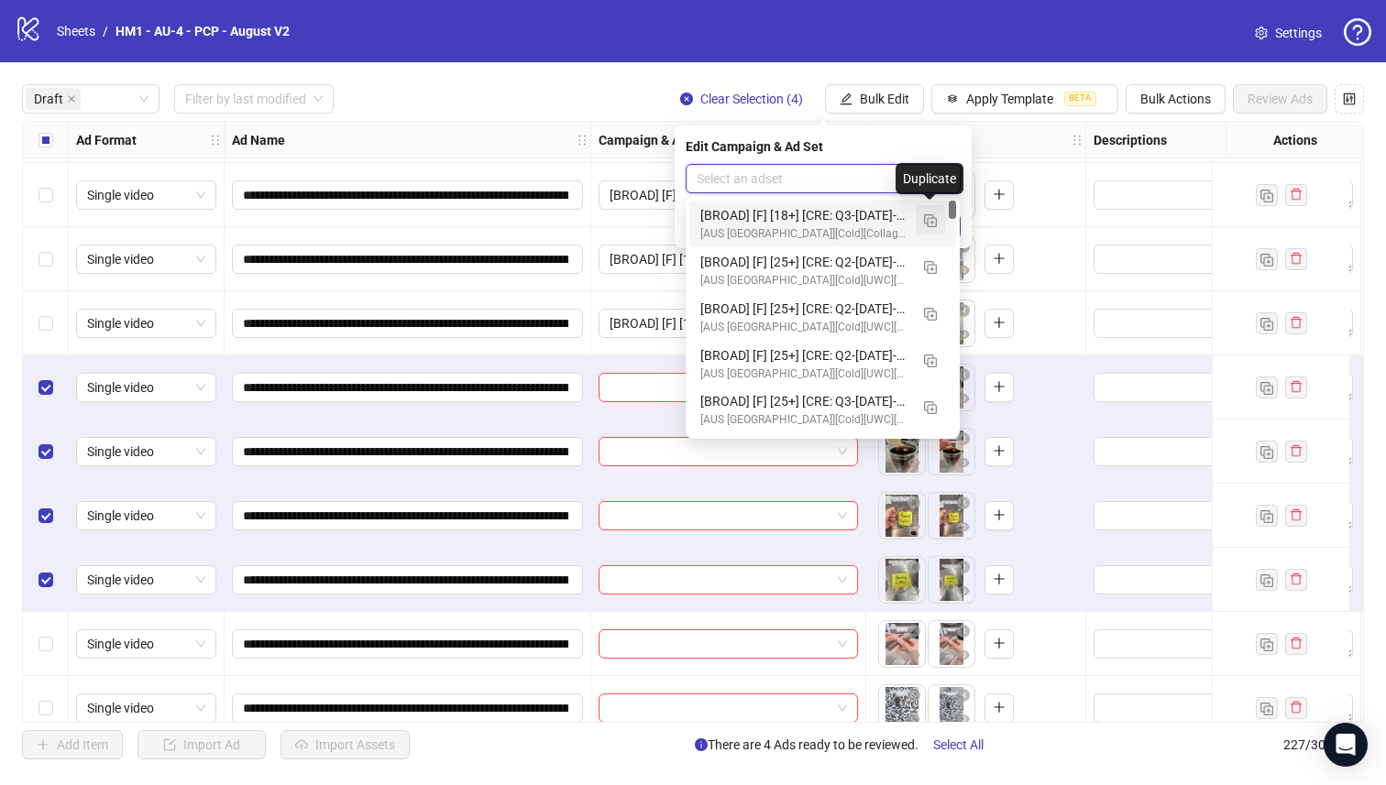
click at [927, 219] on img "button" at bounding box center [930, 220] width 13 height 13
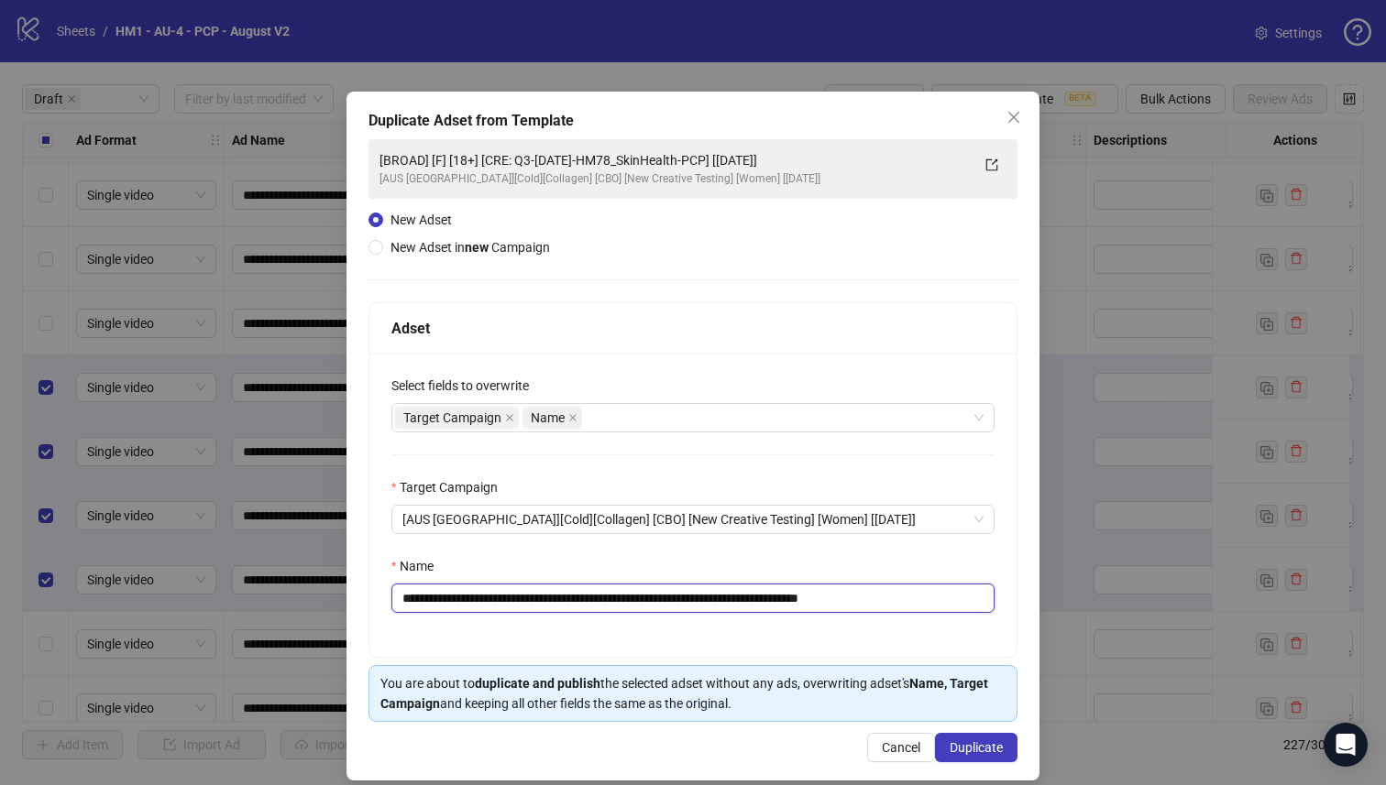
drag, startPoint x: 760, startPoint y: 597, endPoint x: 531, endPoint y: 608, distance: 229.4
click at [531, 608] on input "**********" at bounding box center [692, 598] width 603 height 29
paste input "**"
type input "**********"
click at [972, 741] on span "Duplicate" at bounding box center [975, 747] width 53 height 15
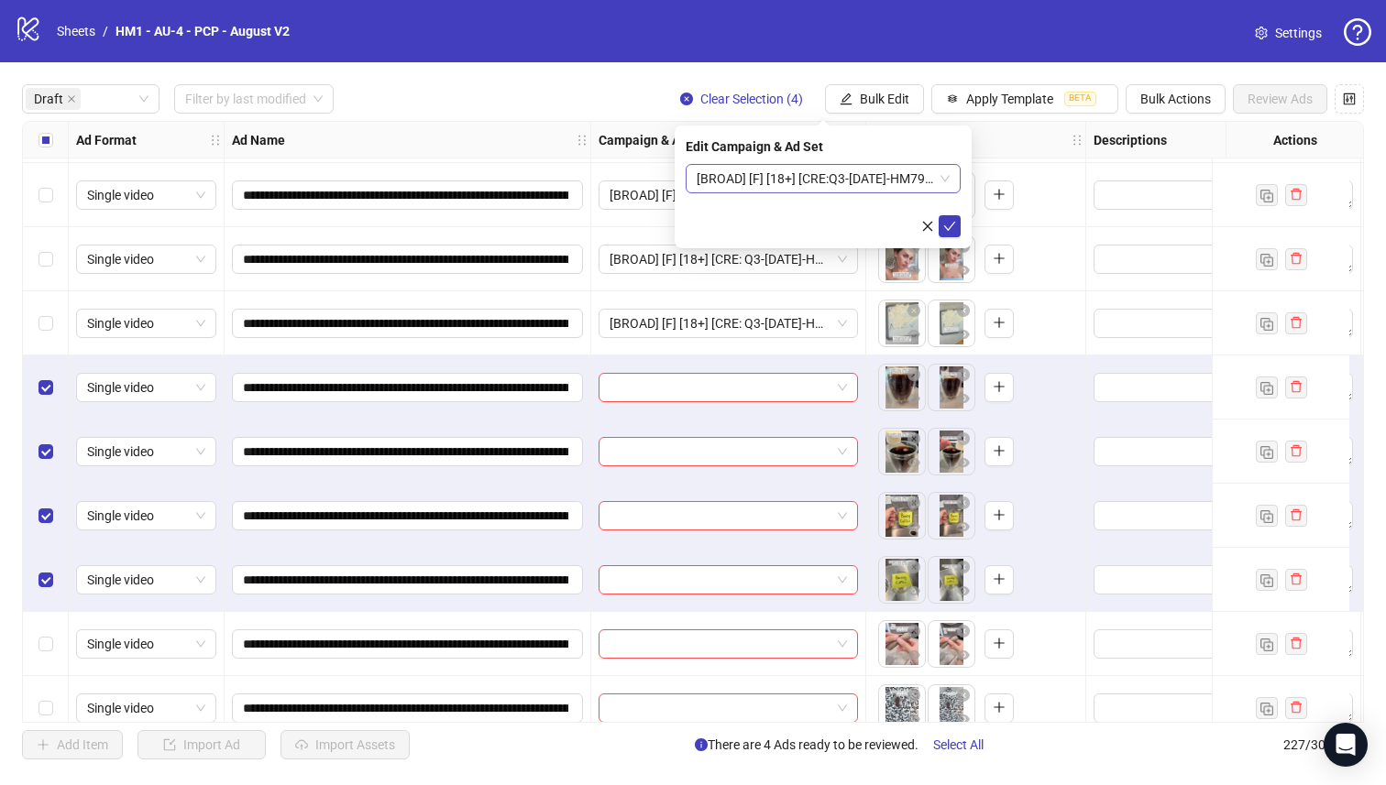
click at [803, 185] on span "[BROAD] [F] [18+] [CRE:Q3-[DATE]-HM79_MorningCoffee-PCP] [[DATE]]" at bounding box center [822, 178] width 253 height 27
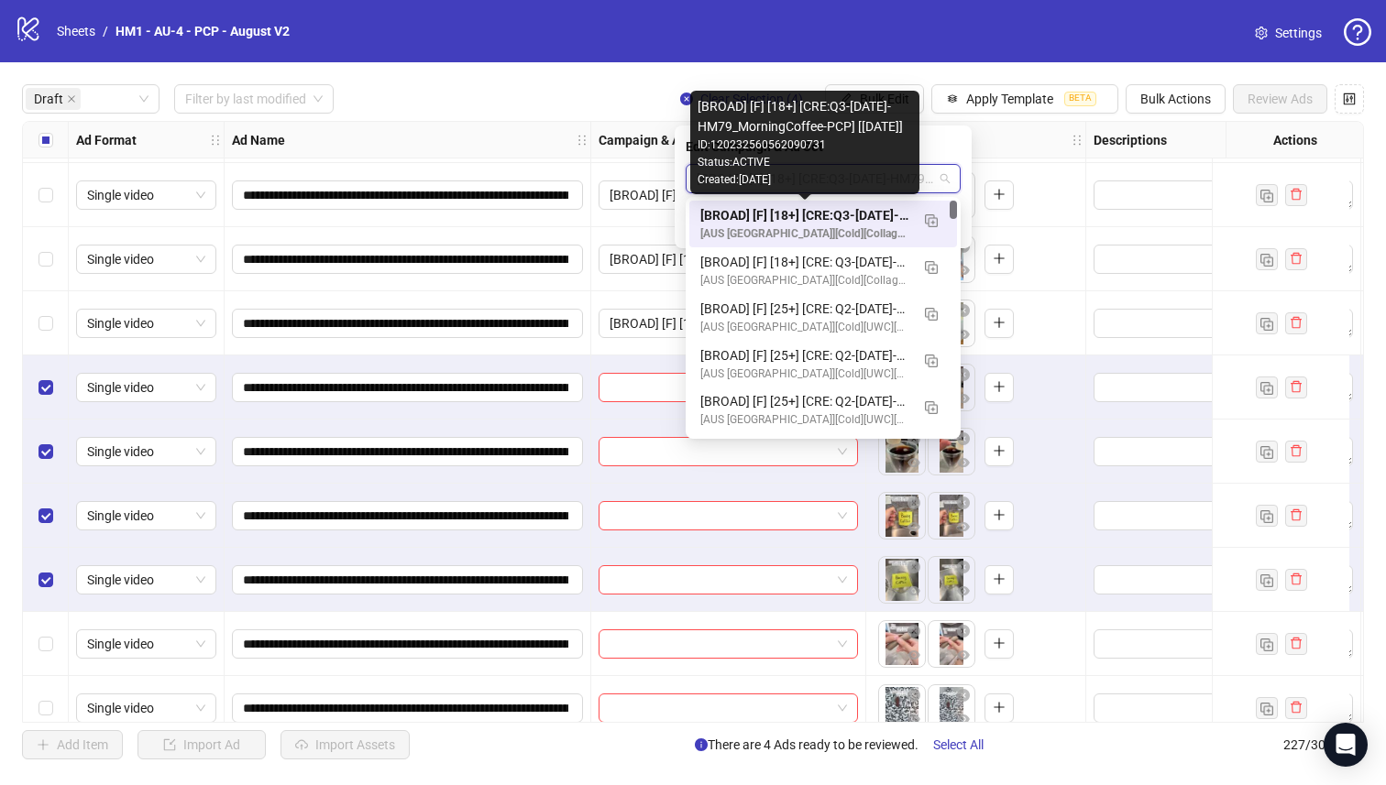
click at [814, 214] on div "[BROAD] [F] [18+] [CRE:Q3-[DATE]-HM79_MorningCoffee-PCP] [[DATE]]" at bounding box center [804, 215] width 209 height 20
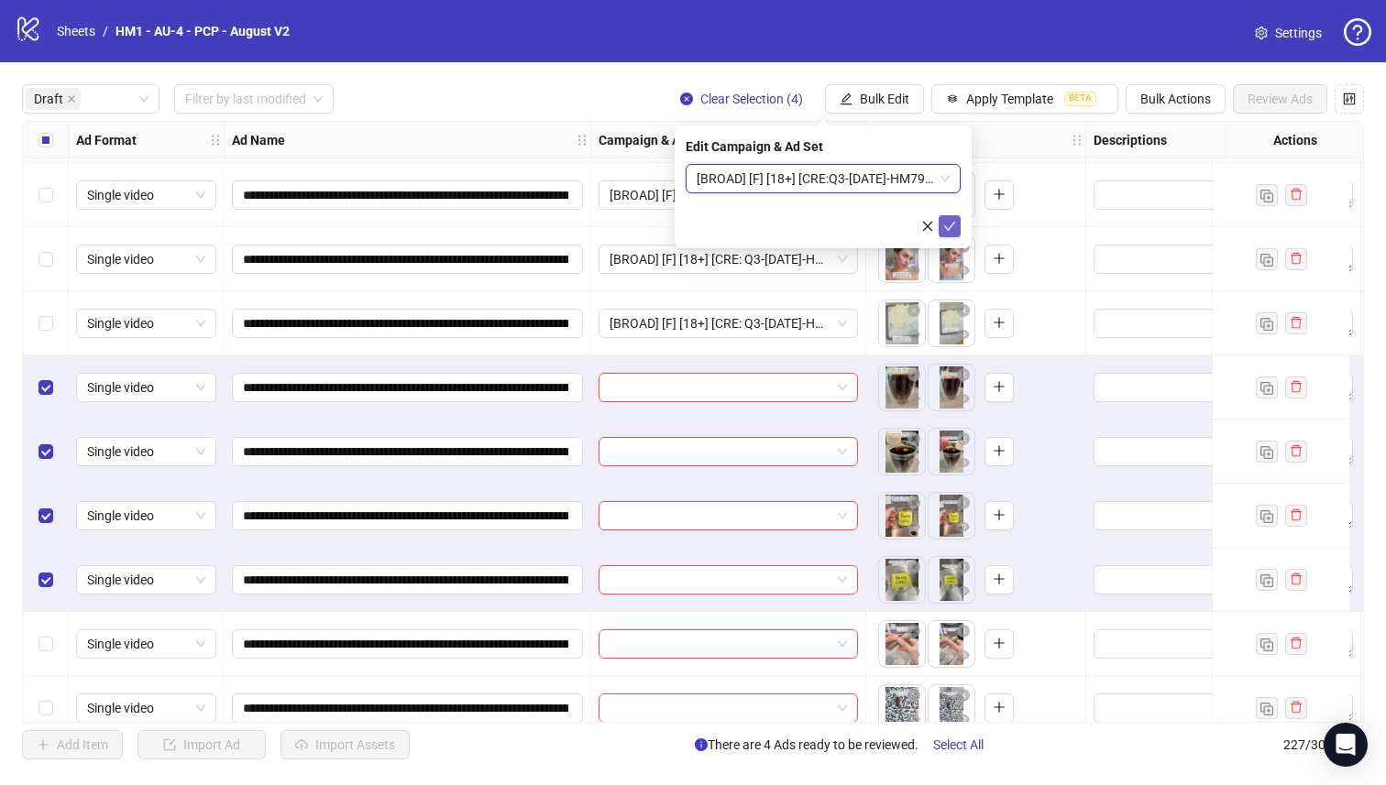
click at [948, 226] on icon "check" at bounding box center [949, 226] width 13 height 13
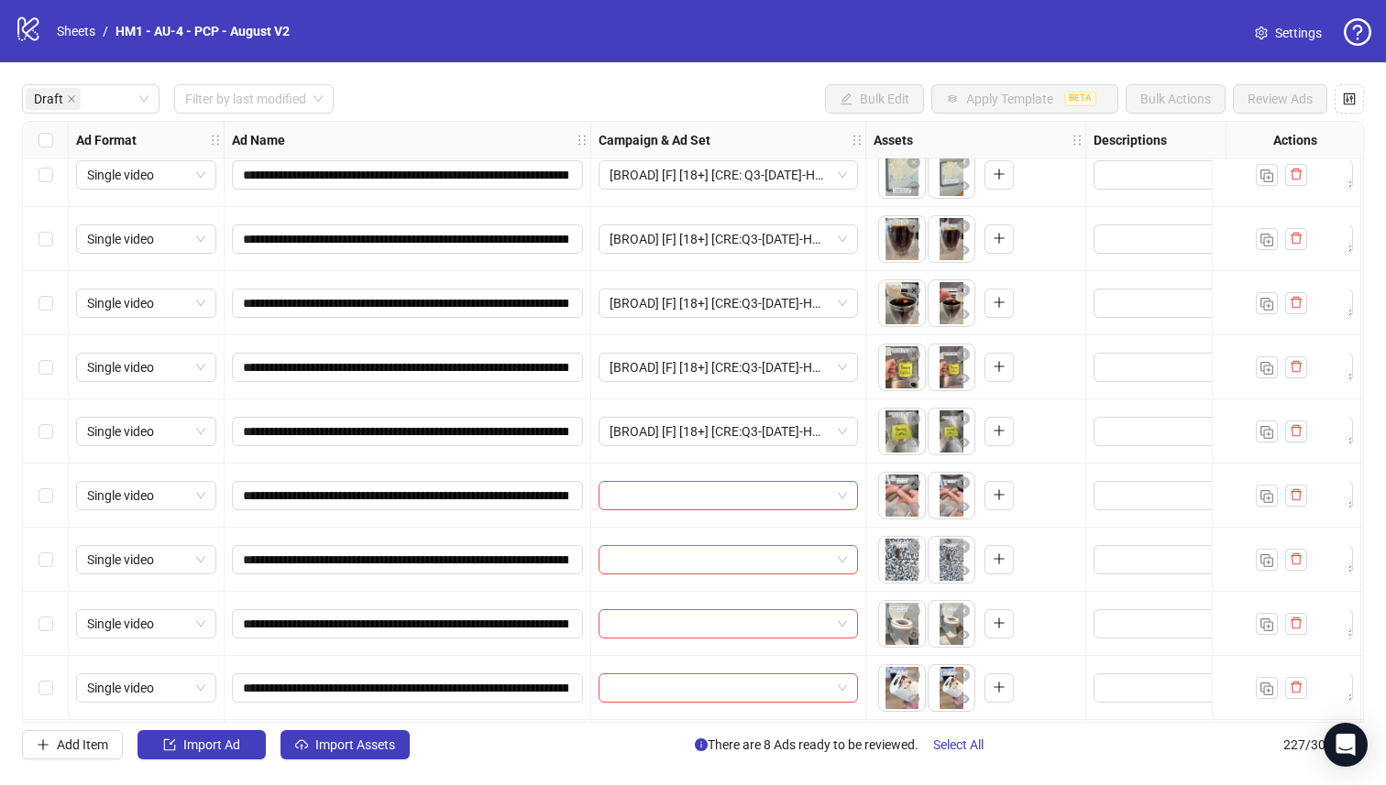
scroll to position [550, 0]
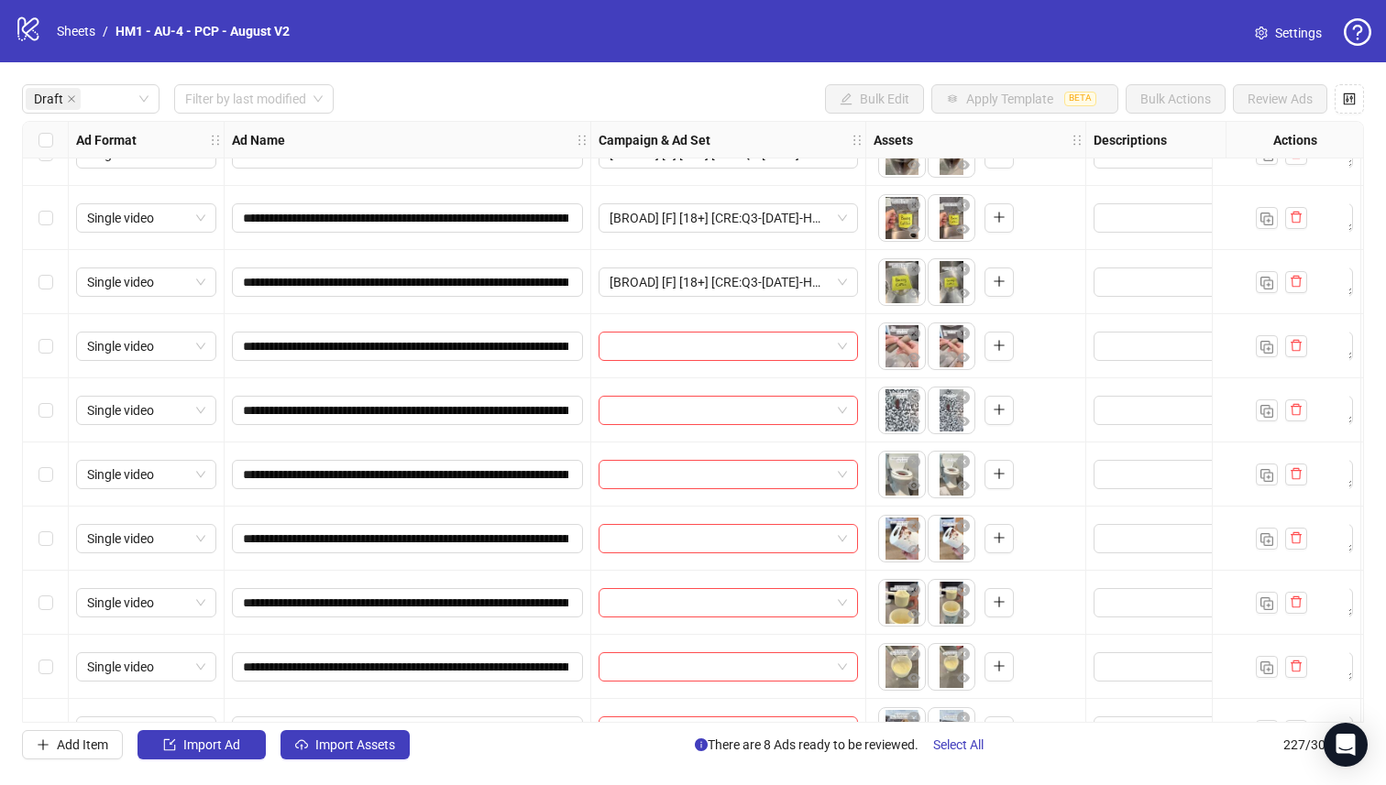
drag, startPoint x: 30, startPoint y: 540, endPoint x: 54, endPoint y: 477, distance: 66.7
click at [31, 540] on div "Select row 15" at bounding box center [46, 539] width 46 height 64
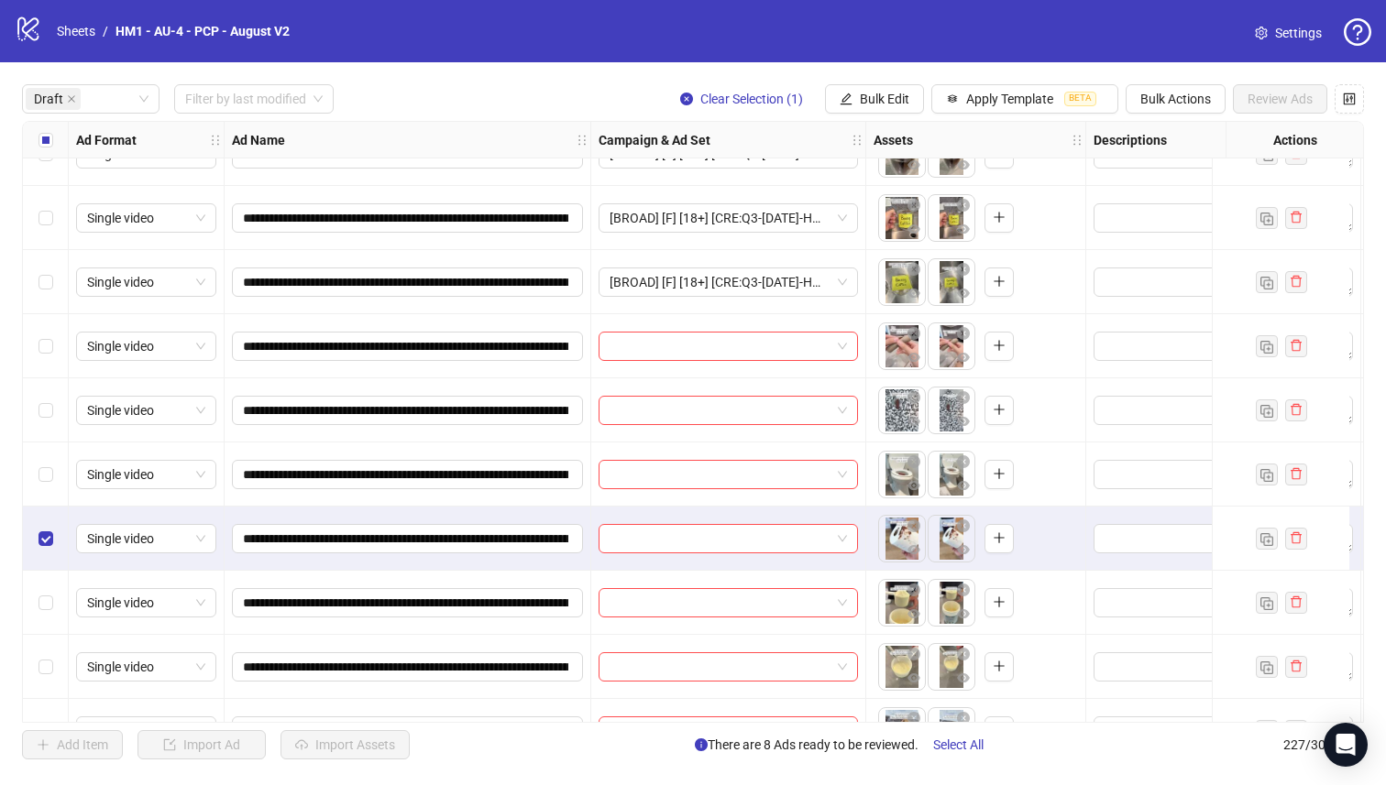
click at [65, 454] on div "Select row 14" at bounding box center [46, 475] width 46 height 64
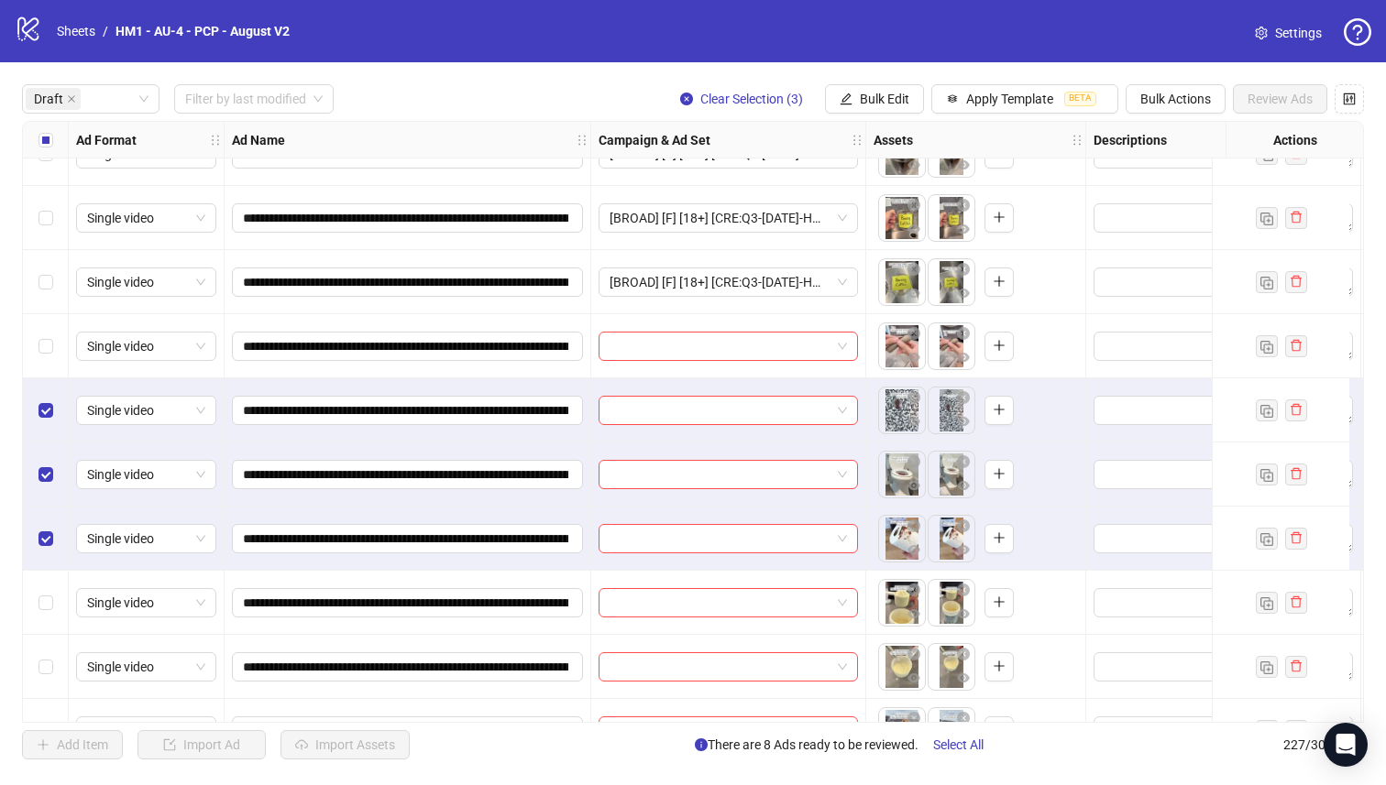
click at [38, 355] on label "Select row 12" at bounding box center [45, 346] width 15 height 20
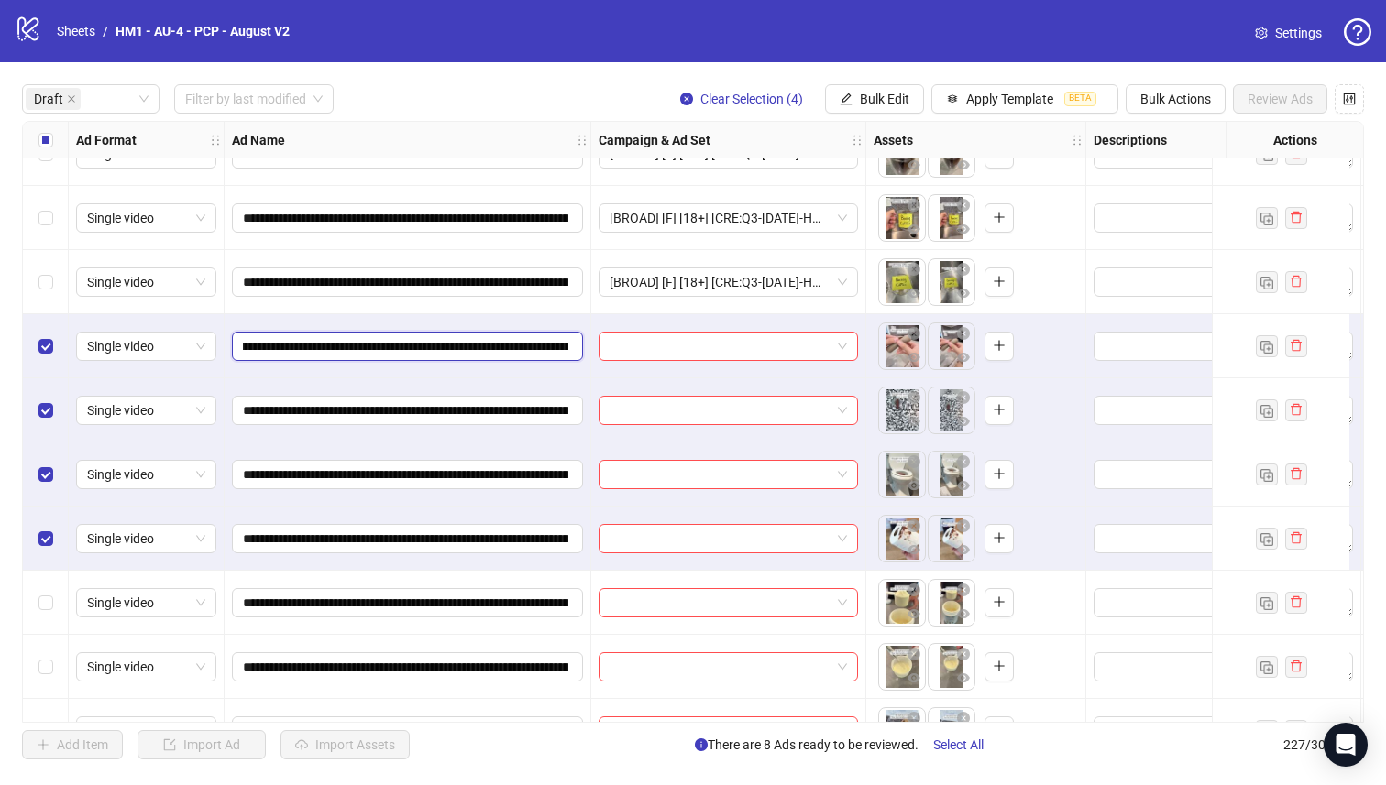
scroll to position [0, 200]
drag, startPoint x: 460, startPoint y: 345, endPoint x: 496, endPoint y: 347, distance: 35.8
click at [496, 347] on input "**********" at bounding box center [405, 346] width 325 height 20
click at [848, 95] on icon "edit" at bounding box center [846, 99] width 12 height 12
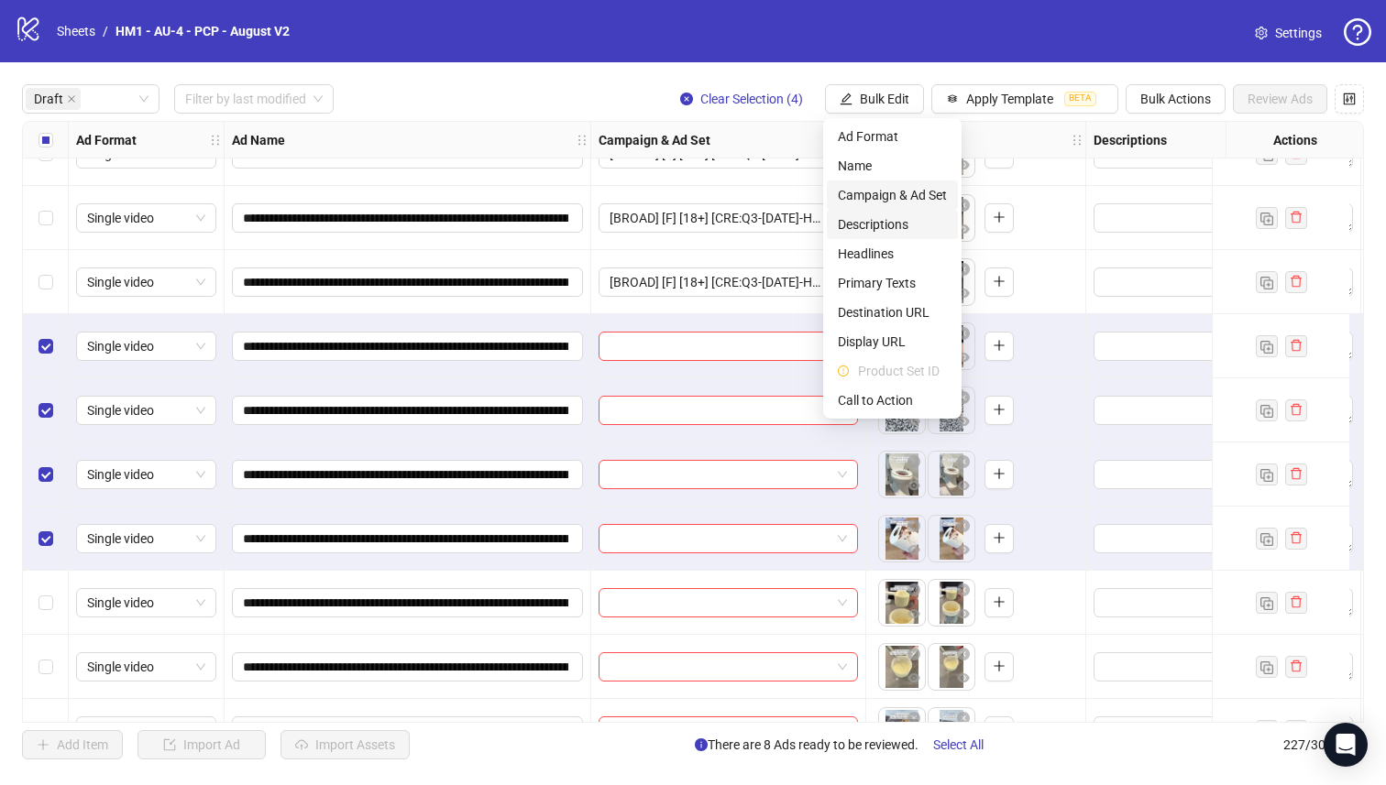
click at [921, 193] on span "Campaign & Ad Set" at bounding box center [892, 195] width 109 height 20
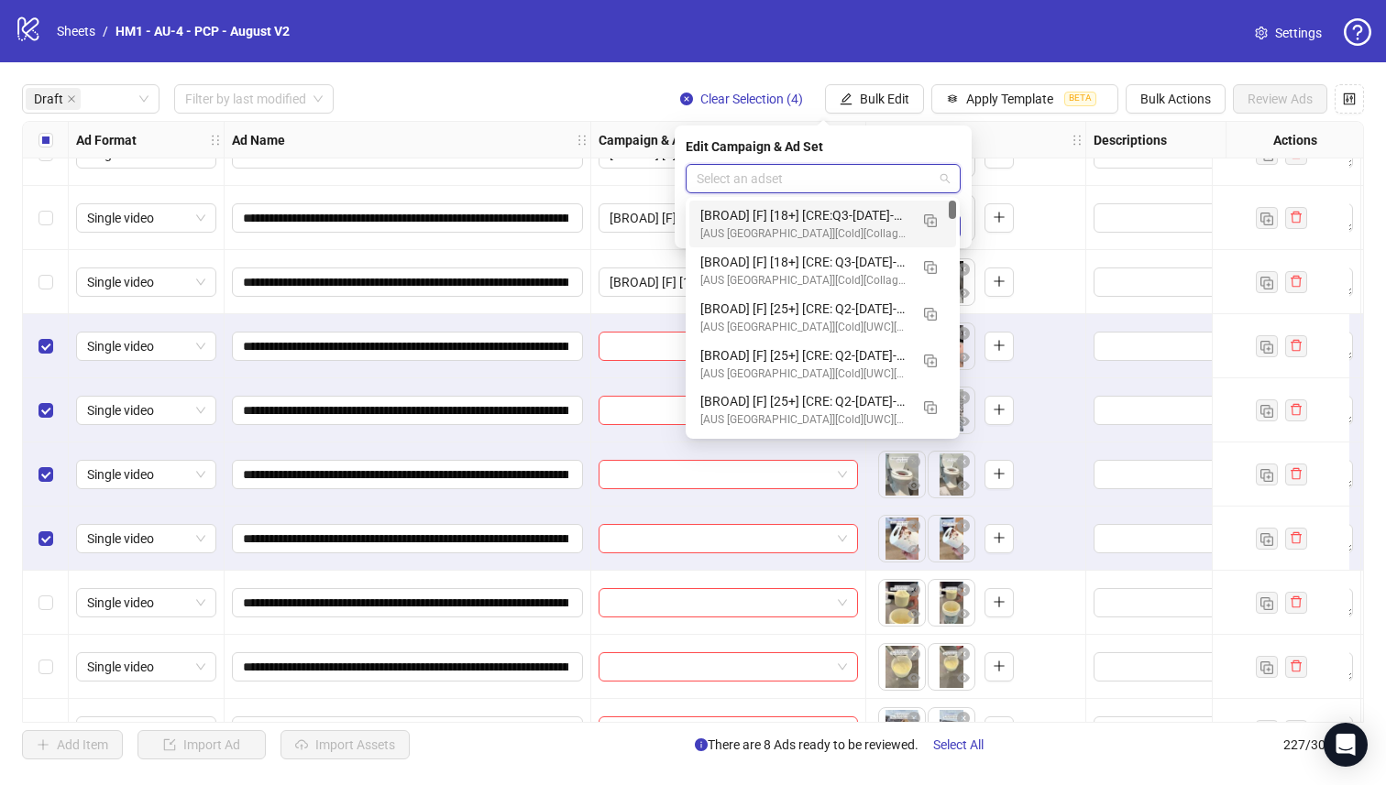
click at [904, 178] on input "search" at bounding box center [814, 178] width 236 height 27
click at [929, 215] on img "button" at bounding box center [930, 220] width 13 height 13
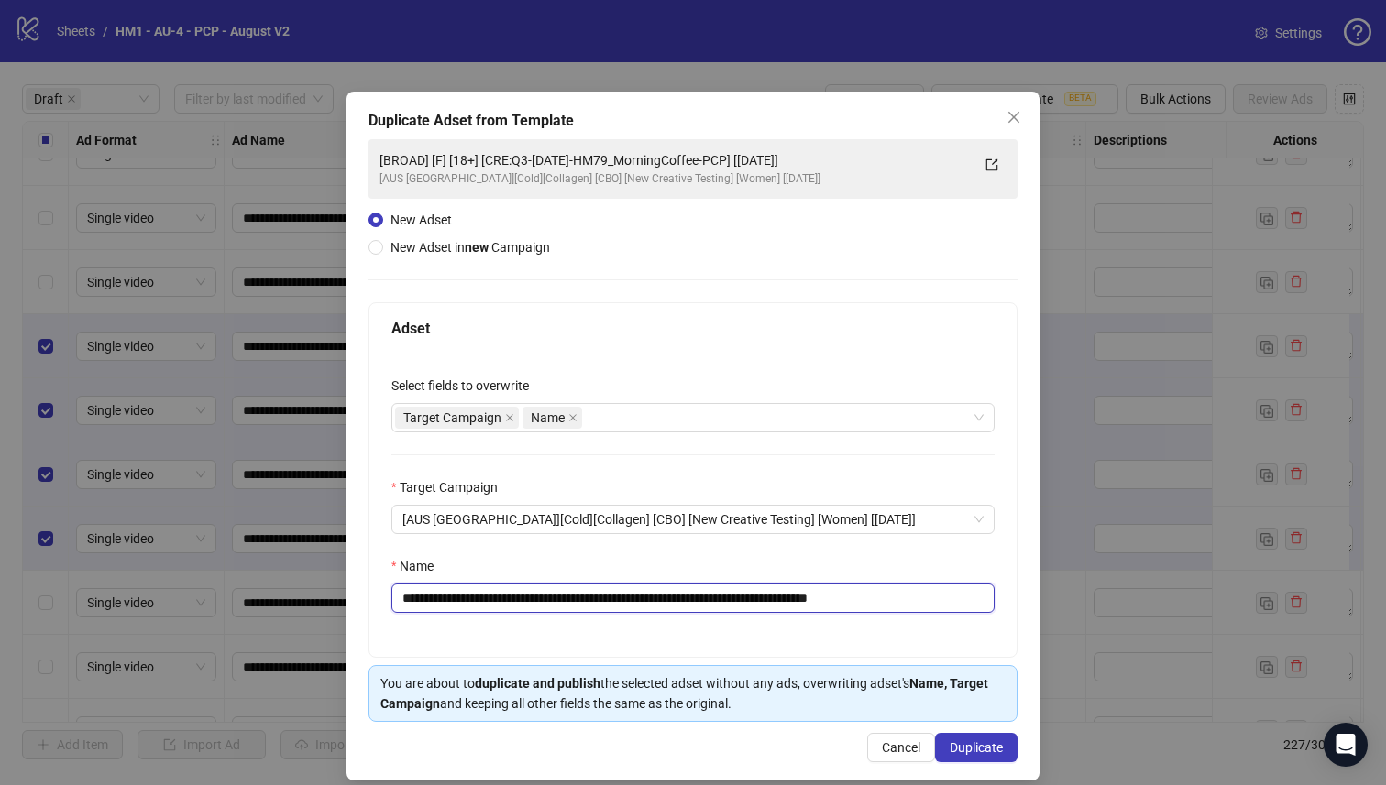
drag, startPoint x: 781, startPoint y: 600, endPoint x: 529, endPoint y: 597, distance: 252.0
click at [529, 597] on input "**********" at bounding box center [692, 598] width 603 height 29
paste input "text"
click at [533, 599] on input "**********" at bounding box center [692, 598] width 603 height 29
drag, startPoint x: 900, startPoint y: 599, endPoint x: 1079, endPoint y: 604, distance: 178.8
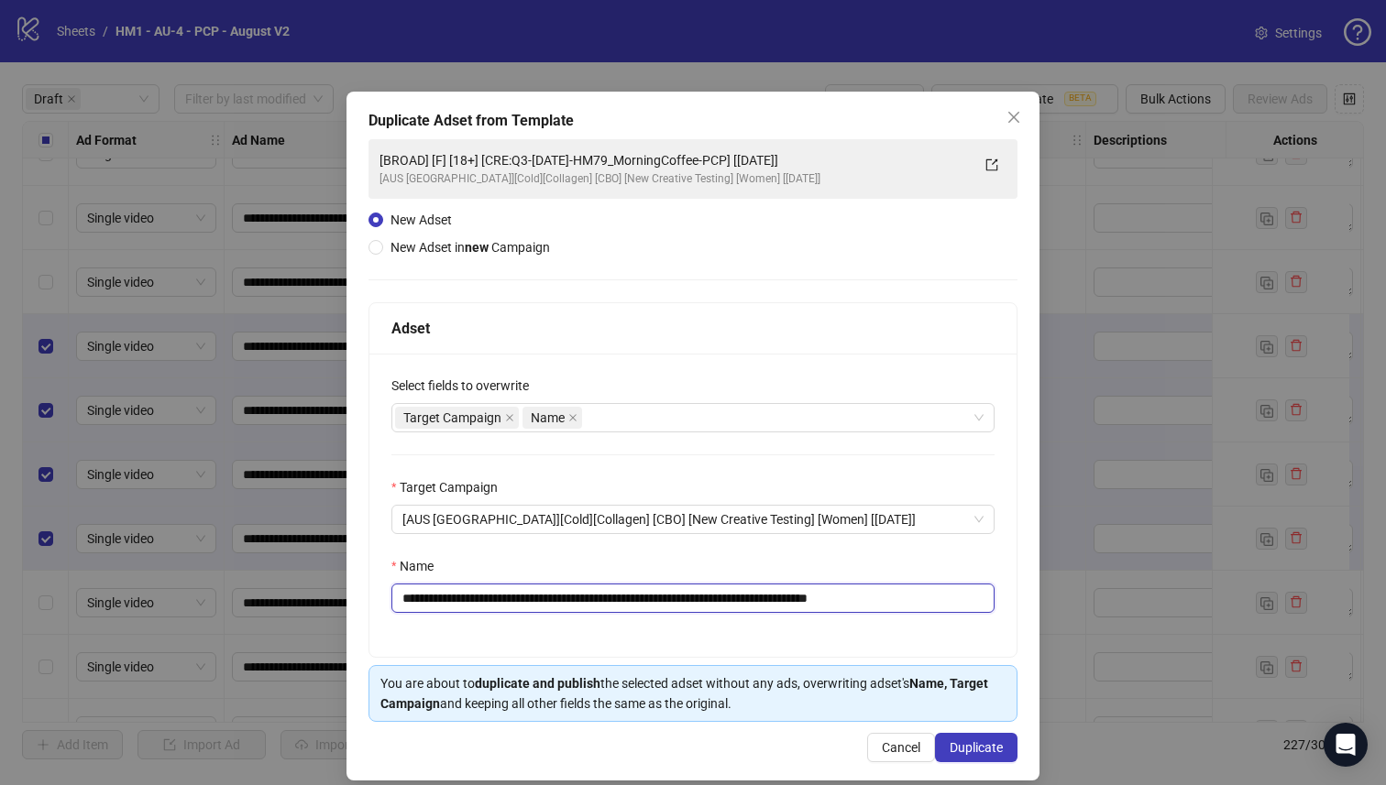
click at [1079, 604] on div "**********" at bounding box center [693, 392] width 1386 height 785
type input "**********"
click at [973, 744] on span "Duplicate" at bounding box center [975, 747] width 53 height 15
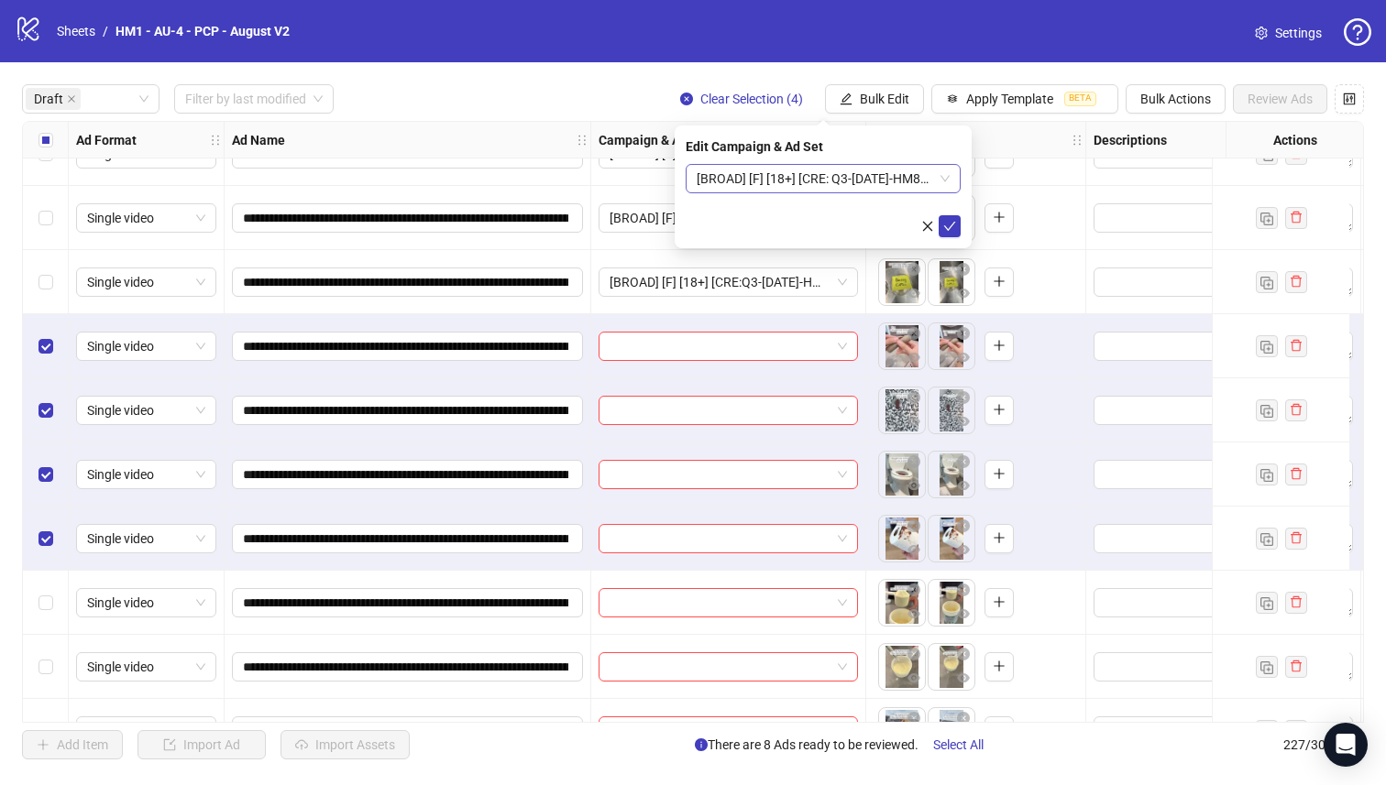
click at [842, 180] on span "[BROAD] [F] [18+] [CRE: Q3-[DATE]-HM81_Constipation-PCP] [[DATE]]" at bounding box center [822, 178] width 253 height 27
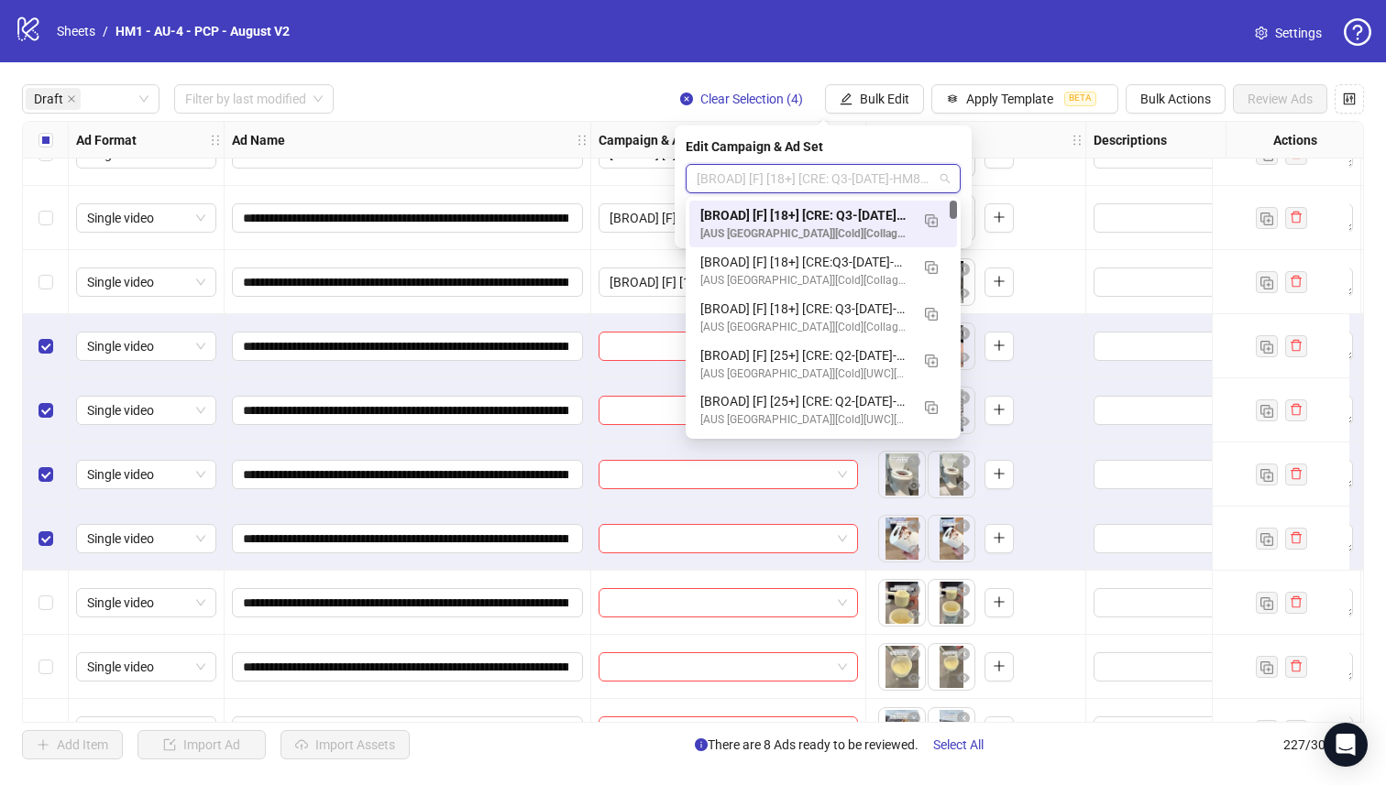
click at [852, 212] on div "[BROAD] [F] [18+] [CRE: Q3-[DATE]-HM81_Constipation-PCP] [[DATE]]" at bounding box center [804, 215] width 209 height 20
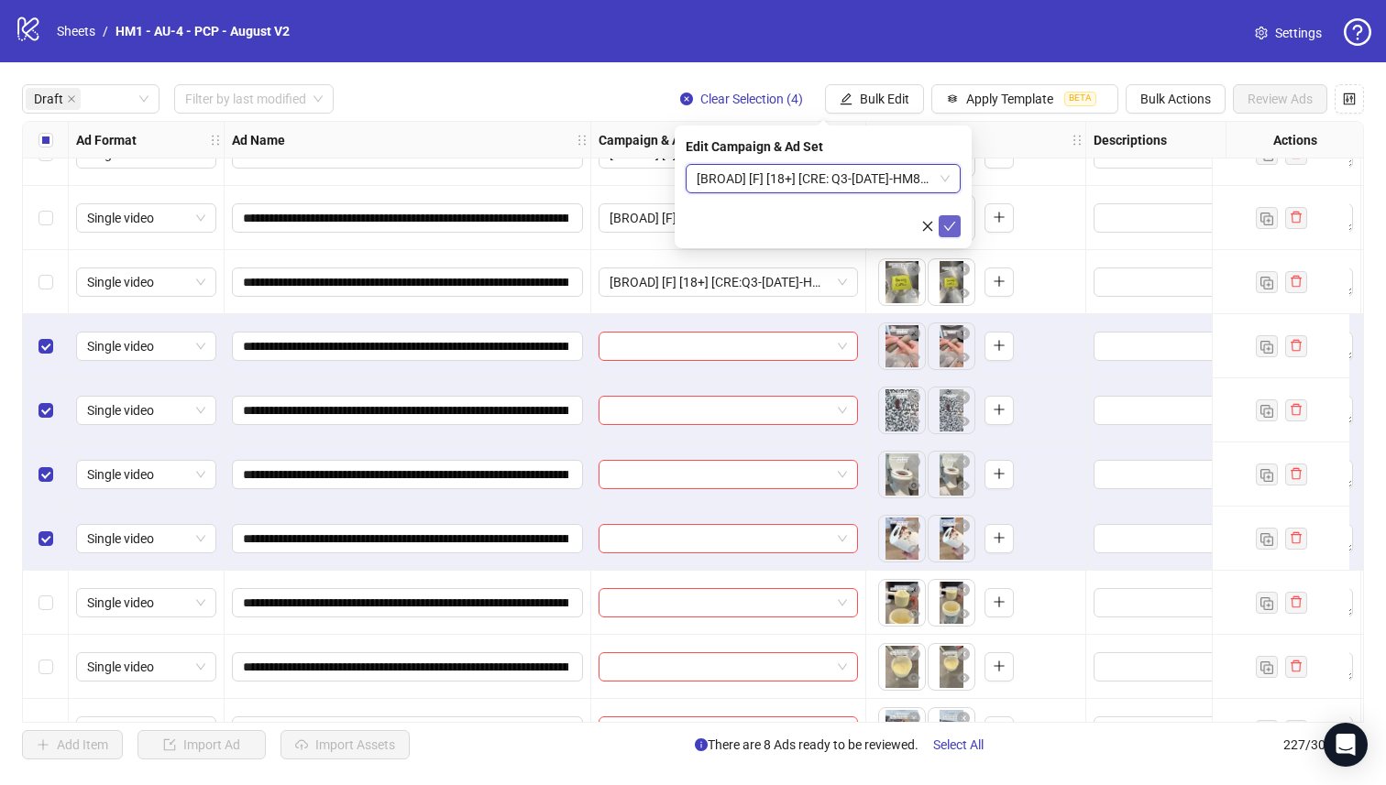
click at [948, 225] on icon "check" at bounding box center [949, 226] width 13 height 13
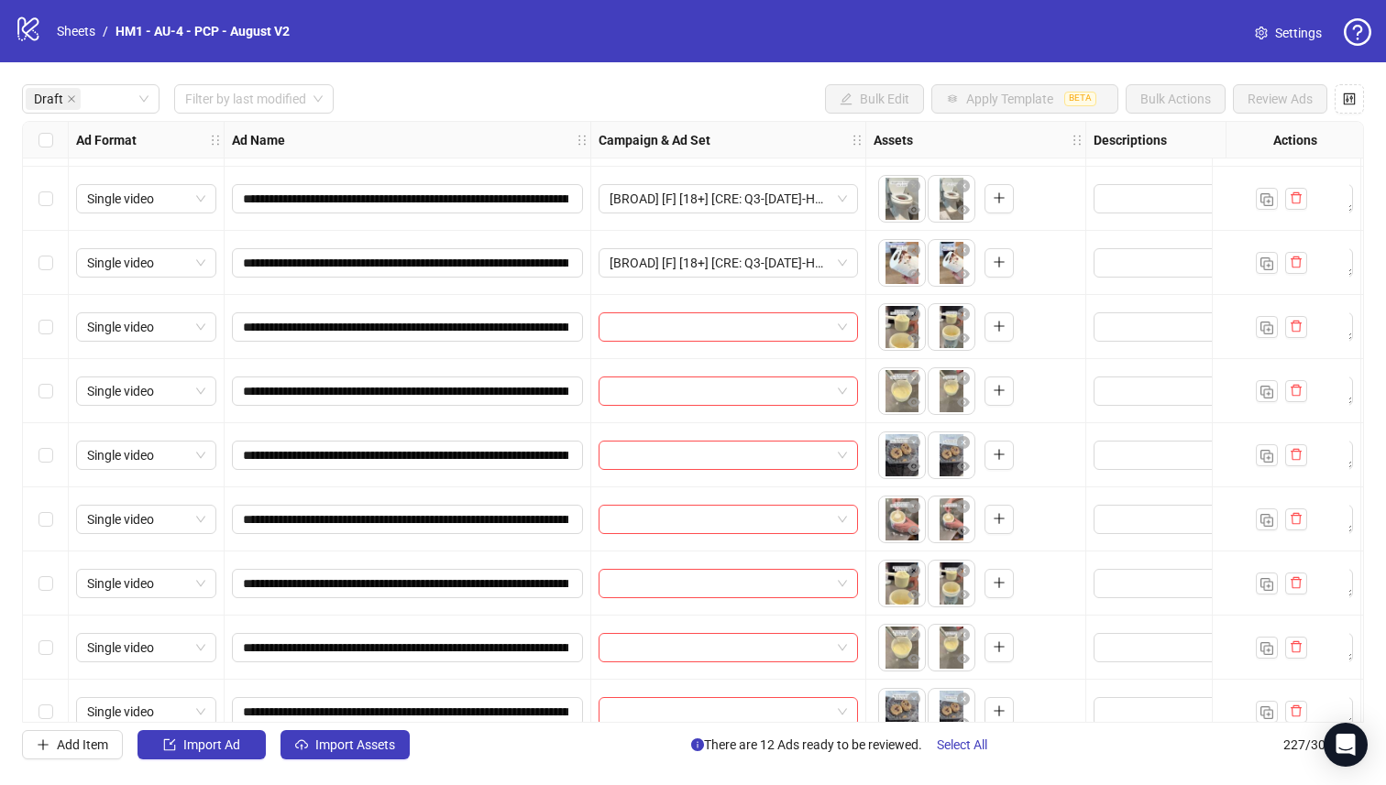
scroll to position [866, 0]
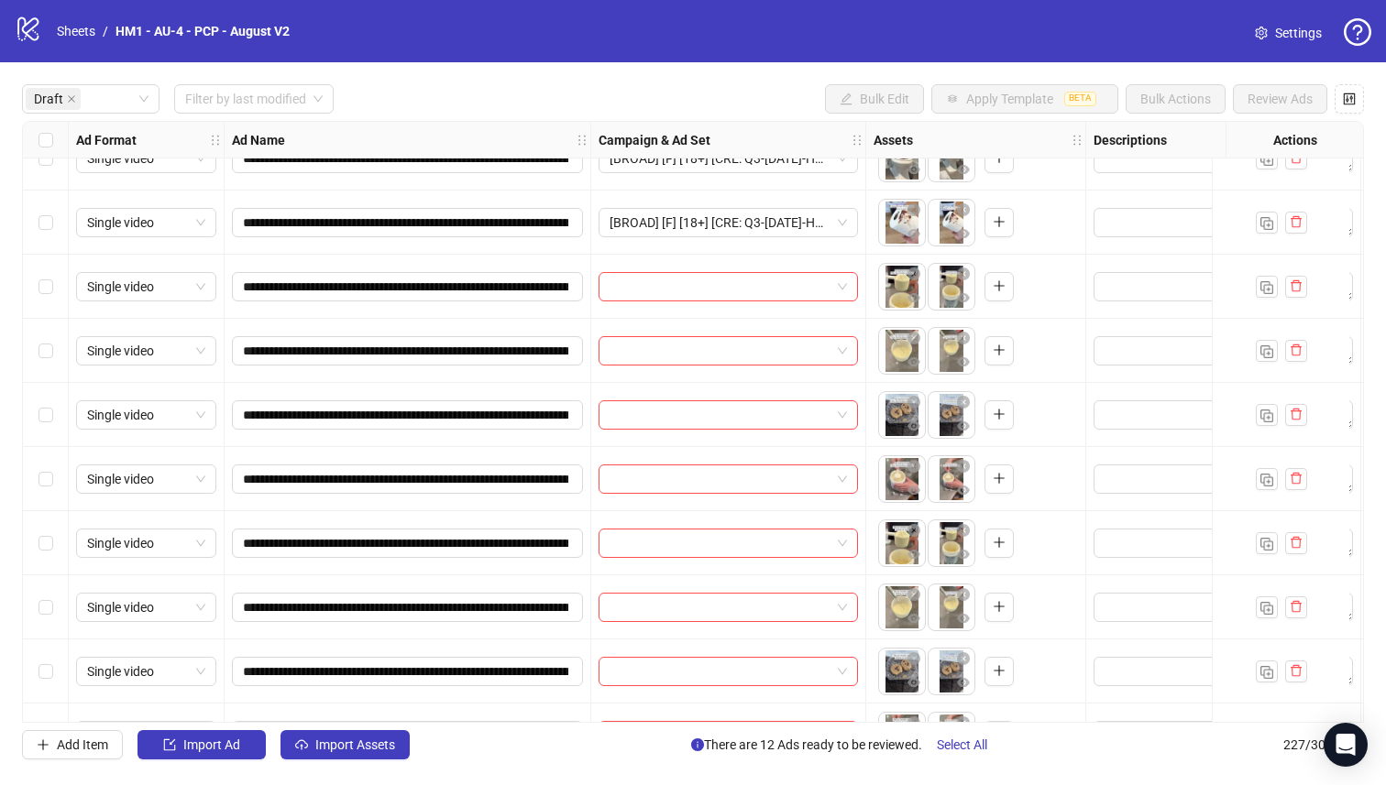
click at [55, 476] on div "Select row 19" at bounding box center [46, 479] width 46 height 64
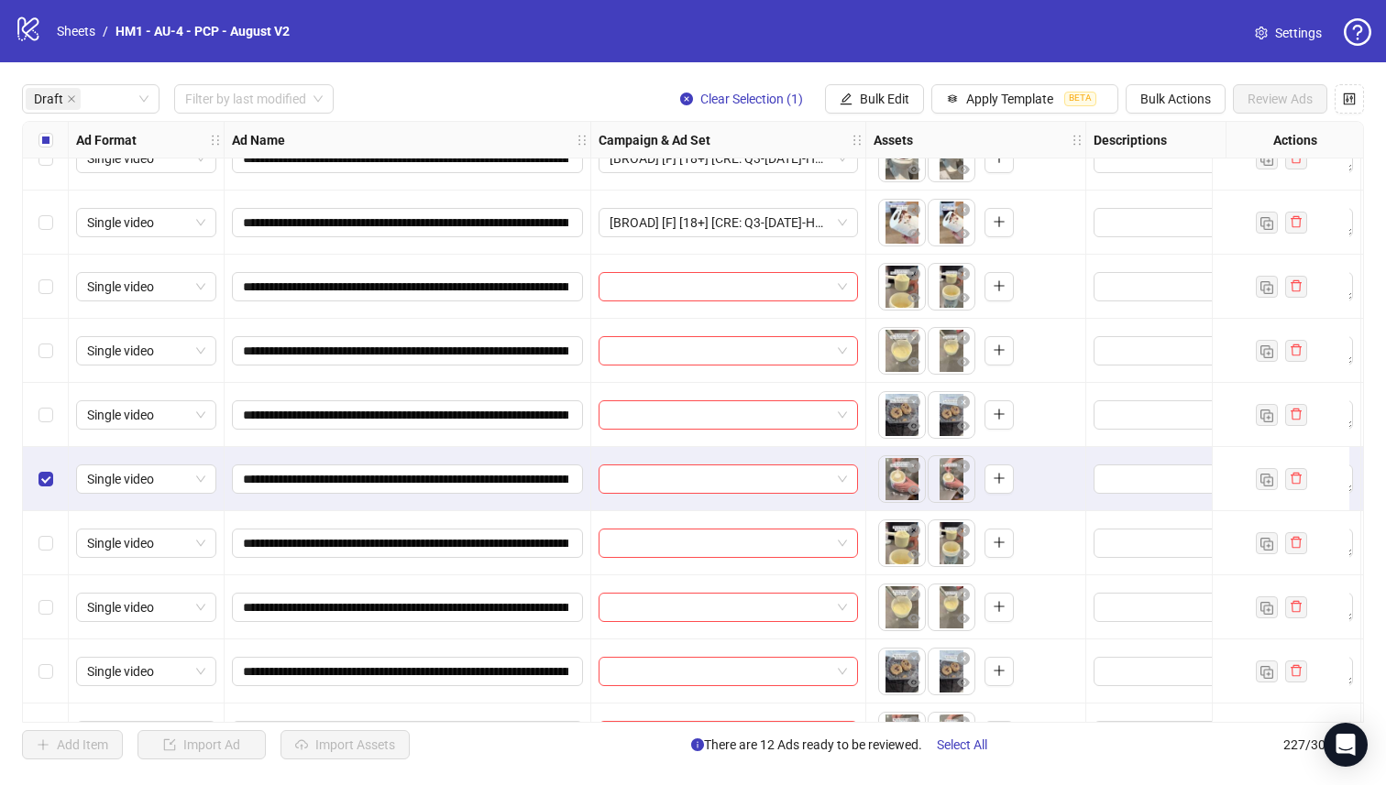
click at [47, 399] on div "Select row 18" at bounding box center [46, 415] width 46 height 64
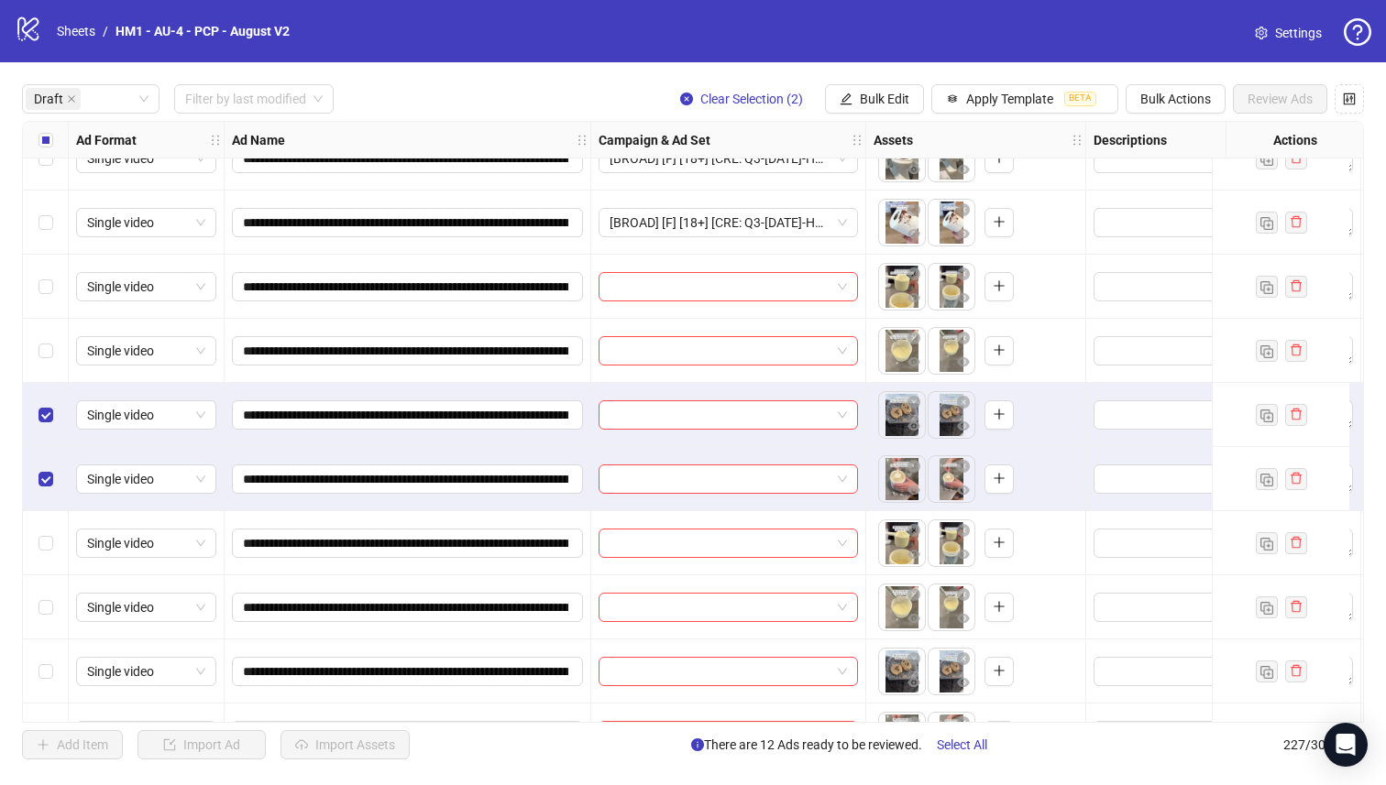
click at [48, 339] on div "Select row 17" at bounding box center [46, 351] width 46 height 64
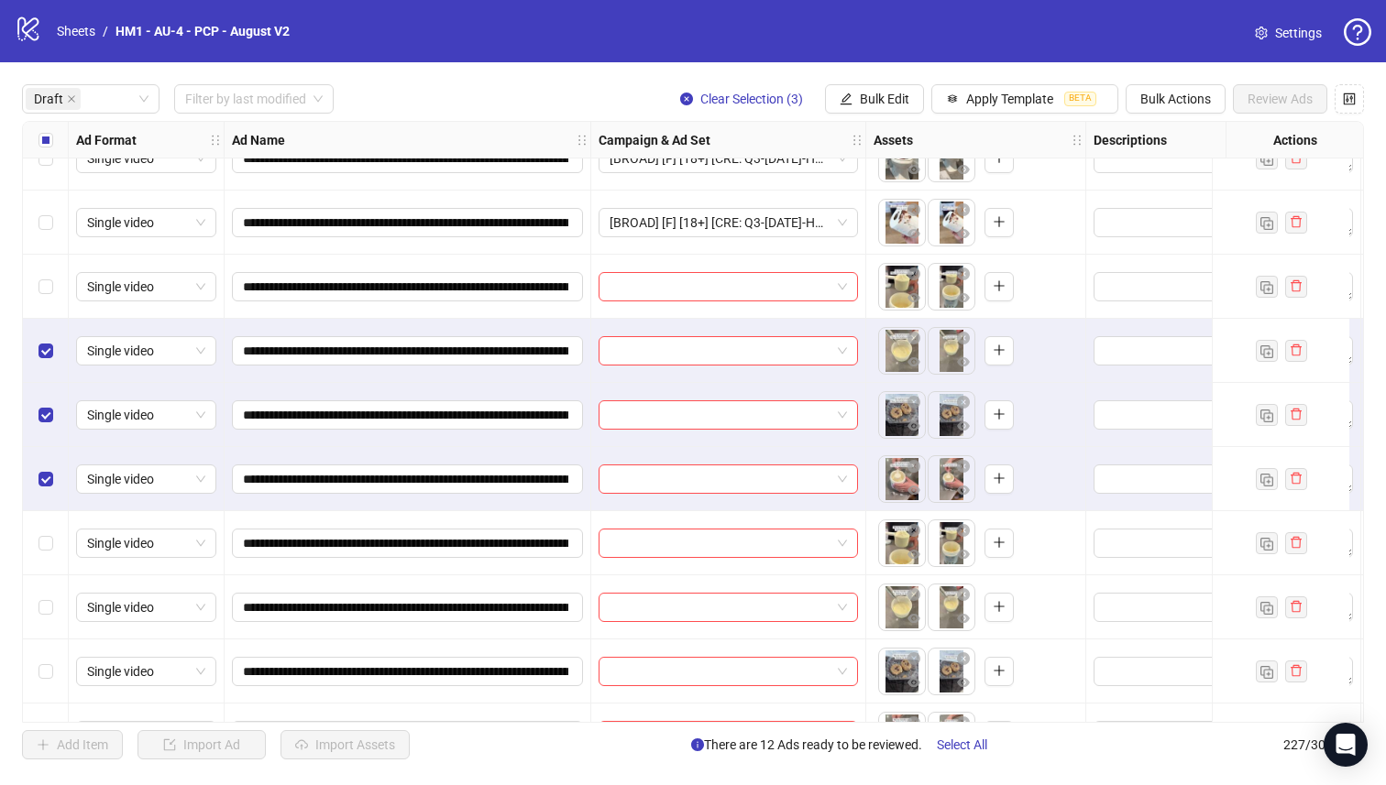
click at [52, 270] on div "Select row 16" at bounding box center [46, 287] width 46 height 64
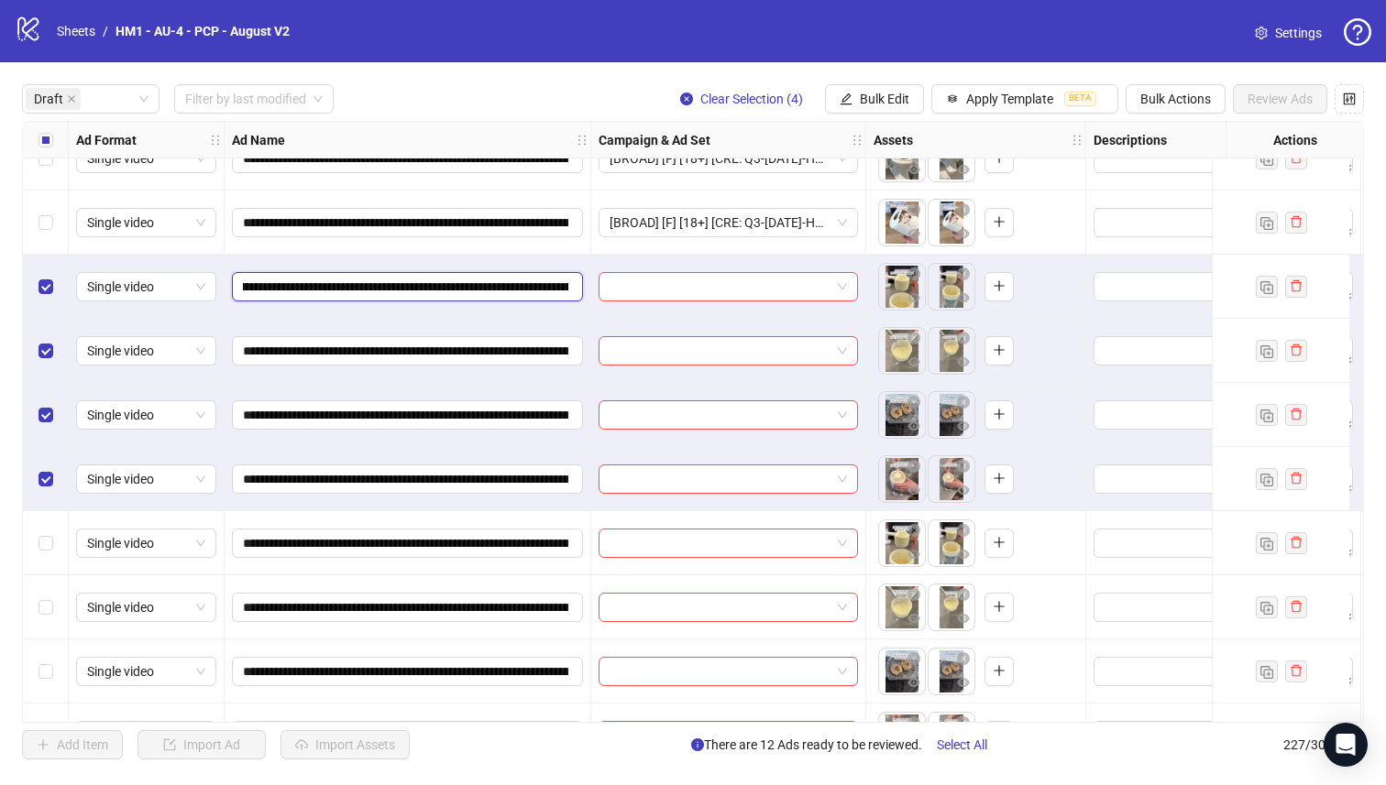
scroll to position [0, 269]
drag, startPoint x: 462, startPoint y: 288, endPoint x: 430, endPoint y: 286, distance: 32.1
click at [430, 286] on input "**********" at bounding box center [405, 287] width 325 height 20
click at [894, 99] on span "Bulk Edit" at bounding box center [884, 99] width 49 height 15
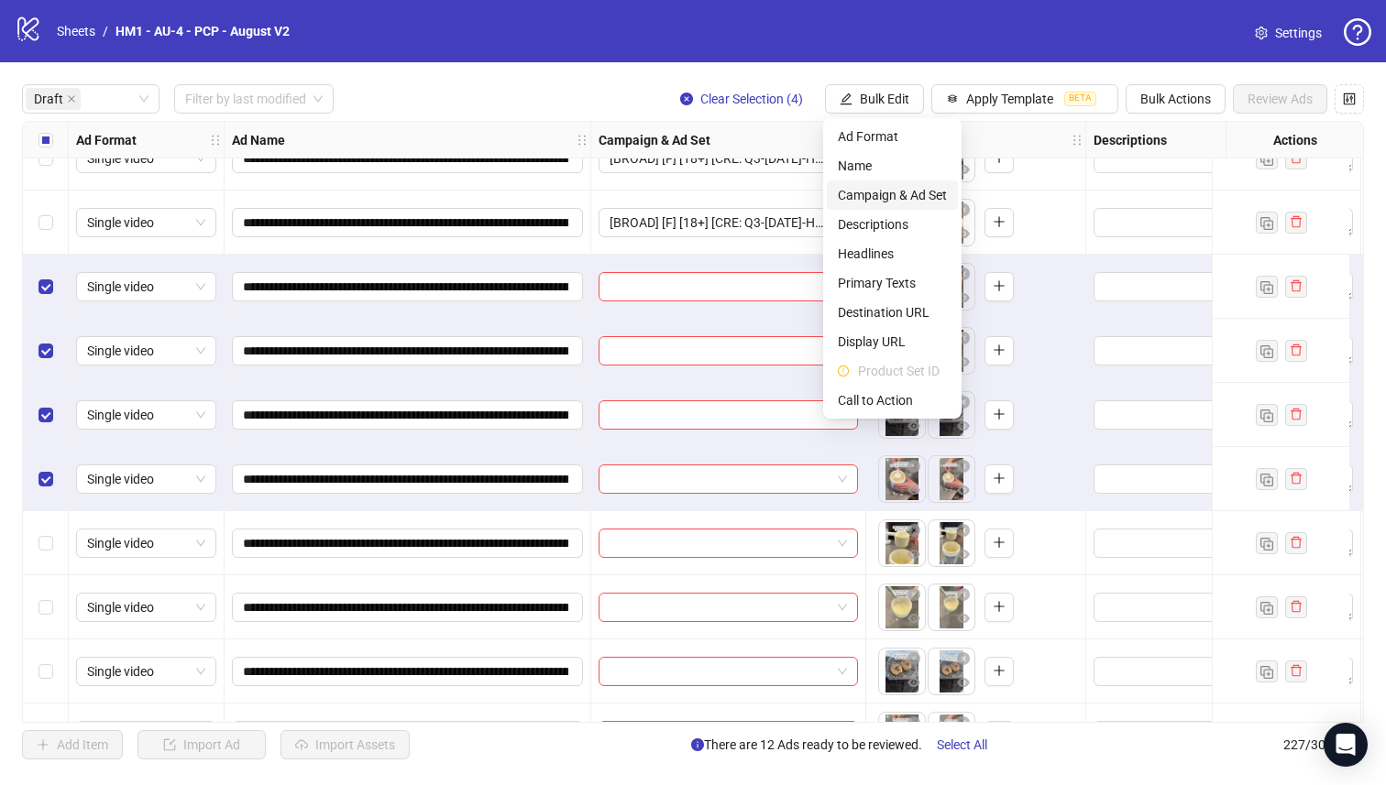
click at [890, 202] on span "Campaign & Ad Set" at bounding box center [892, 195] width 109 height 20
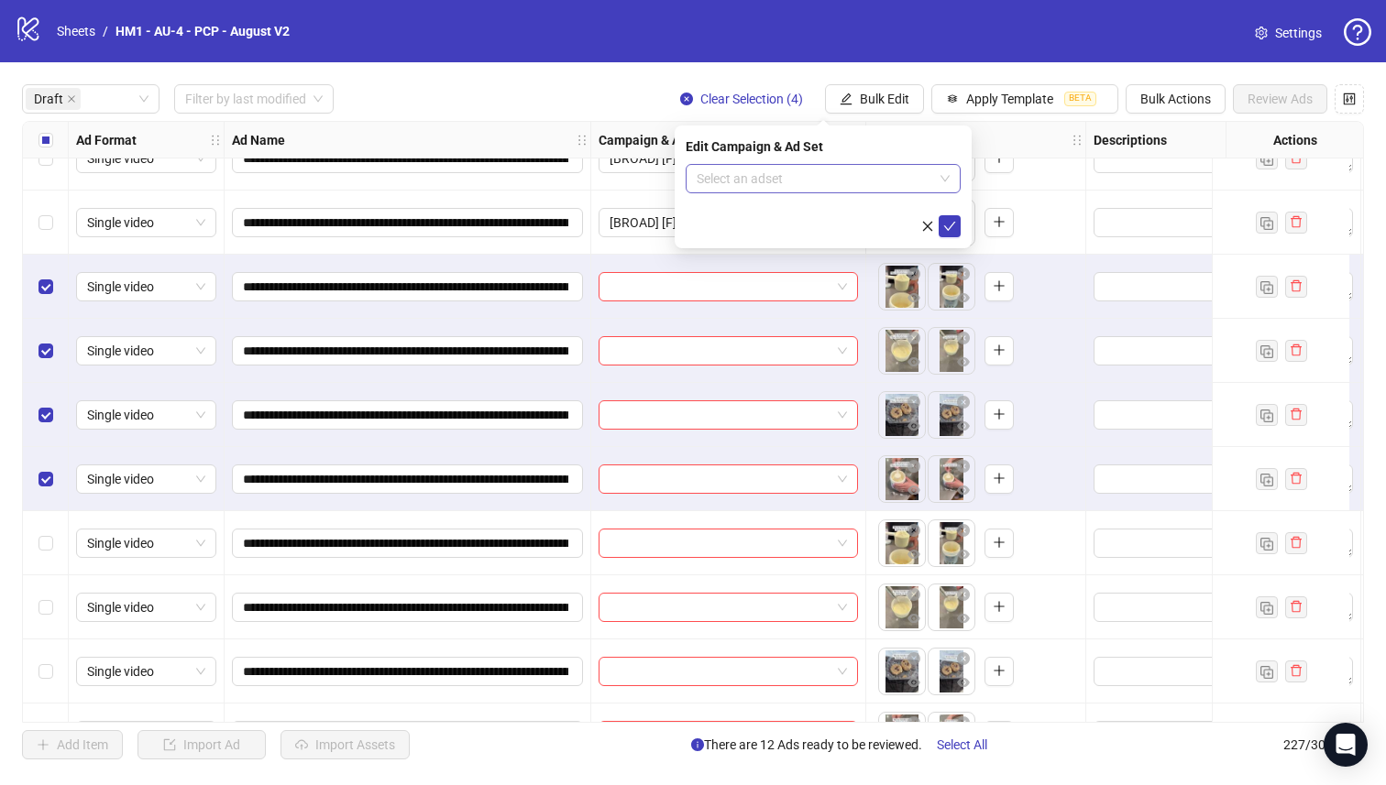
click at [886, 191] on input "search" at bounding box center [814, 178] width 236 height 27
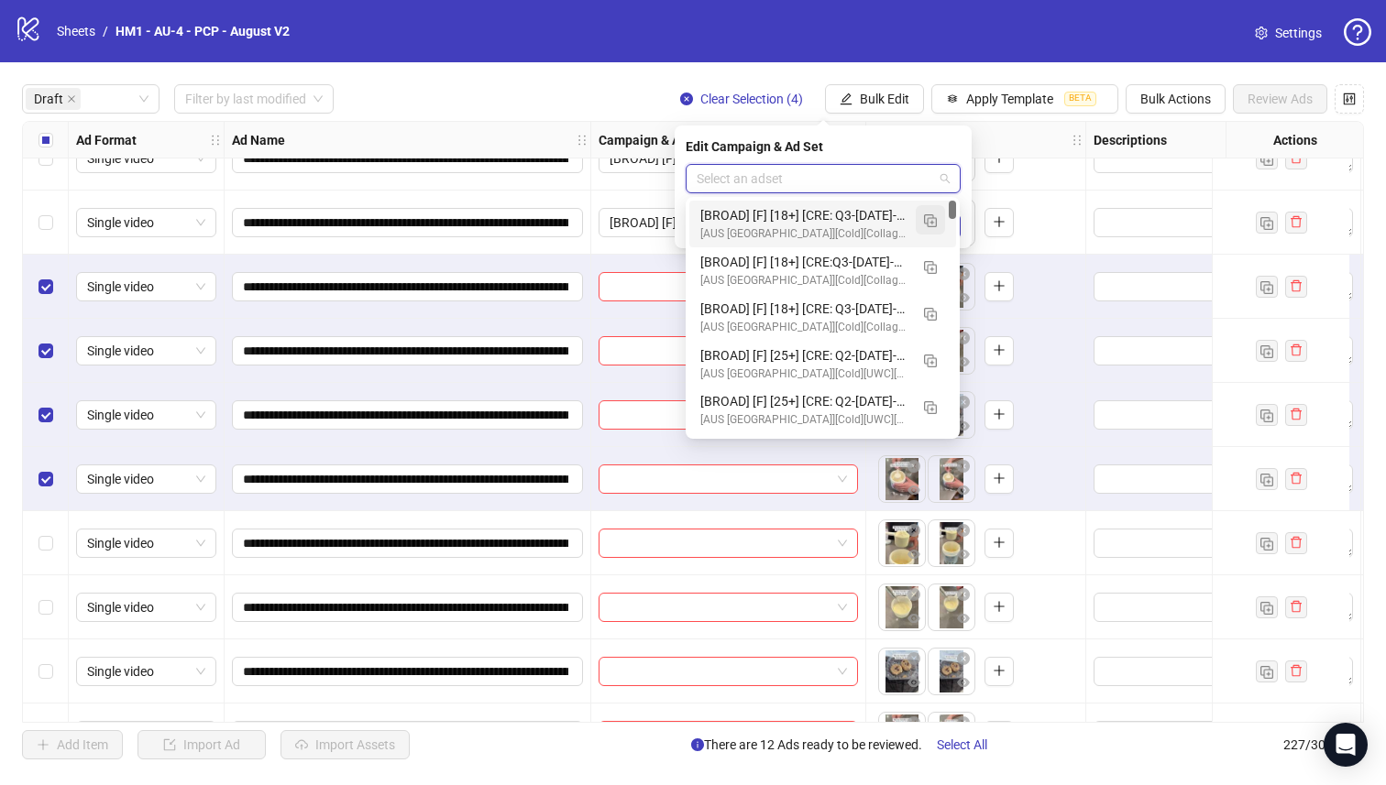
click at [937, 220] on button "button" at bounding box center [929, 219] width 29 height 29
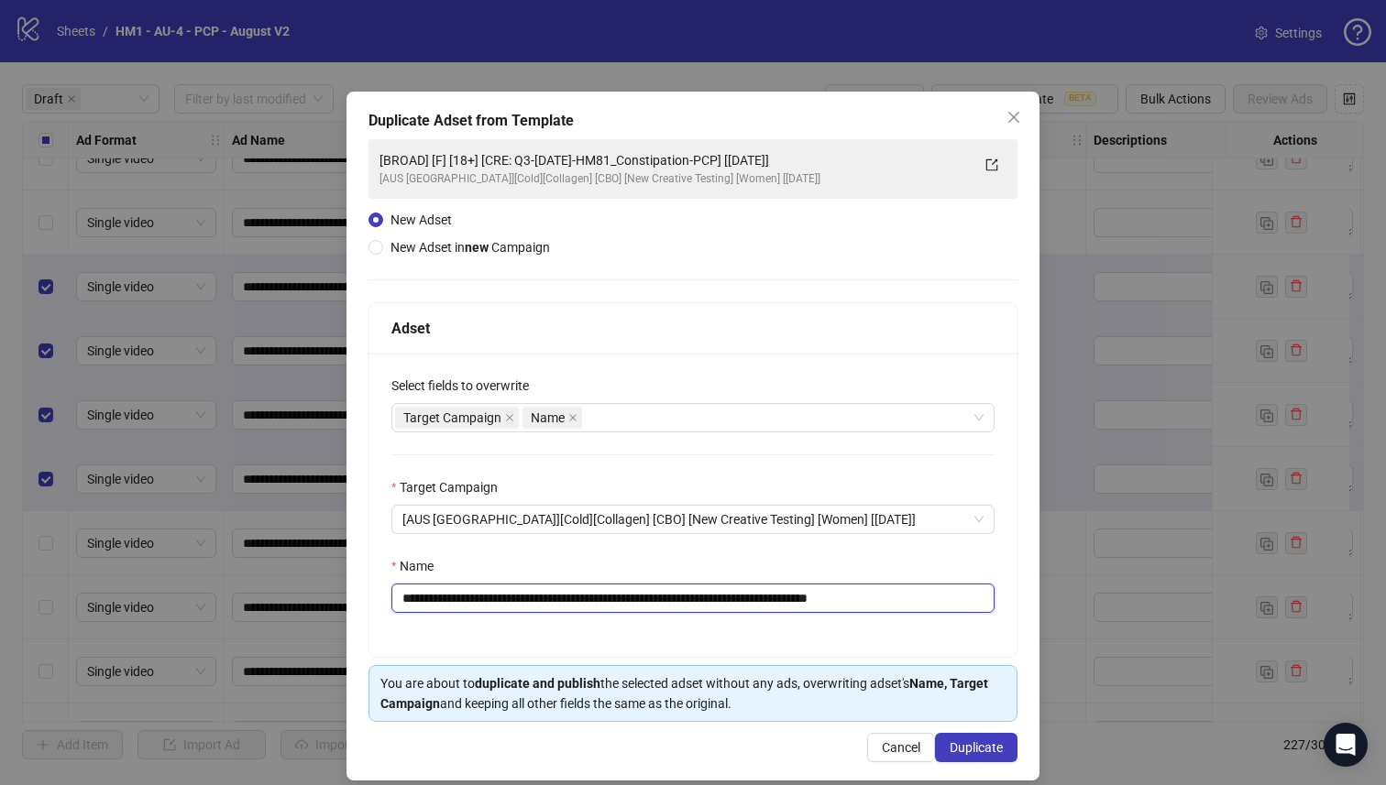
drag, startPoint x: 769, startPoint y: 596, endPoint x: 533, endPoint y: 604, distance: 235.7
click at [533, 604] on input "**********" at bounding box center [692, 598] width 603 height 29
paste input "text"
type input "**********"
click at [956, 734] on button "Duplicate" at bounding box center [976, 747] width 82 height 29
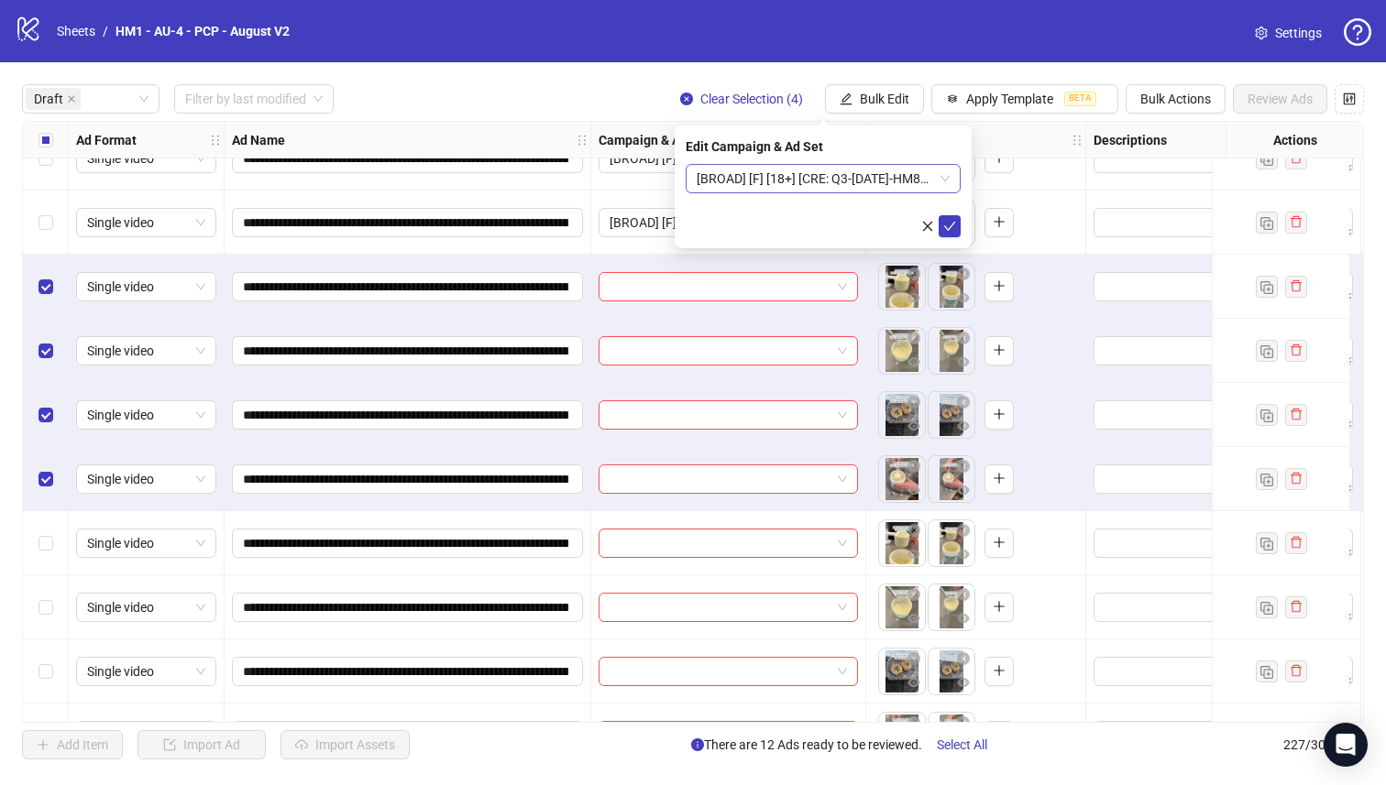
drag, startPoint x: 851, startPoint y: 199, endPoint x: 846, endPoint y: 187, distance: 13.1
click at [850, 199] on form "[BROAD] [F] [18+] [CRE: Q3-[DATE]-HM82_LoveHandles-PCP] [[DATE]]" at bounding box center [822, 200] width 275 height 73
click at [846, 183] on span "[BROAD] [F] [18+] [CRE: Q3-[DATE]-HM82_LoveHandles-PCP] [[DATE]]" at bounding box center [822, 178] width 253 height 27
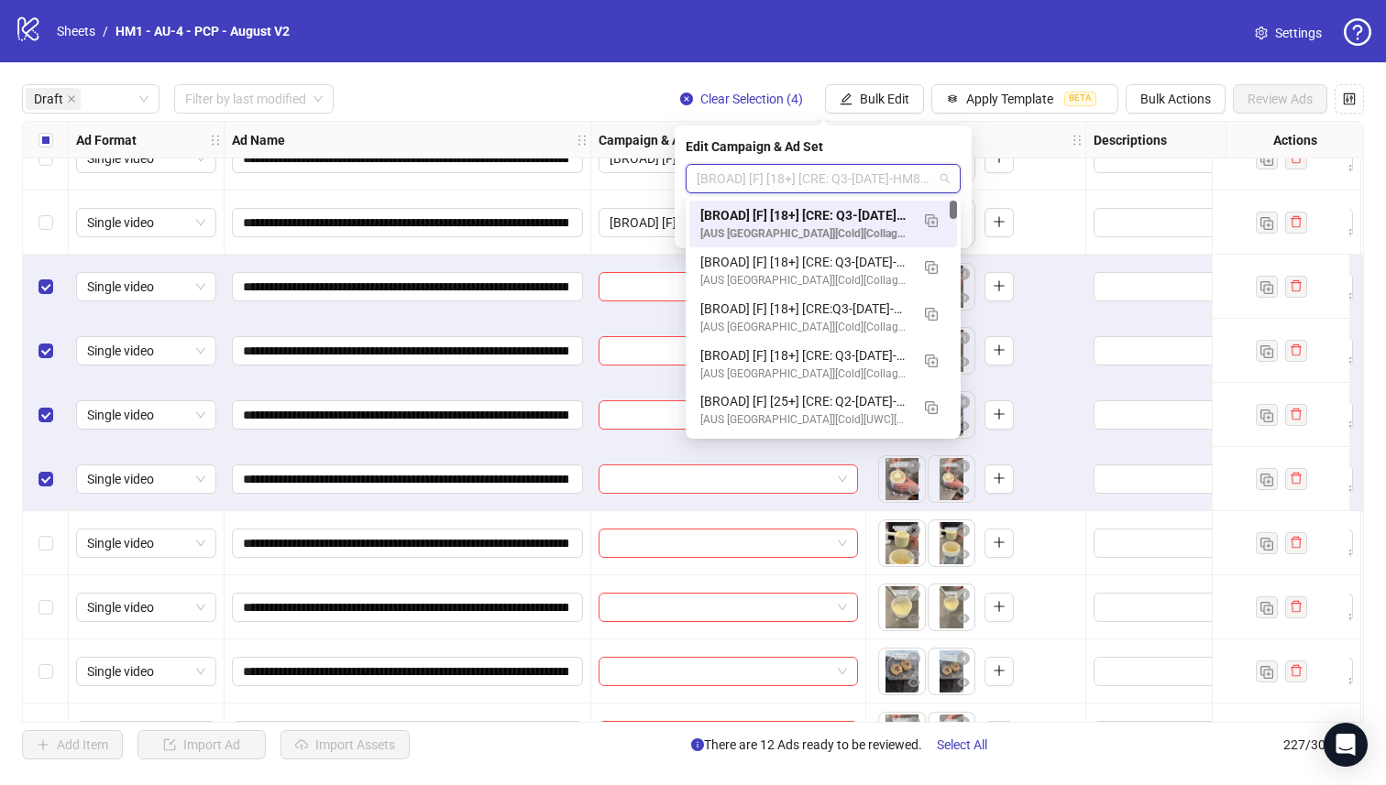
click at [828, 214] on div "[BROAD] [F] [18+] [CRE: Q3-[DATE]-HM82_LoveHandles-PCP] [[DATE]]" at bounding box center [804, 215] width 209 height 20
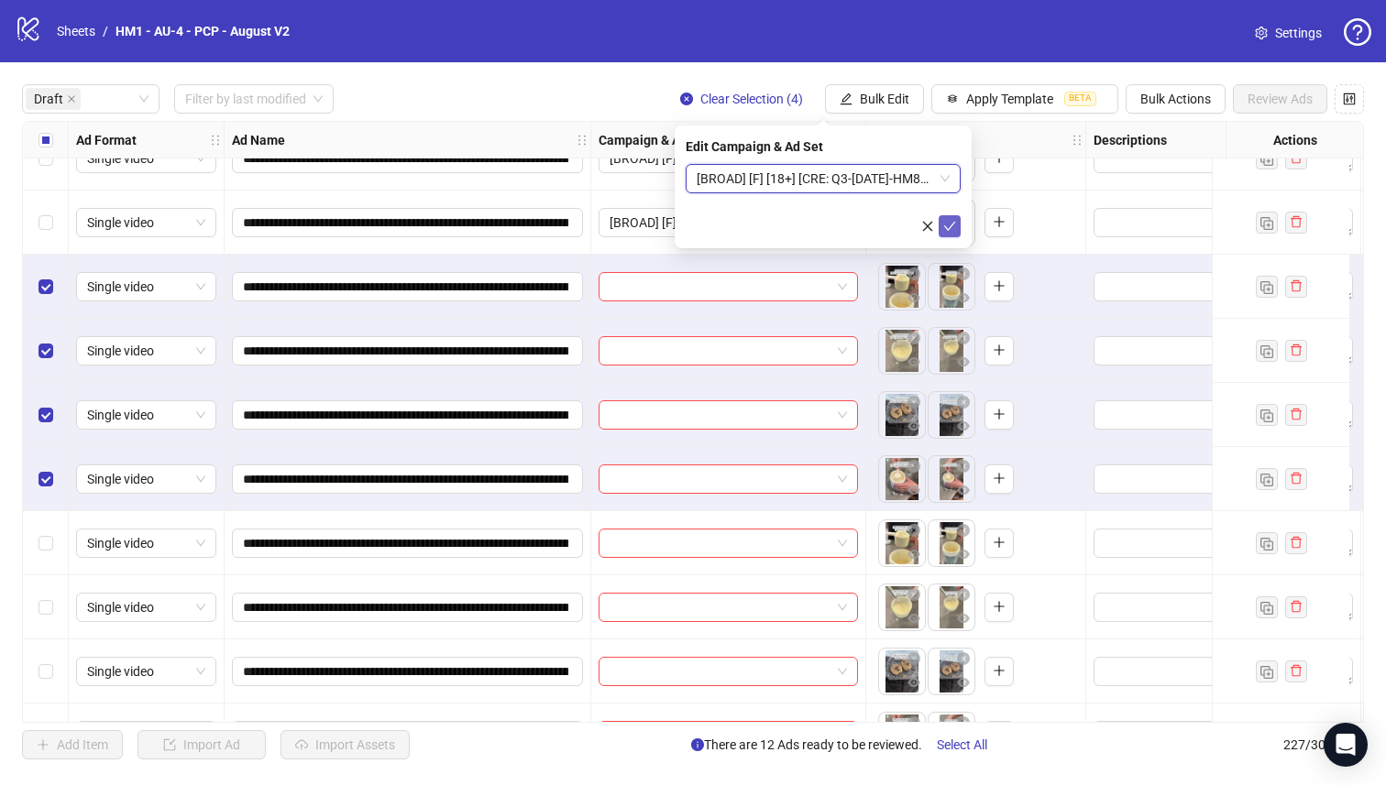
click at [955, 229] on icon "check" at bounding box center [949, 226] width 13 height 13
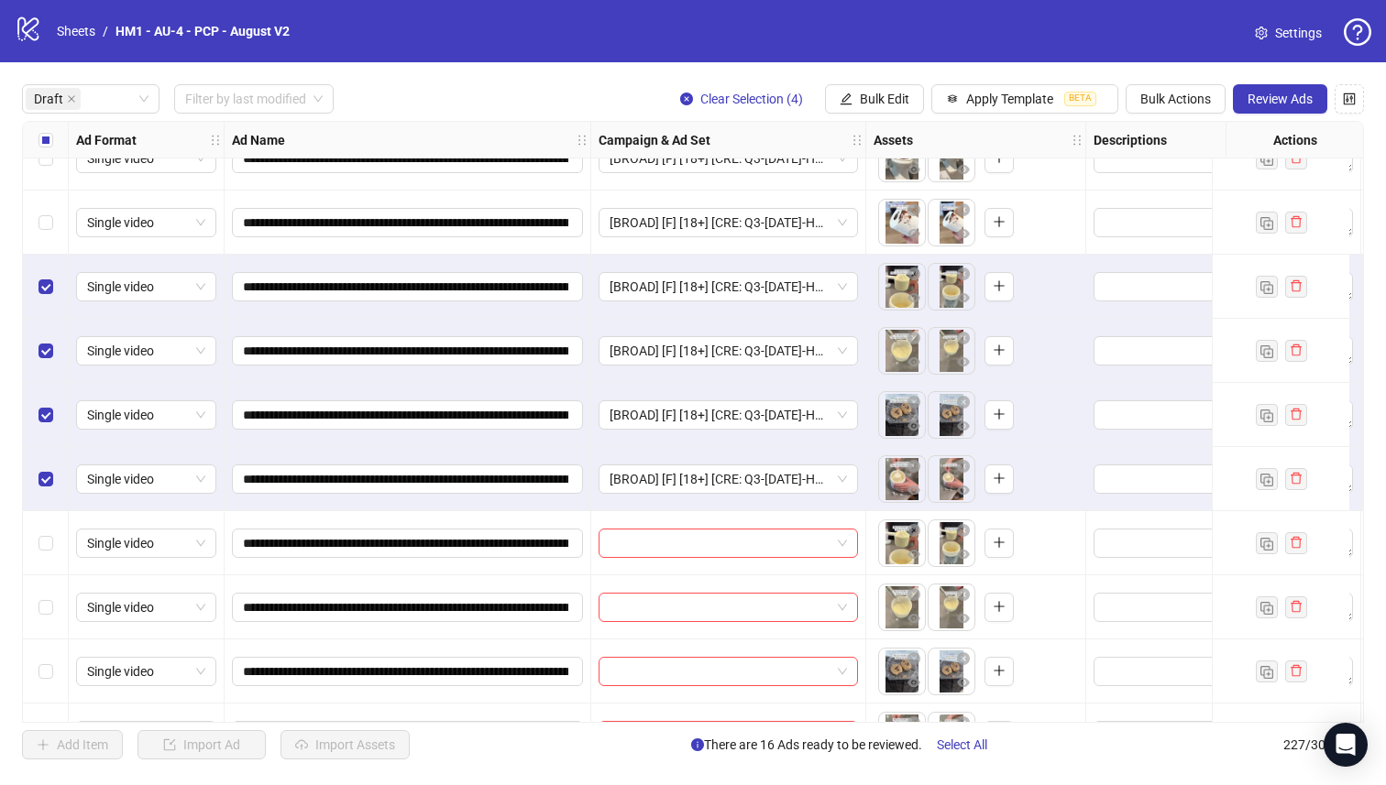
click at [45, 148] on label "Select all rows" at bounding box center [45, 140] width 15 height 20
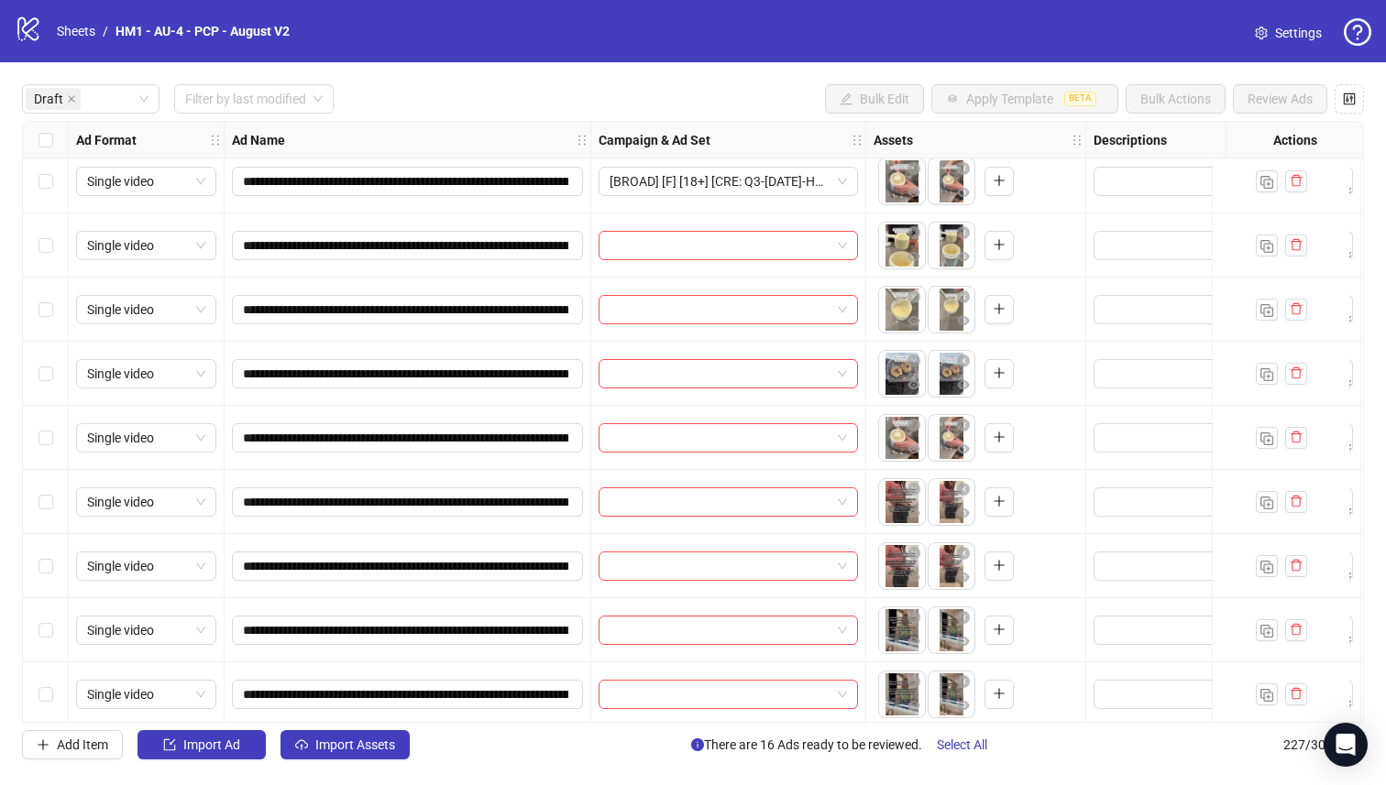
scroll to position [1126, 0]
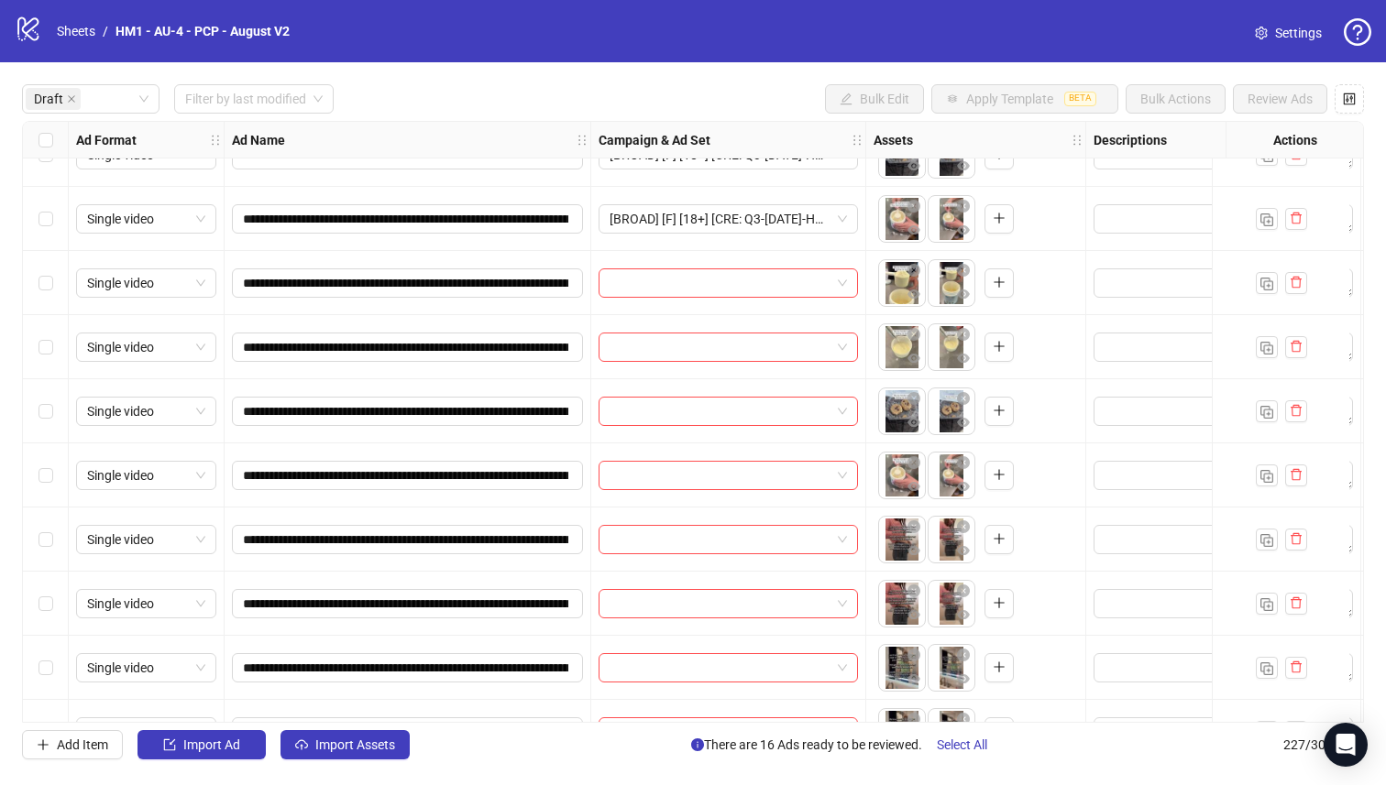
click at [30, 476] on div "Select row 23" at bounding box center [46, 476] width 46 height 64
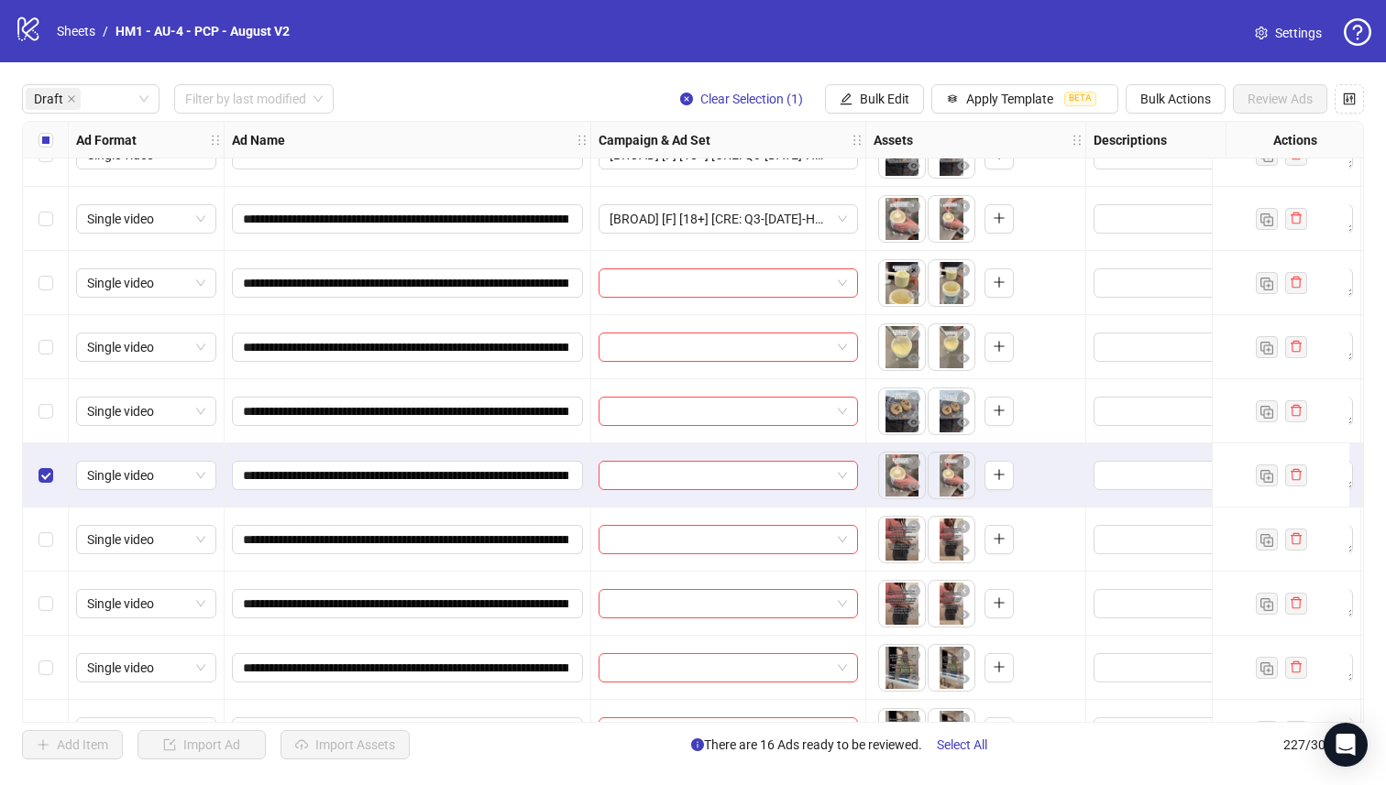
click at [44, 389] on div "Select row 22" at bounding box center [46, 411] width 46 height 64
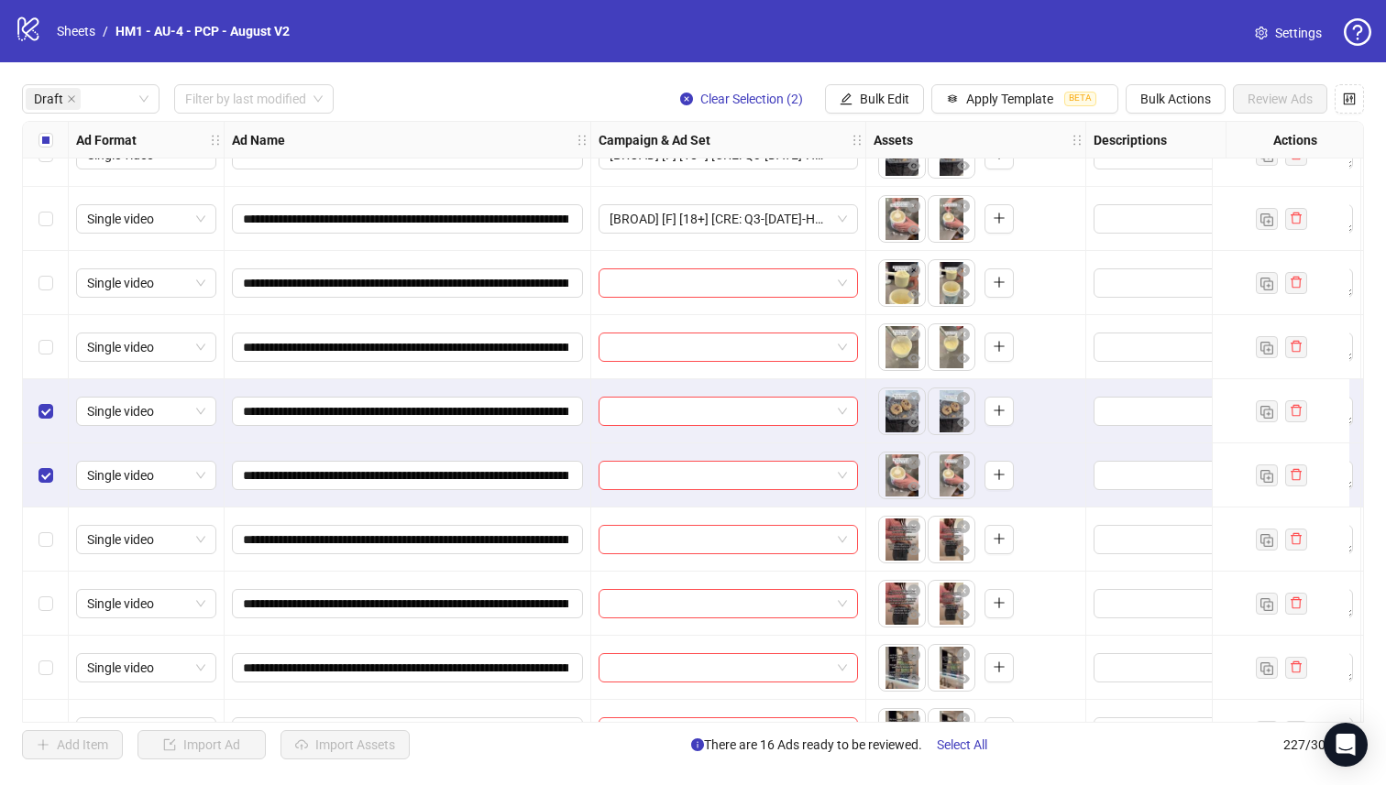
drag, startPoint x: 46, startPoint y: 324, endPoint x: 55, endPoint y: 281, distance: 44.0
click at [47, 324] on div "Select row 21" at bounding box center [46, 347] width 46 height 64
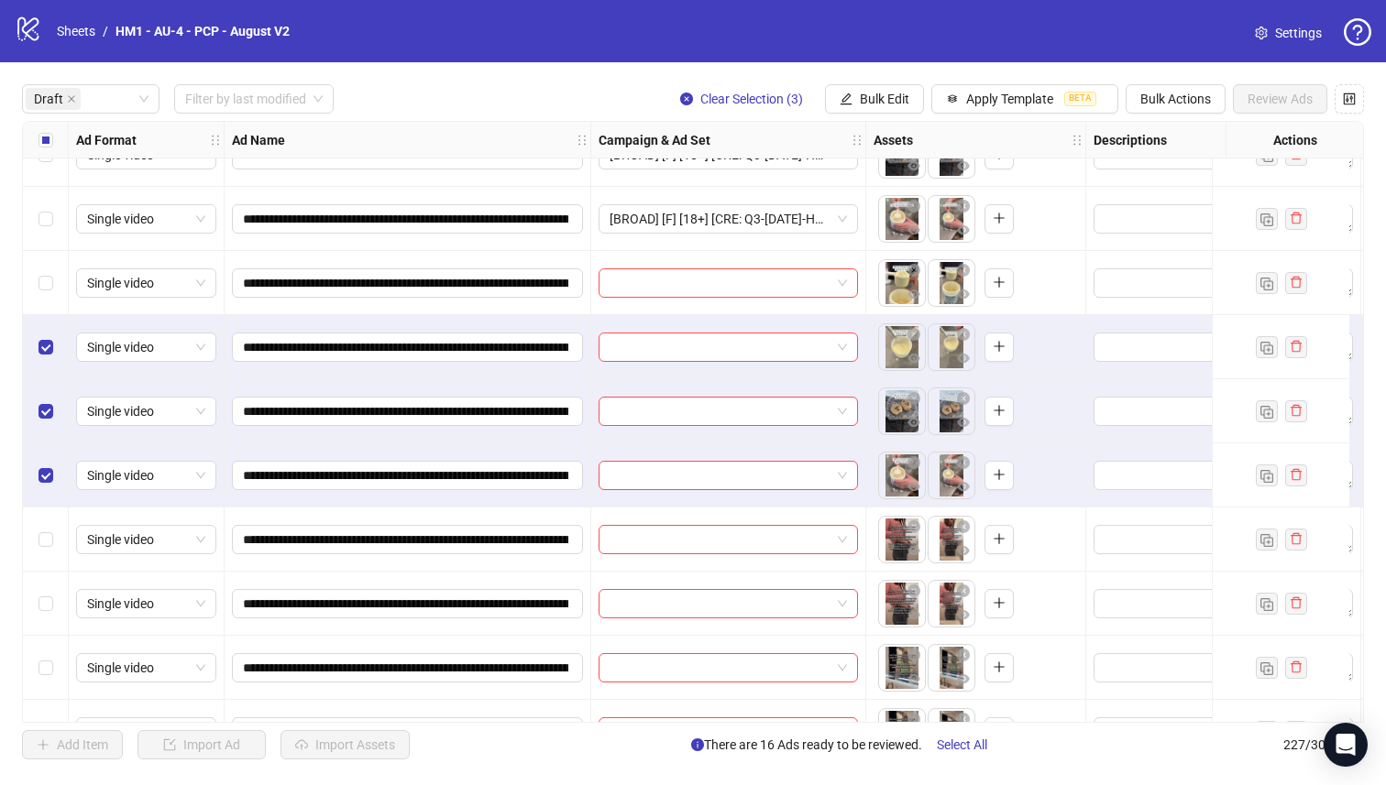
click at [56, 256] on div "Select row 20" at bounding box center [46, 283] width 46 height 64
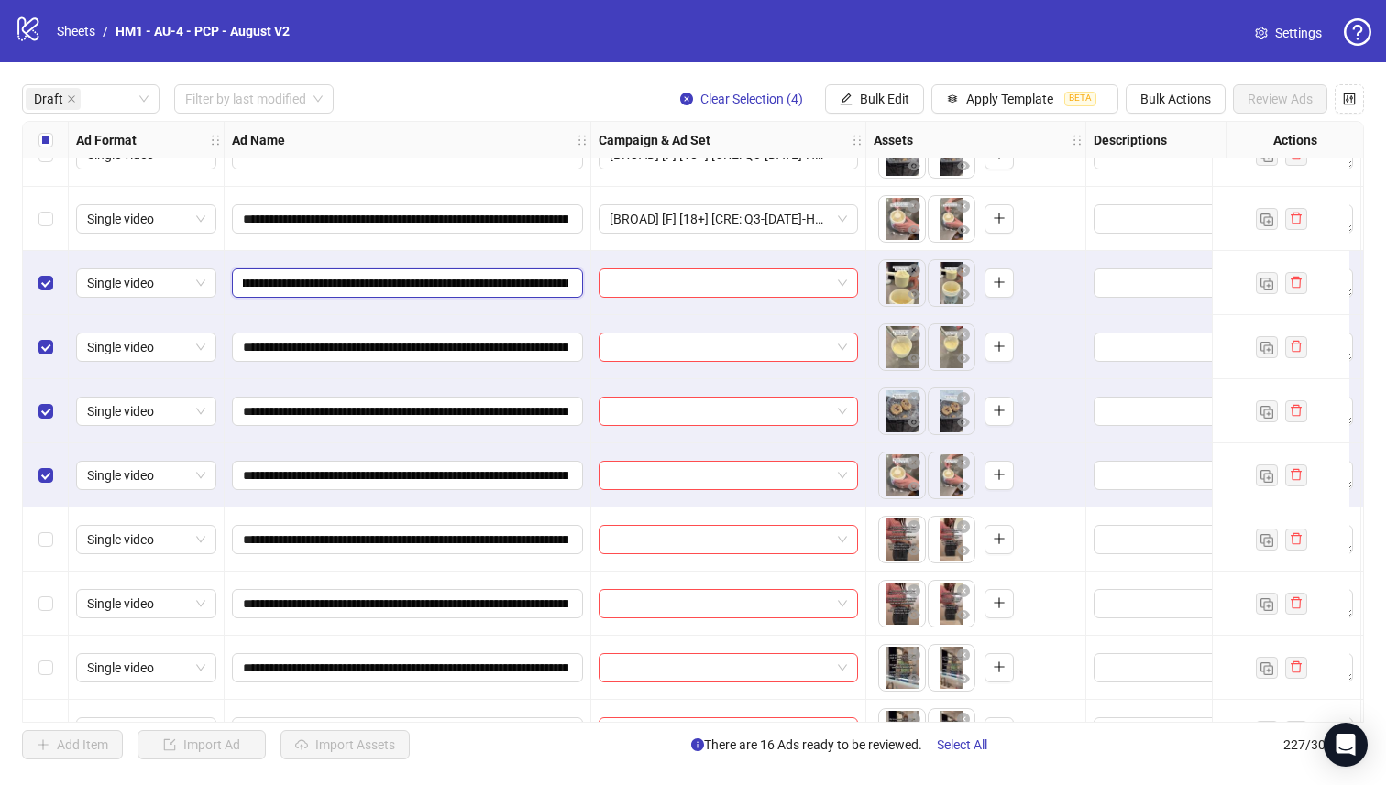
scroll to position [0, 239]
click at [460, 283] on input "**********" at bounding box center [405, 283] width 325 height 20
click at [914, 93] on button "Bulk Edit" at bounding box center [874, 98] width 99 height 29
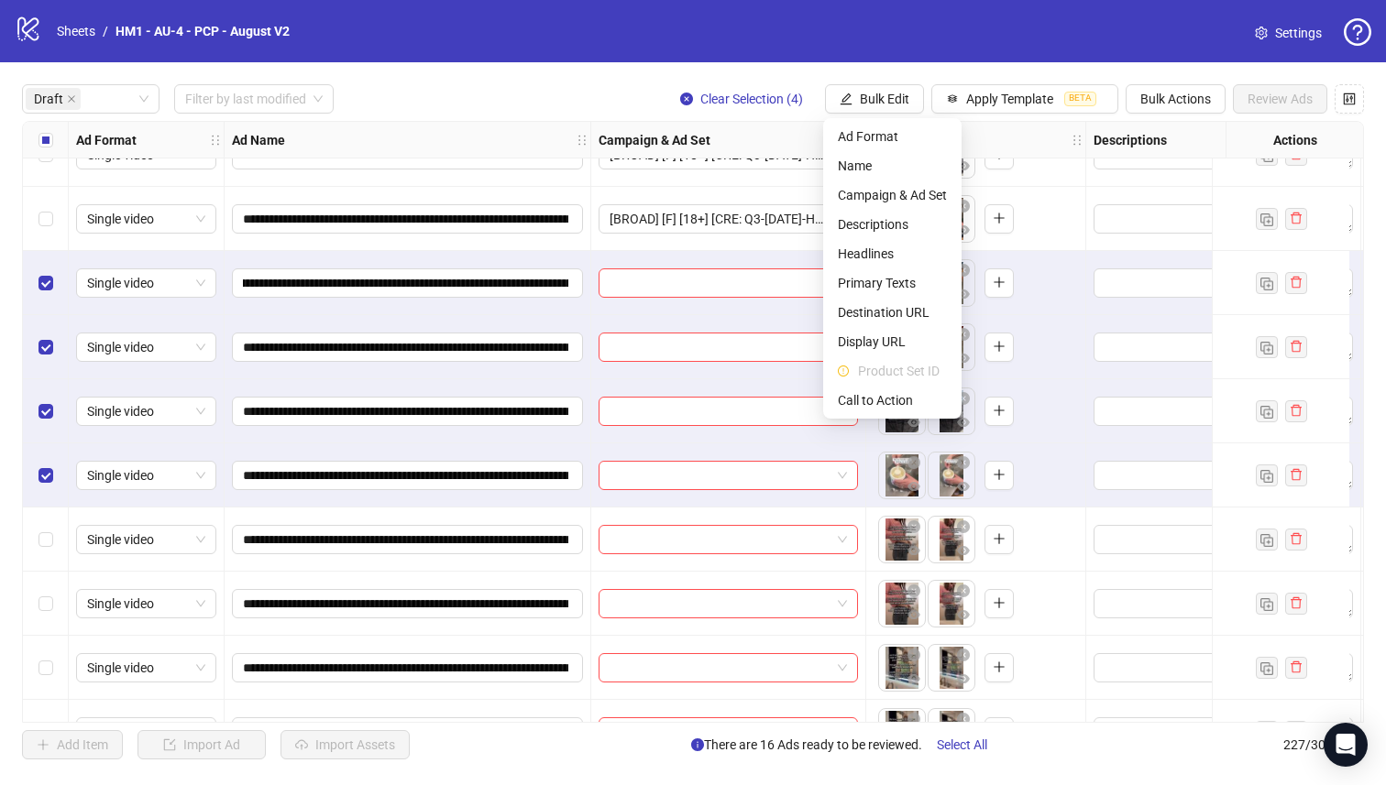
scroll to position [0, 0]
click at [919, 202] on span "Campaign & Ad Set" at bounding box center [892, 195] width 109 height 20
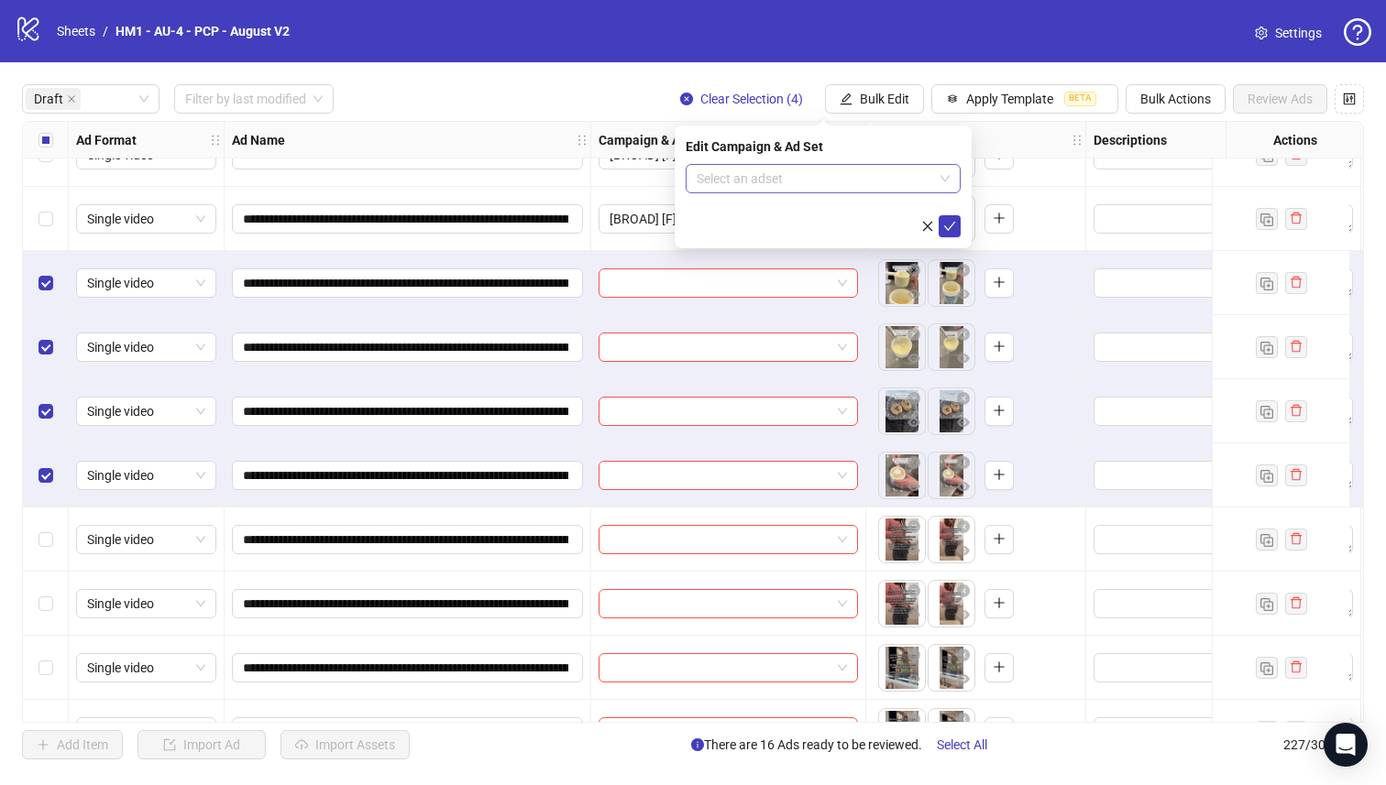
click at [891, 188] on input "search" at bounding box center [814, 178] width 236 height 27
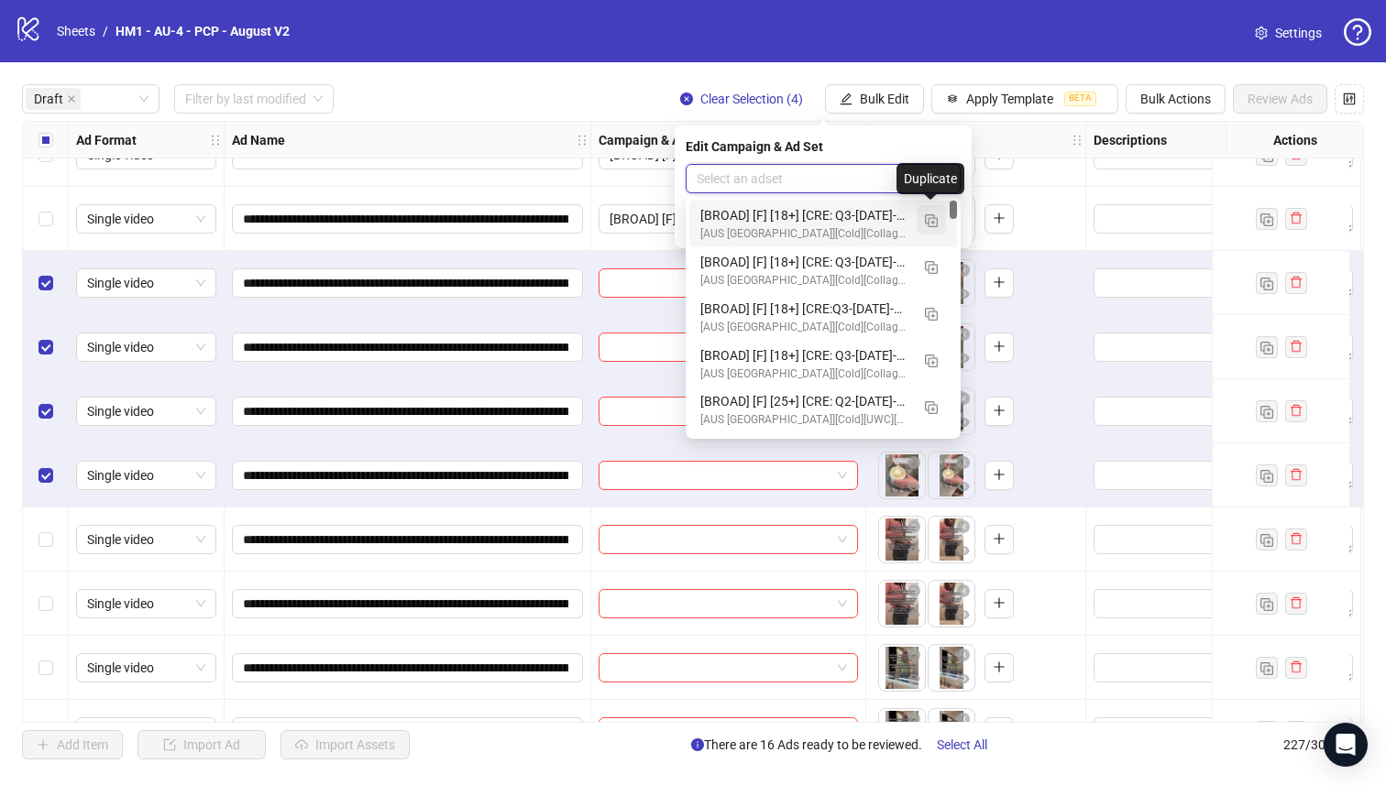
click at [927, 220] on img "button" at bounding box center [931, 220] width 13 height 13
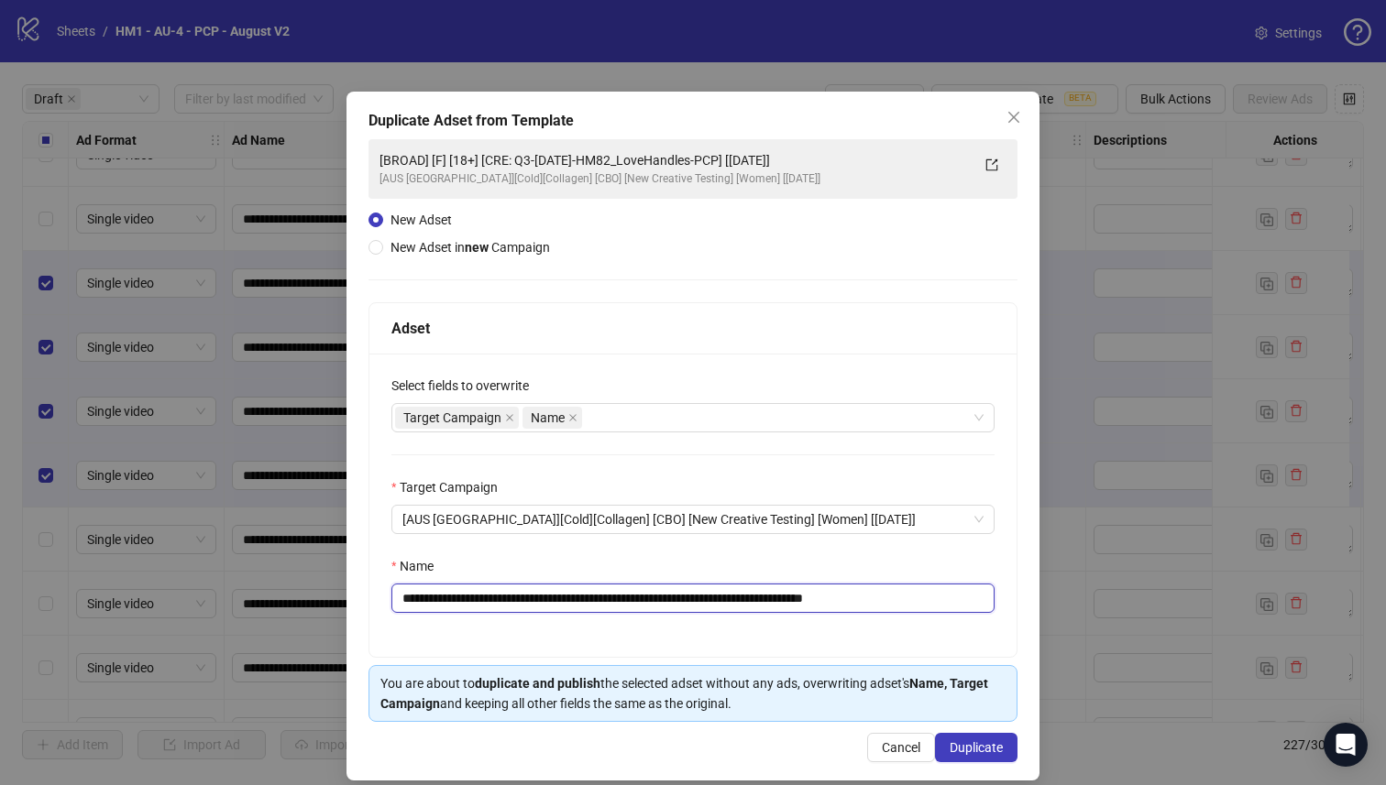
drag, startPoint x: 773, startPoint y: 597, endPoint x: 532, endPoint y: 601, distance: 241.1
click at [532, 601] on input "**********" at bounding box center [692, 598] width 603 height 29
paste input "text"
type input "**********"
click at [949, 744] on span "Duplicate" at bounding box center [975, 747] width 53 height 15
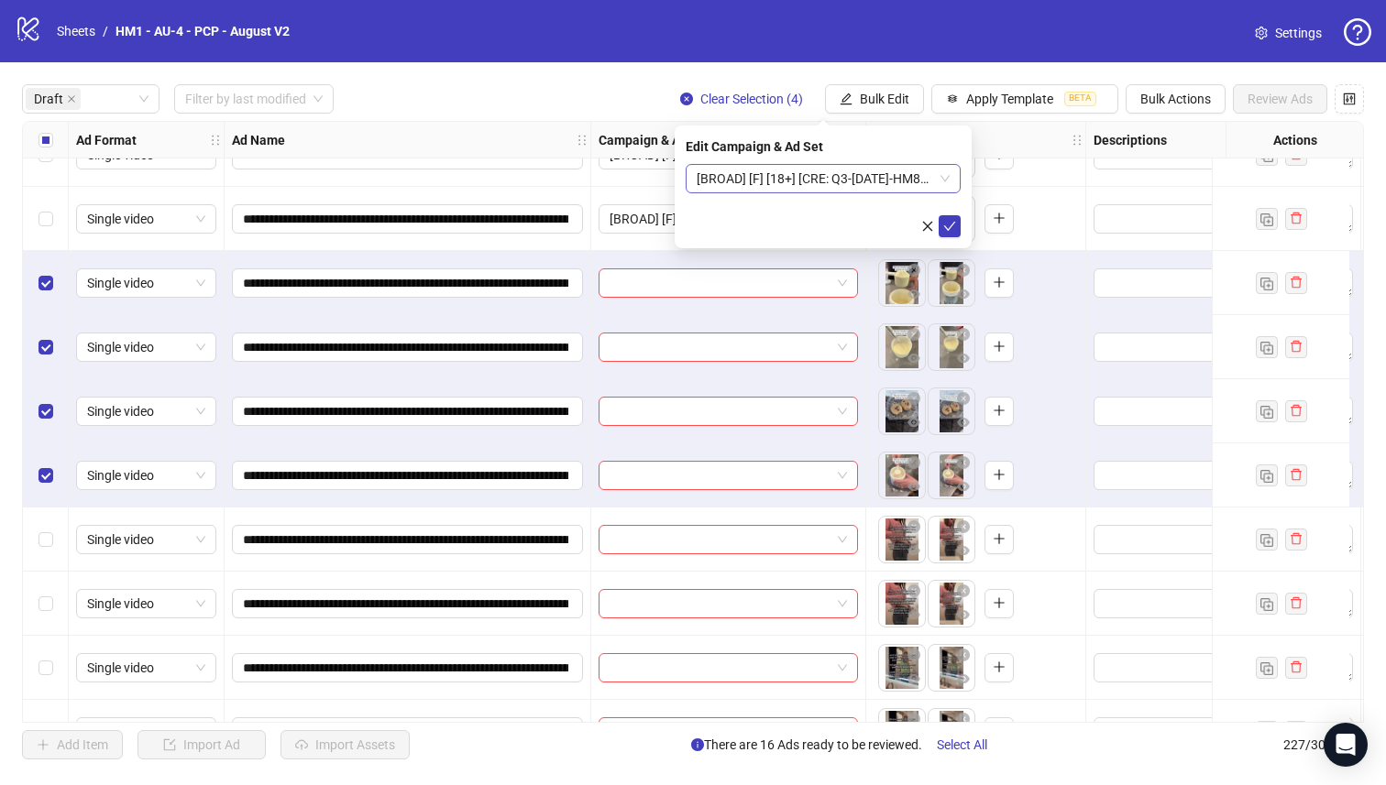
click at [776, 175] on span "[BROAD] [F] [18+] [CRE: Q3-[DATE]-HM82_LoveHandles-PCP] [[DATE]]" at bounding box center [822, 178] width 253 height 27
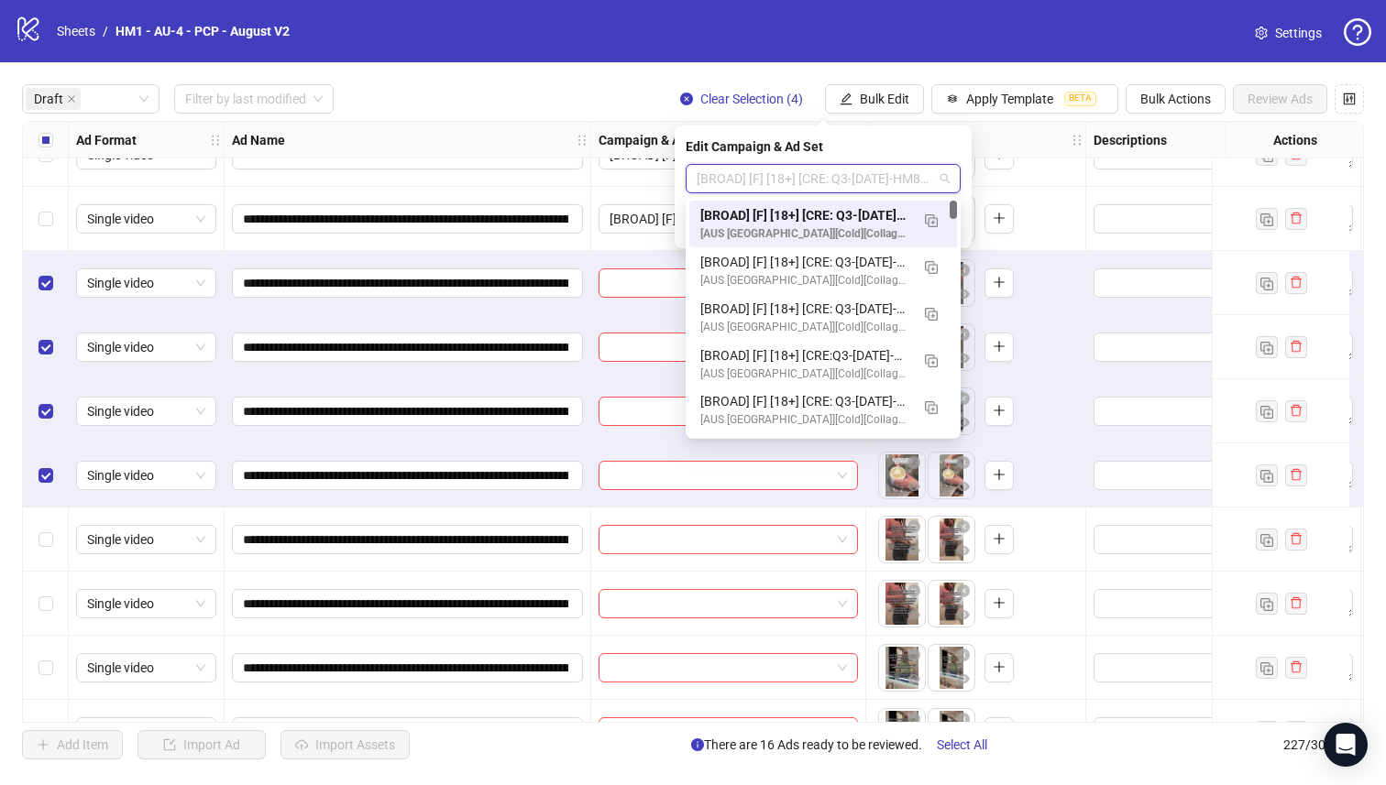
click at [796, 211] on div "[BROAD] [F] [18+] [CRE: Q3-[DATE]-HM82_LoveHandles-PCP] [[DATE]]" at bounding box center [804, 215] width 209 height 20
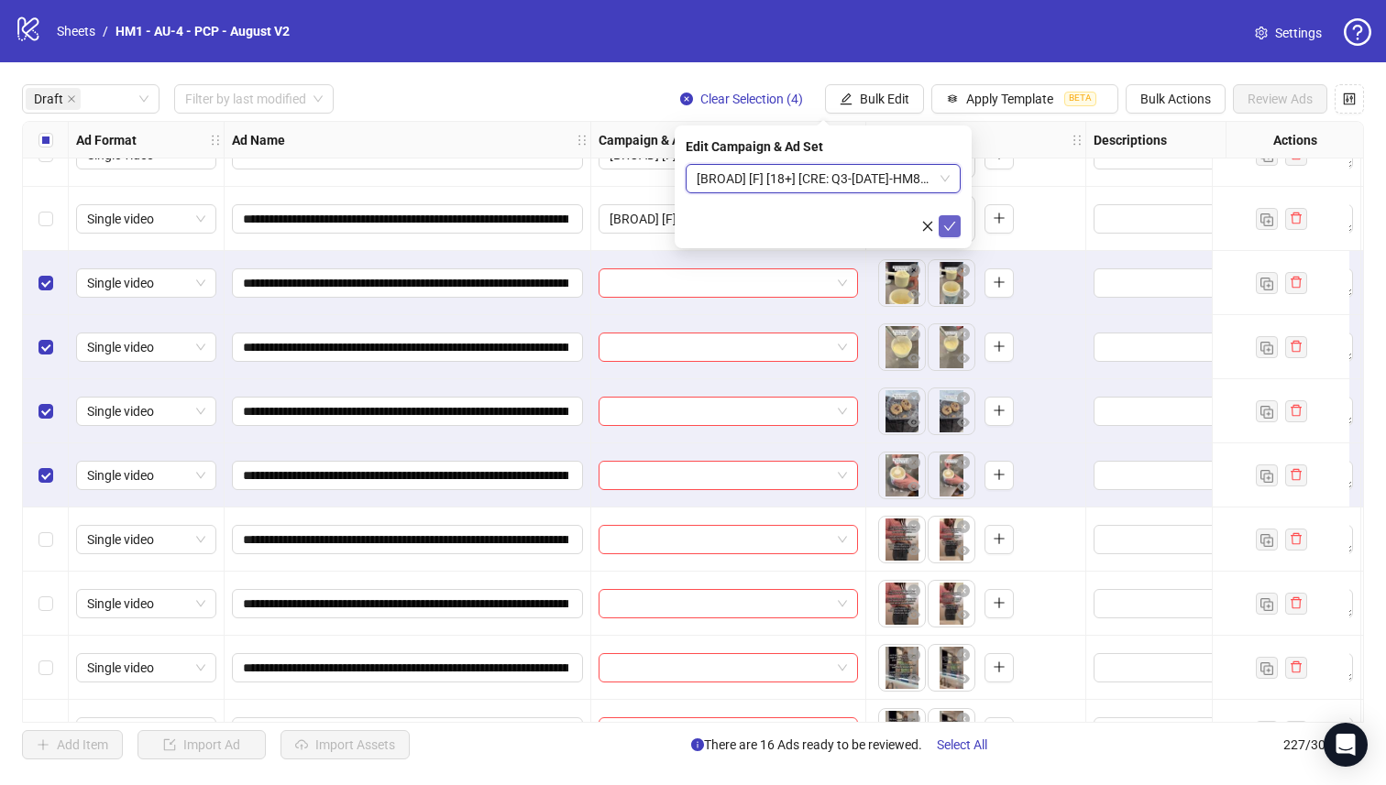
click at [948, 227] on icon "check" at bounding box center [949, 226] width 13 height 13
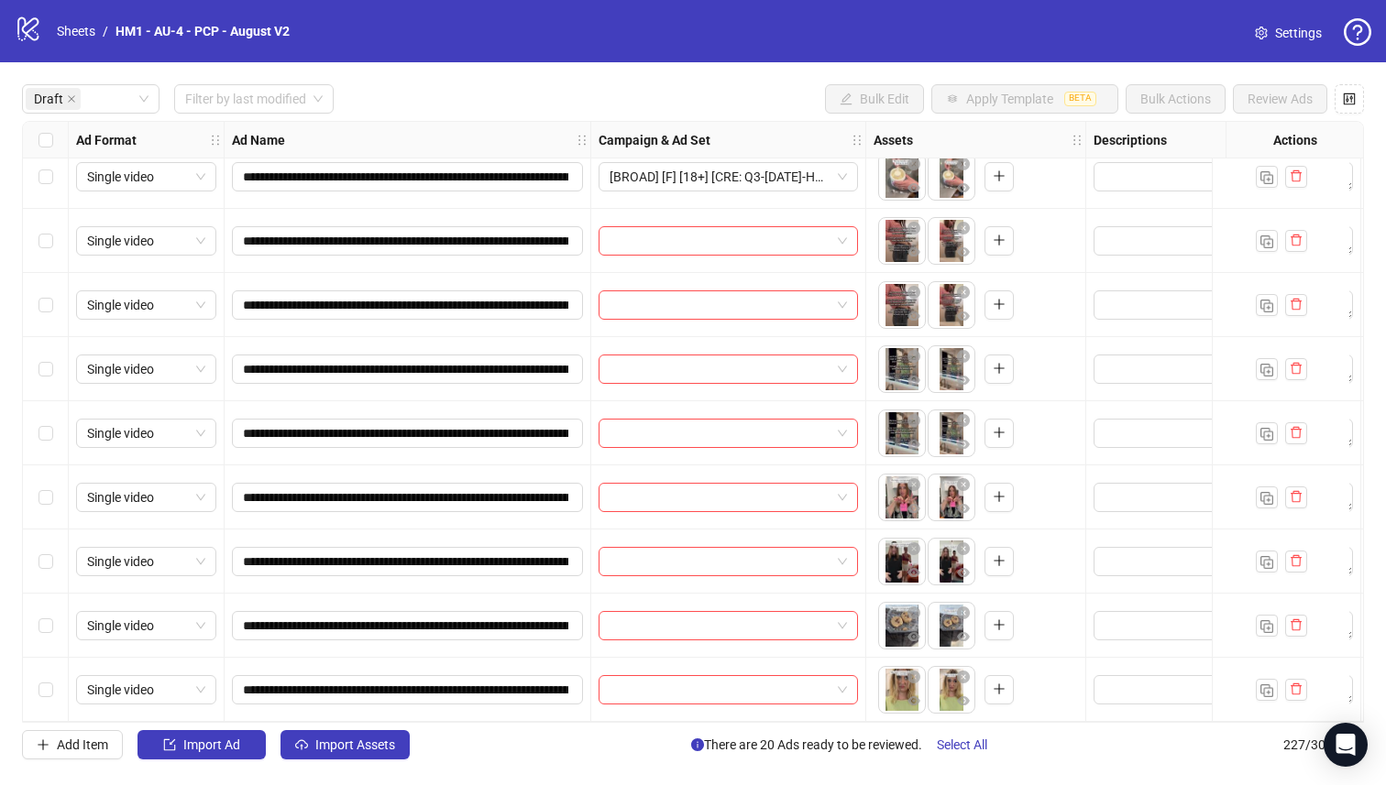
scroll to position [1326, 0]
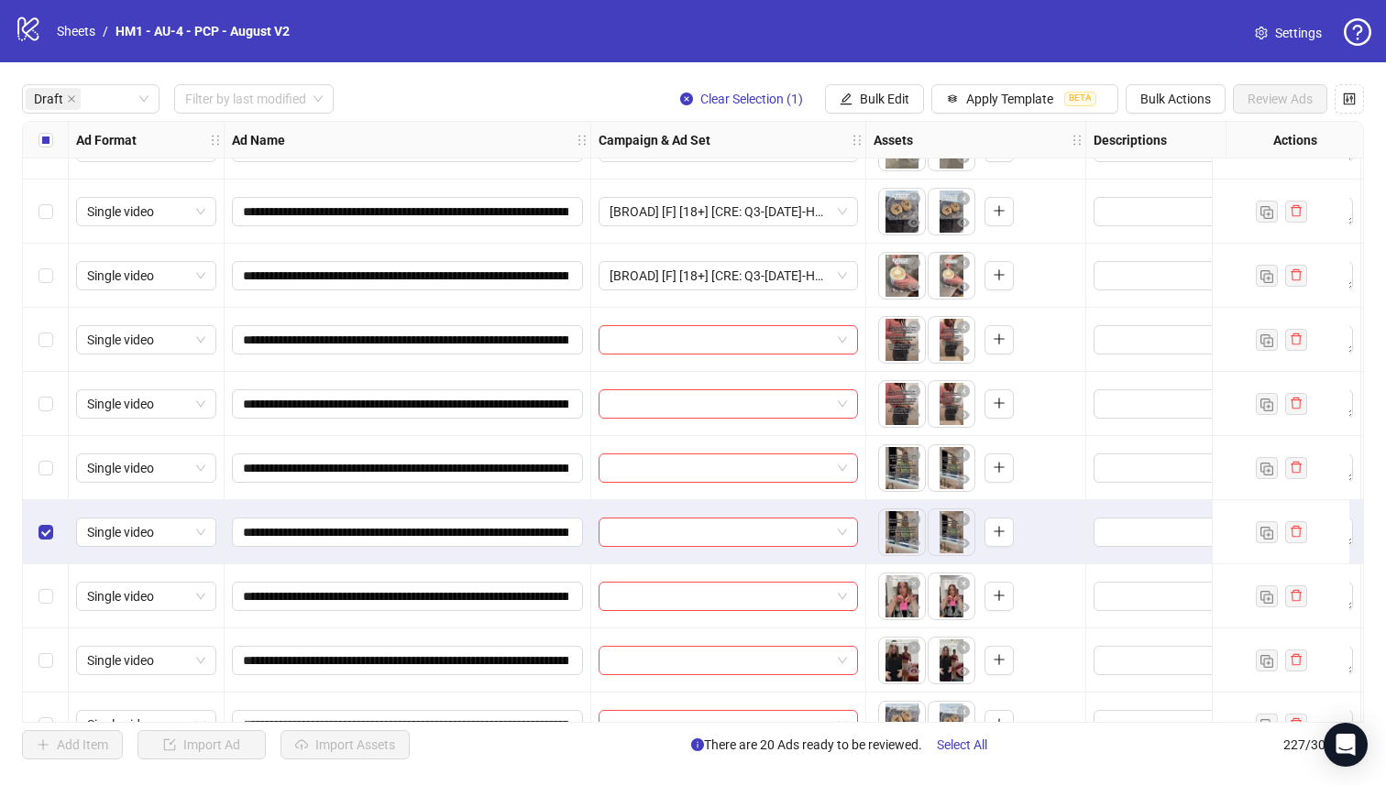
click at [50, 418] on div "Select row 25" at bounding box center [46, 404] width 46 height 64
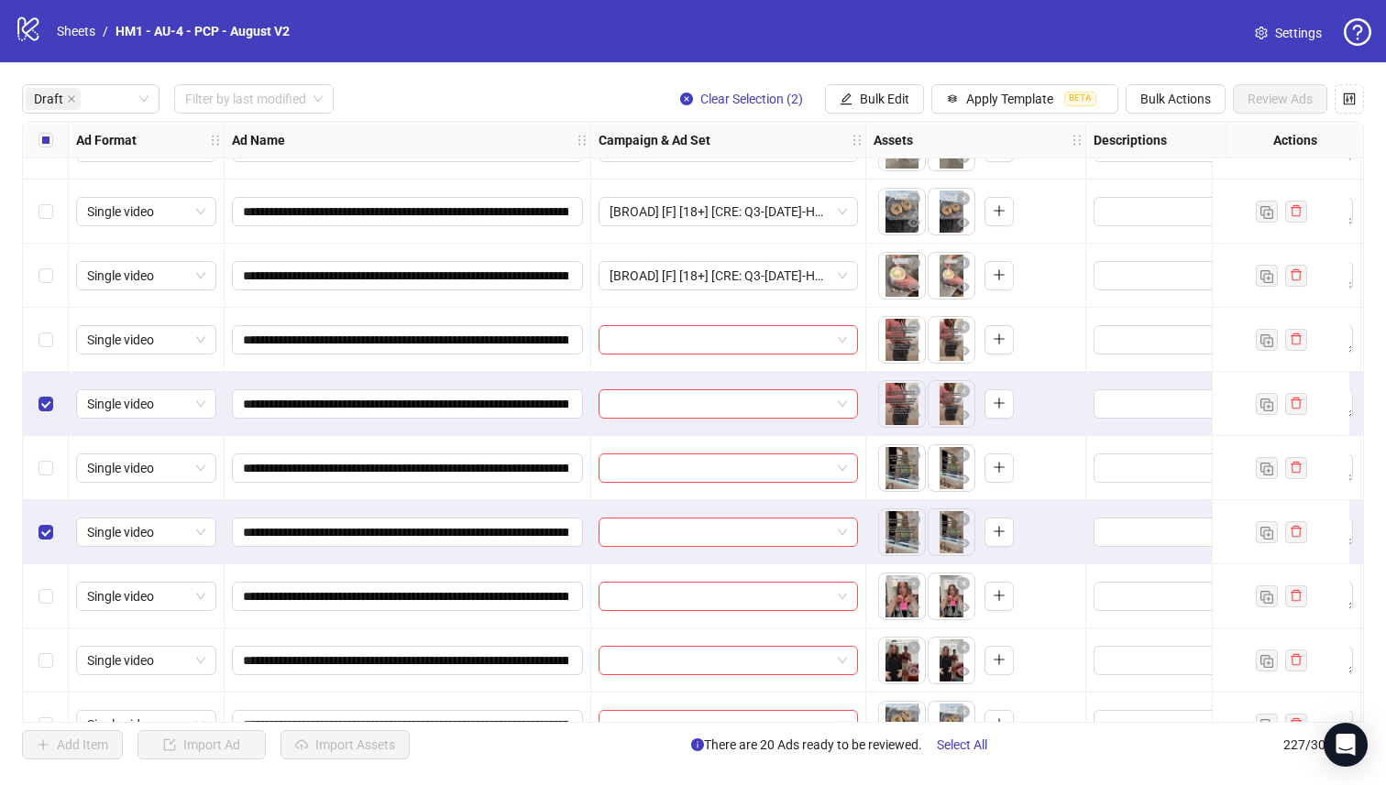
click at [53, 367] on div "Select row 24" at bounding box center [46, 340] width 46 height 64
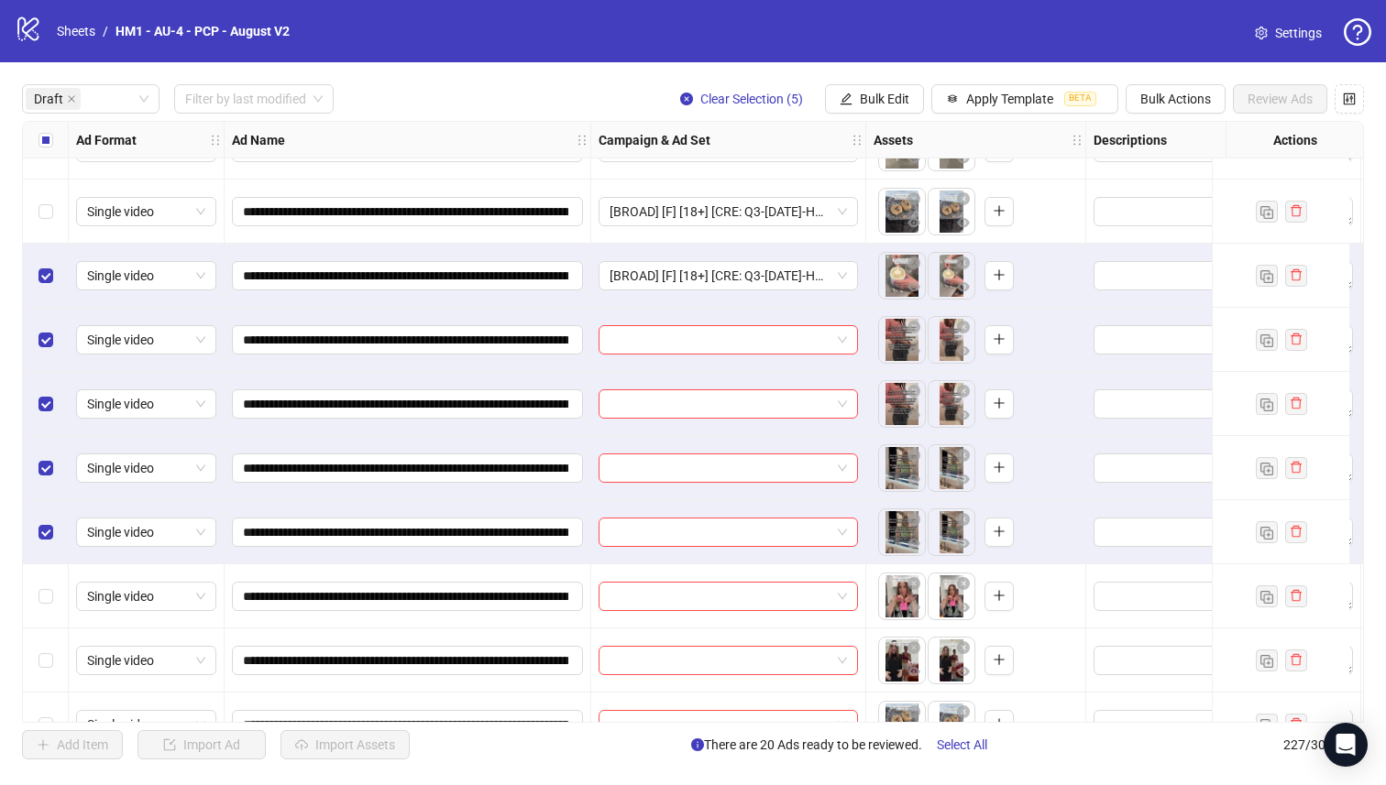
click at [37, 516] on div "Select row 27" at bounding box center [46, 532] width 46 height 64
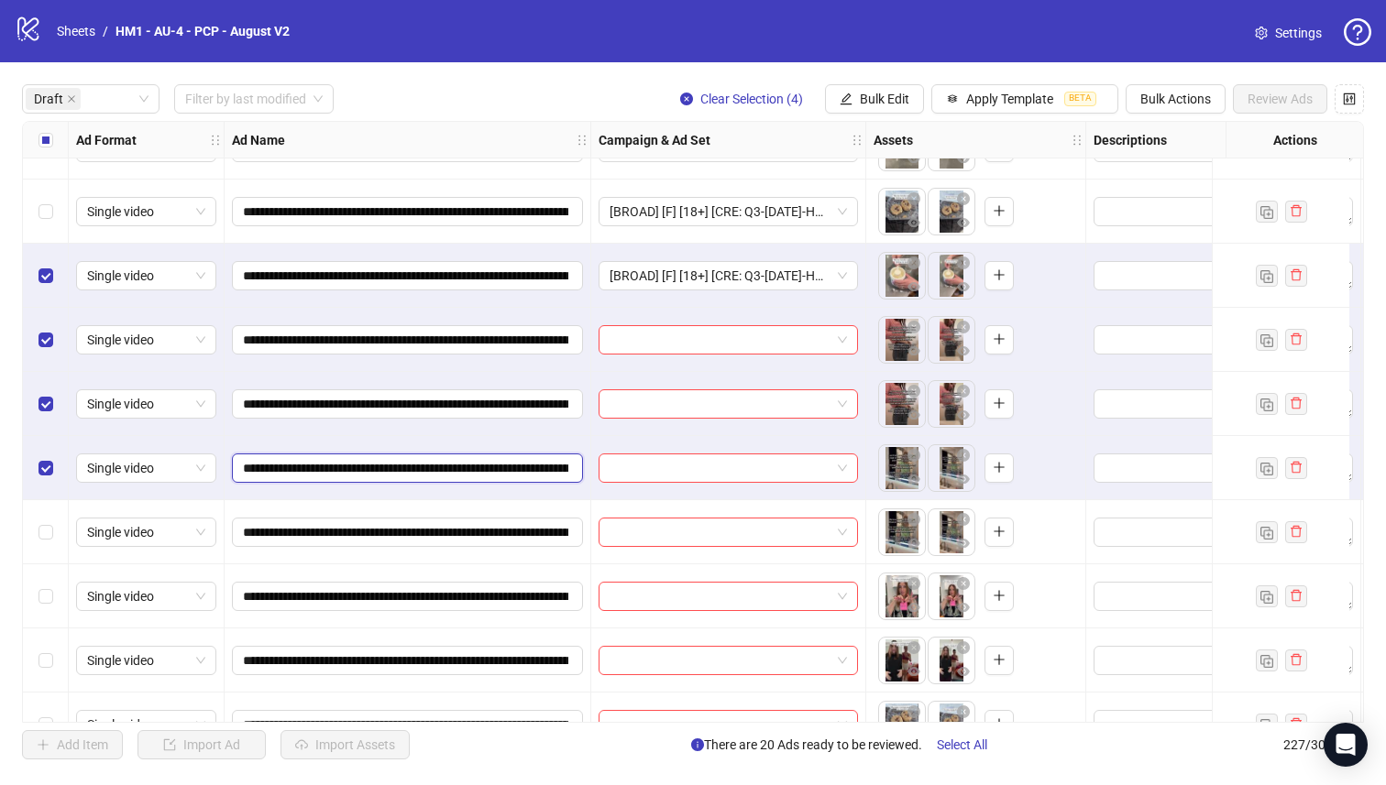
drag, startPoint x: 464, startPoint y: 470, endPoint x: 479, endPoint y: 468, distance: 15.7
click at [495, 472] on input "**********" at bounding box center [405, 468] width 325 height 20
click at [478, 467] on input "**********" at bounding box center [405, 468] width 325 height 20
drag, startPoint x: 460, startPoint y: 470, endPoint x: 405, endPoint y: 463, distance: 55.5
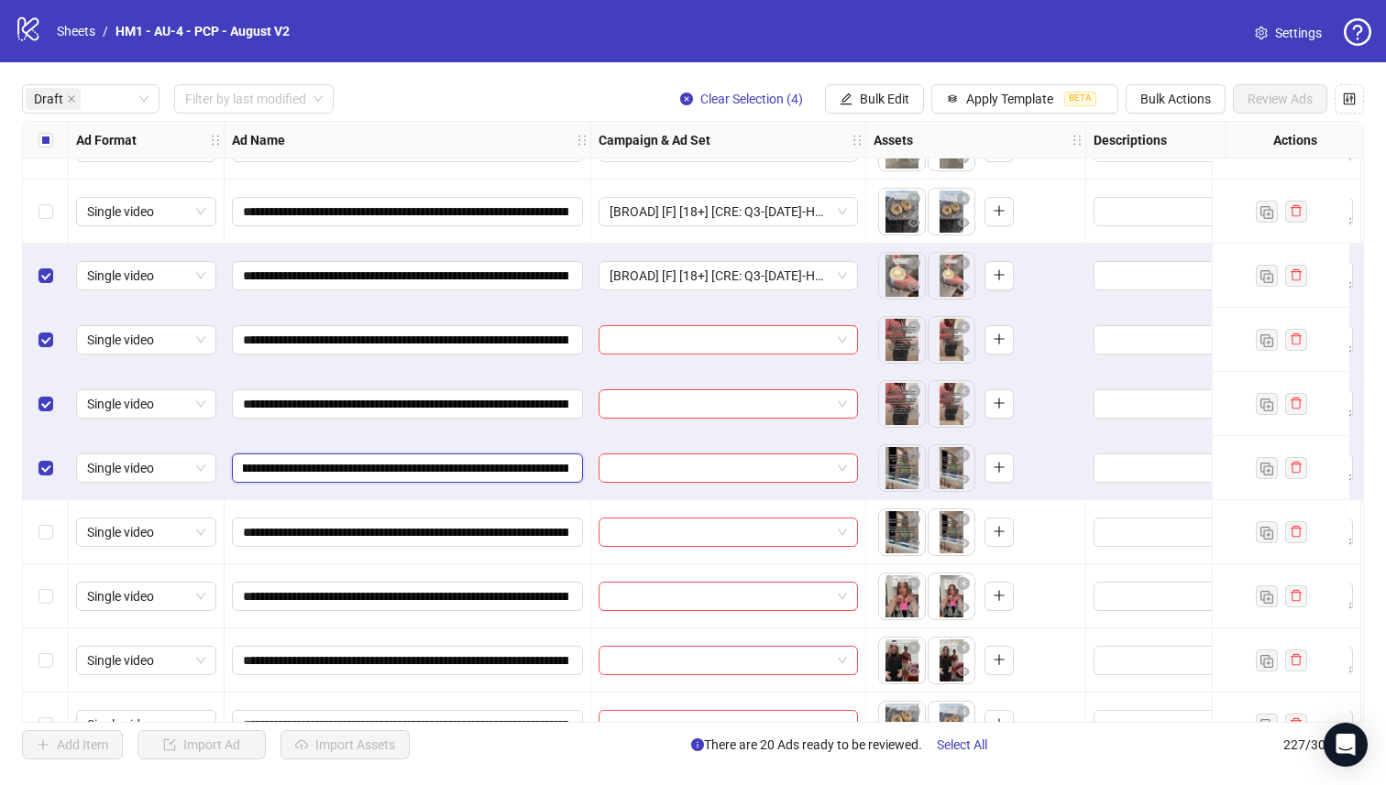
click at [405, 463] on input "**********" at bounding box center [405, 468] width 325 height 20
click at [902, 86] on button "Bulk Edit" at bounding box center [874, 98] width 99 height 29
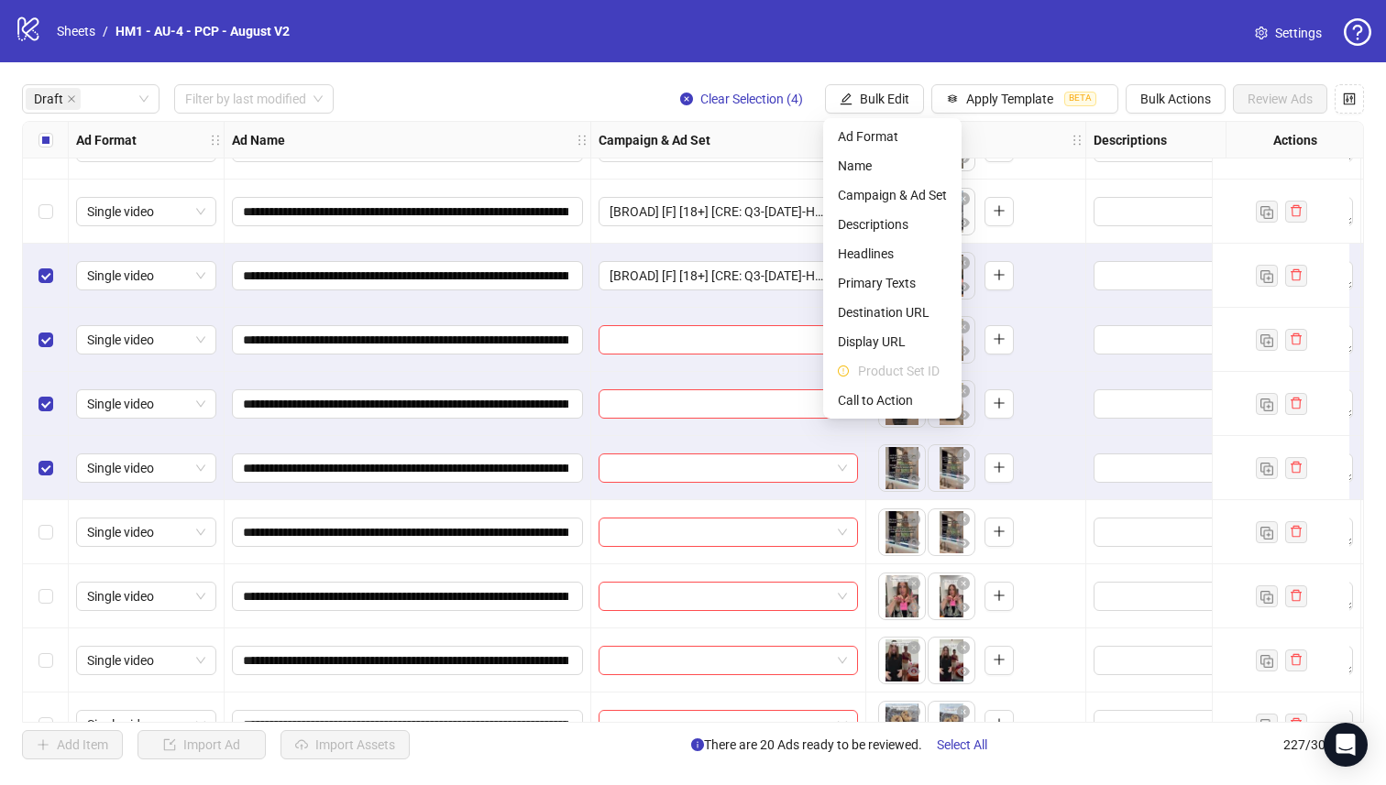
click at [52, 276] on div "Select row 23" at bounding box center [46, 276] width 46 height 64
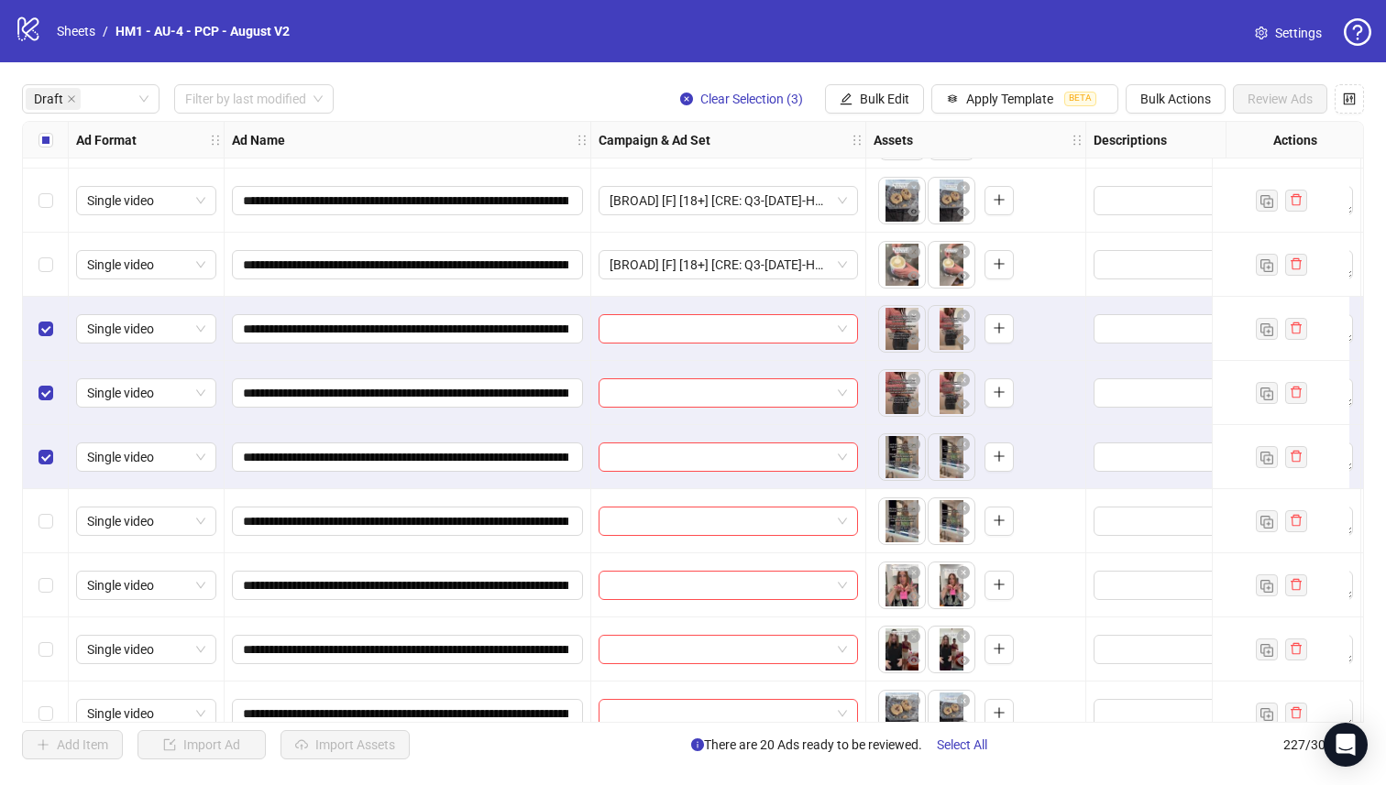
scroll to position [1356, 0]
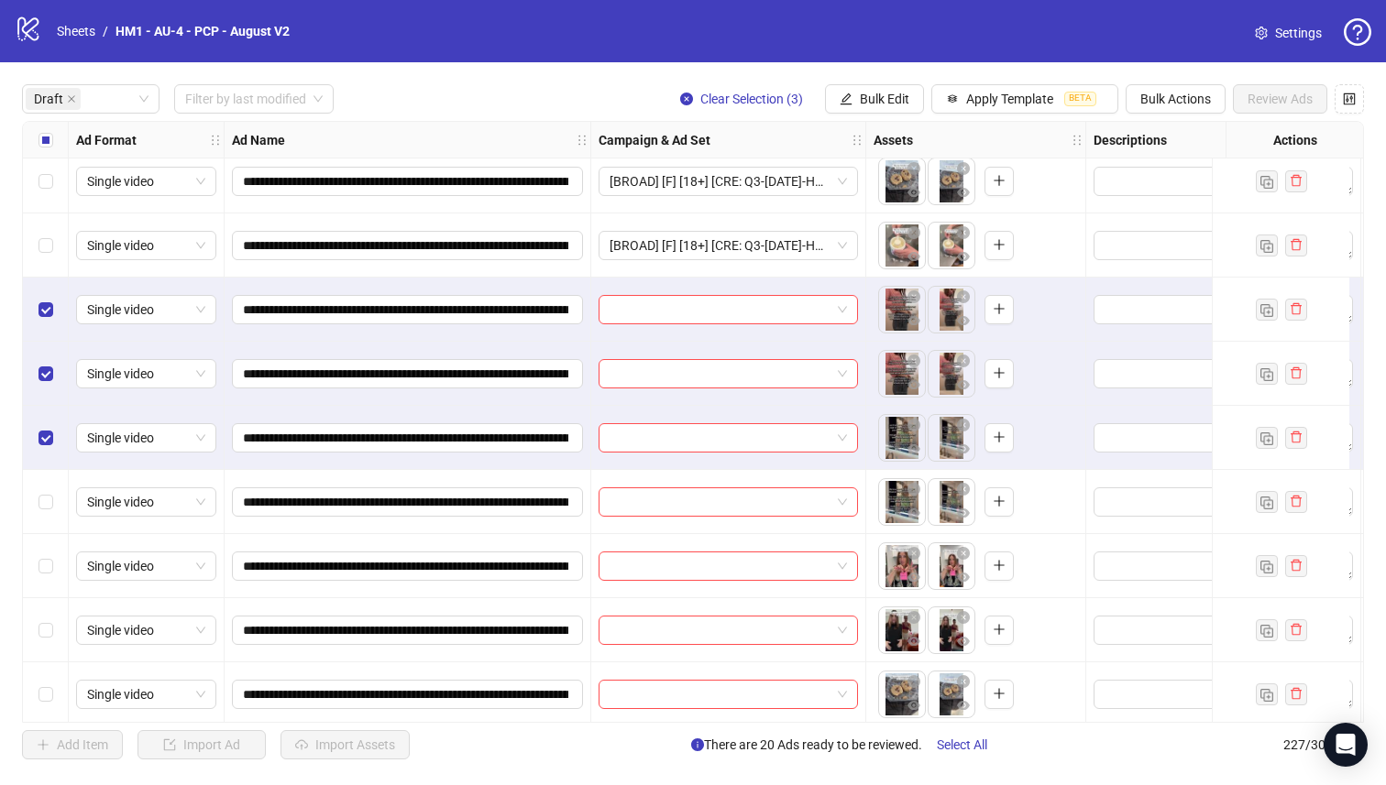
click at [48, 512] on div "Select row 27" at bounding box center [46, 502] width 46 height 64
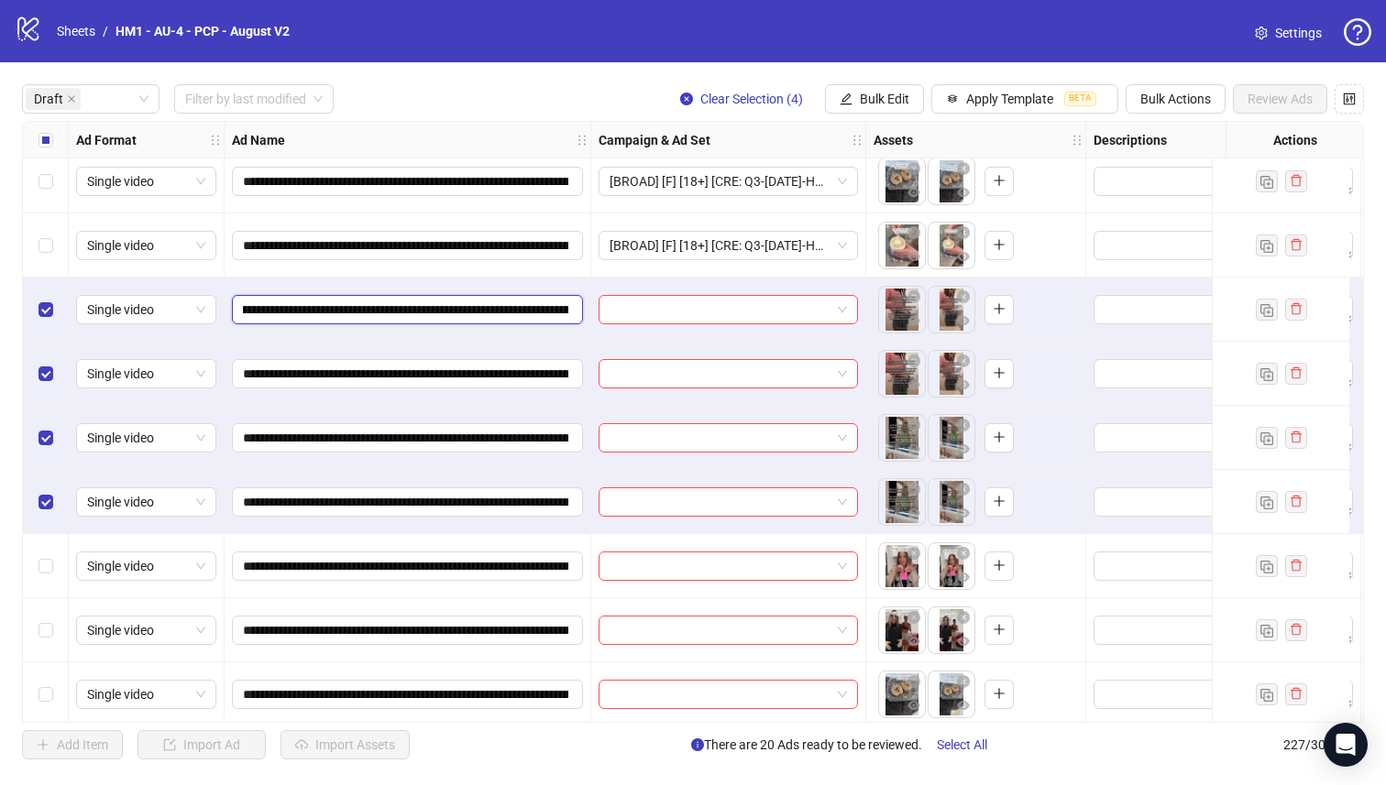
scroll to position [0, 191]
drag, startPoint x: 461, startPoint y: 311, endPoint x: 499, endPoint y: 312, distance: 37.6
click at [499, 312] on input "**********" at bounding box center [405, 310] width 325 height 20
click at [860, 102] on span "Bulk Edit" at bounding box center [884, 99] width 49 height 15
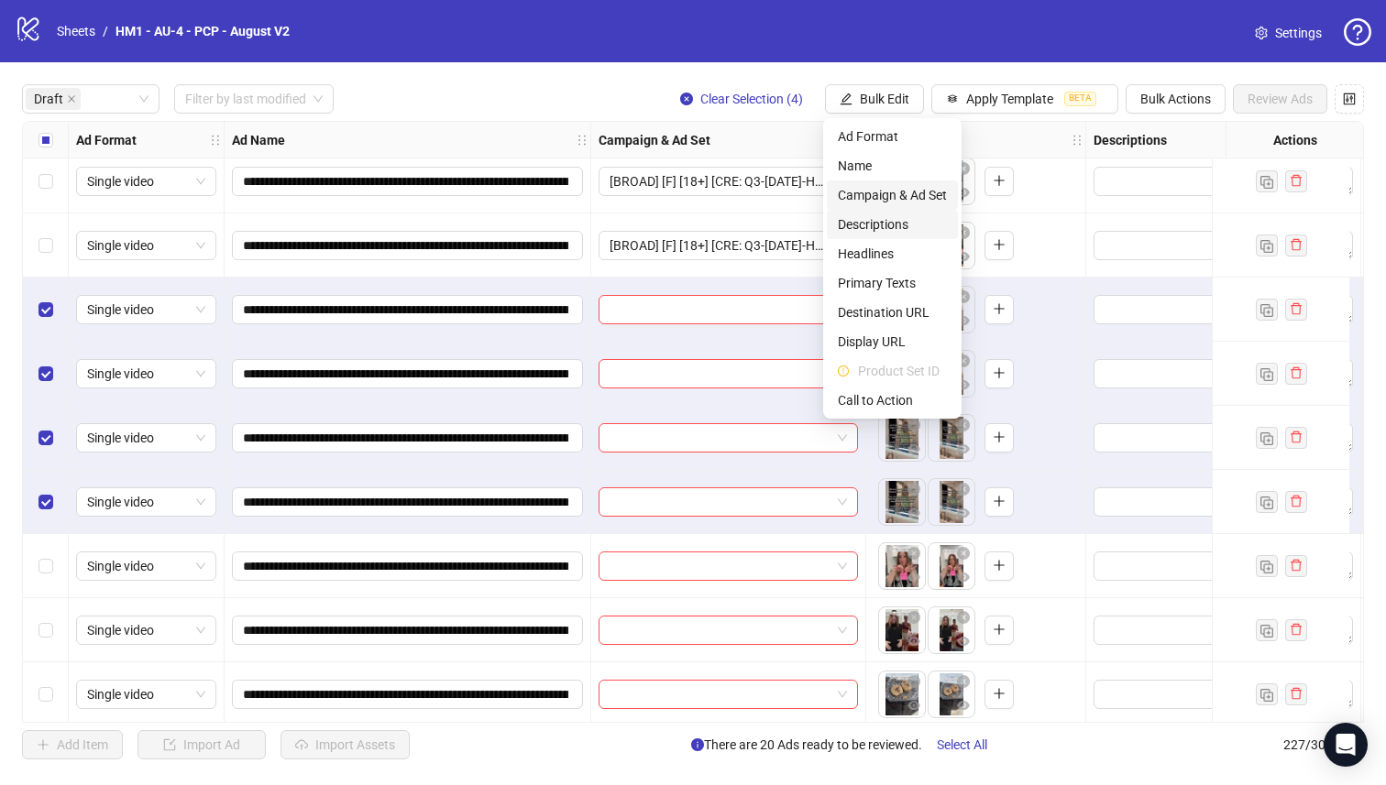
click at [923, 203] on span "Campaign & Ad Set" at bounding box center [892, 195] width 109 height 20
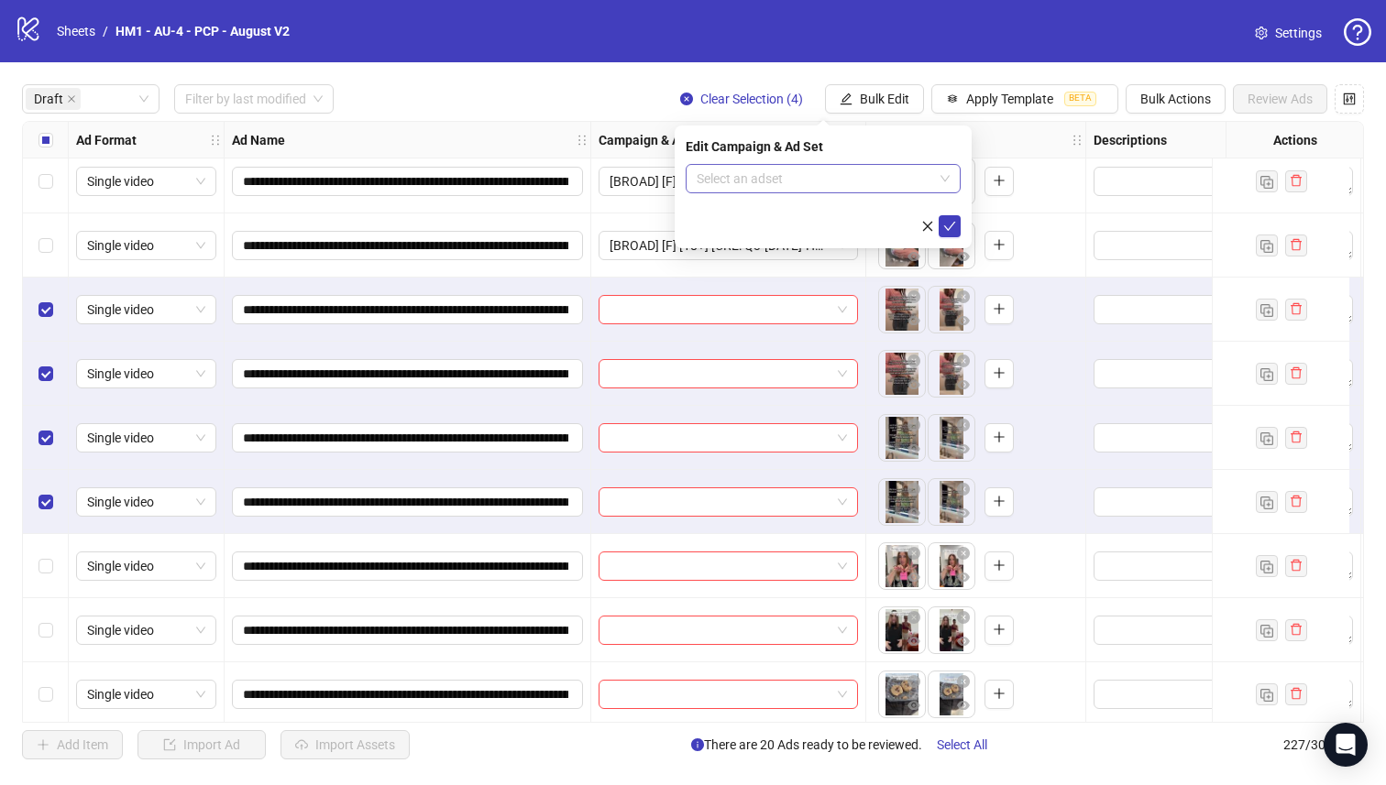
click at [898, 179] on input "search" at bounding box center [814, 178] width 236 height 27
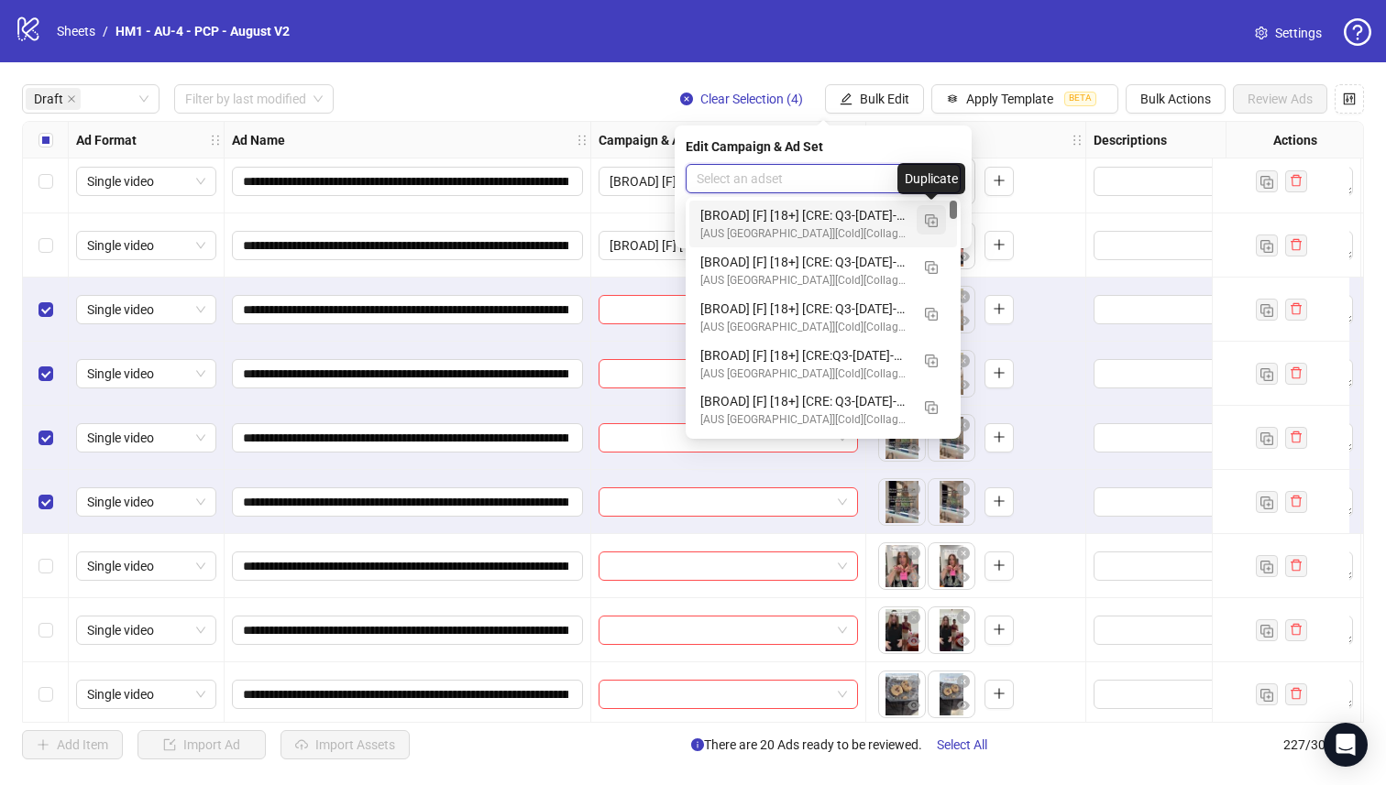
click at [939, 214] on button "button" at bounding box center [930, 219] width 29 height 29
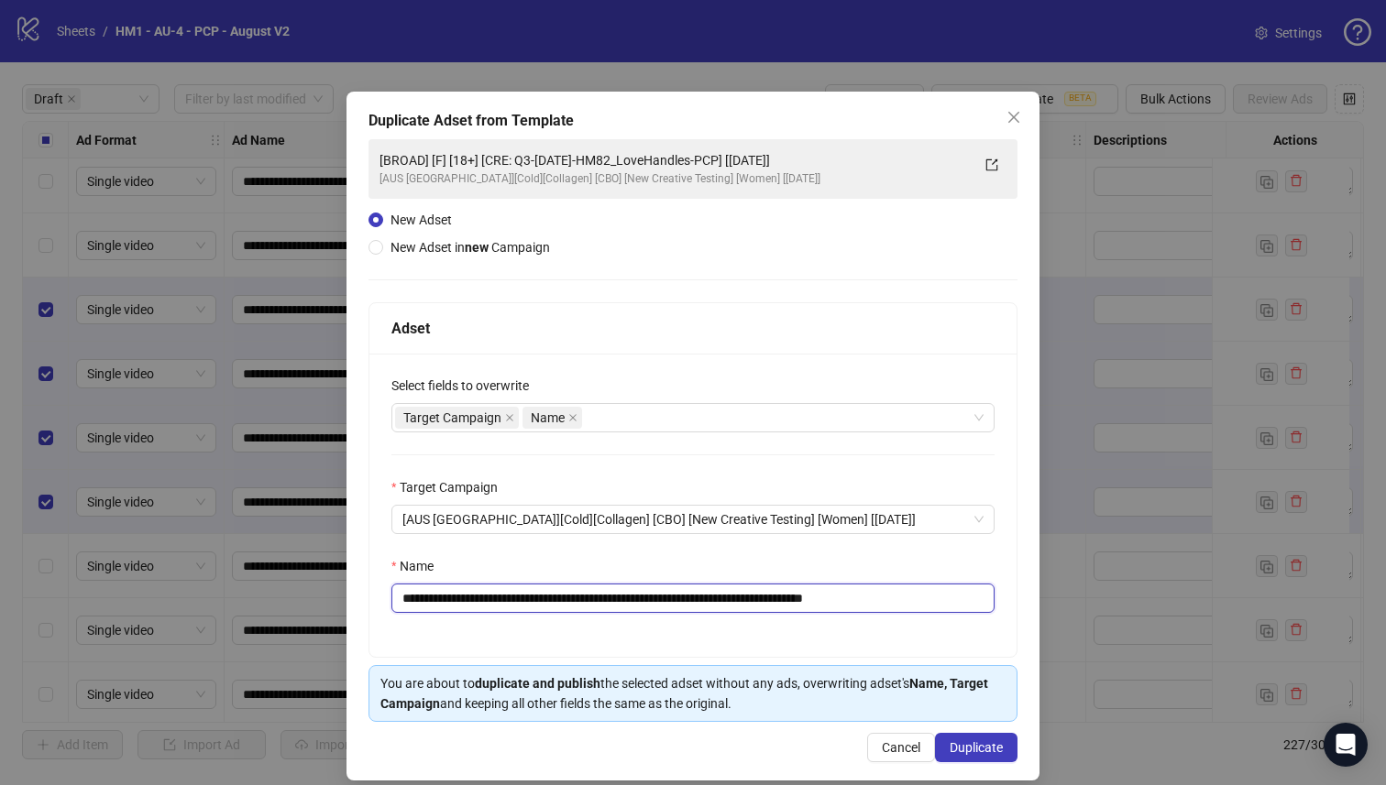
drag, startPoint x: 762, startPoint y: 597, endPoint x: 535, endPoint y: 603, distance: 227.4
click at [535, 603] on input "**********" at bounding box center [692, 598] width 603 height 29
paste input "text"
type input "**********"
click at [968, 755] on span "Duplicate" at bounding box center [975, 747] width 53 height 15
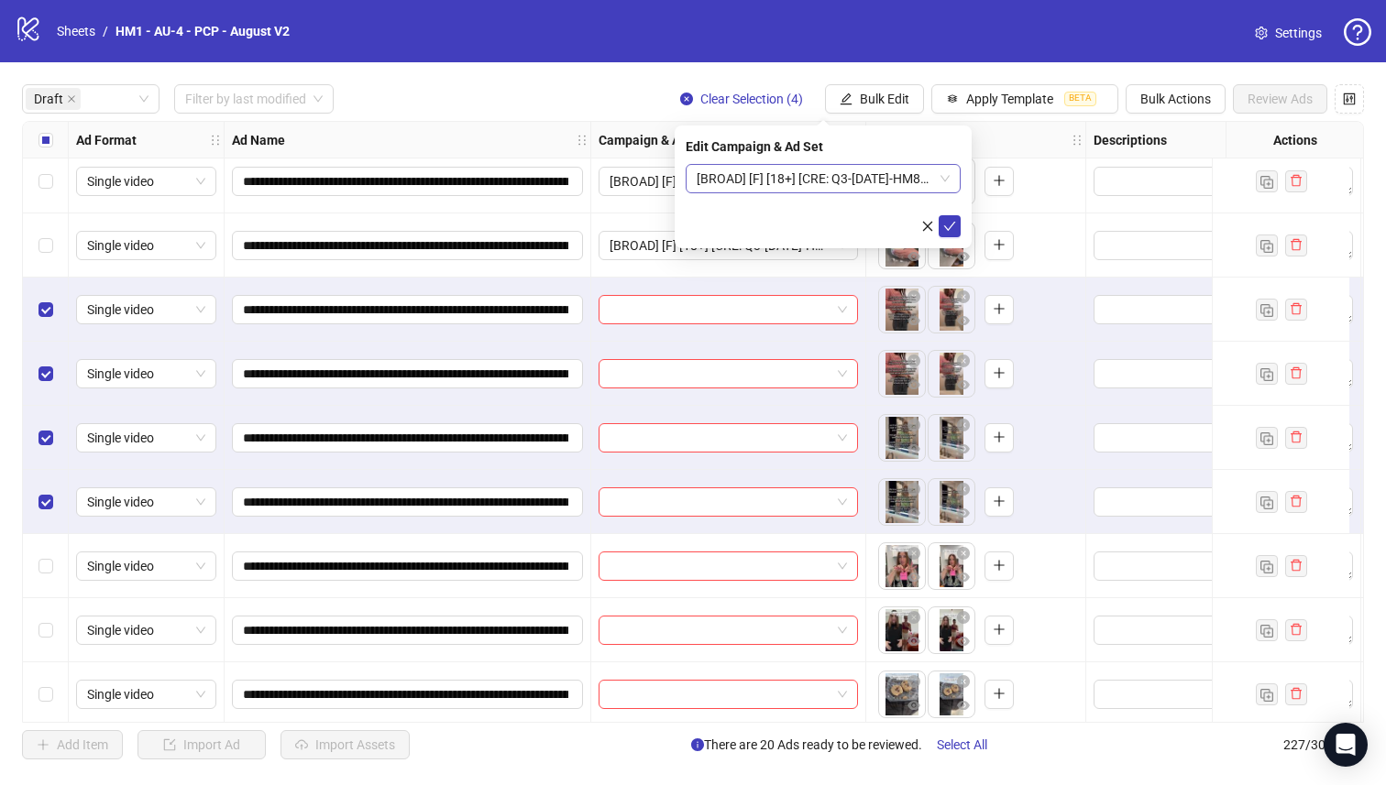
click at [861, 171] on span "[BROAD] [F] [18+] [CRE: Q3-[DATE]-HM83_UnComfort-PCP] [[DATE]]" at bounding box center [822, 178] width 253 height 27
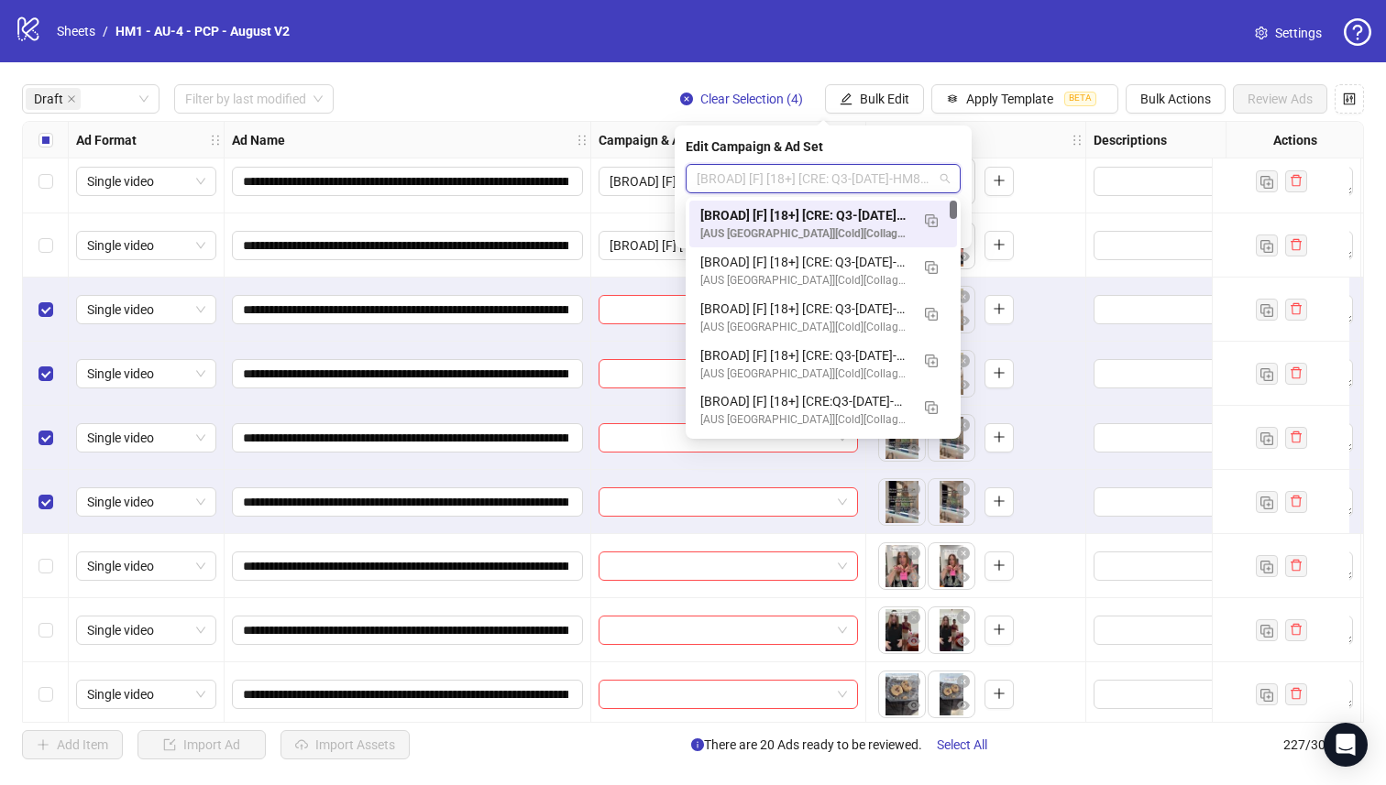
click at [859, 208] on div "[BROAD] [F] [18+] [CRE: Q3-[DATE]-HM83_UnComfort-PCP] [[DATE]]" at bounding box center [804, 215] width 209 height 20
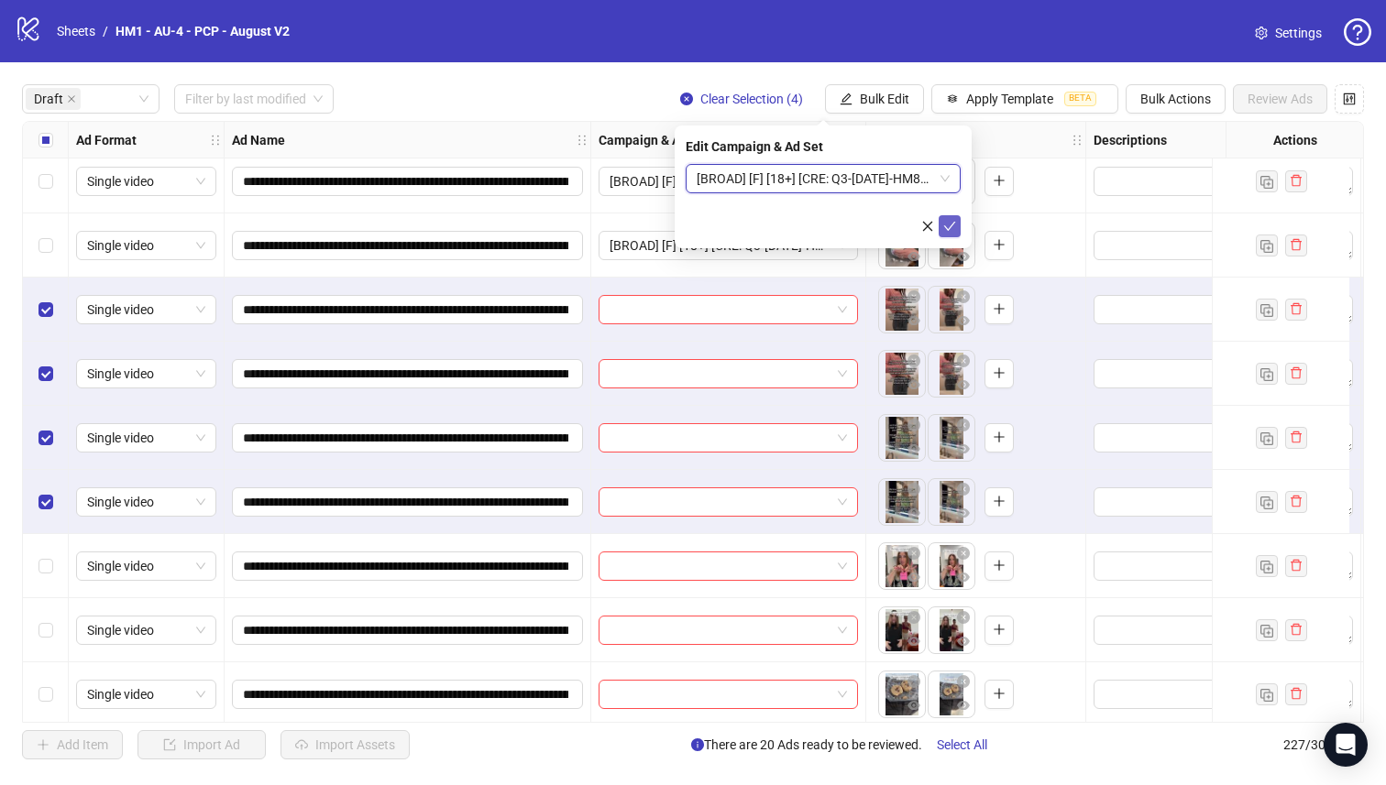
click at [944, 225] on icon "check" at bounding box center [950, 226] width 12 height 9
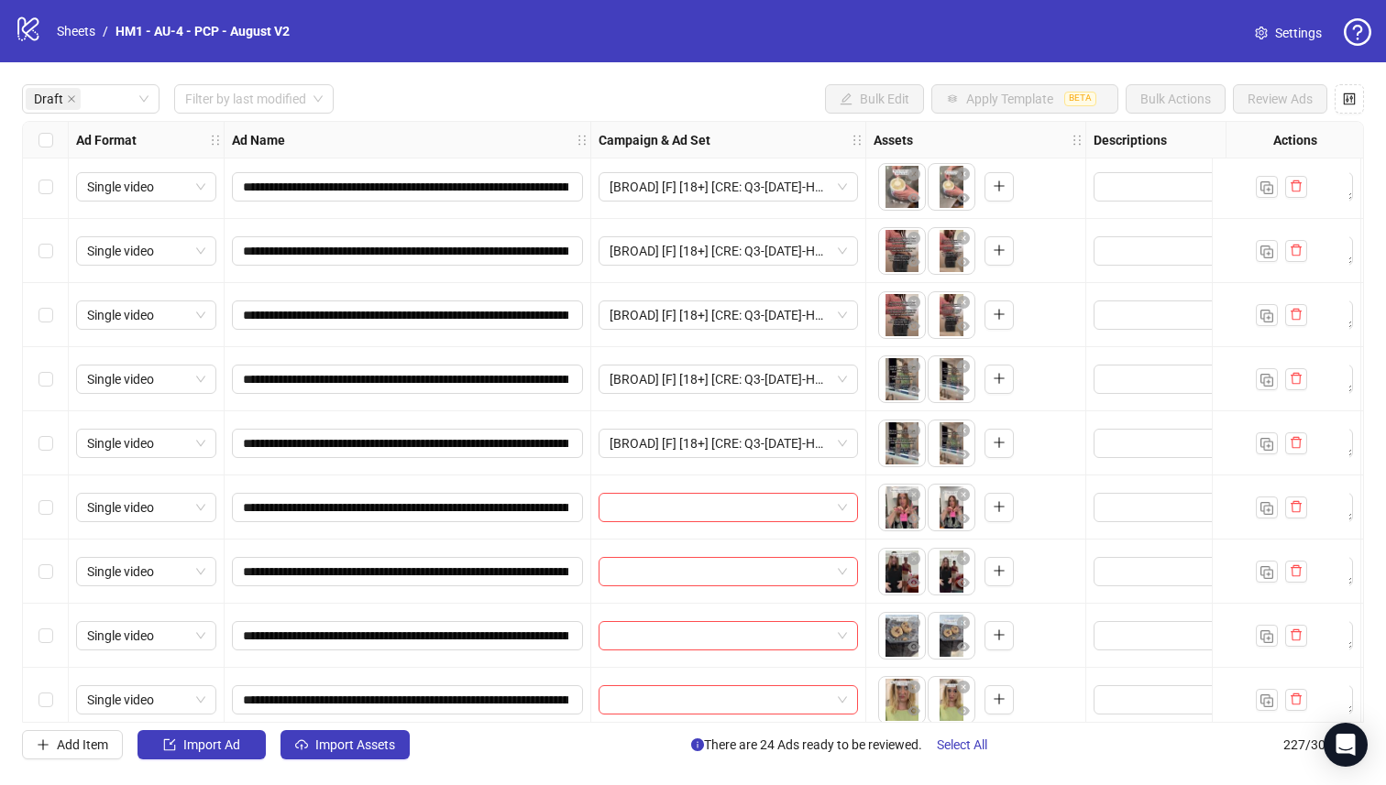
scroll to position [1432, 0]
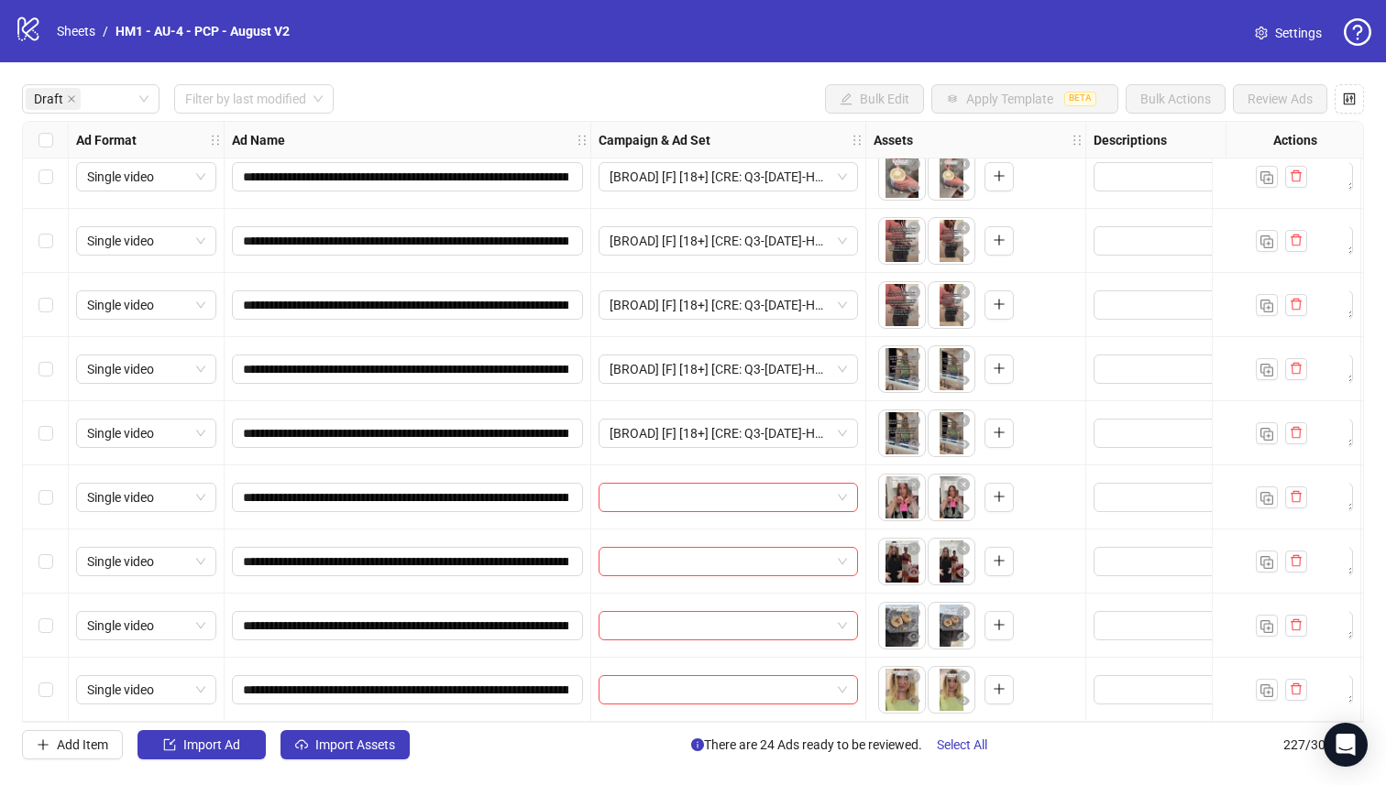
click at [65, 680] on div "Select row 31" at bounding box center [46, 690] width 46 height 64
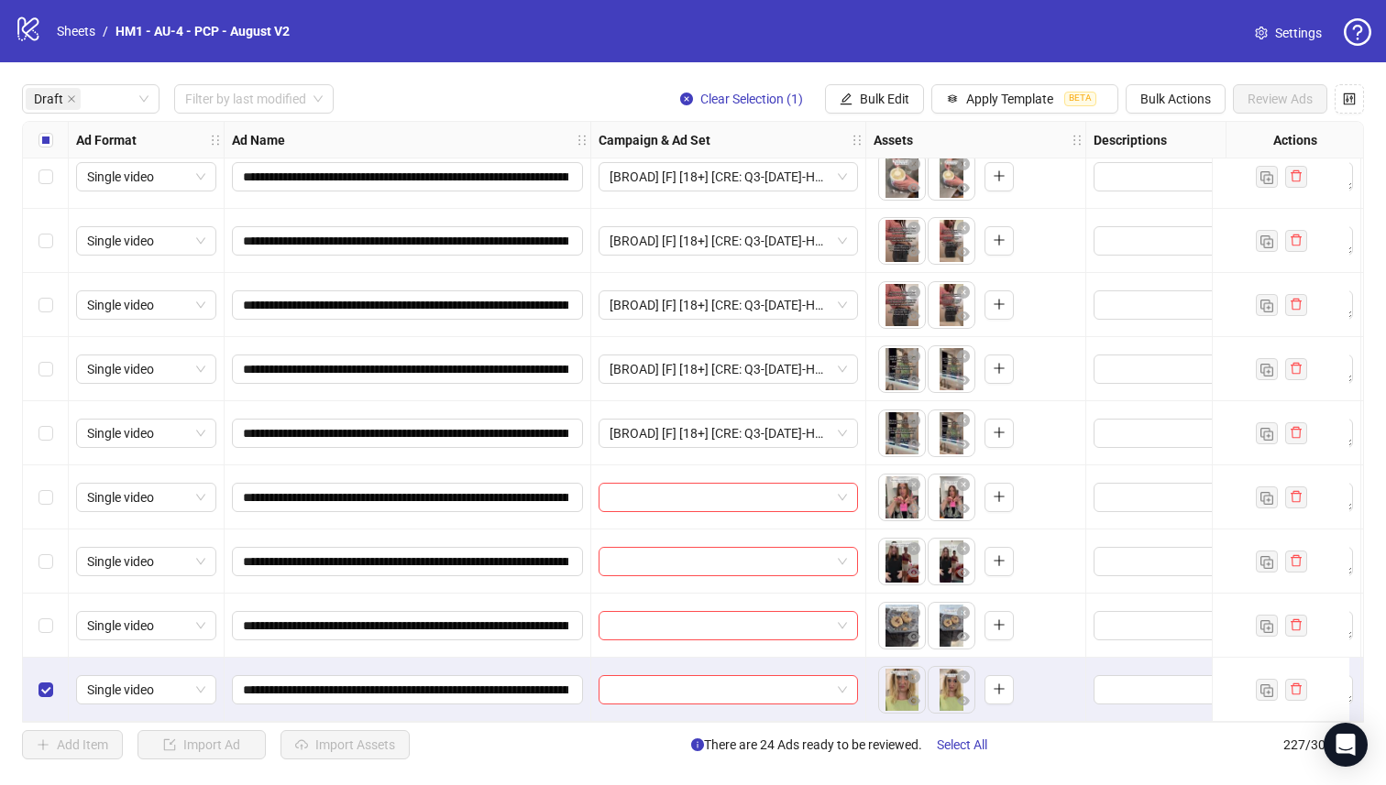
click at [37, 609] on div "Select row 30" at bounding box center [46, 626] width 46 height 64
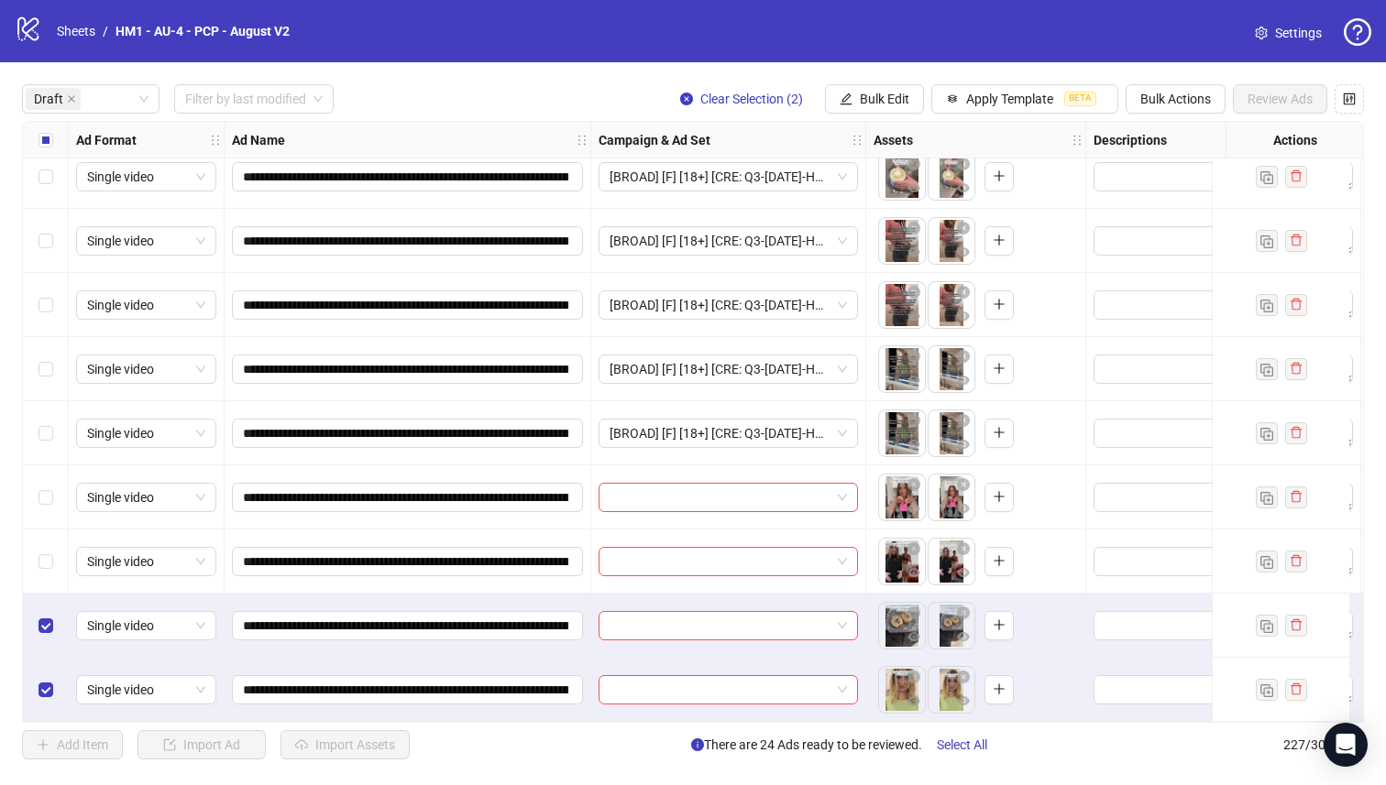
click at [62, 552] on div "Select row 29" at bounding box center [46, 562] width 46 height 64
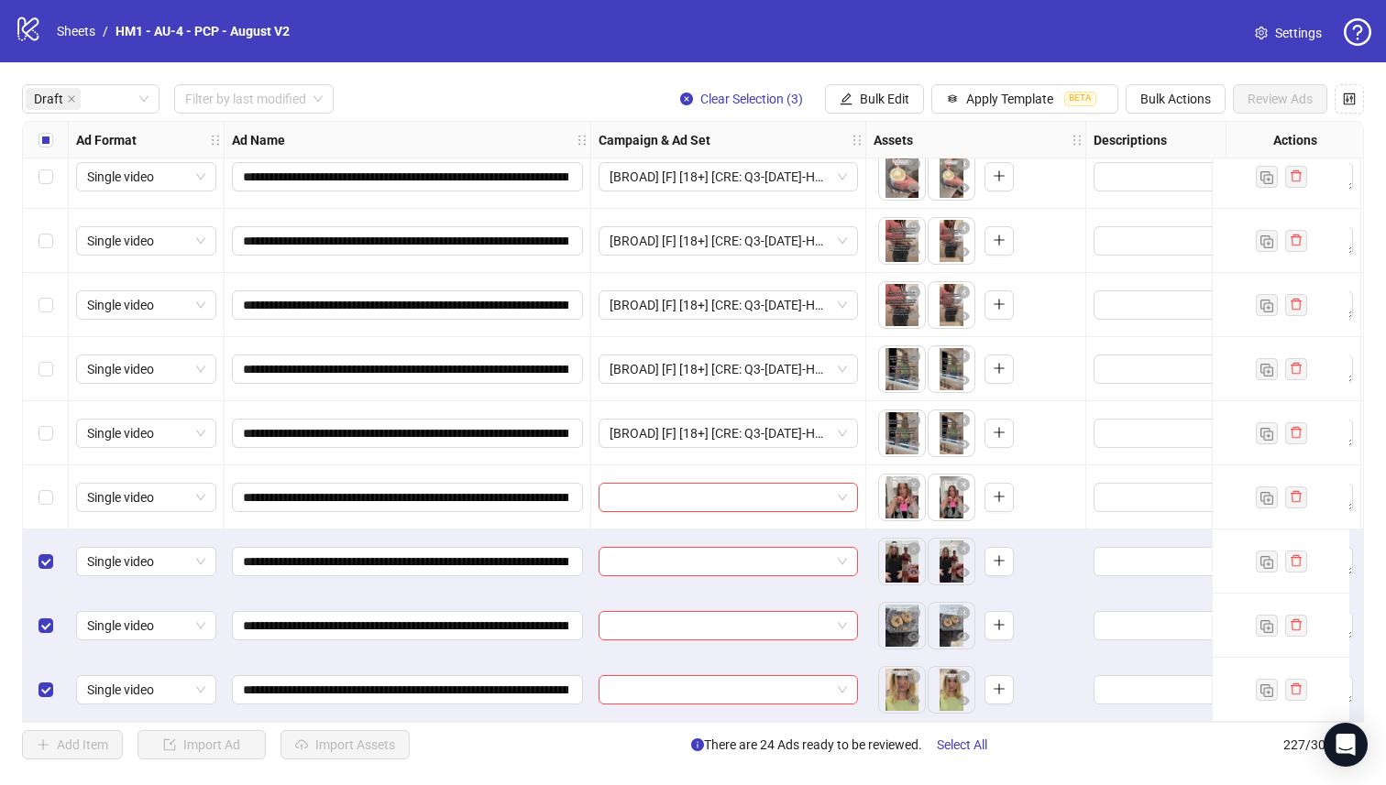
click at [42, 473] on div "Select row 28" at bounding box center [46, 498] width 46 height 64
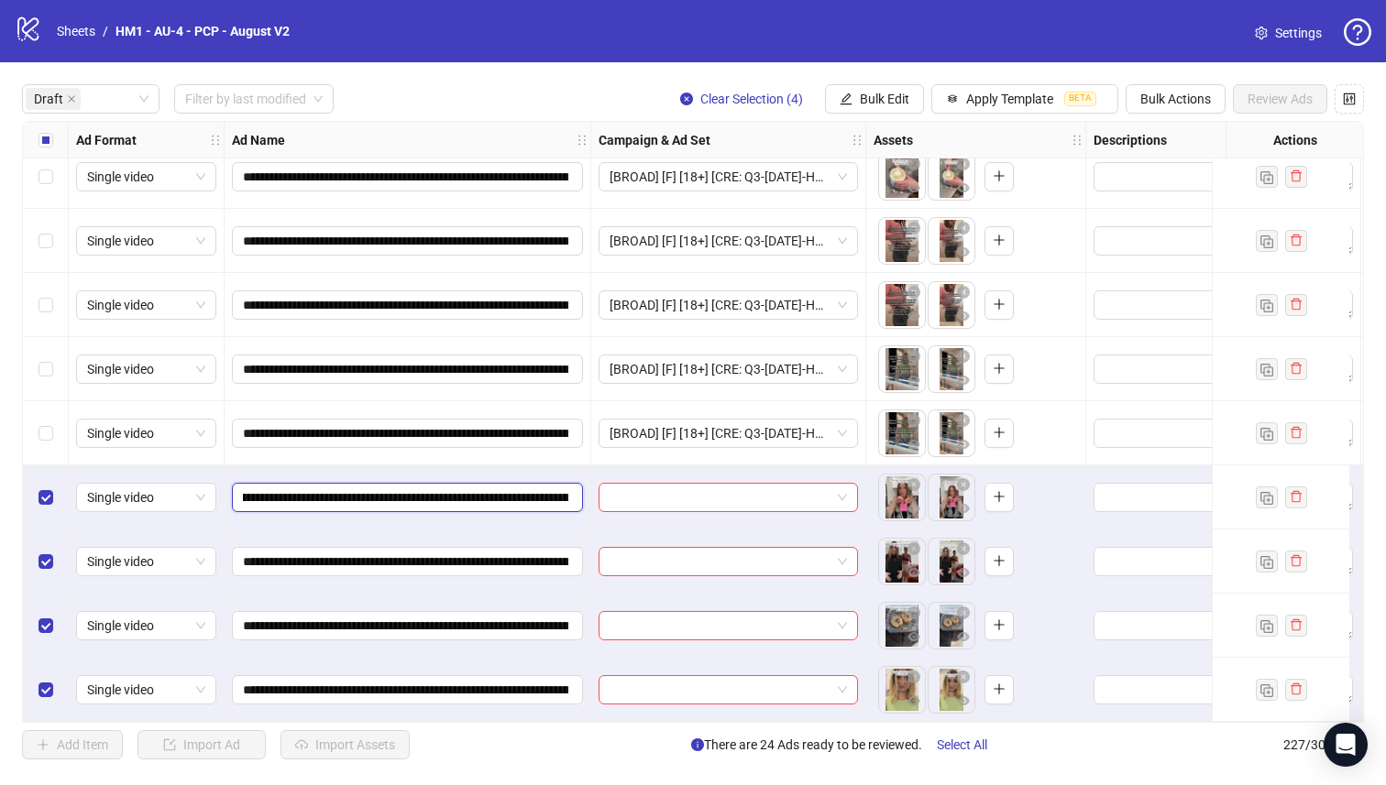
scroll to position [0, 178]
drag, startPoint x: 461, startPoint y: 489, endPoint x: 496, endPoint y: 482, distance: 35.6
click at [496, 488] on input "**********" at bounding box center [405, 498] width 325 height 20
click at [860, 83] on div "**********" at bounding box center [693, 421] width 1386 height 719
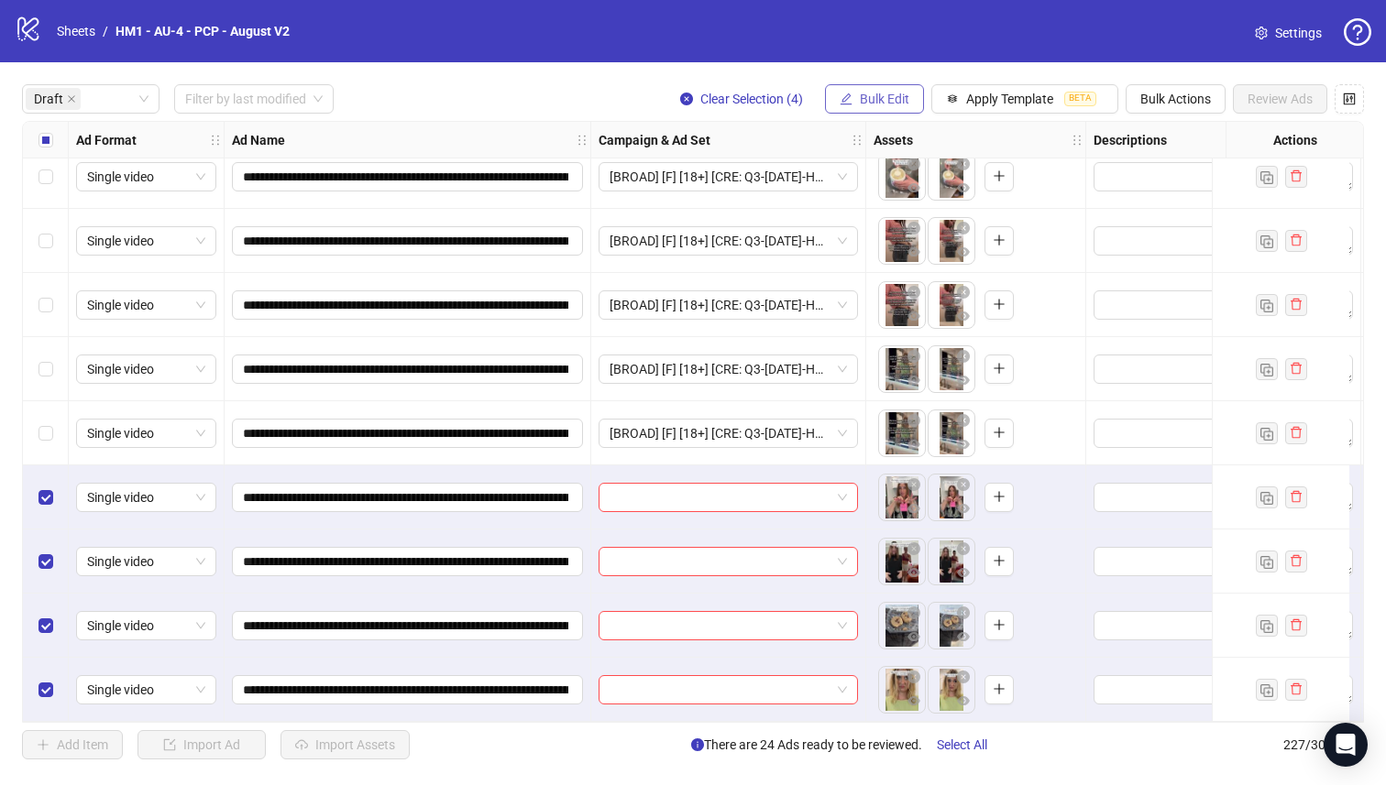
click at [863, 93] on span "Bulk Edit" at bounding box center [884, 99] width 49 height 15
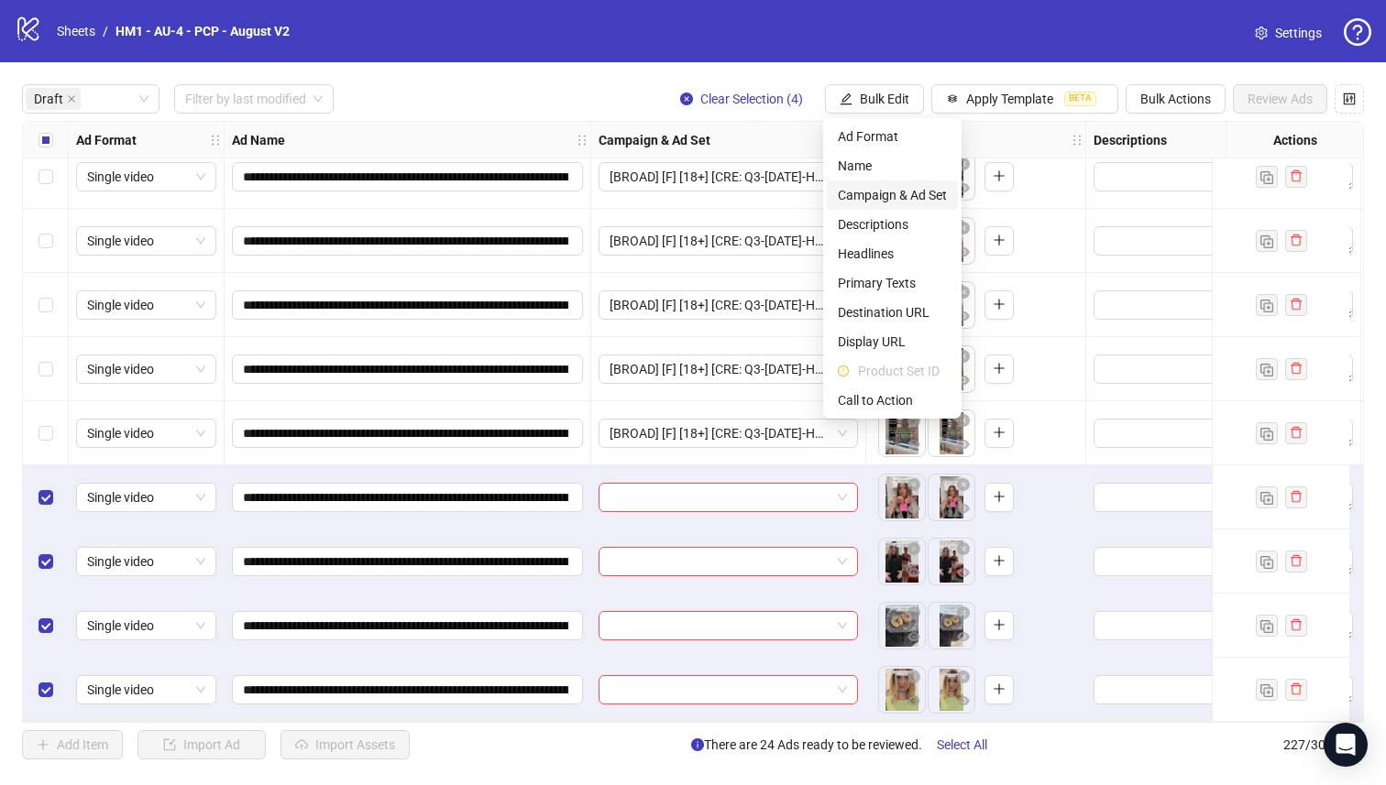
click at [933, 199] on span "Campaign & Ad Set" at bounding box center [892, 195] width 109 height 20
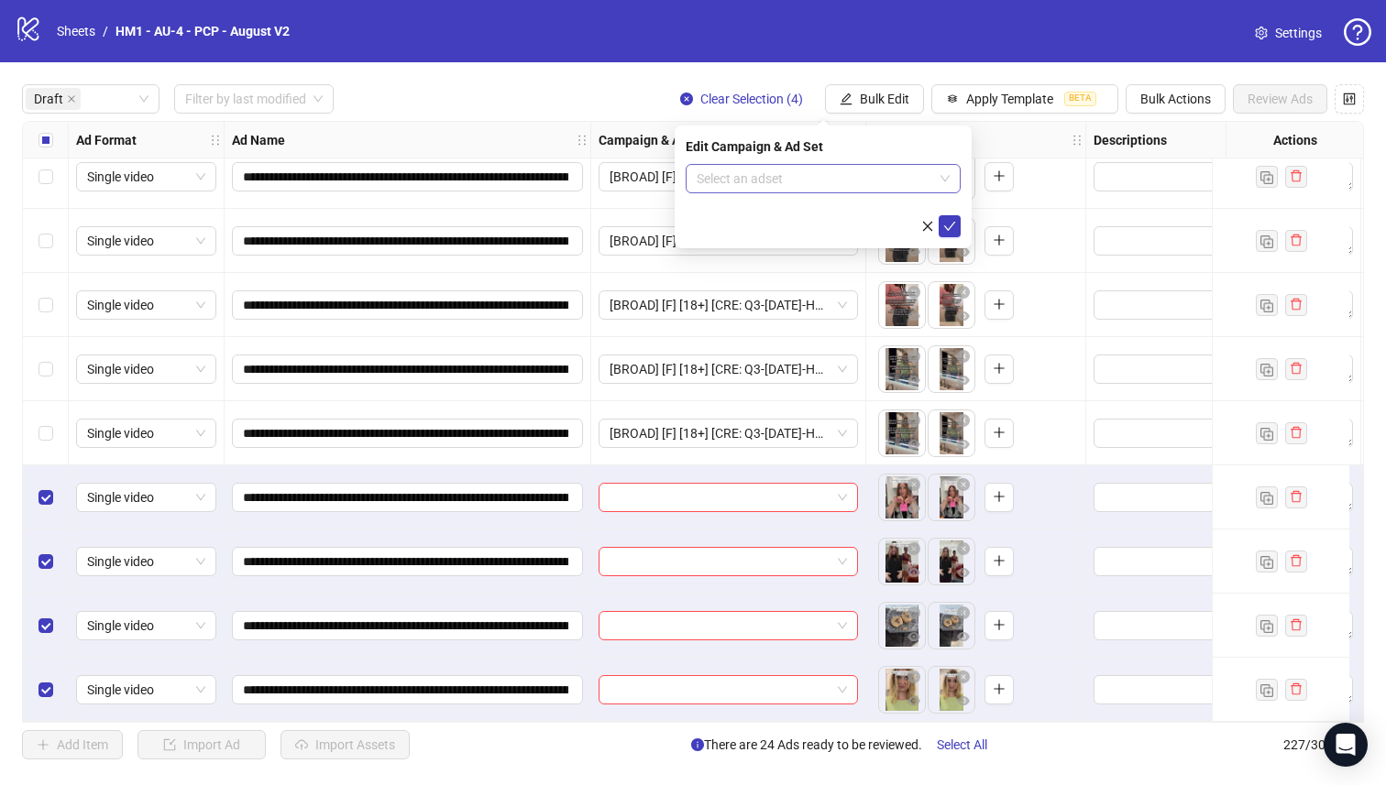
click at [884, 175] on input "search" at bounding box center [814, 178] width 236 height 27
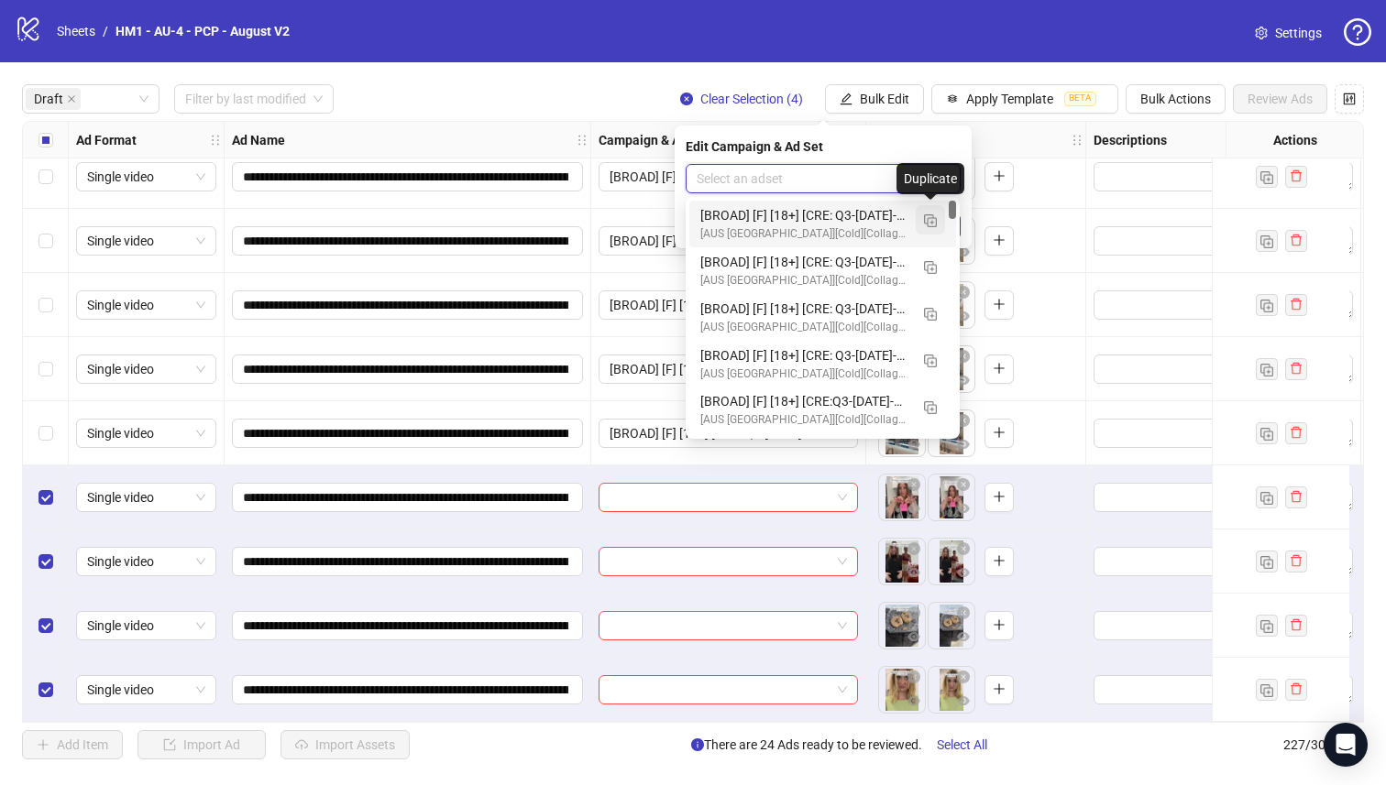
click at [926, 219] on img "button" at bounding box center [930, 220] width 13 height 13
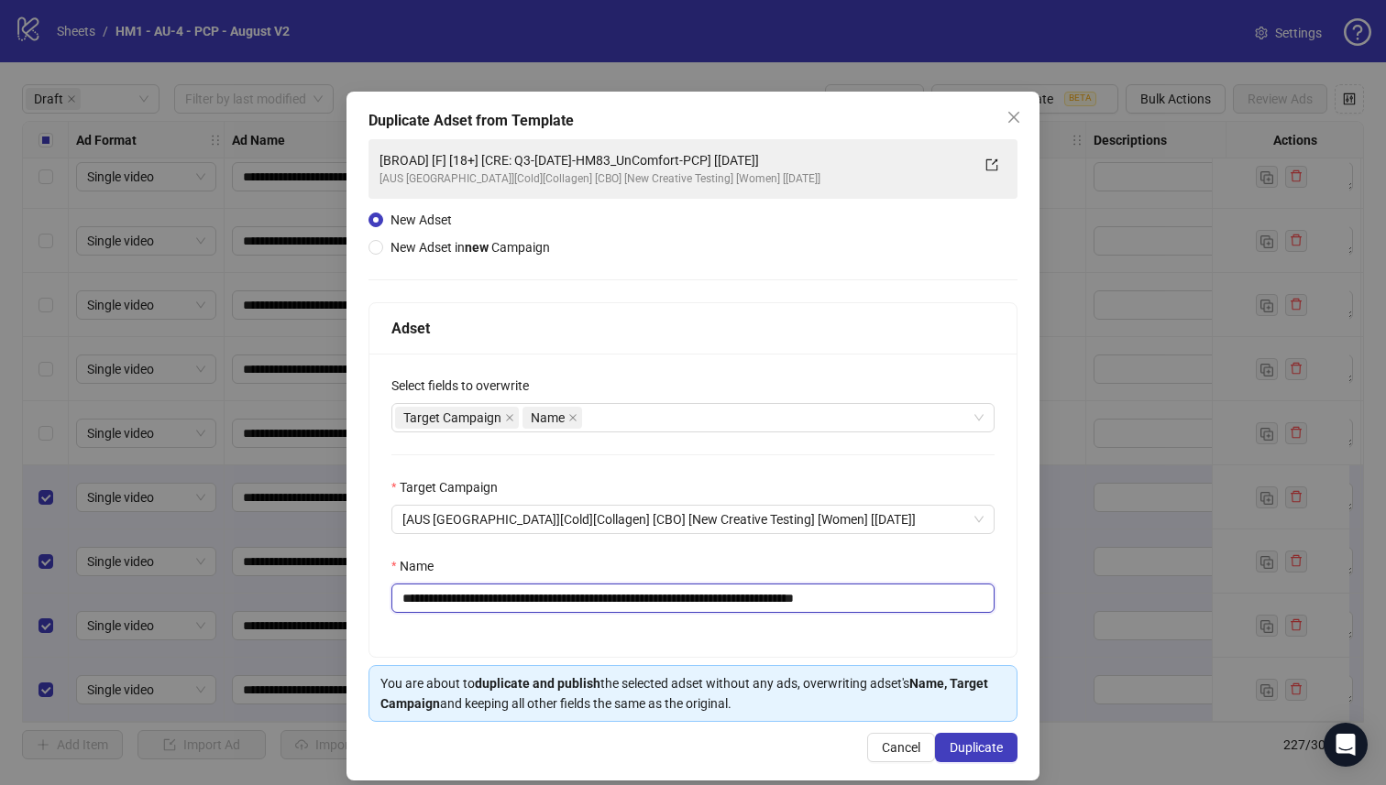
drag, startPoint x: 751, startPoint y: 602, endPoint x: 533, endPoint y: 600, distance: 218.1
click at [533, 600] on input "**********" at bounding box center [692, 598] width 603 height 29
paste input "text"
type input "**********"
click at [970, 753] on span "Duplicate" at bounding box center [975, 747] width 53 height 15
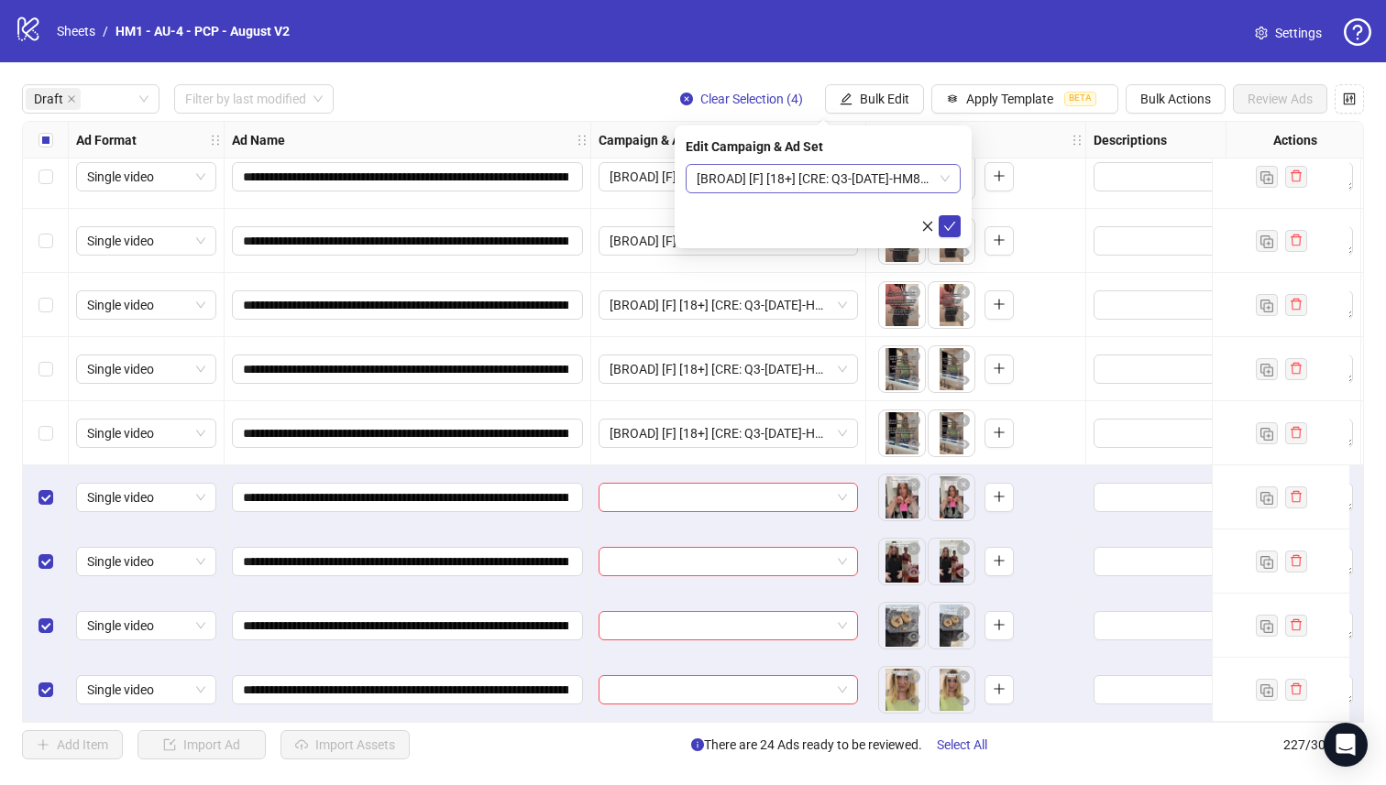
click at [786, 176] on span "[BROAD] [F] [18+] [CRE: Q3-[DATE]-HM85_Cravings-PCP] [[DATE]]" at bounding box center [822, 178] width 253 height 27
click at [843, 177] on span "[BROAD] [F] [18+] [CRE: Q3-[DATE]-HM85_Cravings-PCP] [[DATE]]" at bounding box center [822, 178] width 253 height 27
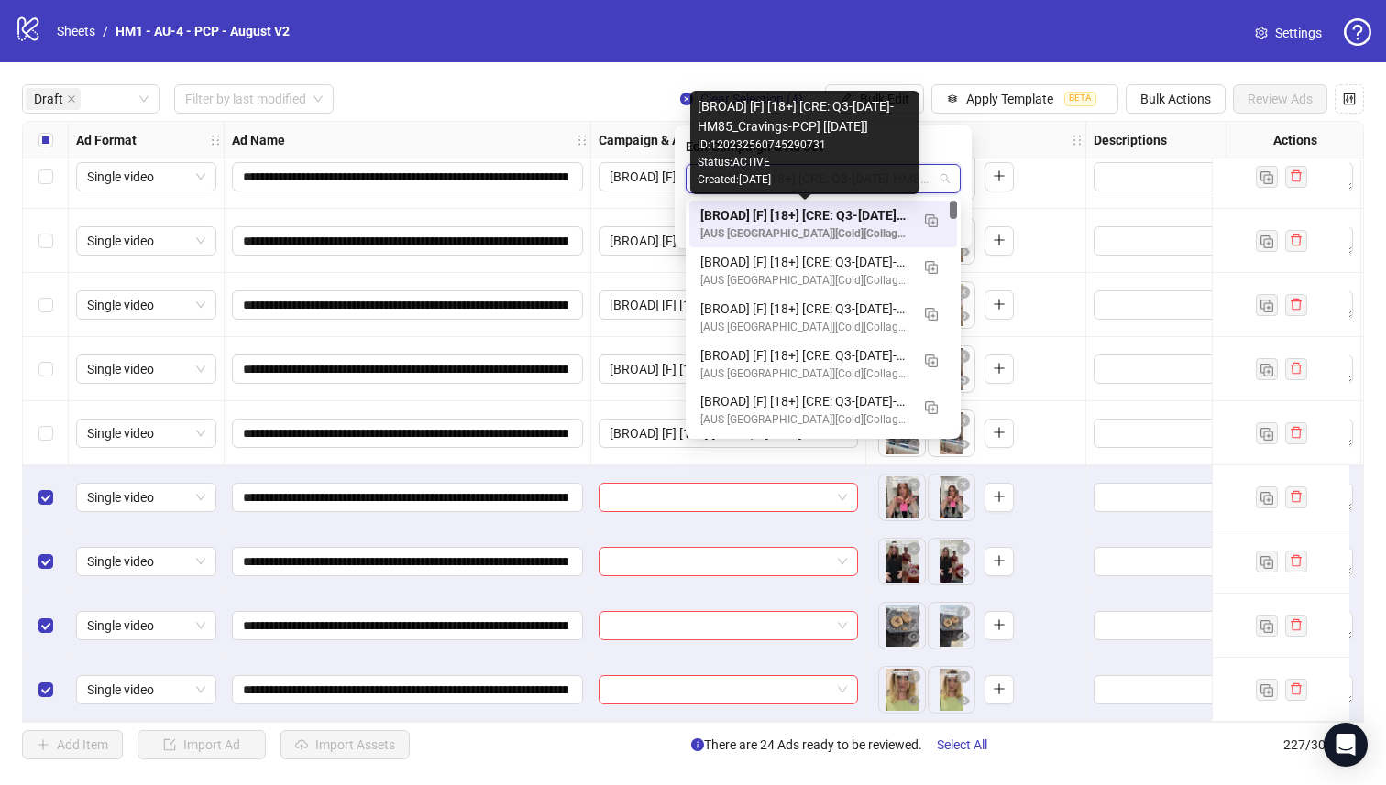
click at [860, 209] on div "[BROAD] [F] [18+] [CRE: Q3-[DATE]-HM85_Cravings-PCP] [[DATE]]" at bounding box center [804, 215] width 209 height 20
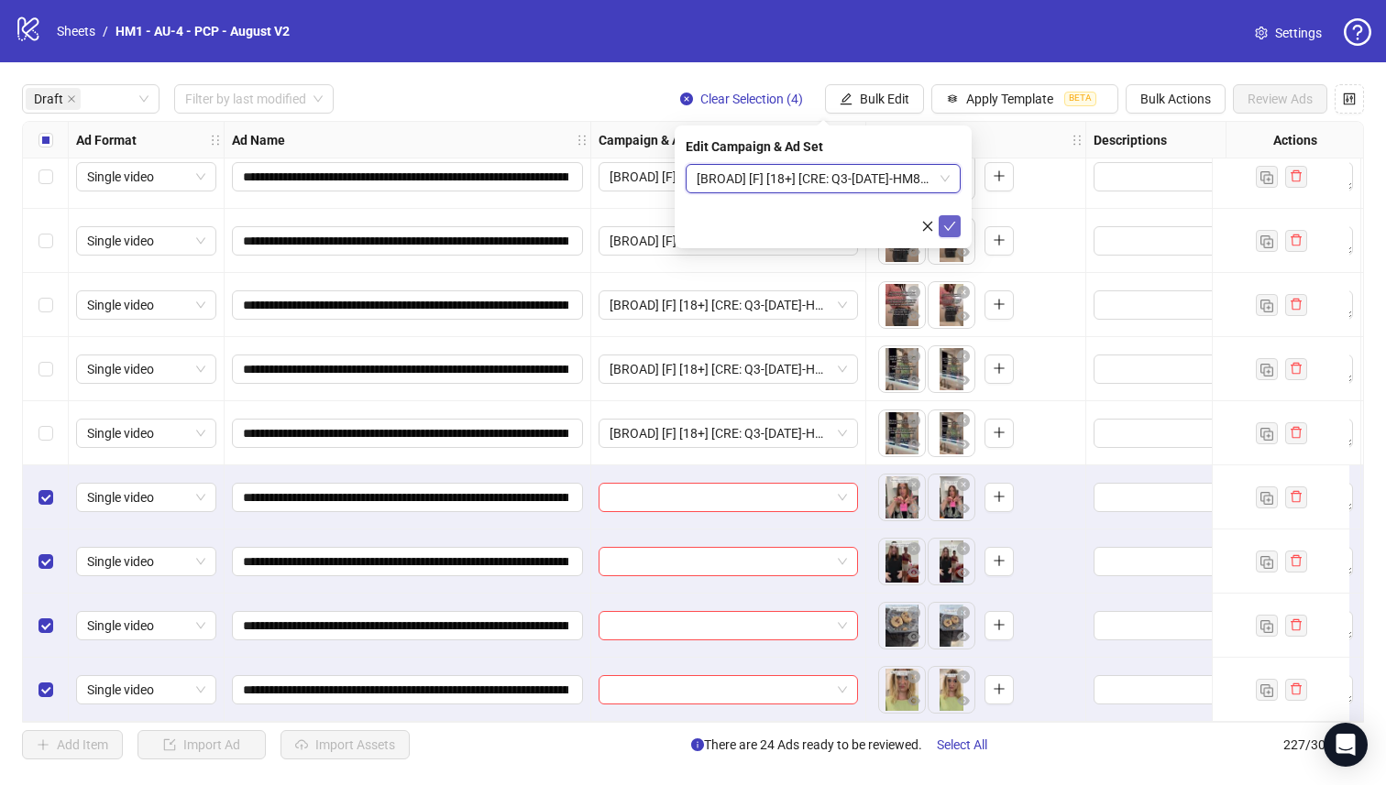
click at [950, 225] on icon "check" at bounding box center [950, 226] width 12 height 9
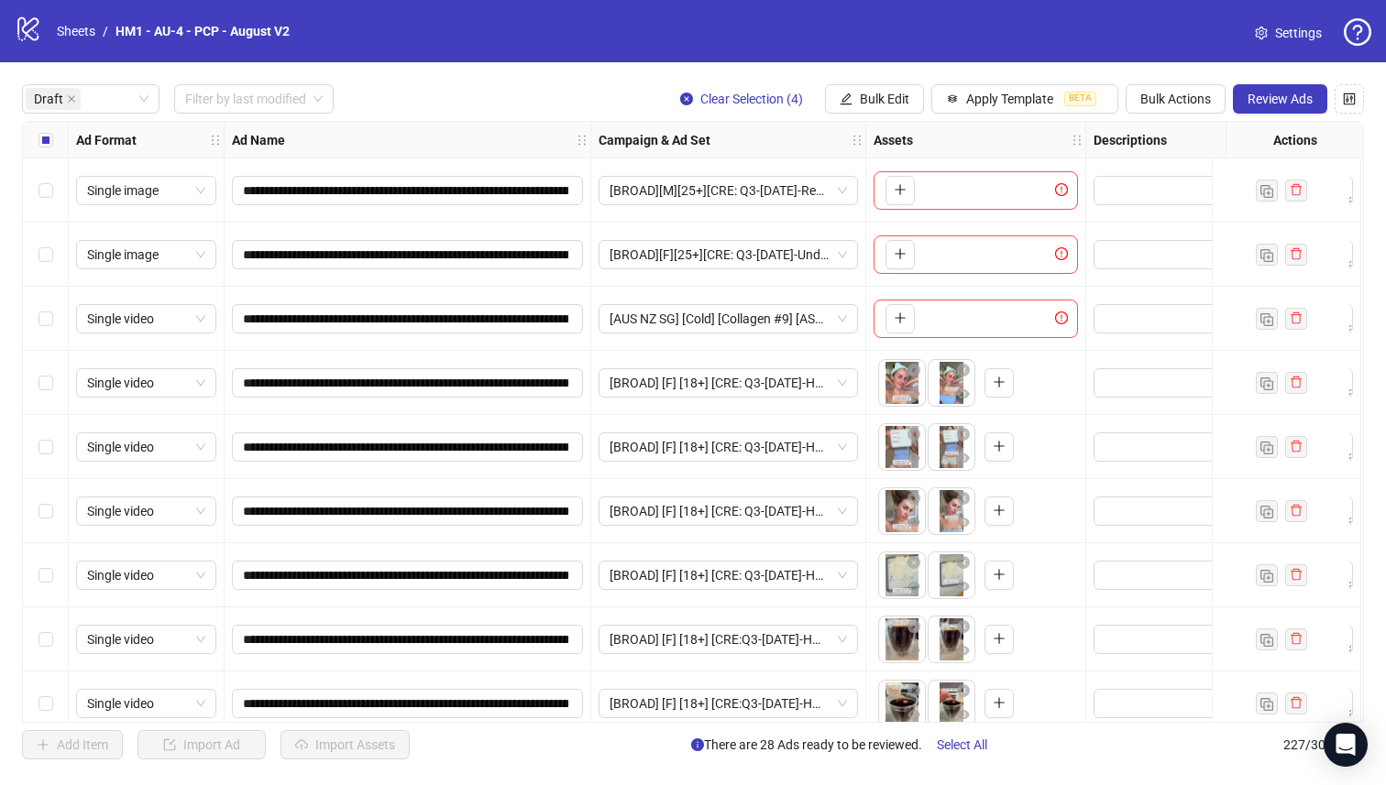
click at [54, 129] on div "Select all rows" at bounding box center [46, 140] width 46 height 37
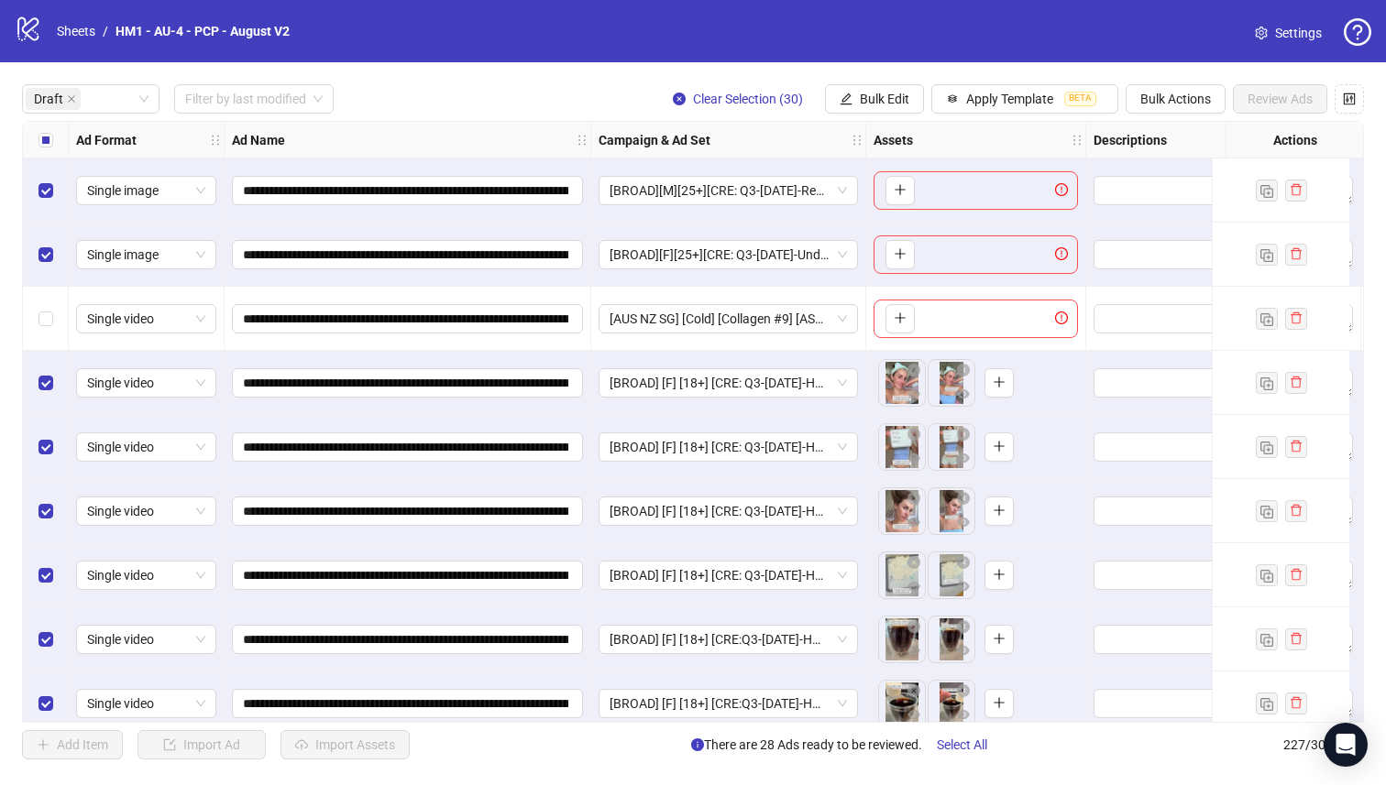
drag, startPoint x: 36, startPoint y: 242, endPoint x: 38, endPoint y: 212, distance: 30.4
click at [36, 242] on div "Select row 2" at bounding box center [46, 255] width 46 height 64
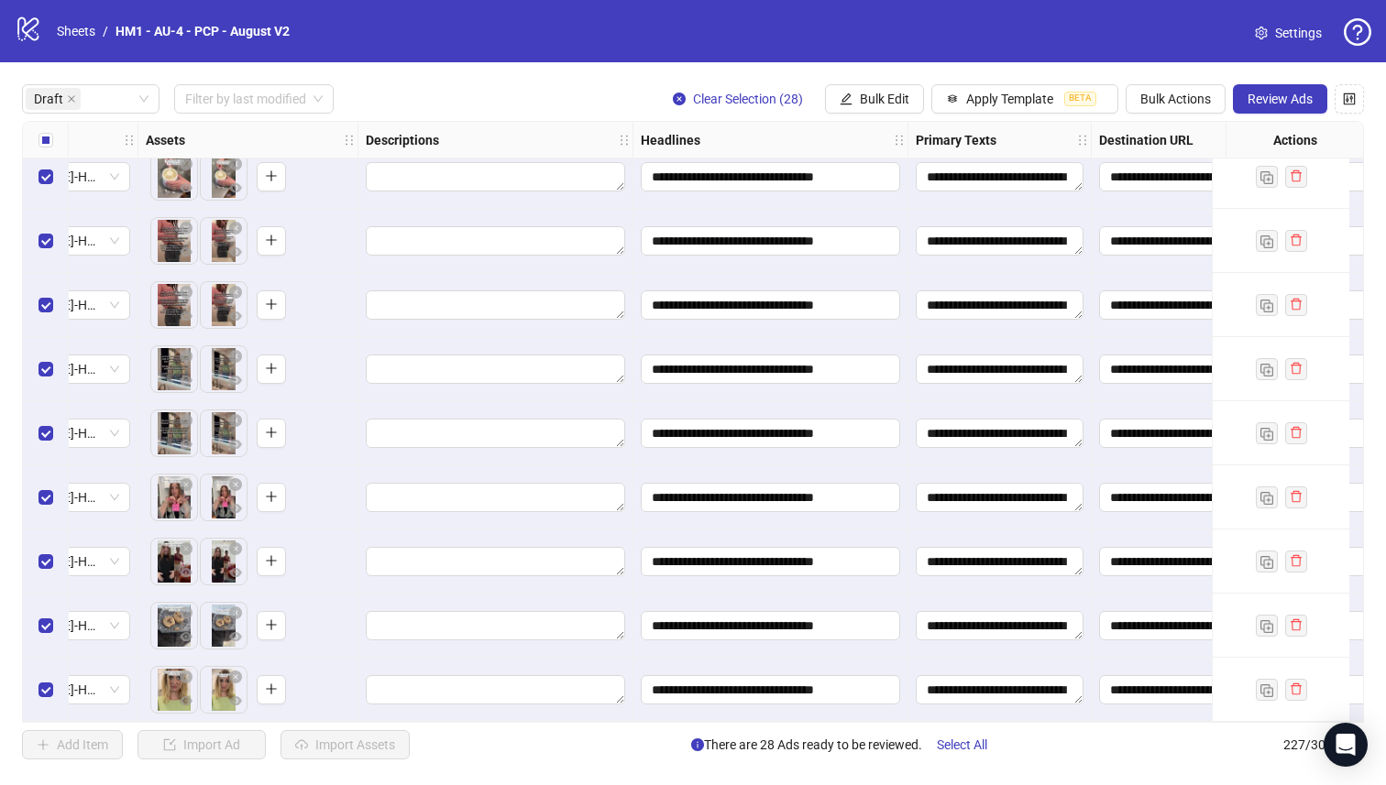
scroll to position [1432, 1671]
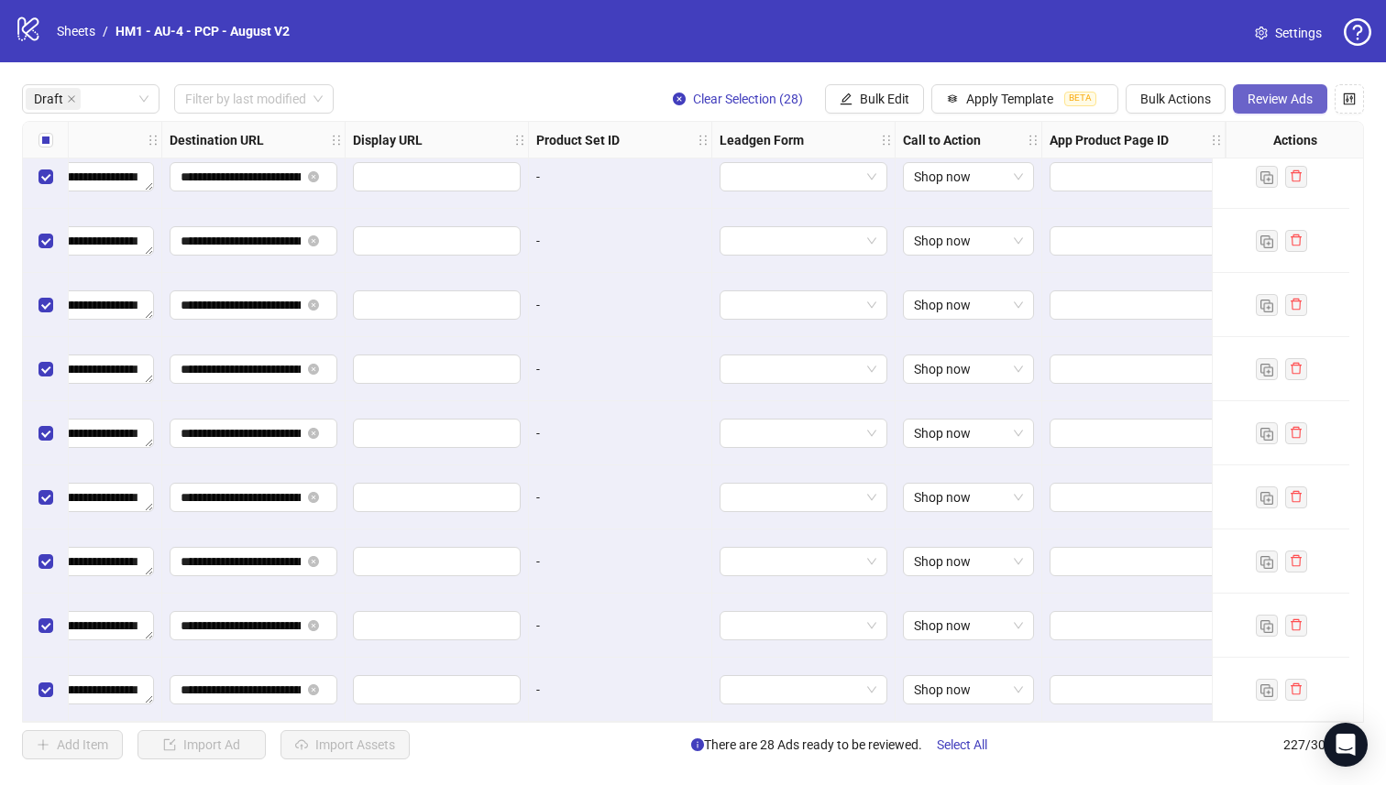
click at [1267, 108] on button "Review Ads" at bounding box center [1280, 98] width 94 height 29
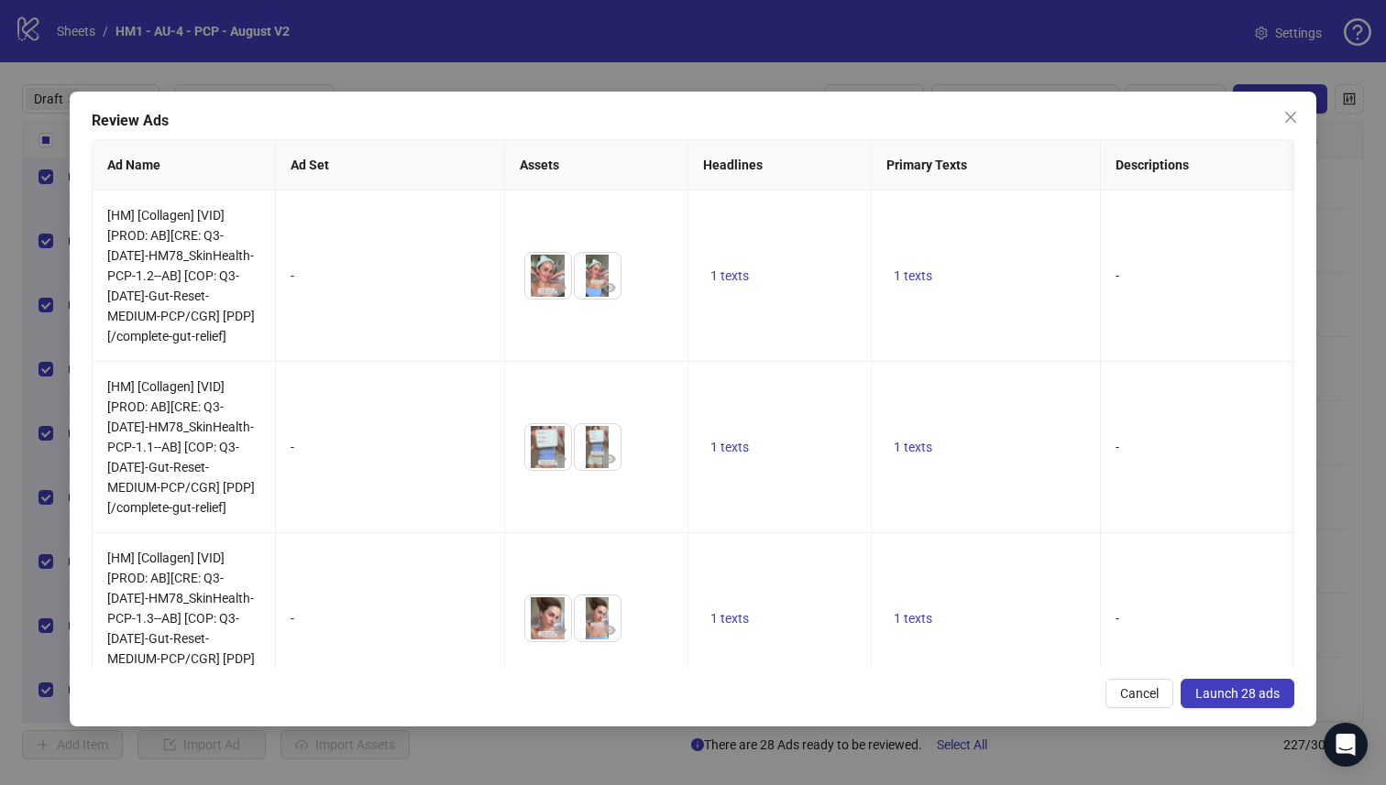
click at [1234, 696] on span "Launch 28 ads" at bounding box center [1237, 693] width 84 height 15
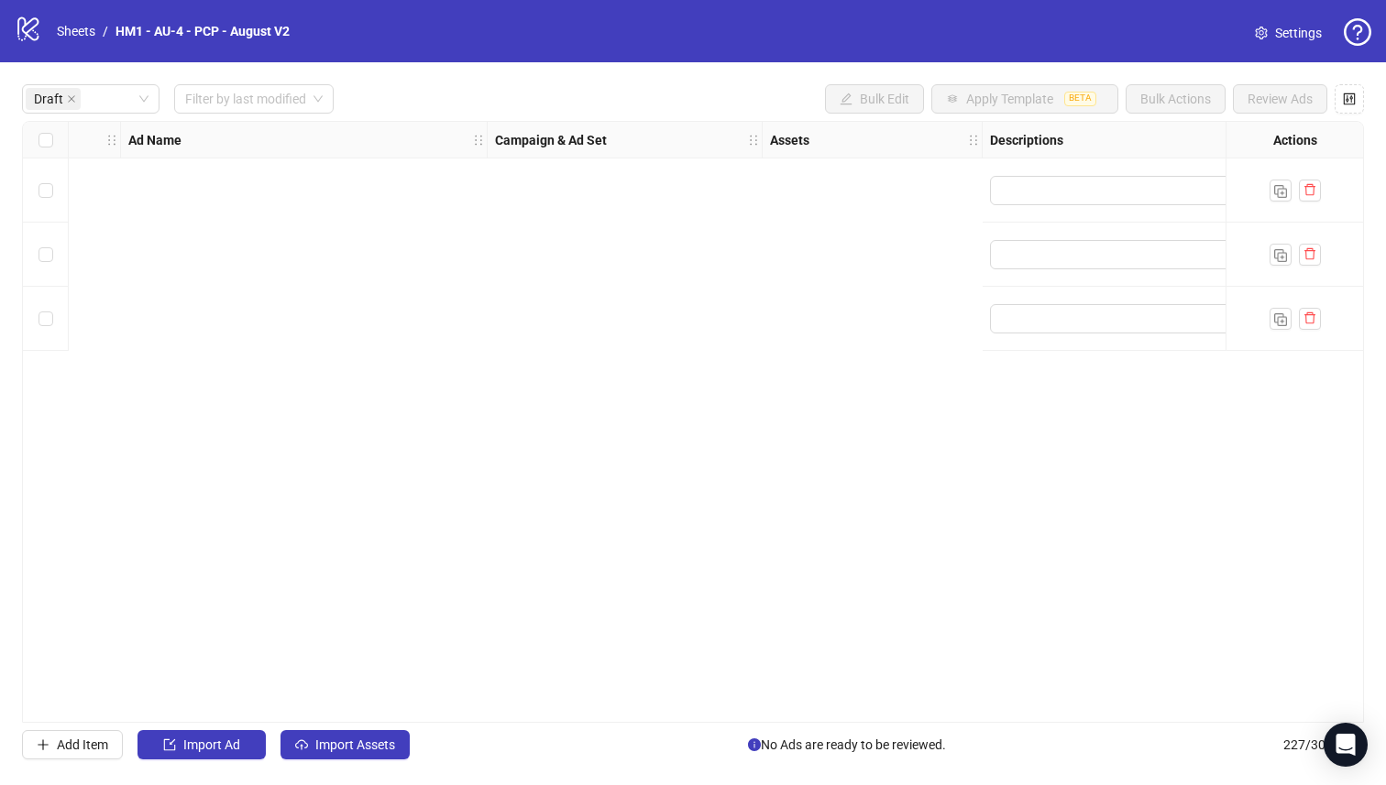
scroll to position [0, 0]
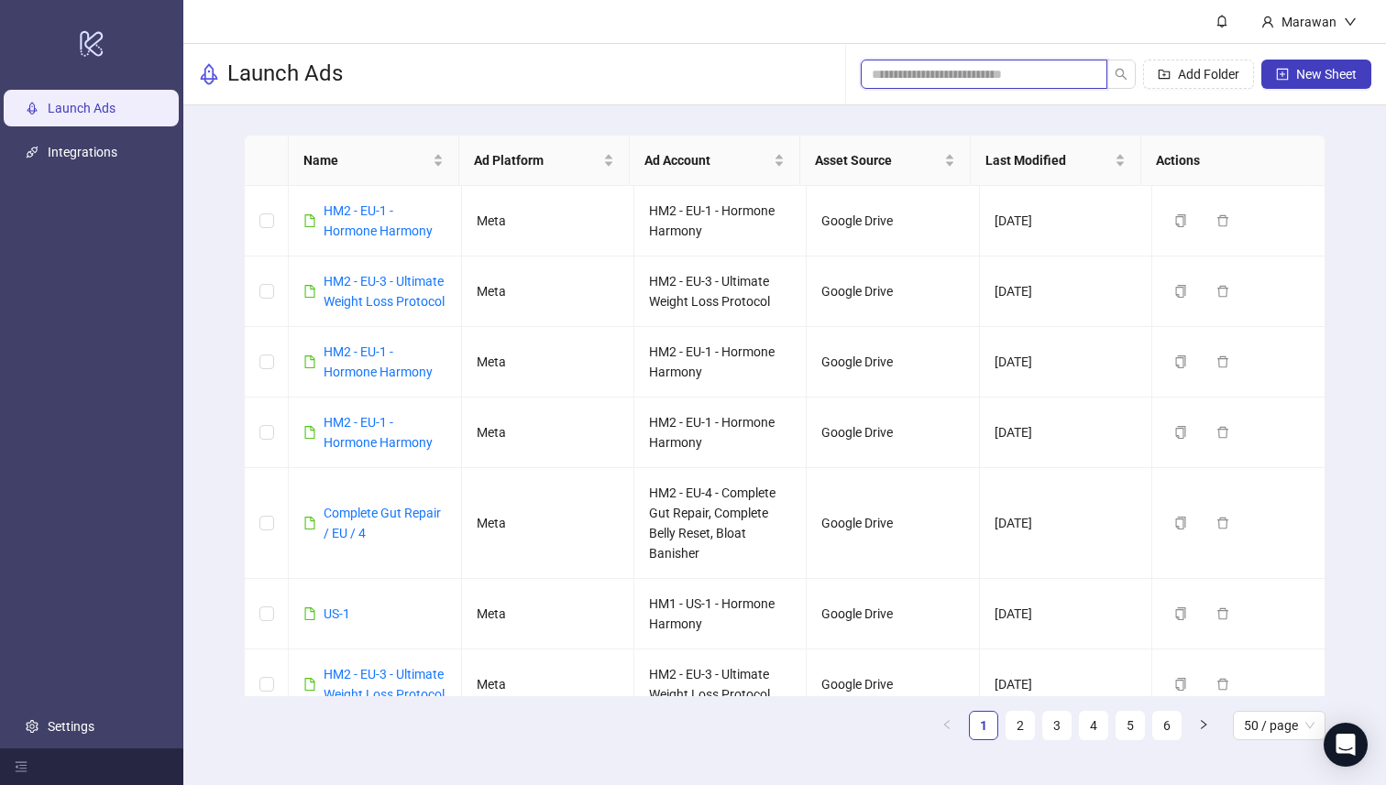
click at [1067, 64] on span at bounding box center [983, 74] width 247 height 29
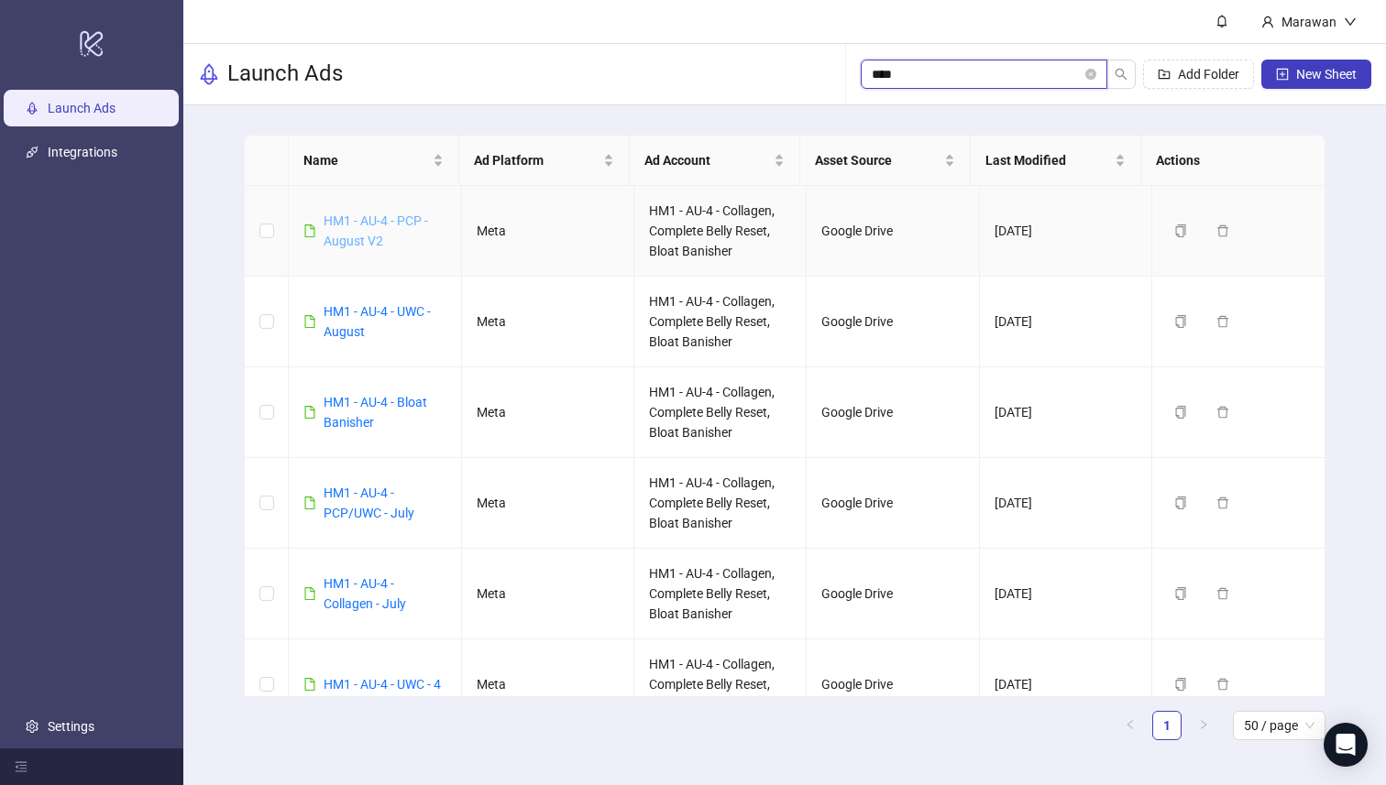
type input "****"
click at [362, 233] on link "HM1 - AU-4 - PCP - August V2" at bounding box center [375, 231] width 104 height 35
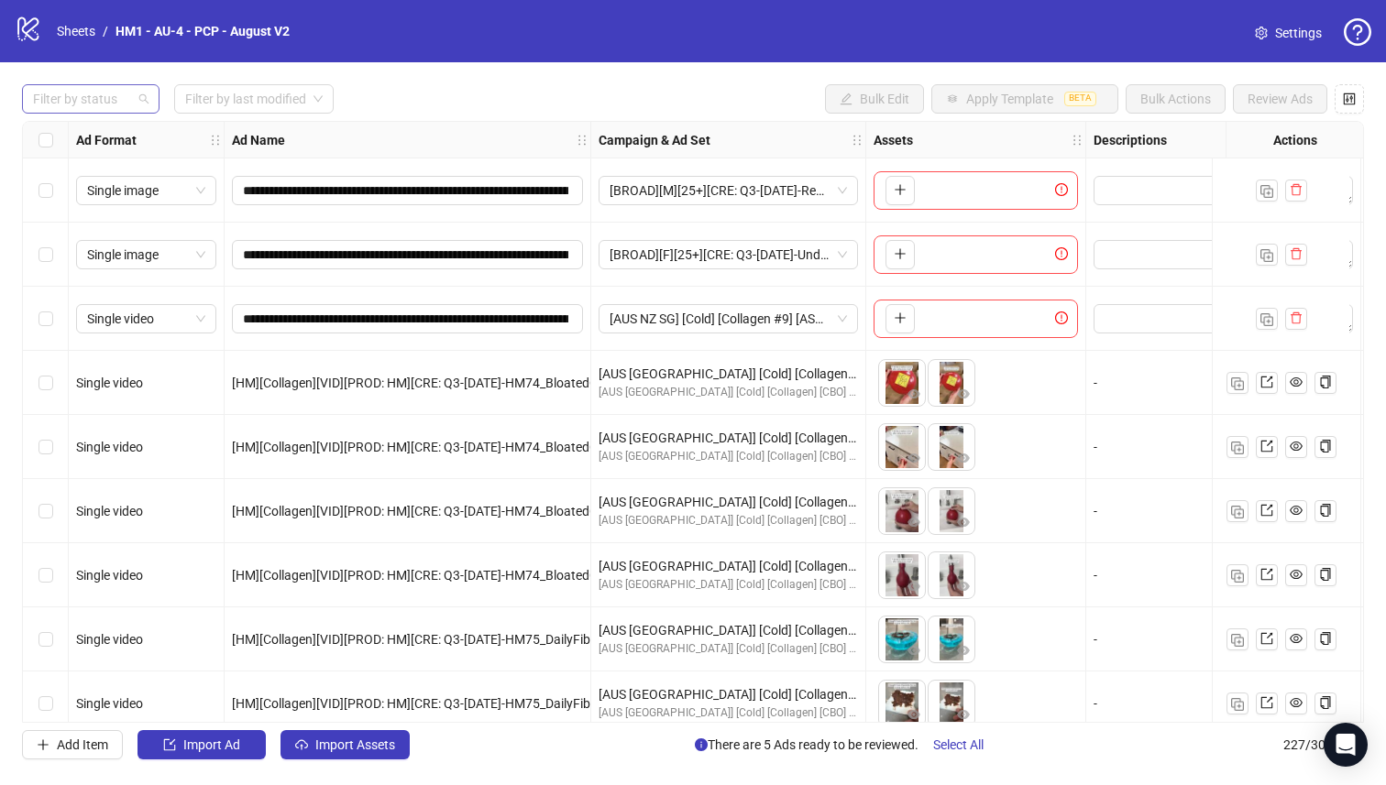
click at [116, 86] on div at bounding box center [81, 99] width 111 height 26
click at [127, 107] on div at bounding box center [81, 99] width 111 height 26
click at [122, 101] on div at bounding box center [81, 99] width 111 height 26
click at [115, 136] on div "Draft" at bounding box center [91, 136] width 108 height 20
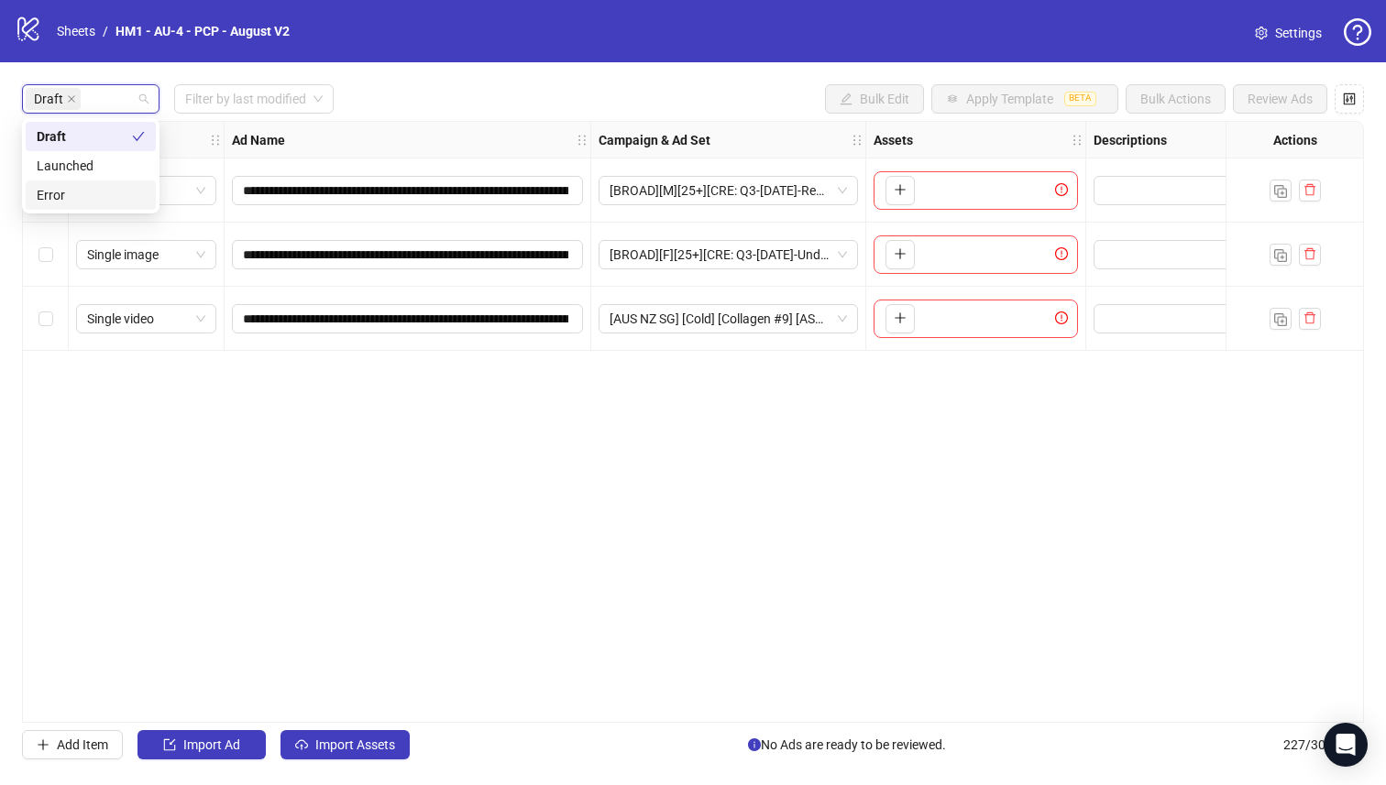
click at [433, 105] on div "Draft Filter by last modified Bulk Edit Apply Template BETA Bulk Actions Review…" at bounding box center [693, 98] width 1342 height 29
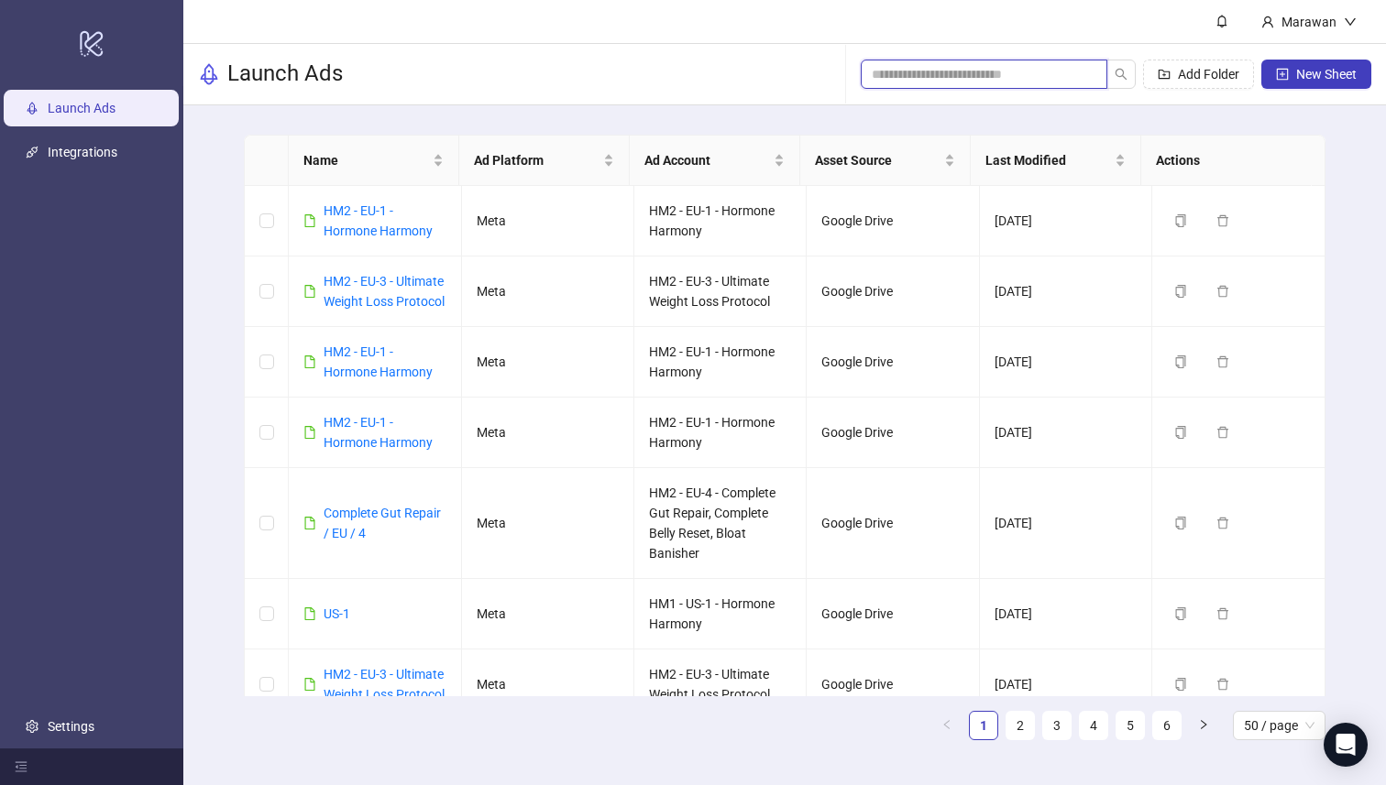
click at [1016, 72] on input "search" at bounding box center [976, 74] width 210 height 20
click at [1017, 72] on input "search" at bounding box center [976, 74] width 210 height 20
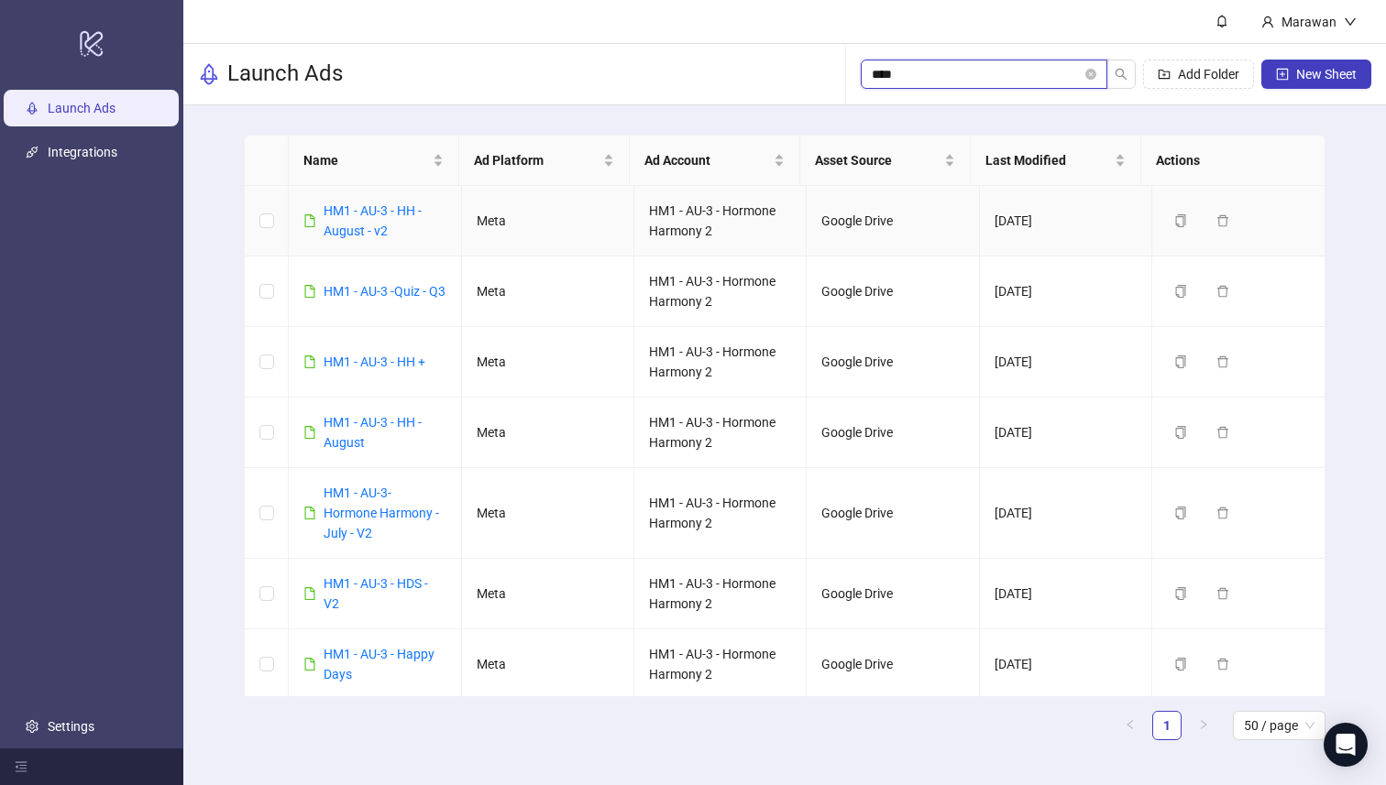
type input "****"
click at [386, 220] on div "HM1 - AU-3 - HH - August - v2" at bounding box center [384, 221] width 122 height 40
click at [379, 217] on link "HM1 - AU-3 - HH - August - v2" at bounding box center [372, 220] width 98 height 35
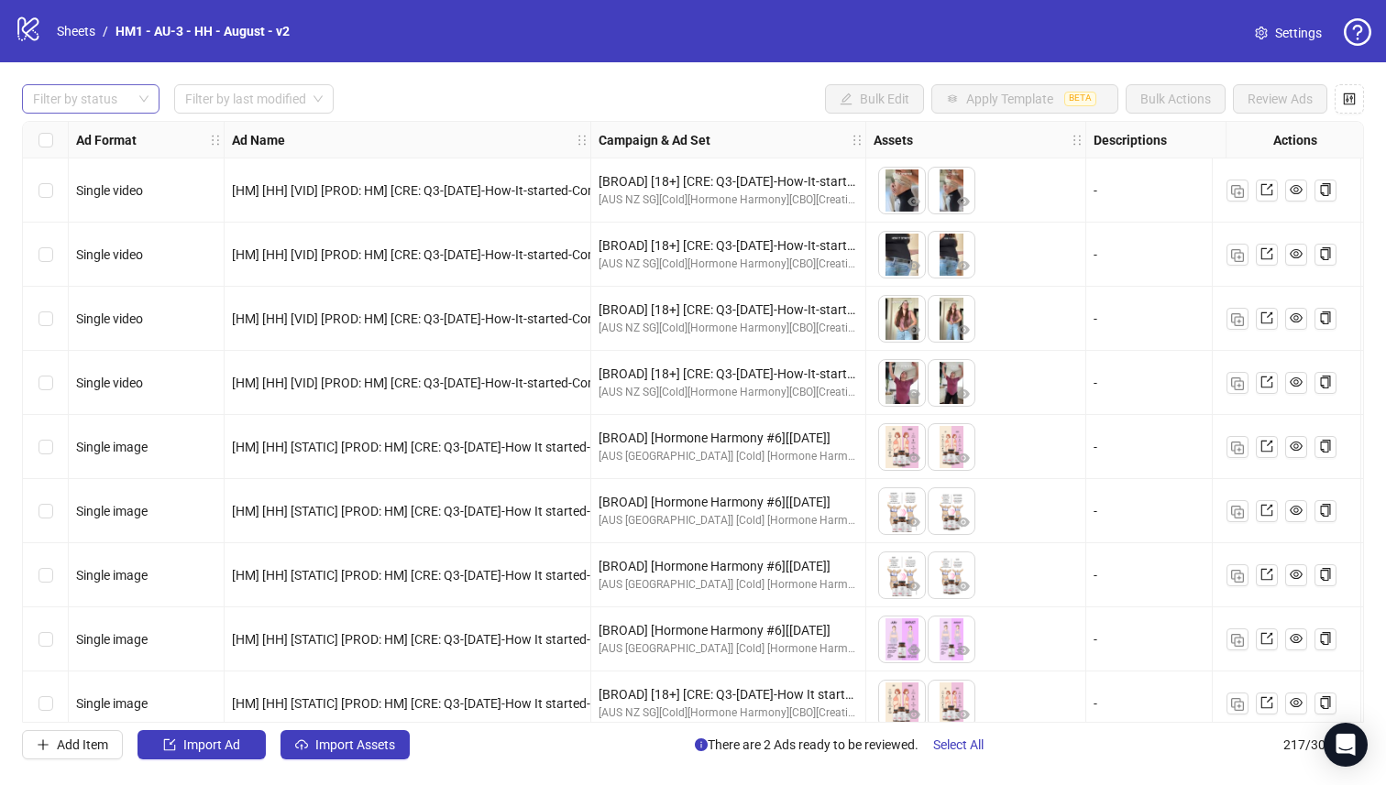
click at [75, 79] on div "Filter by status Filter by last modified Bulk Edit Apply Template BETA Bulk Act…" at bounding box center [693, 421] width 1386 height 719
click at [84, 98] on div at bounding box center [81, 99] width 111 height 26
click at [101, 131] on div "Draft" at bounding box center [91, 136] width 108 height 20
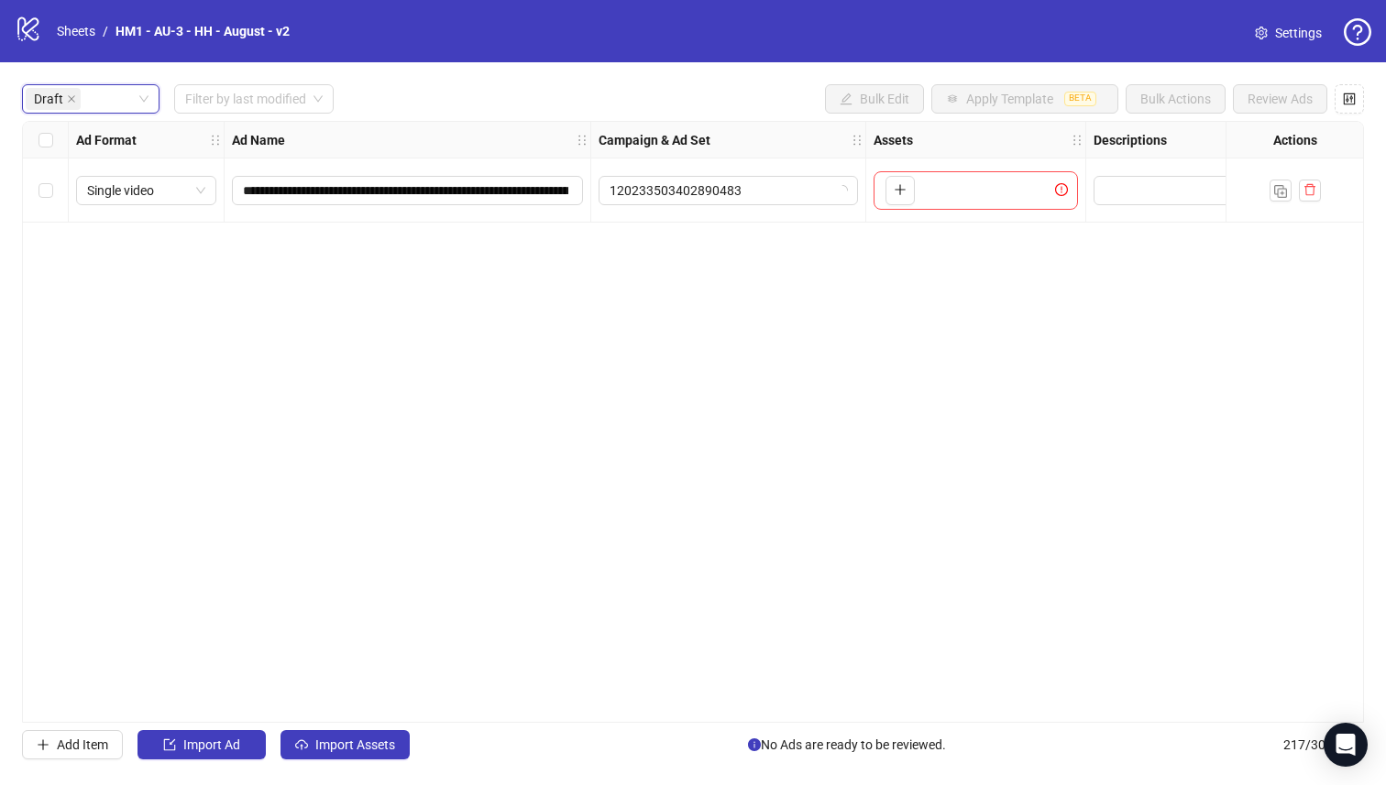
drag, startPoint x: 472, startPoint y: 329, endPoint x: 467, endPoint y: 313, distance: 16.2
click at [469, 323] on div "**********" at bounding box center [693, 422] width 1342 height 602
click at [310, 772] on div "**********" at bounding box center [693, 421] width 1386 height 719
click at [312, 748] on button "Import Assets" at bounding box center [344, 744] width 129 height 29
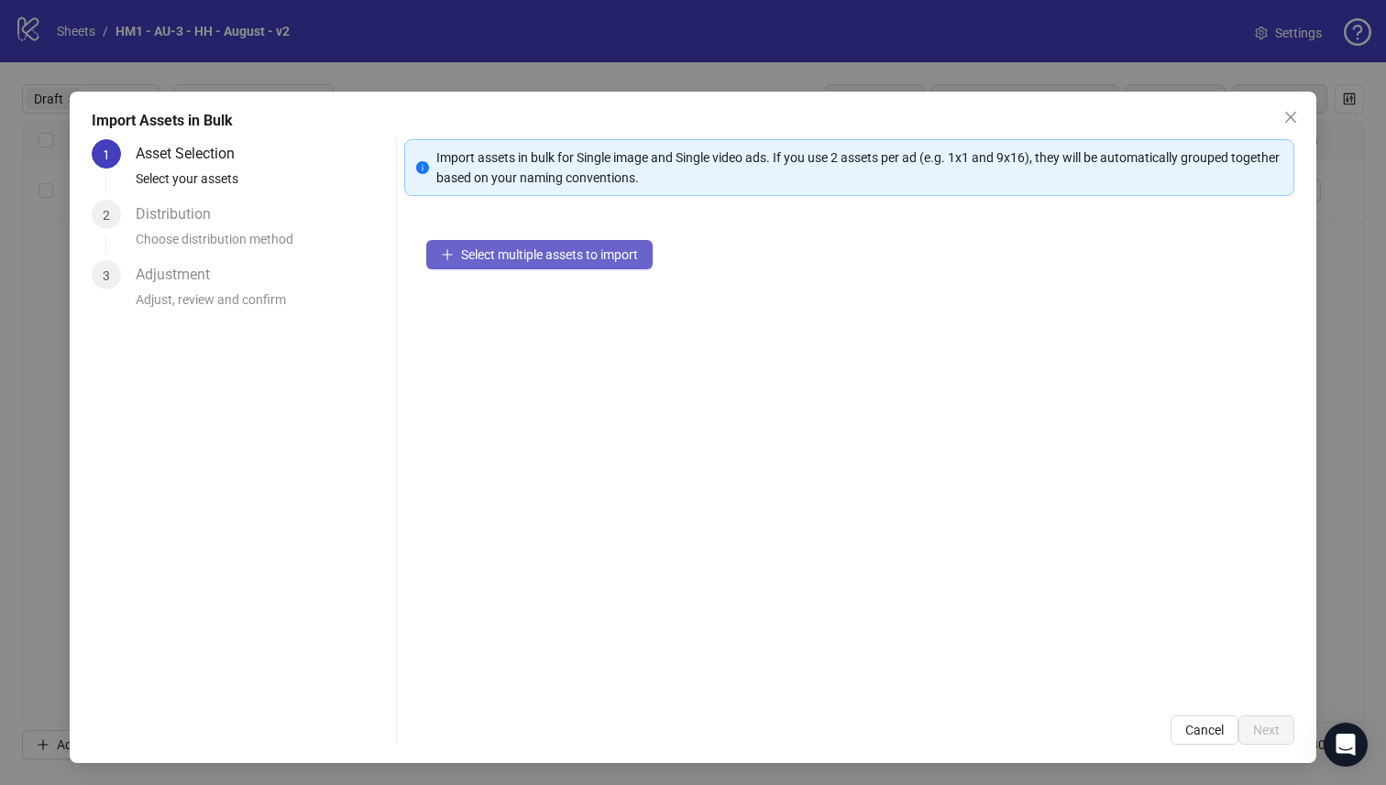
click at [488, 258] on span "Select multiple assets to import" at bounding box center [549, 254] width 177 height 15
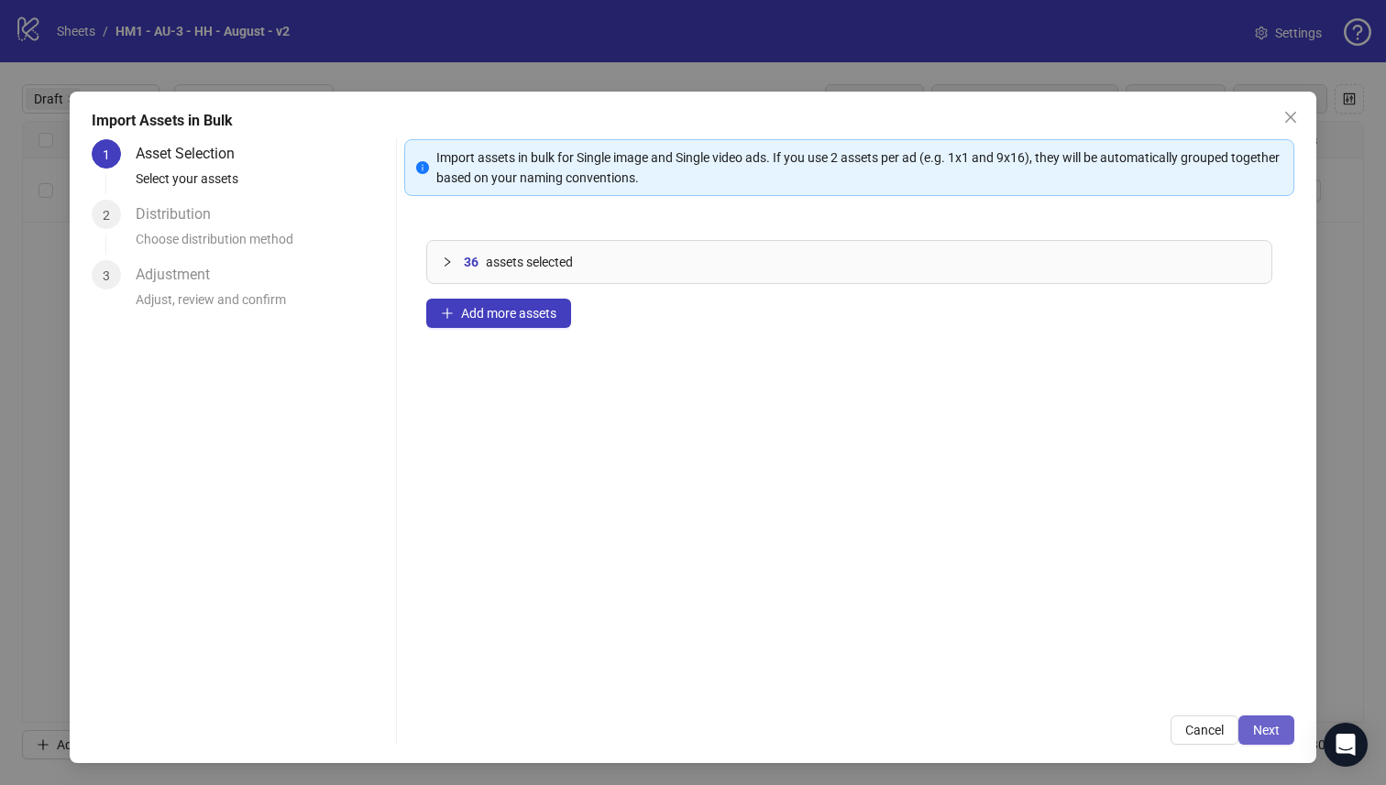
click at [1238, 725] on button "Next" at bounding box center [1266, 730] width 56 height 29
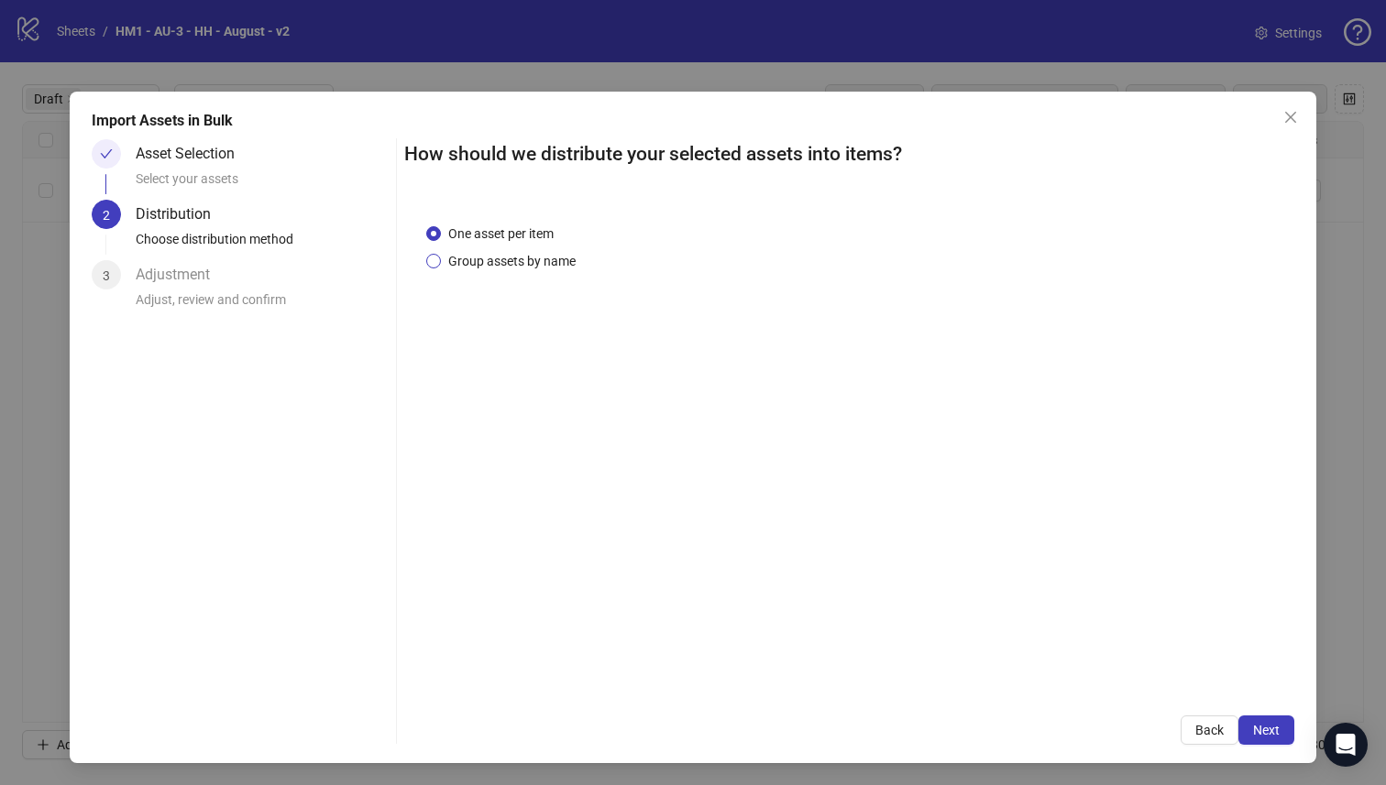
click at [479, 269] on span "Group assets by name" at bounding box center [512, 261] width 142 height 20
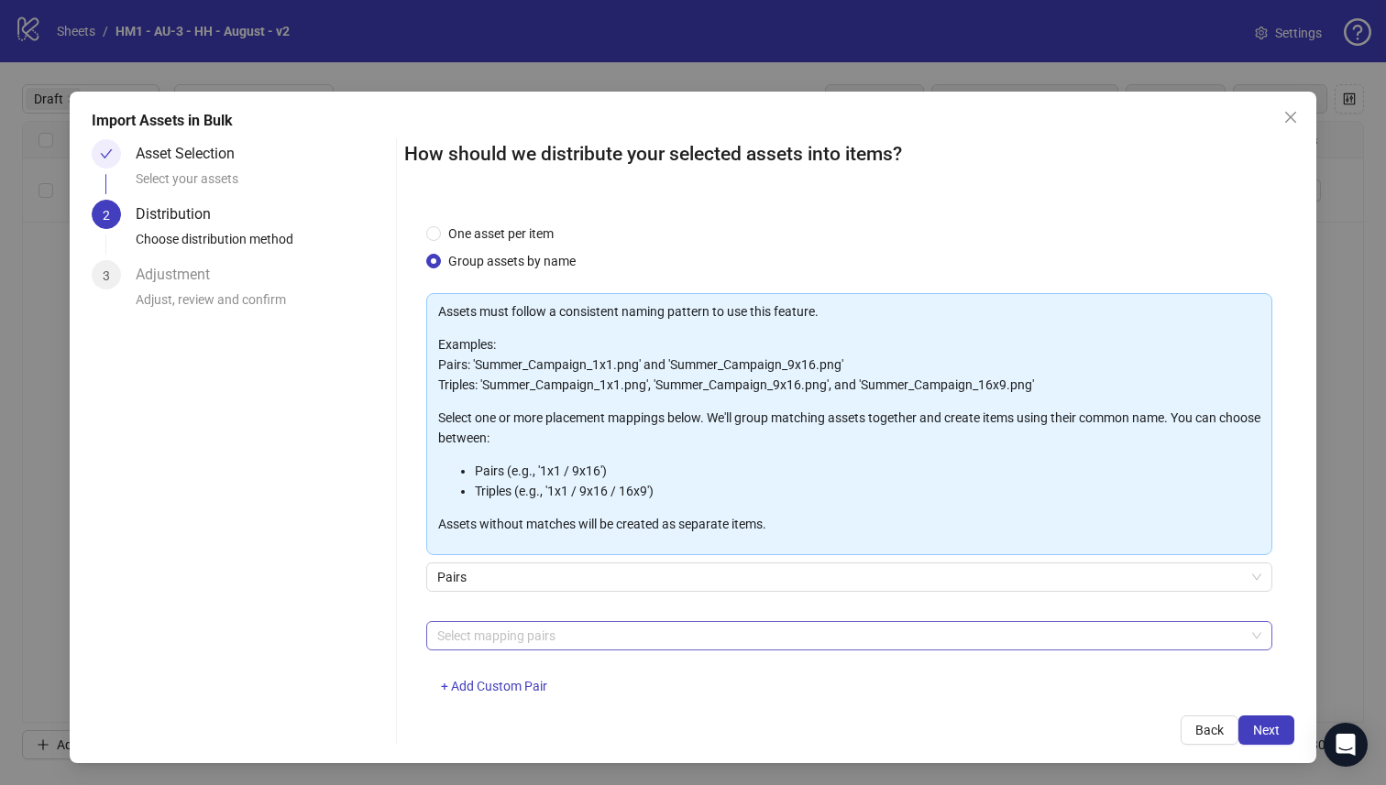
click at [550, 638] on div at bounding box center [840, 636] width 820 height 26
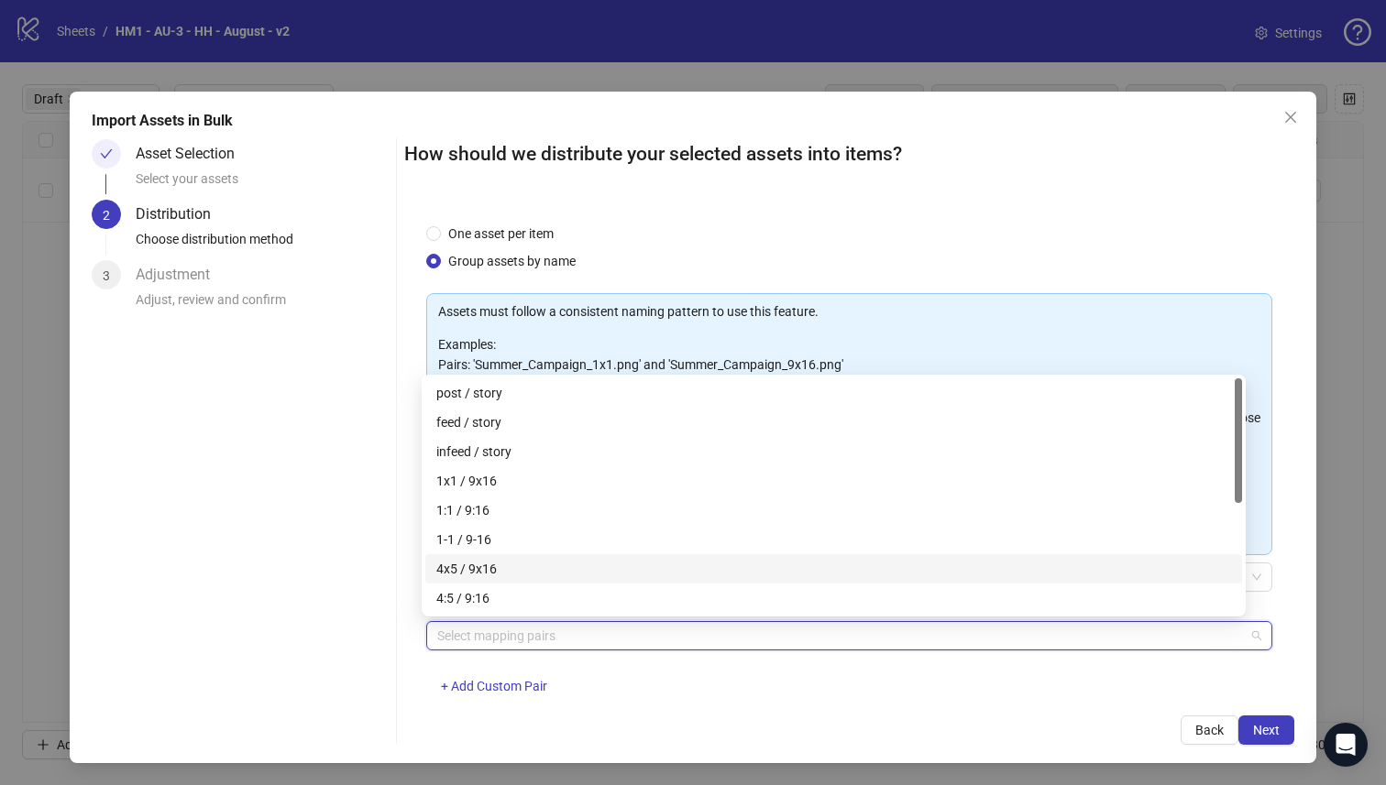
click at [533, 564] on div "4x5 / 9x16" at bounding box center [833, 569] width 795 height 20
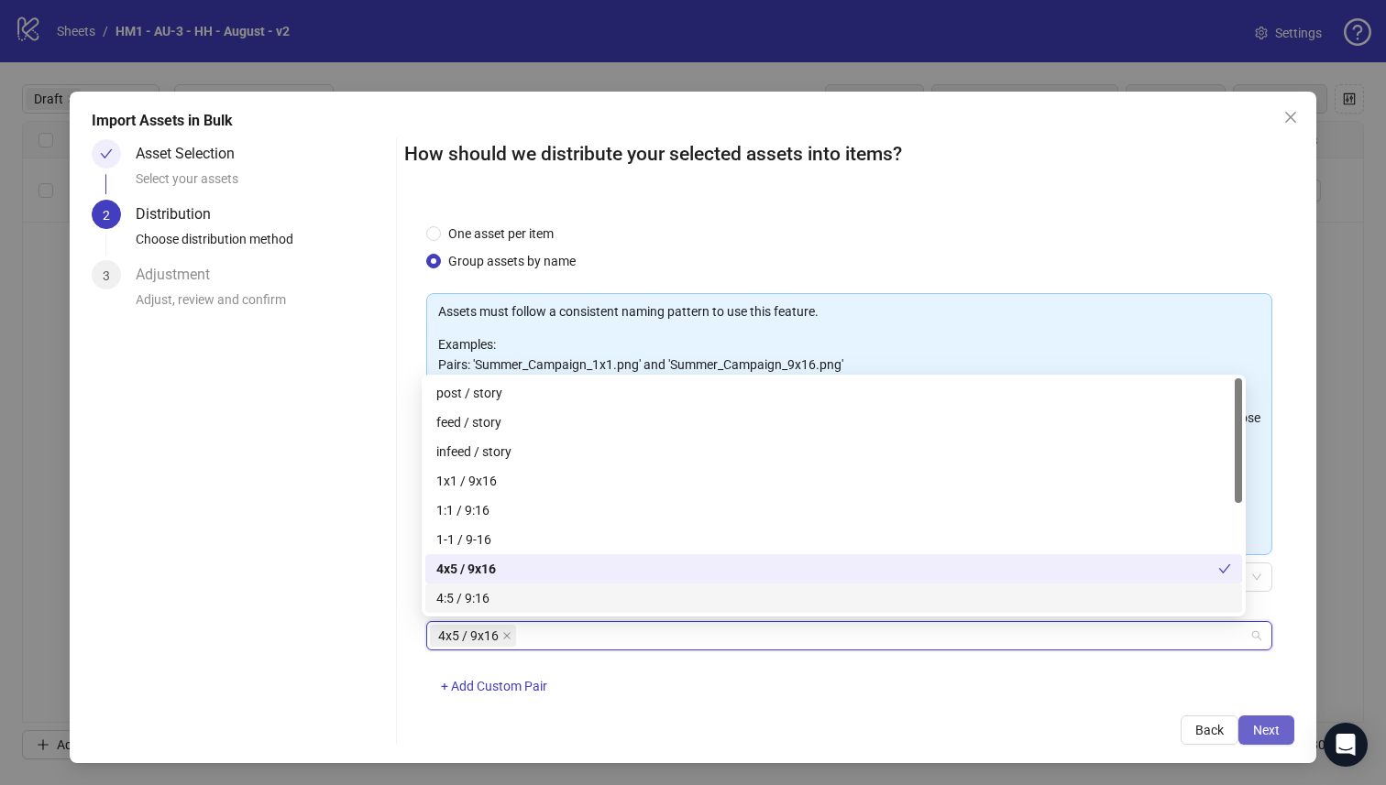
click at [1264, 725] on button "Next" at bounding box center [1266, 730] width 56 height 29
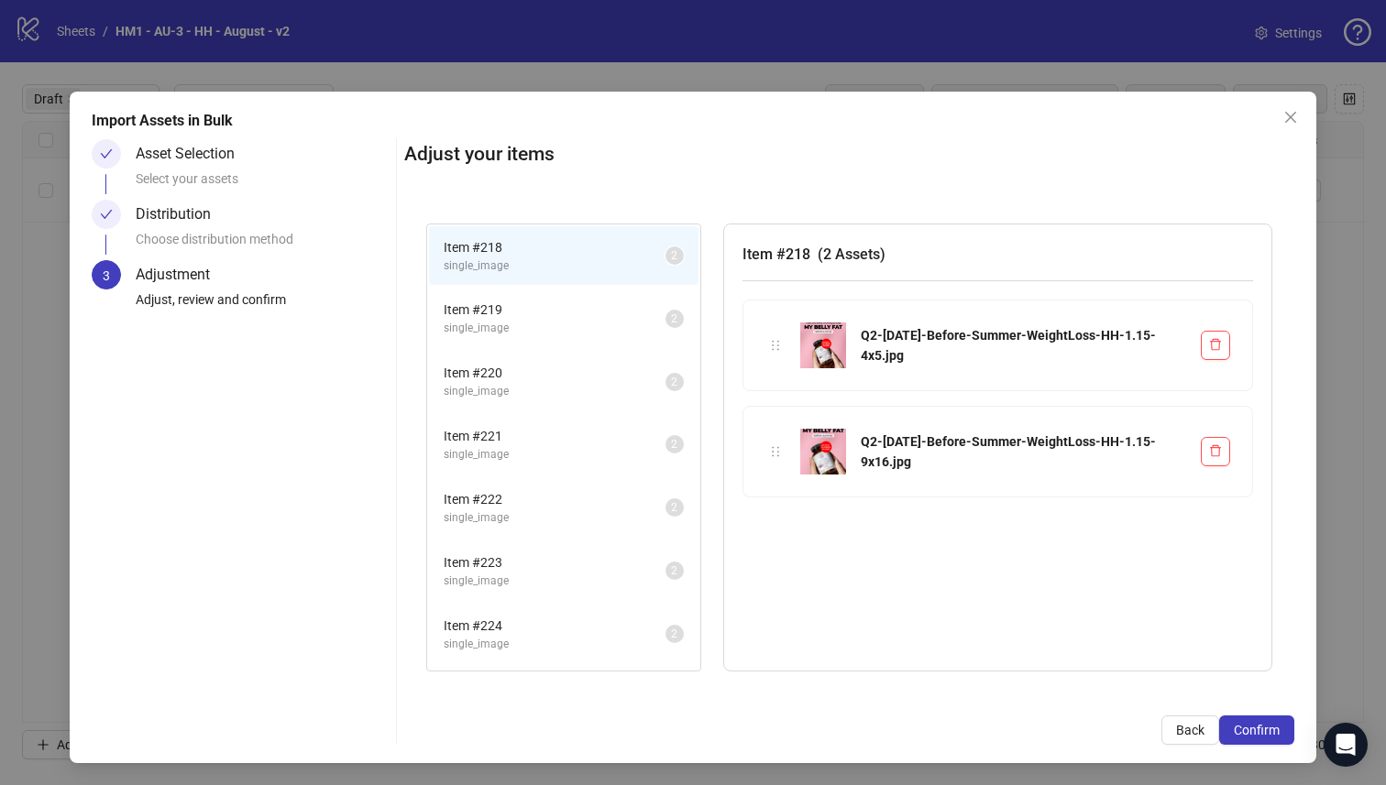
click at [1263, 727] on span "Confirm" at bounding box center [1256, 730] width 46 height 15
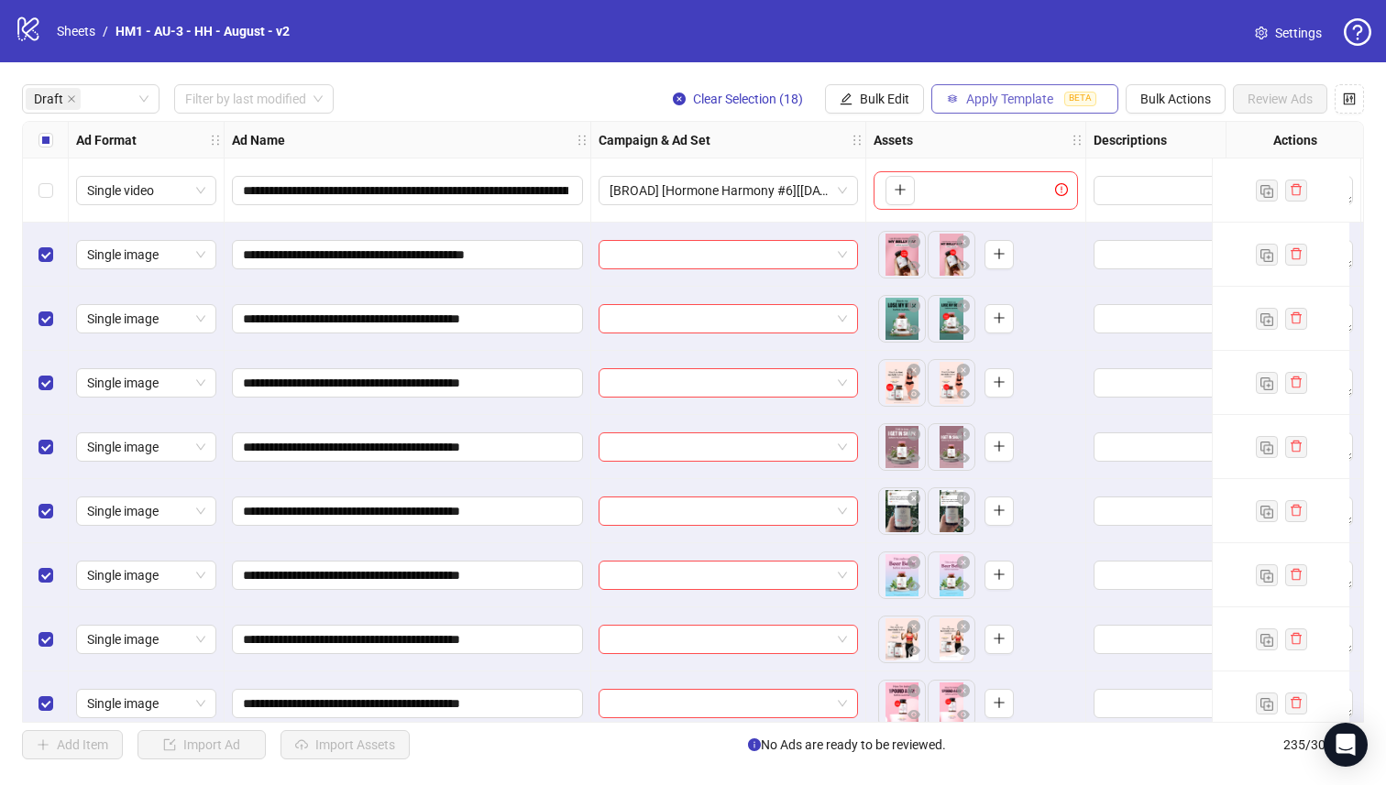
click at [978, 99] on span "Apply Template" at bounding box center [1009, 99] width 87 height 15
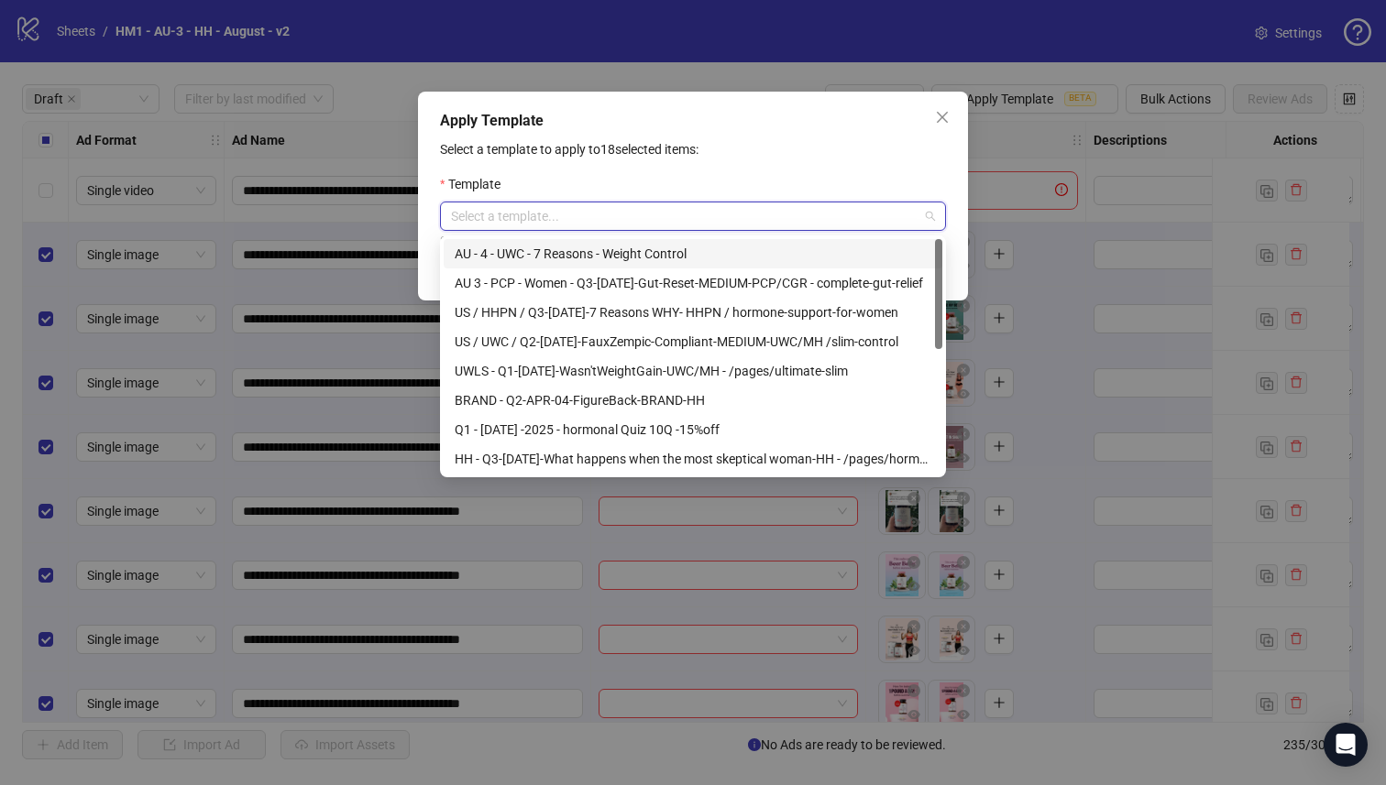
click at [785, 229] on input "search" at bounding box center [684, 216] width 467 height 27
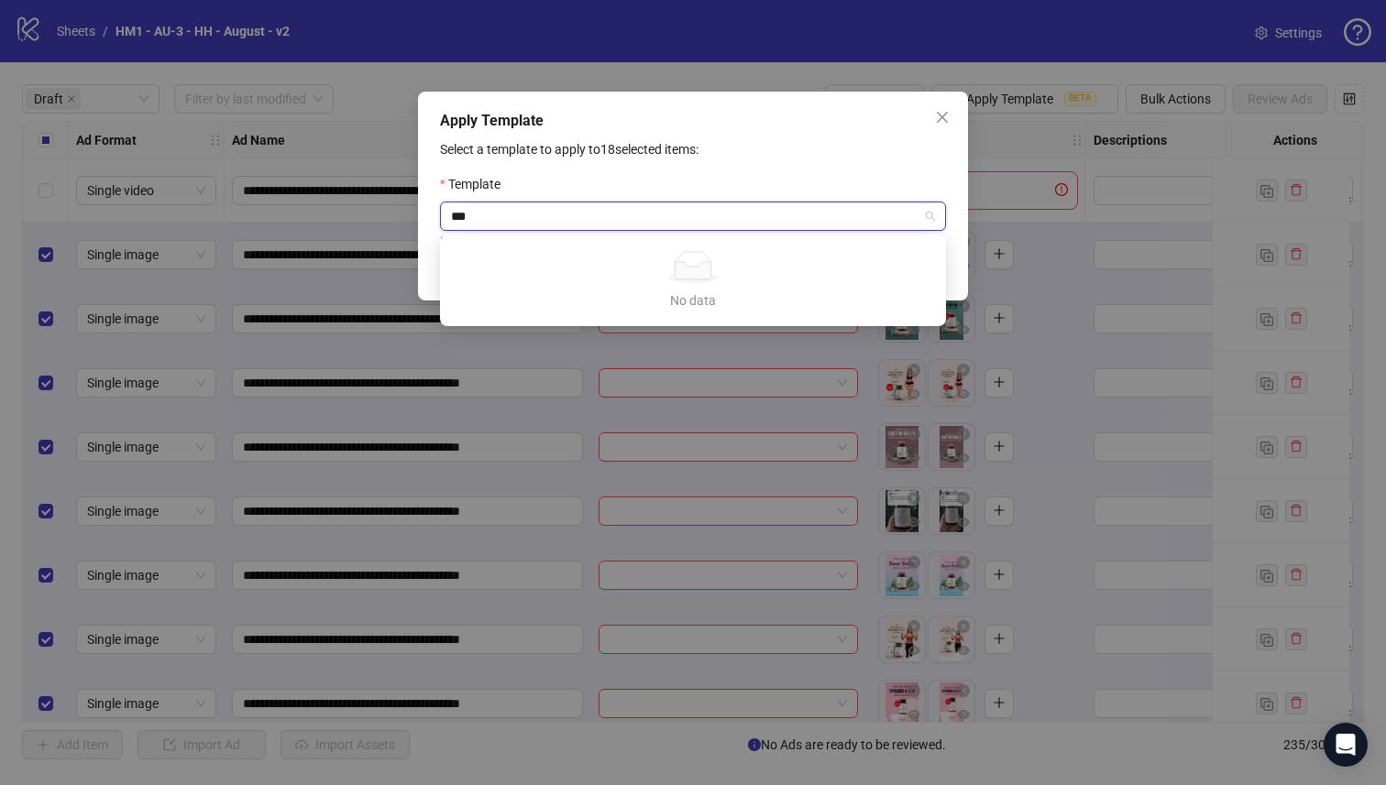
type input "*"
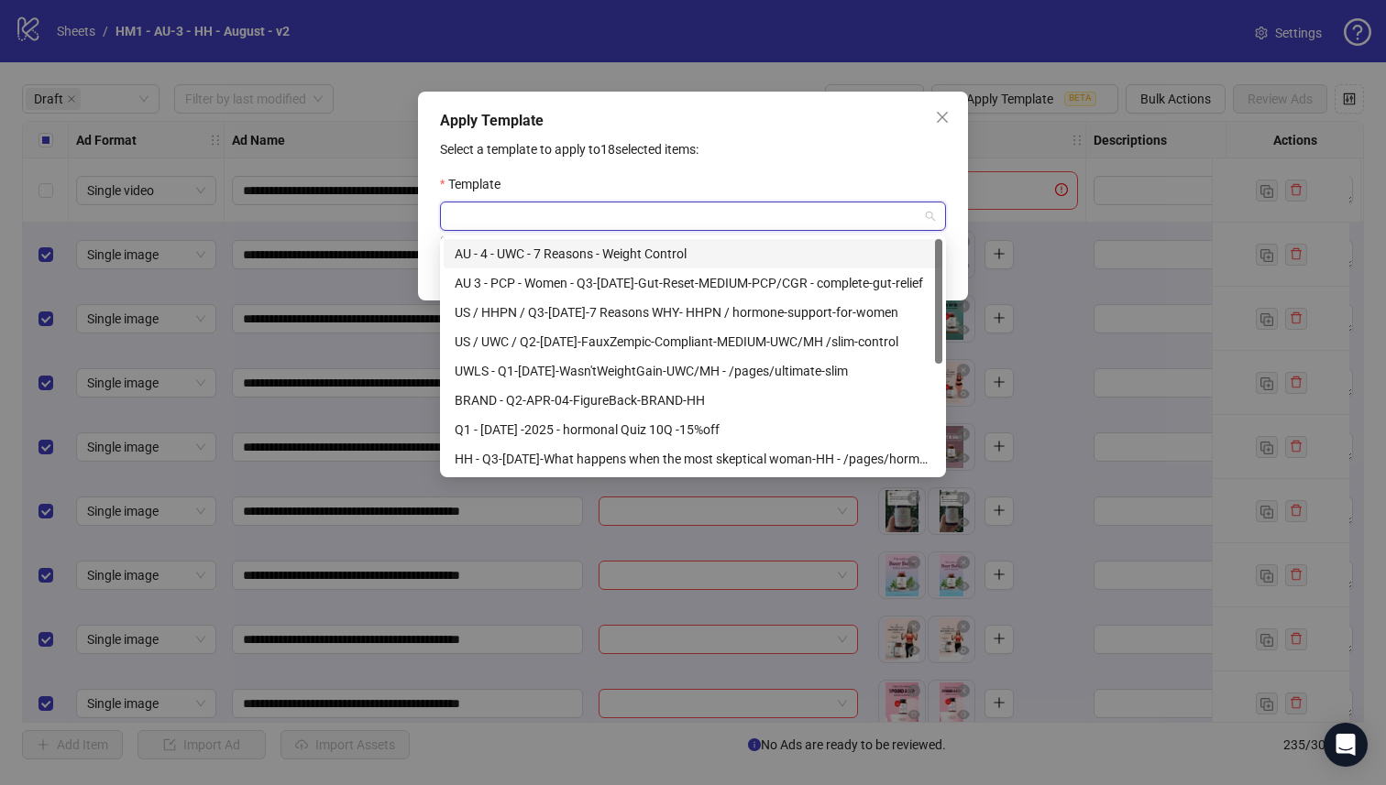
type input "*"
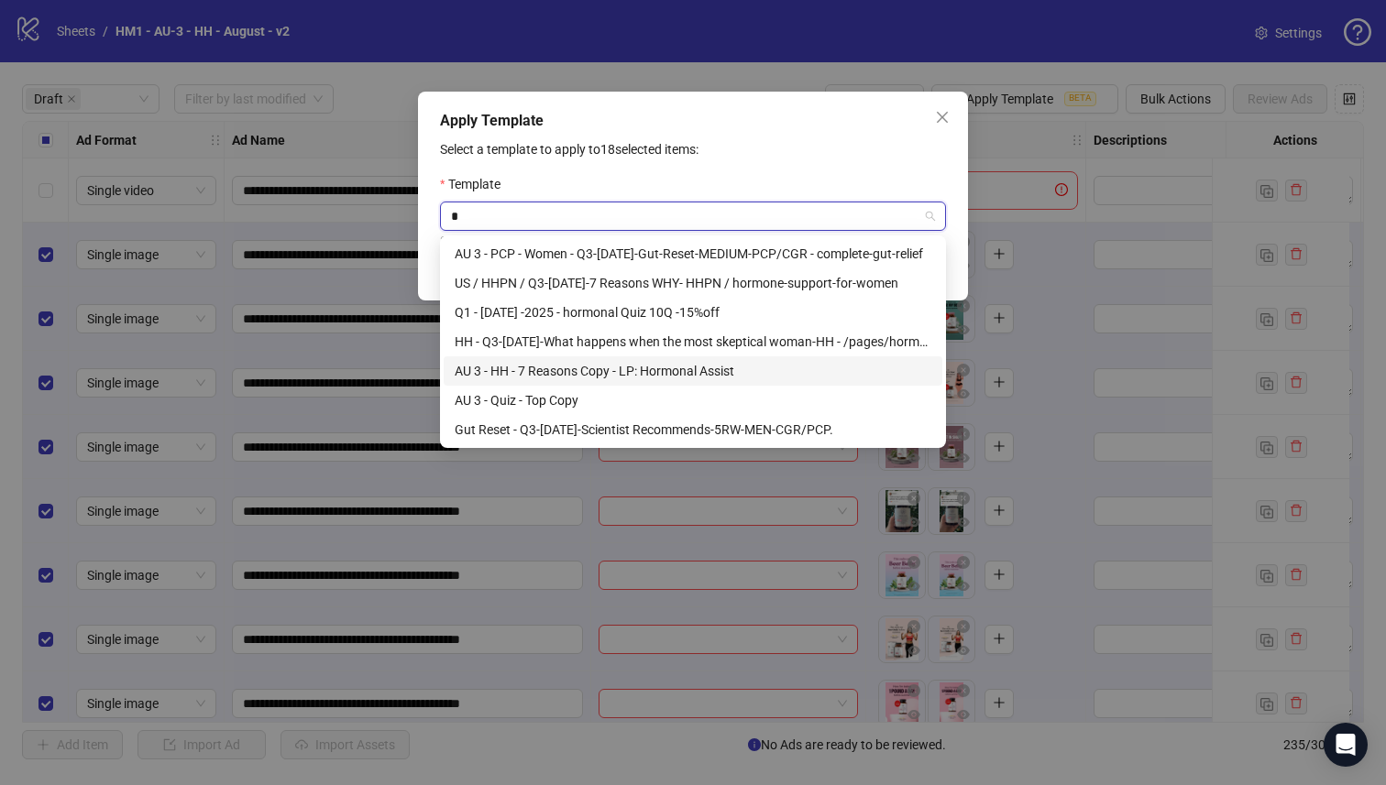
click at [782, 372] on div "AU 3 - HH - 7 Reasons Copy - LP: Hormonal Assist" at bounding box center [693, 371] width 477 height 20
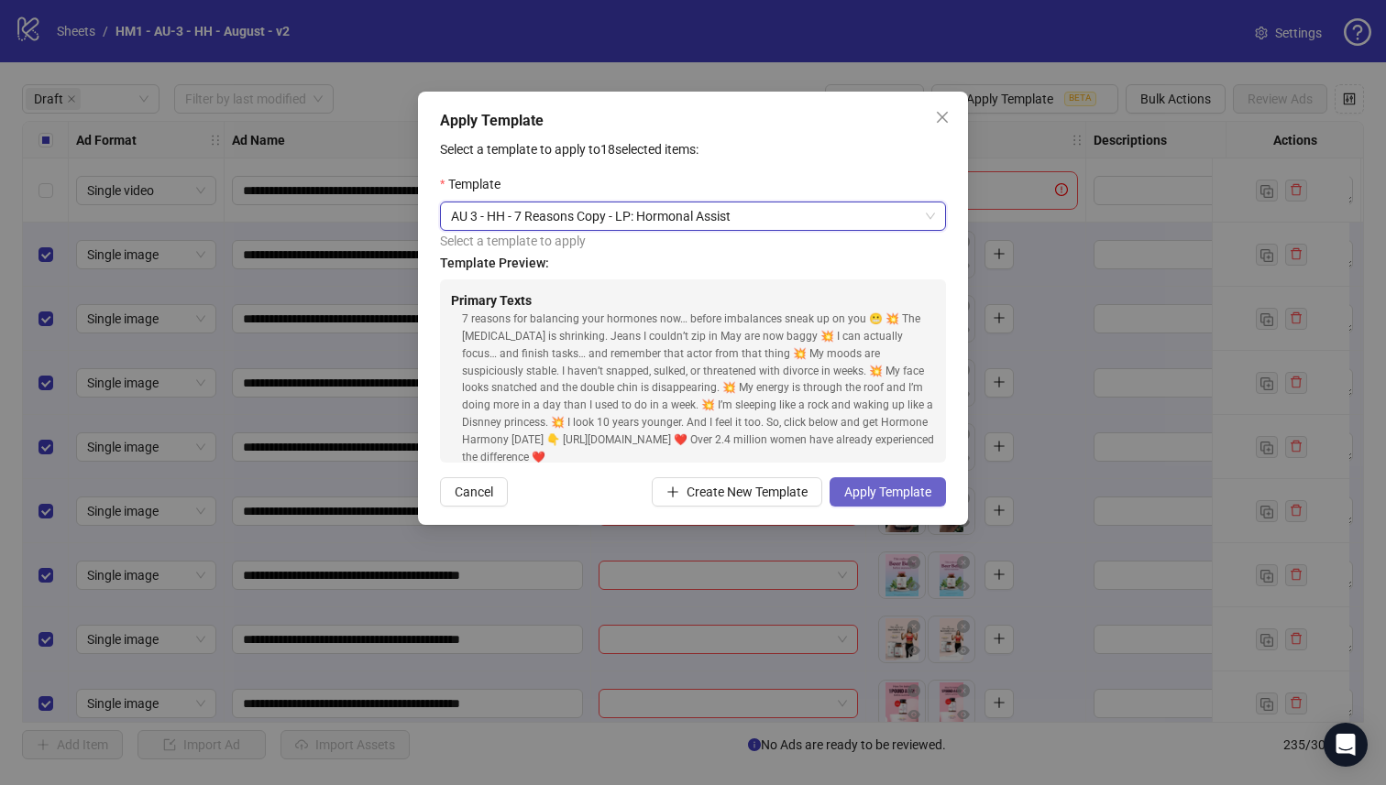
click at [897, 505] on button "Apply Template" at bounding box center [887, 491] width 116 height 29
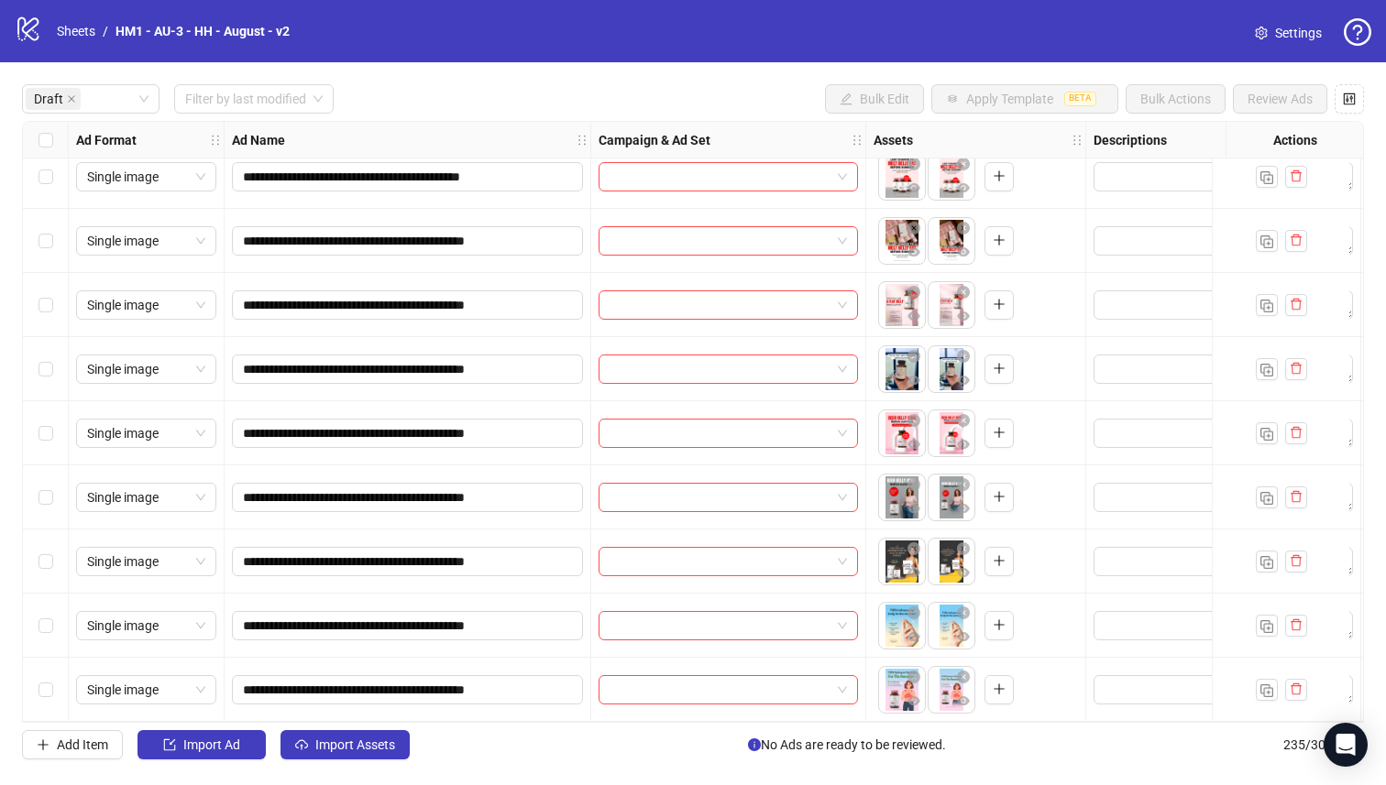
scroll to position [322, 0]
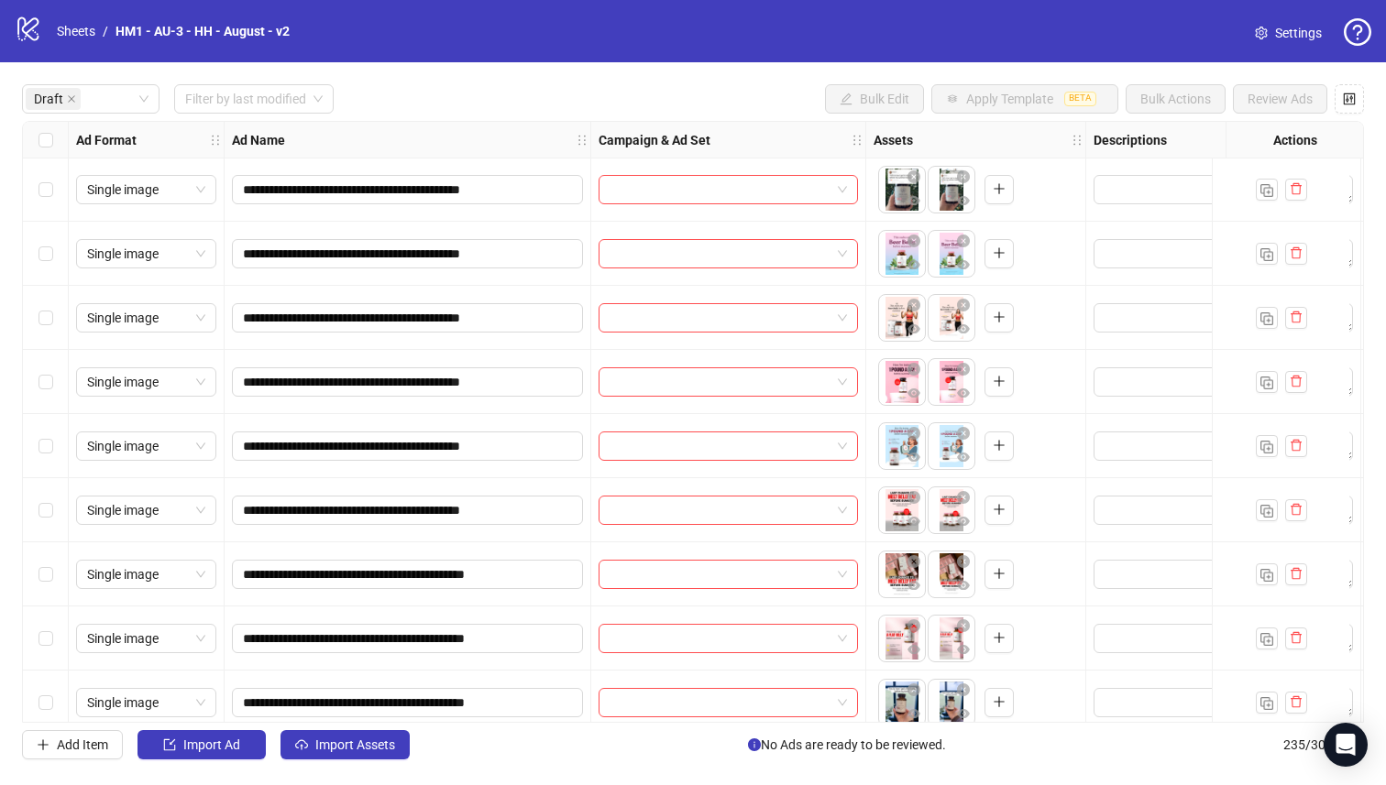
click at [16, 457] on div "**********" at bounding box center [693, 421] width 1386 height 719
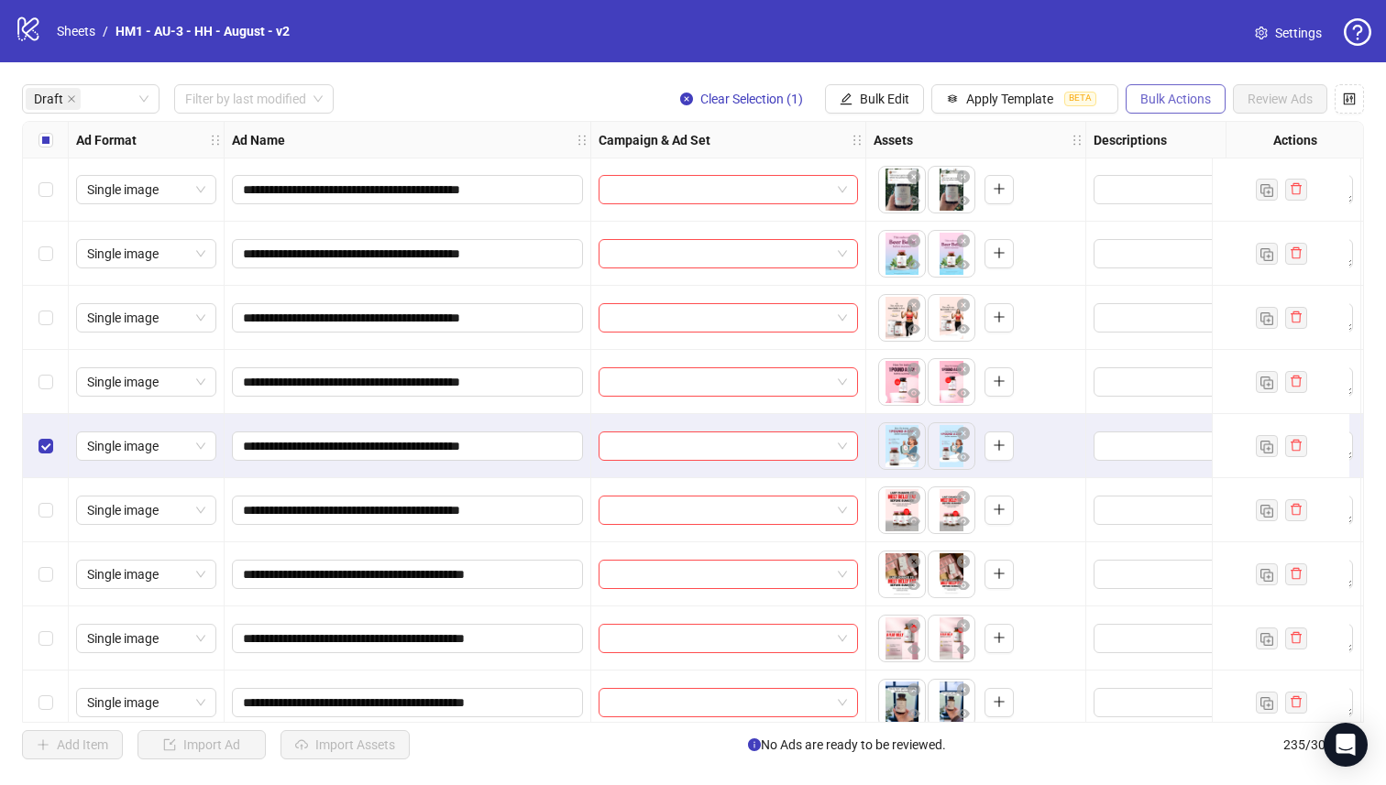
click at [1183, 105] on span "Bulk Actions" at bounding box center [1175, 99] width 71 height 15
click at [1147, 133] on span "Delete" at bounding box center [1201, 136] width 126 height 20
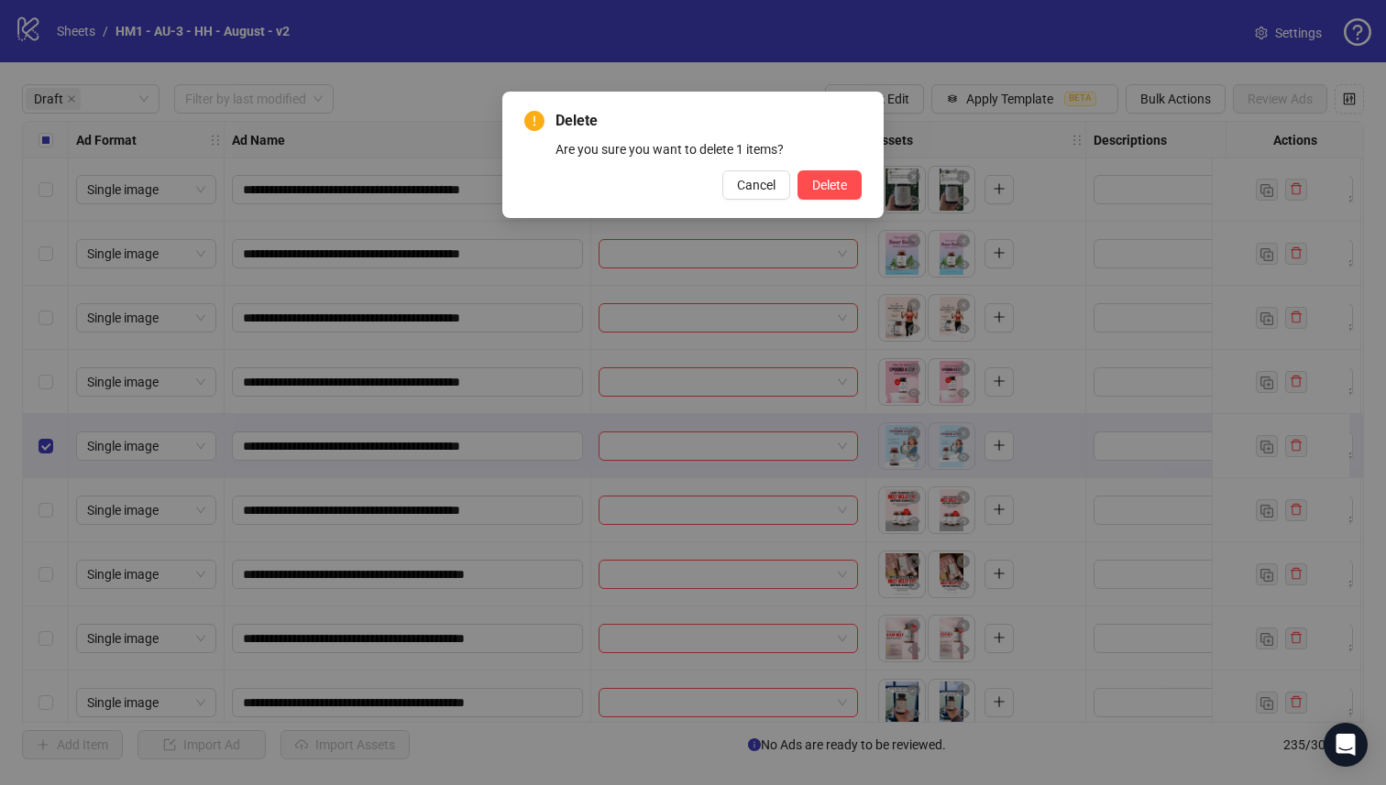
click at [835, 200] on div "Delete Are you sure you want to delete 1 items? Cancel Delete" at bounding box center [692, 155] width 381 height 126
click at [827, 190] on span "Delete" at bounding box center [829, 185] width 35 height 15
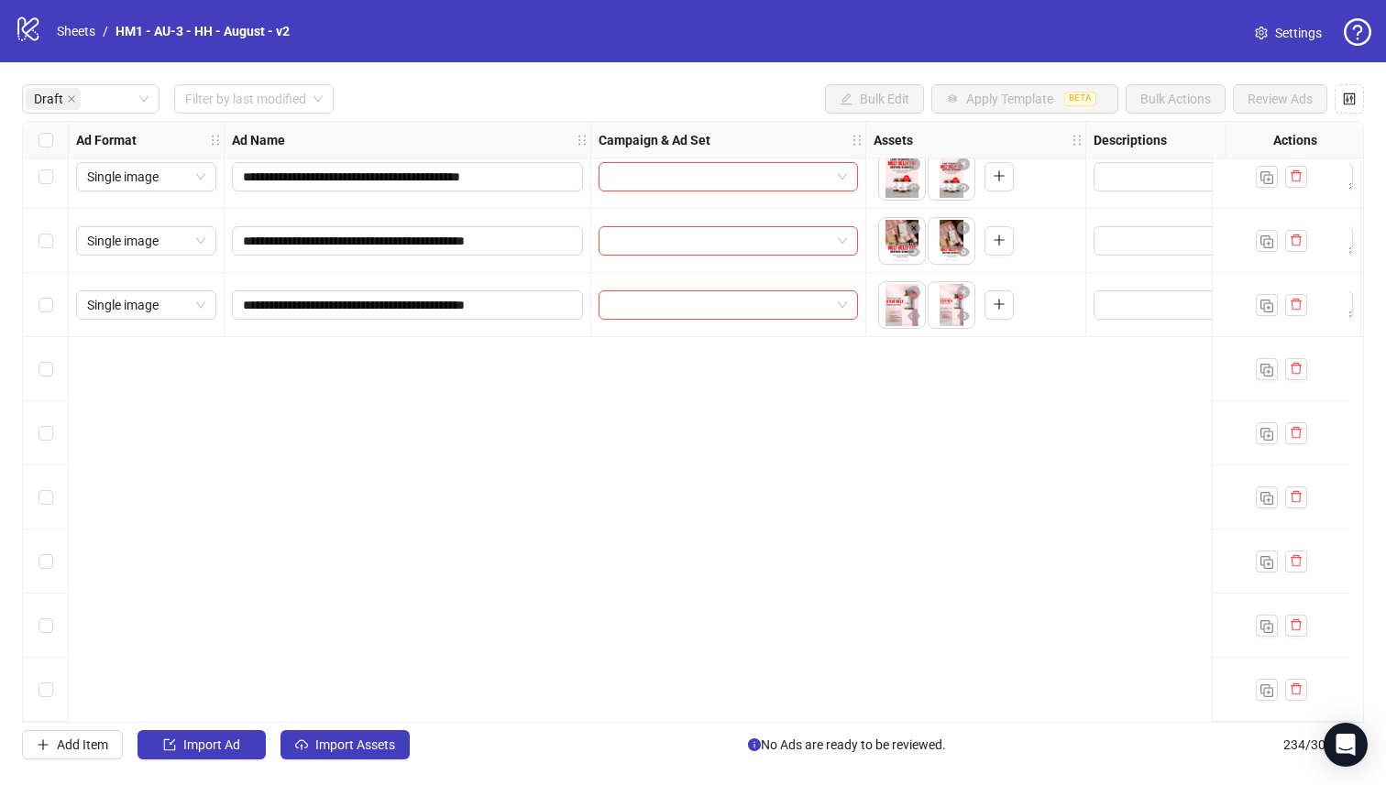
scroll to position [0, 0]
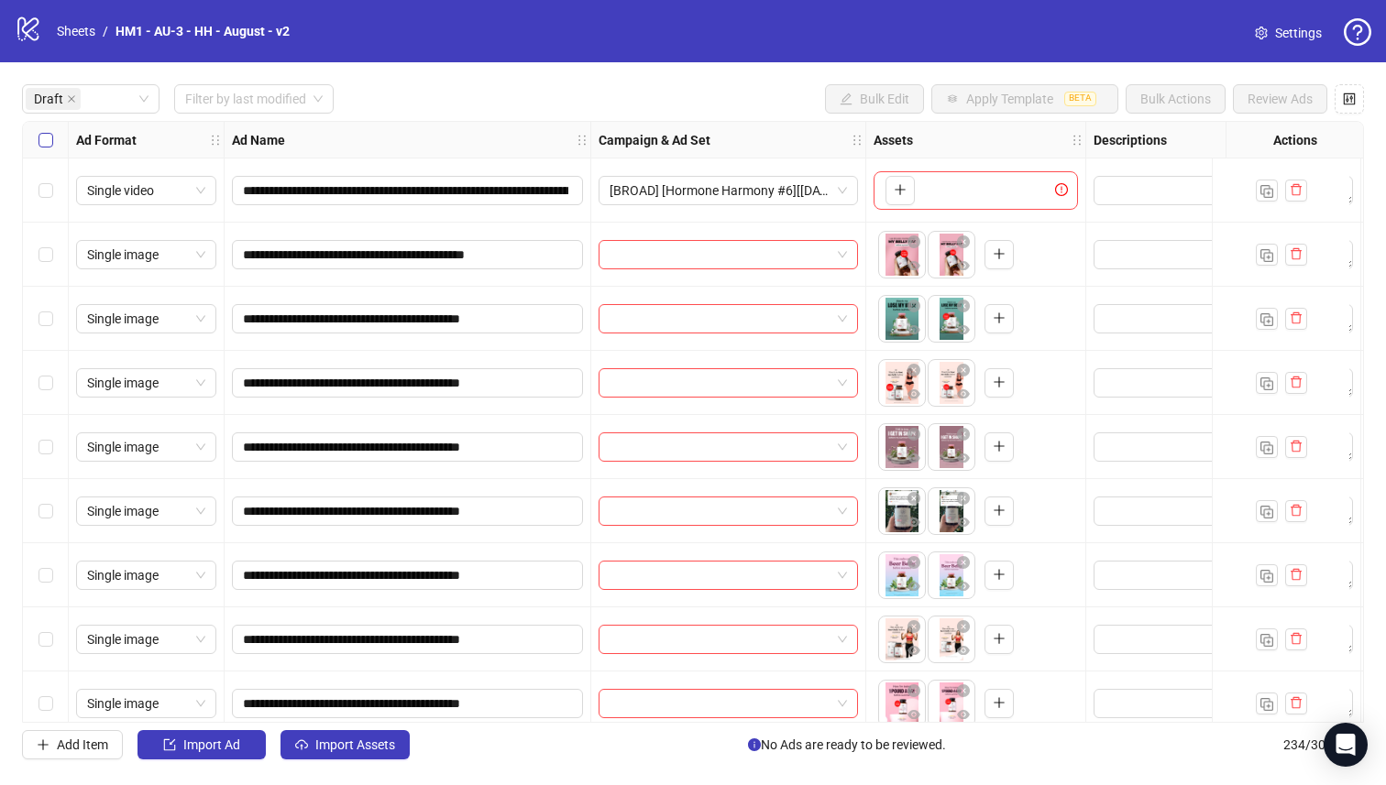
click at [39, 148] on label "Select all rows" at bounding box center [45, 140] width 15 height 20
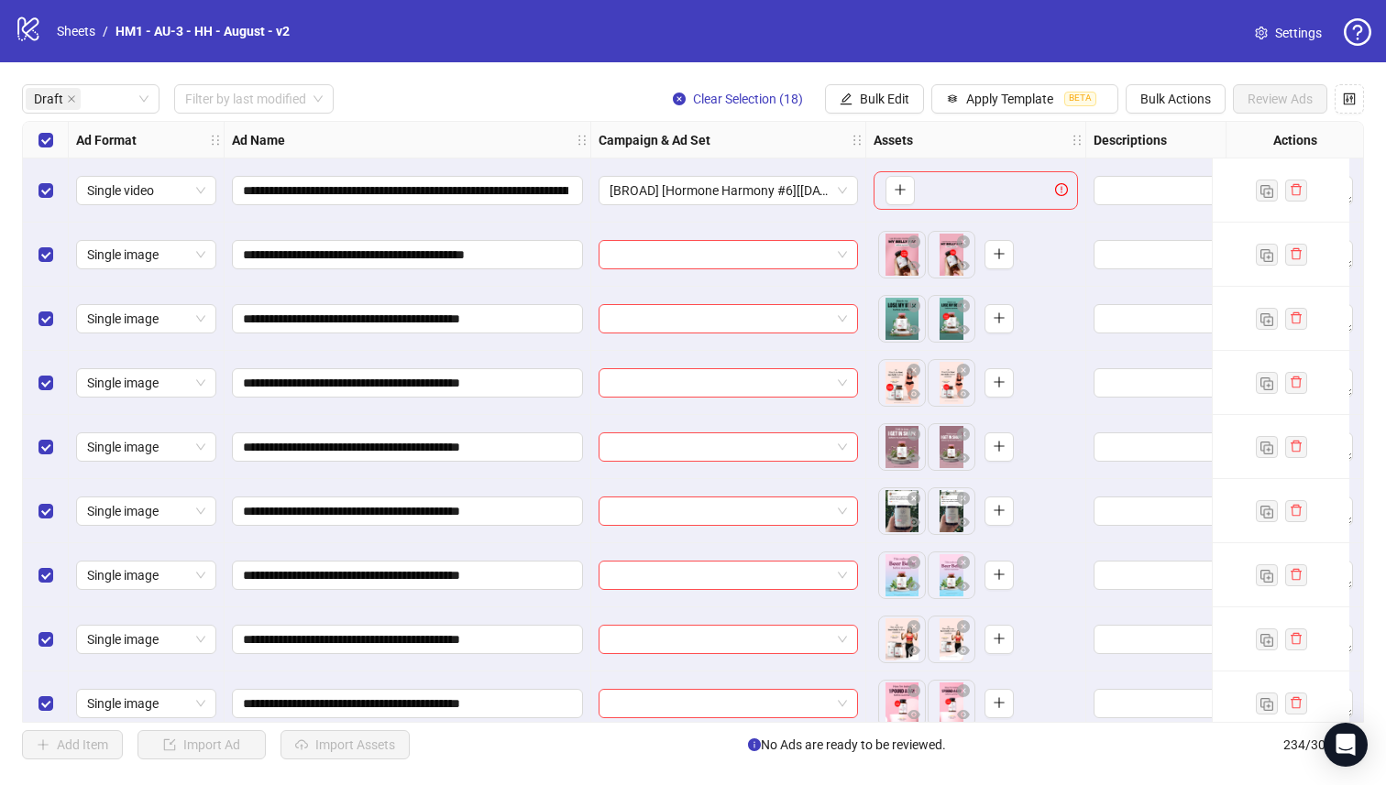
click at [33, 188] on div "Select row 1" at bounding box center [46, 191] width 46 height 64
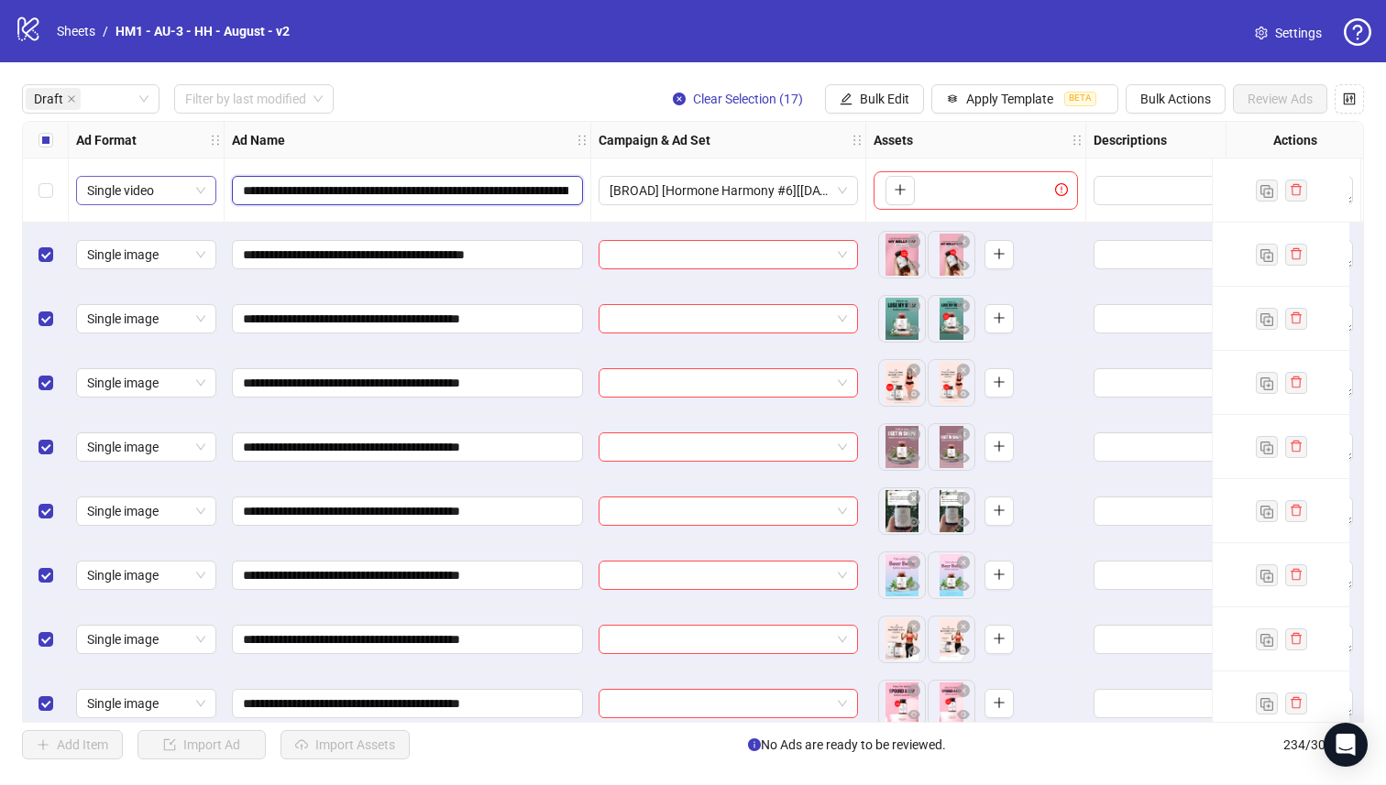
drag, startPoint x: 438, startPoint y: 190, endPoint x: 184, endPoint y: 191, distance: 253.8
click at [184, 122] on div "**********" at bounding box center [1384, 122] width 2722 height 0
click at [861, 103] on span "Bulk Edit" at bounding box center [884, 99] width 49 height 15
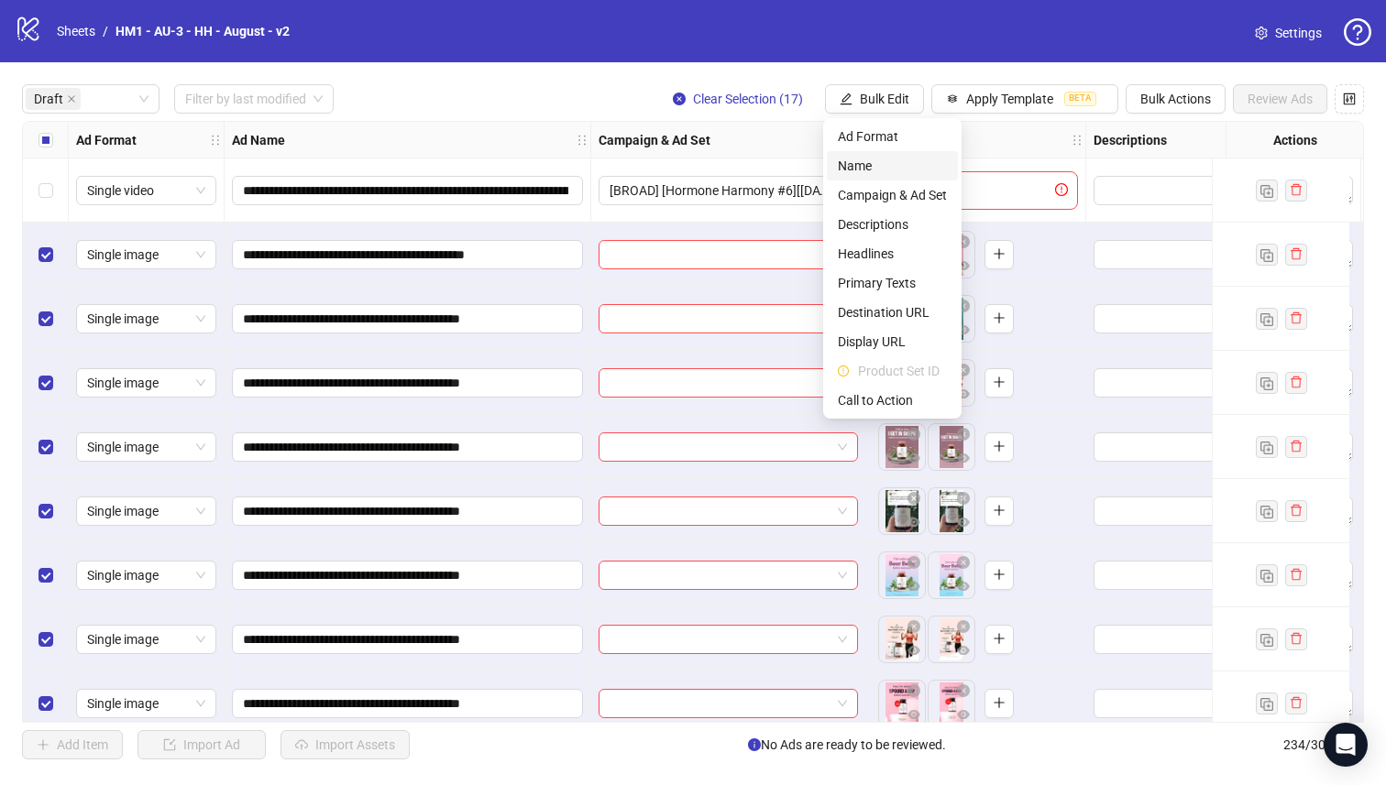
click at [853, 156] on span "Name" at bounding box center [892, 166] width 109 height 20
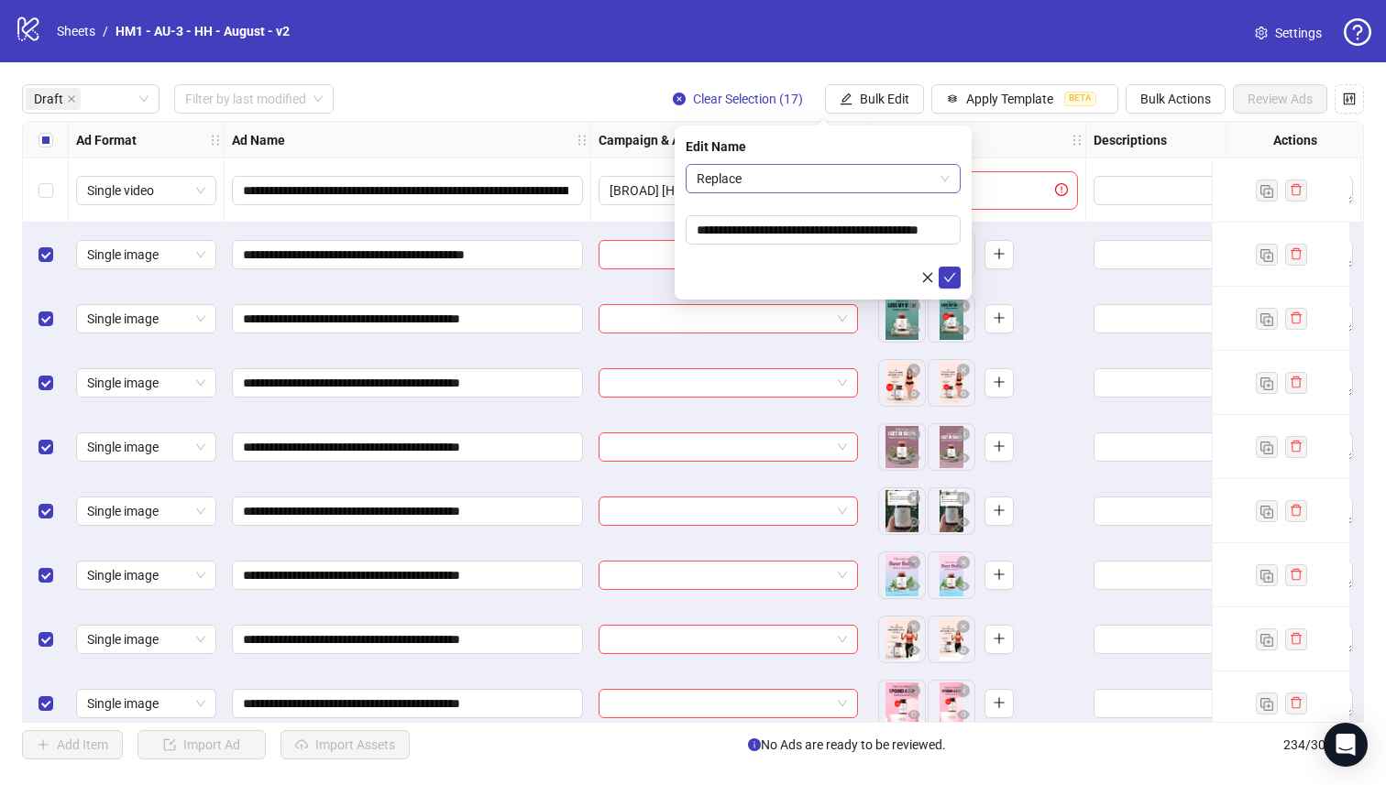
click at [813, 170] on span "Replace" at bounding box center [822, 178] width 253 height 27
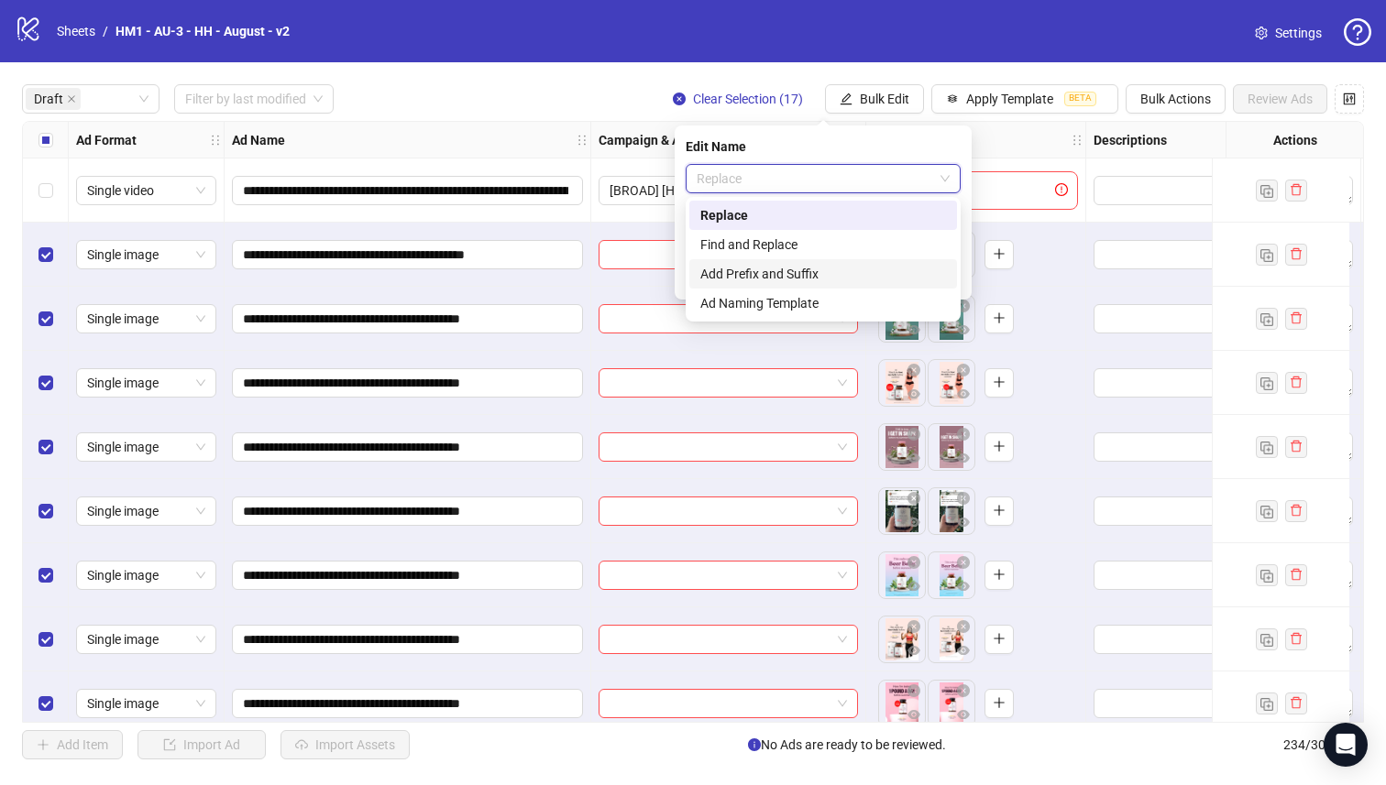
click at [806, 284] on div "Add Prefix and Suffix" at bounding box center [823, 273] width 268 height 29
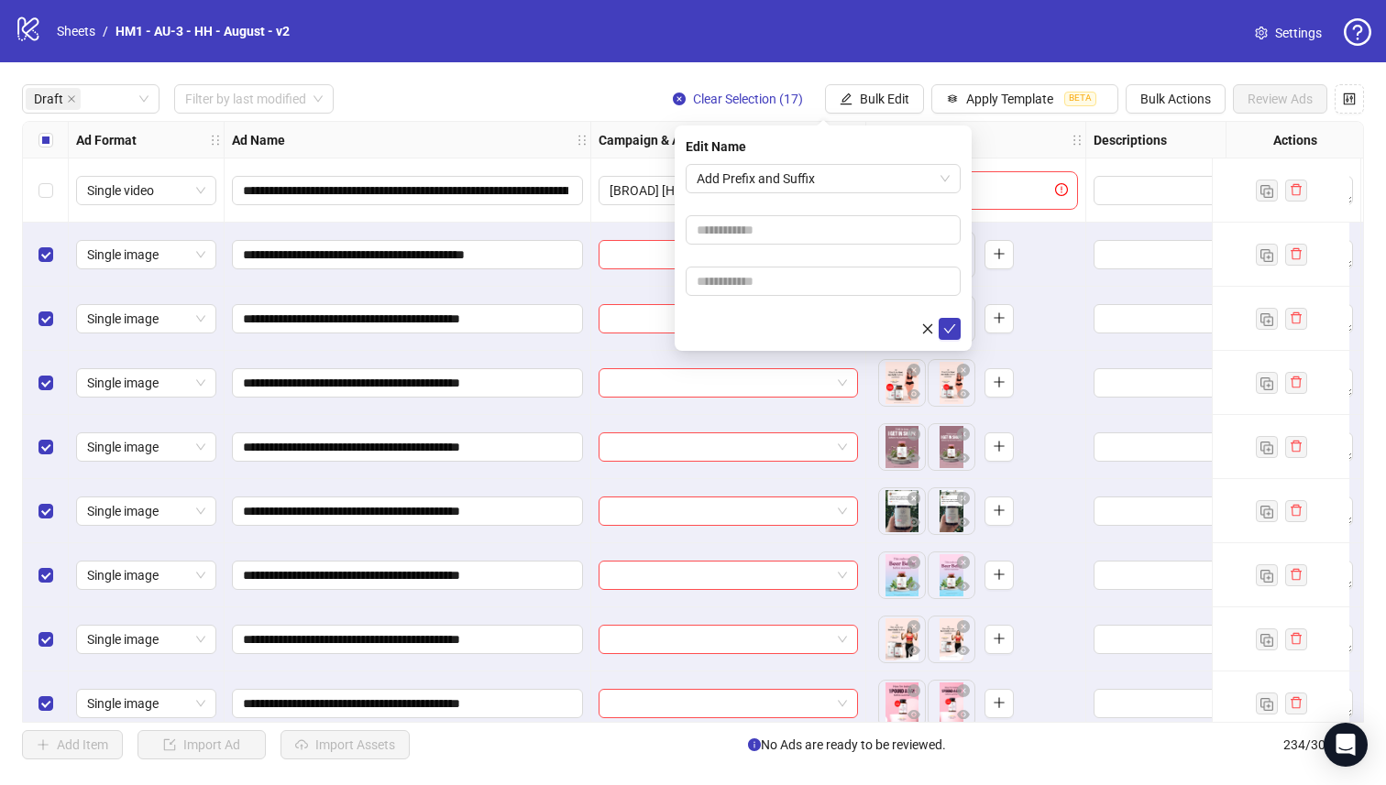
click at [781, 249] on form "Add Prefix and Suffix" at bounding box center [822, 252] width 275 height 176
click at [782, 238] on input "text" at bounding box center [822, 229] width 275 height 29
paste input "**********"
drag, startPoint x: 778, startPoint y: 232, endPoint x: 762, endPoint y: 232, distance: 15.6
click at [762, 232] on input "**********" at bounding box center [822, 229] width 275 height 29
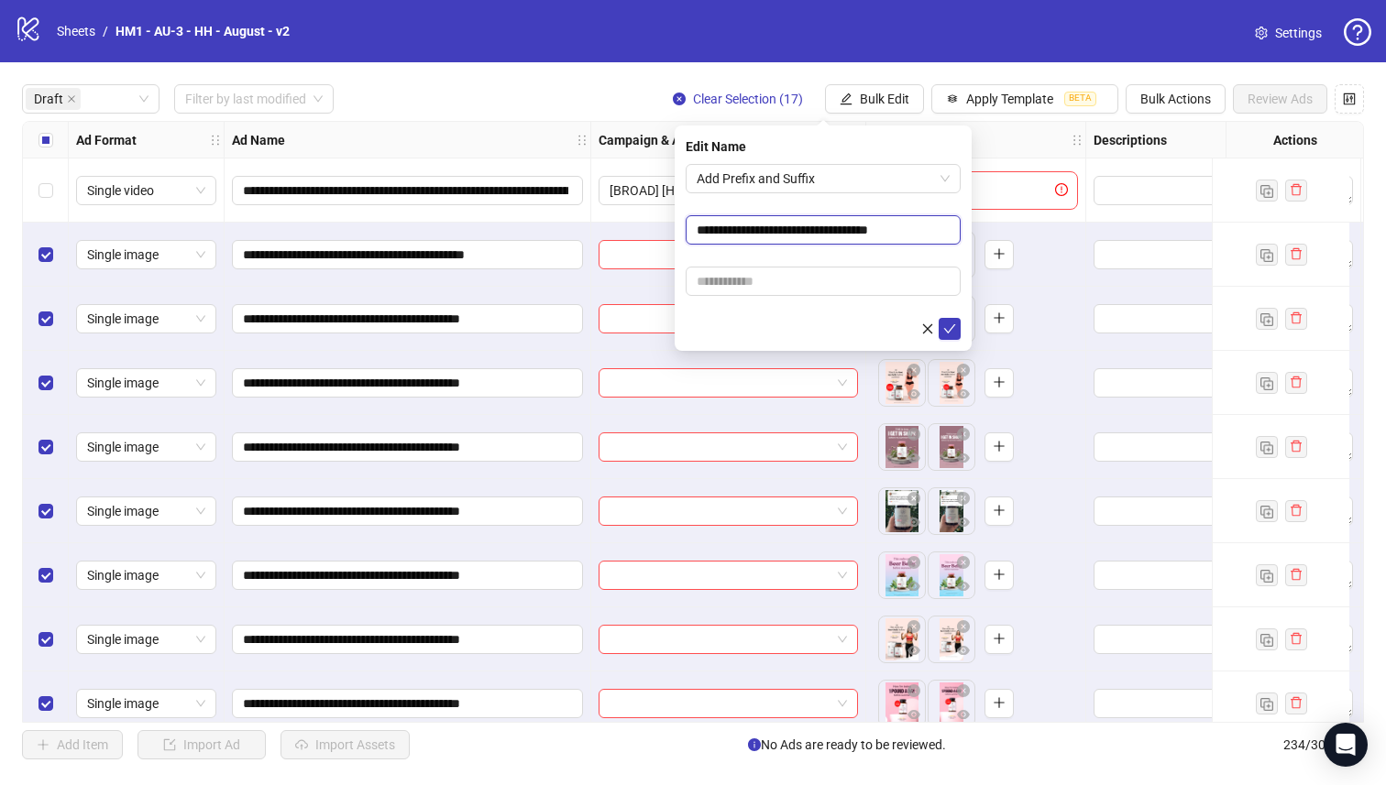
click at [918, 225] on input "**********" at bounding box center [822, 229] width 275 height 29
type input "**********"
click at [923, 209] on form "**********" at bounding box center [822, 252] width 275 height 176
click at [830, 290] on input "text" at bounding box center [822, 281] width 275 height 29
click at [446, 187] on input "**********" at bounding box center [405, 191] width 325 height 20
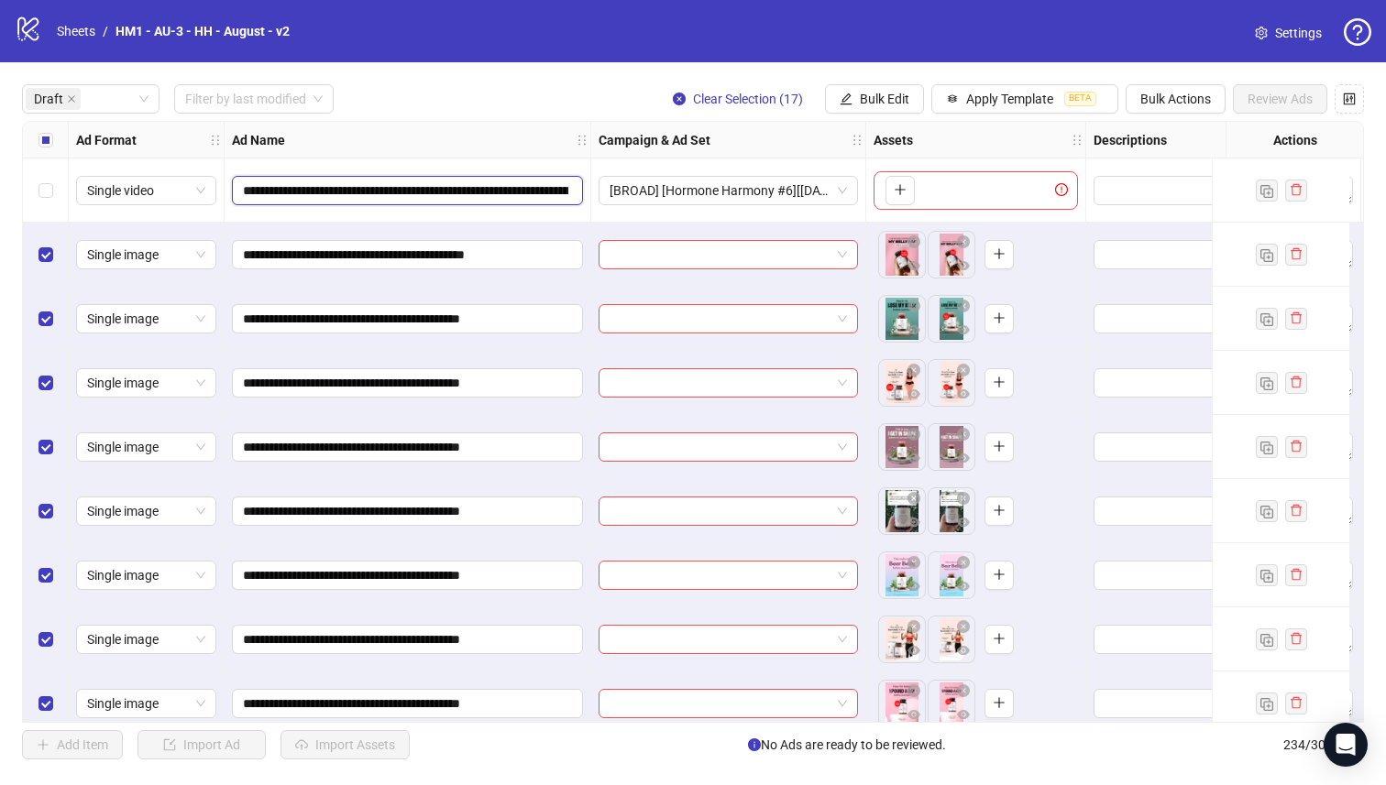
scroll to position [0, 698]
drag, startPoint x: 397, startPoint y: 193, endPoint x: 251, endPoint y: 189, distance: 145.8
click at [251, 189] on input "**********" at bounding box center [405, 191] width 325 height 20
click at [341, 192] on input "**********" at bounding box center [405, 191] width 325 height 20
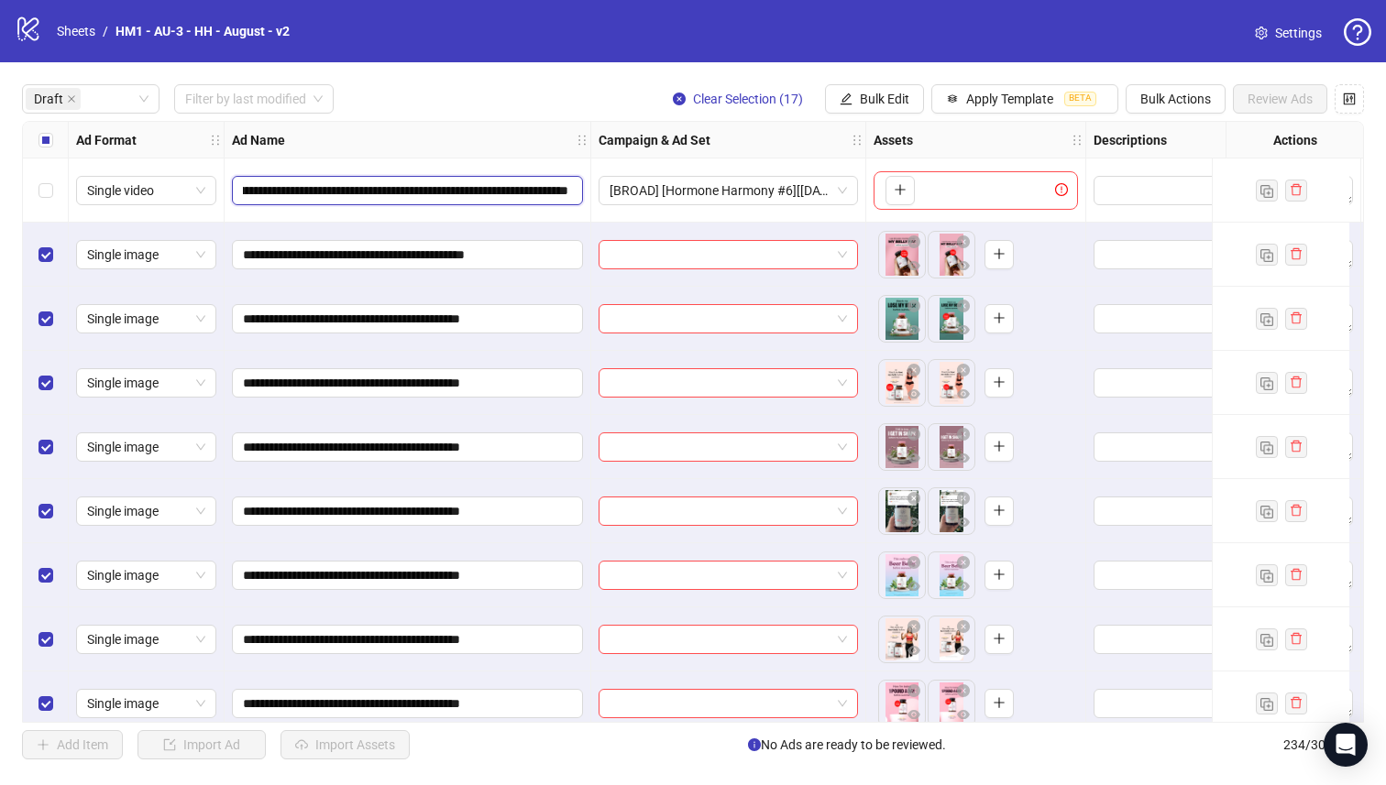
scroll to position [0, 698]
drag, startPoint x: 332, startPoint y: 190, endPoint x: 813, endPoint y: 186, distance: 481.1
click at [831, 122] on div "**********" at bounding box center [1384, 122] width 2722 height 0
click at [856, 88] on button "Bulk Edit" at bounding box center [874, 98] width 99 height 29
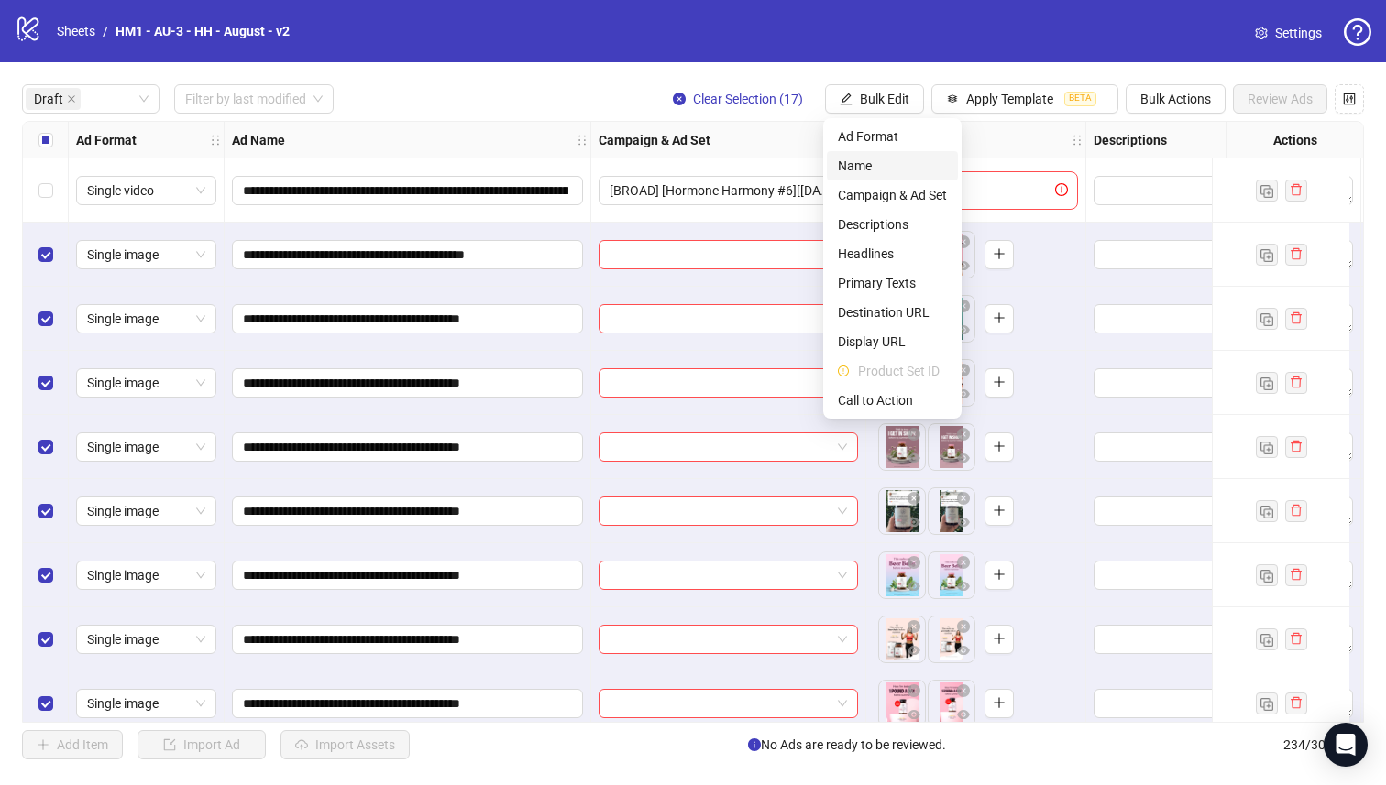
click at [877, 160] on span "Name" at bounding box center [892, 166] width 109 height 20
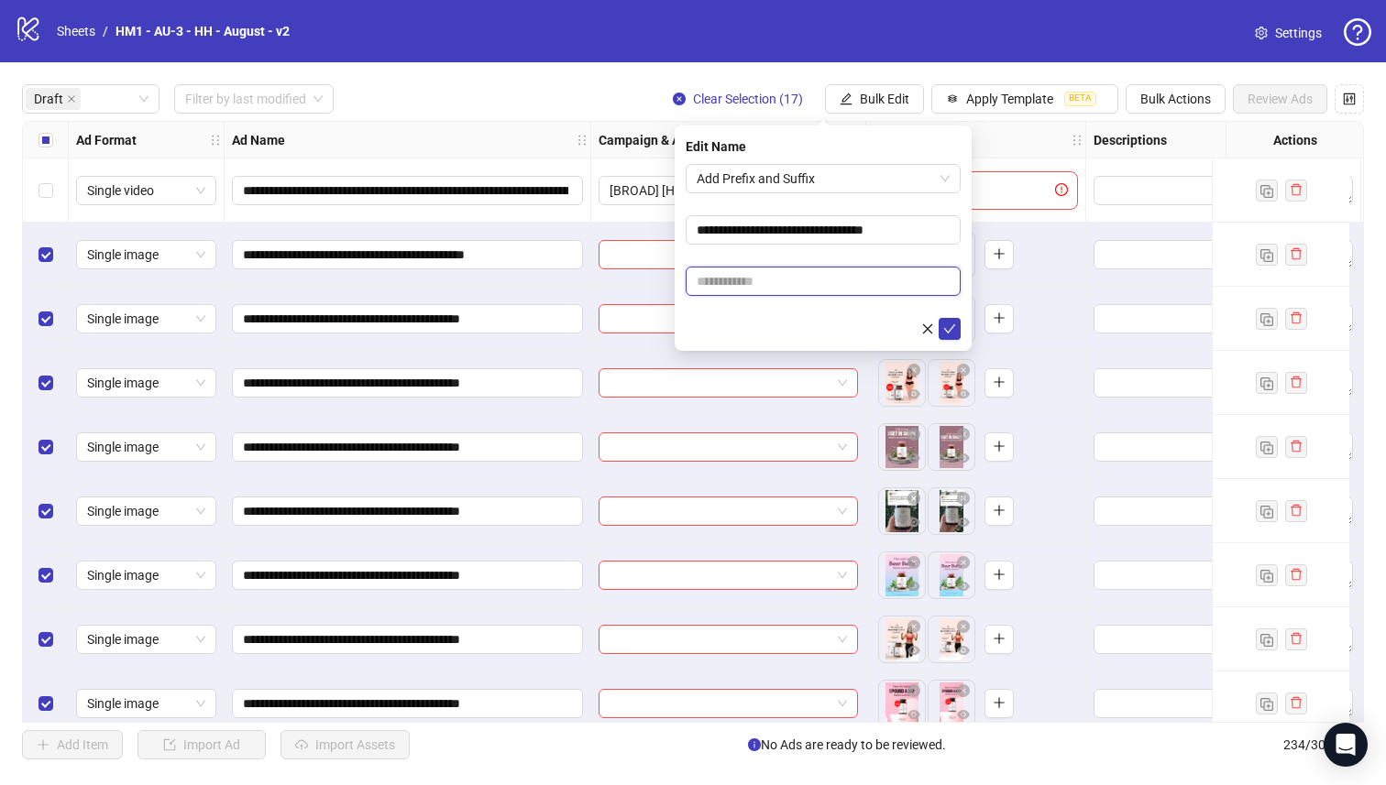
click at [840, 285] on input "text" at bounding box center [822, 281] width 275 height 29
paste input "**********"
type input "**********"
click at [955, 323] on button "submit" at bounding box center [949, 329] width 22 height 22
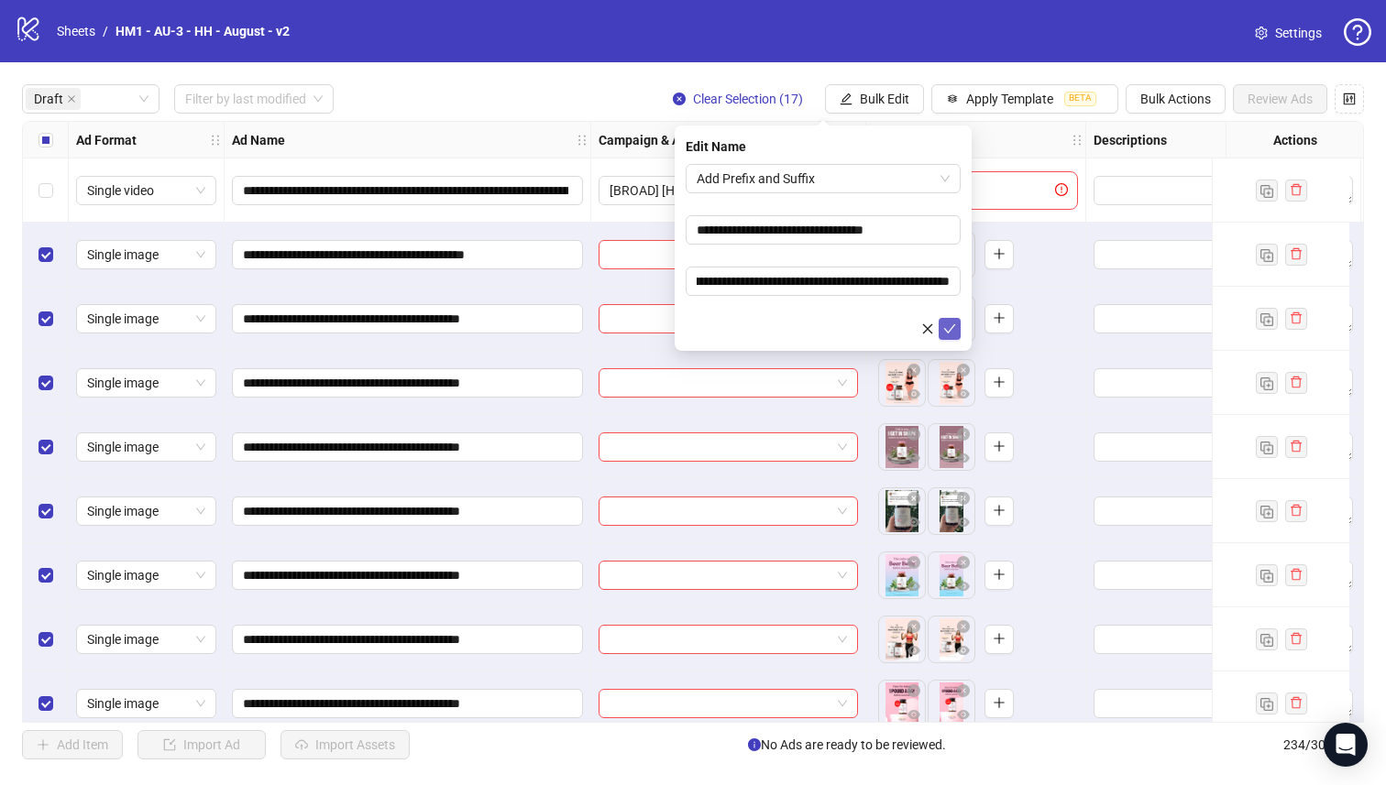
scroll to position [0, 0]
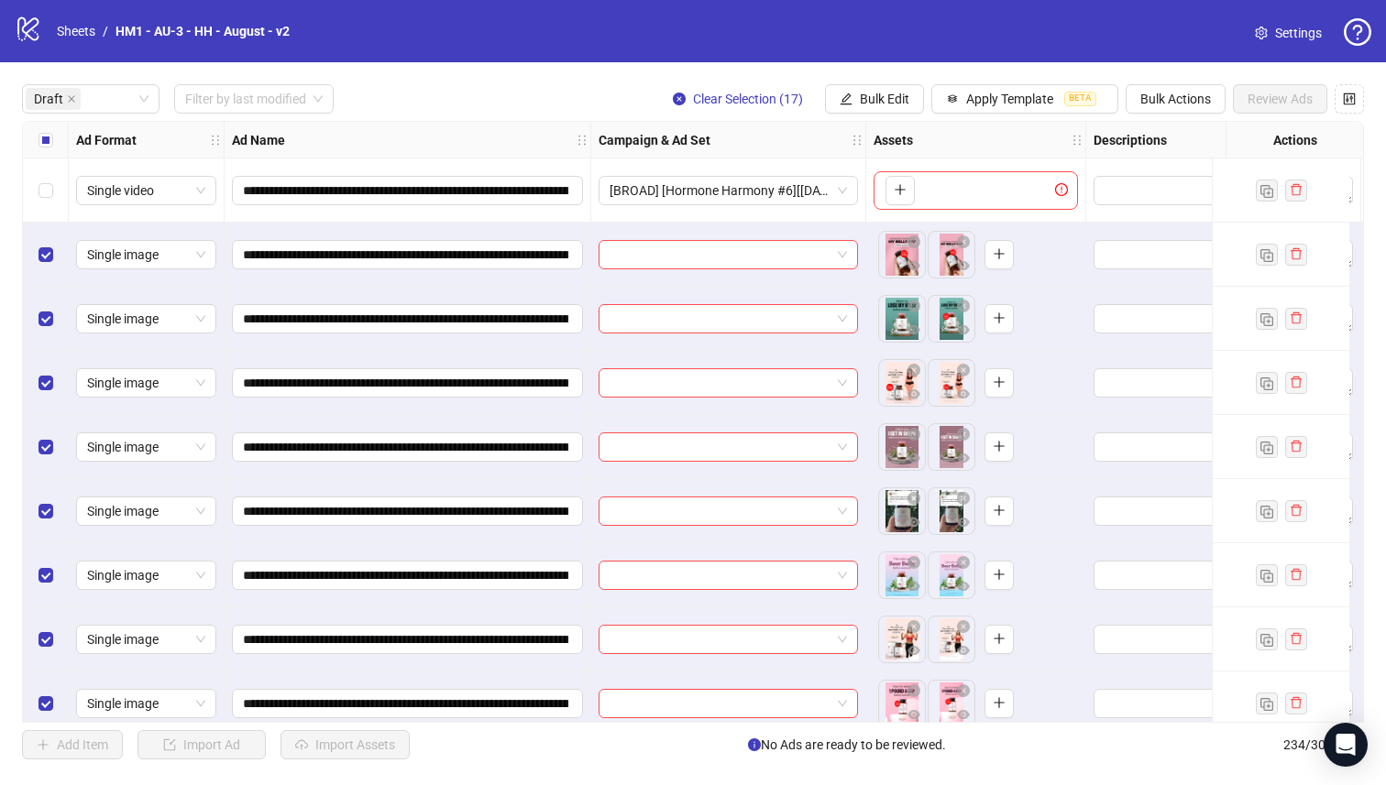
click at [37, 139] on div "Select all rows" at bounding box center [46, 140] width 46 height 37
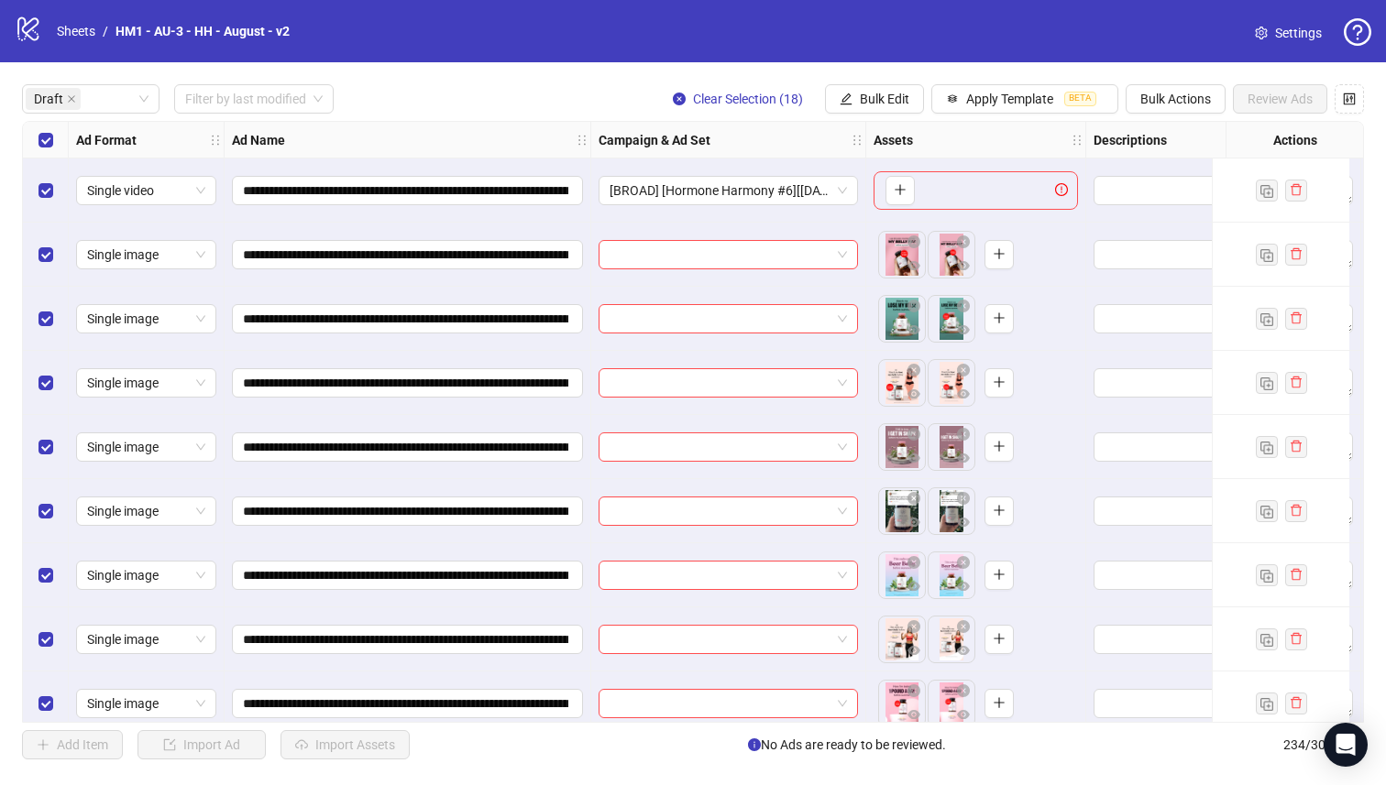
click at [38, 139] on div "Select all rows" at bounding box center [46, 140] width 46 height 37
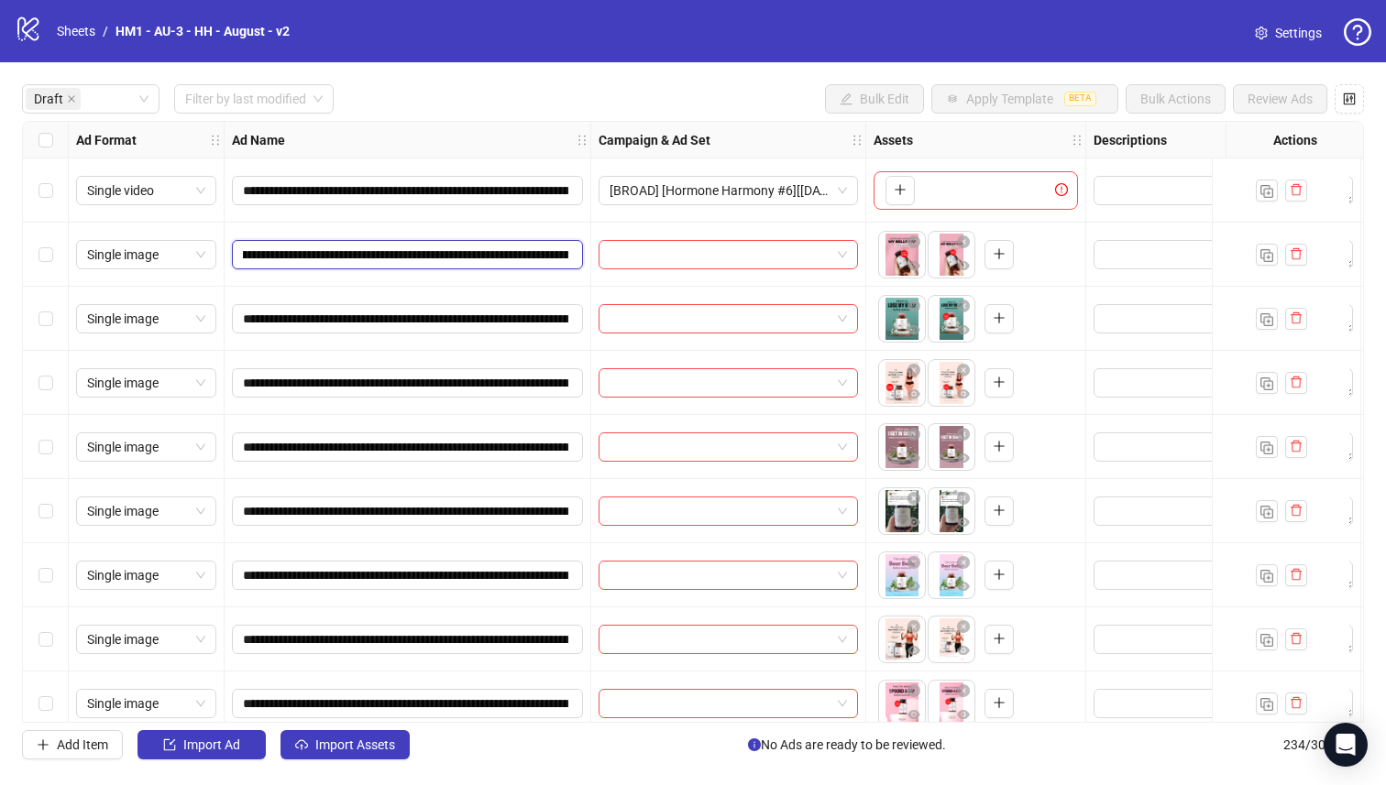
scroll to position [0, 244]
drag, startPoint x: 458, startPoint y: 255, endPoint x: 491, endPoint y: 257, distance: 33.0
click at [491, 257] on input "**********" at bounding box center [405, 255] width 325 height 20
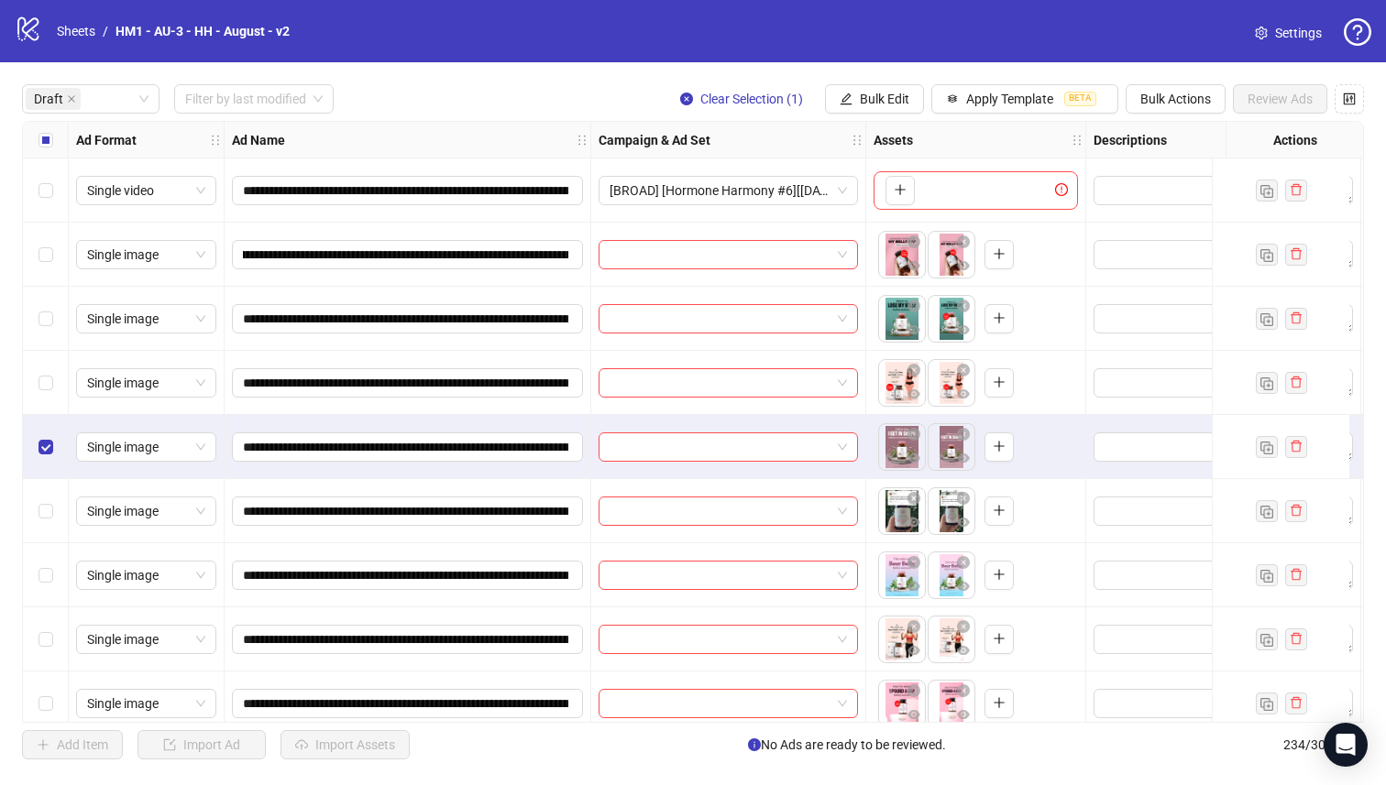
scroll to position [0, 0]
drag, startPoint x: 52, startPoint y: 384, endPoint x: 46, endPoint y: 346, distance: 38.1
click at [52, 384] on div "Select row 4" at bounding box center [46, 383] width 46 height 64
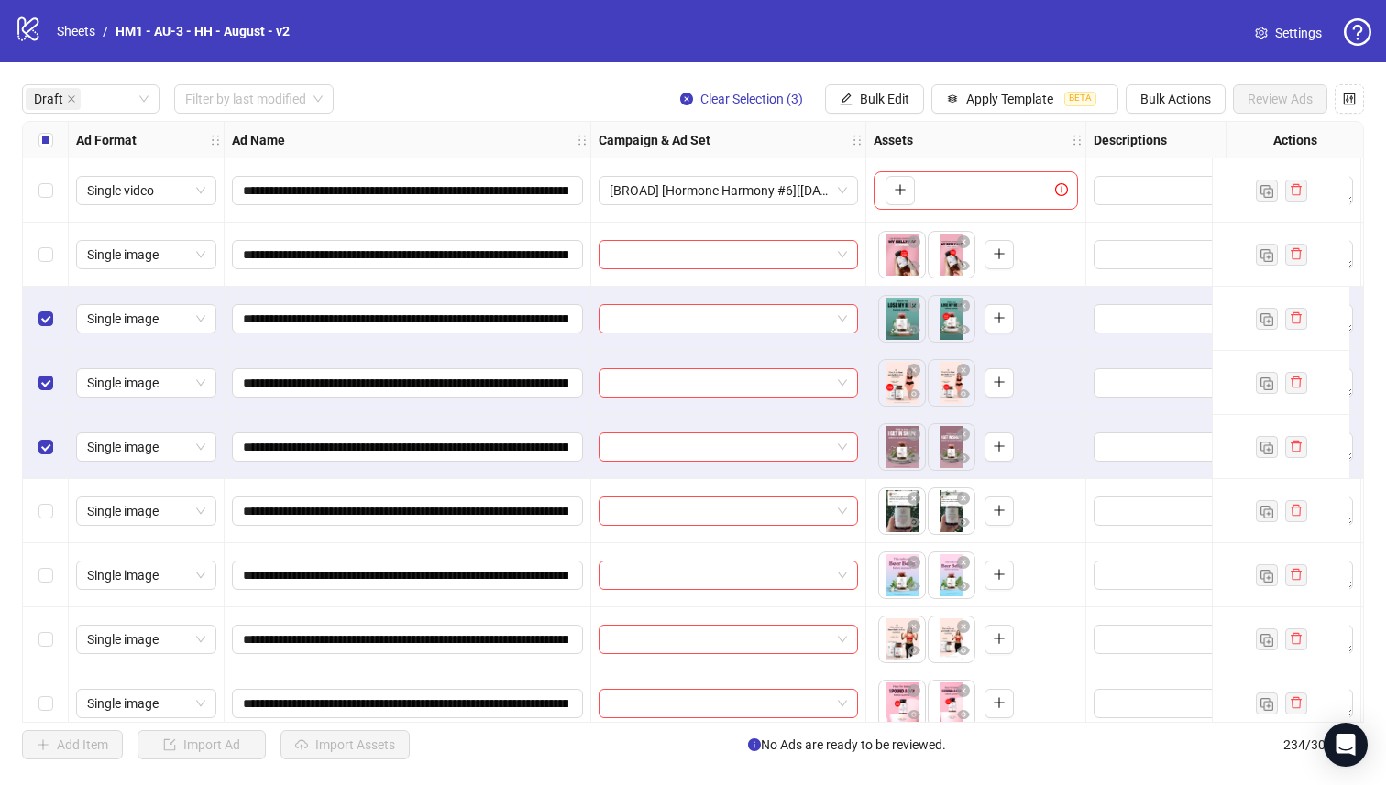
click at [33, 232] on div "Select row 2" at bounding box center [46, 255] width 46 height 64
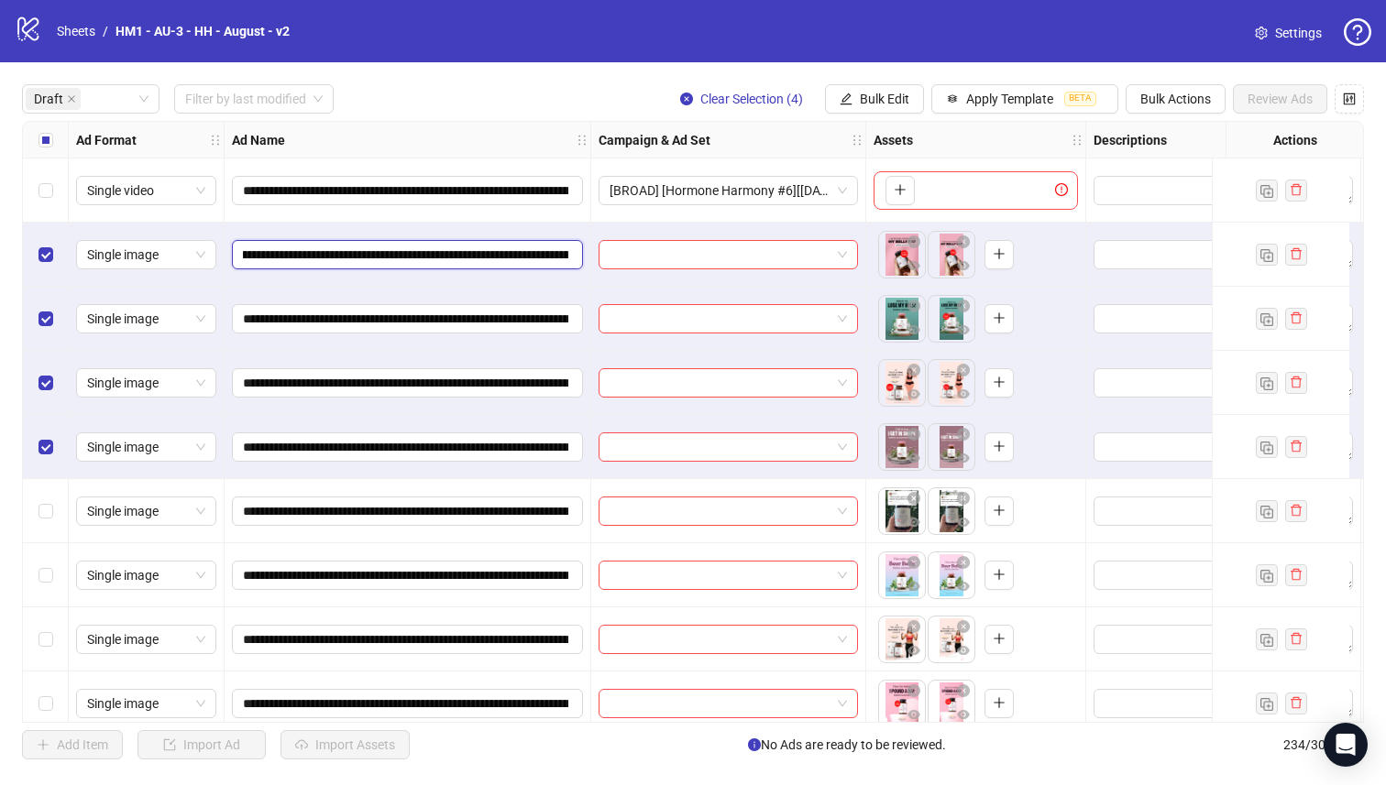
scroll to position [0, 266]
drag, startPoint x: 480, startPoint y: 256, endPoint x: 471, endPoint y: 258, distance: 9.3
click at [471, 258] on input "**********" at bounding box center [405, 255] width 325 height 20
click at [19, 140] on div "**********" at bounding box center [693, 421] width 1386 height 719
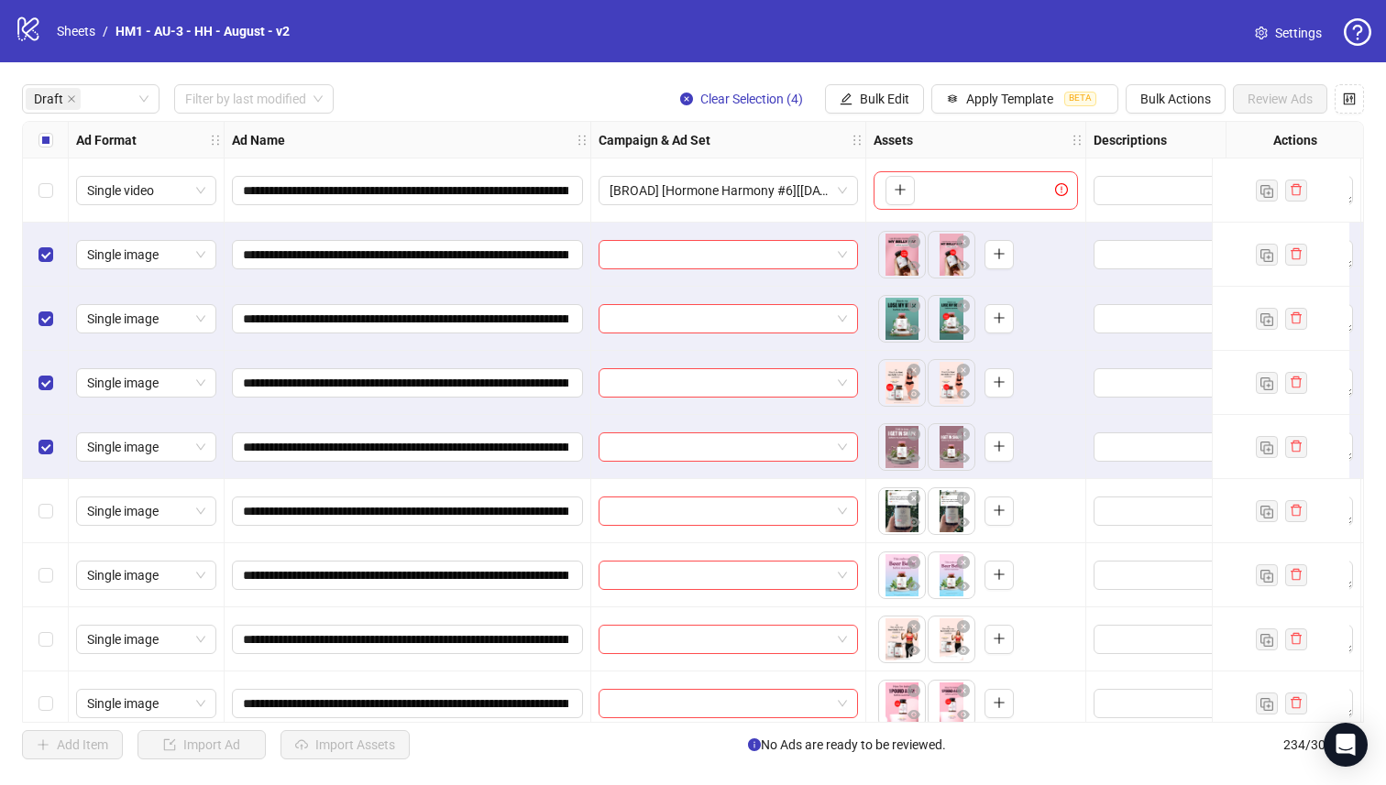
click at [29, 139] on div "Select all rows" at bounding box center [46, 140] width 46 height 37
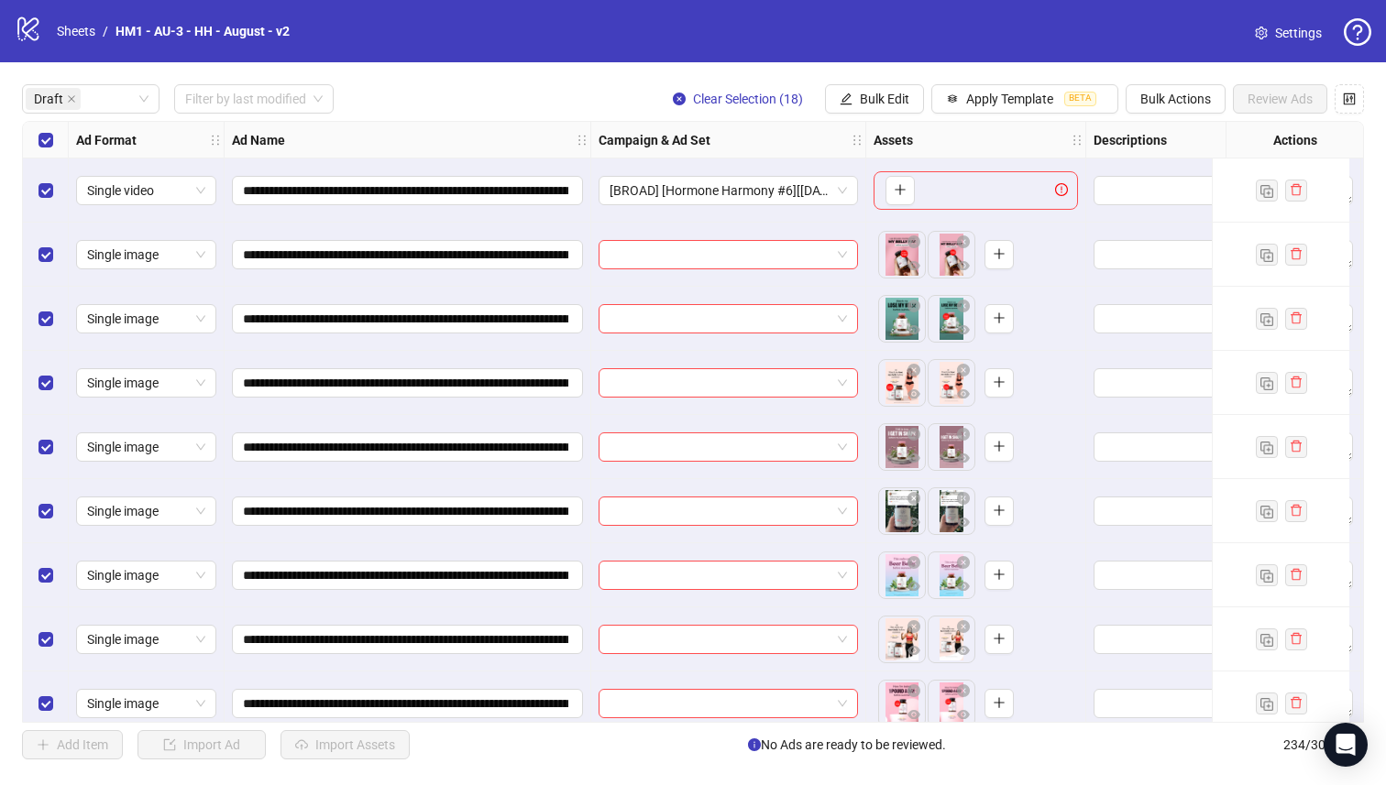
click at [29, 139] on div "Select all rows" at bounding box center [46, 140] width 46 height 37
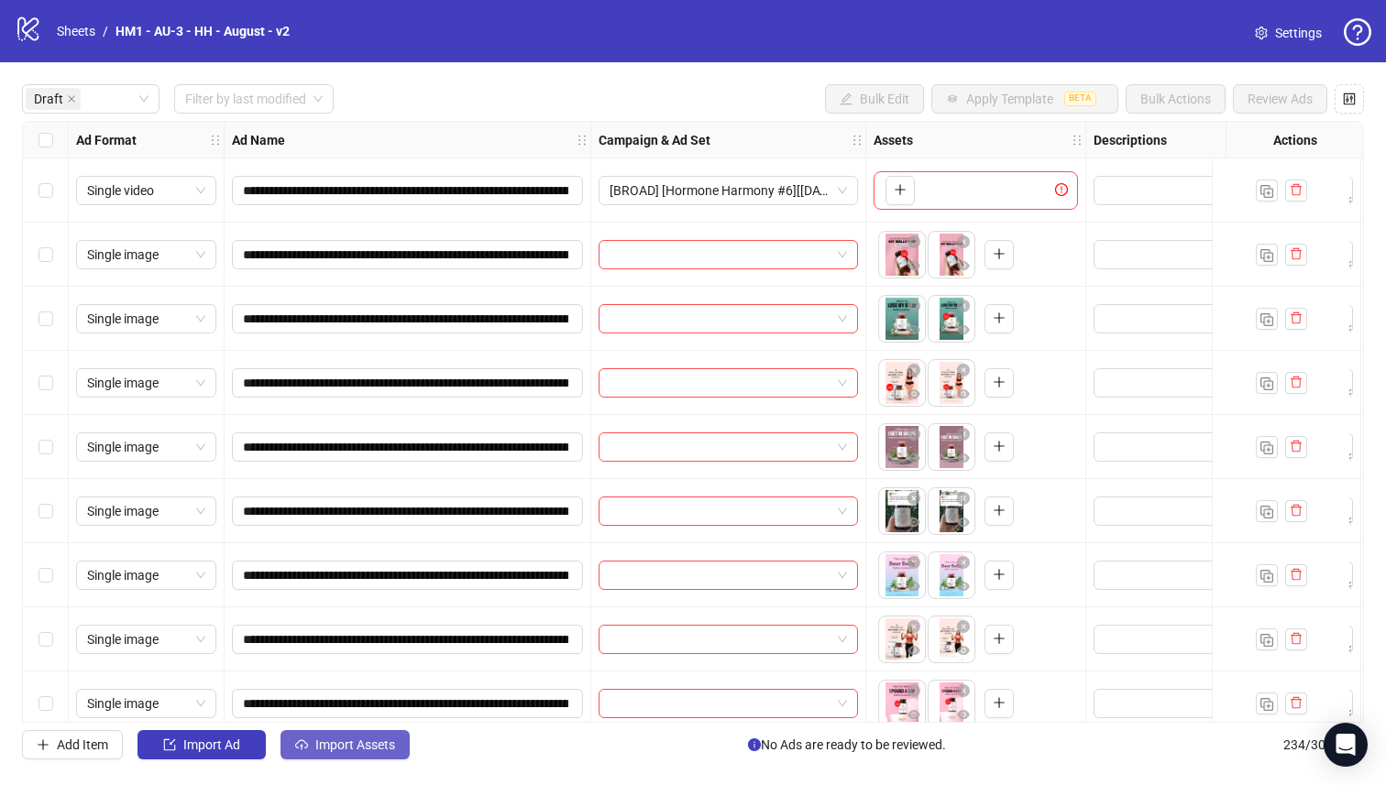
drag, startPoint x: 377, startPoint y: 746, endPoint x: 375, endPoint y: 735, distance: 11.1
click at [376, 739] on span "Import Assets" at bounding box center [355, 745] width 80 height 15
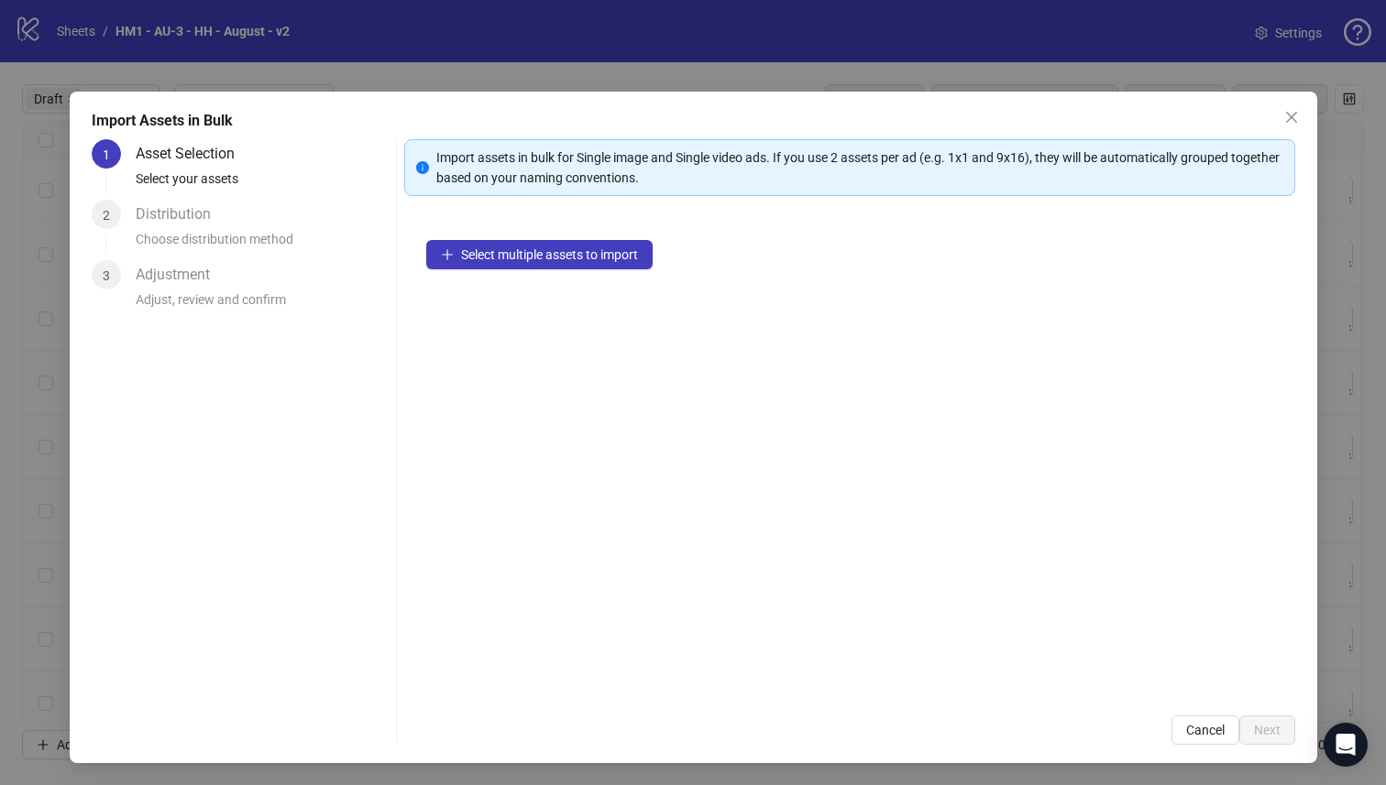
click at [375, 733] on div "1 Asset Selection Select your assets 2 Distribution Choose distribution method …" at bounding box center [240, 442] width 297 height 606
click at [625, 262] on button "Select multiple assets to import" at bounding box center [539, 254] width 226 height 29
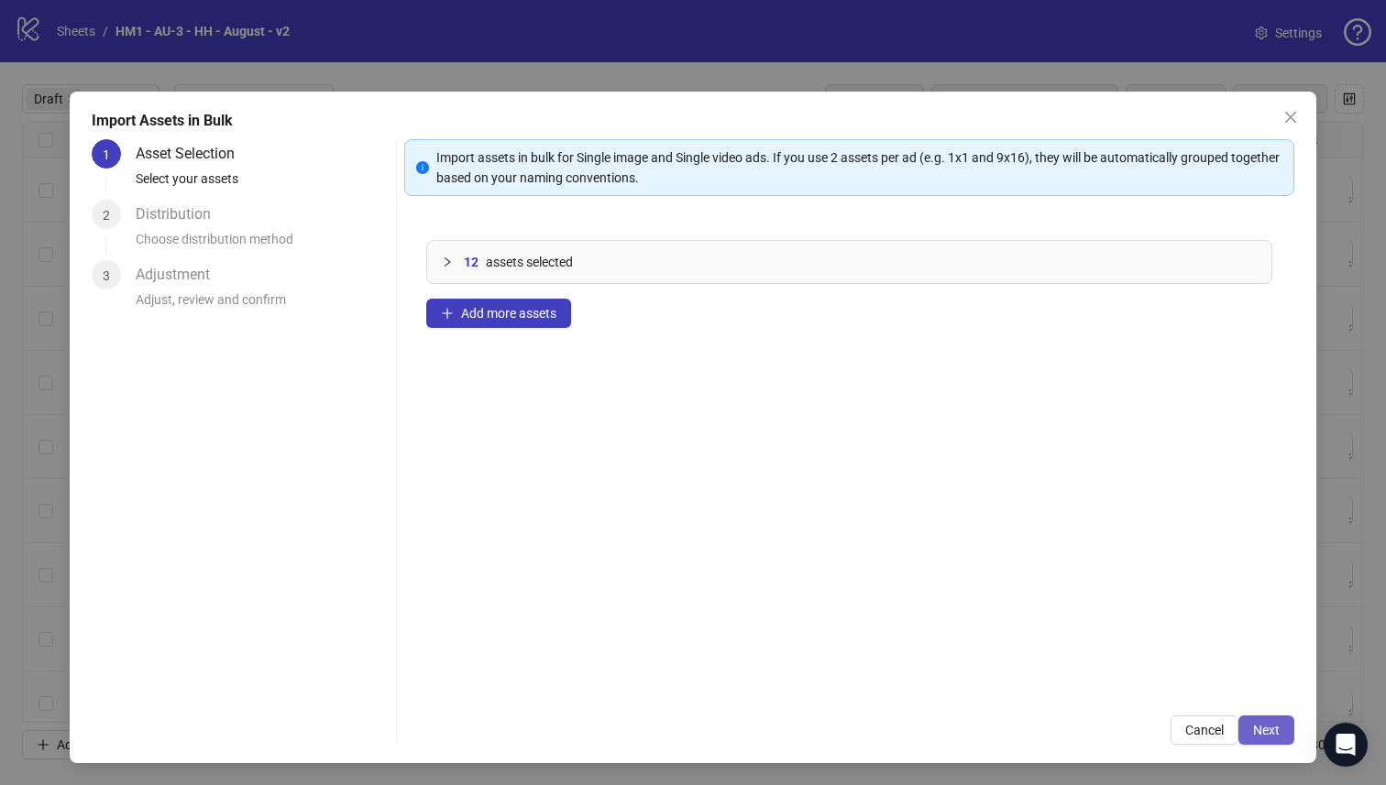
click at [1243, 721] on button "Next" at bounding box center [1266, 730] width 56 height 29
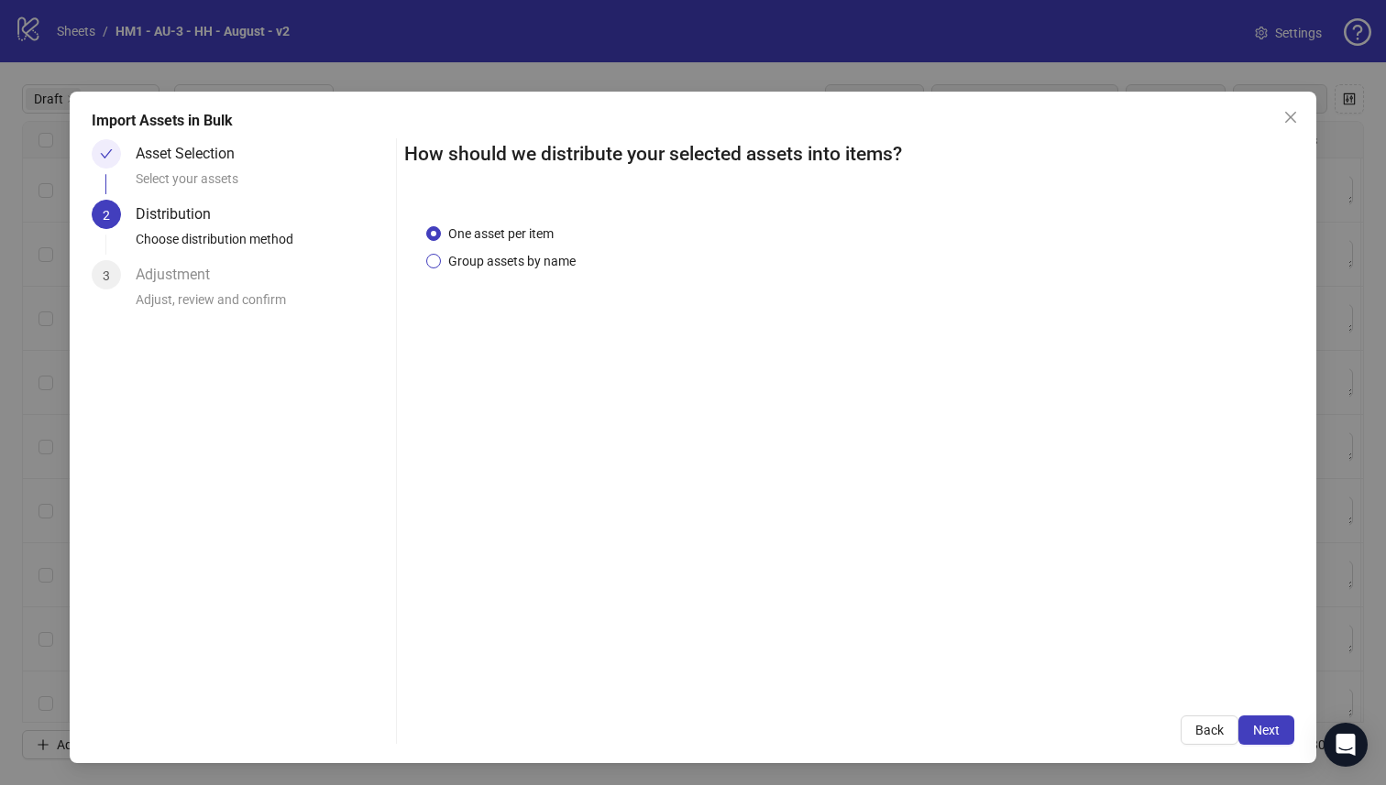
click at [483, 255] on span "Group assets by name" at bounding box center [512, 261] width 142 height 20
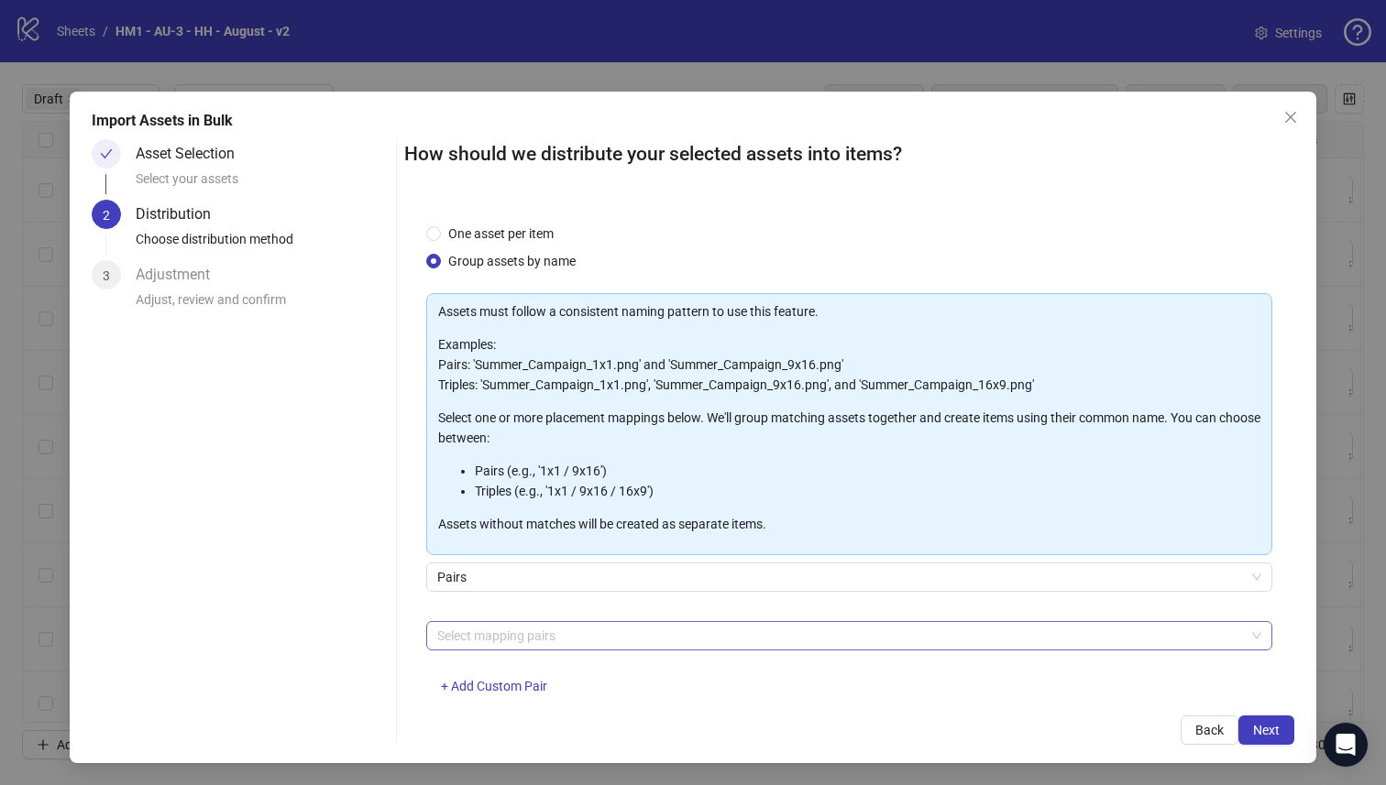
click at [572, 630] on div at bounding box center [840, 636] width 820 height 26
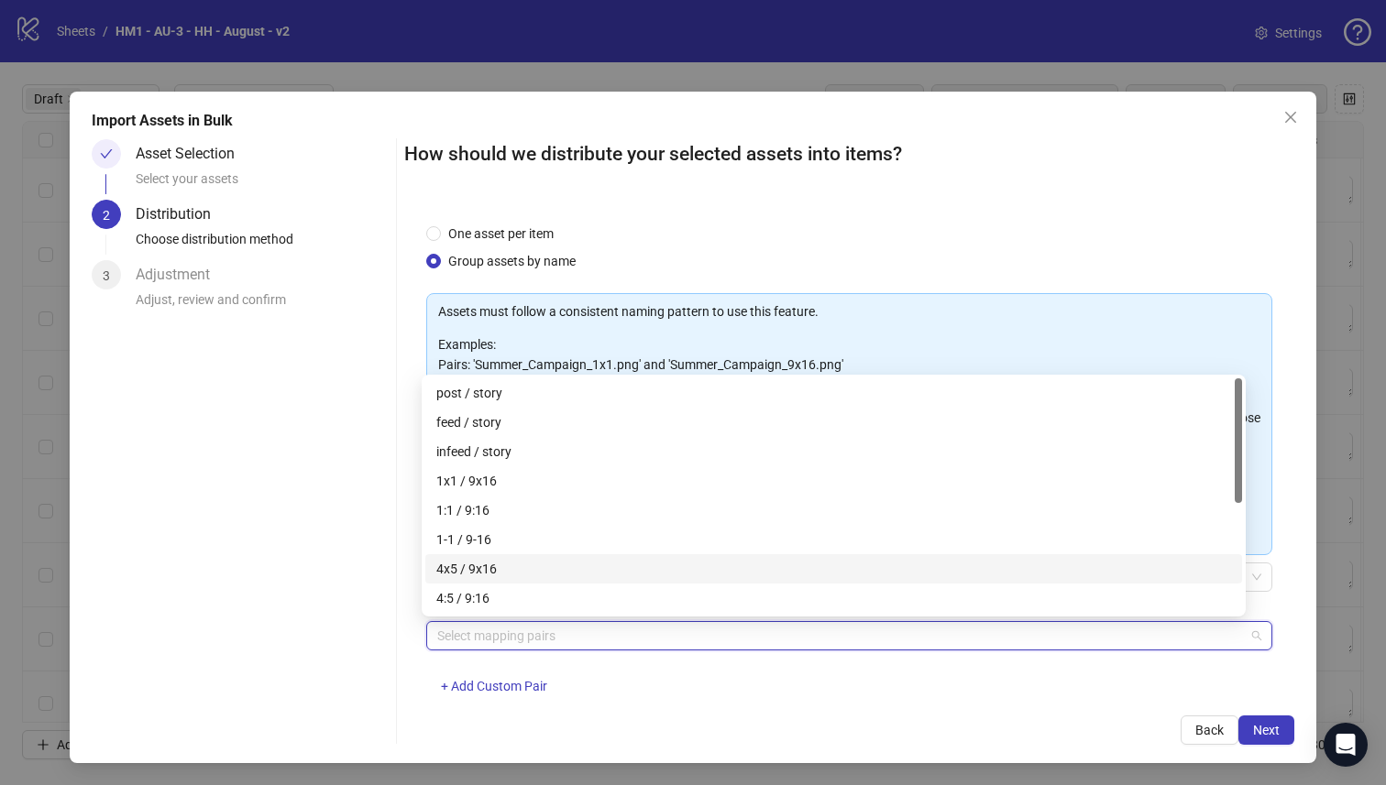
click at [573, 559] on div "4x5 / 9x16" at bounding box center [833, 569] width 795 height 20
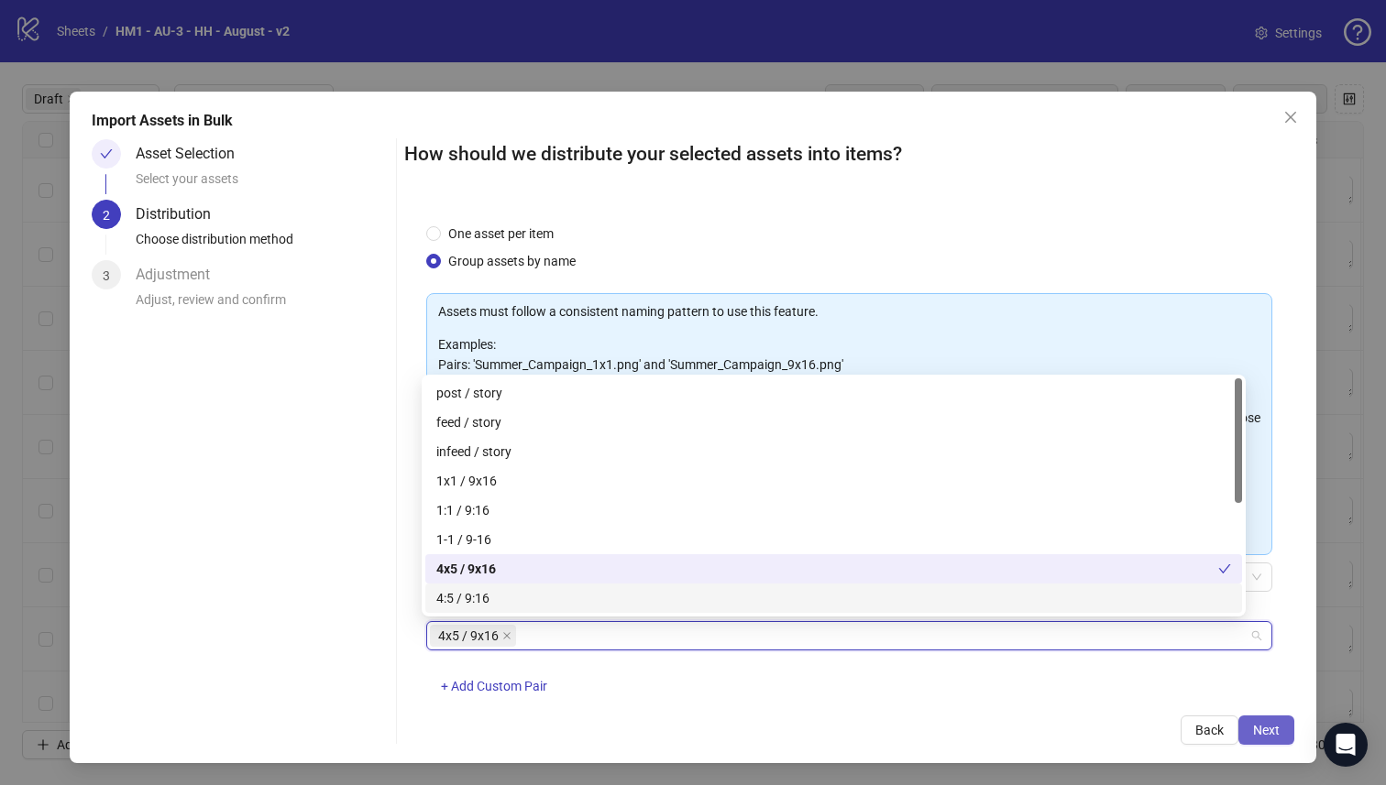
click at [1253, 732] on span "Next" at bounding box center [1266, 730] width 27 height 15
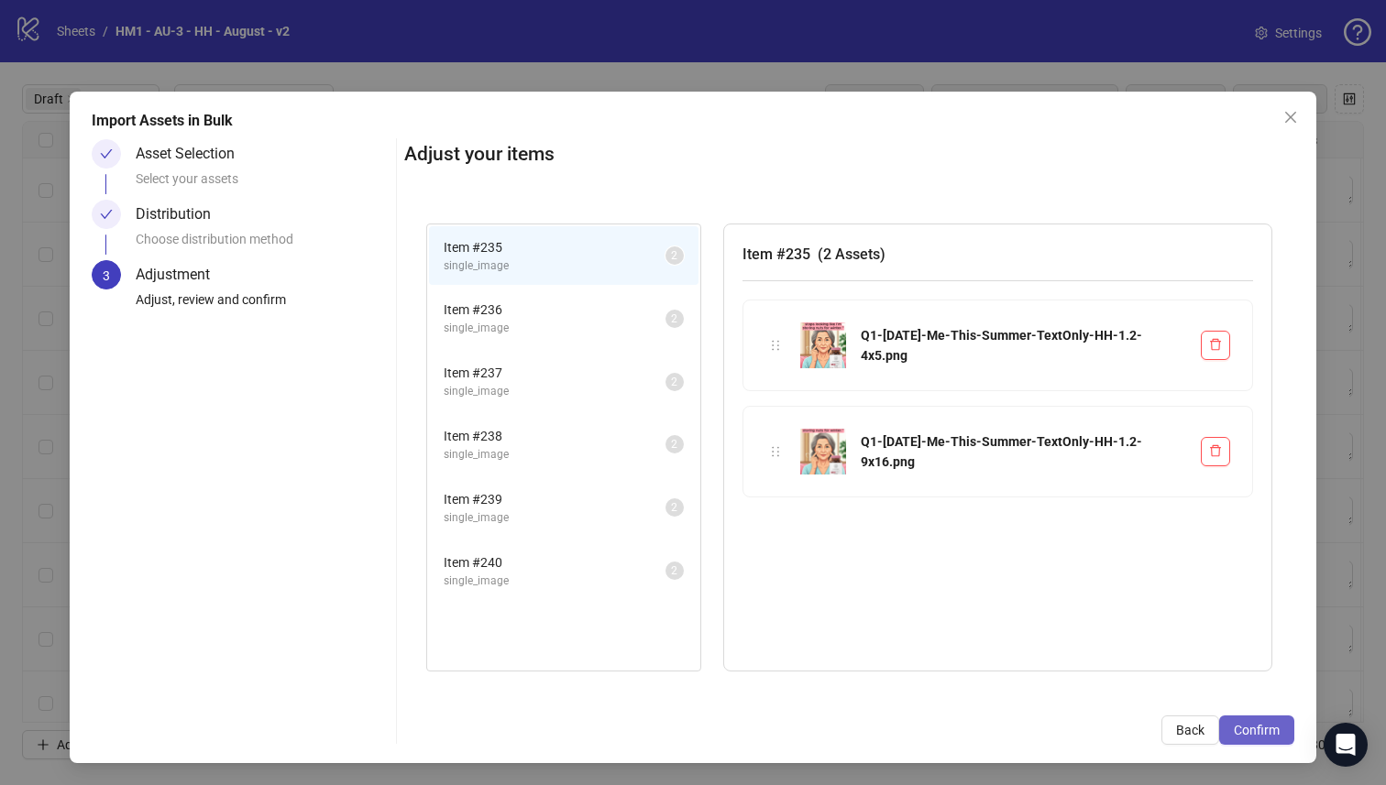
click at [1219, 735] on button "Confirm" at bounding box center [1256, 730] width 75 height 29
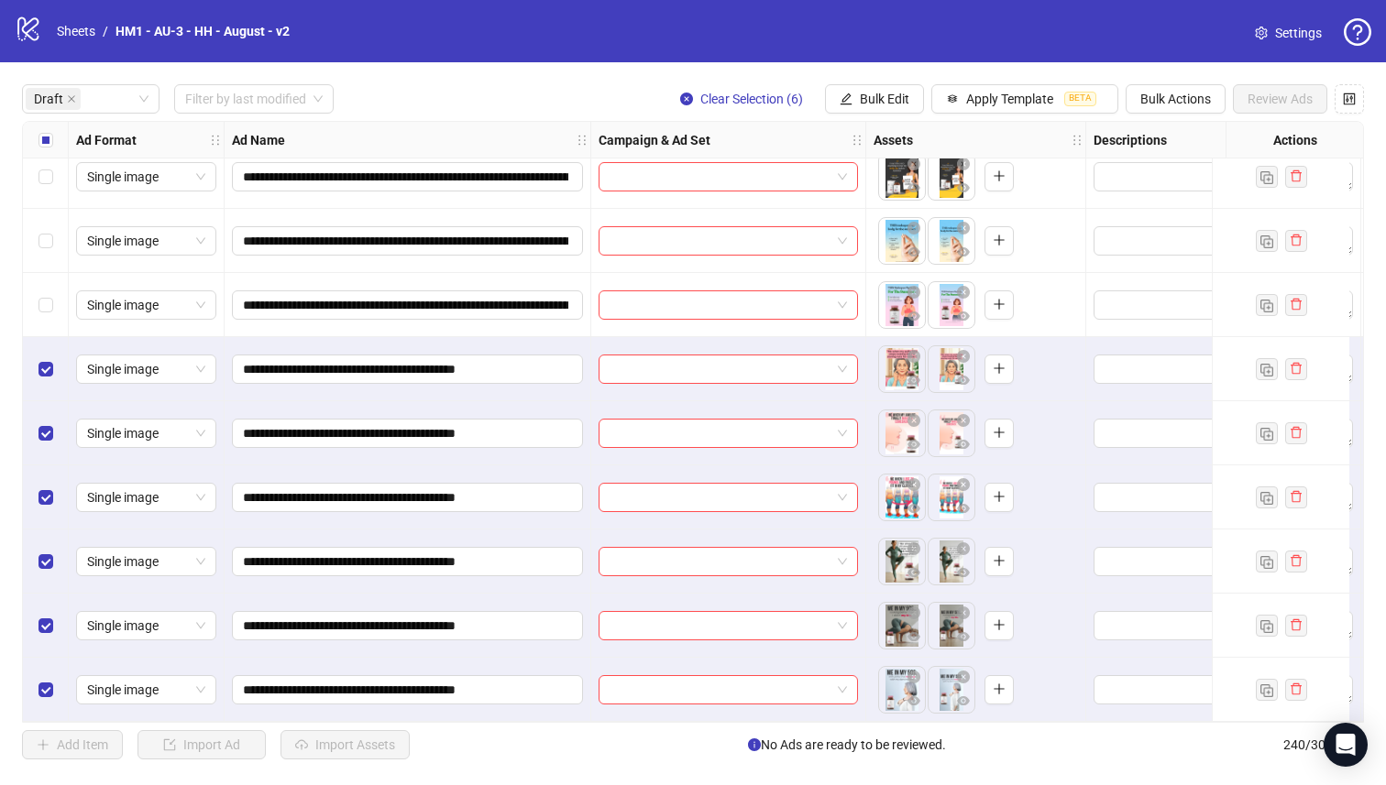
scroll to position [983, 0]
click at [53, 143] on div "Select all rows" at bounding box center [46, 140] width 46 height 37
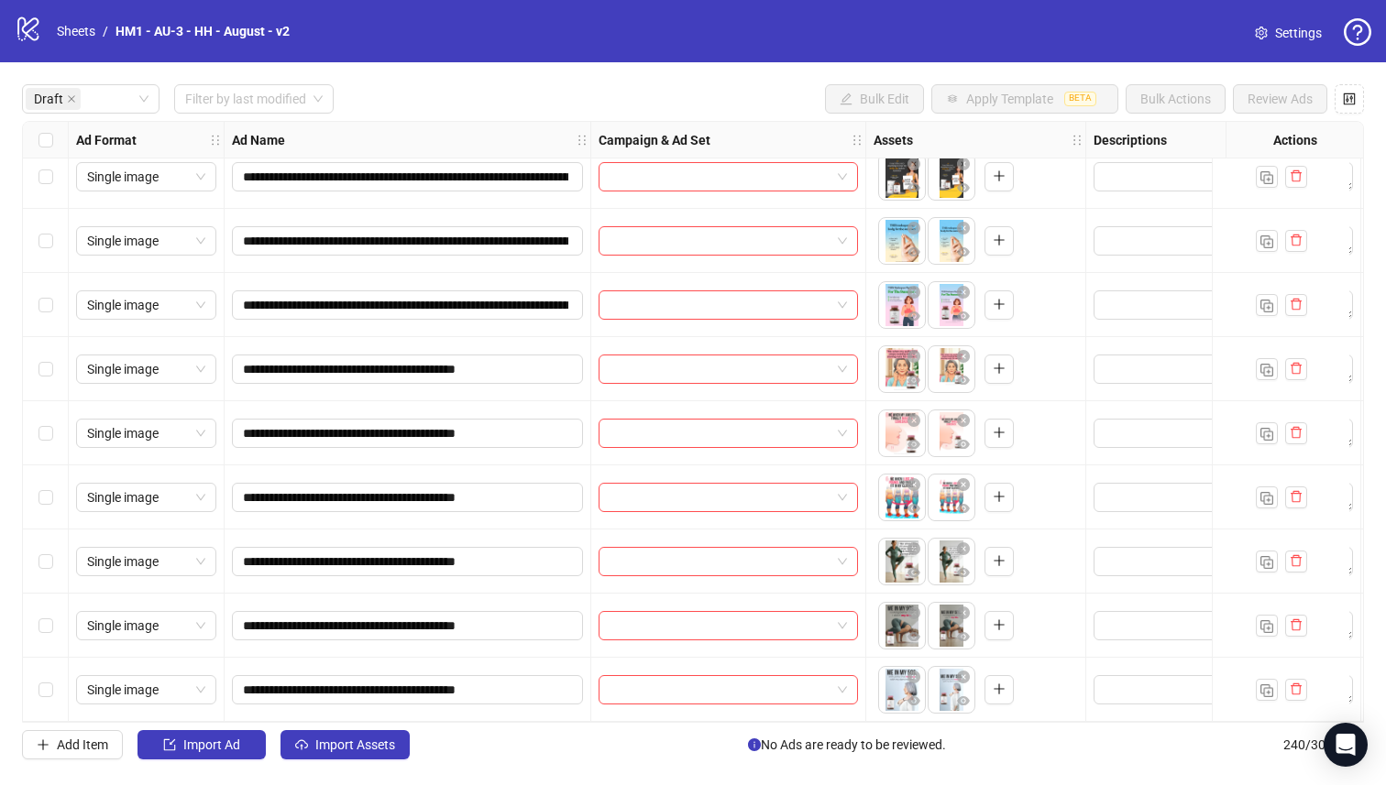
click at [52, 554] on div "Select row 22" at bounding box center [46, 562] width 46 height 64
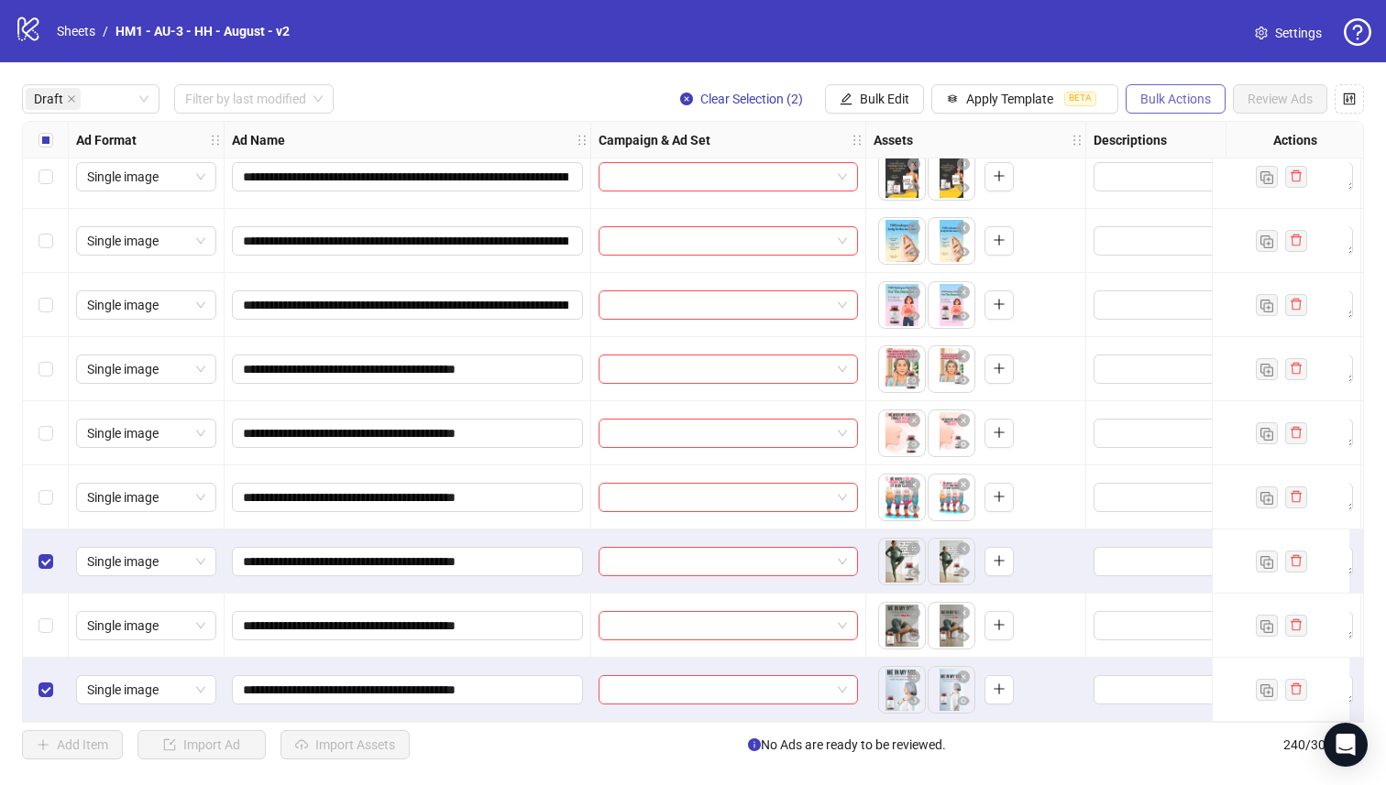
click at [1179, 103] on span "Bulk Actions" at bounding box center [1175, 99] width 71 height 15
click at [1156, 141] on span "Delete" at bounding box center [1201, 136] width 126 height 20
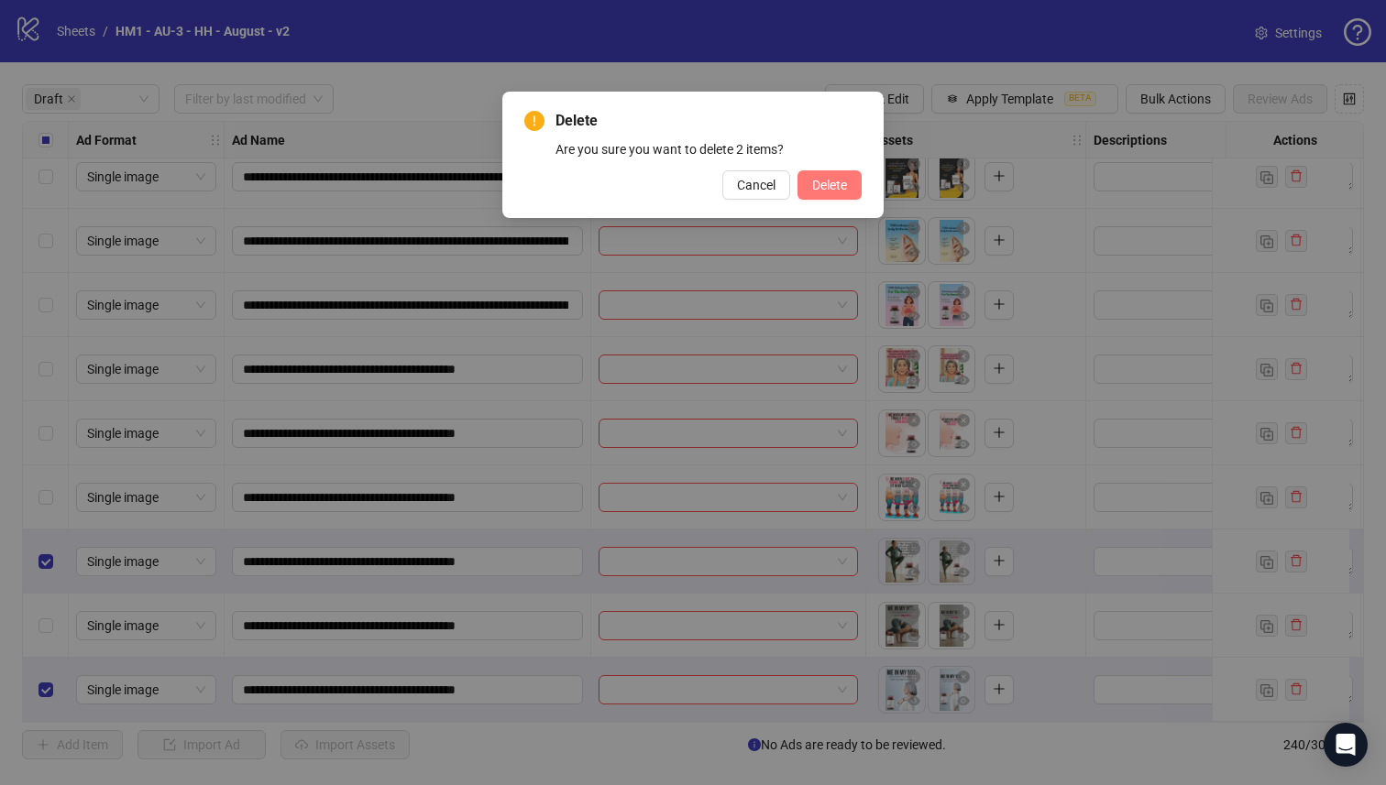
click at [845, 189] on span "Delete" at bounding box center [829, 185] width 35 height 15
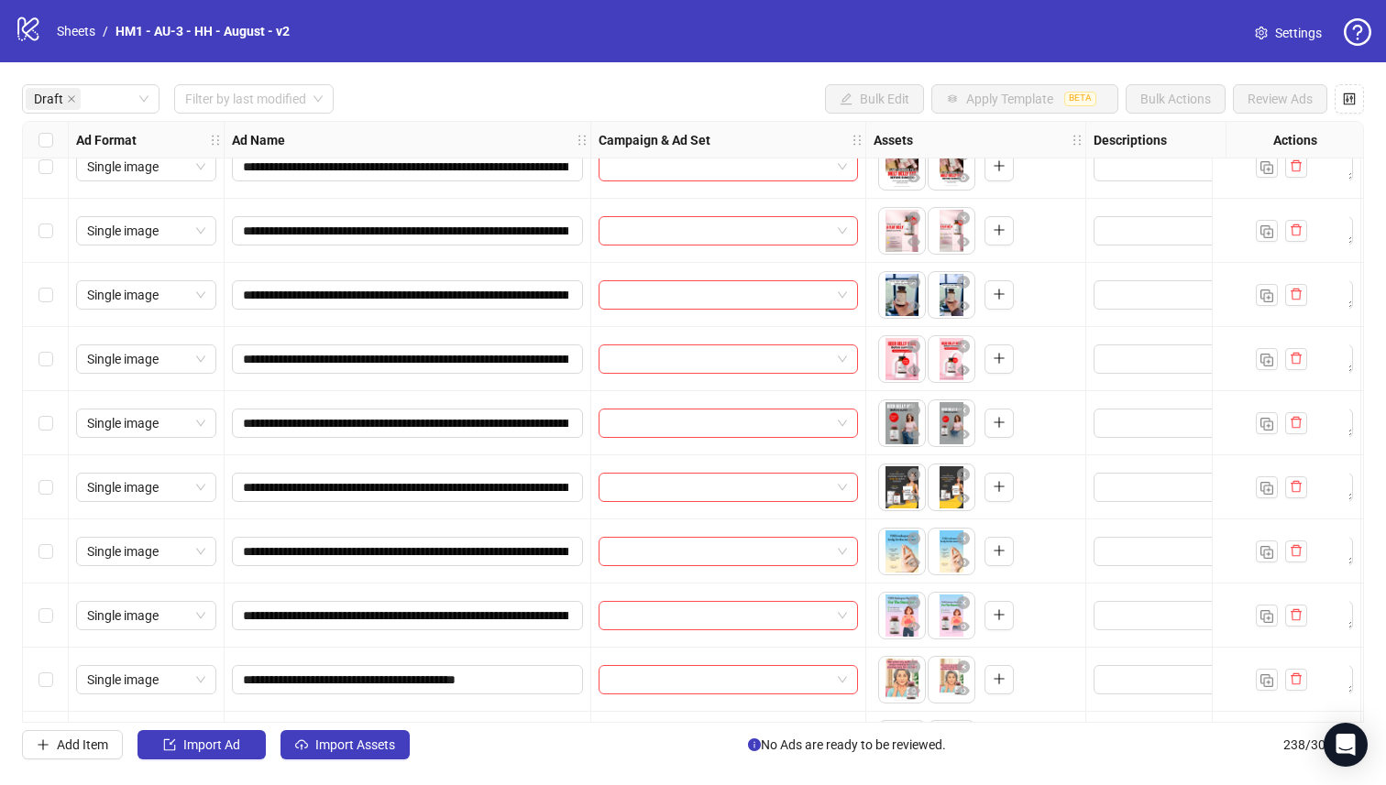
scroll to position [855, 0]
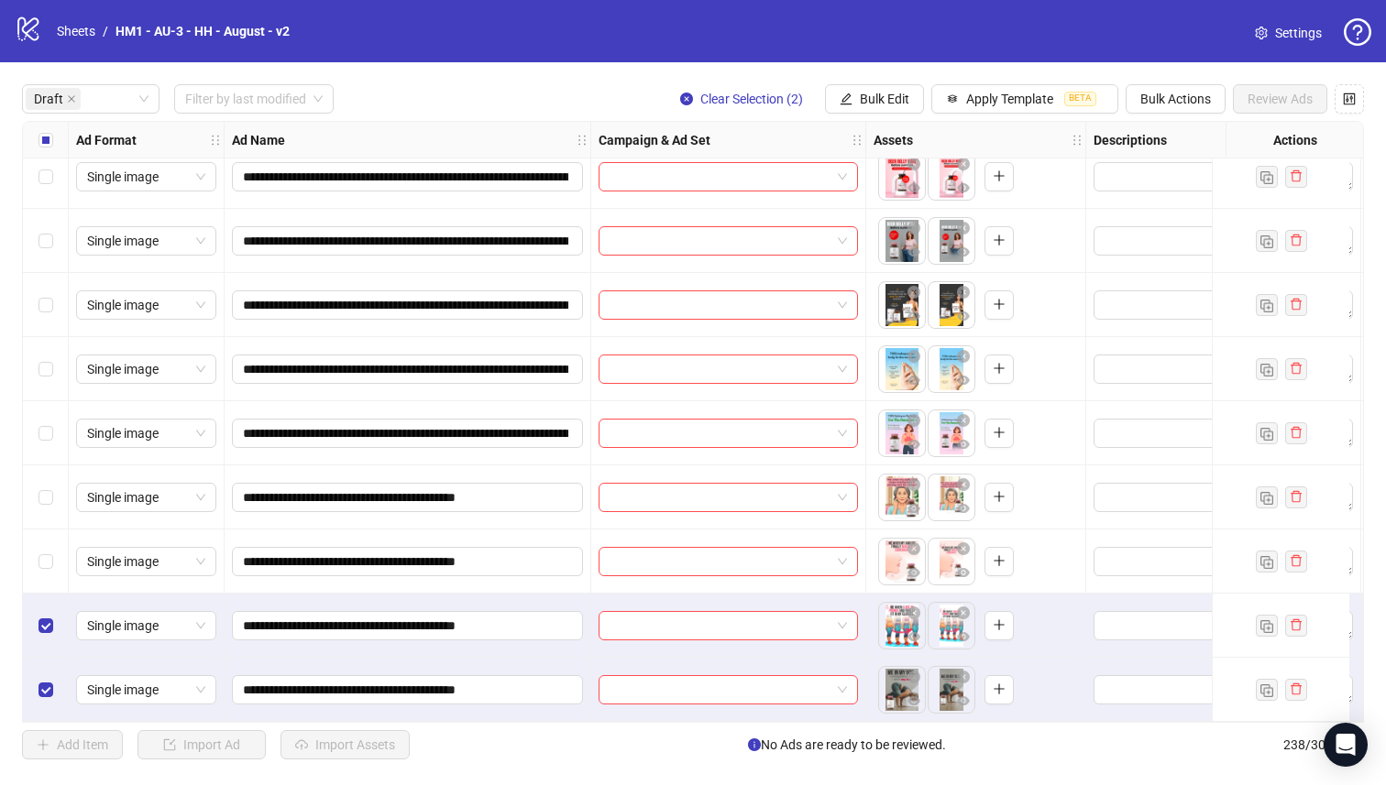
click at [33, 521] on div "Select row 19" at bounding box center [46, 498] width 46 height 64
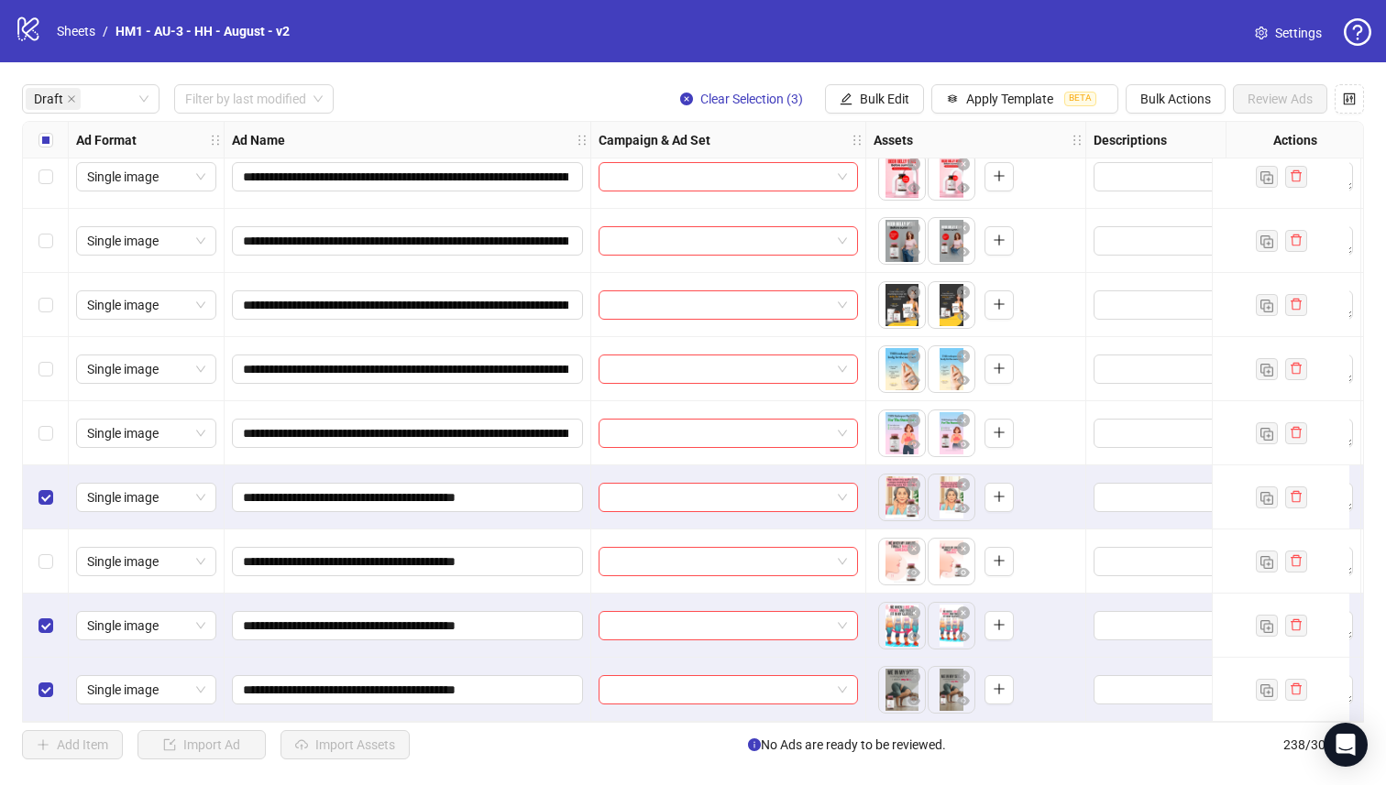
click at [47, 479] on div "Select row 19" at bounding box center [46, 498] width 46 height 64
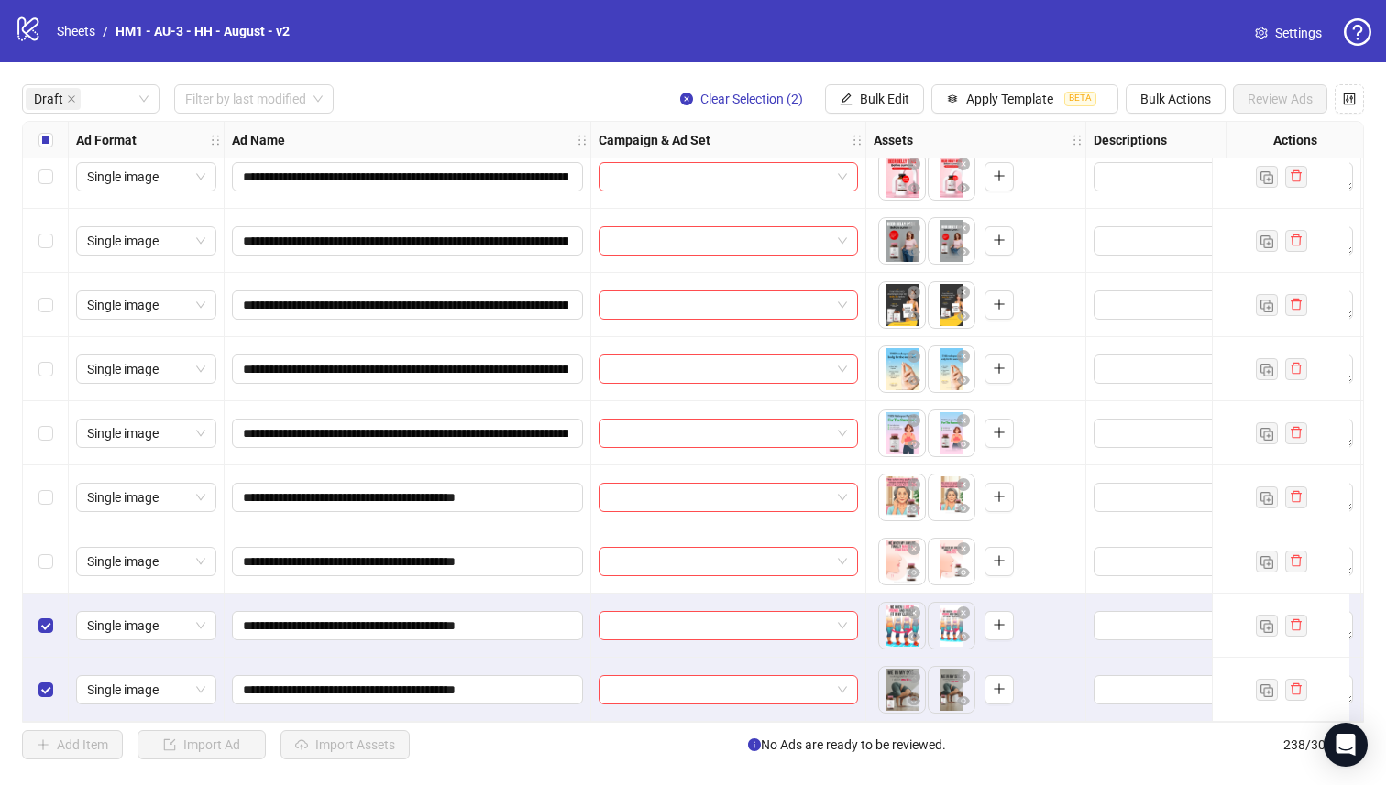
click at [49, 502] on div "Select row 19" at bounding box center [46, 498] width 46 height 64
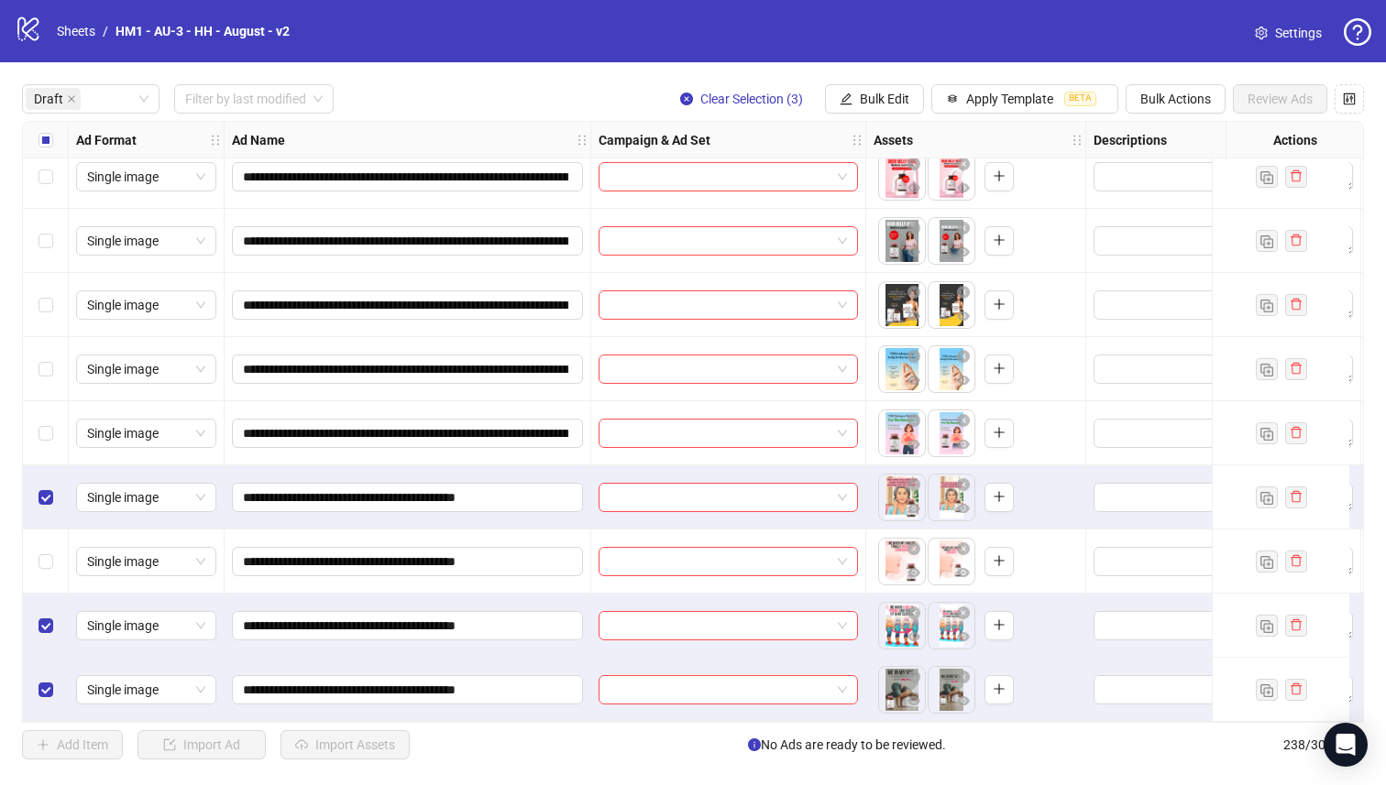
drag, startPoint x: 37, startPoint y: 588, endPoint x: 64, endPoint y: 521, distance: 73.2
click at [37, 594] on div "Select row 21" at bounding box center [46, 626] width 46 height 64
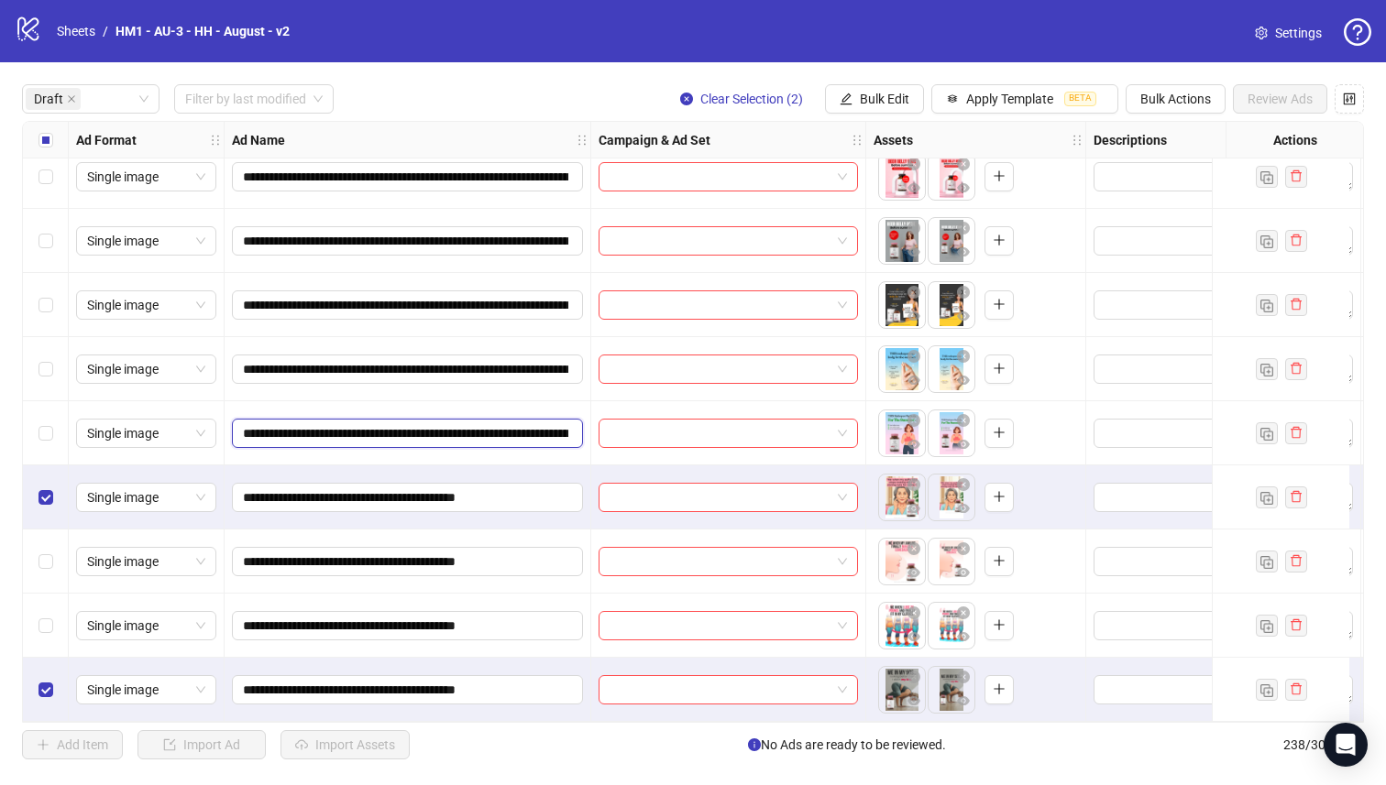
click at [406, 425] on input "**********" at bounding box center [405, 433] width 325 height 20
type input "**********"
drag, startPoint x: 409, startPoint y: 424, endPoint x: 287, endPoint y: 427, distance: 121.9
click at [268, 424] on input "**********" at bounding box center [405, 433] width 325 height 20
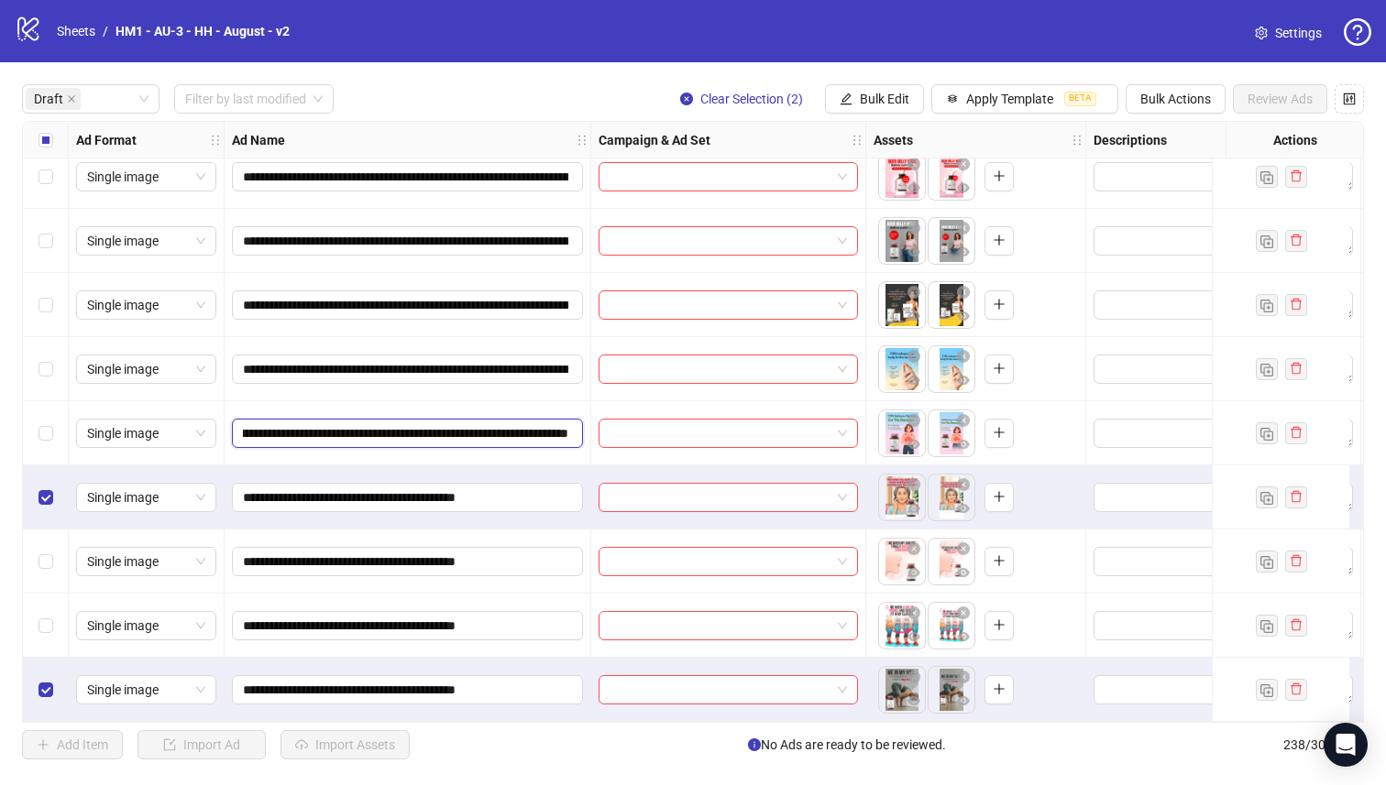
click at [329, 431] on input "**********" at bounding box center [405, 433] width 325 height 20
drag, startPoint x: 326, startPoint y: 427, endPoint x: 797, endPoint y: 446, distance: 471.4
click at [53, 488] on div "Select row 19" at bounding box center [46, 498] width 46 height 64
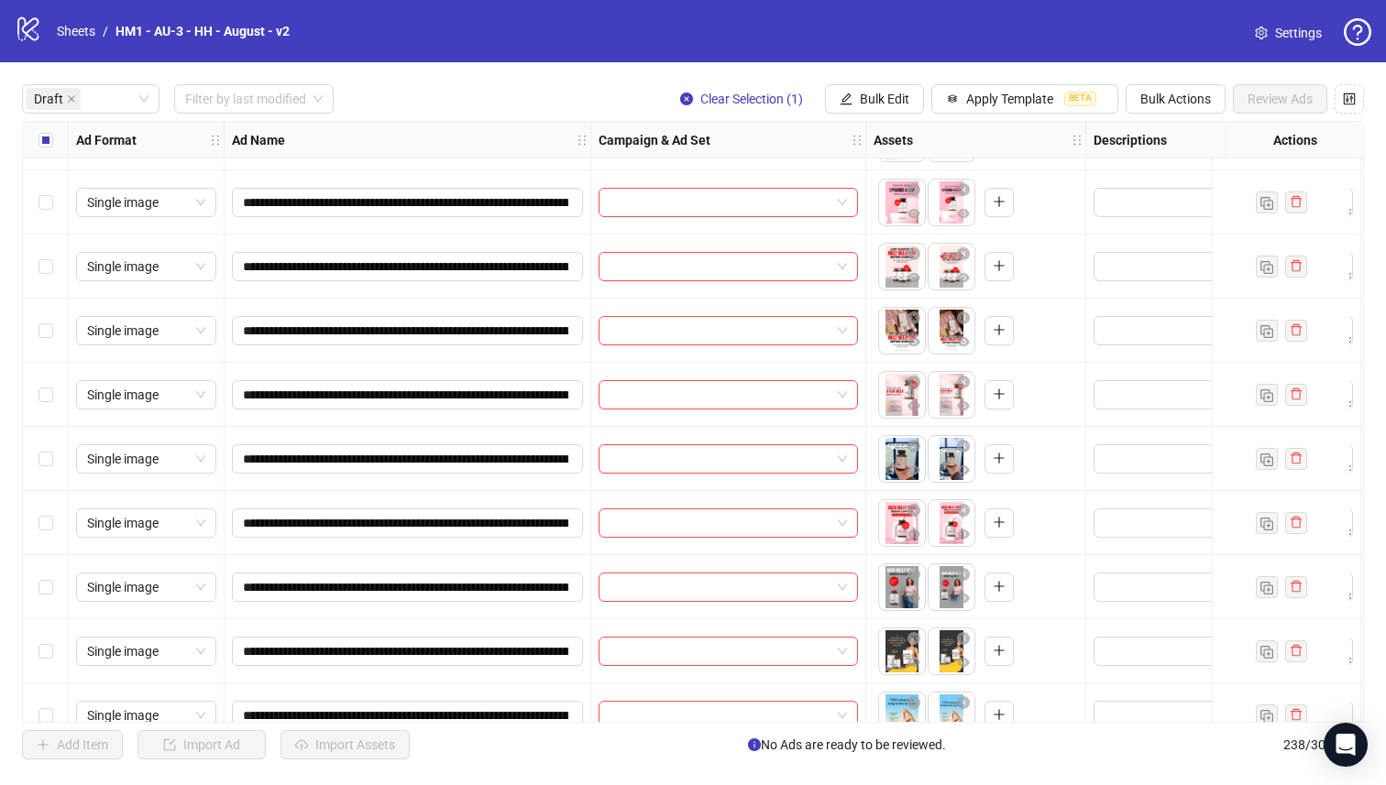
scroll to position [855, 0]
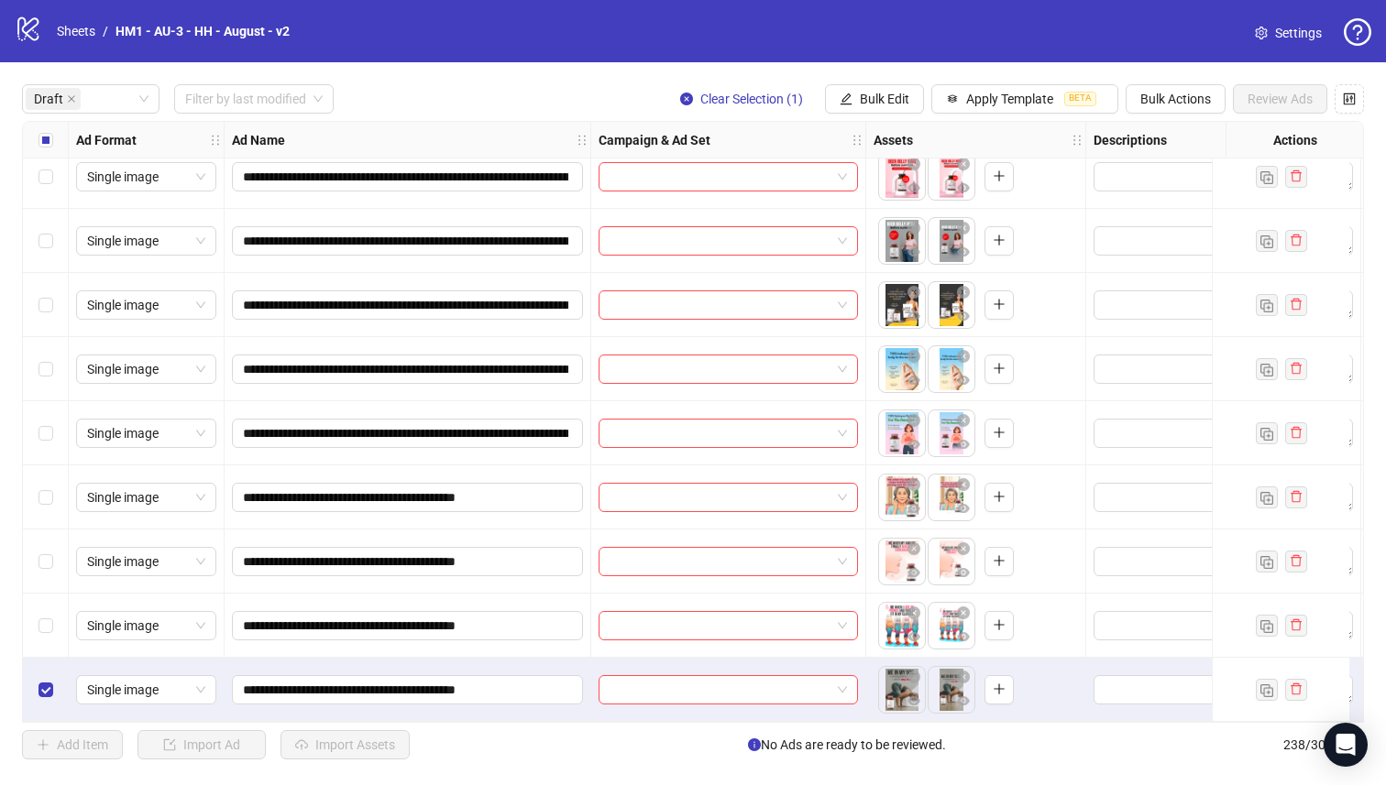
click at [56, 607] on div "Select row 21" at bounding box center [46, 626] width 46 height 64
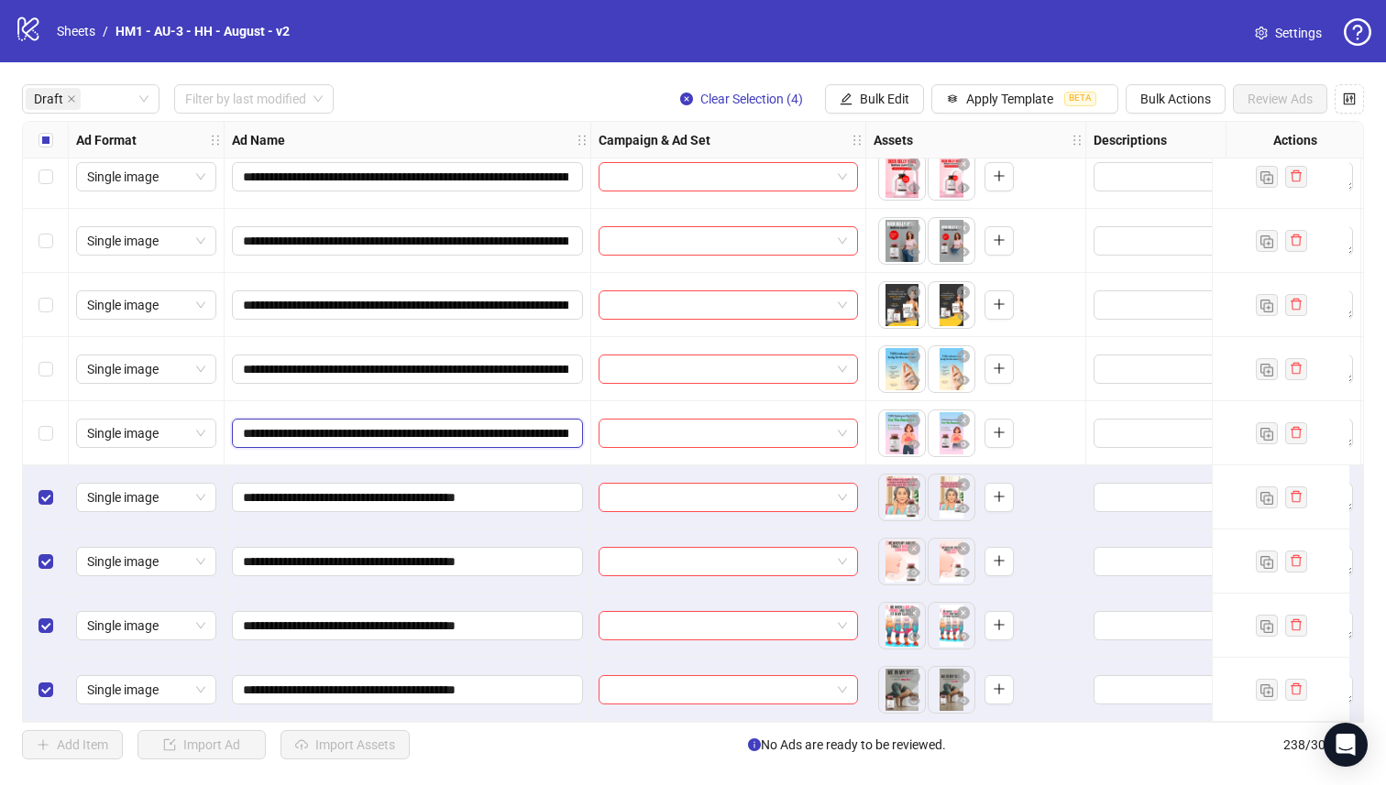
click at [363, 435] on input "**********" at bounding box center [405, 433] width 325 height 20
click at [358, 436] on span "**********" at bounding box center [407, 433] width 351 height 29
click at [361, 424] on input "**********" at bounding box center [405, 433] width 325 height 20
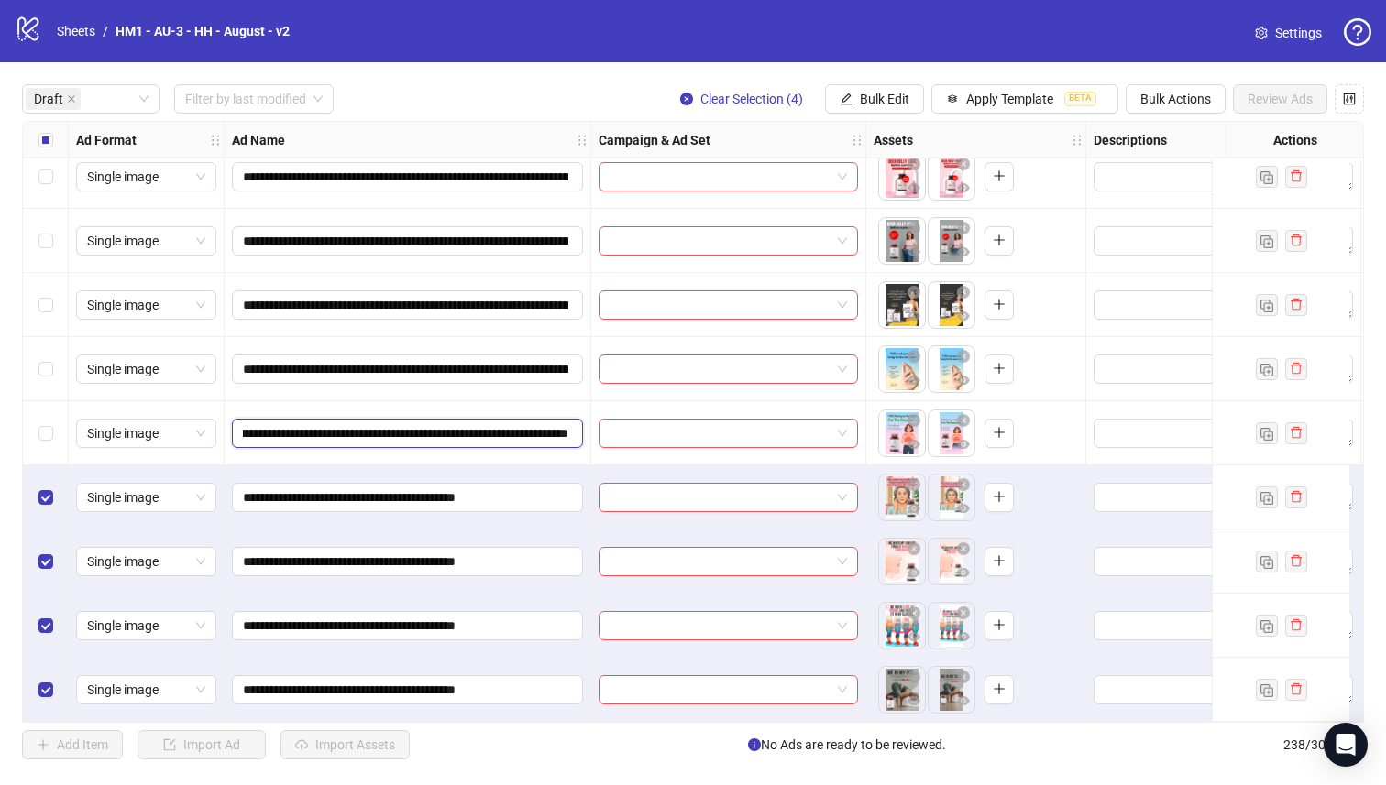
scroll to position [0, 333]
drag, startPoint x: 366, startPoint y: 423, endPoint x: 247, endPoint y: 429, distance: 118.3
click at [247, 429] on input "**********" at bounding box center [405, 433] width 325 height 20
click at [432, 427] on input "**********" at bounding box center [405, 433] width 325 height 20
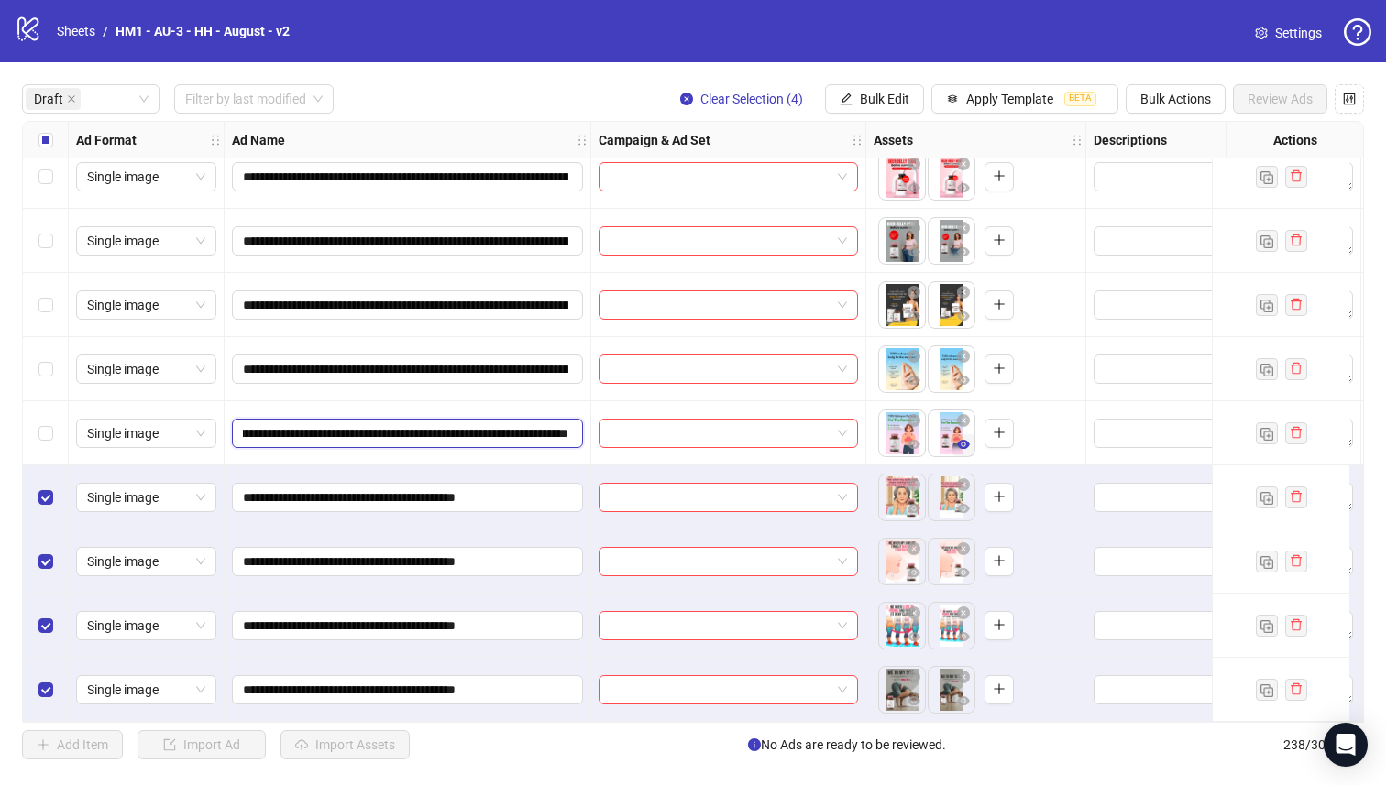
drag, startPoint x: 436, startPoint y: 430, endPoint x: 962, endPoint y: 432, distance: 526.0
click at [890, 104] on span "Bulk Edit" at bounding box center [884, 99] width 49 height 15
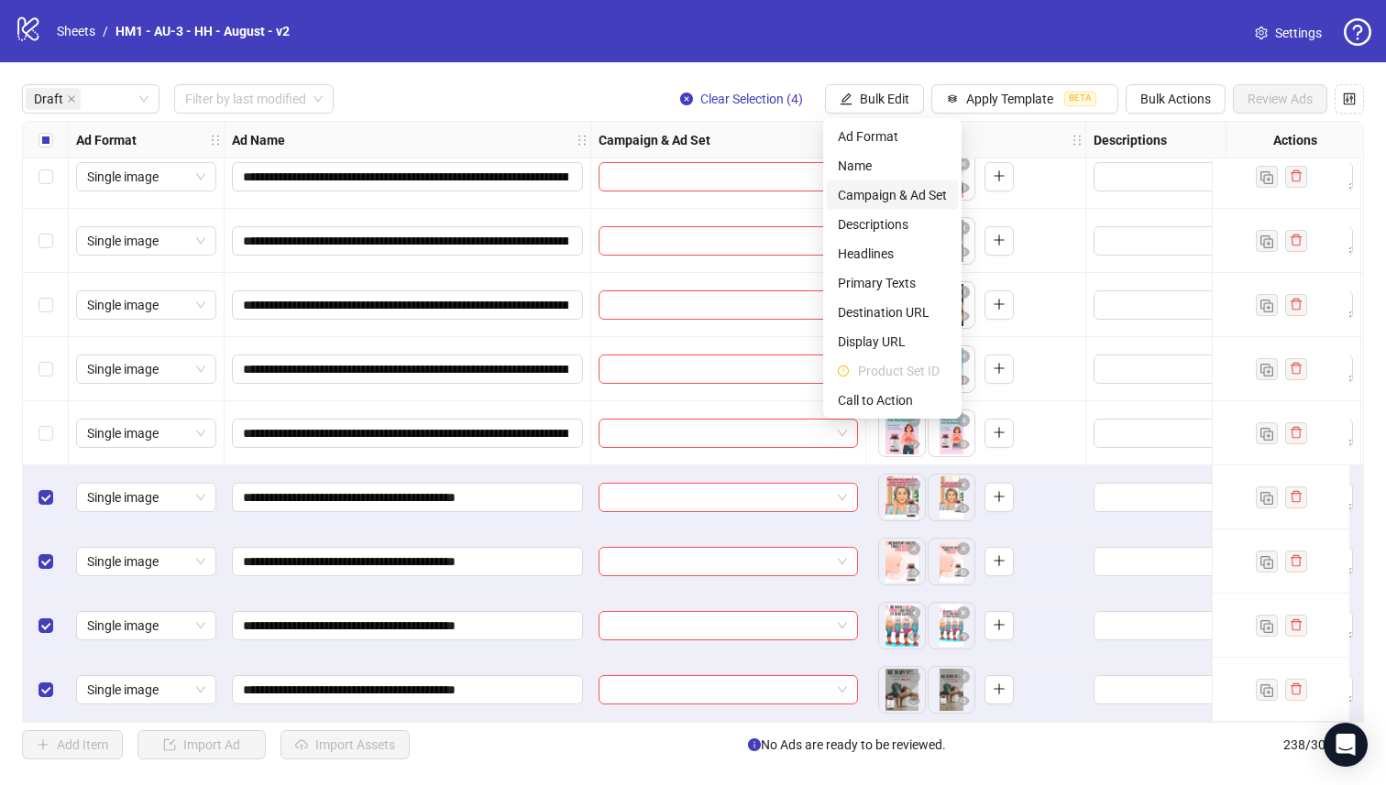
click at [863, 181] on li "Campaign & Ad Set" at bounding box center [892, 195] width 131 height 29
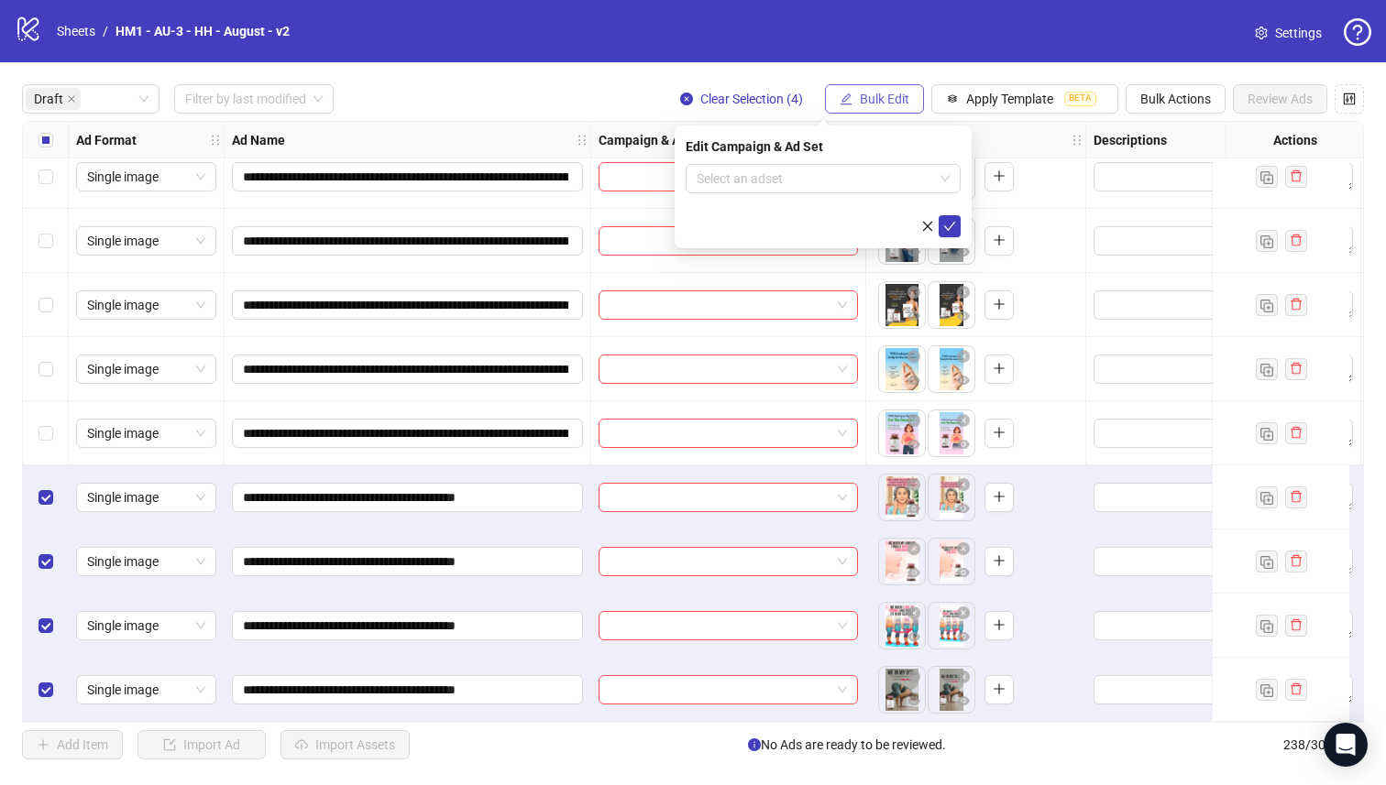
click at [877, 99] on span "Bulk Edit" at bounding box center [884, 99] width 49 height 15
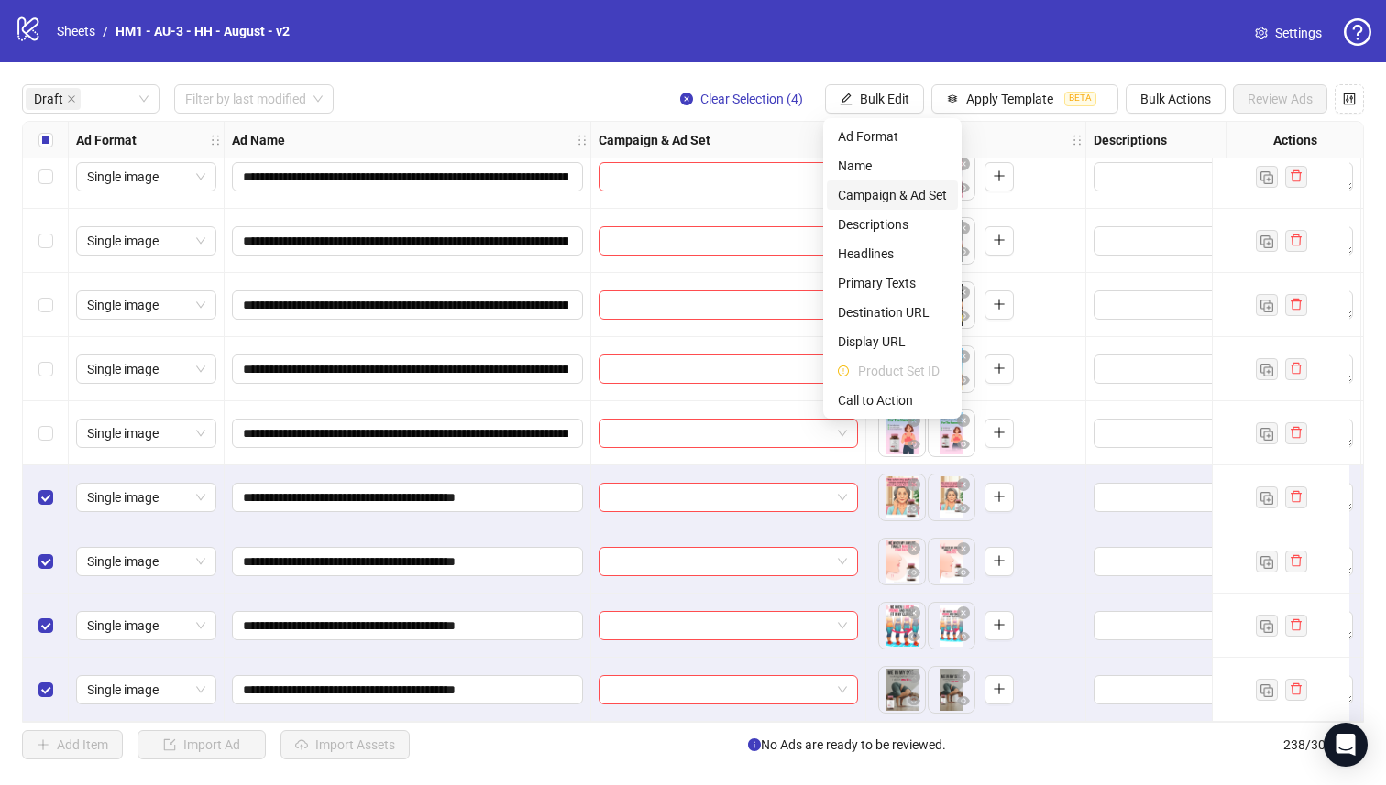
click at [873, 181] on li "Campaign & Ad Set" at bounding box center [892, 195] width 131 height 29
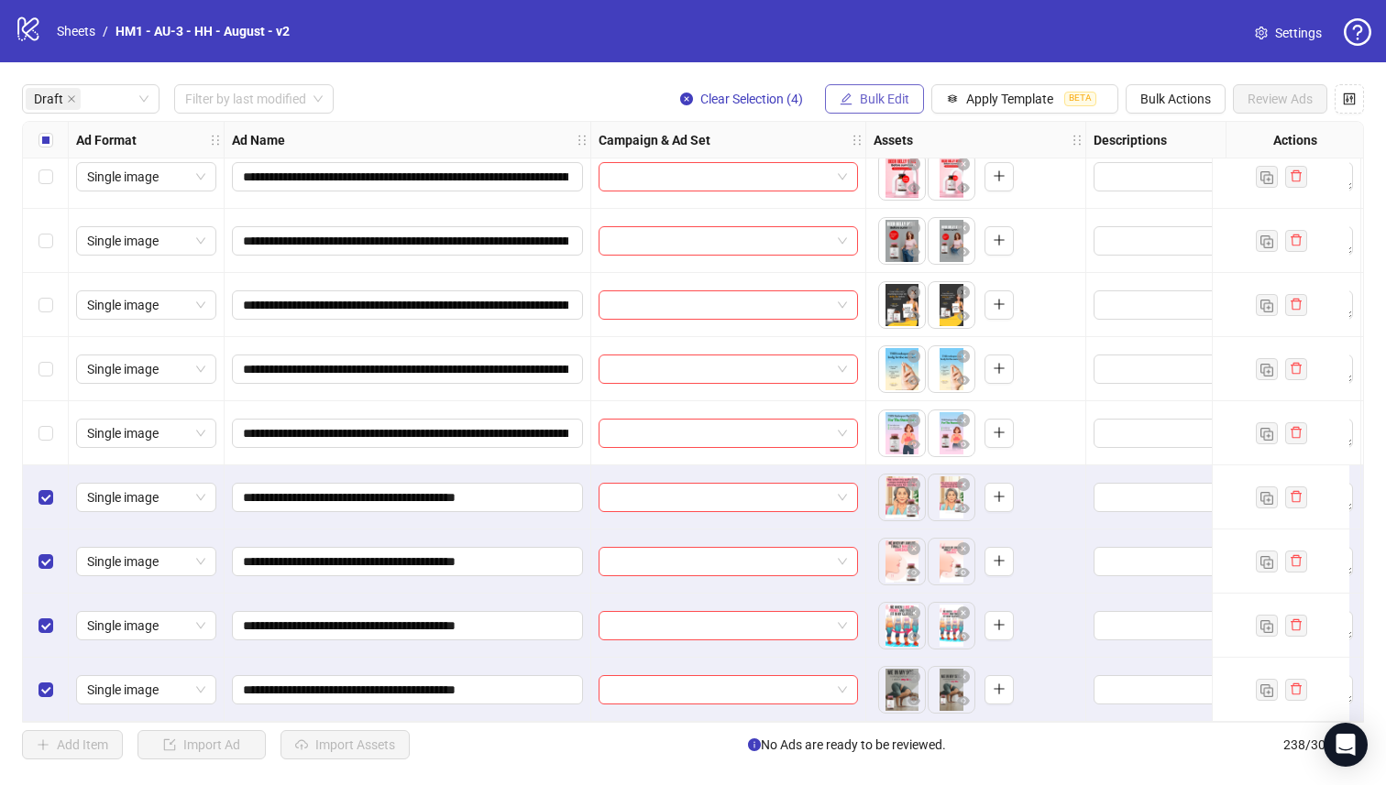
click at [884, 90] on button "Bulk Edit" at bounding box center [874, 98] width 99 height 29
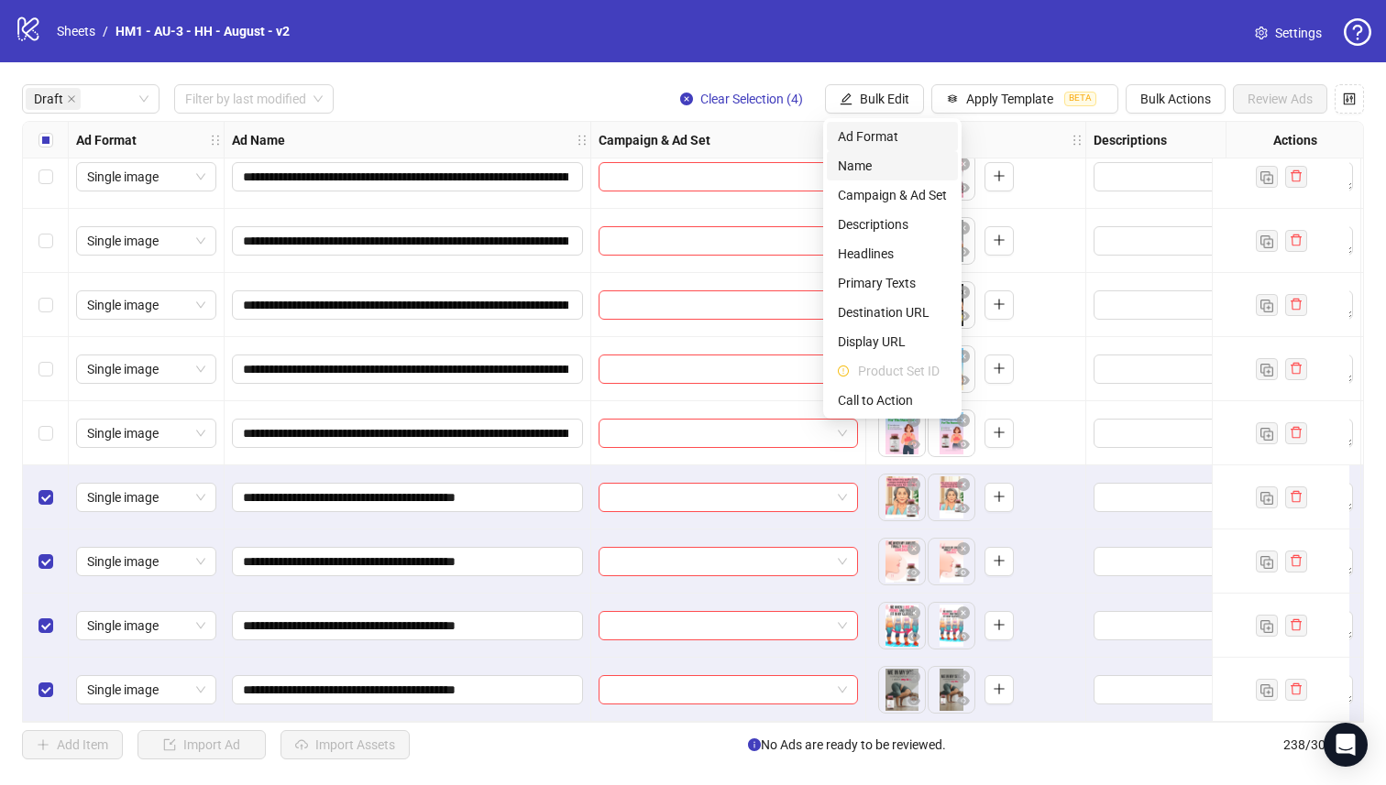
click at [876, 152] on li "Name" at bounding box center [892, 165] width 131 height 29
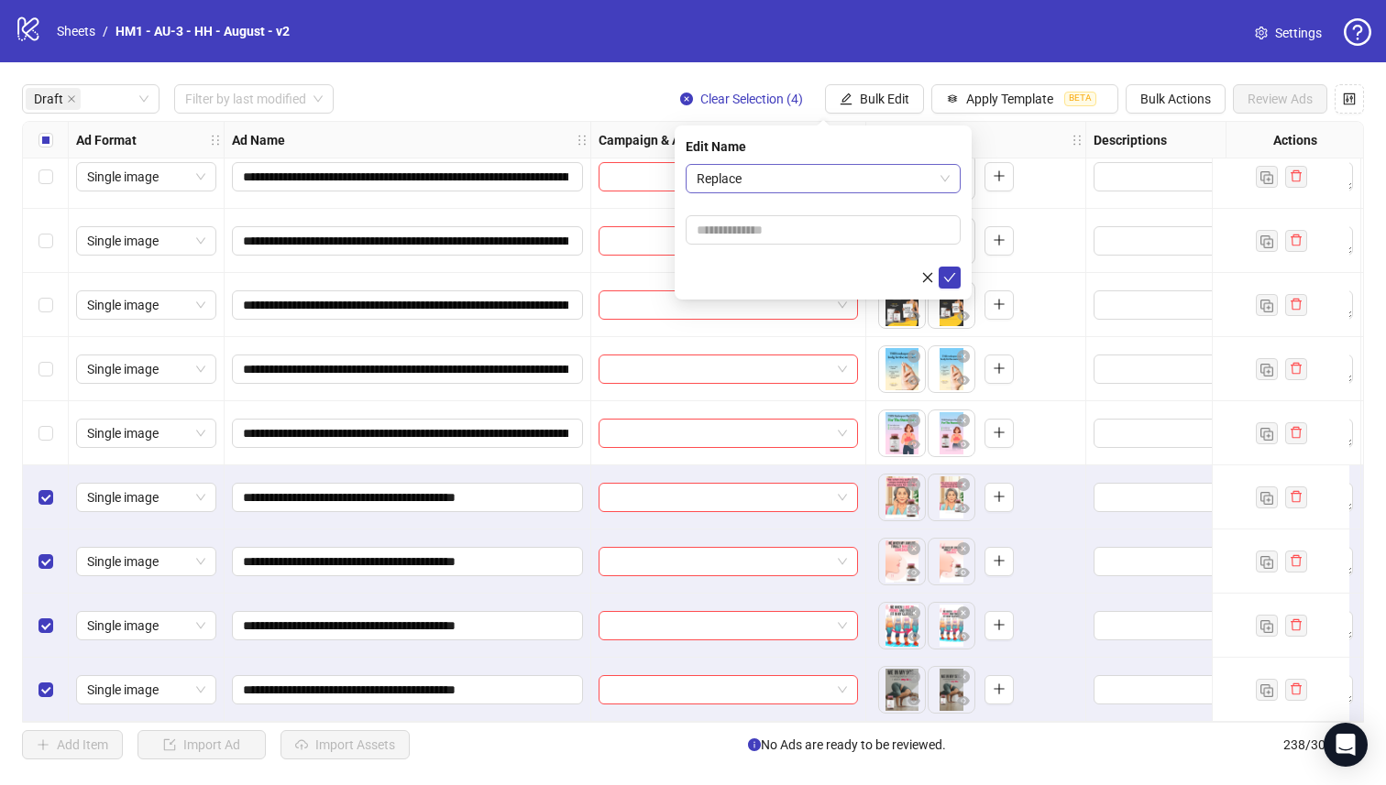
click at [814, 175] on span "Replace" at bounding box center [822, 178] width 253 height 27
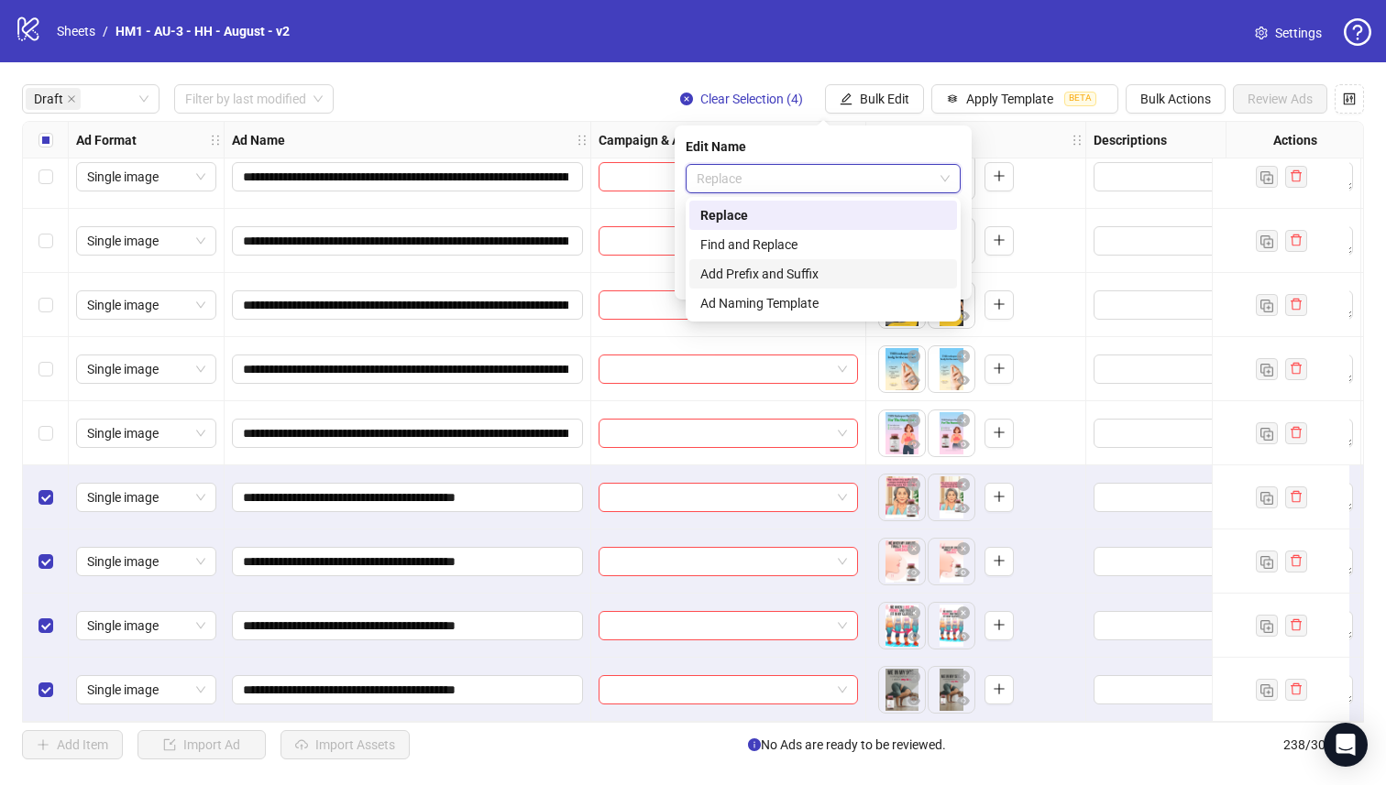
click at [808, 276] on div "Add Prefix and Suffix" at bounding box center [823, 274] width 246 height 20
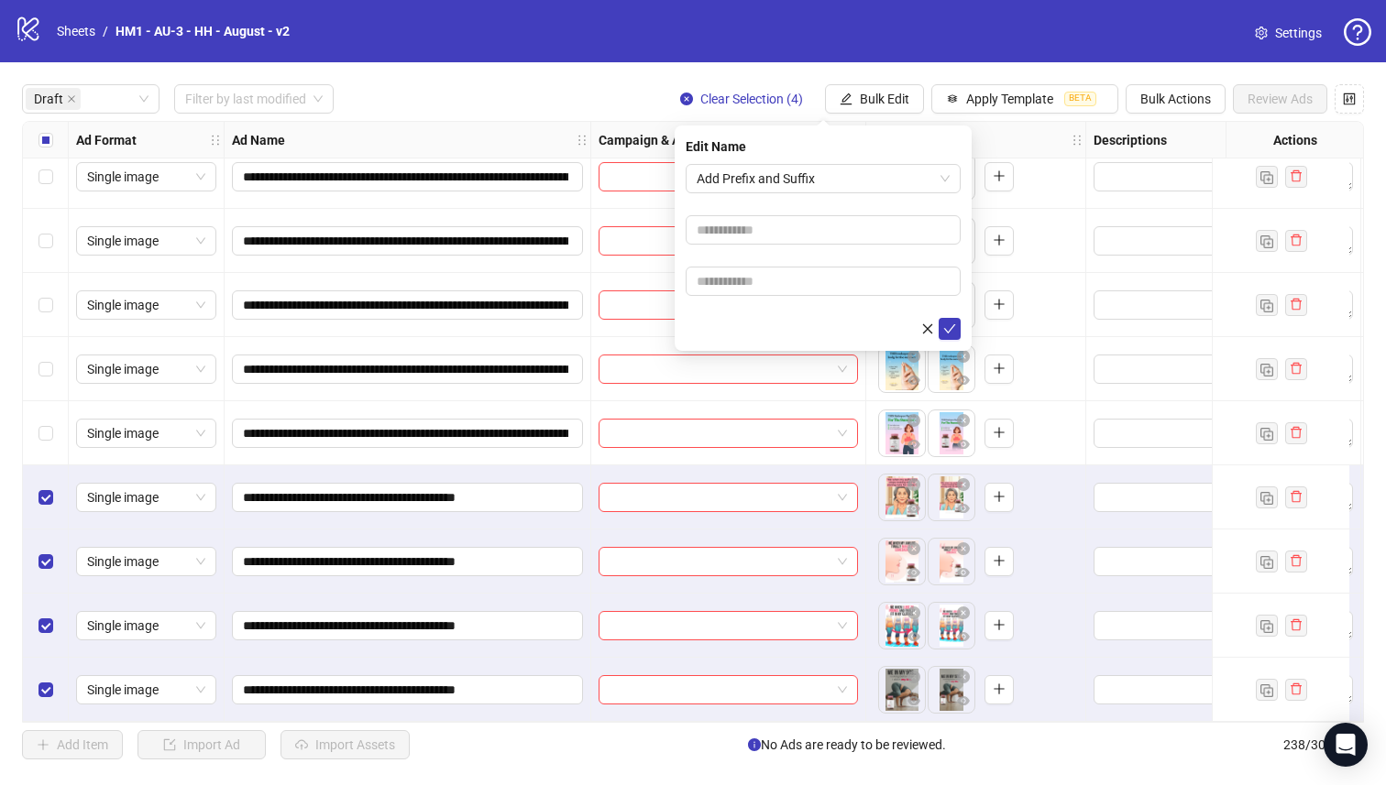
click at [795, 279] on input "text" at bounding box center [822, 281] width 275 height 29
type input "**********"
click at [797, 233] on input "text" at bounding box center [822, 229] width 275 height 29
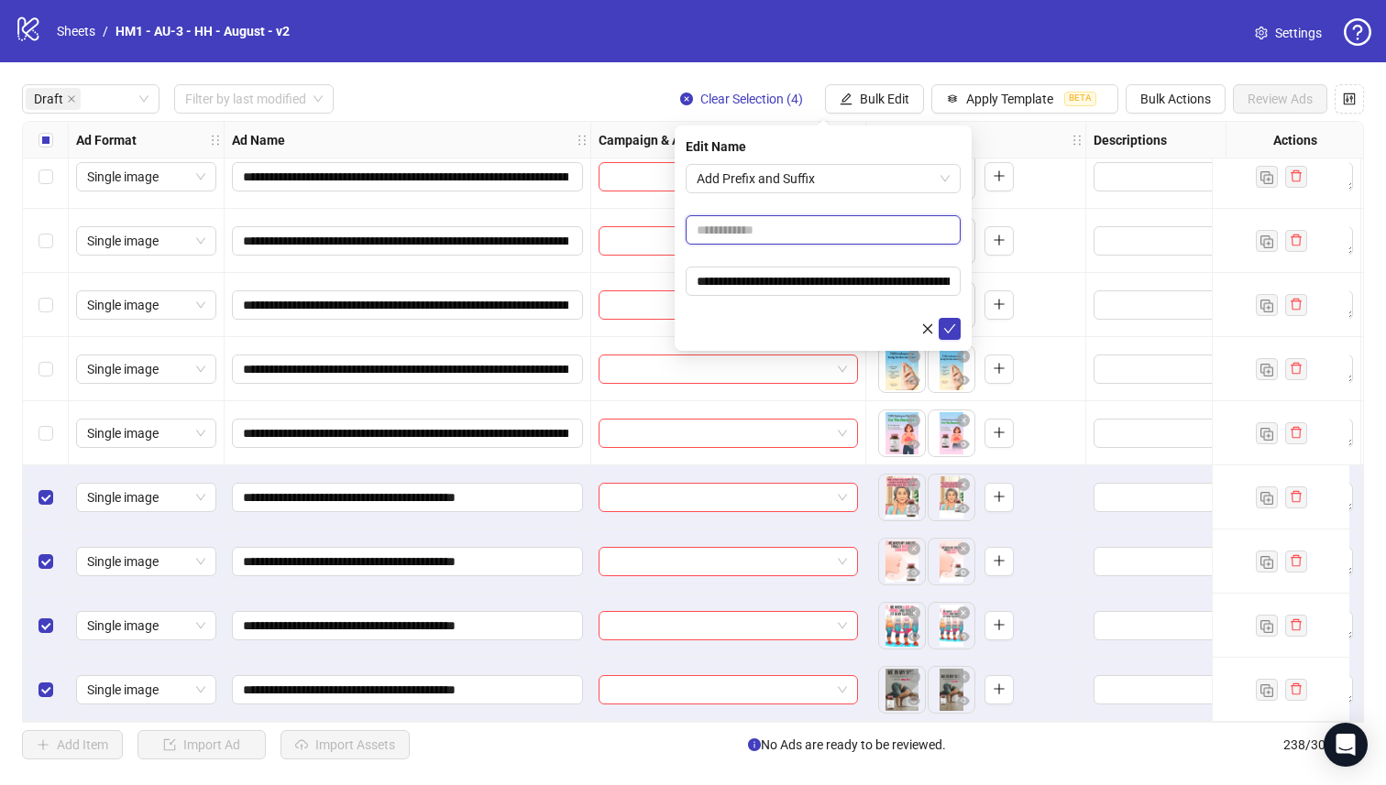
type input "**********"
click at [951, 320] on button "submit" at bounding box center [949, 329] width 22 height 22
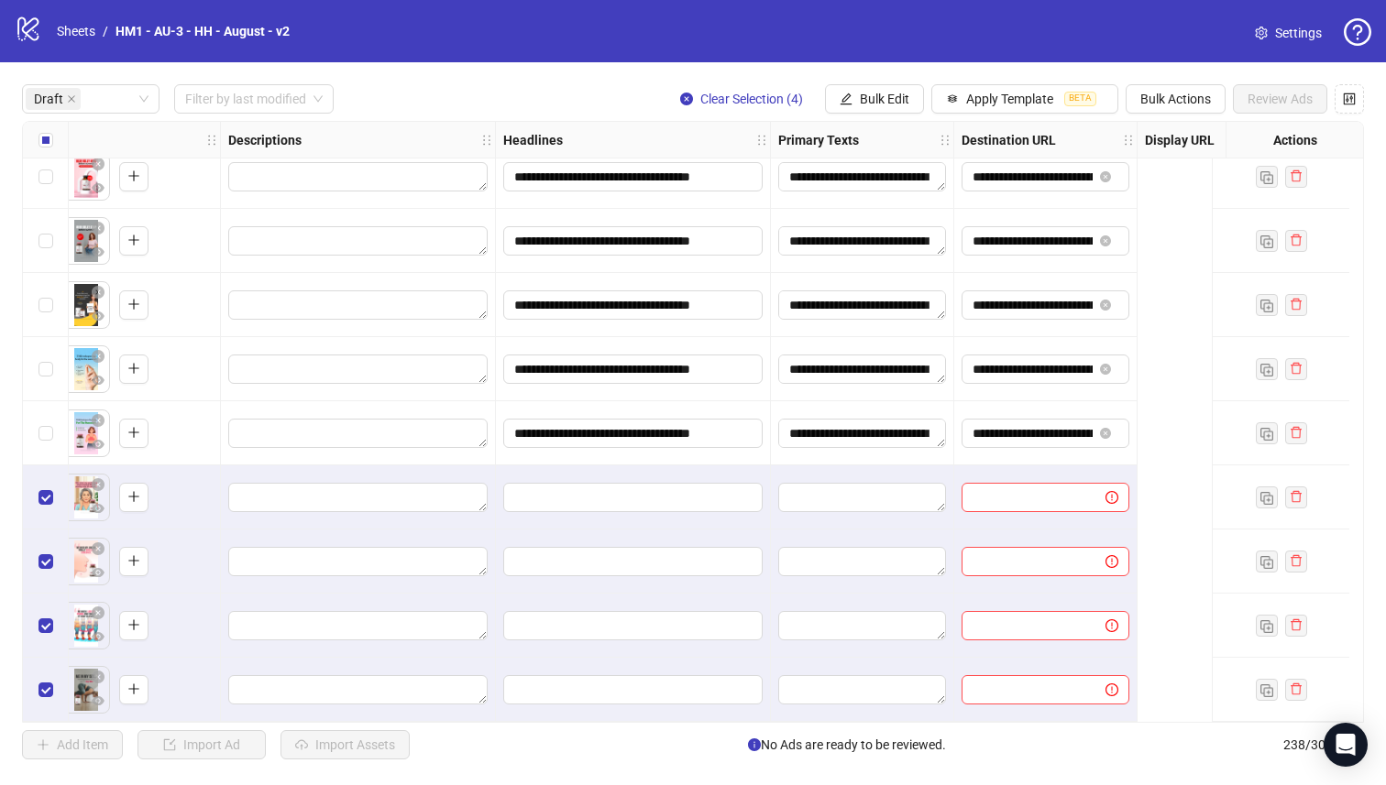
scroll to position [855, 0]
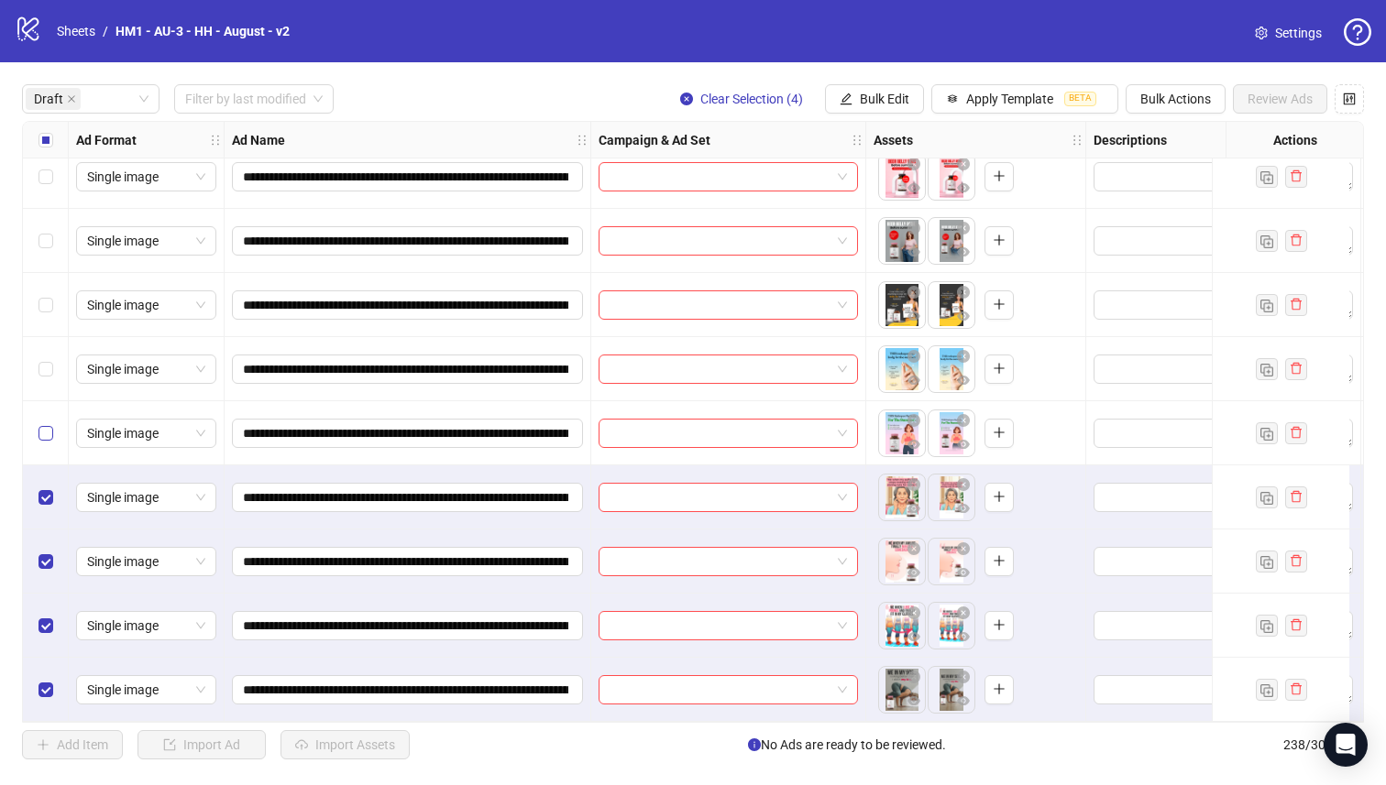
click at [47, 433] on label "Select row 18" at bounding box center [45, 433] width 15 height 20
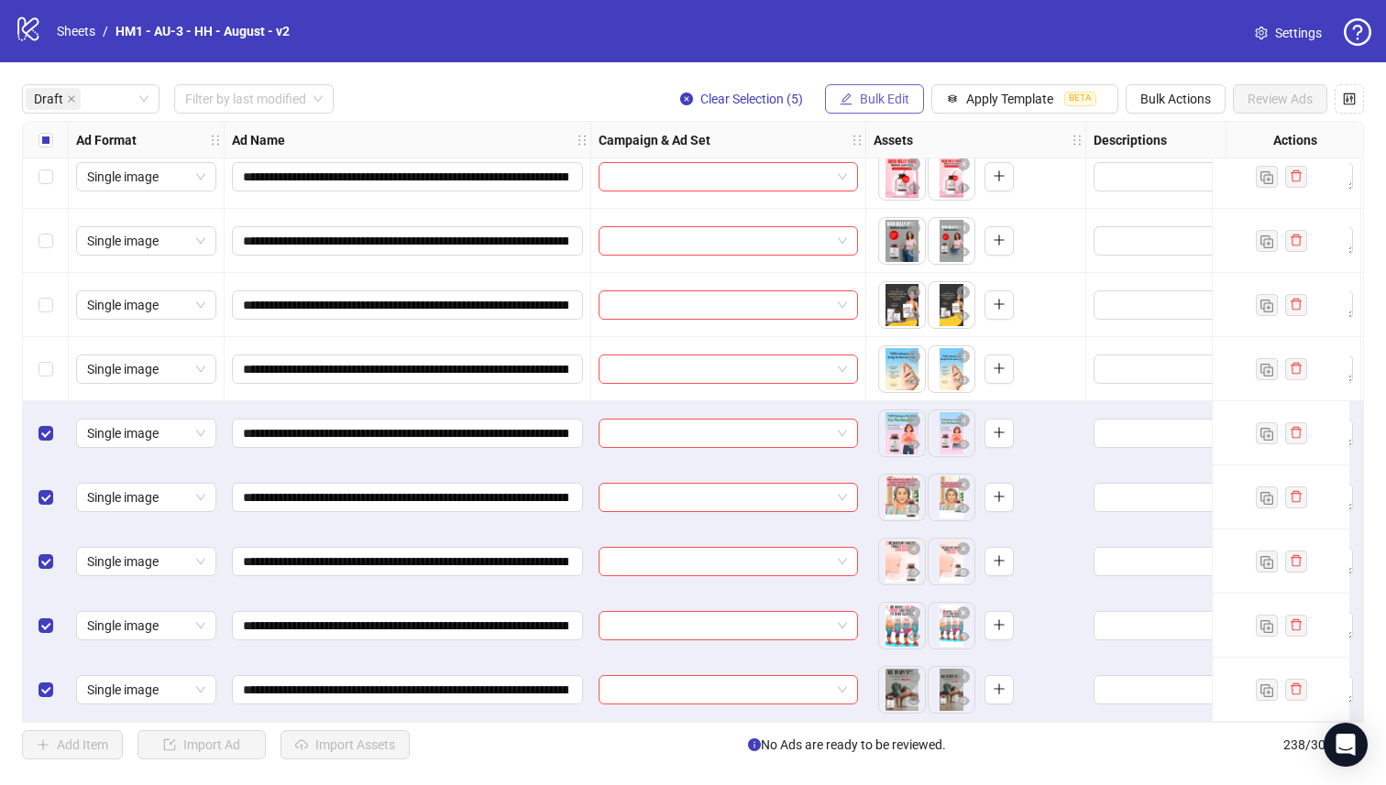
click at [885, 92] on span "Bulk Edit" at bounding box center [884, 99] width 49 height 15
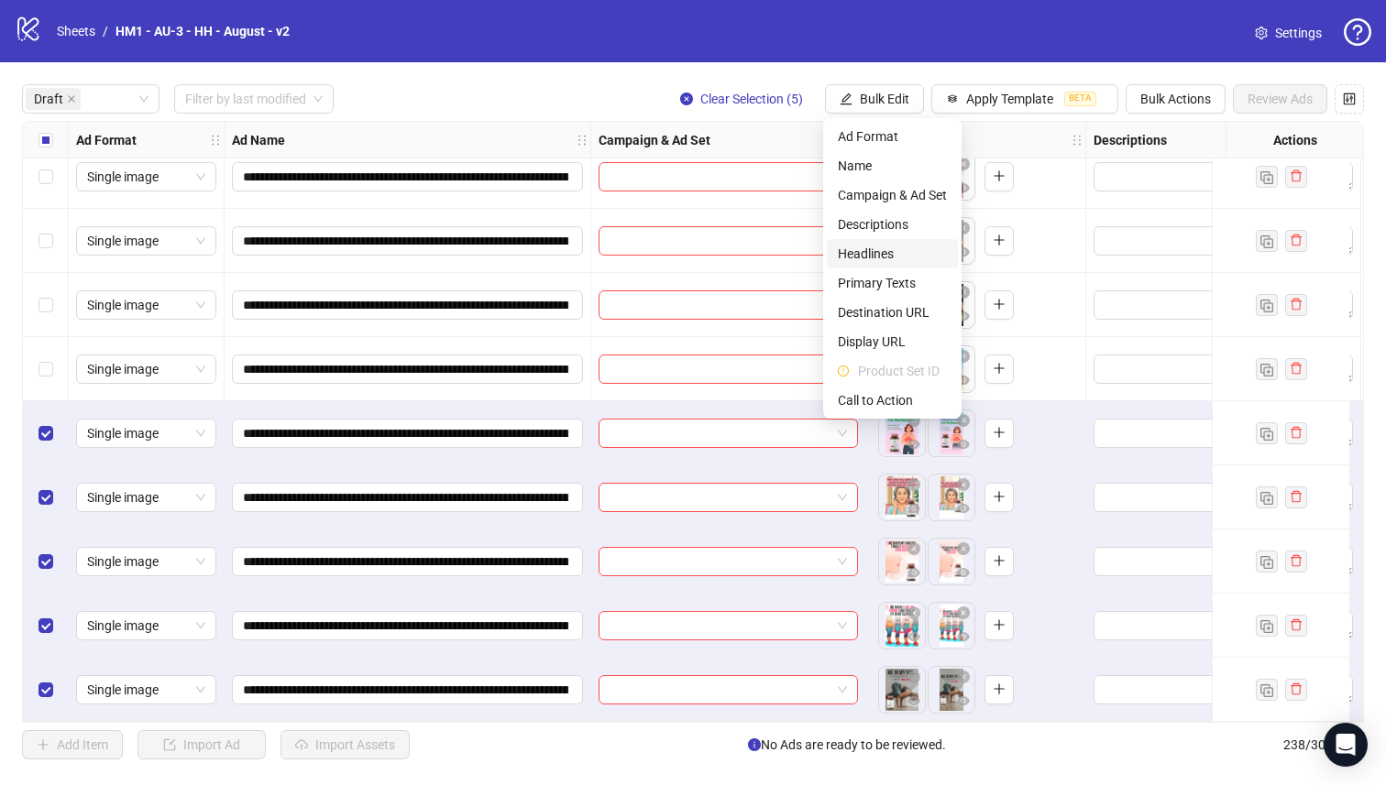
click at [898, 258] on span "Headlines" at bounding box center [892, 254] width 109 height 20
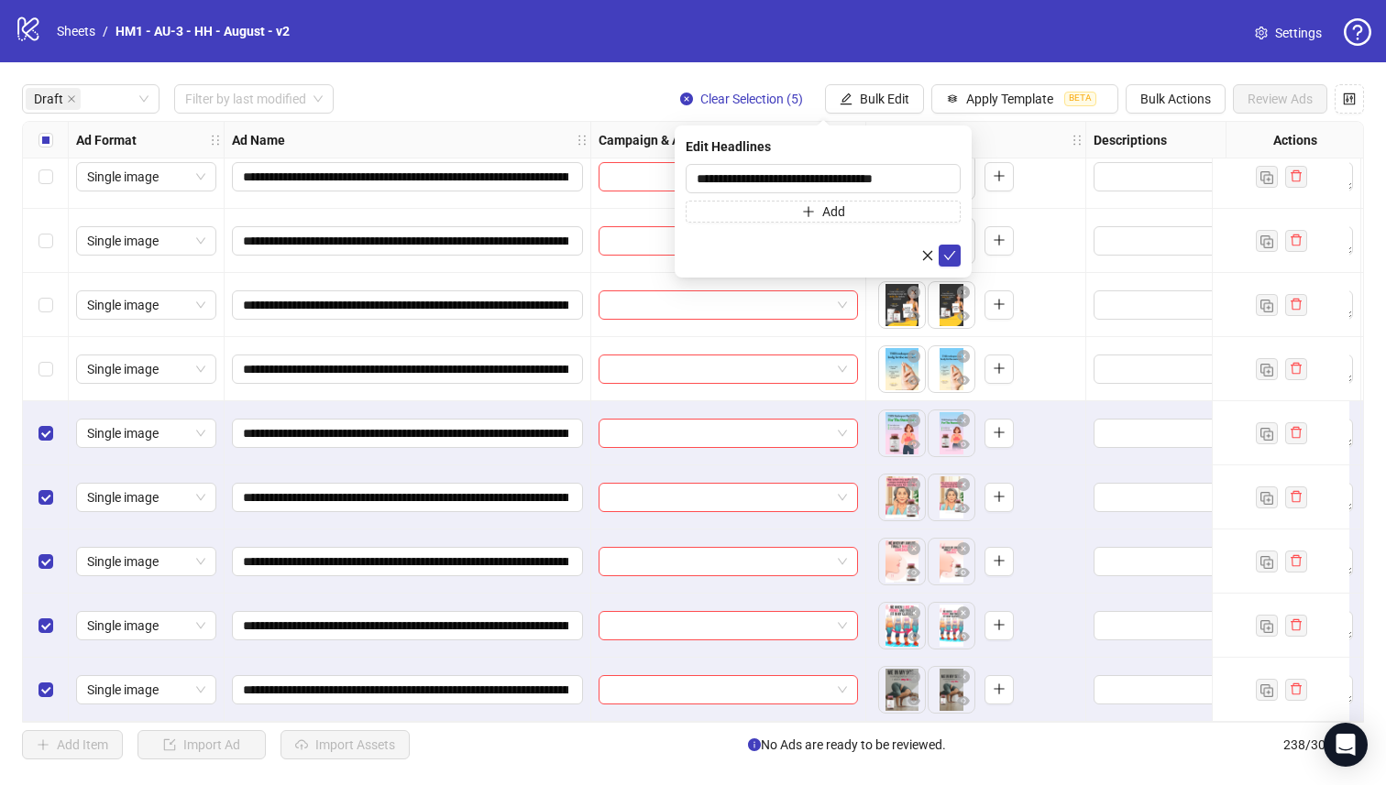
click at [945, 247] on button "submit" at bounding box center [949, 256] width 22 height 22
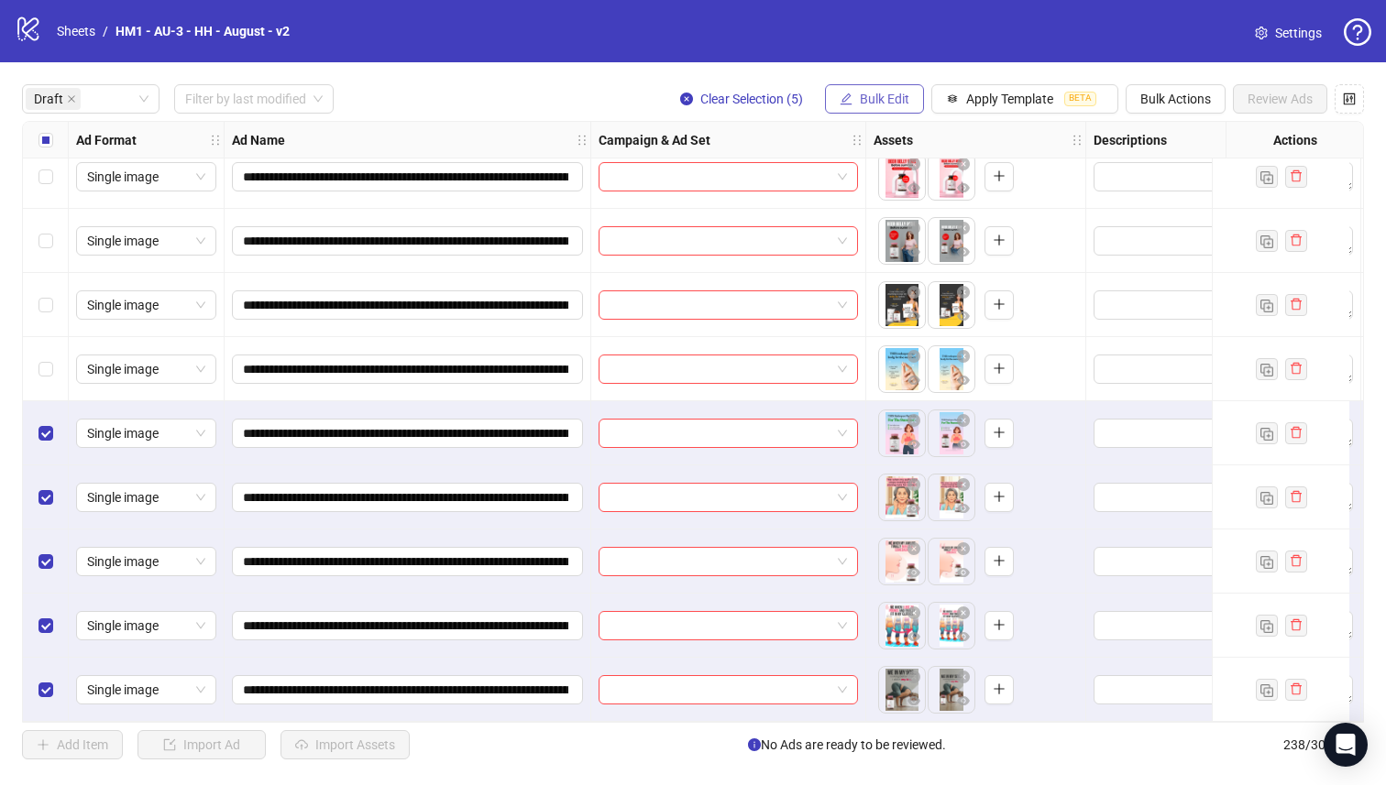
click at [900, 93] on span "Bulk Edit" at bounding box center [884, 99] width 49 height 15
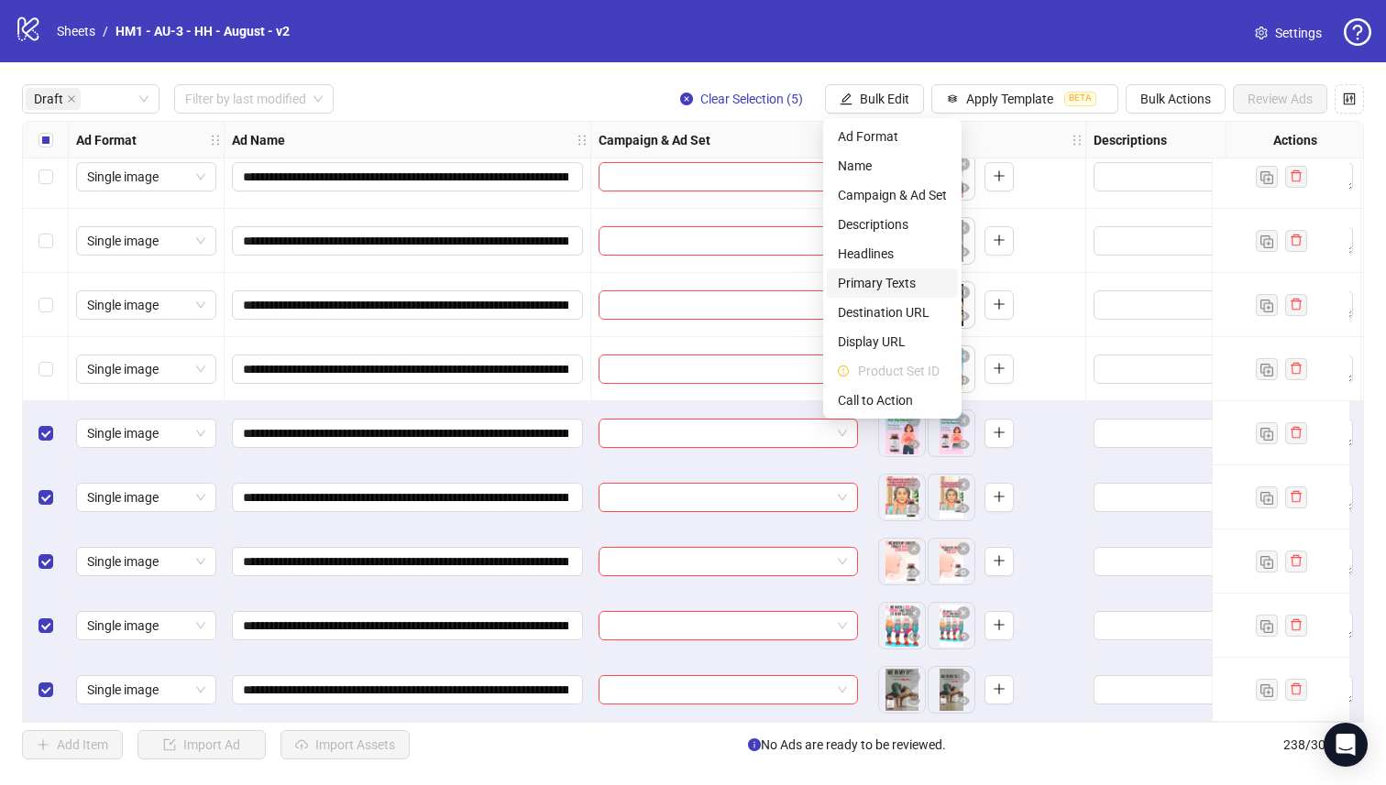
click at [894, 274] on span "Primary Texts" at bounding box center [892, 283] width 109 height 20
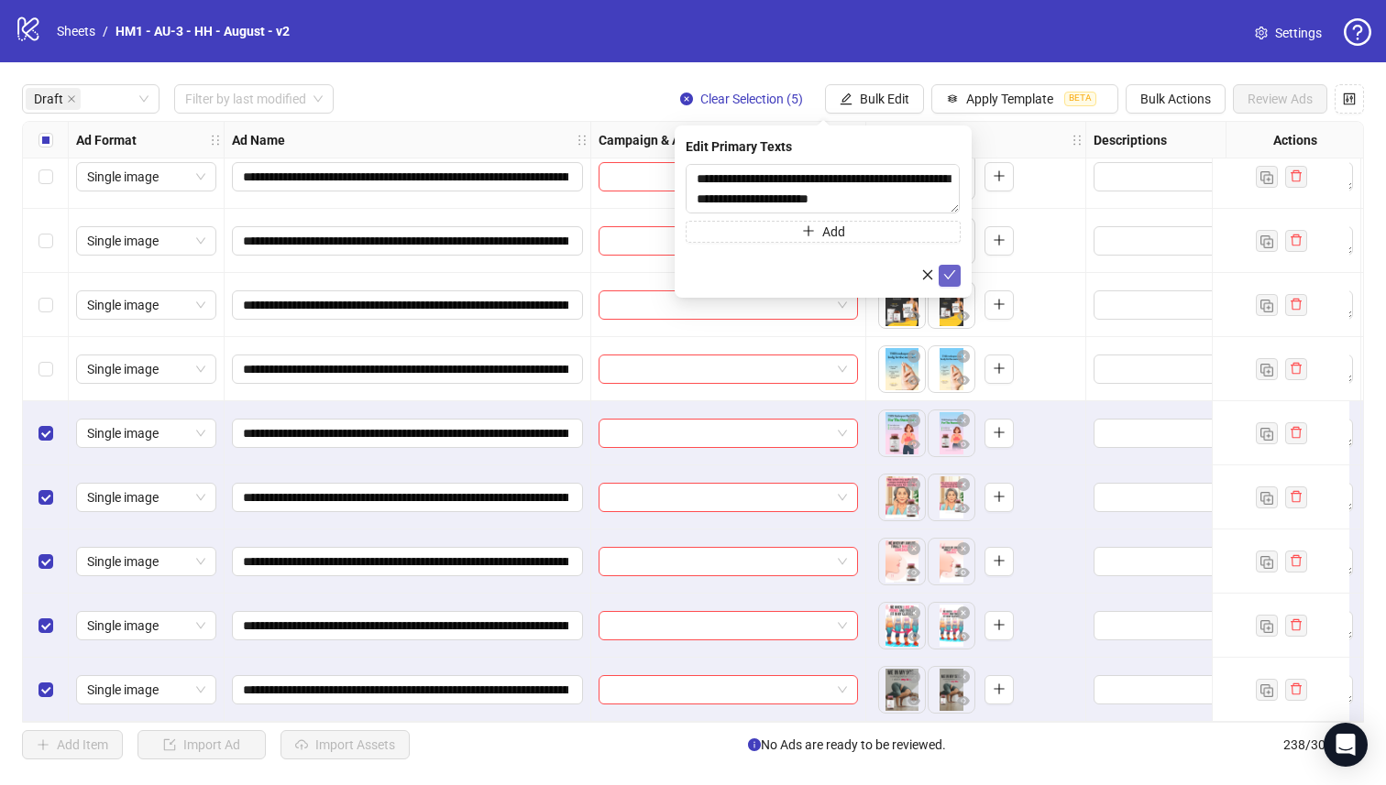
click at [949, 269] on button "submit" at bounding box center [949, 276] width 22 height 22
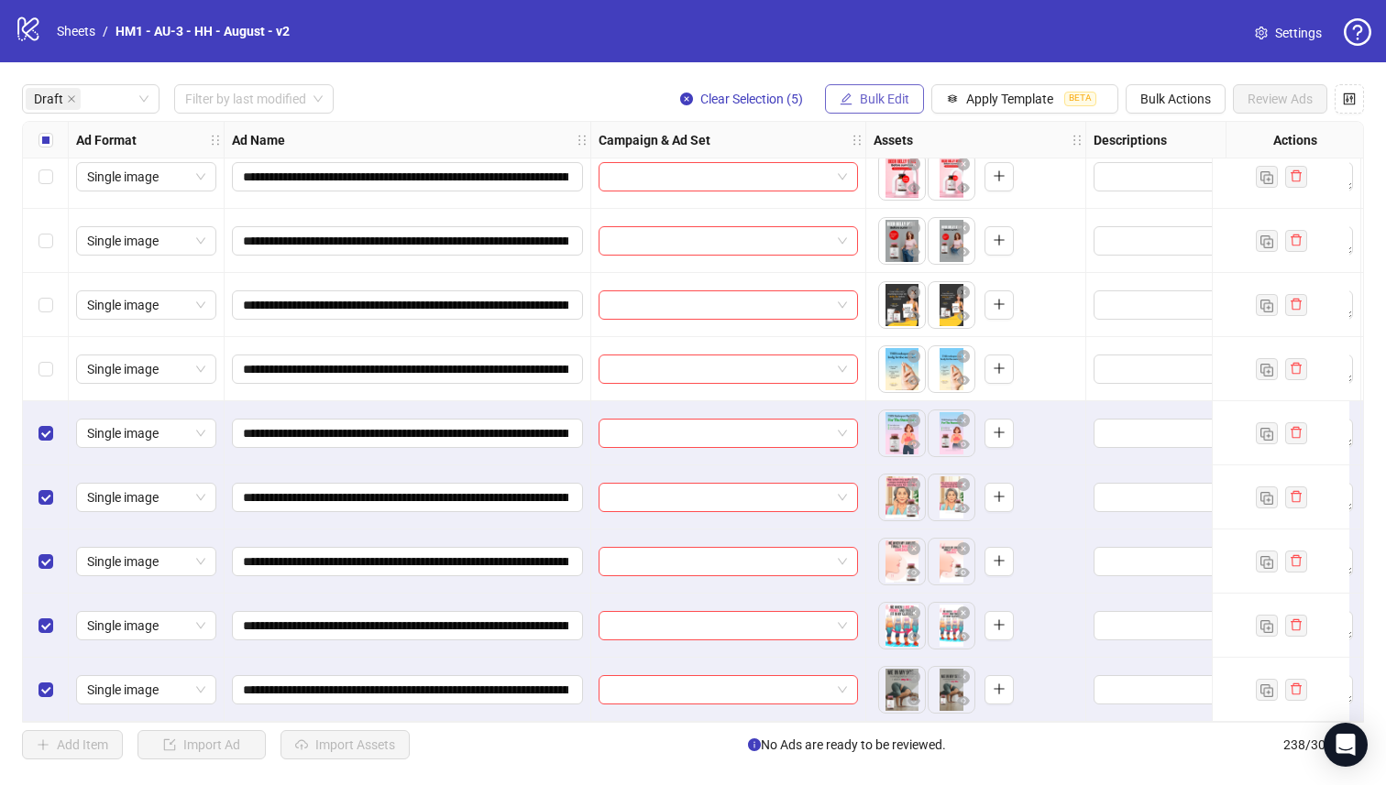
click at [901, 100] on span "Bulk Edit" at bounding box center [884, 99] width 49 height 15
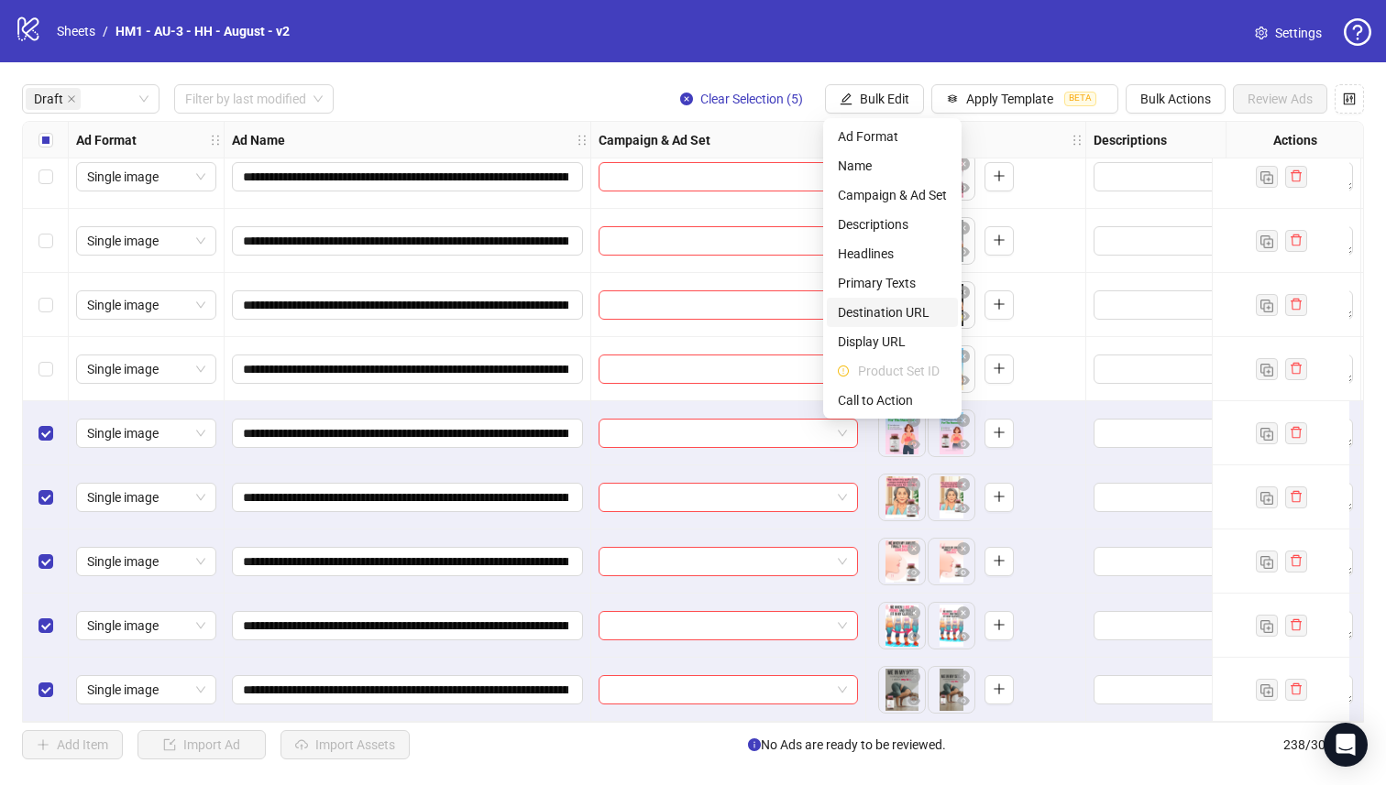
click at [908, 309] on span "Destination URL" at bounding box center [892, 312] width 109 height 20
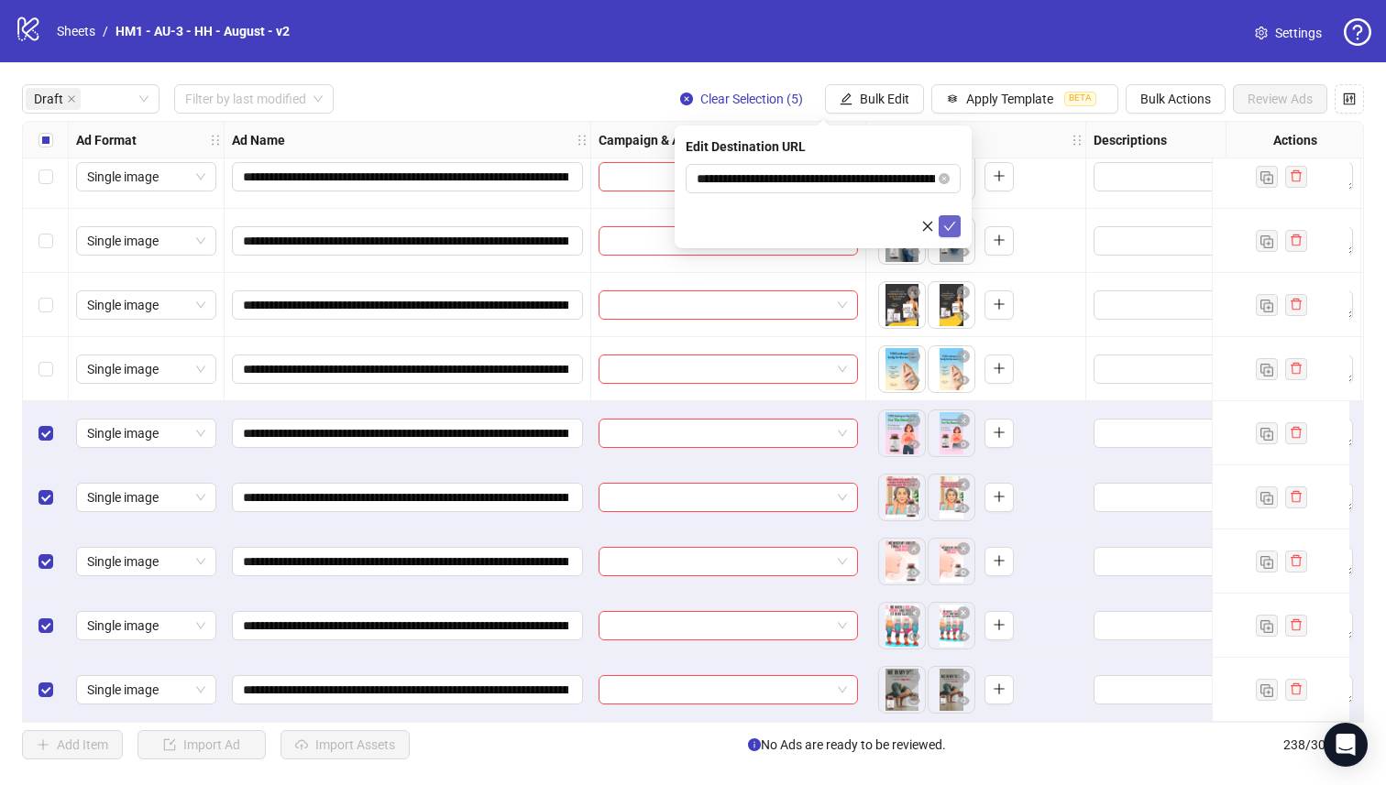
click at [957, 224] on button "submit" at bounding box center [949, 226] width 22 height 22
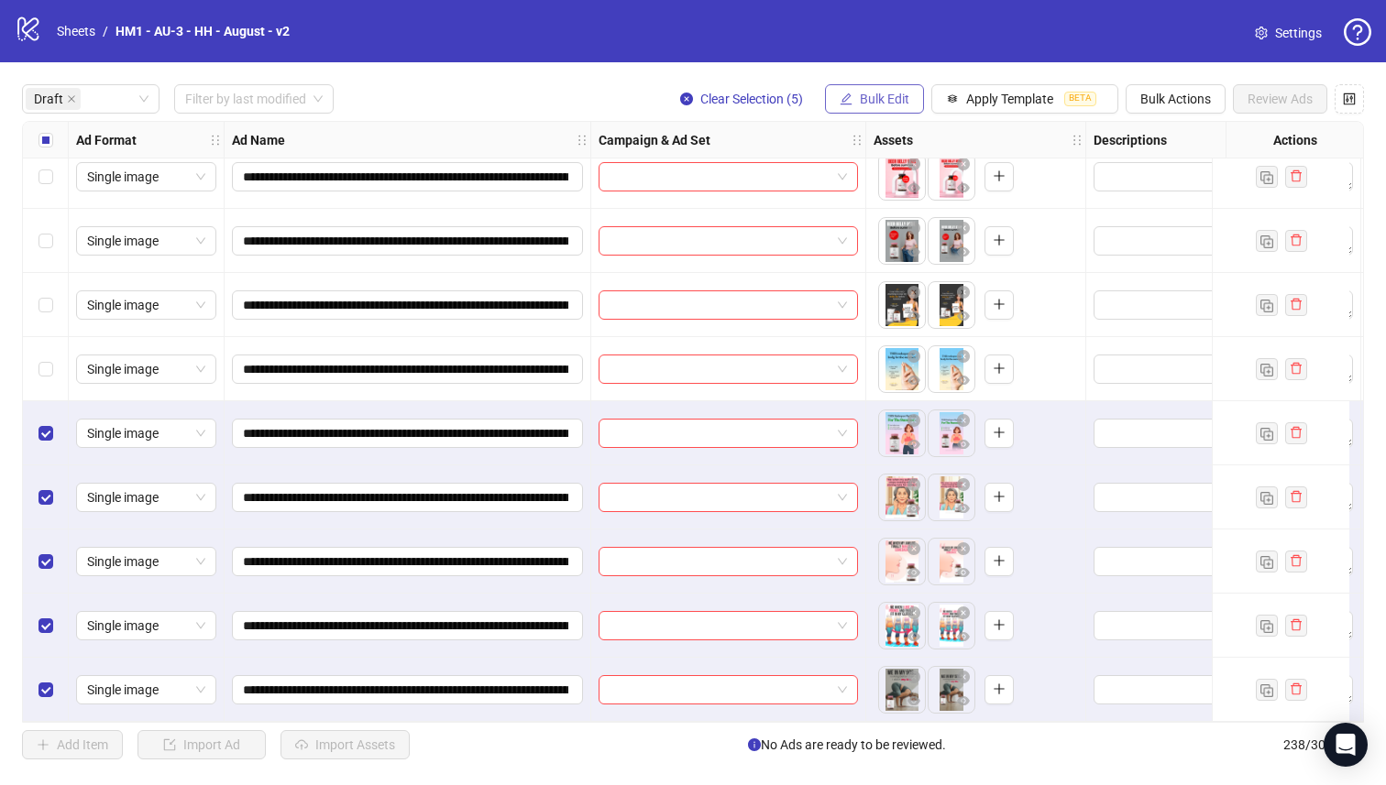
click at [908, 104] on button "Bulk Edit" at bounding box center [874, 98] width 99 height 29
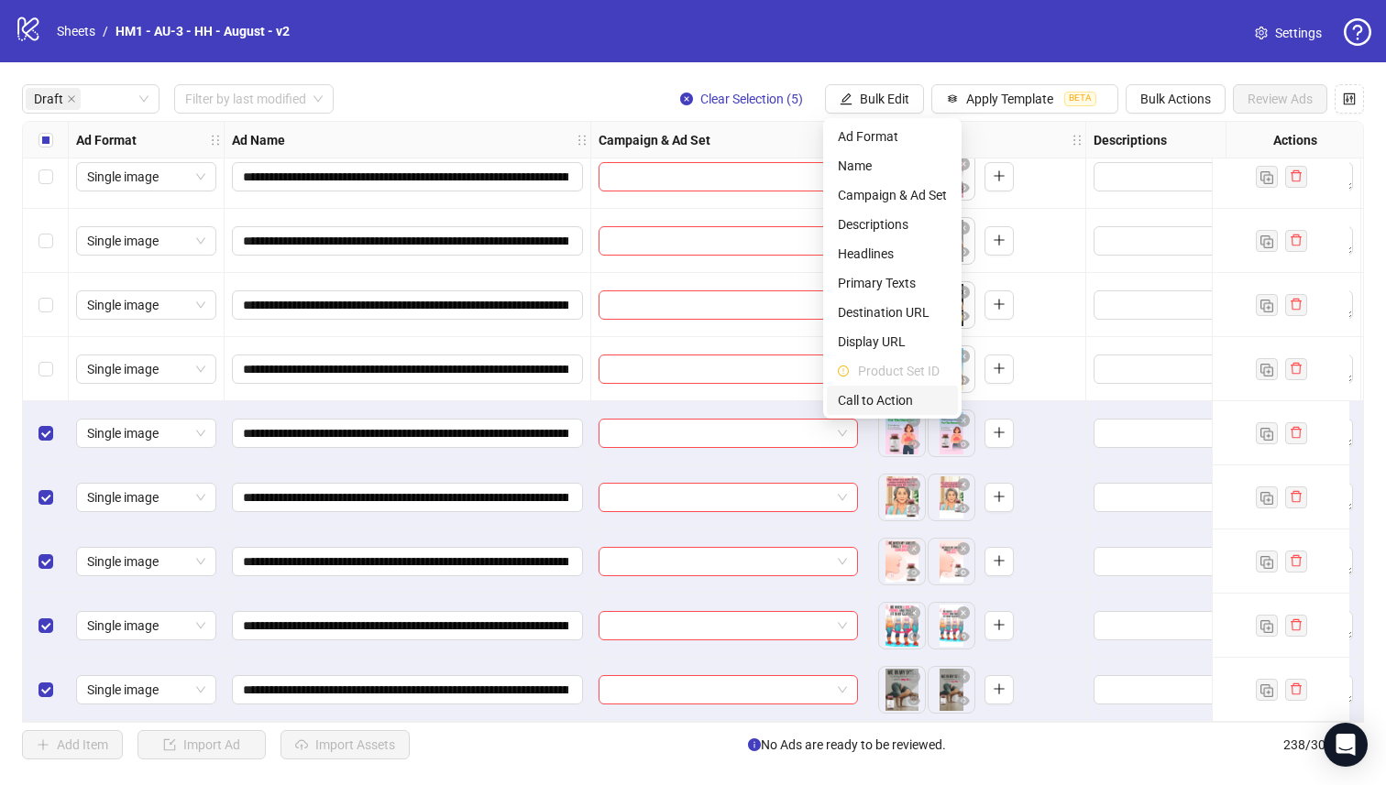
click at [896, 405] on span "Call to Action" at bounding box center [892, 400] width 109 height 20
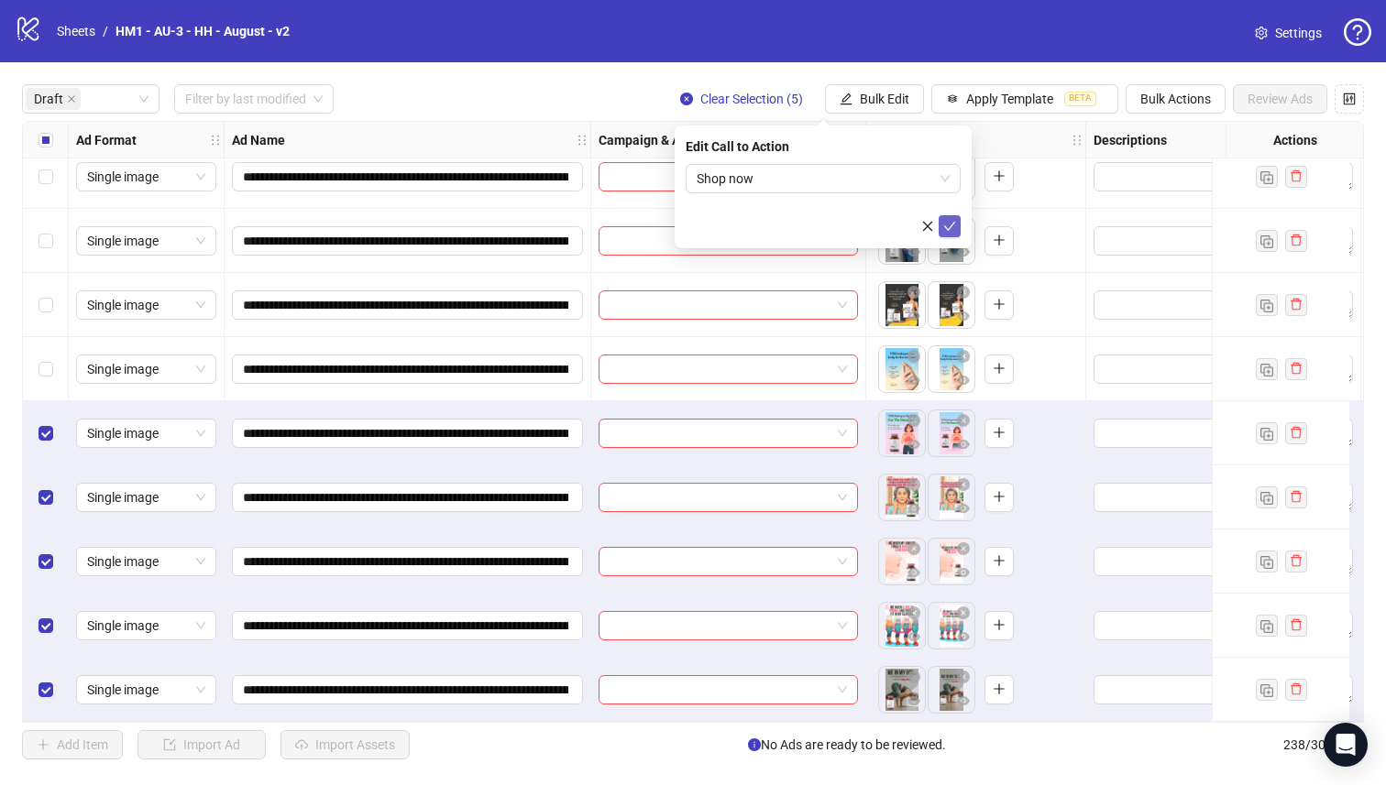
click at [954, 222] on icon "check" at bounding box center [950, 226] width 12 height 9
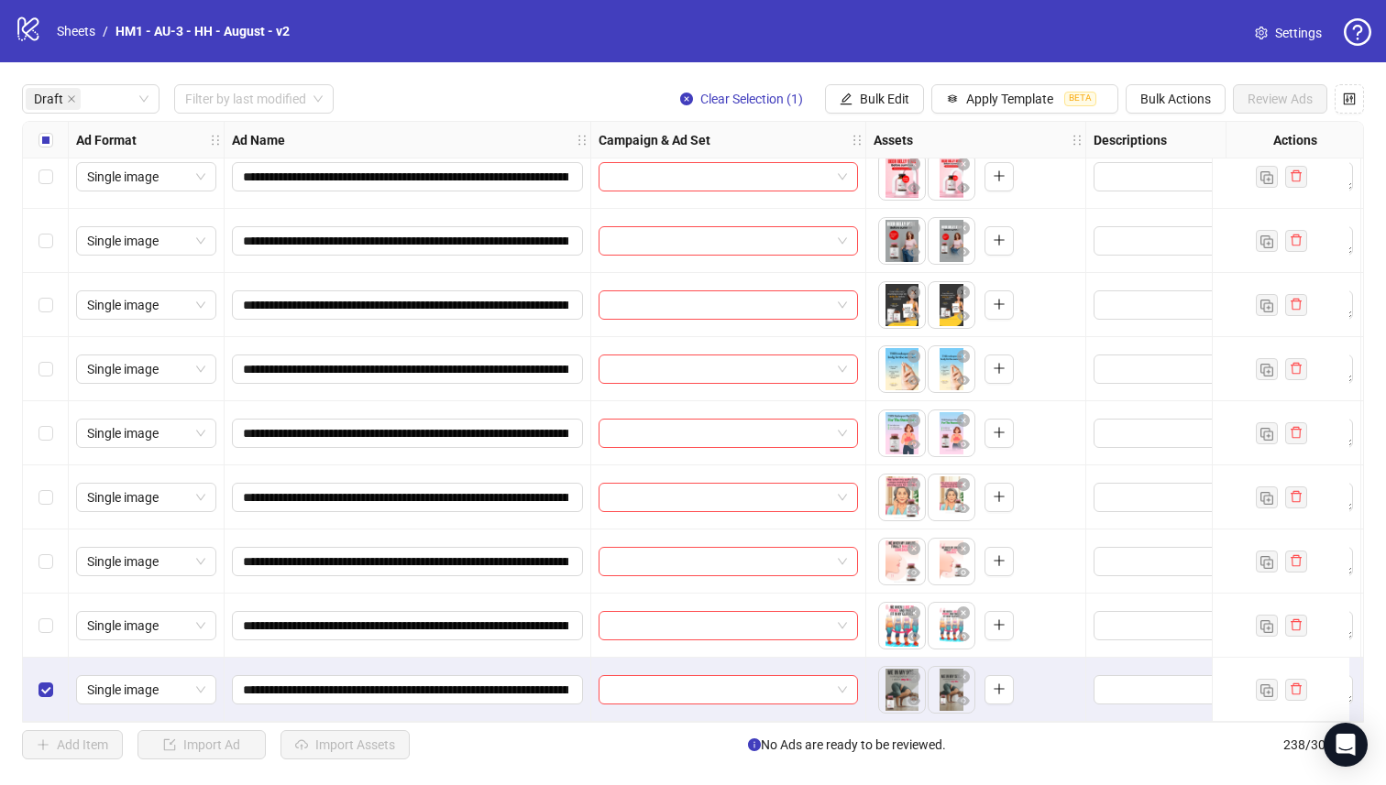
click at [51, 571] on div "Select row 20" at bounding box center [46, 562] width 46 height 64
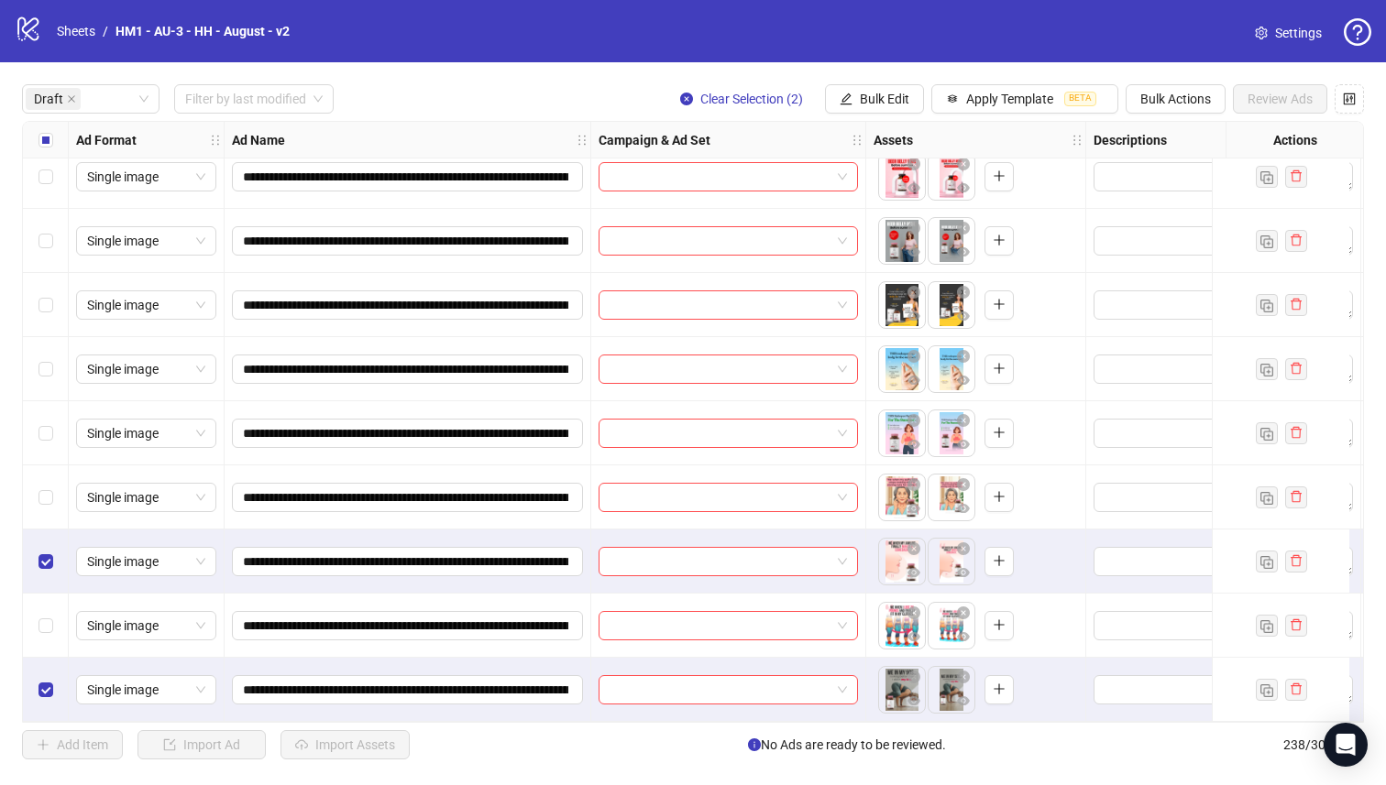
click at [47, 636] on div "Select row 21" at bounding box center [46, 626] width 46 height 64
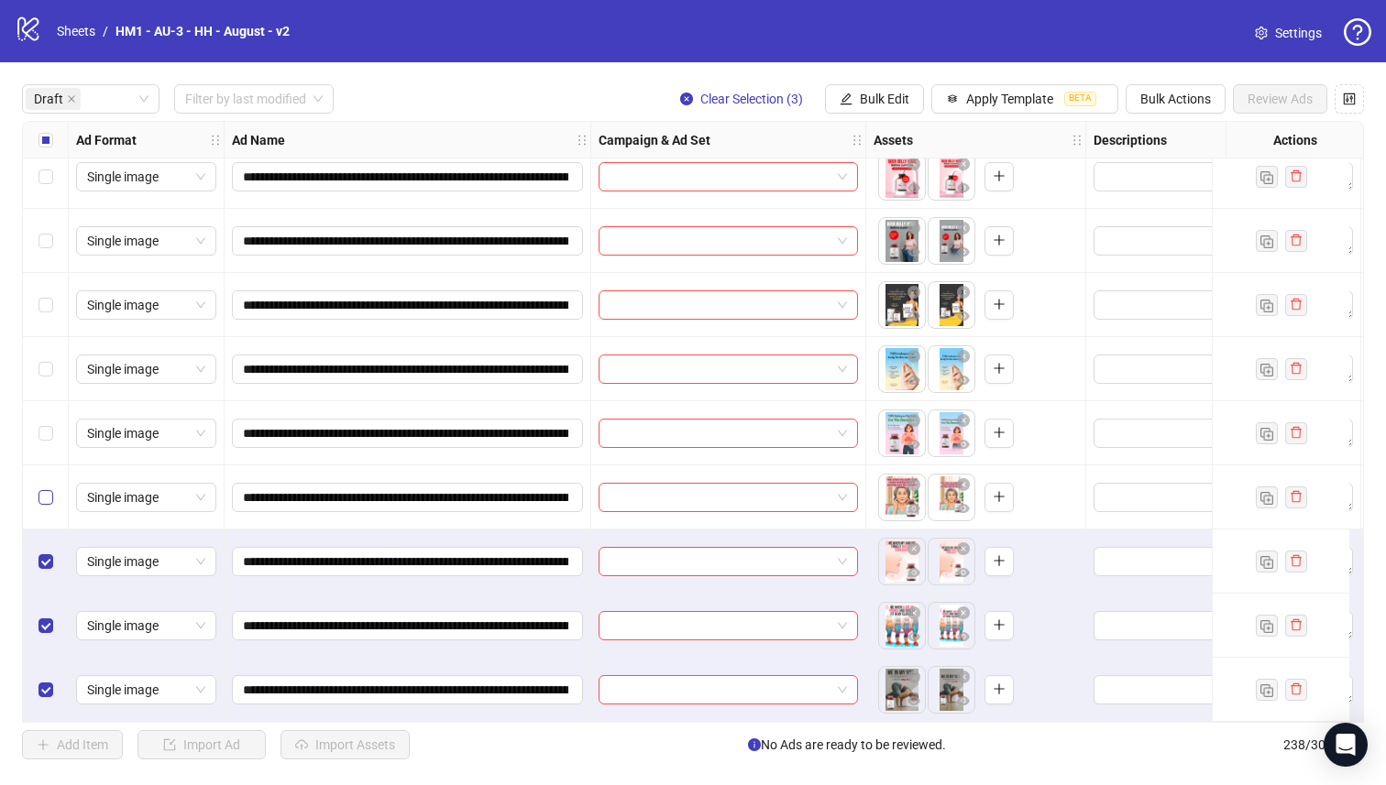
click at [41, 488] on label "Select row 19" at bounding box center [45, 498] width 15 height 20
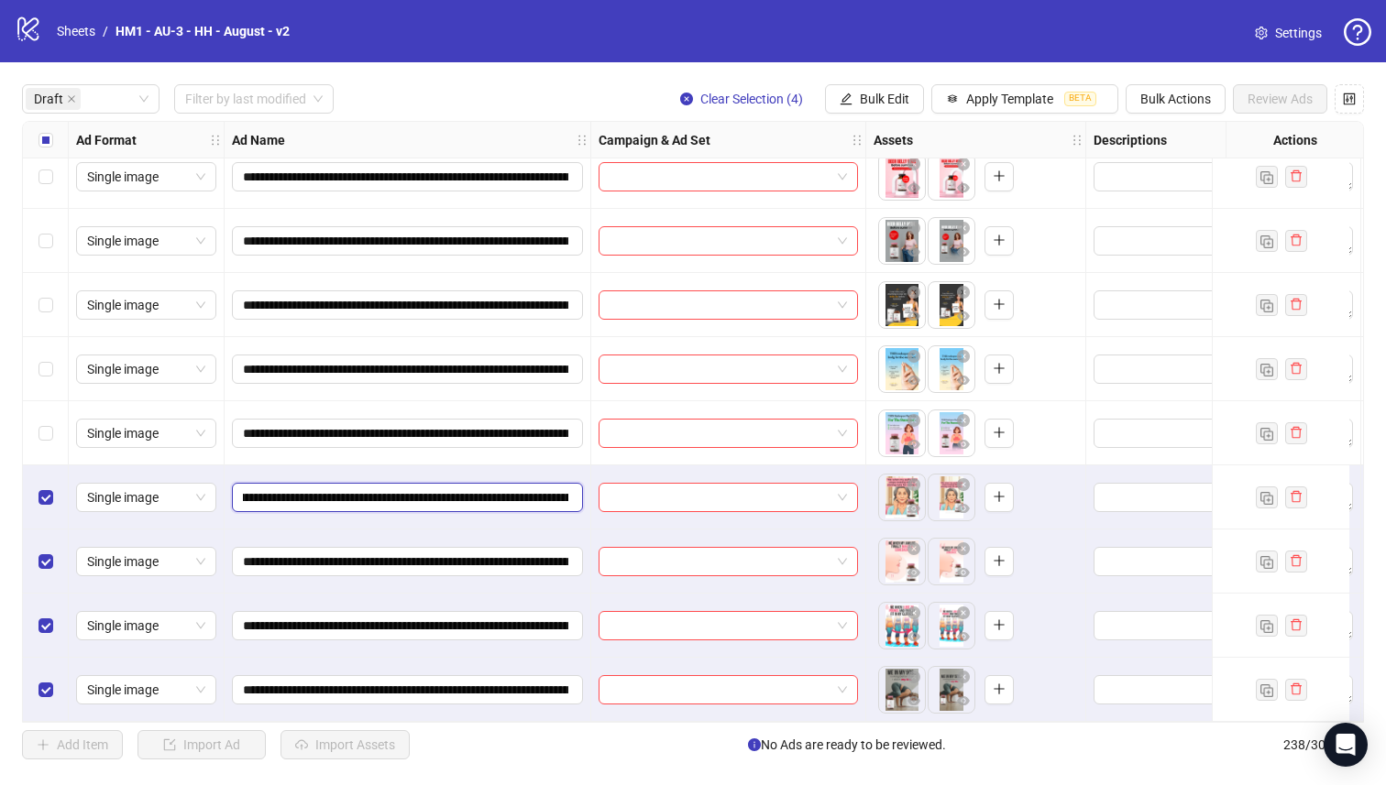
scroll to position [0, 241]
drag, startPoint x: 460, startPoint y: 493, endPoint x: 488, endPoint y: 486, distance: 29.3
click at [488, 488] on input "**********" at bounding box center [405, 498] width 325 height 20
click at [896, 110] on button "Bulk Edit" at bounding box center [874, 98] width 99 height 29
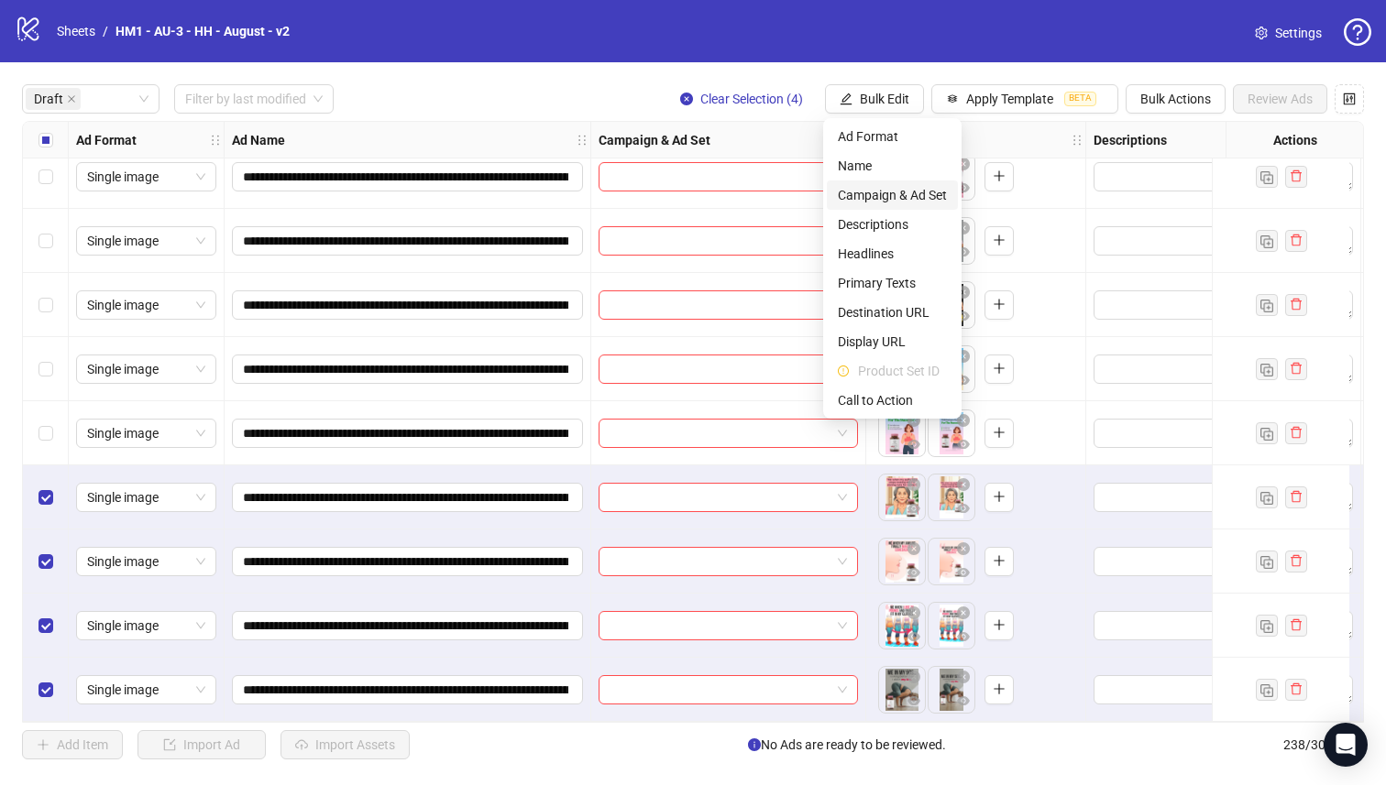
click at [907, 193] on span "Campaign & Ad Set" at bounding box center [892, 195] width 109 height 20
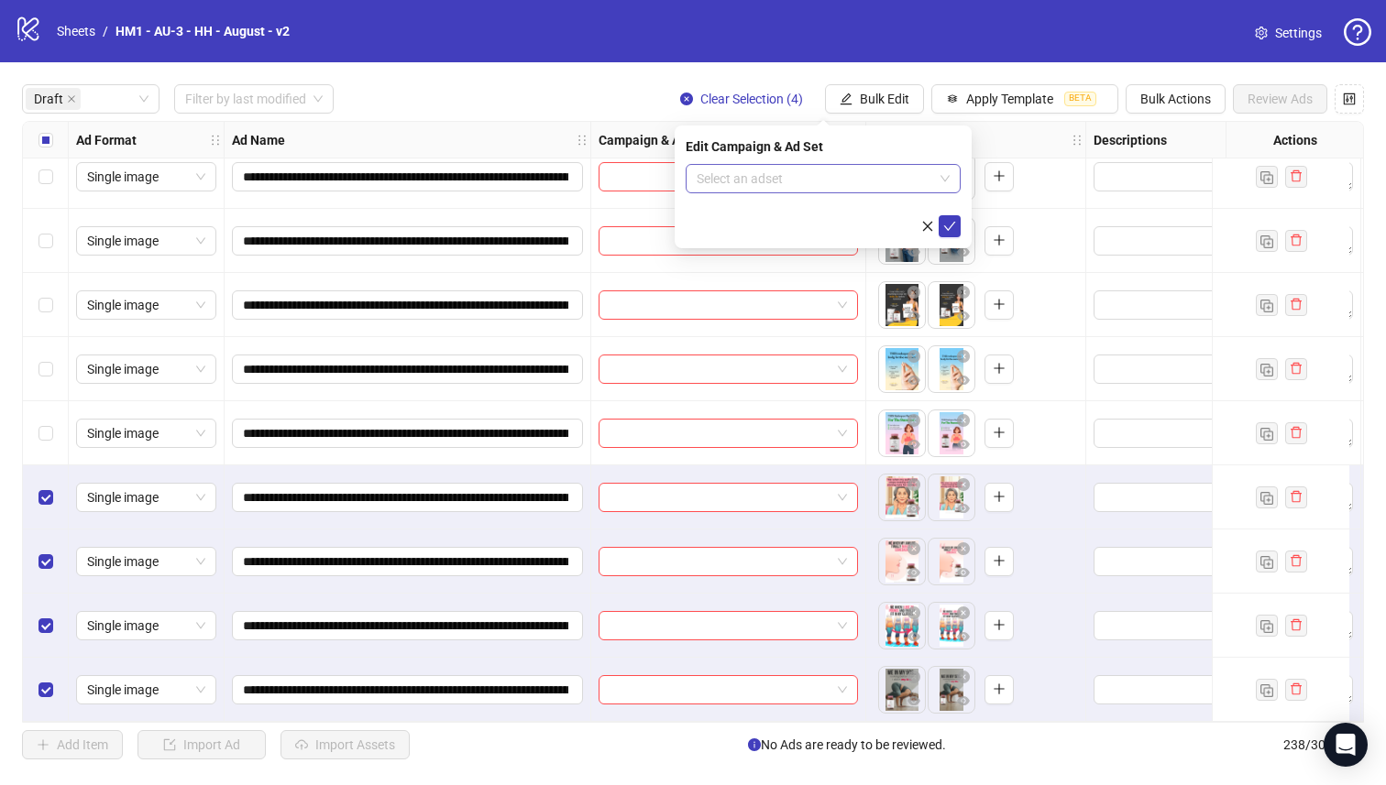
click at [847, 176] on input "search" at bounding box center [814, 178] width 236 height 27
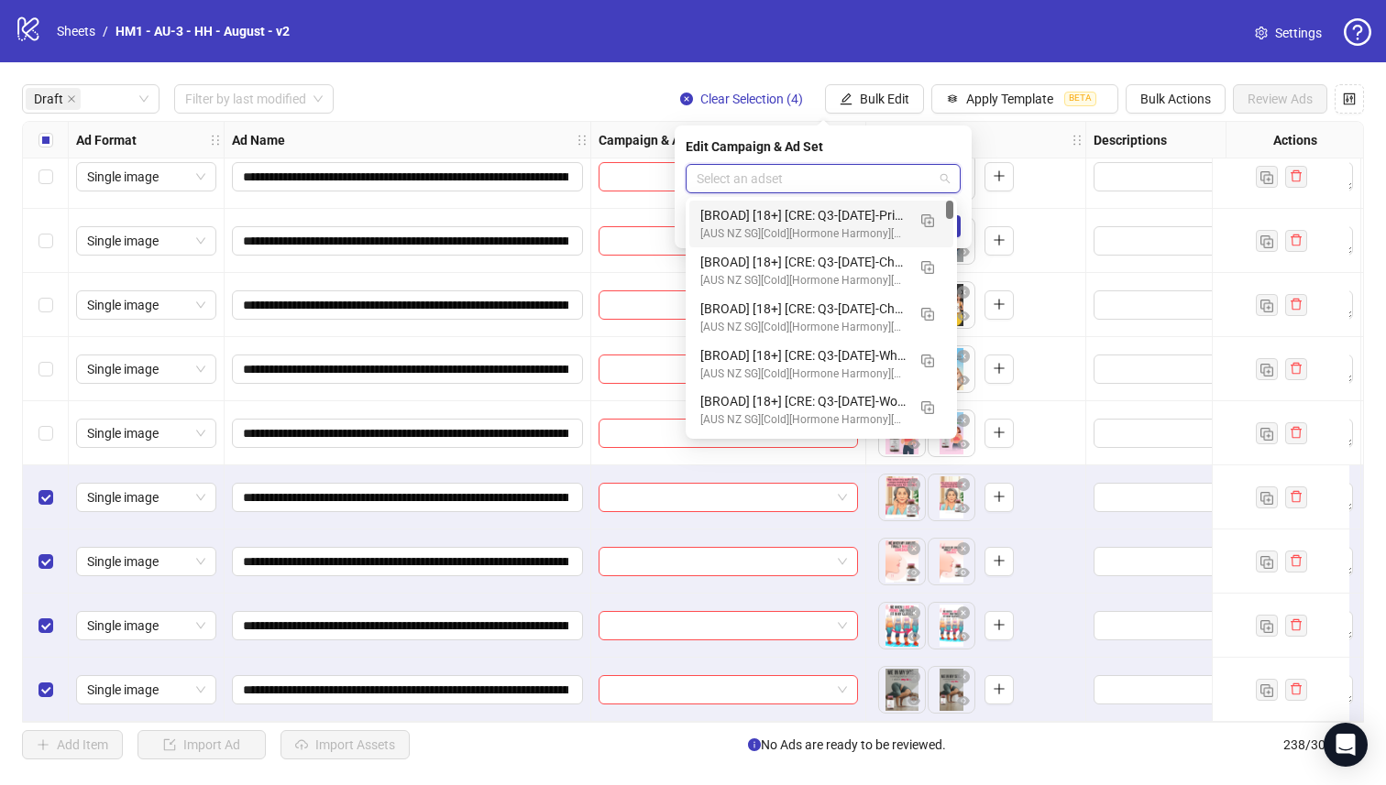
click at [949, 215] on div at bounding box center [949, 210] width 7 height 18
click at [941, 220] on button "button" at bounding box center [927, 219] width 29 height 29
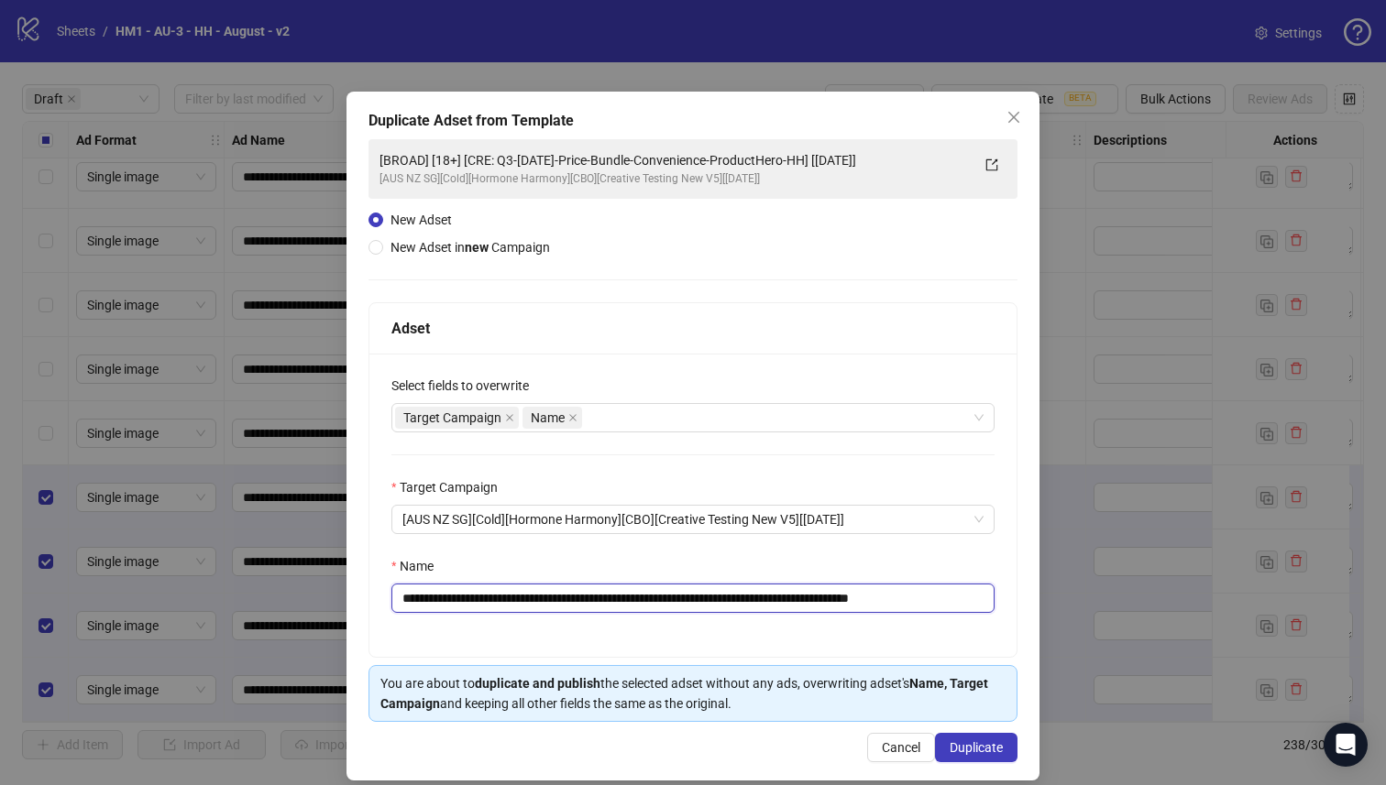
drag, startPoint x: 861, startPoint y: 601, endPoint x: 515, endPoint y: 609, distance: 346.5
click at [515, 609] on input "**********" at bounding box center [692, 598] width 603 height 29
paste input "**********"
click at [750, 612] on input "**********" at bounding box center [689, 598] width 597 height 29
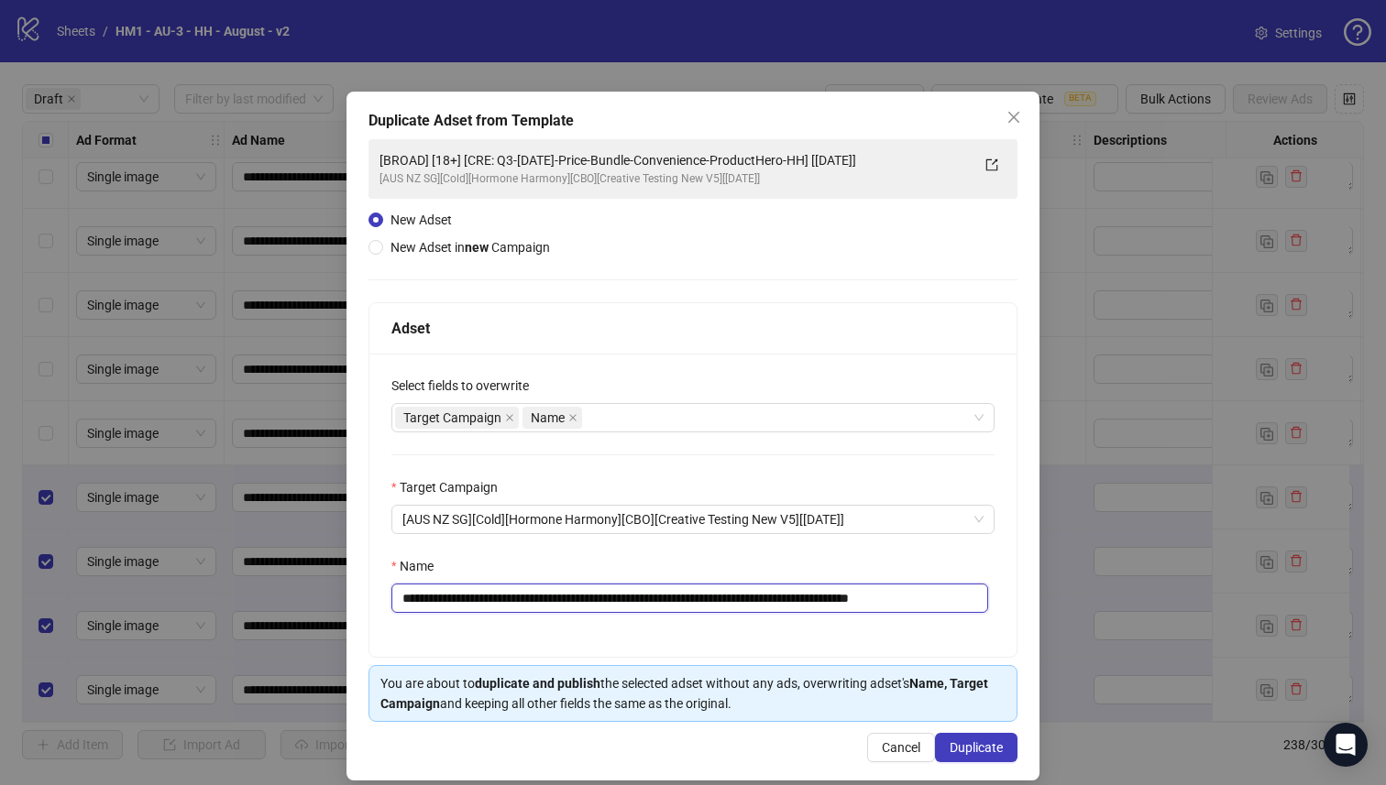
drag, startPoint x: 840, startPoint y: 602, endPoint x: 500, endPoint y: 600, distance: 340.0
click at [500, 600] on input "**********" at bounding box center [689, 598] width 597 height 29
paste input "text"
type input "**********"
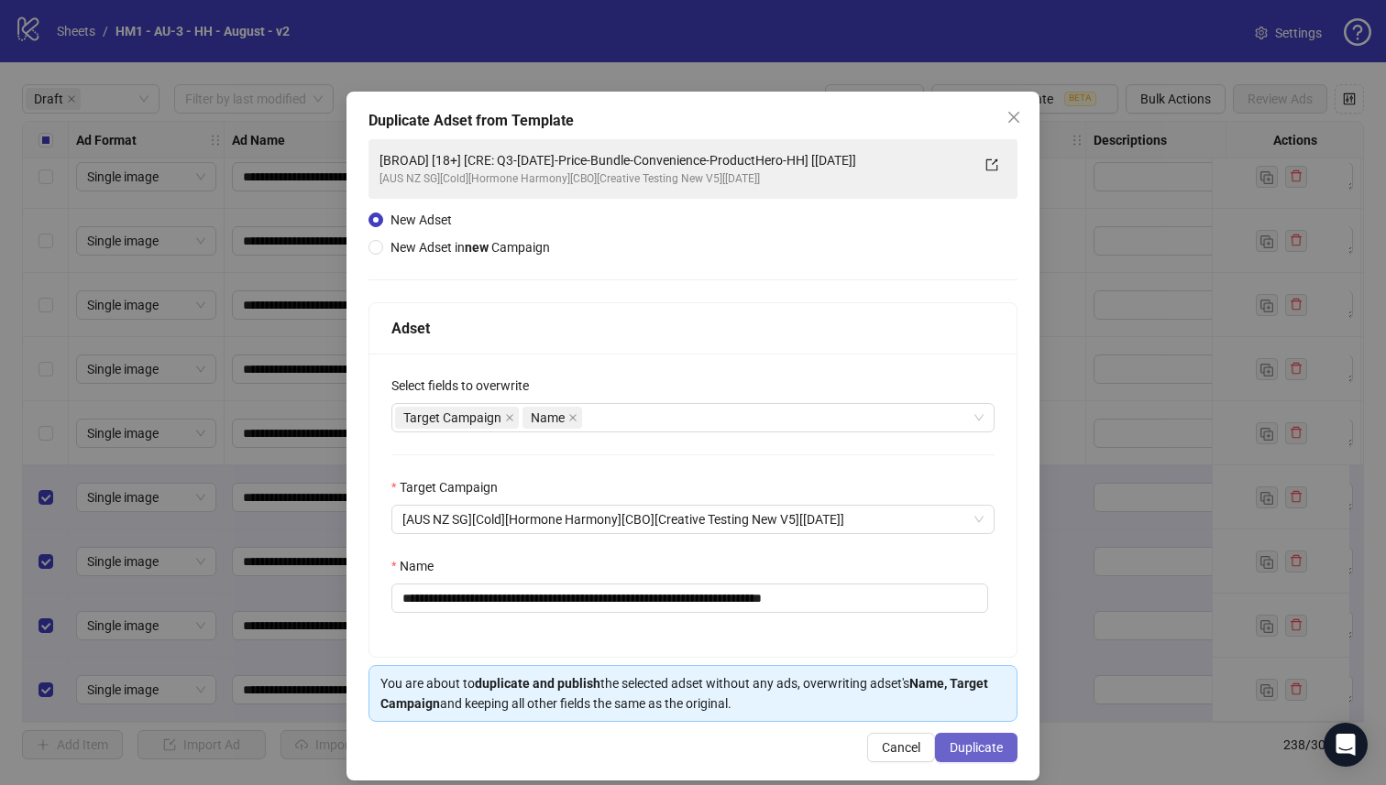
click at [965, 751] on span "Duplicate" at bounding box center [975, 747] width 53 height 15
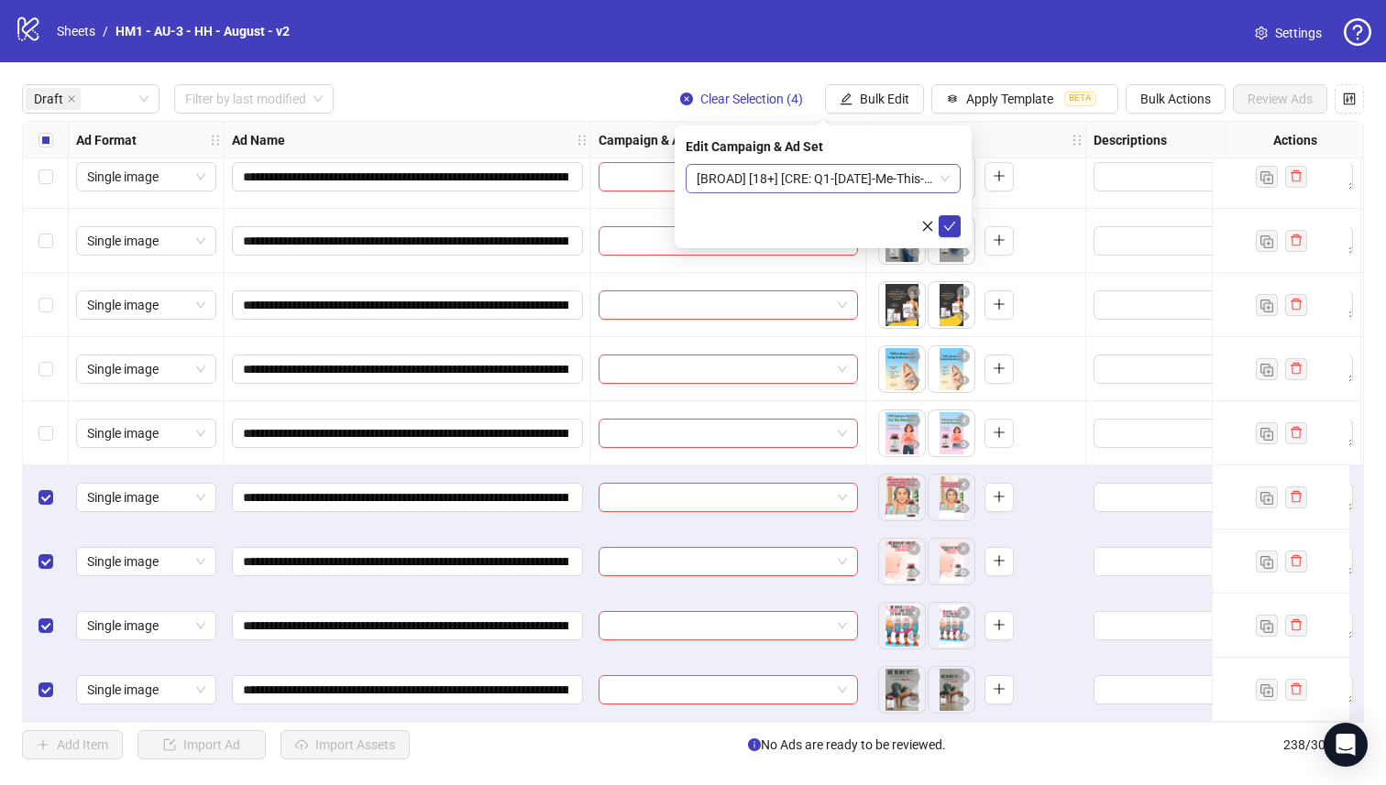
click at [746, 176] on span "[BROAD] [18+] [CRE: Q1-[DATE]-Me-This-Summer-TextOnly-HH] [[DATE]]" at bounding box center [822, 178] width 253 height 27
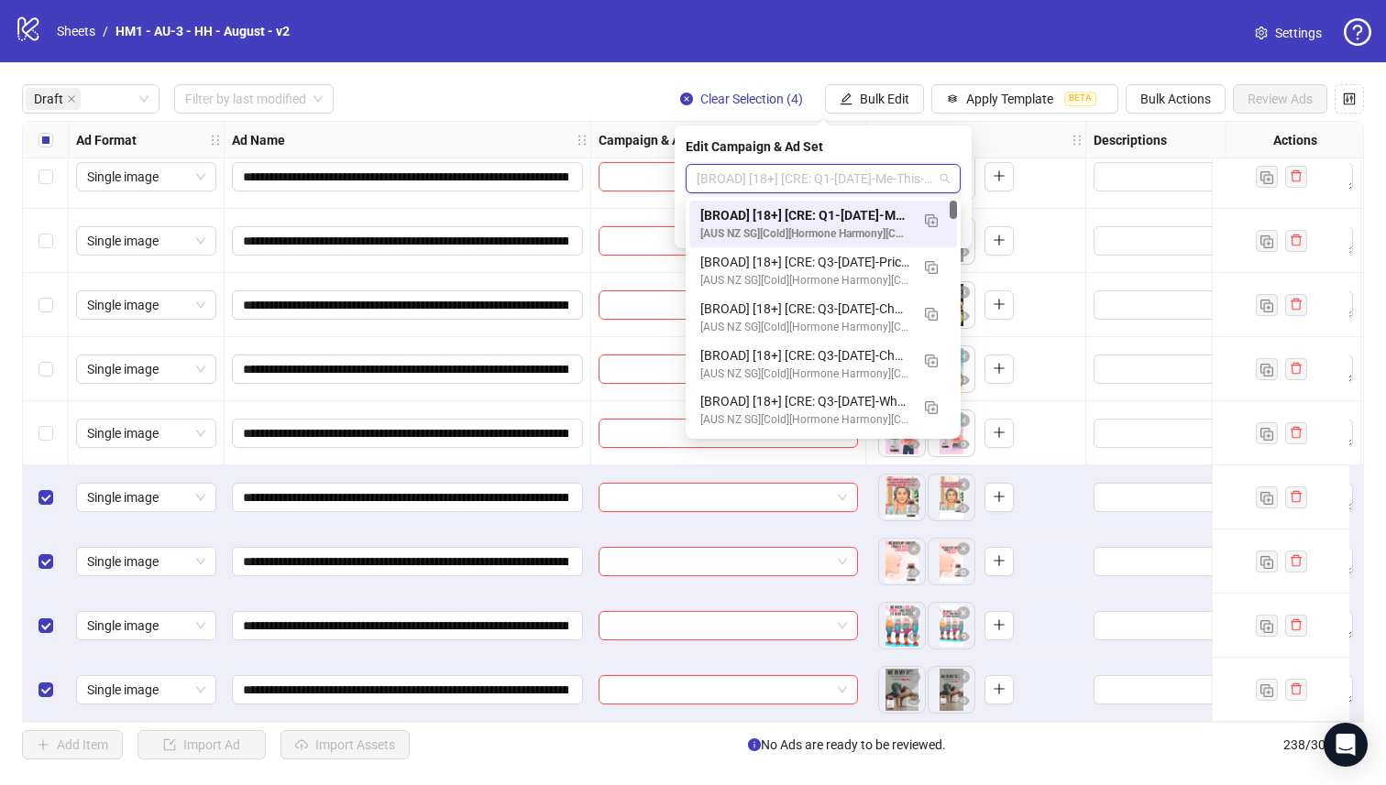
click at [757, 207] on div "[BROAD] [18+] [CRE: Q1-[DATE]-Me-This-Summer-TextOnly-HH] [[DATE]]" at bounding box center [804, 215] width 209 height 20
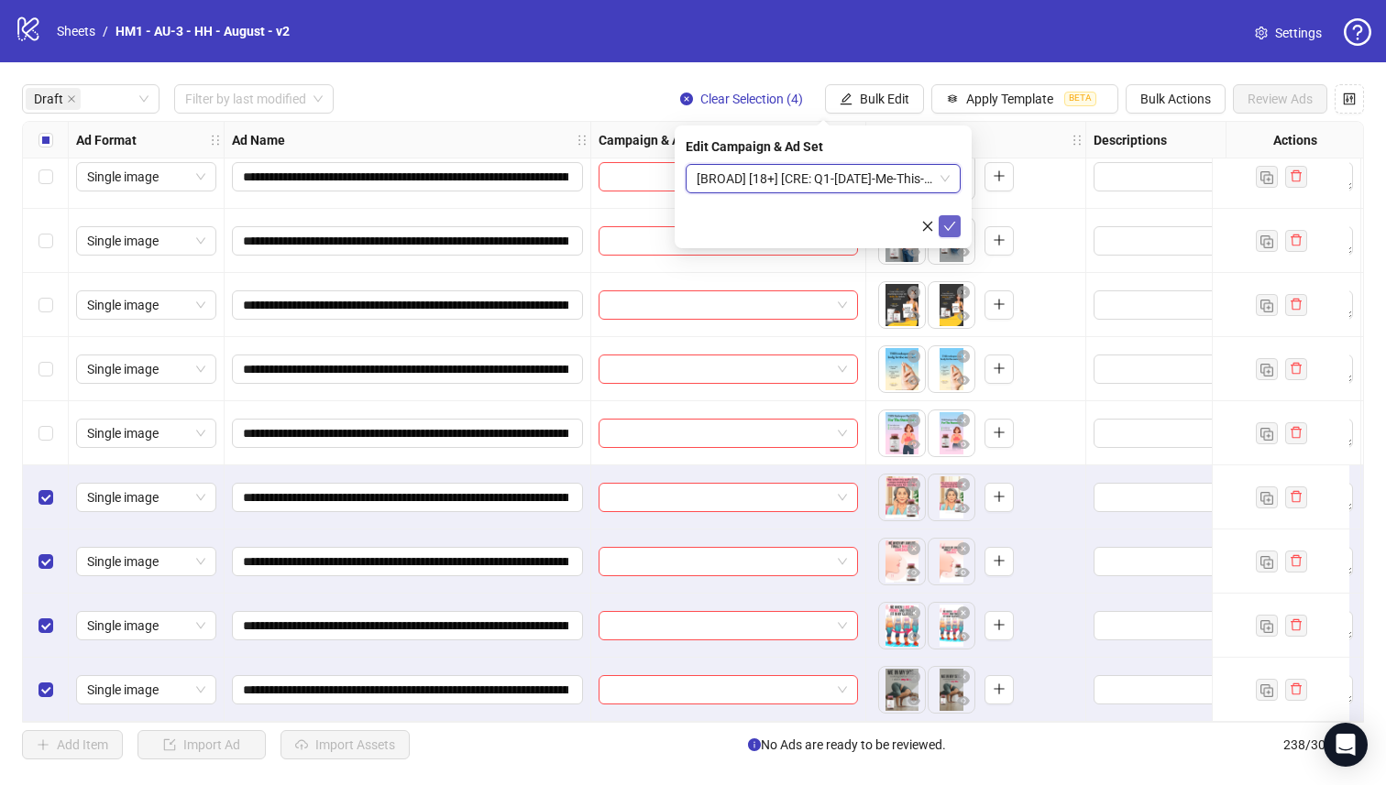
click at [951, 233] on span "submit" at bounding box center [949, 226] width 13 height 15
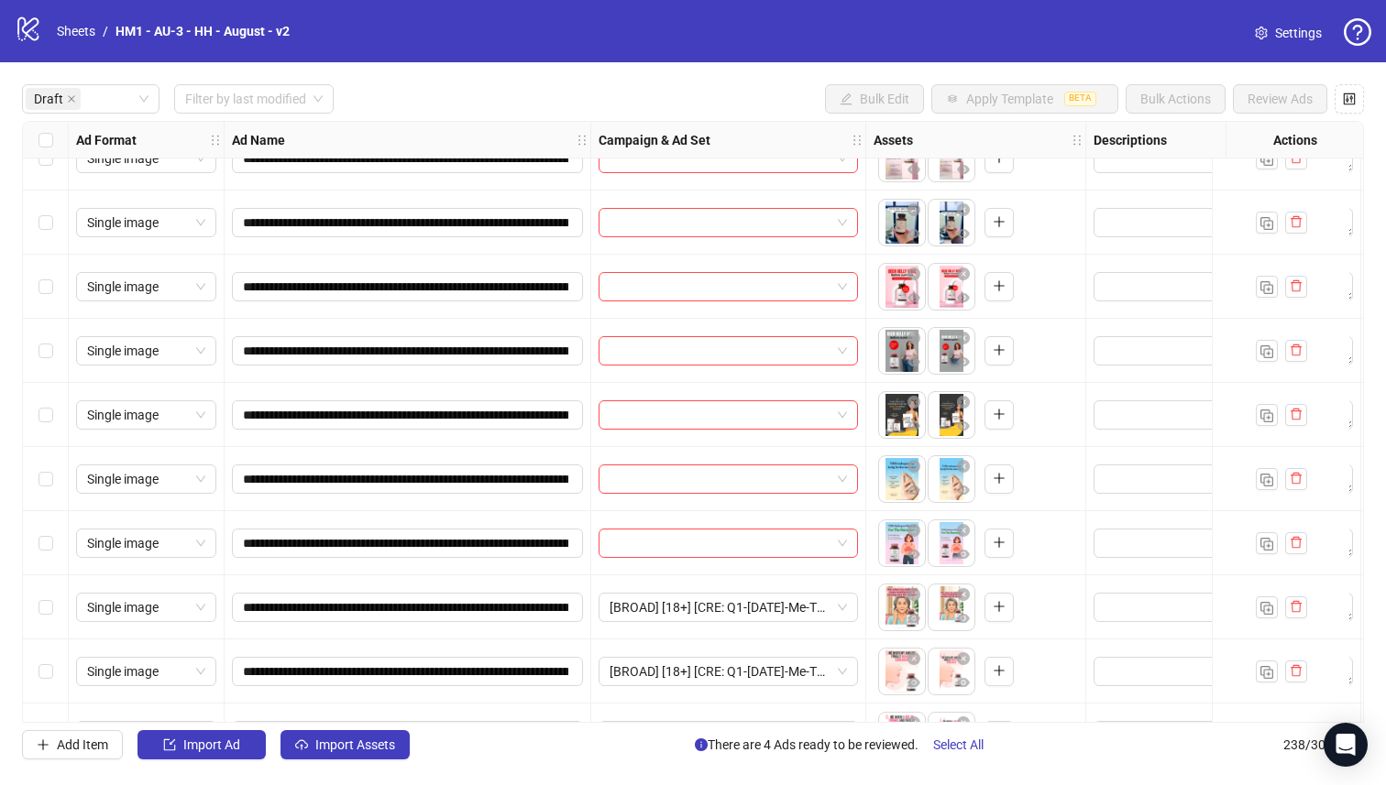
scroll to position [734, 0]
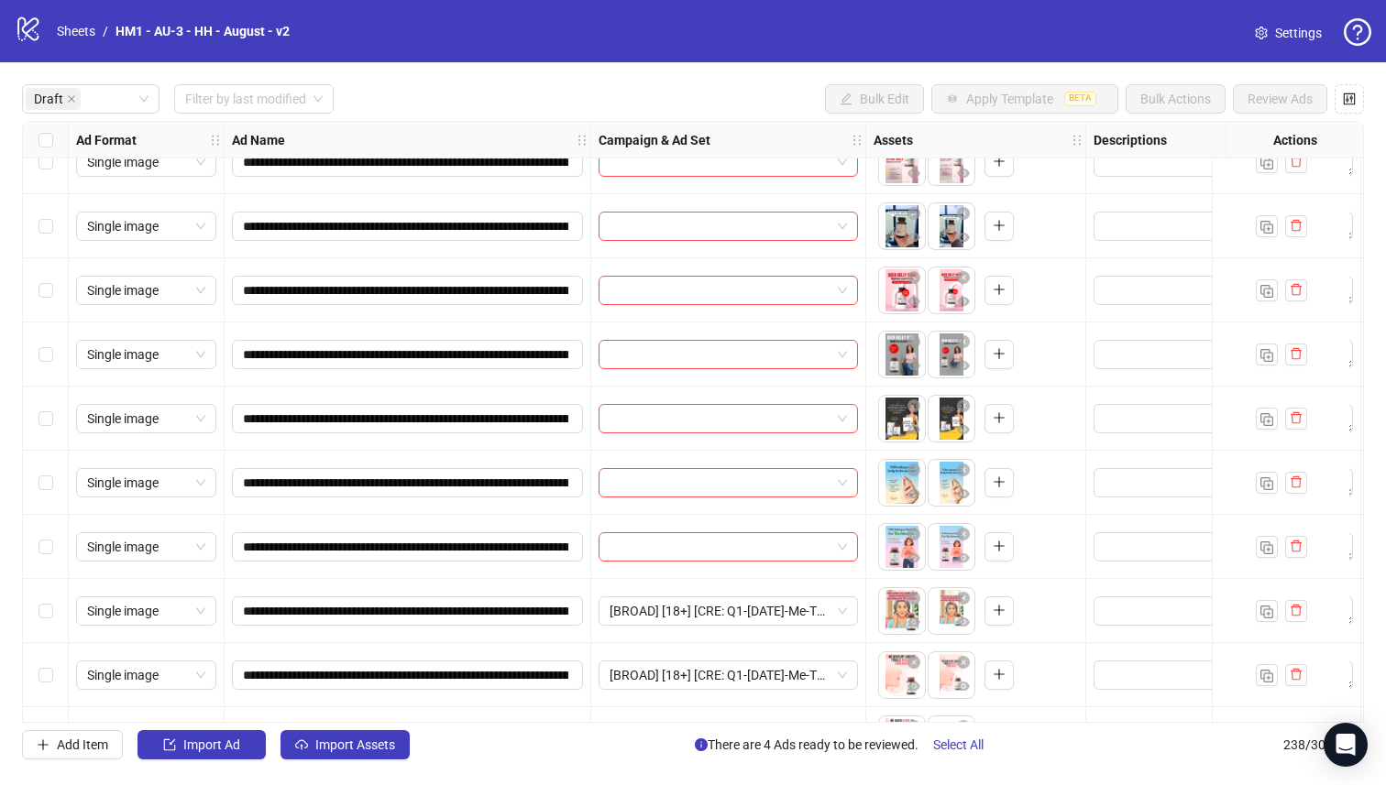
click at [57, 541] on div "Select row 18" at bounding box center [46, 547] width 46 height 64
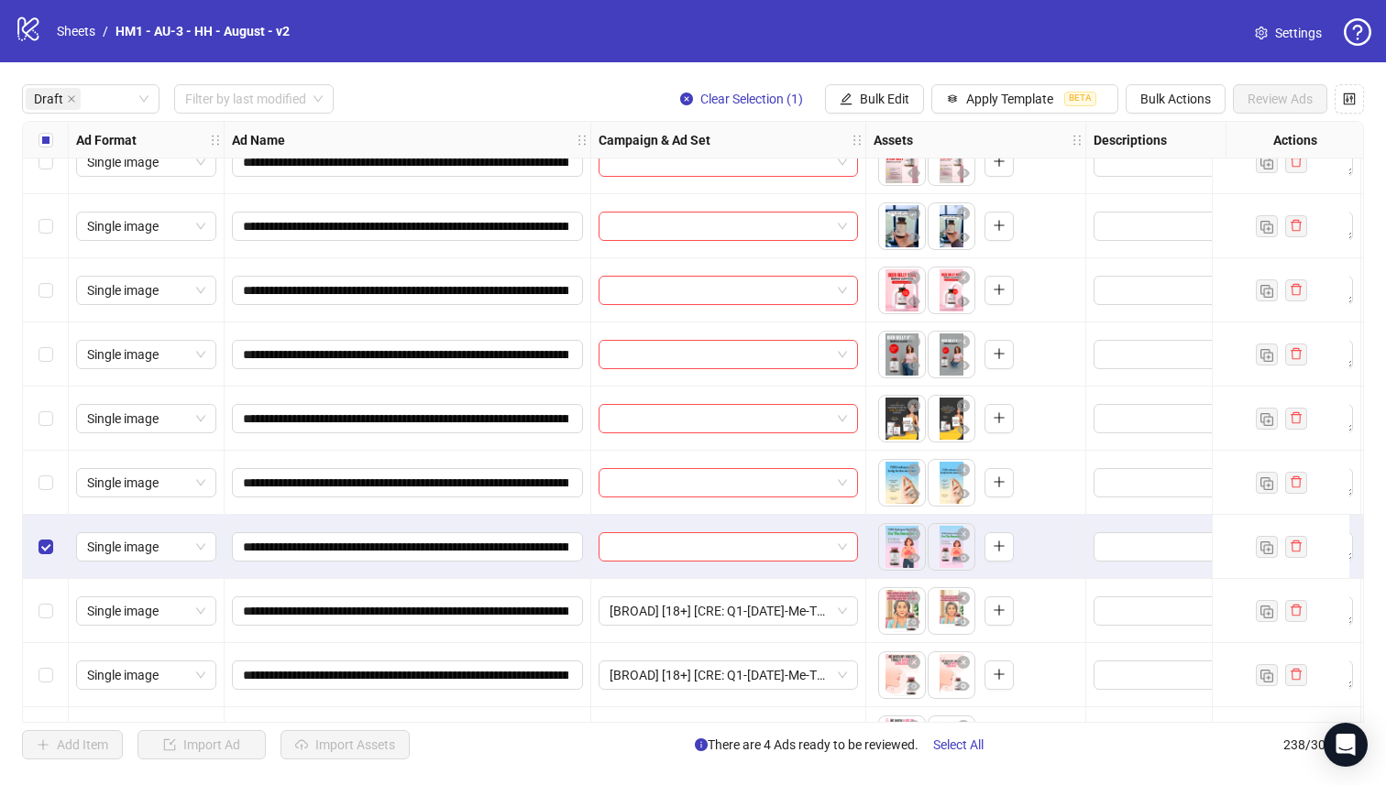
click at [43, 489] on label "Select row 17" at bounding box center [45, 483] width 15 height 20
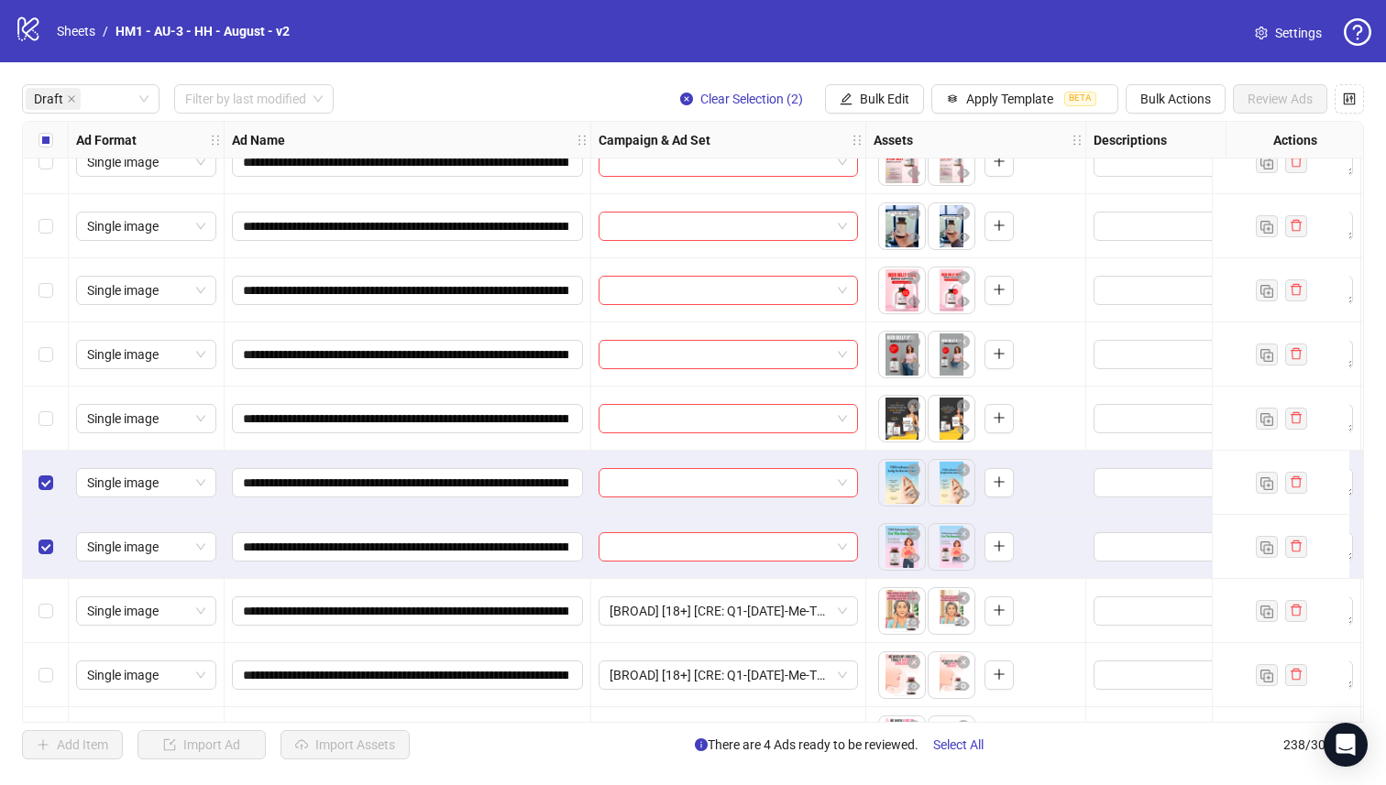
click at [36, 422] on div "Select row 16" at bounding box center [46, 419] width 46 height 64
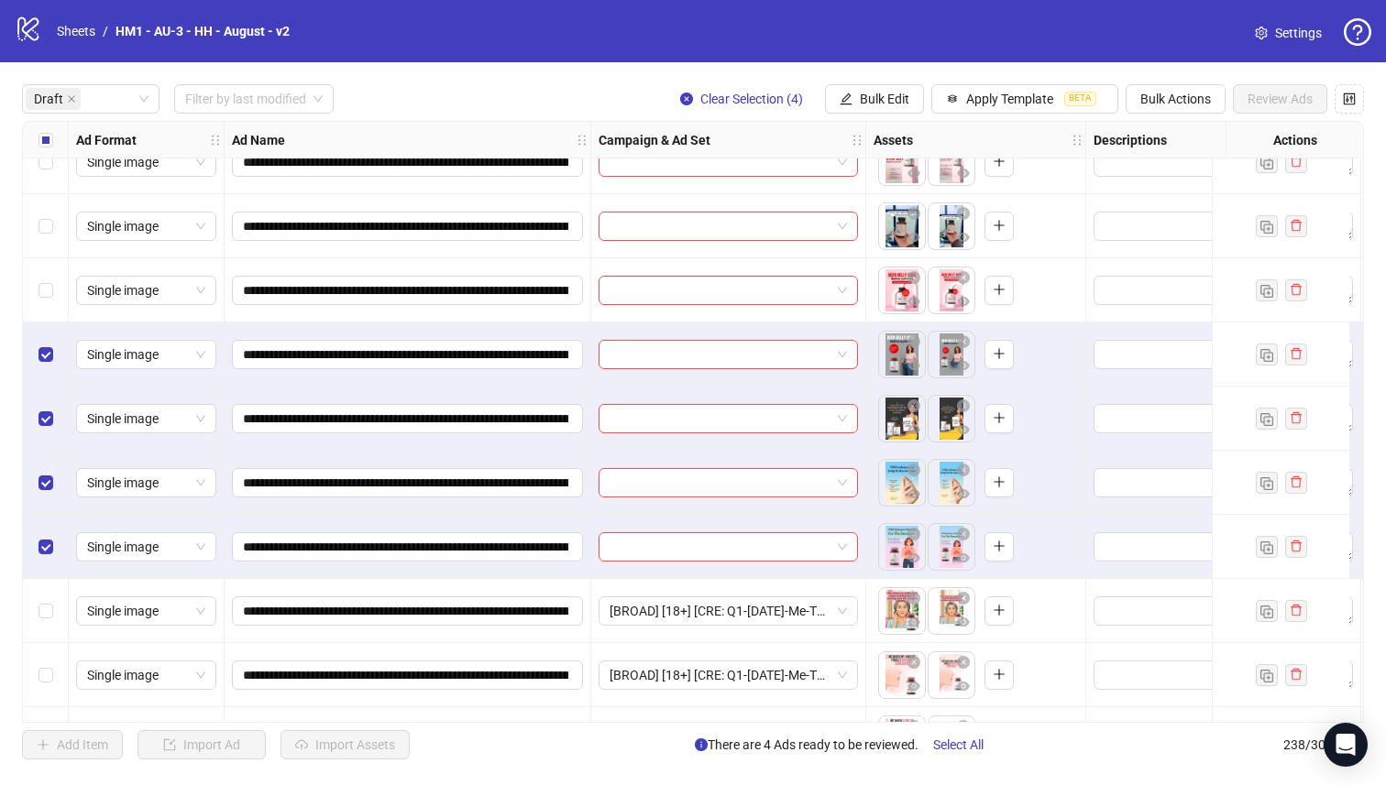
click at [57, 290] on div "Select row 14" at bounding box center [46, 290] width 46 height 64
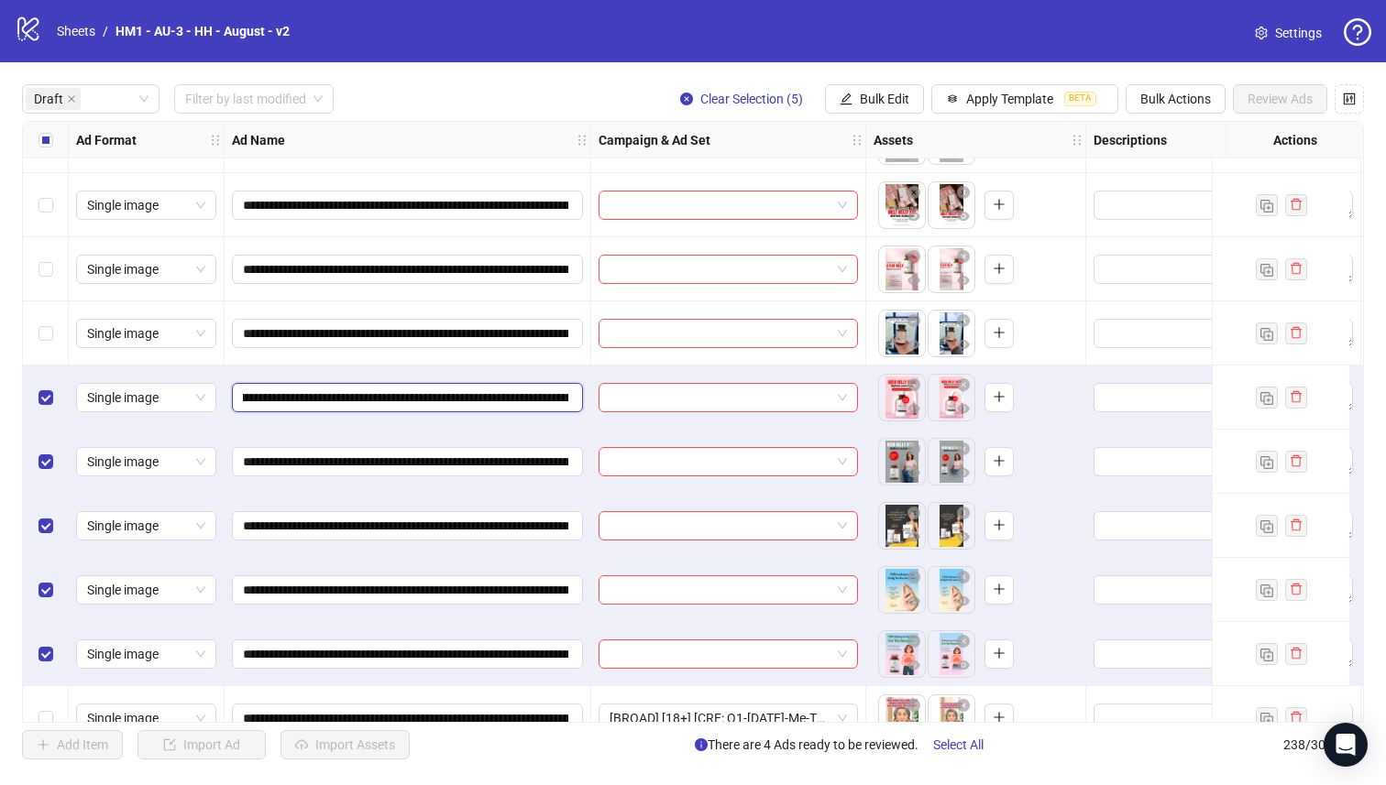
scroll to position [0, 223]
drag, startPoint x: 488, startPoint y: 400, endPoint x: 512, endPoint y: 395, distance: 25.2
click at [514, 395] on input "**********" at bounding box center [405, 398] width 325 height 20
click at [861, 93] on span "Bulk Edit" at bounding box center [884, 99] width 49 height 15
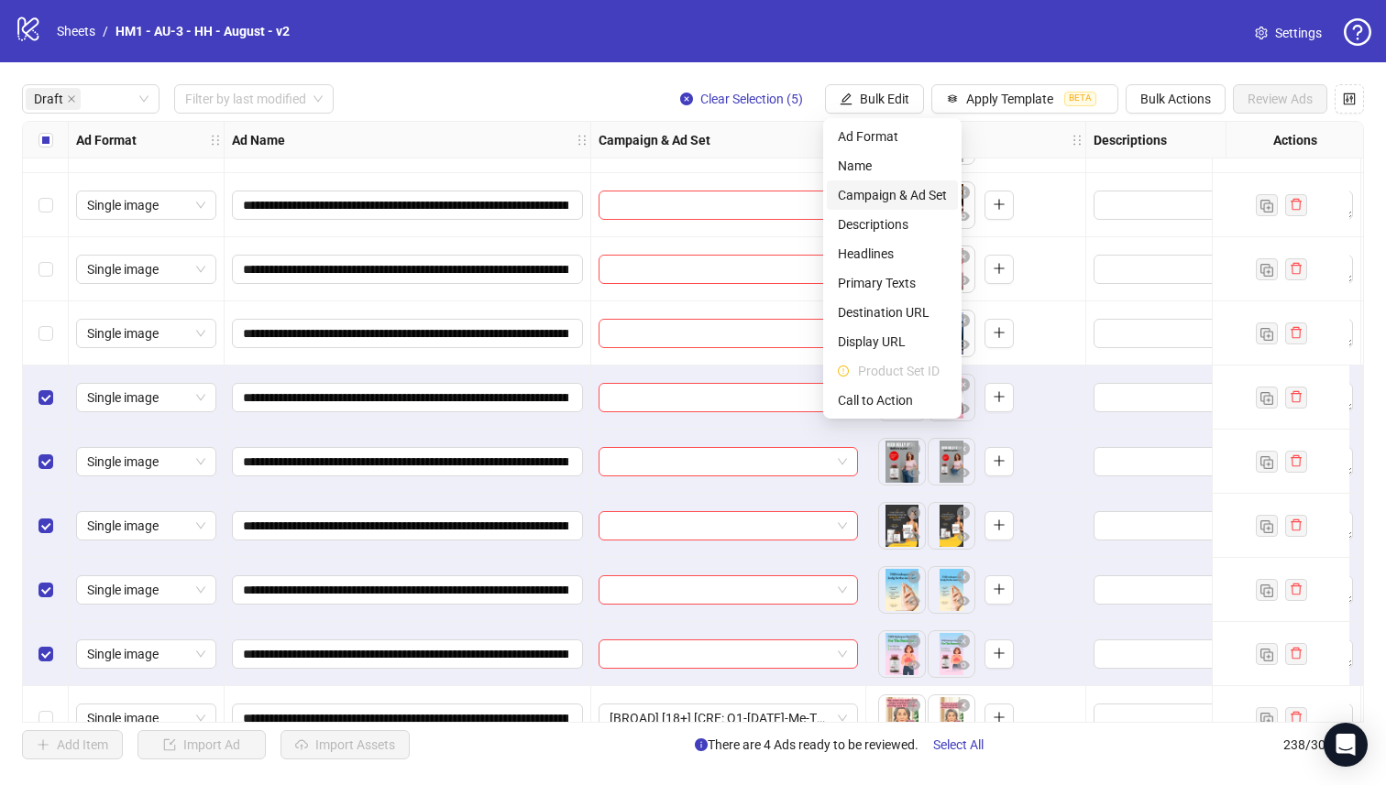
click at [909, 195] on span "Campaign & Ad Set" at bounding box center [892, 195] width 109 height 20
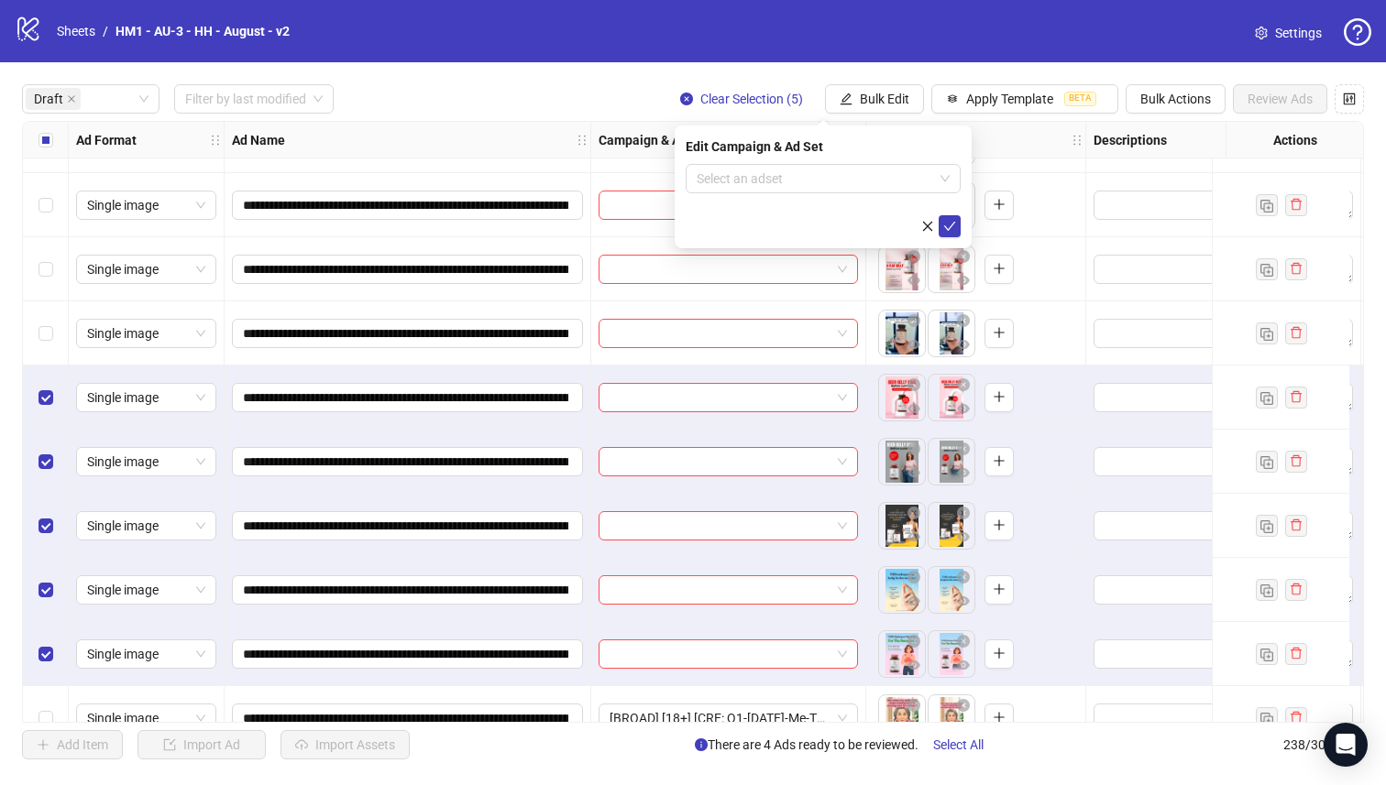
click at [877, 177] on input "search" at bounding box center [814, 178] width 236 height 27
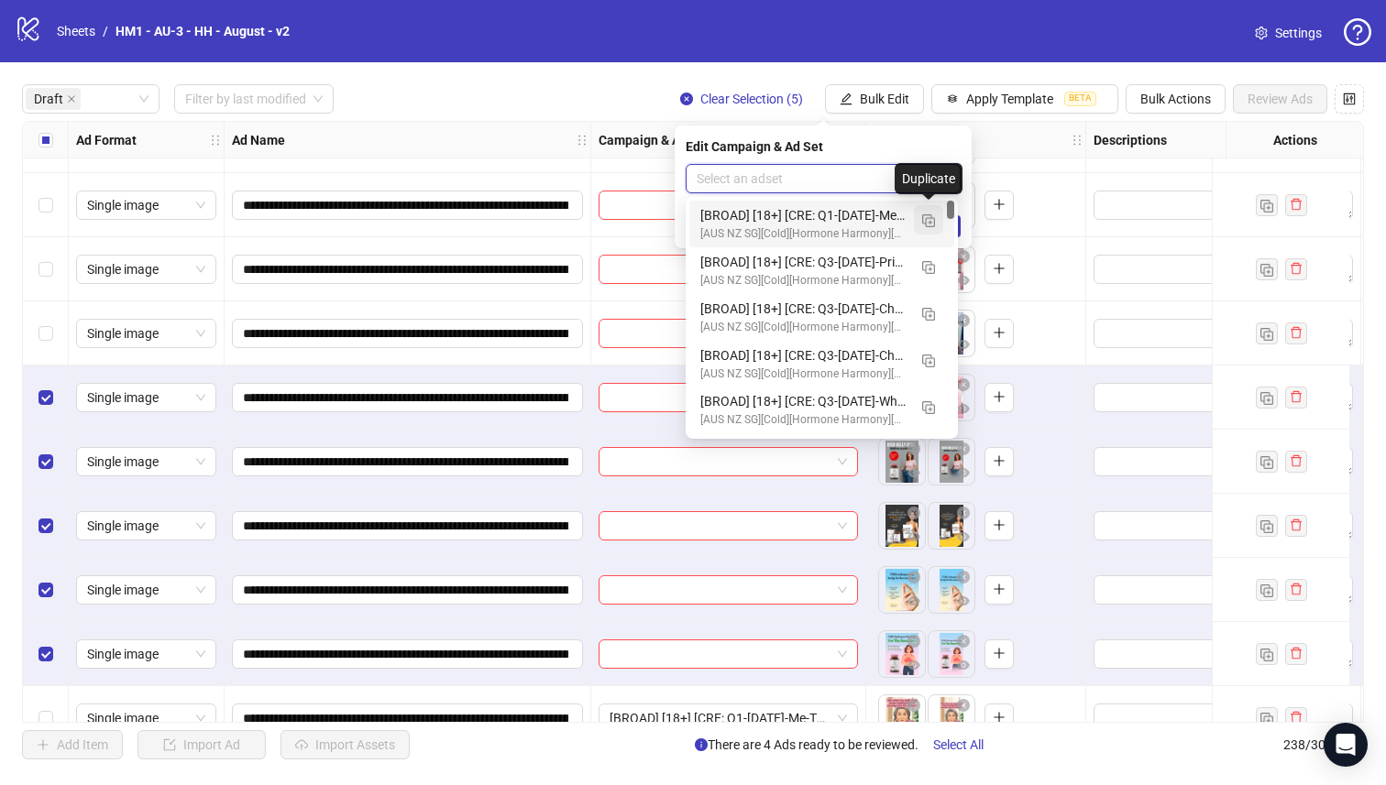
click at [929, 215] on img "button" at bounding box center [928, 220] width 13 height 13
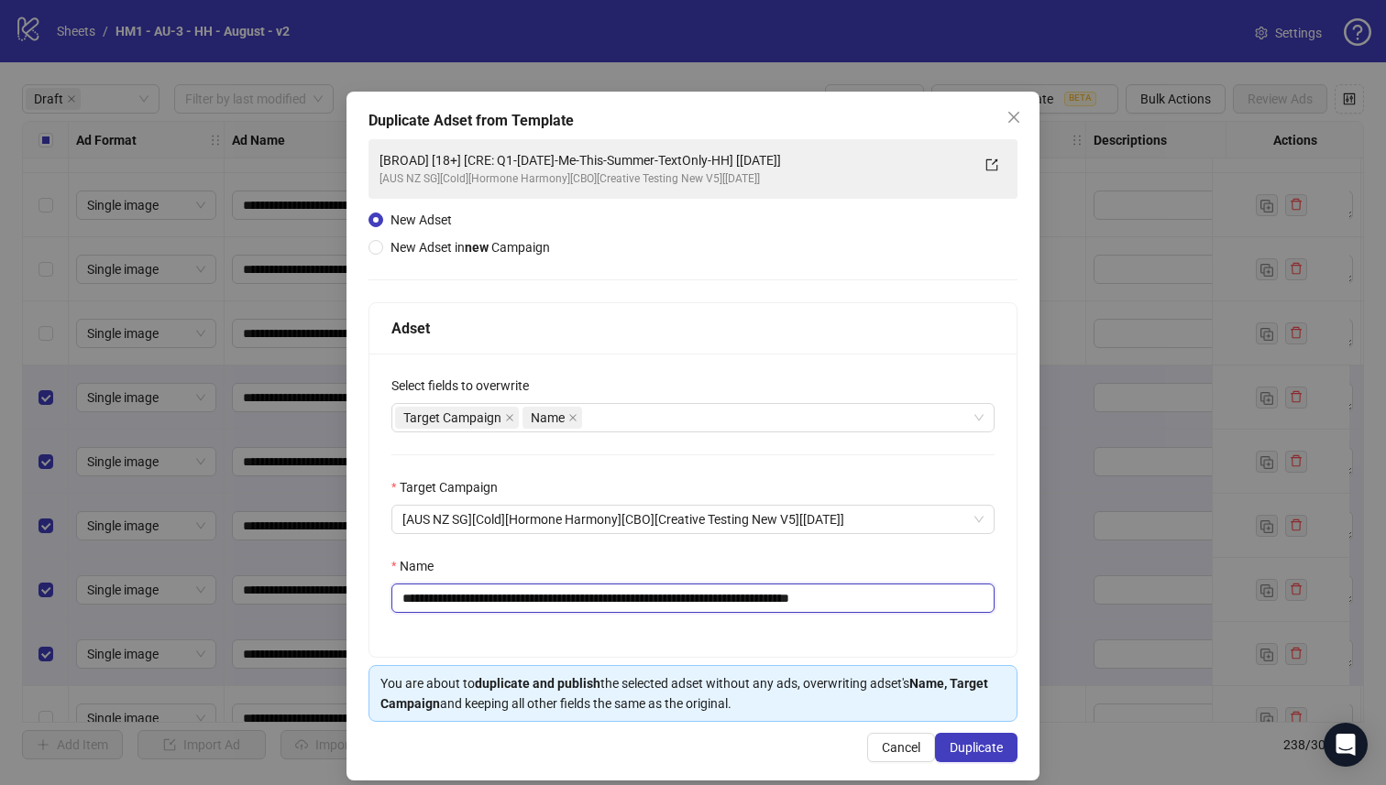
drag, startPoint x: 788, startPoint y: 598, endPoint x: 514, endPoint y: 606, distance: 274.1
click at [514, 606] on input "**********" at bounding box center [692, 598] width 603 height 29
paste input "*"
type input "**********"
click at [936, 741] on button "Duplicate" at bounding box center [976, 747] width 82 height 29
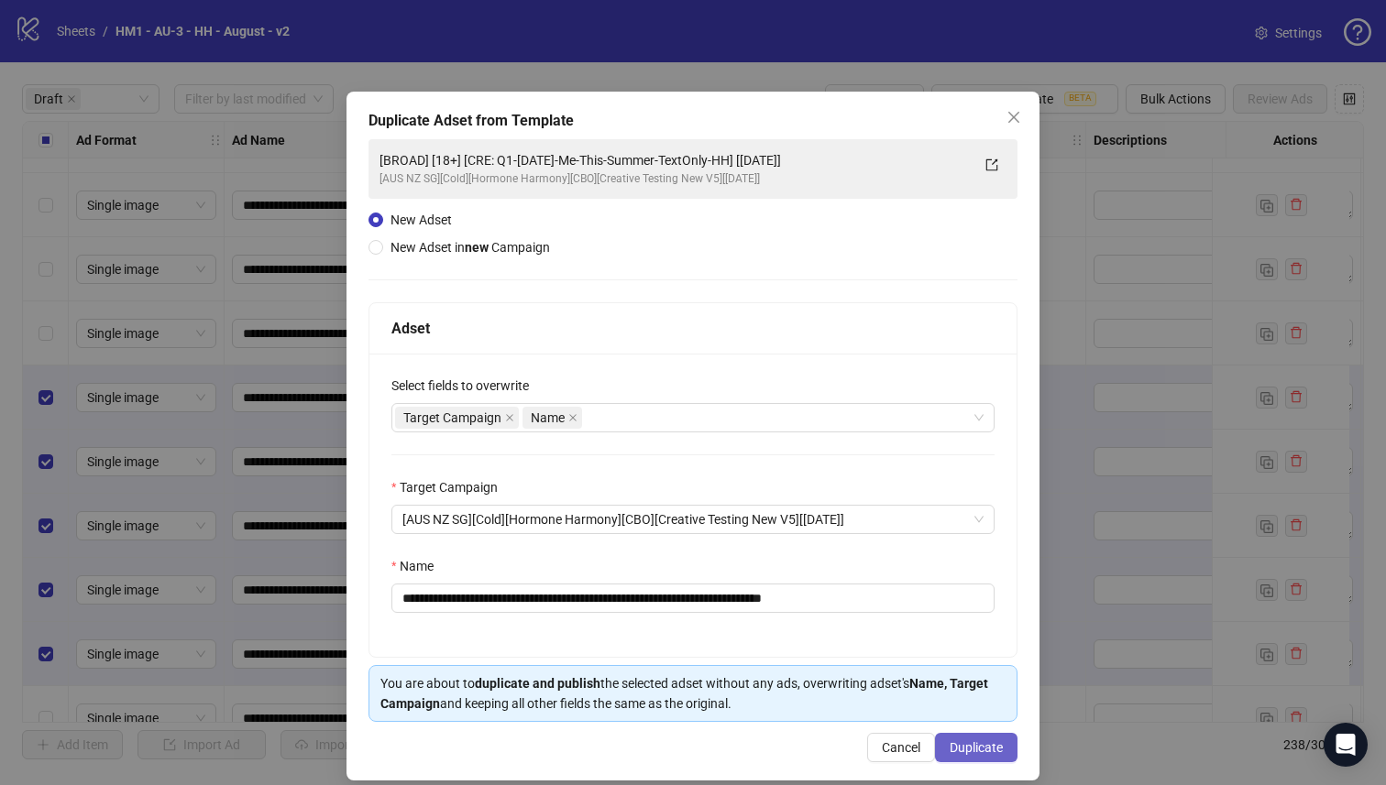
click at [937, 742] on button "Duplicate" at bounding box center [976, 747] width 82 height 29
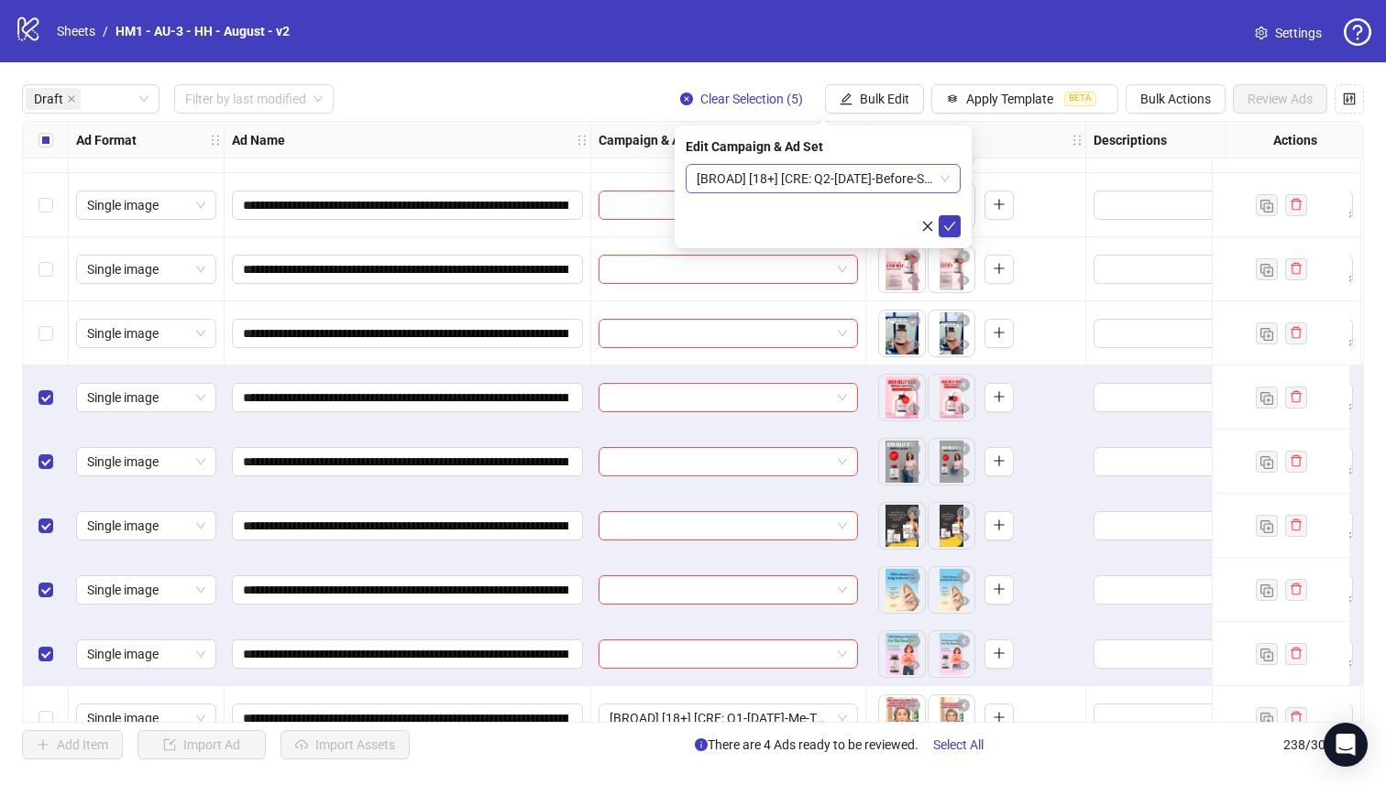
click at [836, 185] on span "[BROAD] [18+] [CRE: Q2-[DATE]-Before-Summer-WeightLoss-HH] [[DATE]]" at bounding box center [822, 178] width 253 height 27
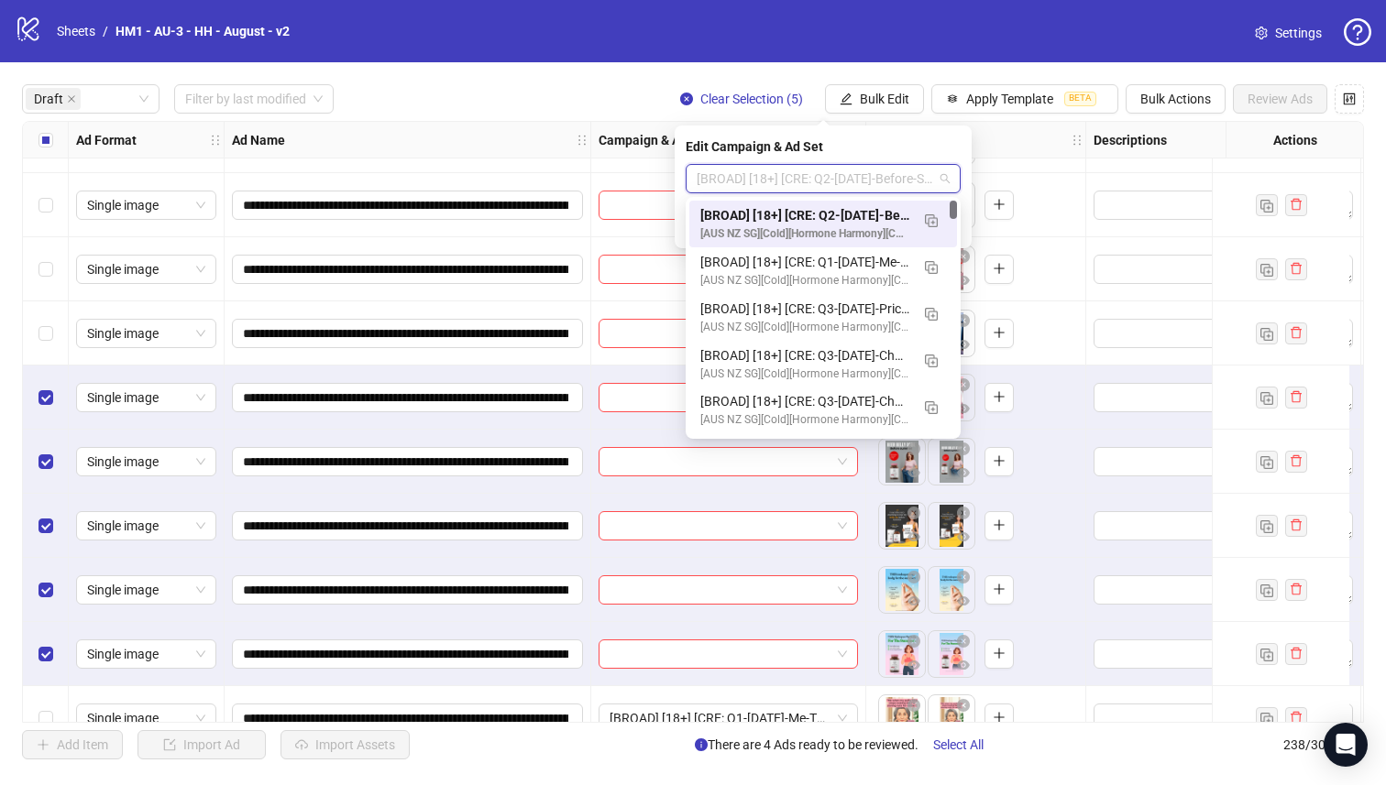
click at [846, 203] on div "[BROAD] [18+] [CRE: Q2-[DATE]-Before-Summer-WeightLoss-HH] [[DATE]] [AUS NZ SG]…" at bounding box center [823, 224] width 268 height 47
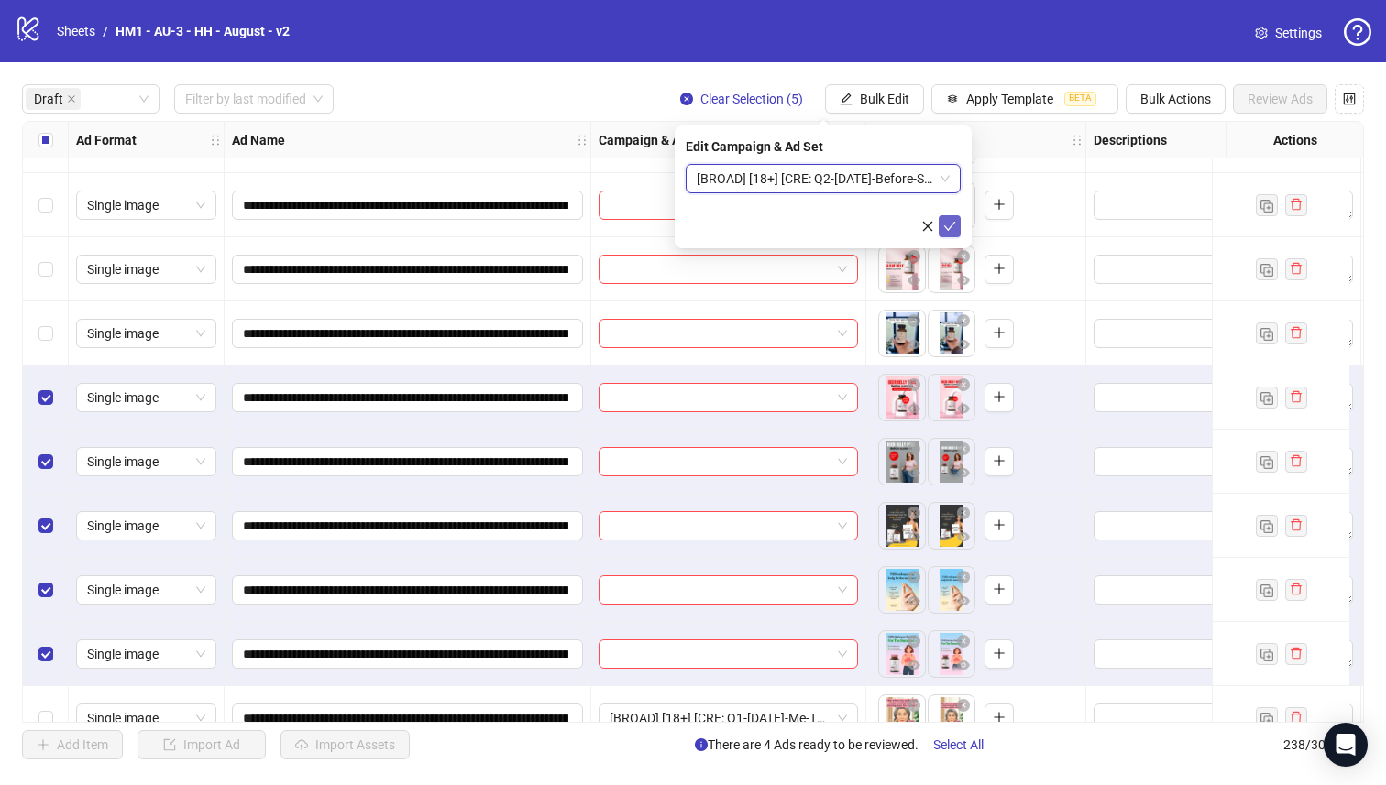
click at [951, 228] on icon "check" at bounding box center [949, 226] width 13 height 13
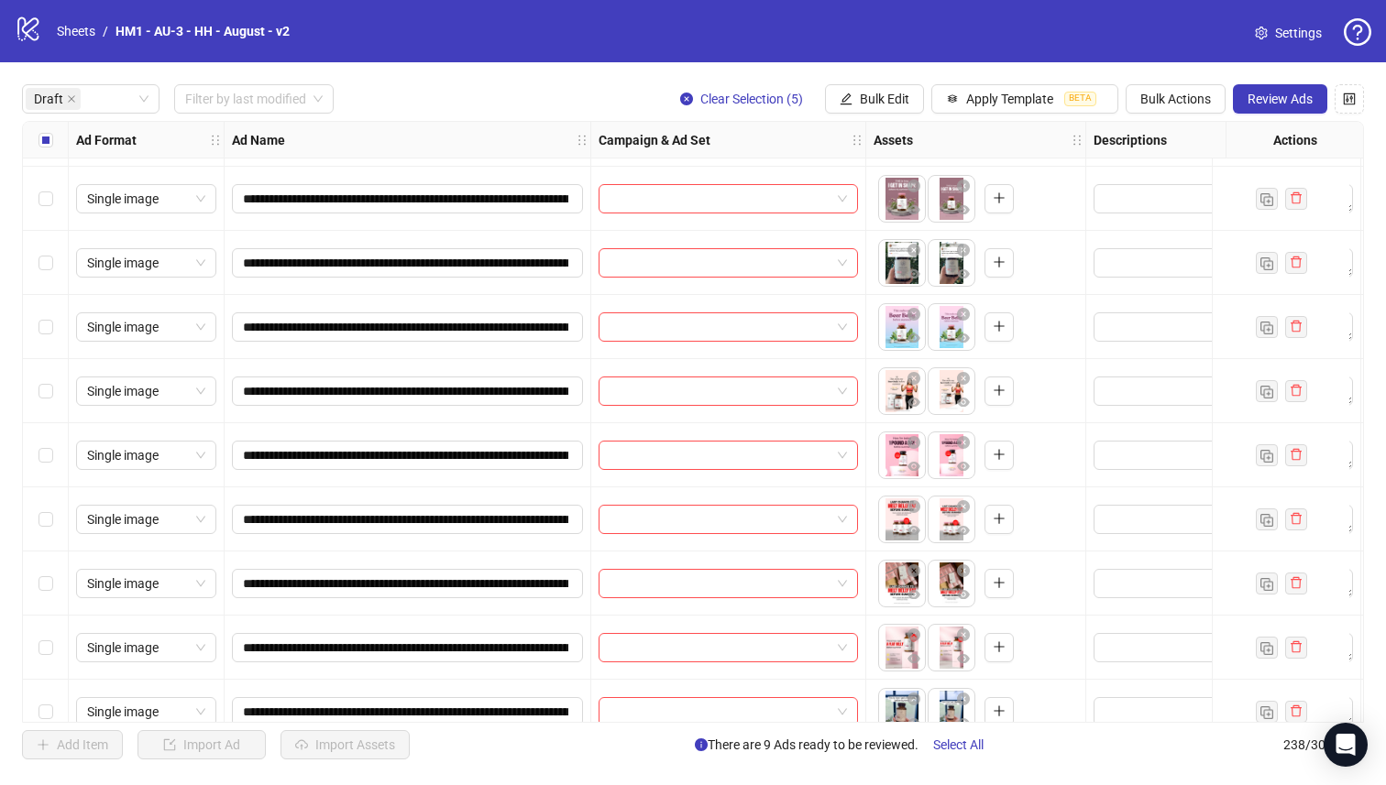
scroll to position [351, 0]
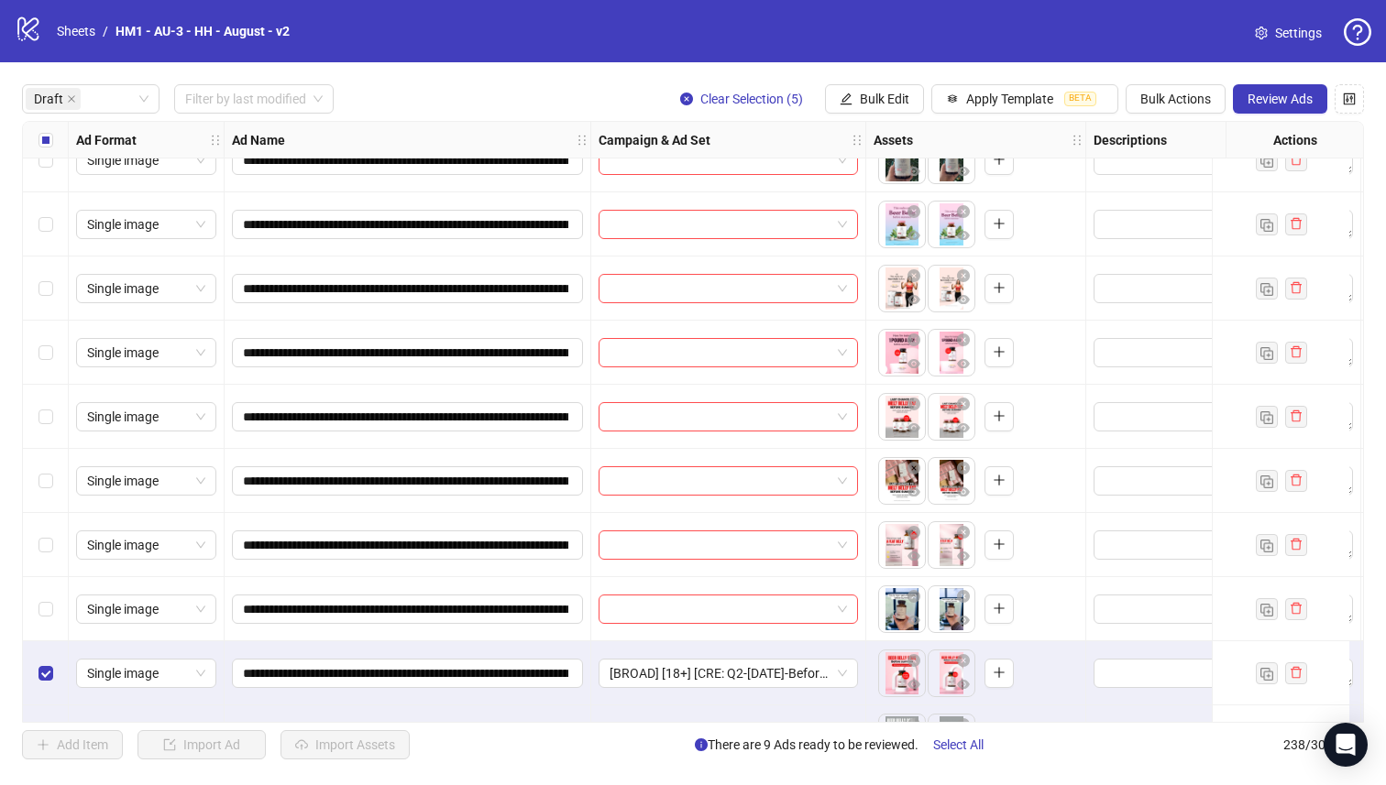
click at [46, 149] on label "Select all rows" at bounding box center [45, 140] width 15 height 20
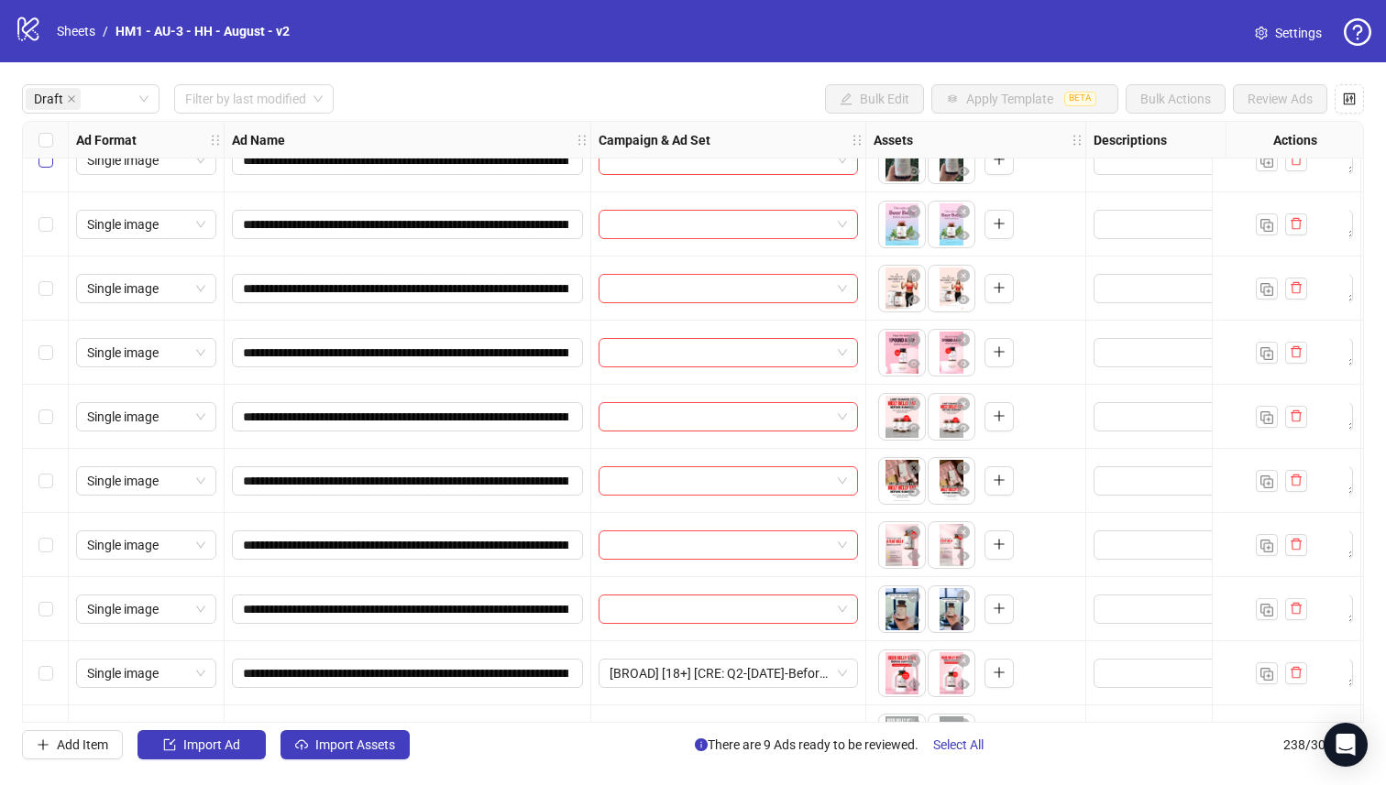
click at [45, 148] on label "Select all rows" at bounding box center [45, 140] width 15 height 20
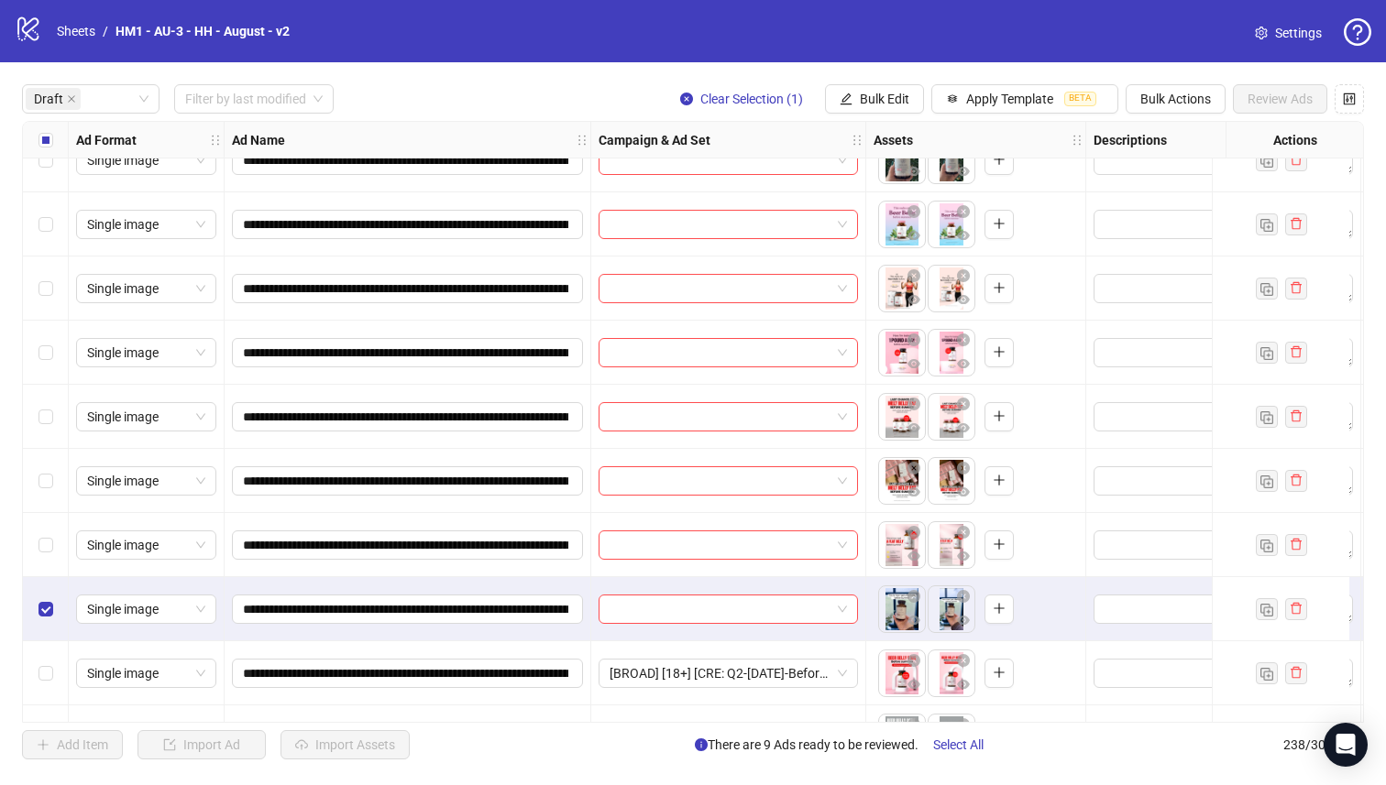
drag, startPoint x: 29, startPoint y: 545, endPoint x: 35, endPoint y: 530, distance: 16.5
click at [29, 545] on div "Select row 12" at bounding box center [46, 545] width 46 height 64
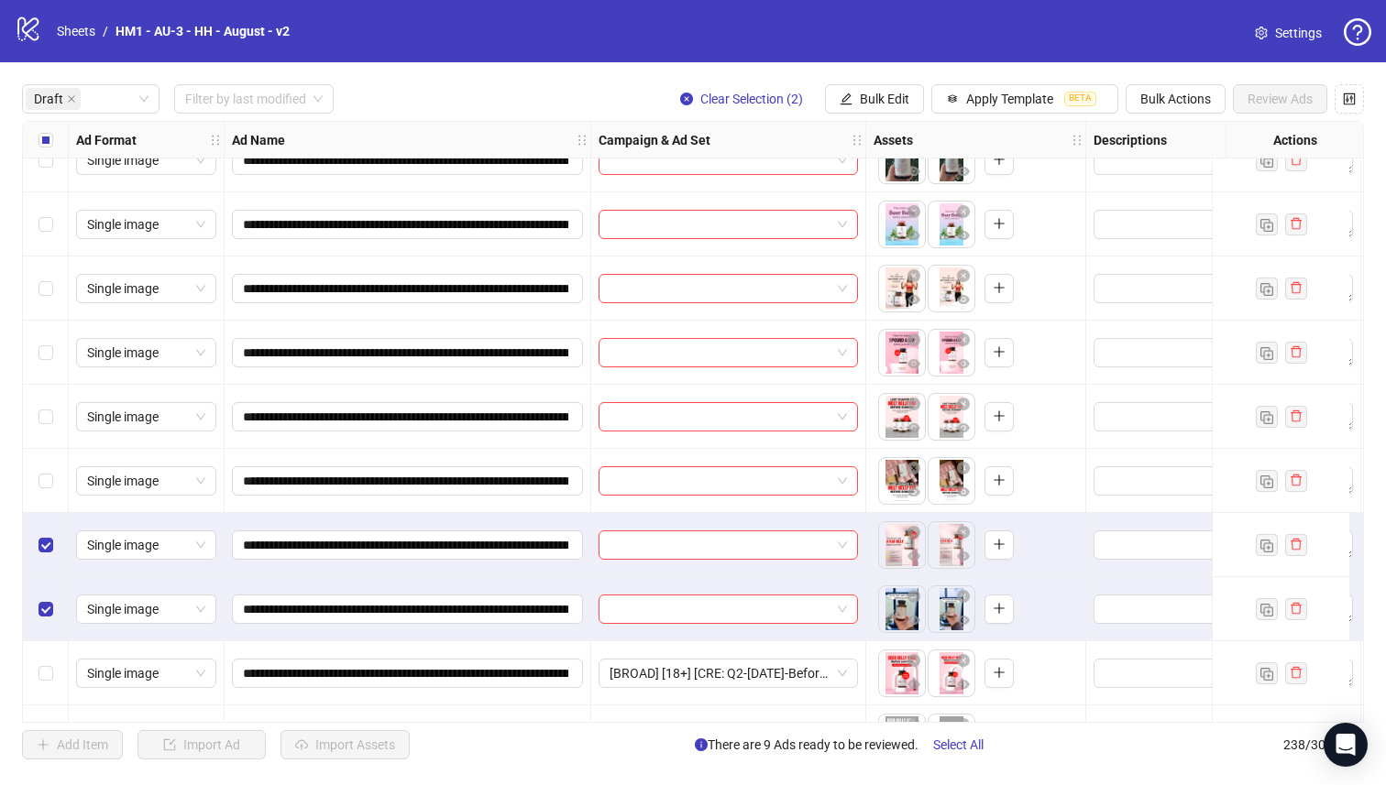
click at [60, 466] on div "Select row 11" at bounding box center [46, 481] width 46 height 64
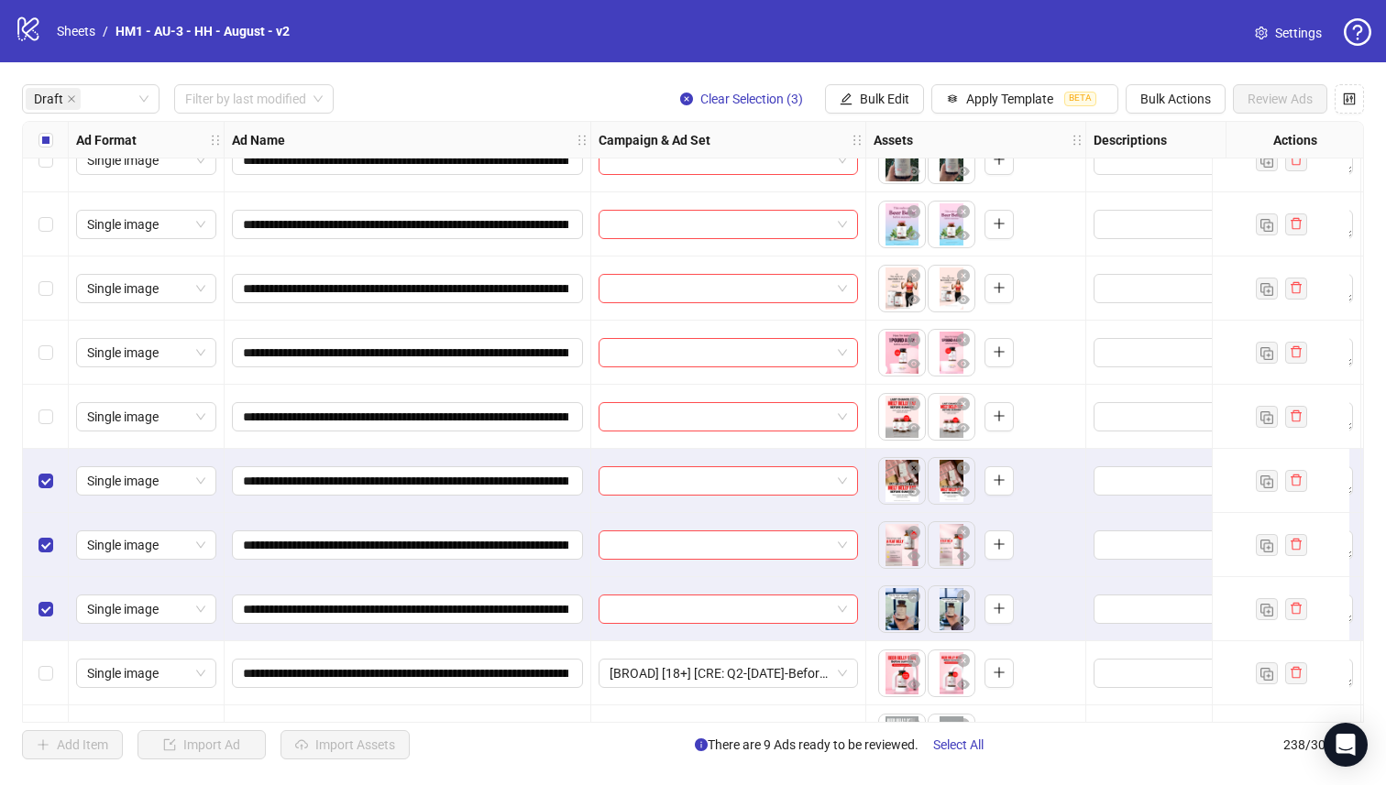
click at [54, 416] on div "Select row 10" at bounding box center [46, 417] width 46 height 64
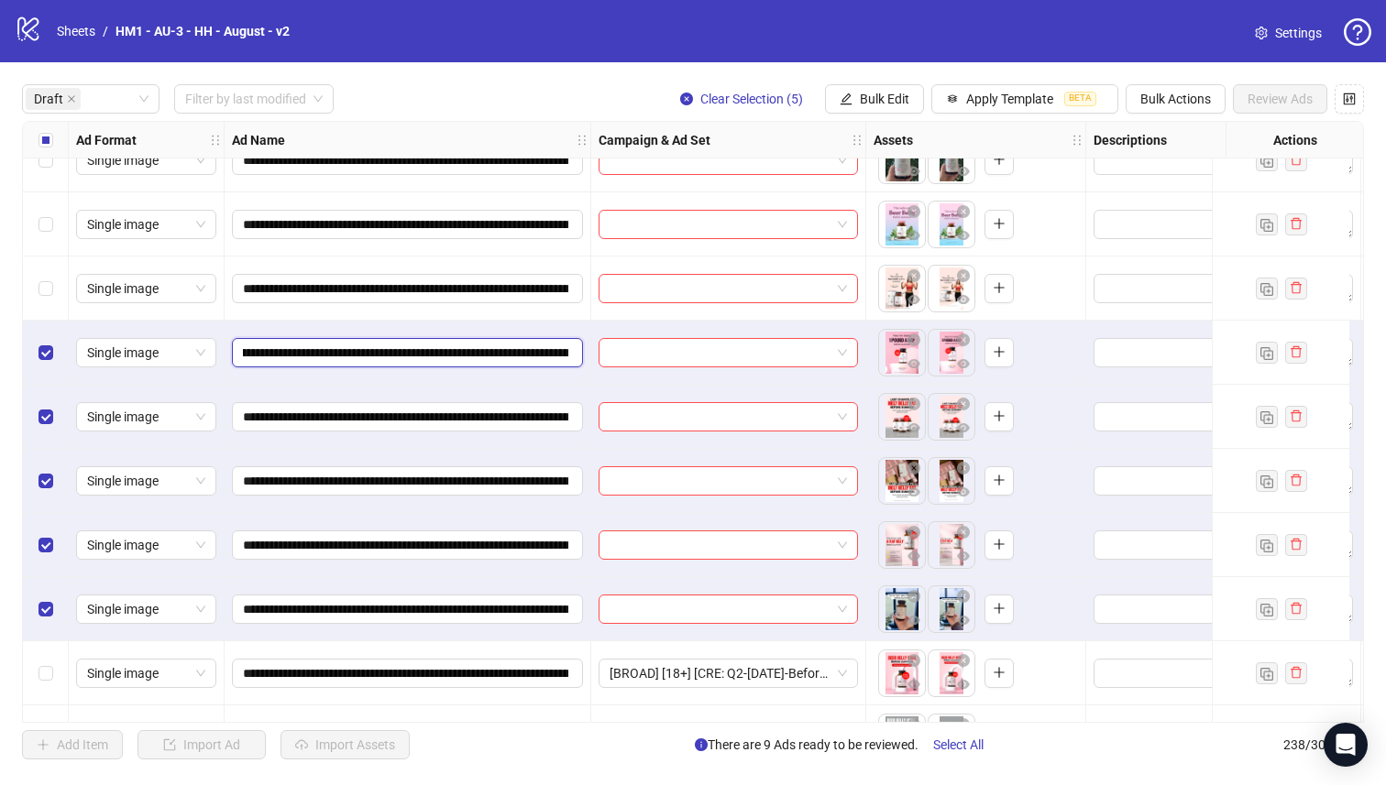
scroll to position [0, 263]
drag, startPoint x: 458, startPoint y: 352, endPoint x: 474, endPoint y: 345, distance: 17.2
click at [474, 345] on input "**********" at bounding box center [405, 353] width 325 height 20
click at [882, 92] on span "Bulk Edit" at bounding box center [884, 99] width 49 height 15
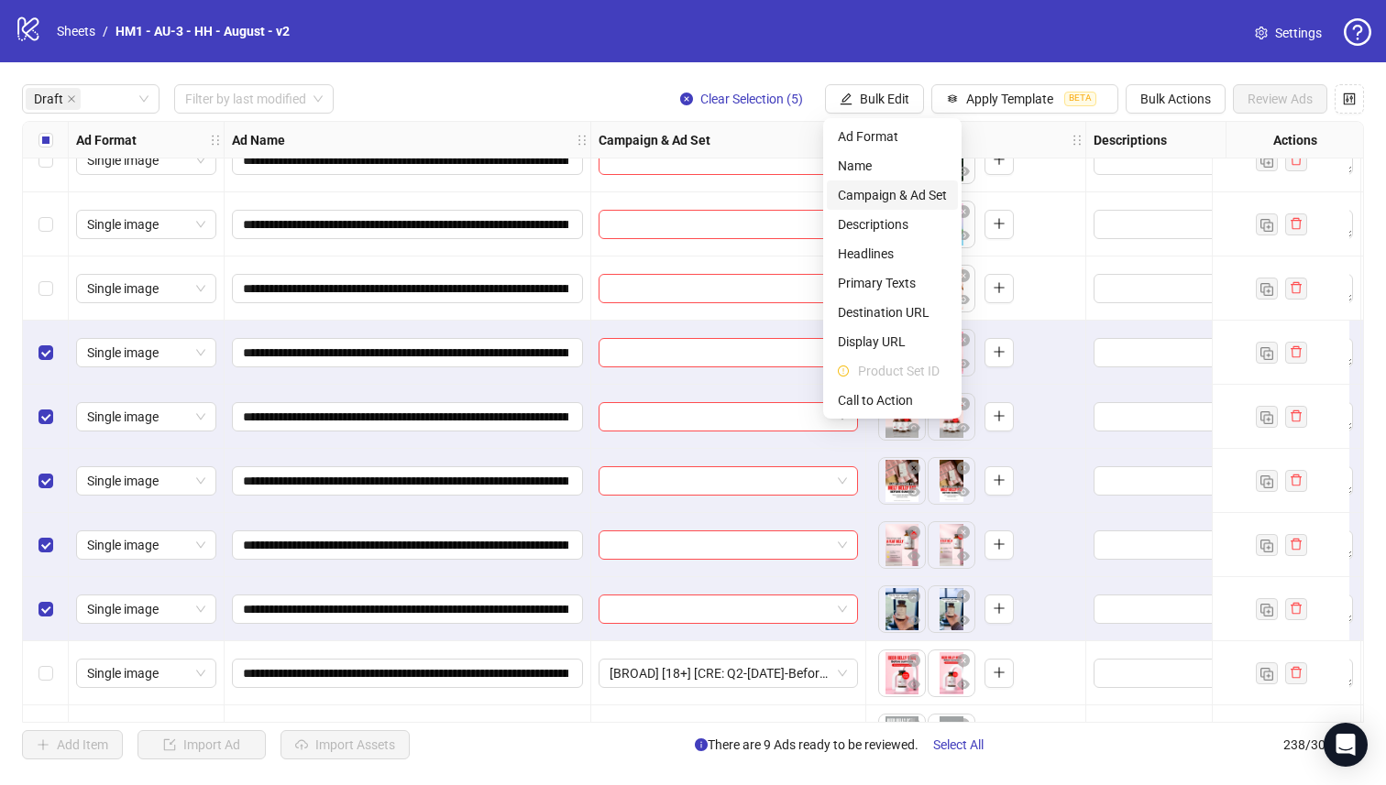
click at [910, 191] on span "Campaign & Ad Set" at bounding box center [892, 195] width 109 height 20
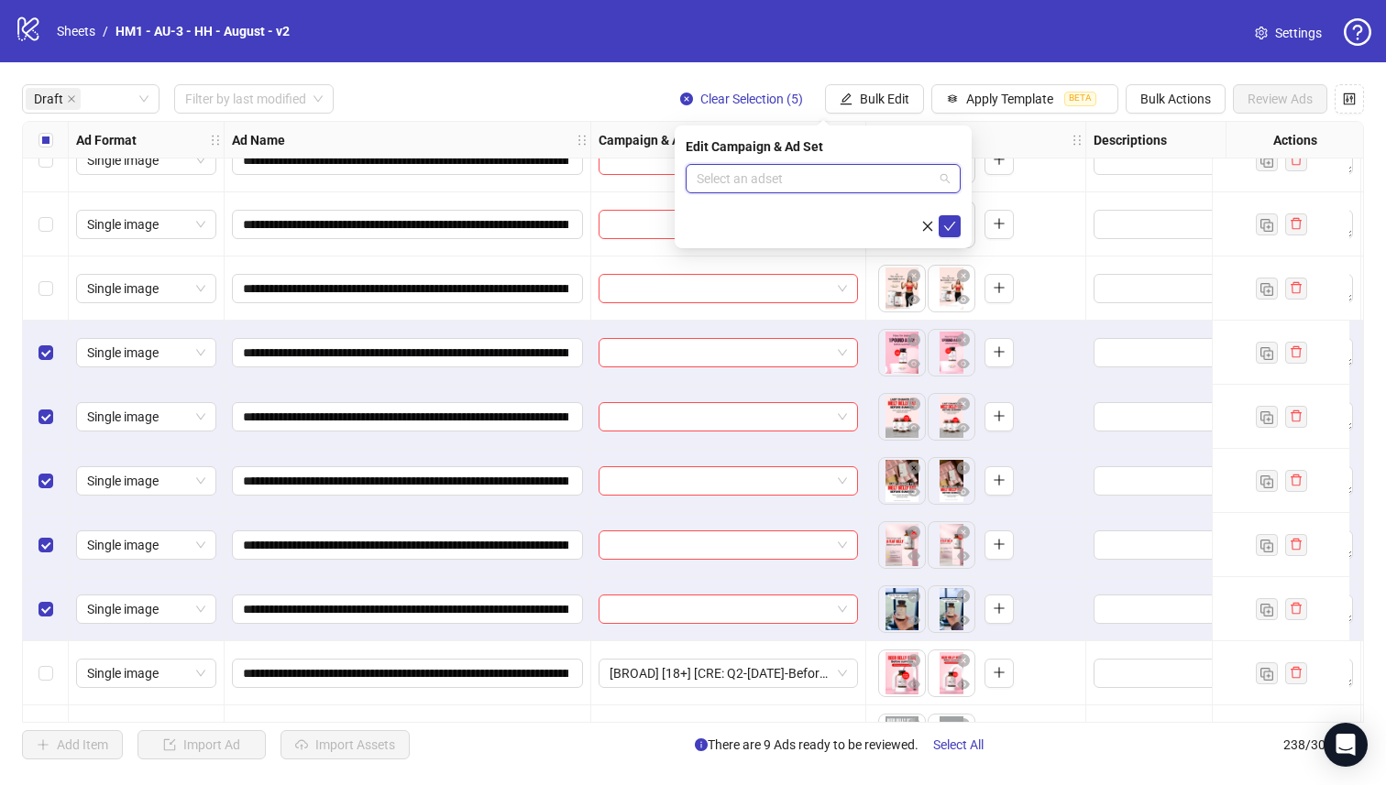
click at [874, 174] on input "search" at bounding box center [814, 178] width 236 height 27
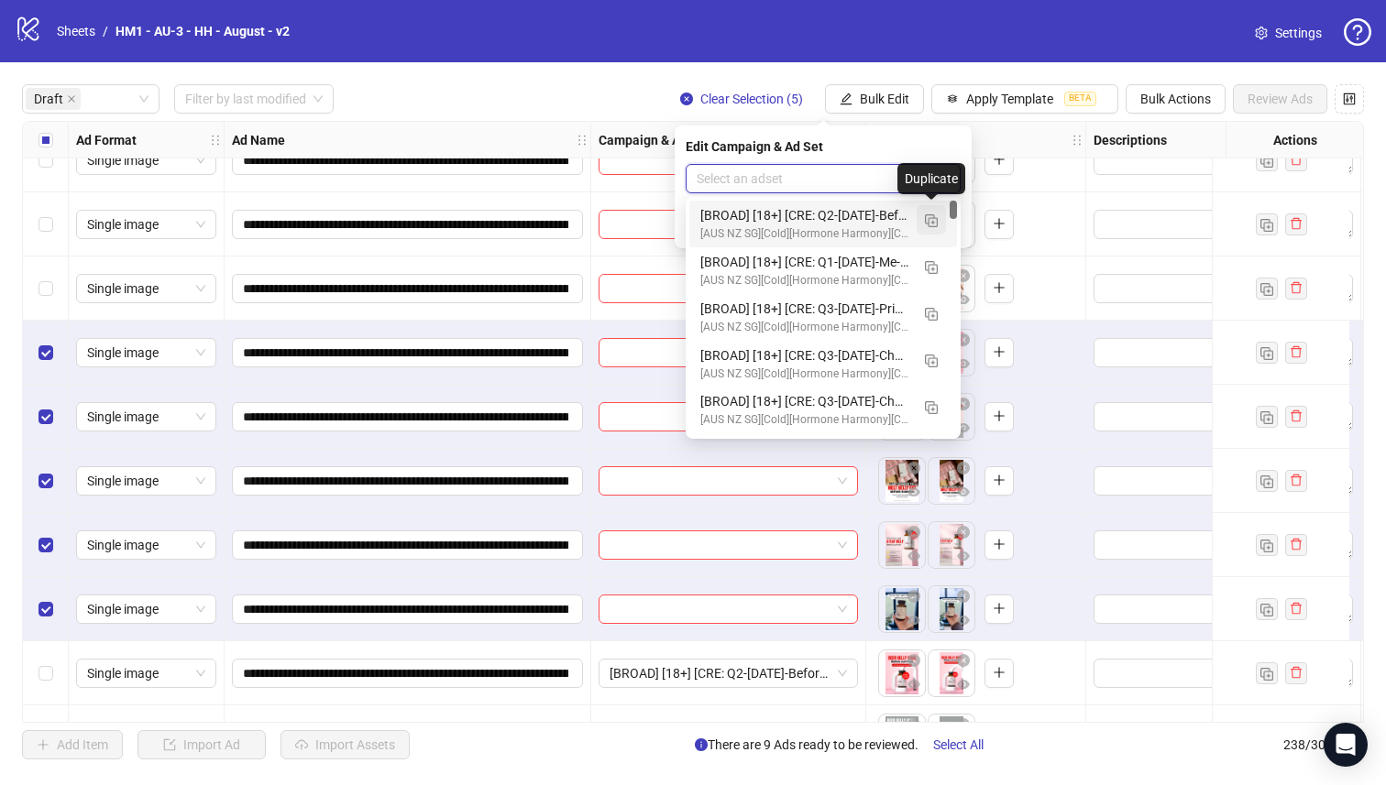
click at [930, 214] on img "button" at bounding box center [931, 220] width 13 height 13
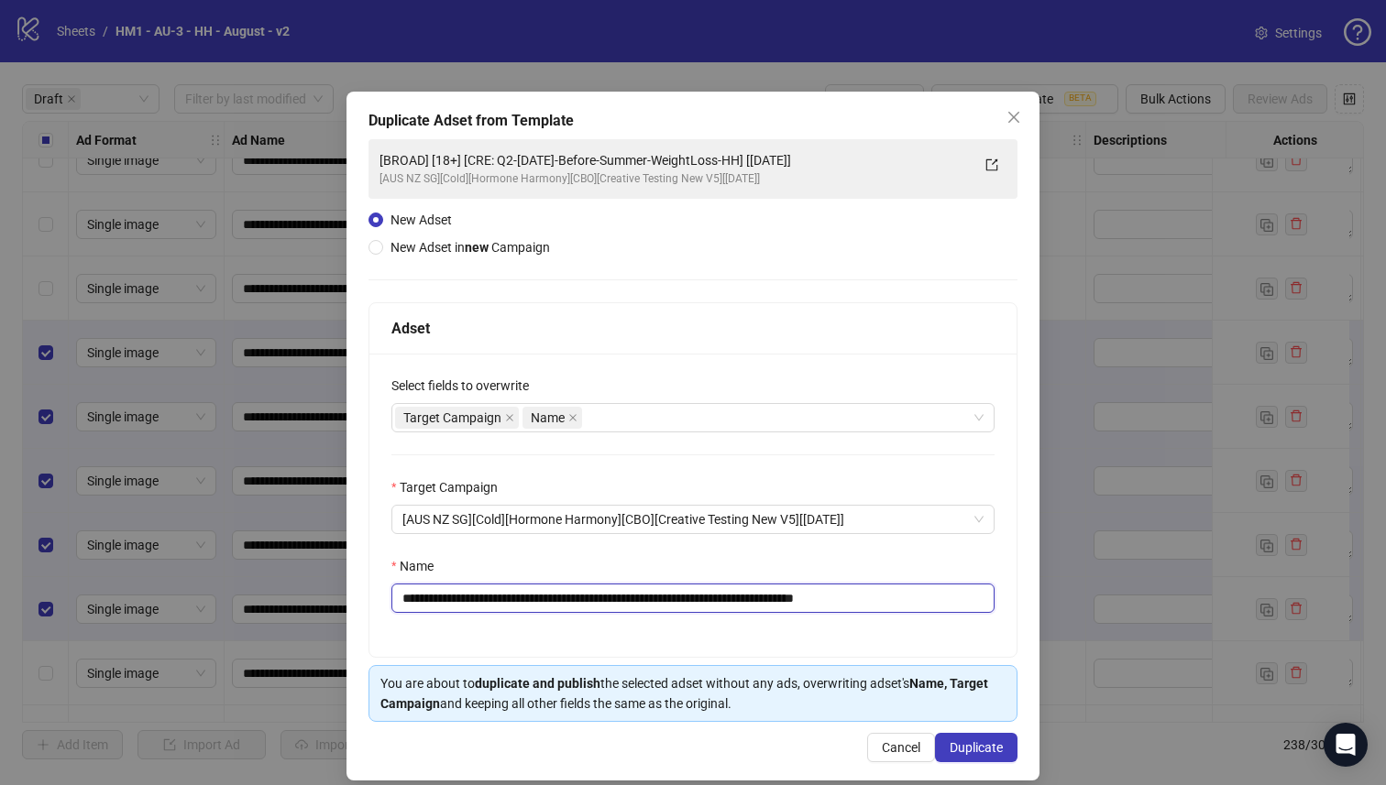
drag, startPoint x: 793, startPoint y: 598, endPoint x: 517, endPoint y: 602, distance: 275.9
click at [517, 602] on input "**********" at bounding box center [692, 598] width 603 height 29
paste input "text"
click at [792, 598] on input "**********" at bounding box center [692, 598] width 603 height 29
type input "**********"
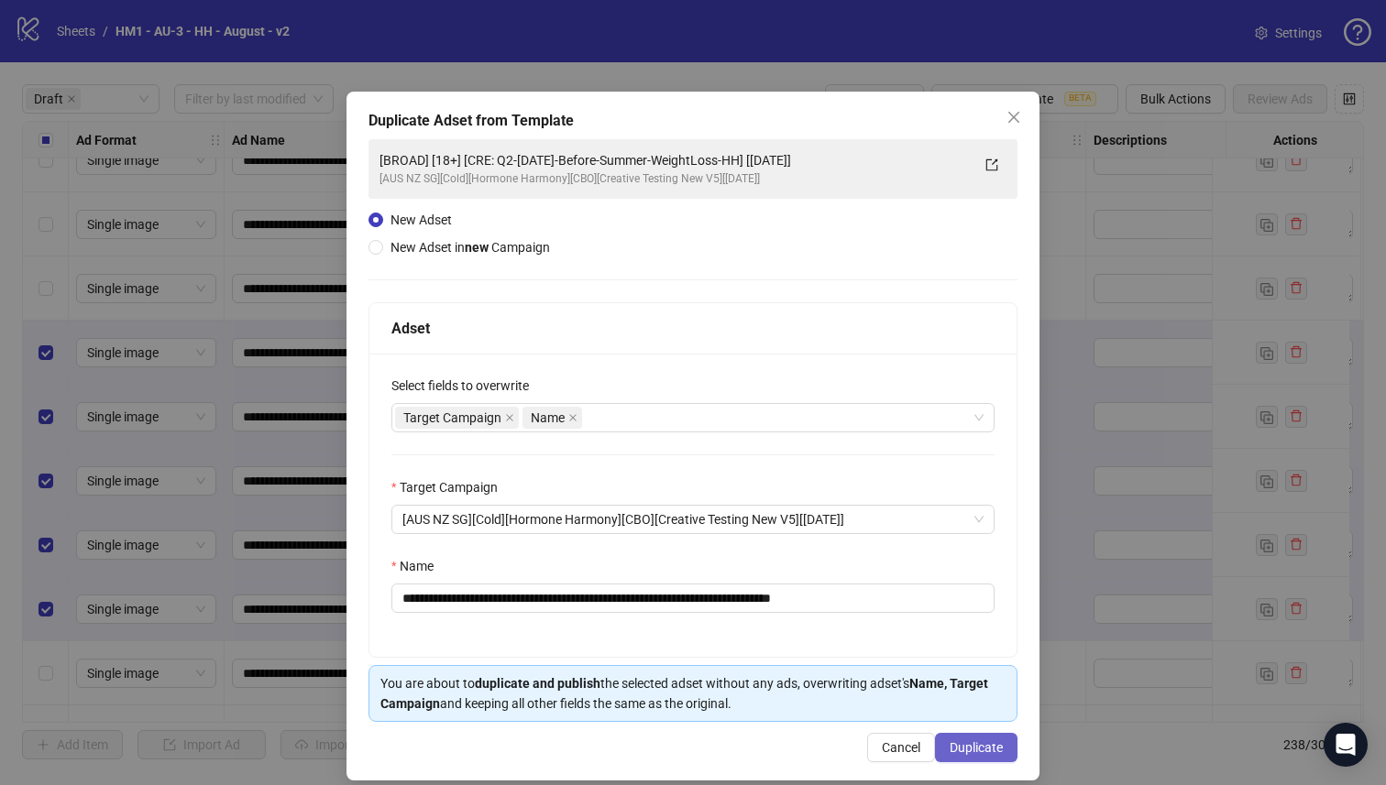
click at [988, 756] on button "Duplicate" at bounding box center [976, 747] width 82 height 29
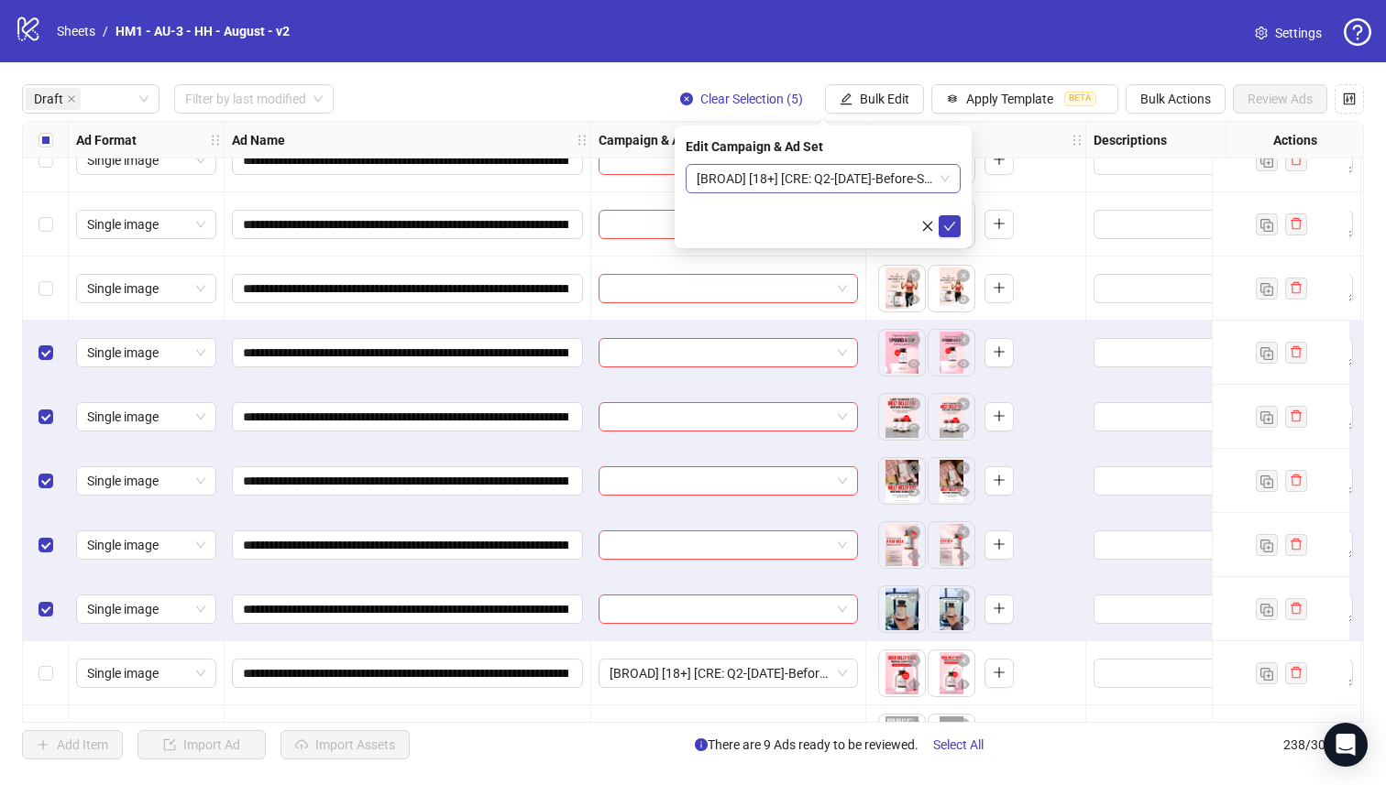
click at [799, 177] on span "[BROAD] [18+] [CRE: Q2-[DATE]-Before-Summer-WeightLoss-HH-2] [[DATE]]" at bounding box center [822, 178] width 253 height 27
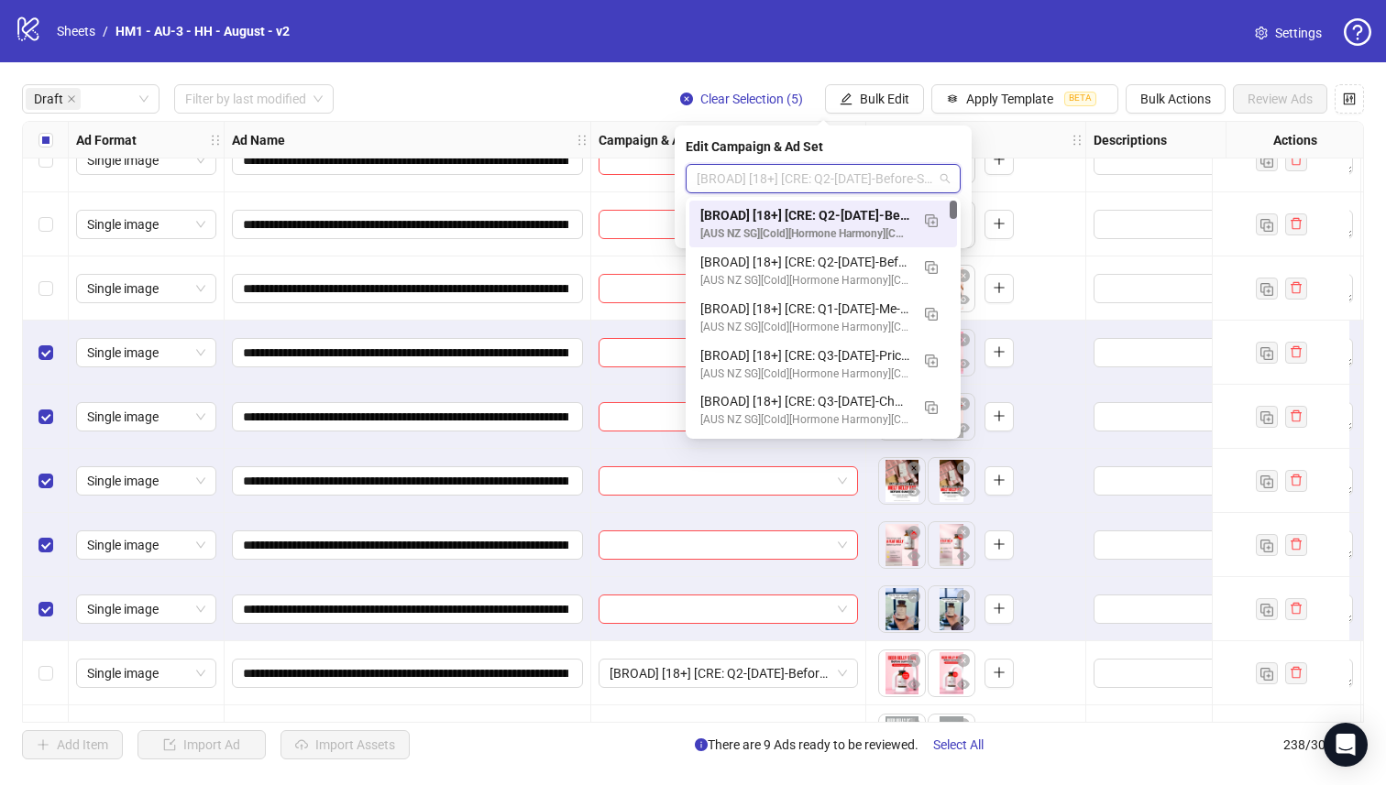
click at [814, 211] on div "[BROAD] [18+] [CRE: Q2-[DATE]-Before-Summer-WeightLoss-HH-2] [[DATE]]" at bounding box center [804, 215] width 209 height 20
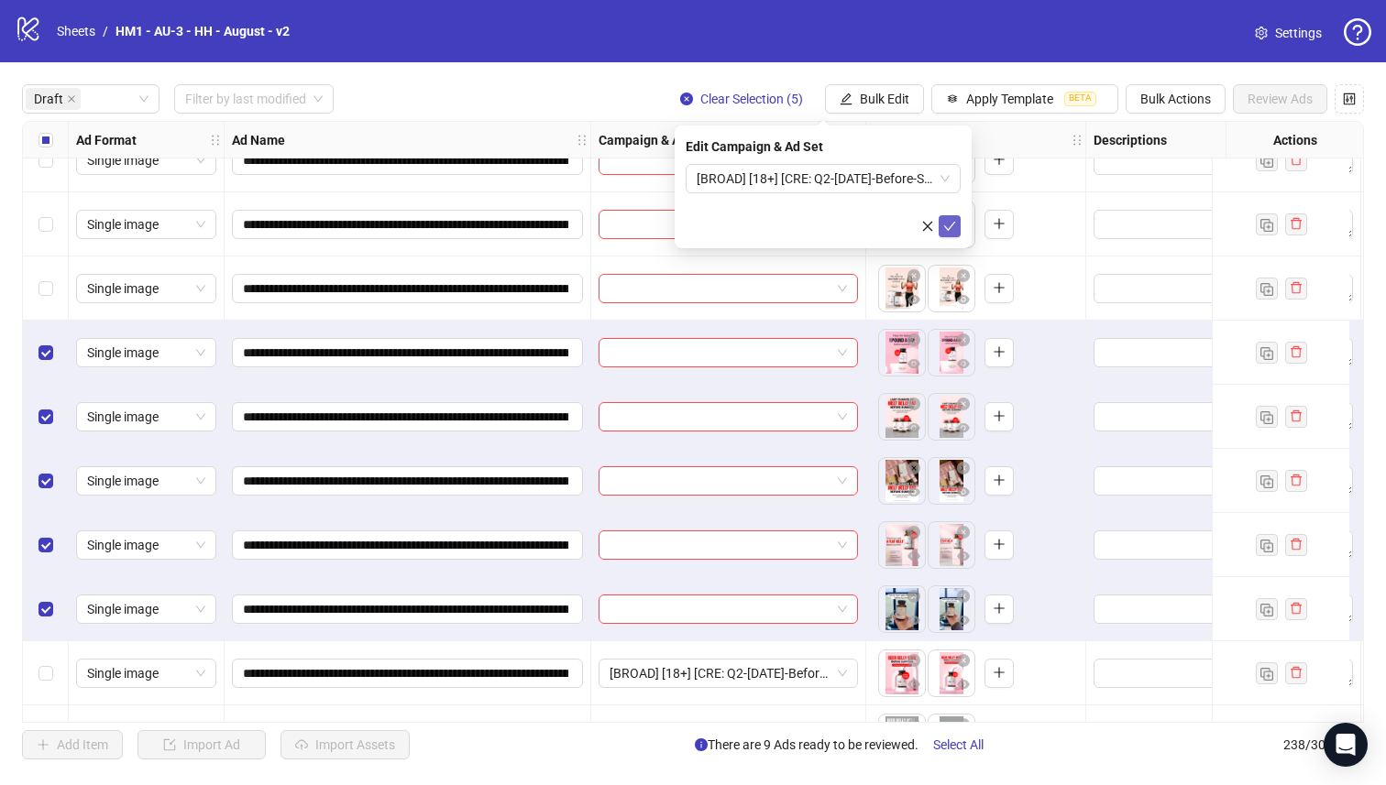
click at [952, 222] on icon "check" at bounding box center [949, 226] width 13 height 13
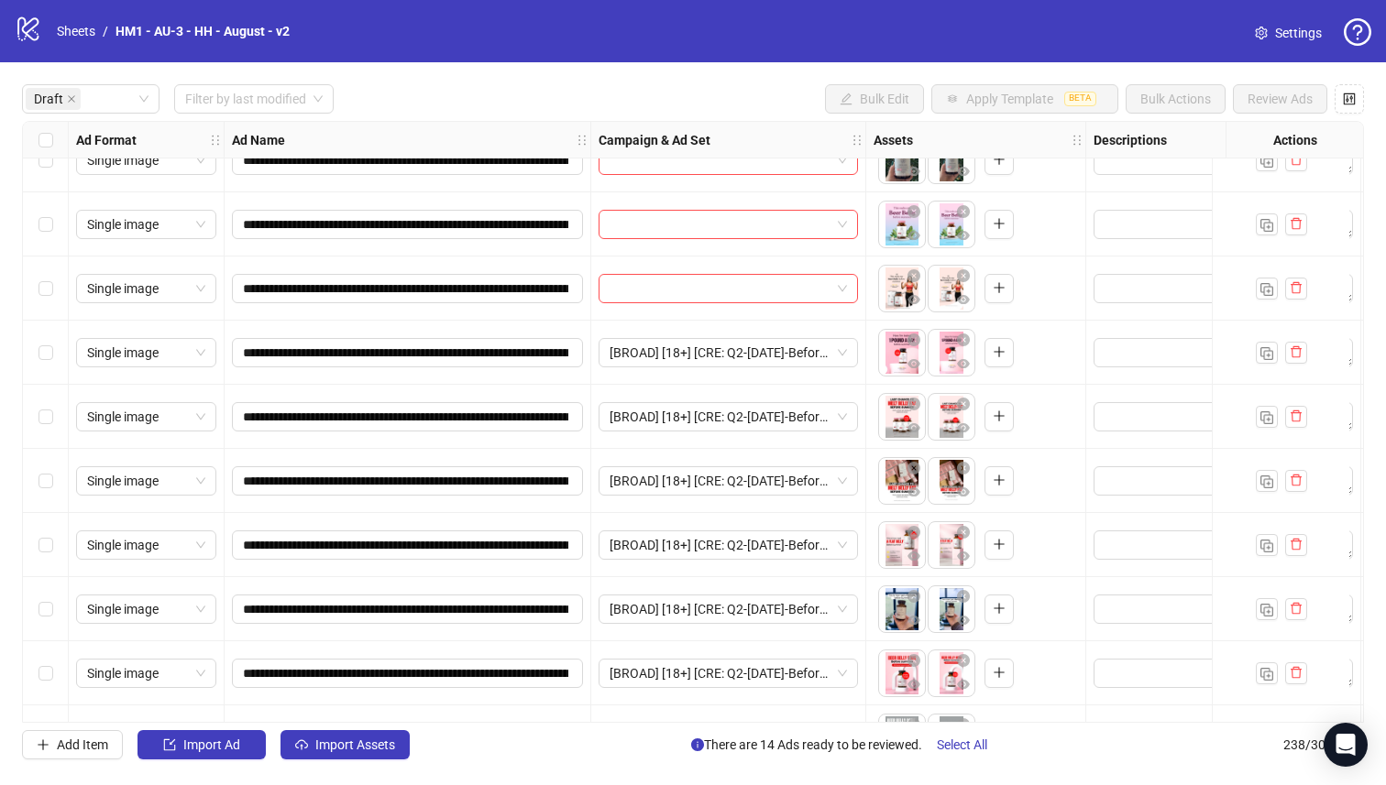
scroll to position [202, 0]
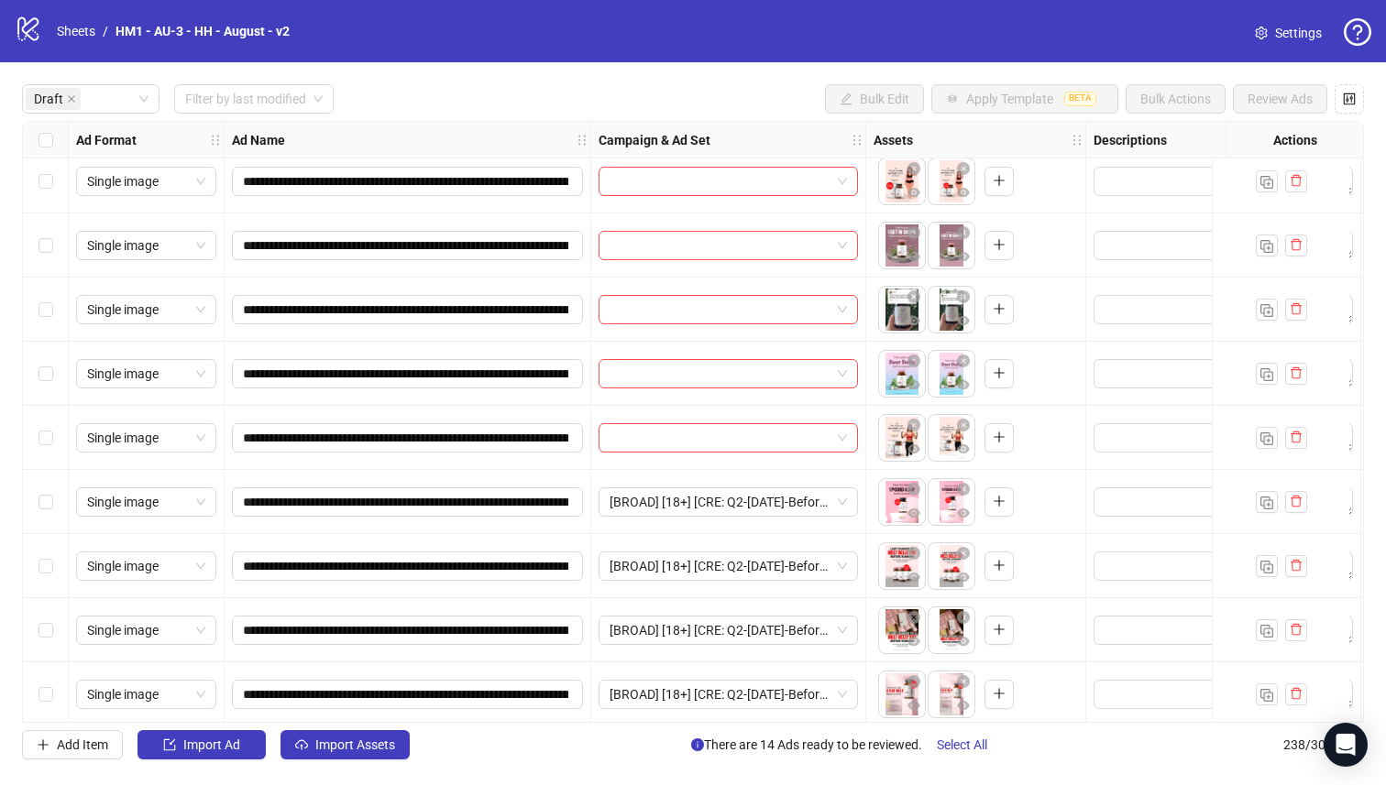
drag, startPoint x: 31, startPoint y: 446, endPoint x: 40, endPoint y: 395, distance: 52.1
click at [31, 446] on div "Select row 8" at bounding box center [46, 438] width 46 height 64
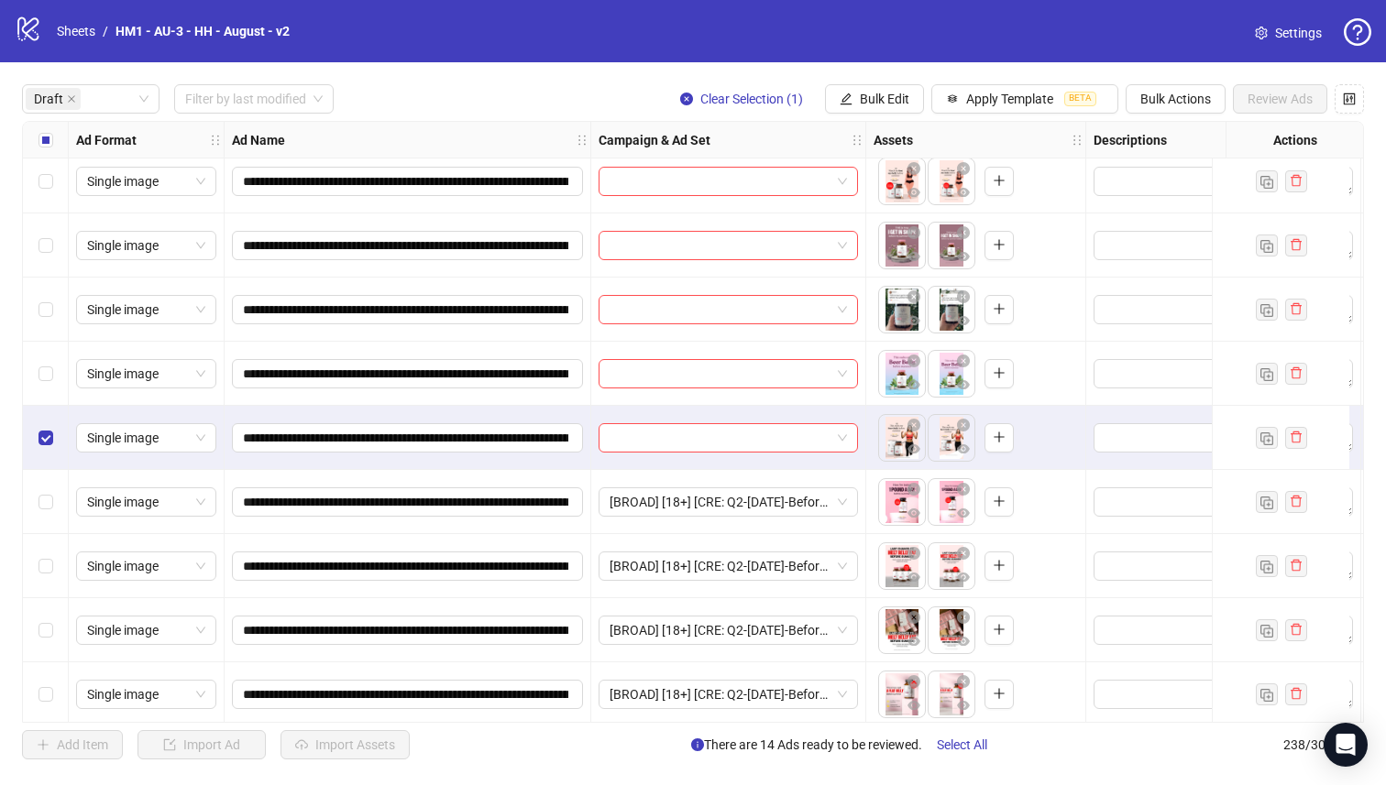
click at [40, 364] on label "Select row 7" at bounding box center [45, 374] width 15 height 20
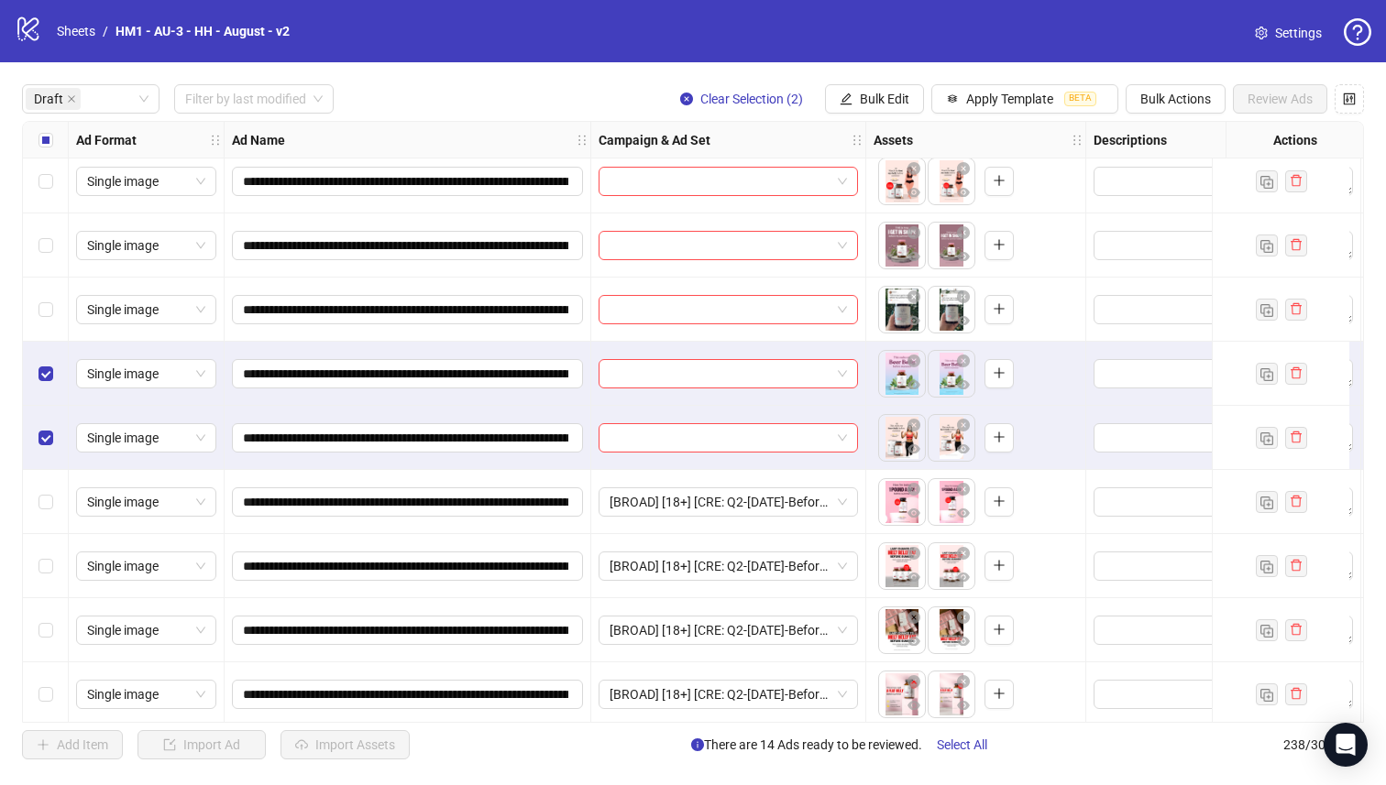
click at [35, 289] on div "Select row 6" at bounding box center [46, 310] width 46 height 64
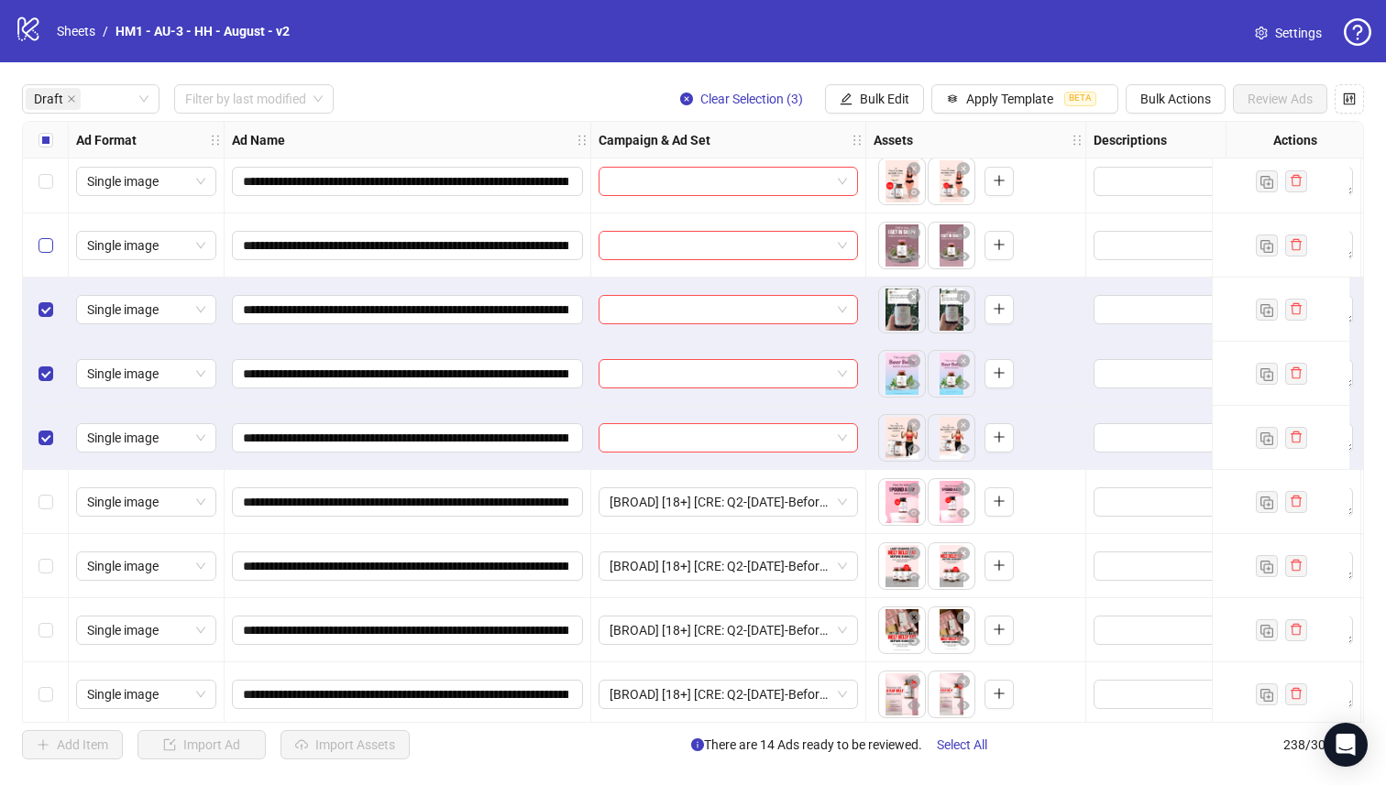
click at [45, 236] on label "Select row 5" at bounding box center [45, 246] width 15 height 20
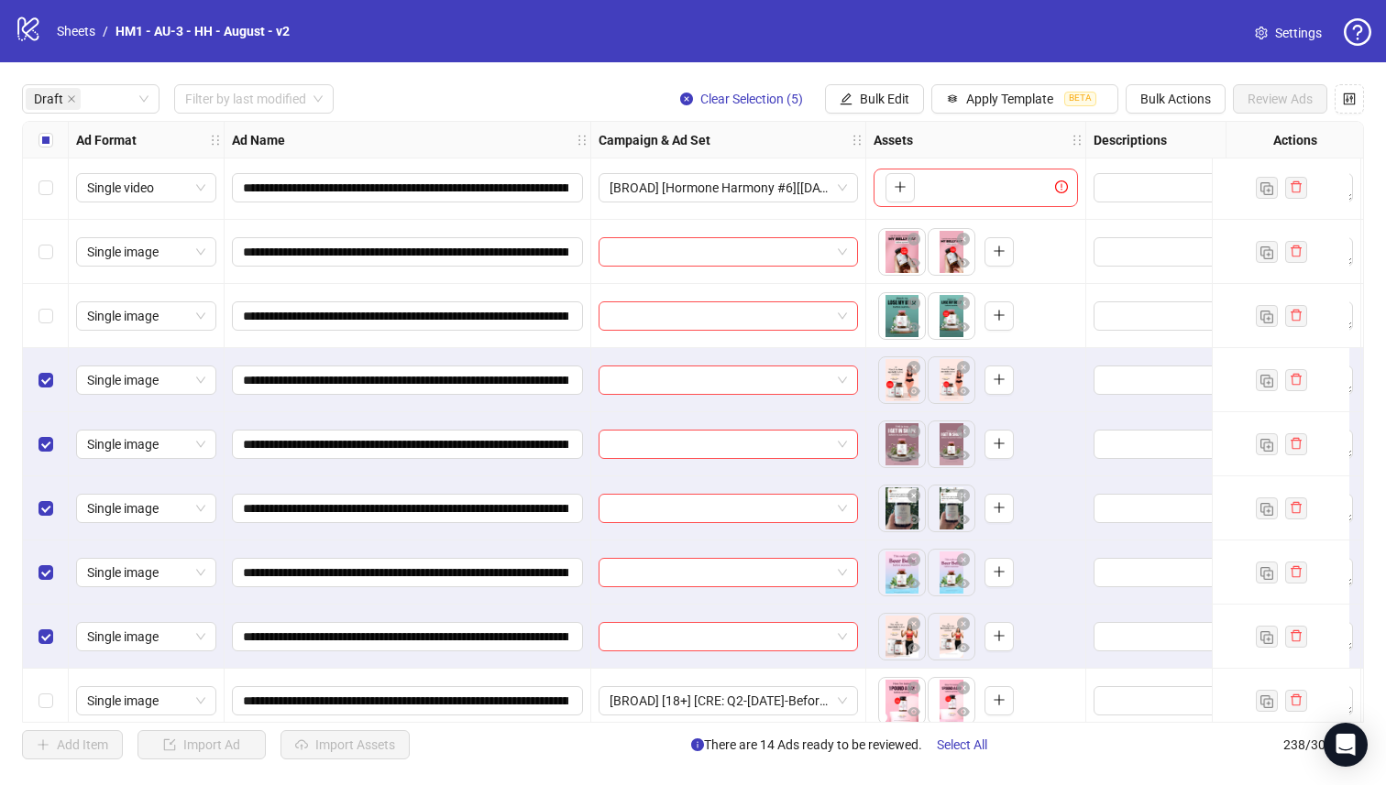
scroll to position [4, 0]
click at [31, 388] on div "Select row 4" at bounding box center [46, 379] width 46 height 64
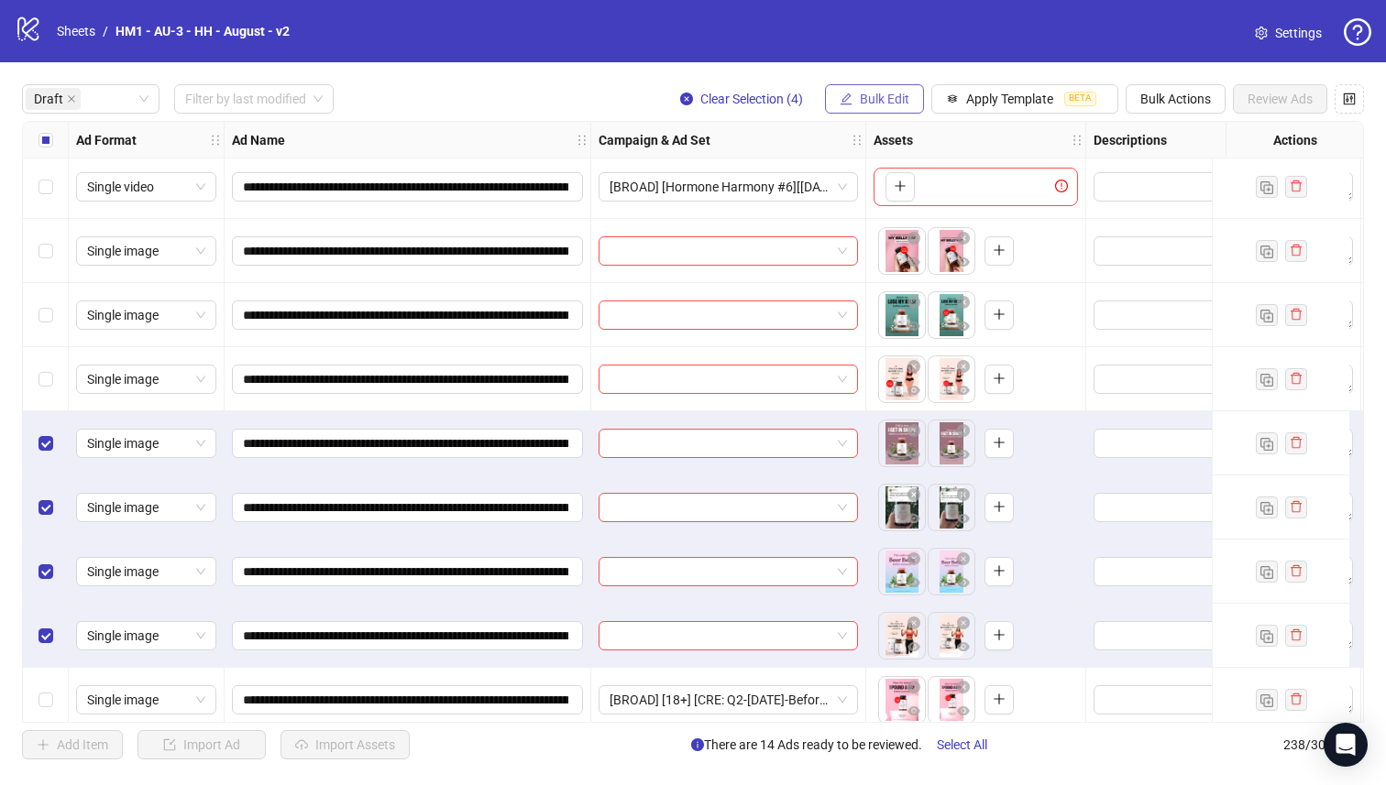
click at [911, 92] on button "Bulk Edit" at bounding box center [874, 98] width 99 height 29
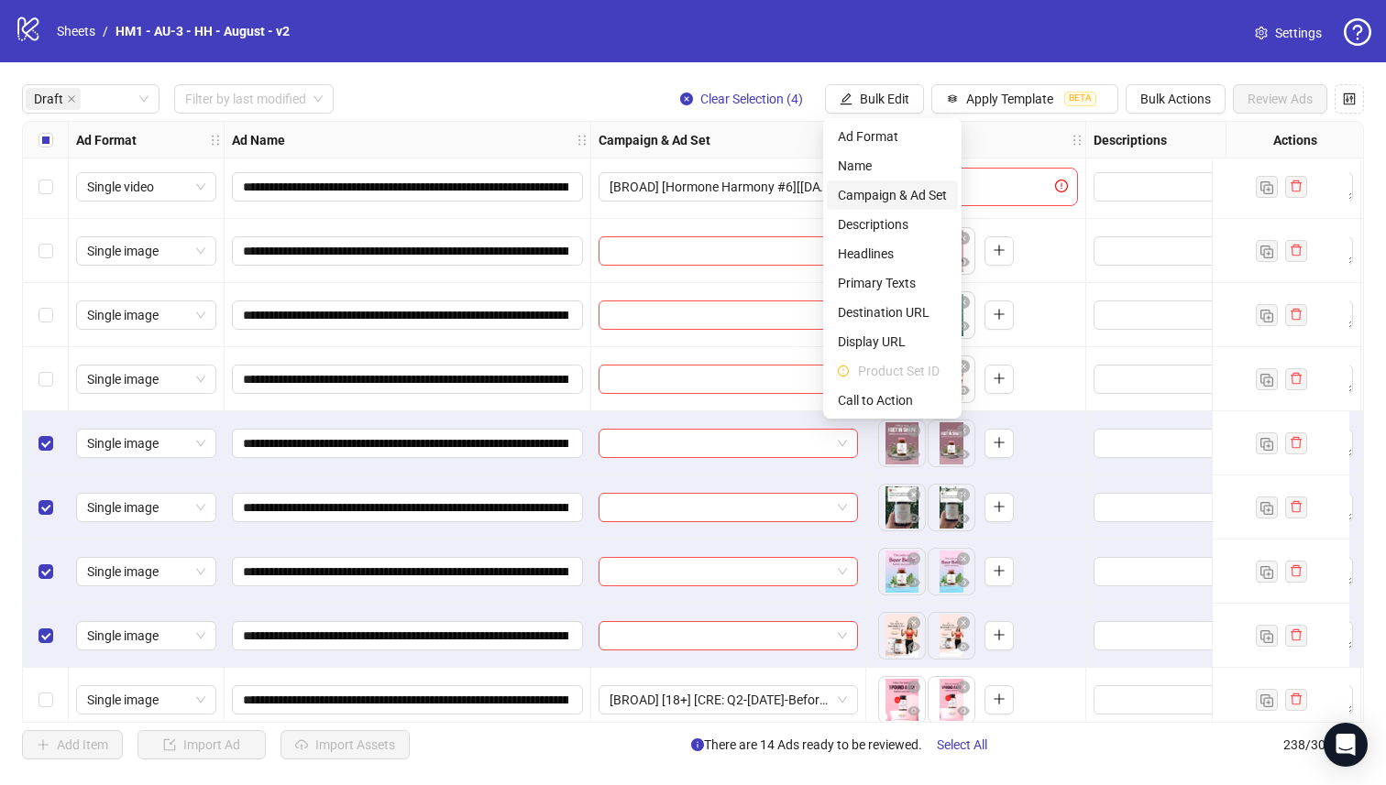
click at [918, 192] on span "Campaign & Ad Set" at bounding box center [892, 195] width 109 height 20
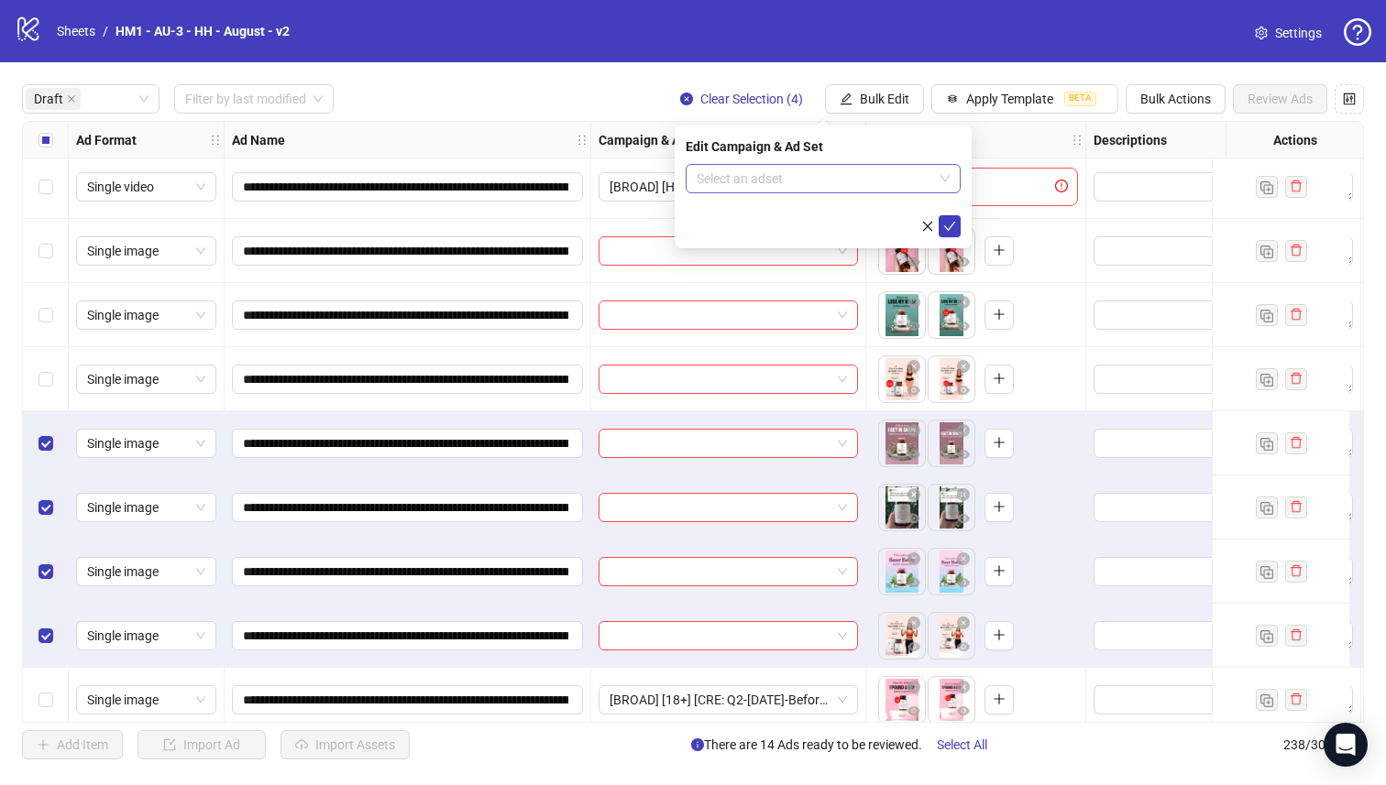
click at [882, 168] on input "search" at bounding box center [814, 178] width 236 height 27
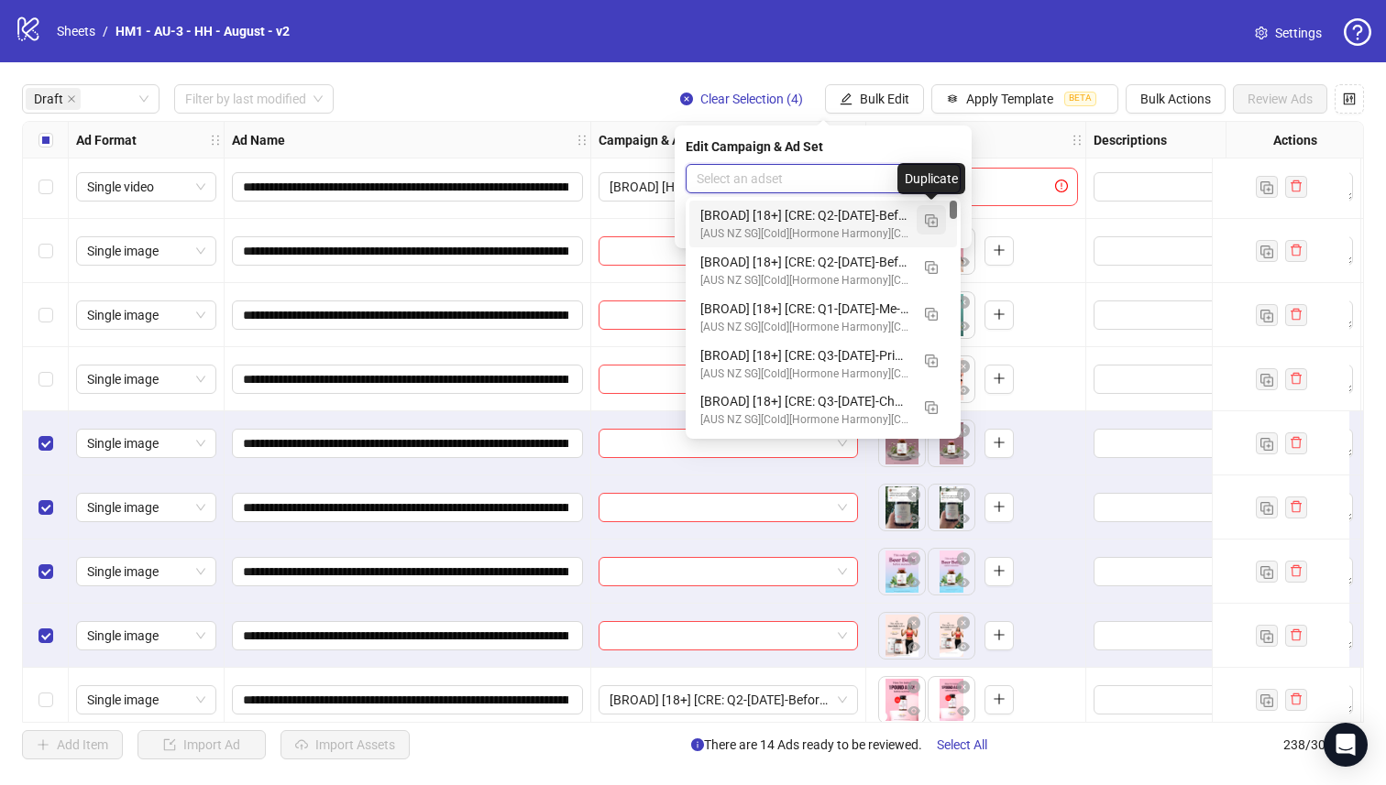
click at [926, 218] on img "button" at bounding box center [931, 220] width 13 height 13
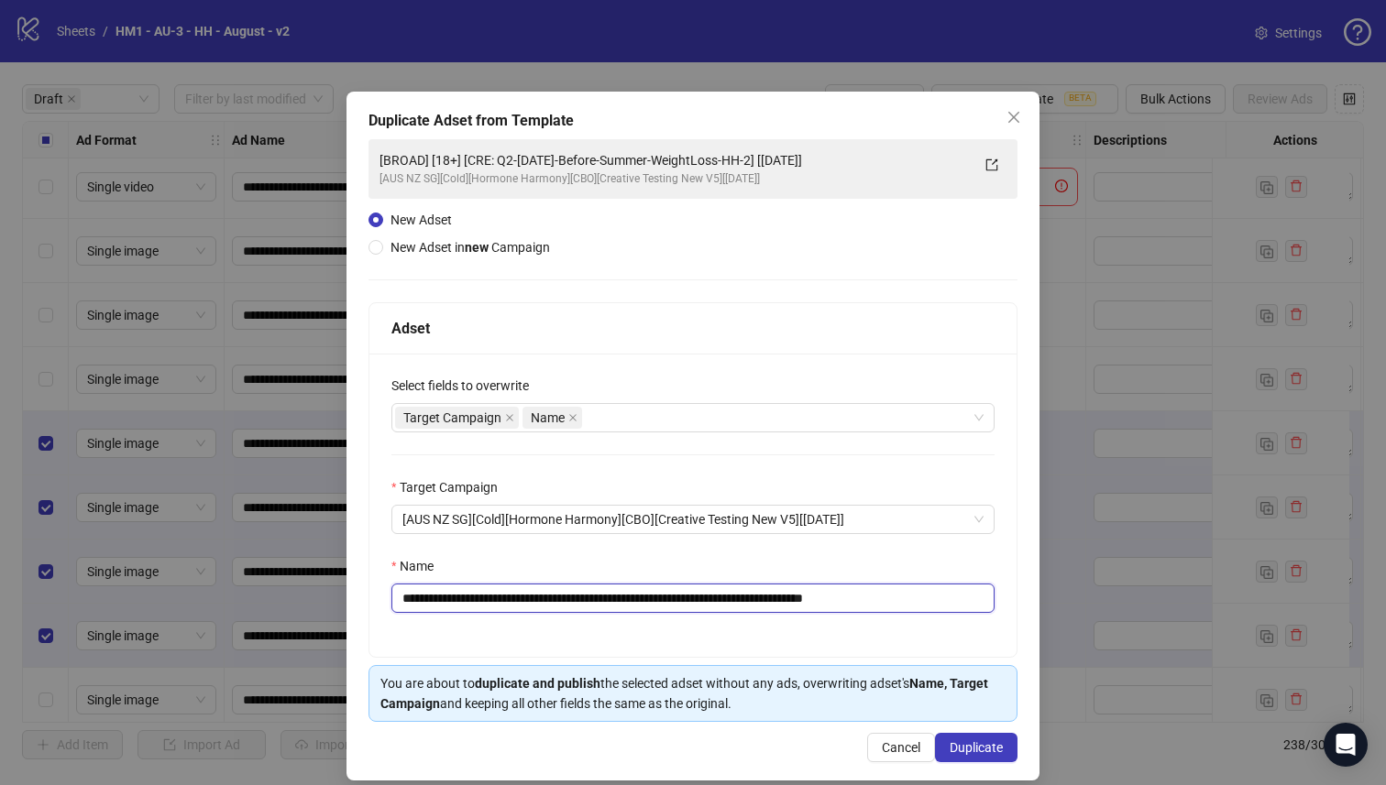
click at [804, 601] on input "**********" at bounding box center [692, 598] width 603 height 29
type input "**********"
click at [973, 745] on span "Duplicate" at bounding box center [975, 747] width 53 height 15
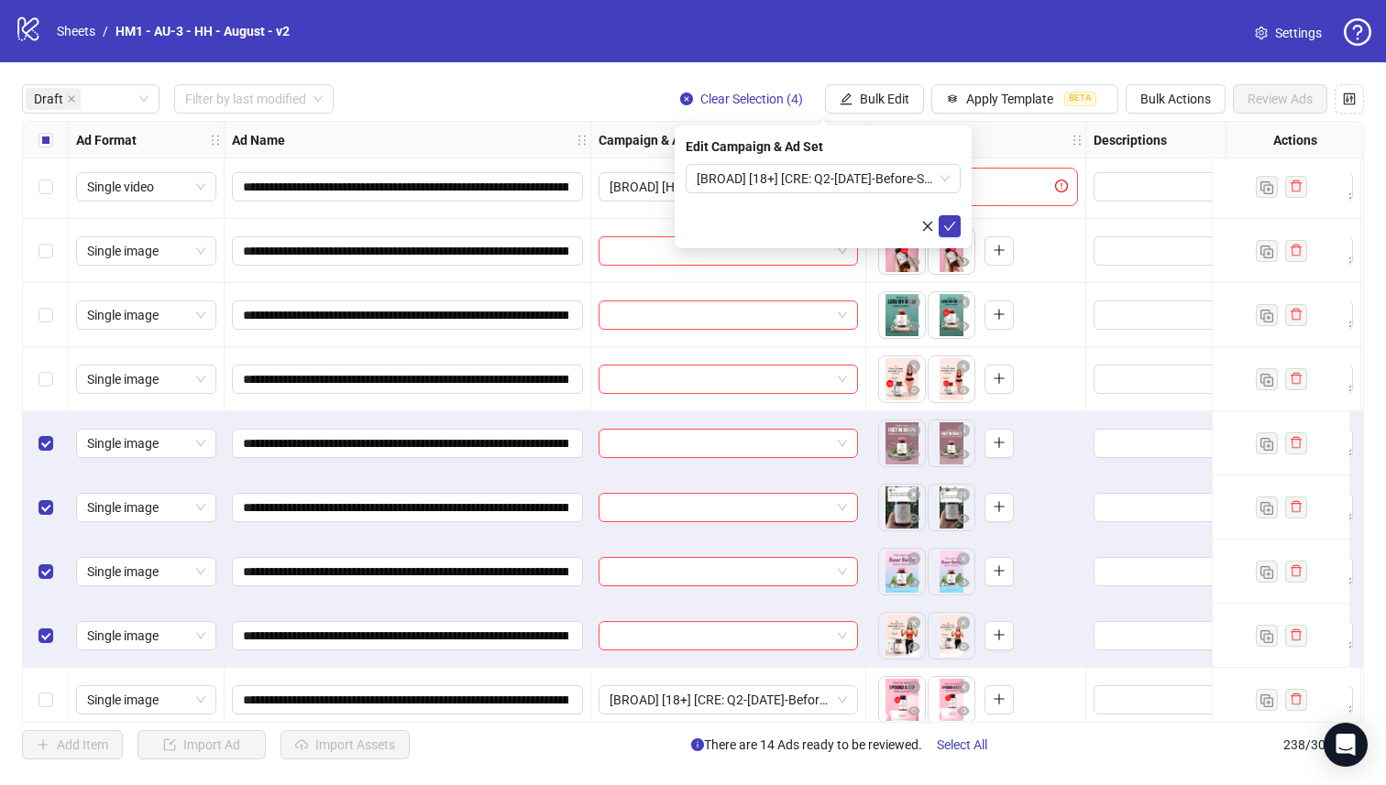
click at [816, 195] on form "[BROAD] [18+] [CRE: Q2-[DATE]-Before-Summer-WeightLoss-HH-3] [[DATE]]" at bounding box center [822, 200] width 275 height 73
click at [816, 185] on span "[BROAD] [18+] [CRE: Q2-[DATE]-Before-Summer-WeightLoss-HH-3] [[DATE]]" at bounding box center [822, 178] width 253 height 27
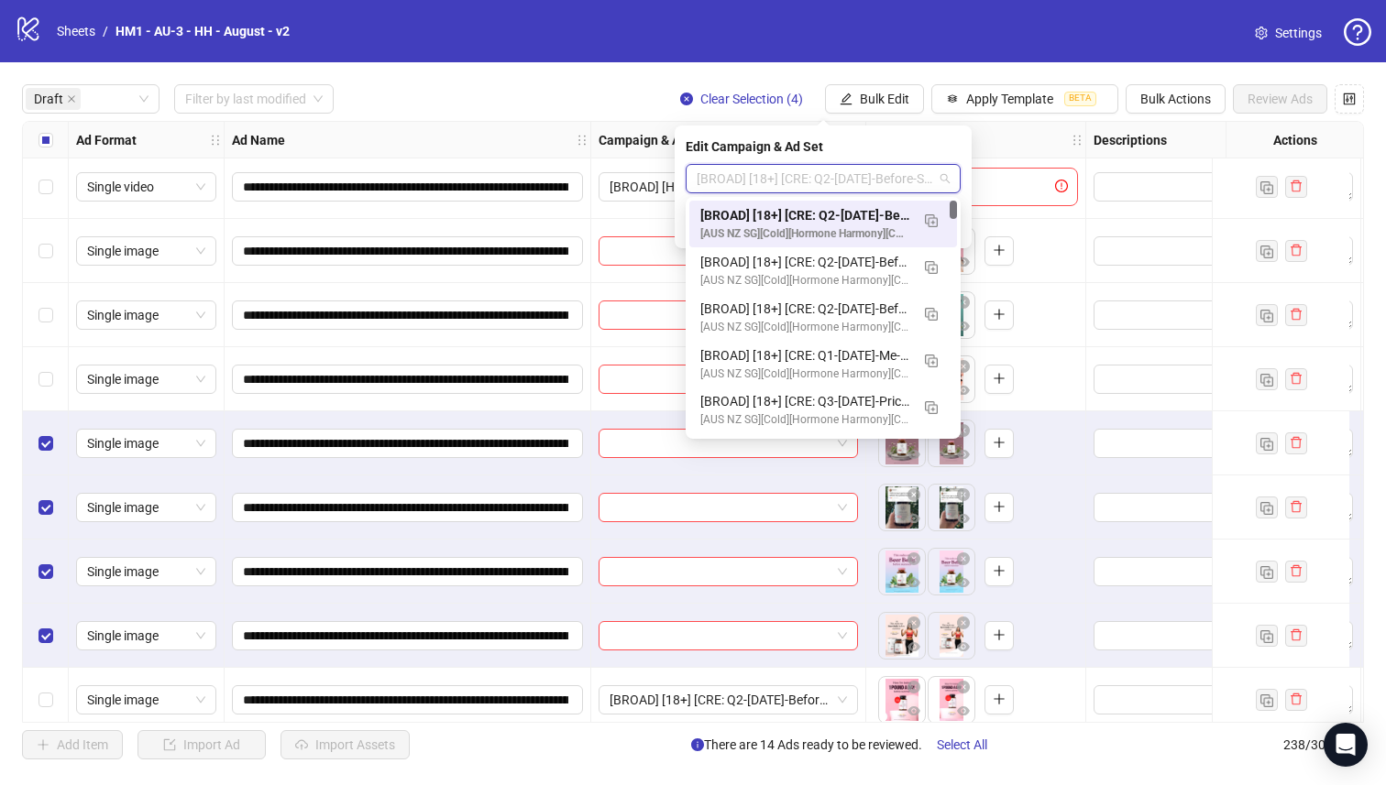
click at [823, 209] on div "[BROAD] [18+] [CRE: Q2-[DATE]-Before-Summer-WeightLoss-HH-3] [[DATE]]" at bounding box center [804, 215] width 209 height 20
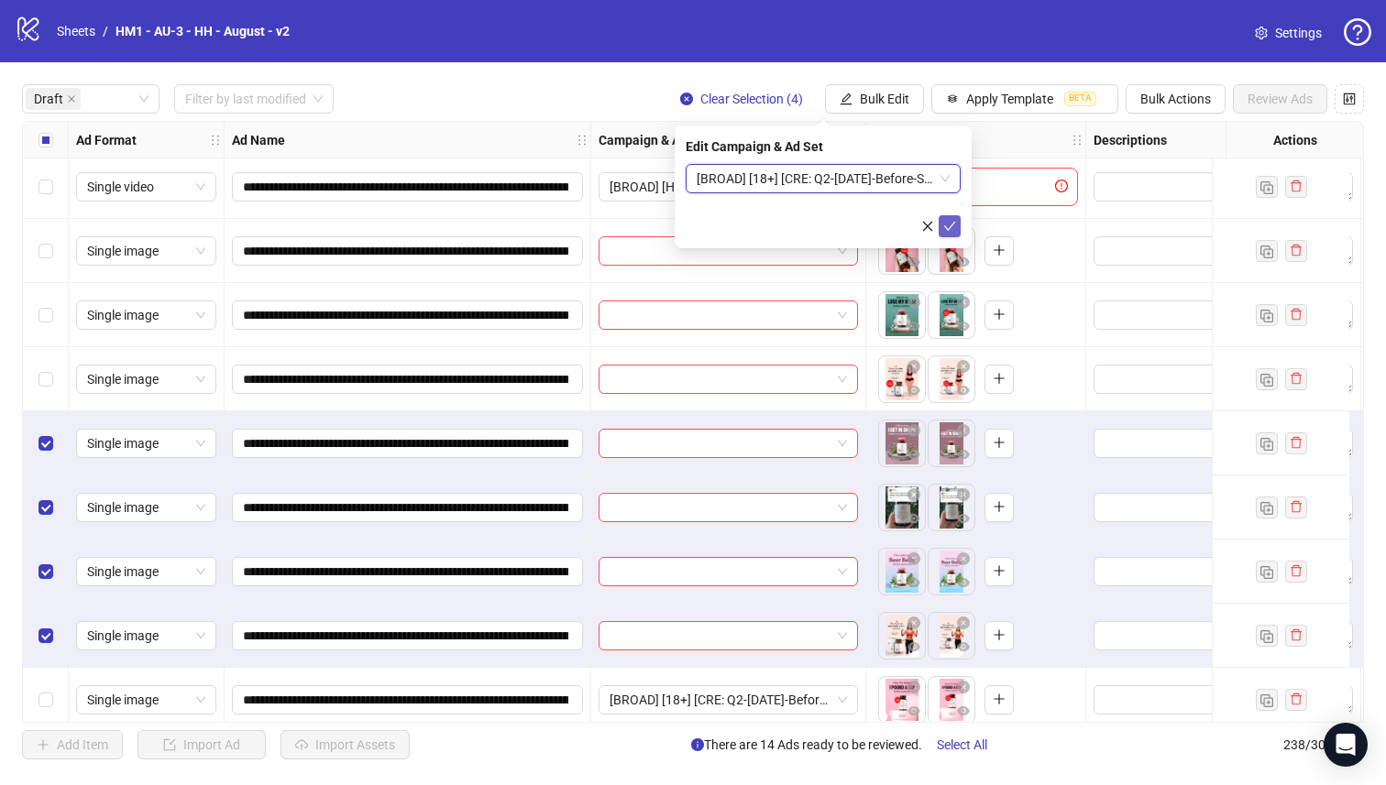
click at [948, 225] on icon "check" at bounding box center [949, 226] width 13 height 13
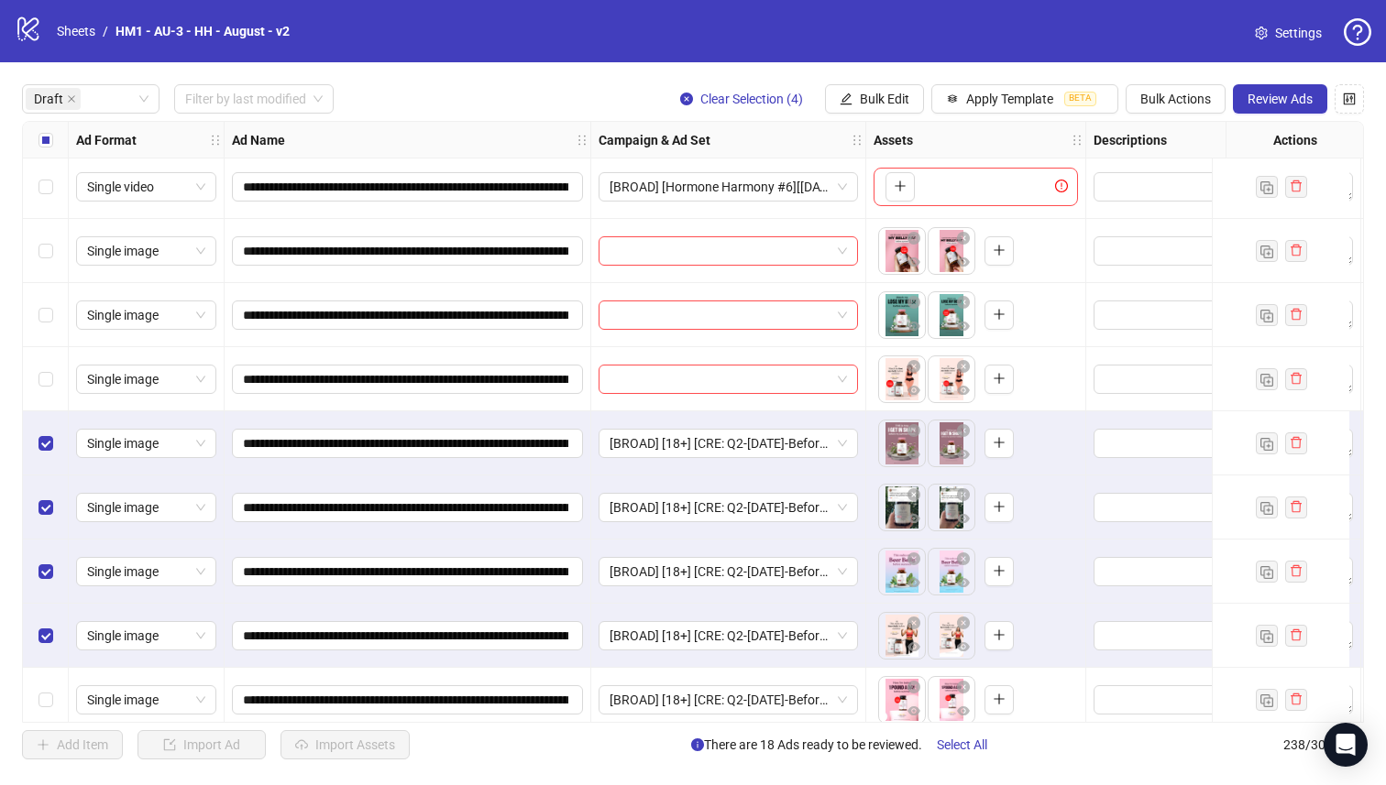
click at [43, 150] on div "Select all rows" at bounding box center [46, 140] width 46 height 37
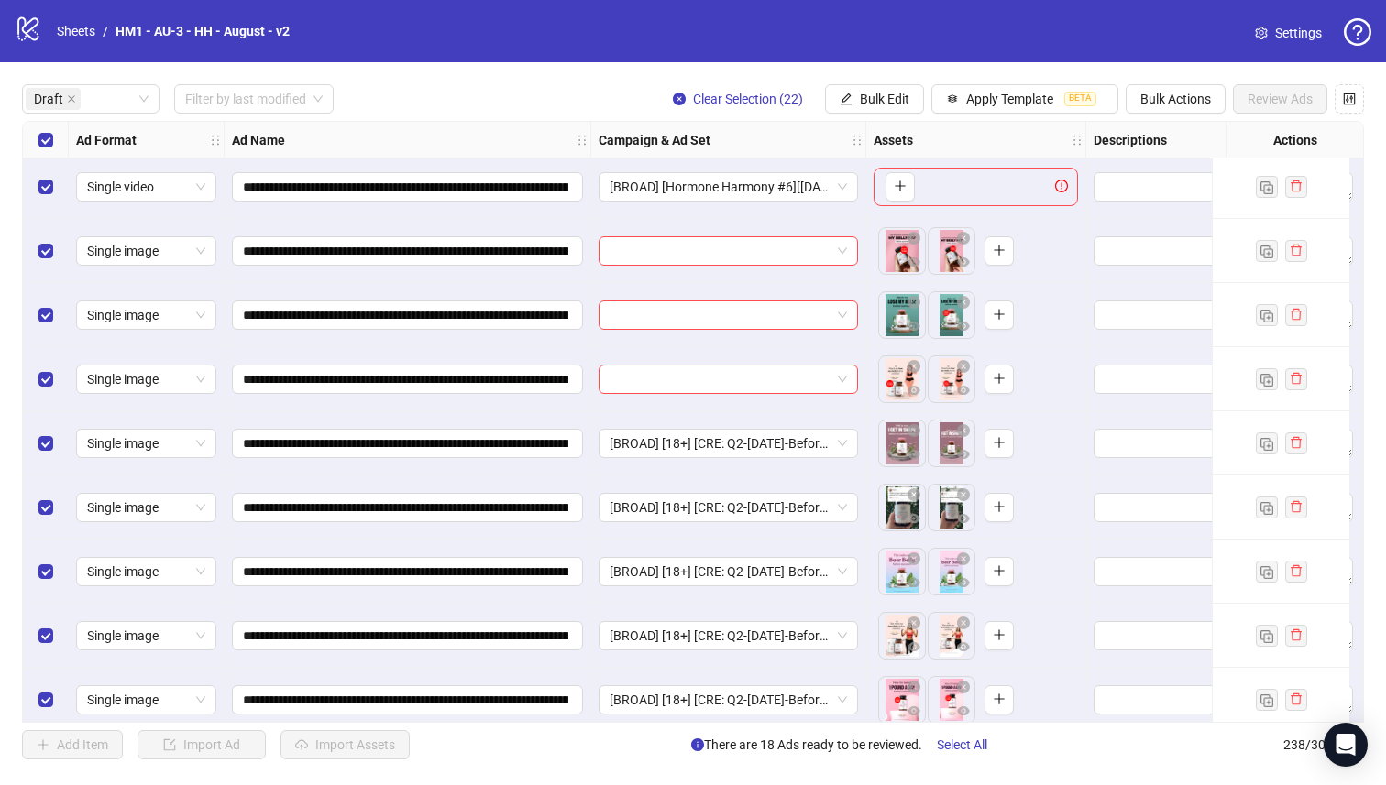
click at [43, 150] on div "Select all rows" at bounding box center [46, 140] width 46 height 37
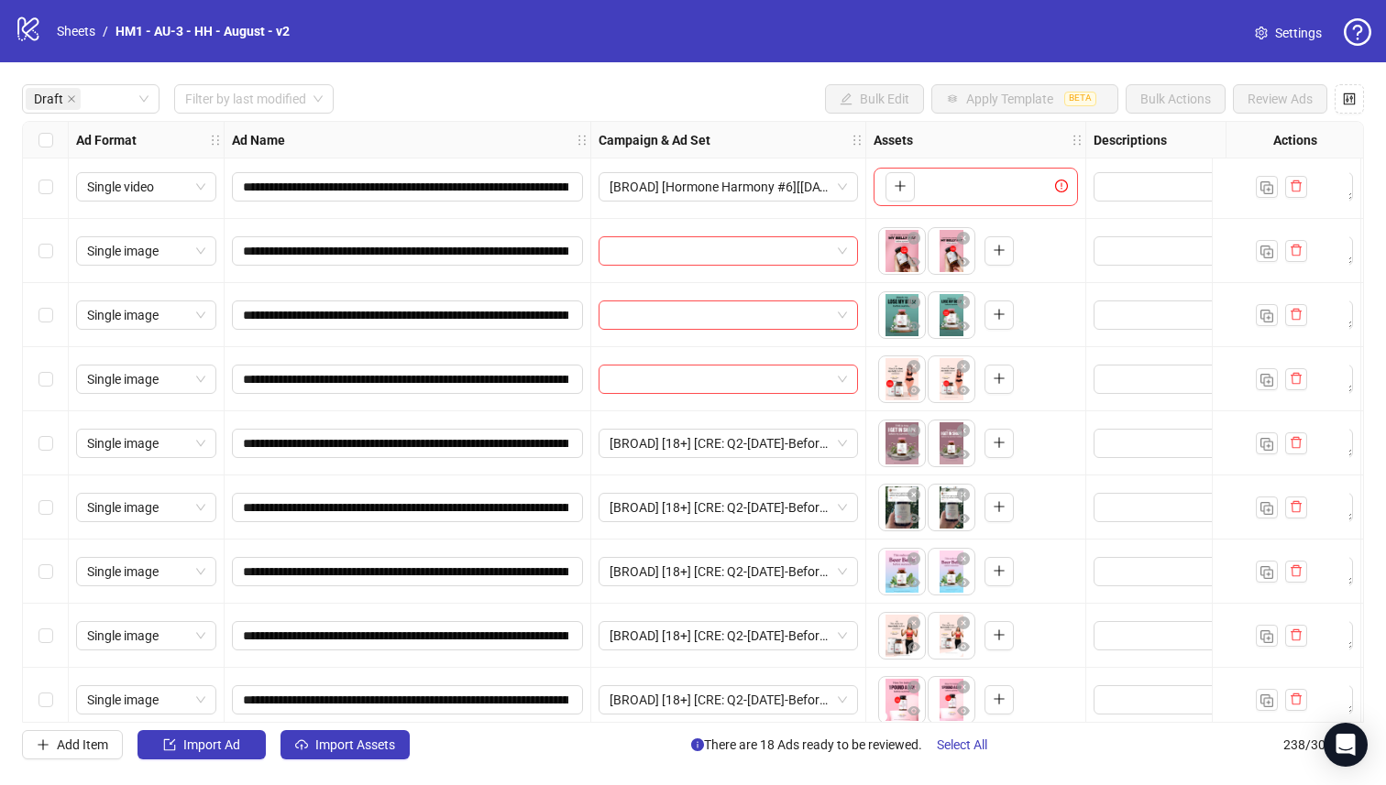
click at [43, 332] on div "Select row 3" at bounding box center [46, 315] width 46 height 64
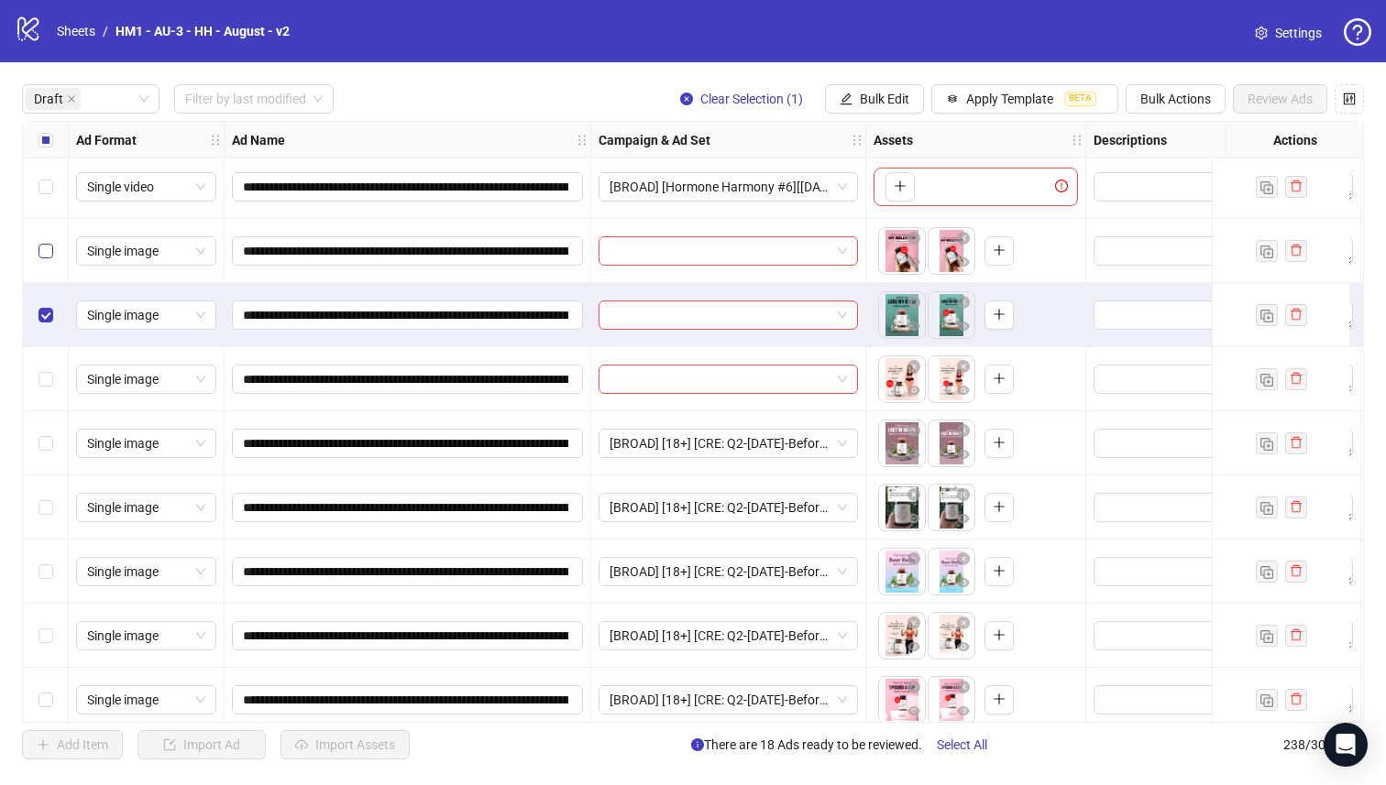
click at [45, 242] on label "Select row 2" at bounding box center [45, 251] width 15 height 20
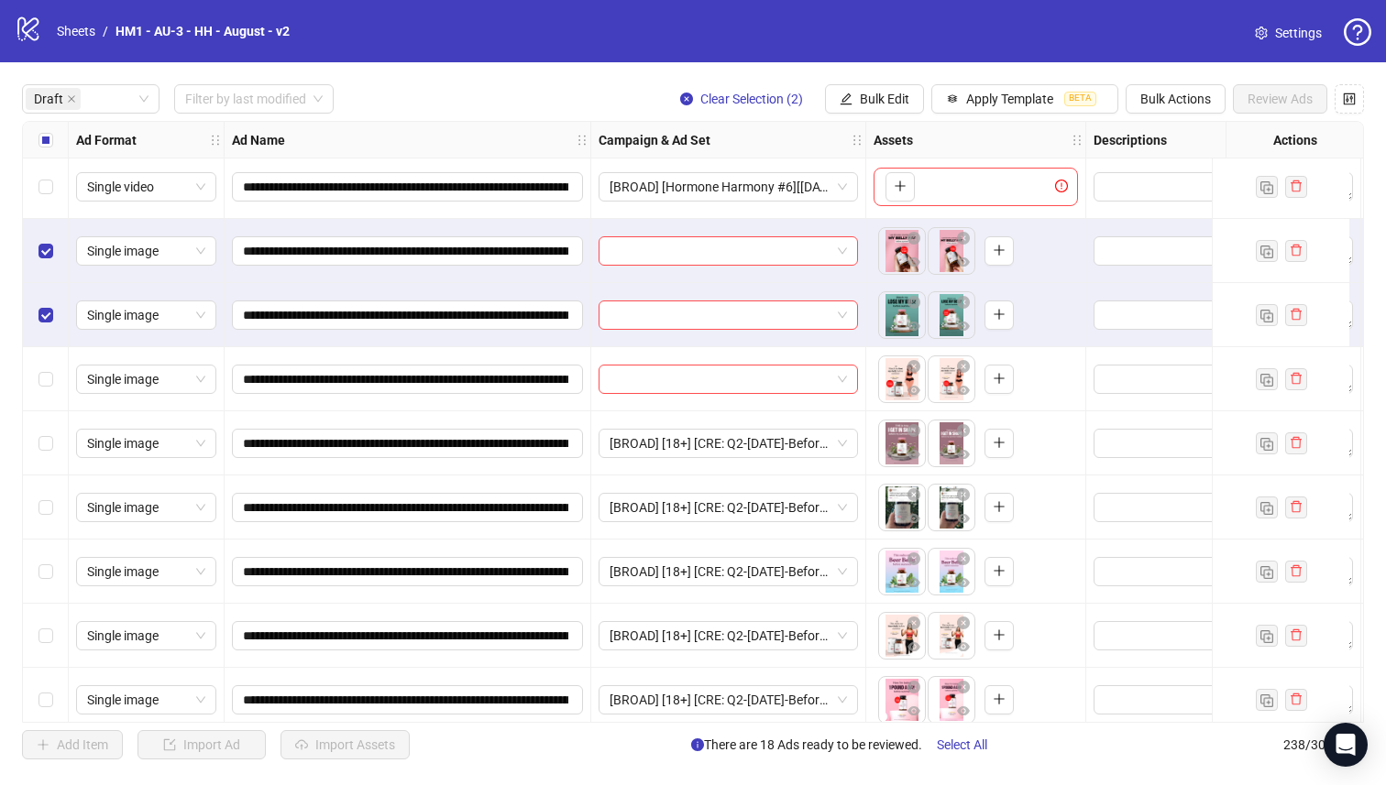
click at [36, 378] on div "Select row 4" at bounding box center [46, 379] width 46 height 64
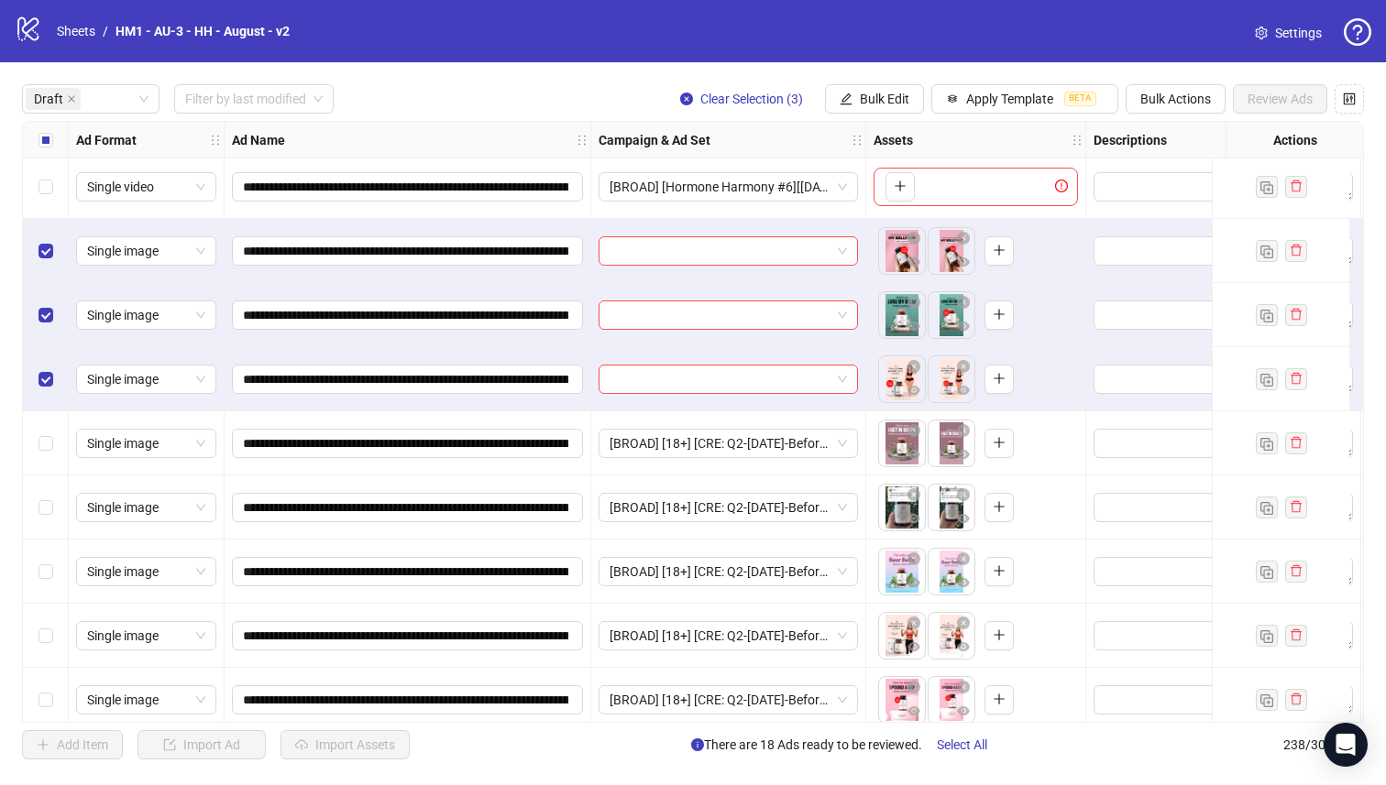
click at [887, 114] on div "**********" at bounding box center [693, 421] width 1386 height 719
drag, startPoint x: 885, startPoint y: 99, endPoint x: 891, endPoint y: 119, distance: 20.9
click at [885, 99] on span "Bulk Edit" at bounding box center [884, 99] width 49 height 15
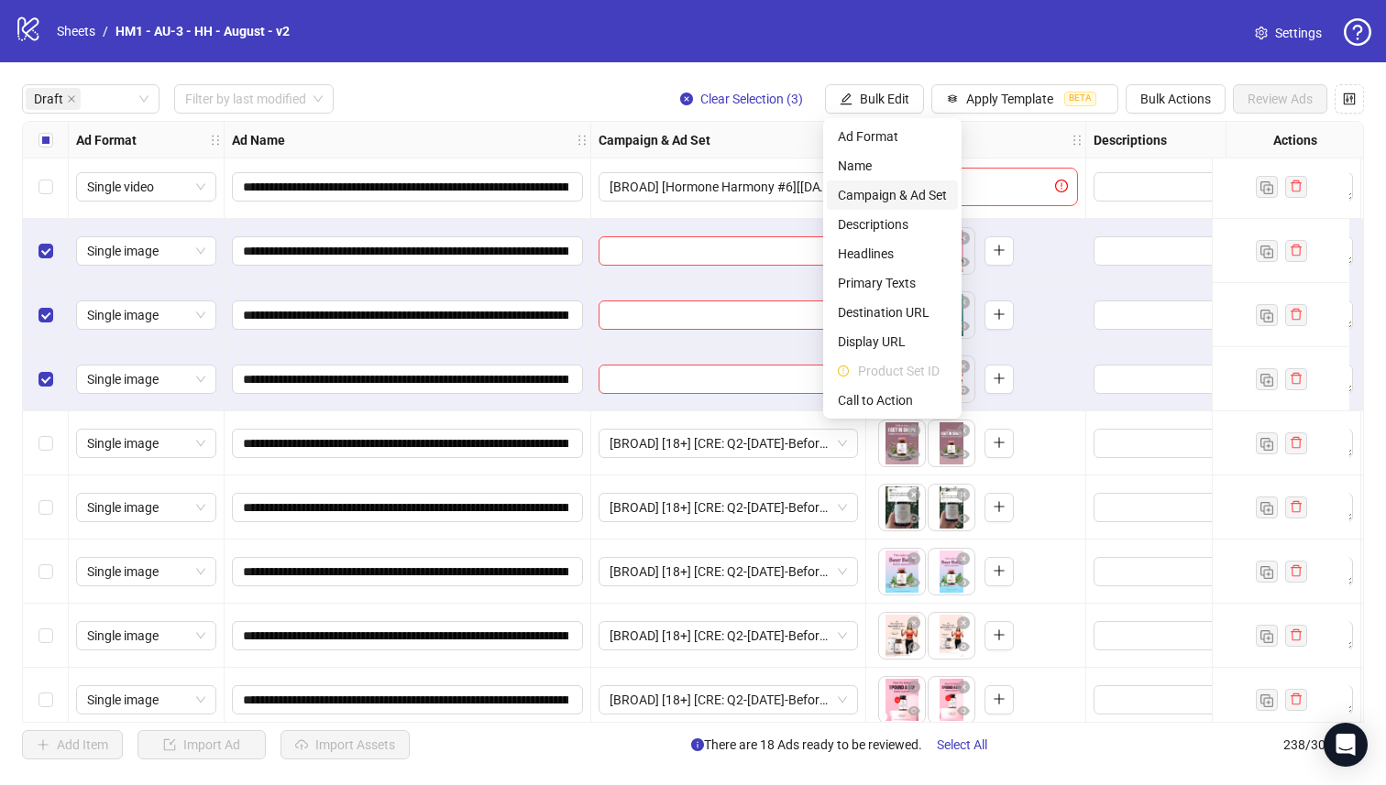
click at [912, 181] on li "Campaign & Ad Set" at bounding box center [892, 195] width 131 height 29
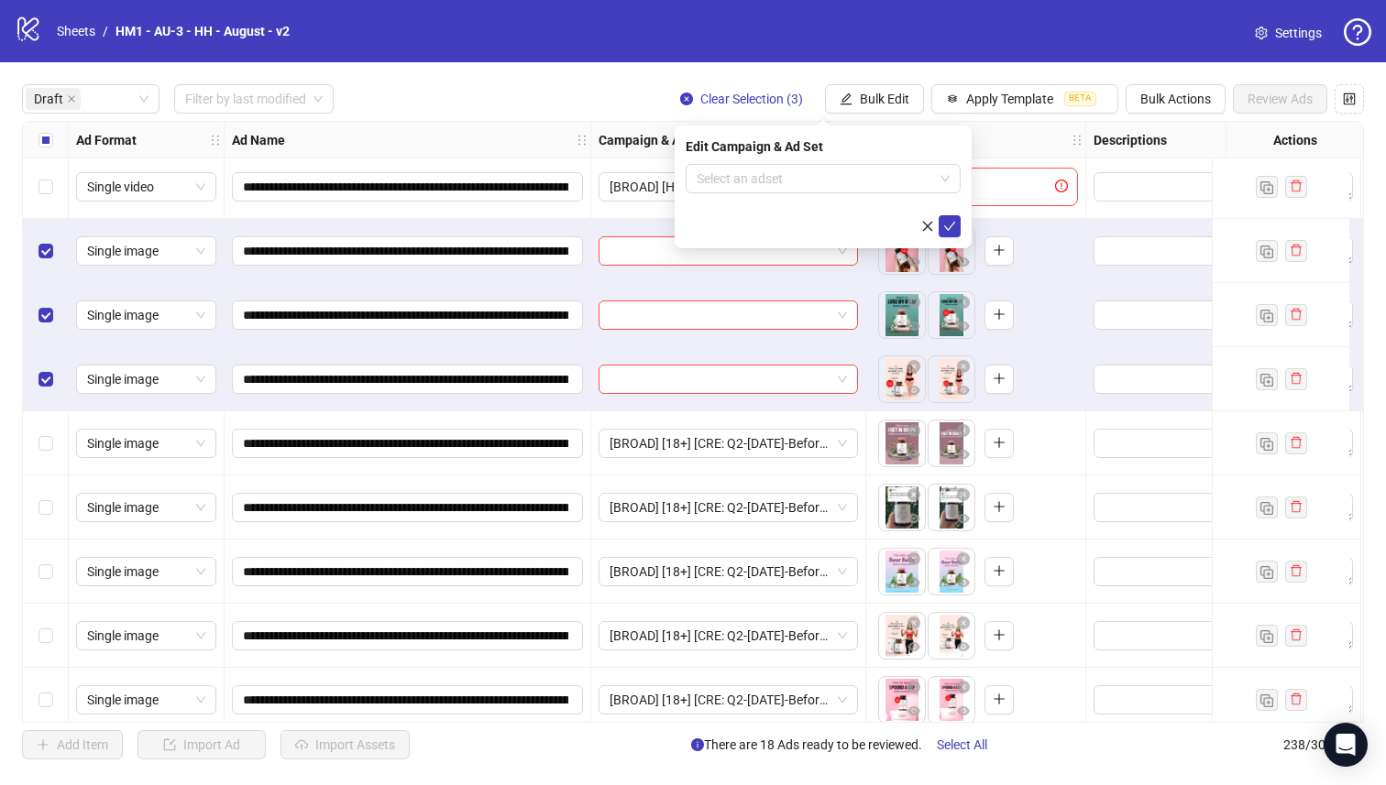
click at [840, 193] on form "Select an adset" at bounding box center [822, 200] width 275 height 73
click at [849, 184] on input "search" at bounding box center [814, 178] width 236 height 27
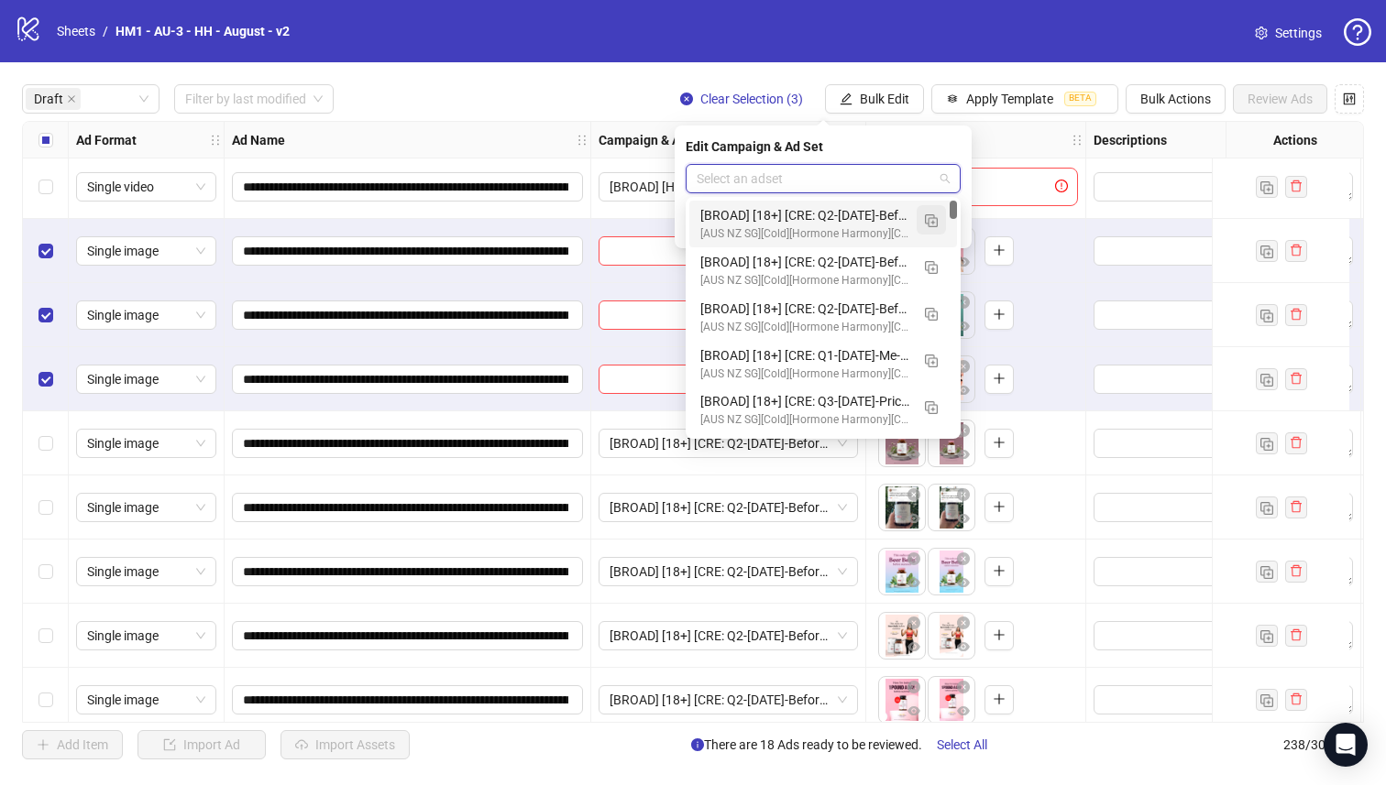
click at [926, 220] on img "button" at bounding box center [931, 220] width 13 height 13
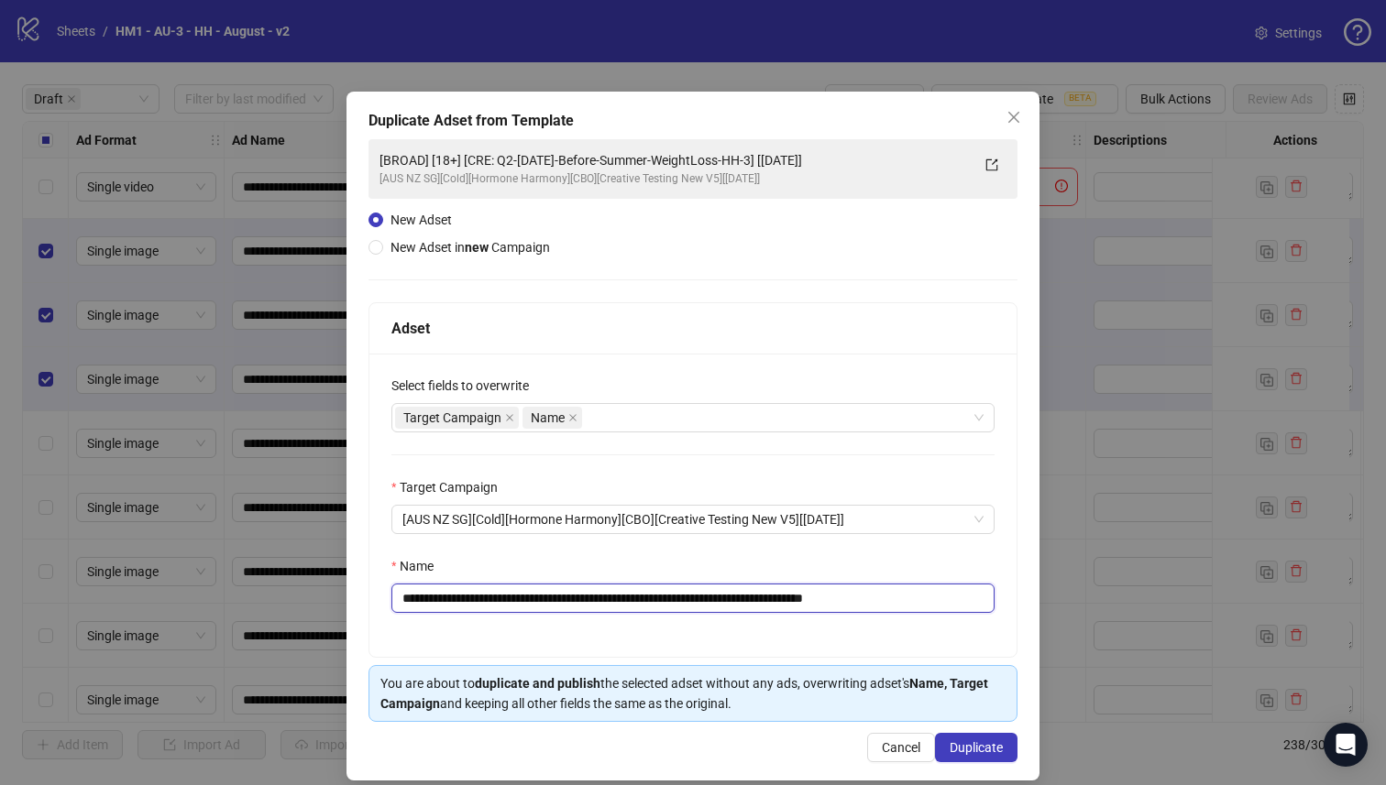
click at [805, 596] on input "**********" at bounding box center [692, 598] width 603 height 29
type input "**********"
click at [992, 756] on button "Duplicate" at bounding box center [976, 747] width 82 height 29
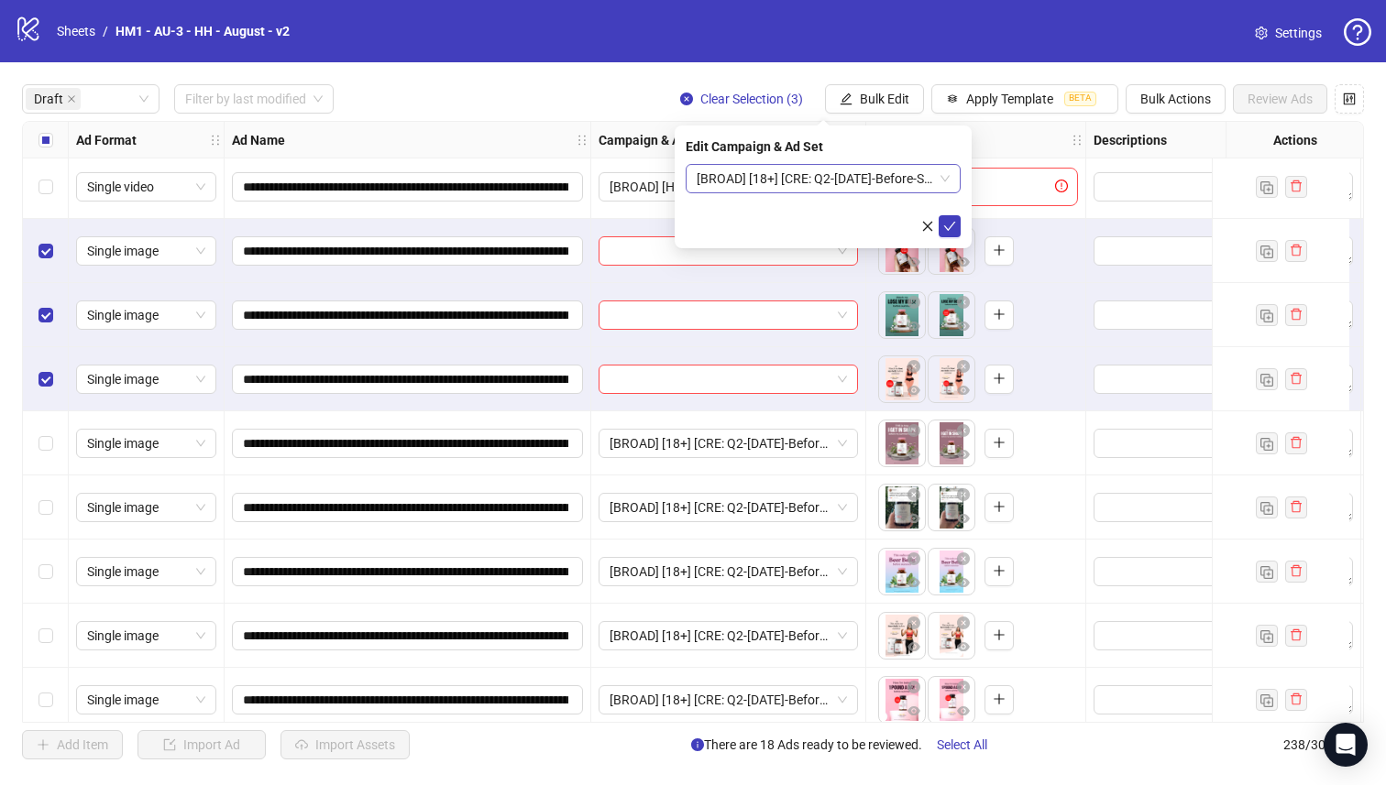
click at [804, 170] on span "[BROAD] [18+] [CRE: Q2-[DATE]-Before-Summer-WeightLoss-HH-4] [[DATE]]" at bounding box center [822, 178] width 253 height 27
click at [800, 191] on span "[BROAD] [18+] [CRE: Q2-[DATE]-Before-Summer-WeightLoss-HH-4] [[DATE]]" at bounding box center [822, 178] width 253 height 27
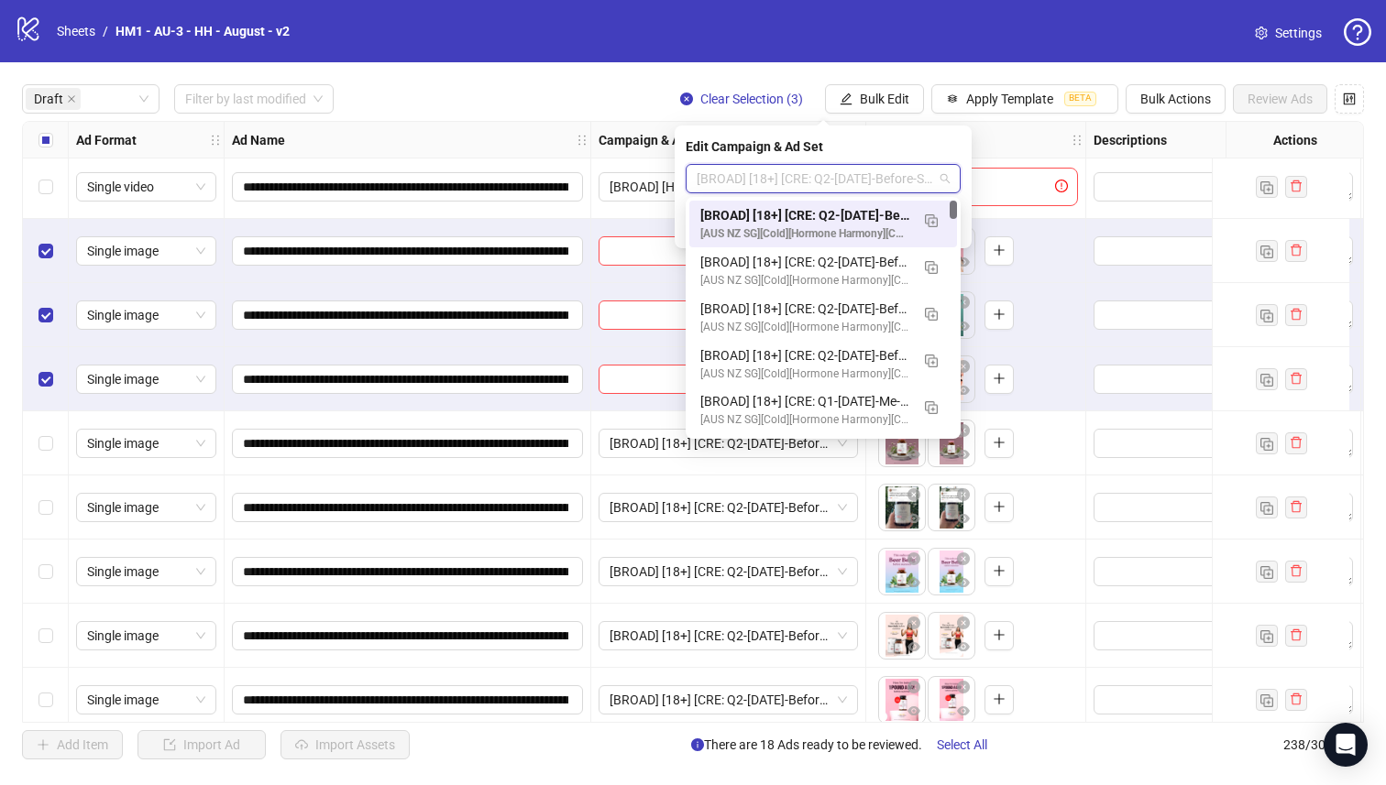
click at [804, 218] on div "[BROAD] [18+] [CRE: Q2-[DATE]-Before-Summer-WeightLoss-HH-4] [[DATE]]" at bounding box center [804, 215] width 209 height 20
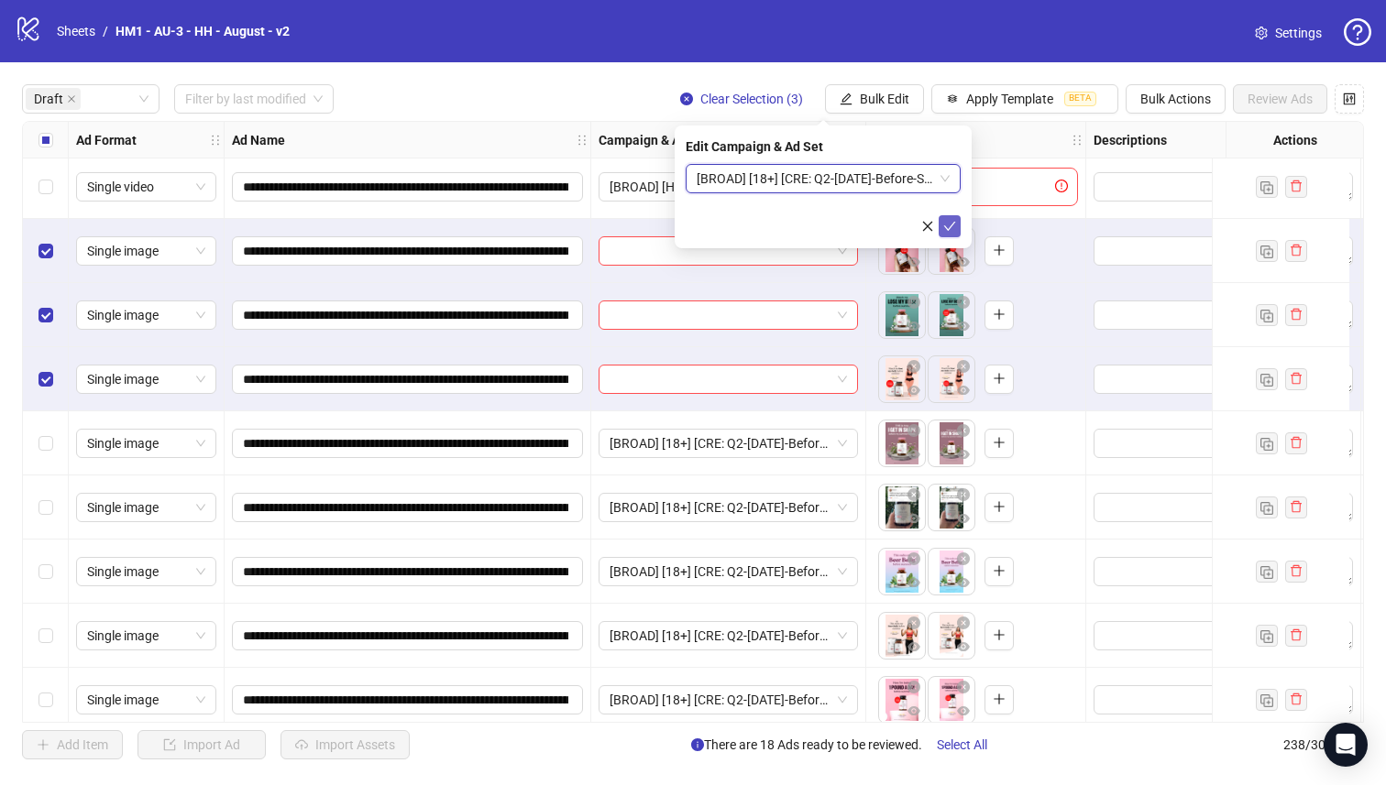
click at [958, 225] on button "submit" at bounding box center [949, 226] width 22 height 22
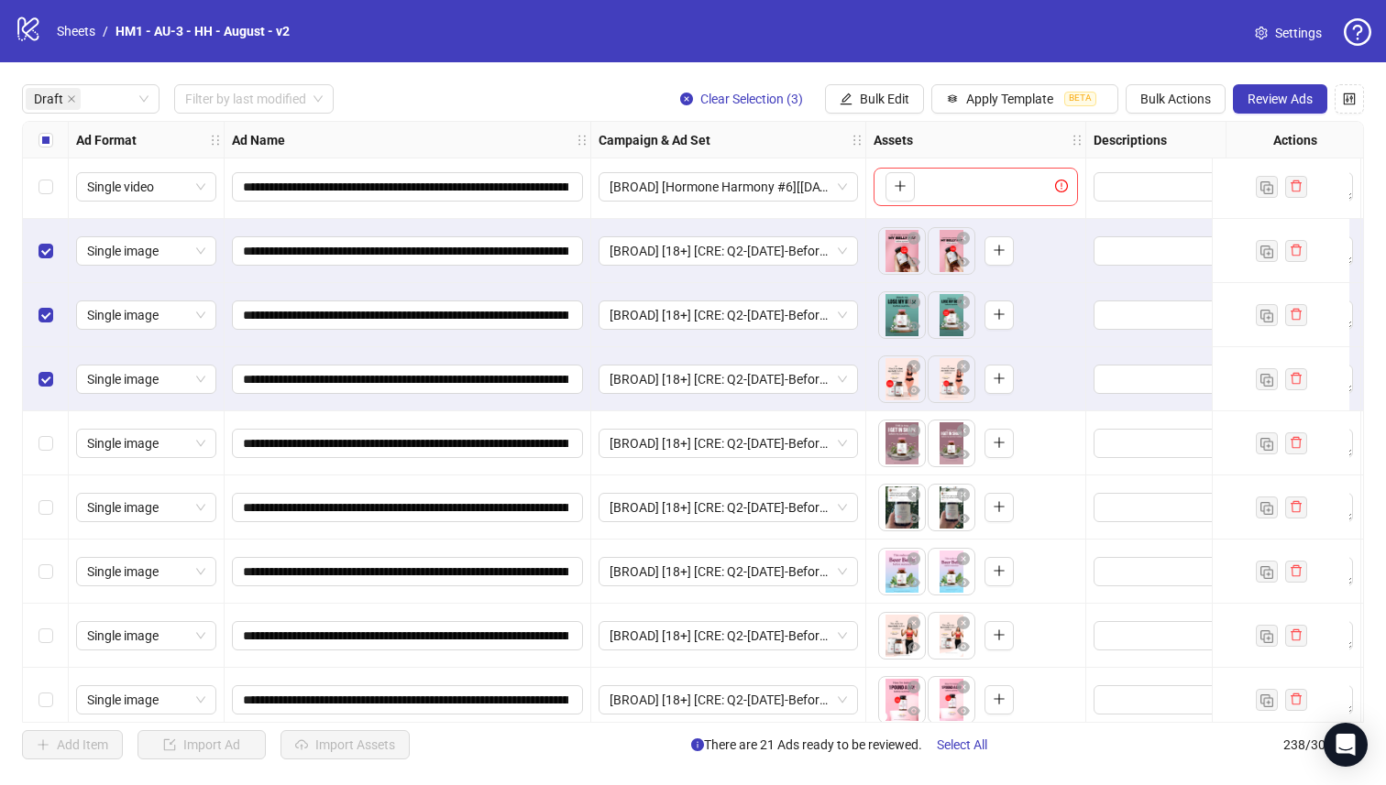
click at [52, 139] on div "Select all rows" at bounding box center [46, 140] width 46 height 37
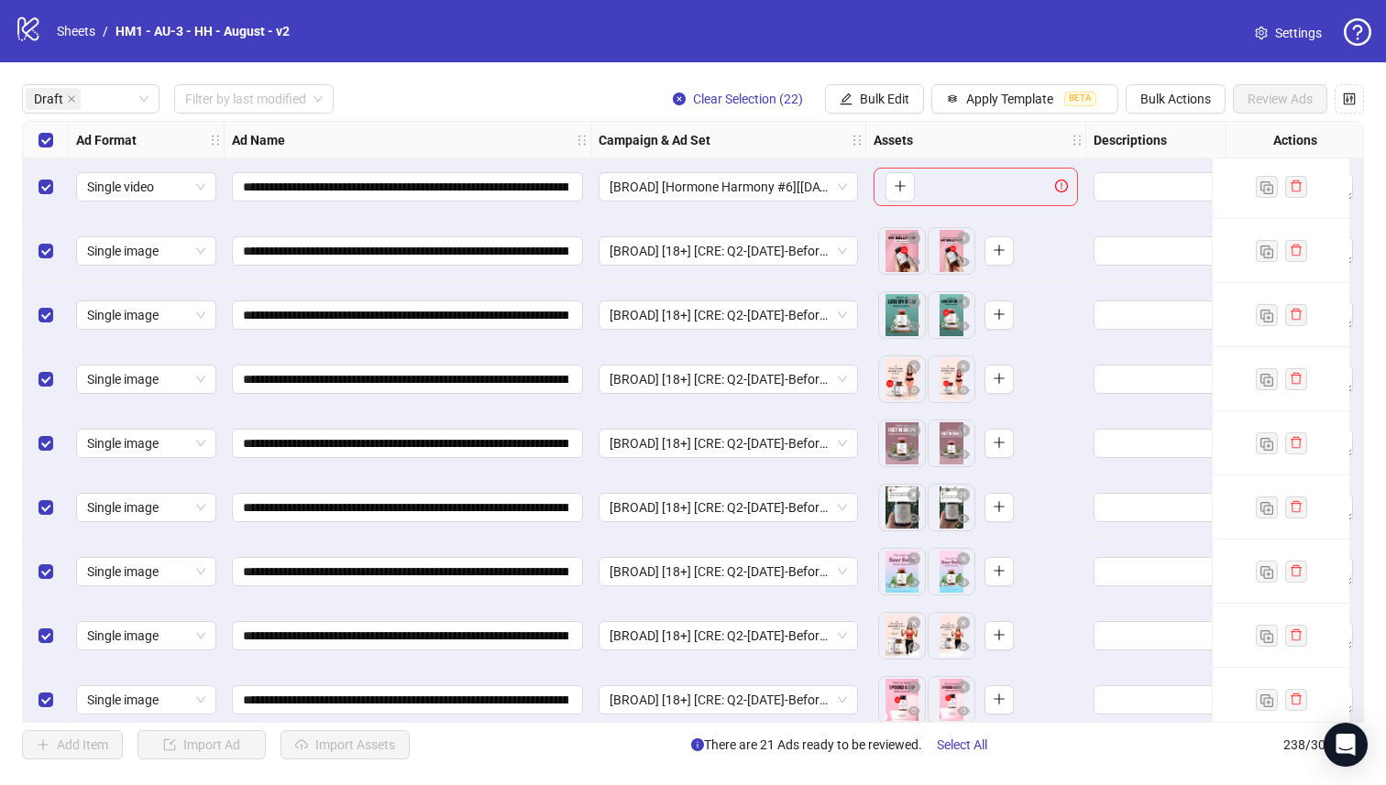
click at [38, 198] on div "Select row 1" at bounding box center [46, 187] width 46 height 64
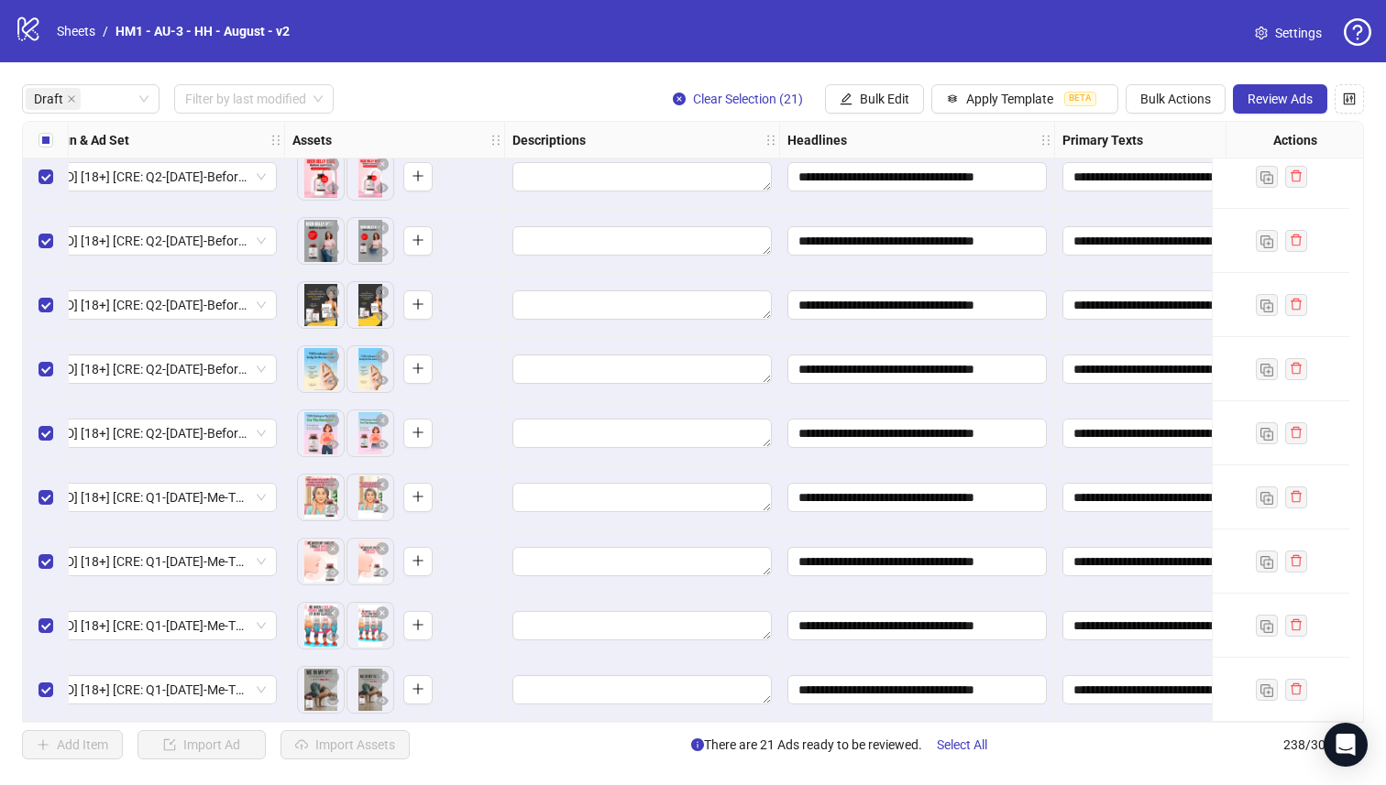
scroll to position [855, 0]
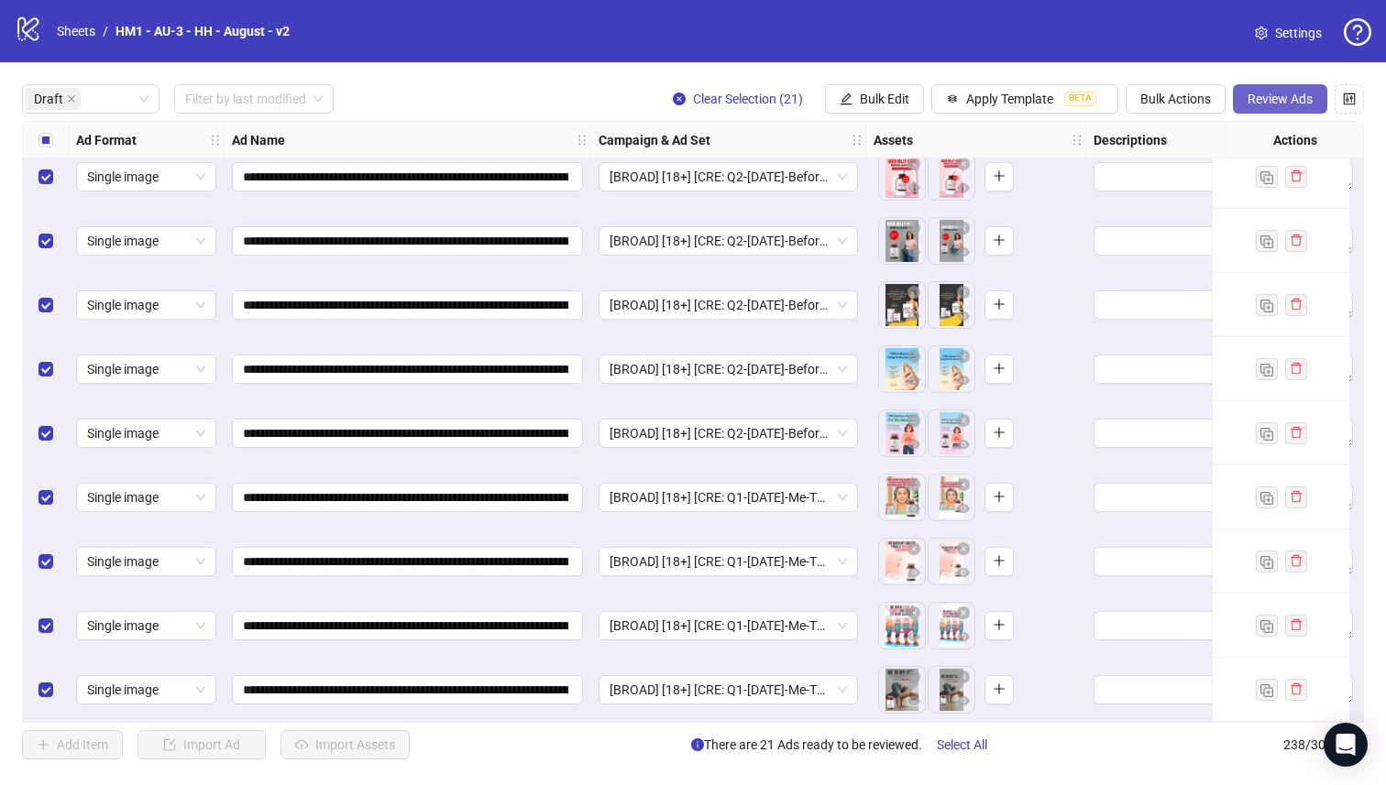
click at [1277, 105] on span "Review Ads" at bounding box center [1279, 99] width 65 height 15
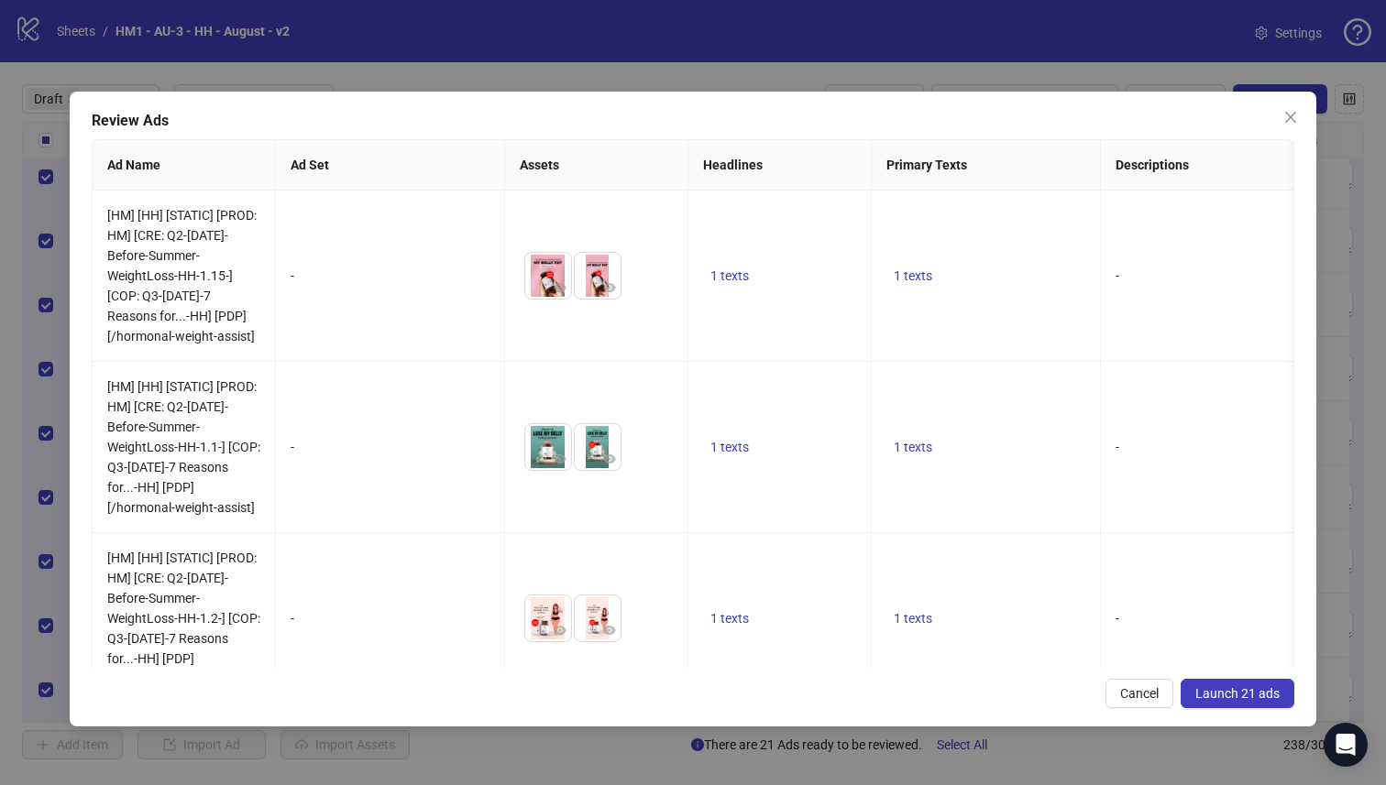
click at [1236, 686] on span "Launch 21 ads" at bounding box center [1237, 693] width 84 height 15
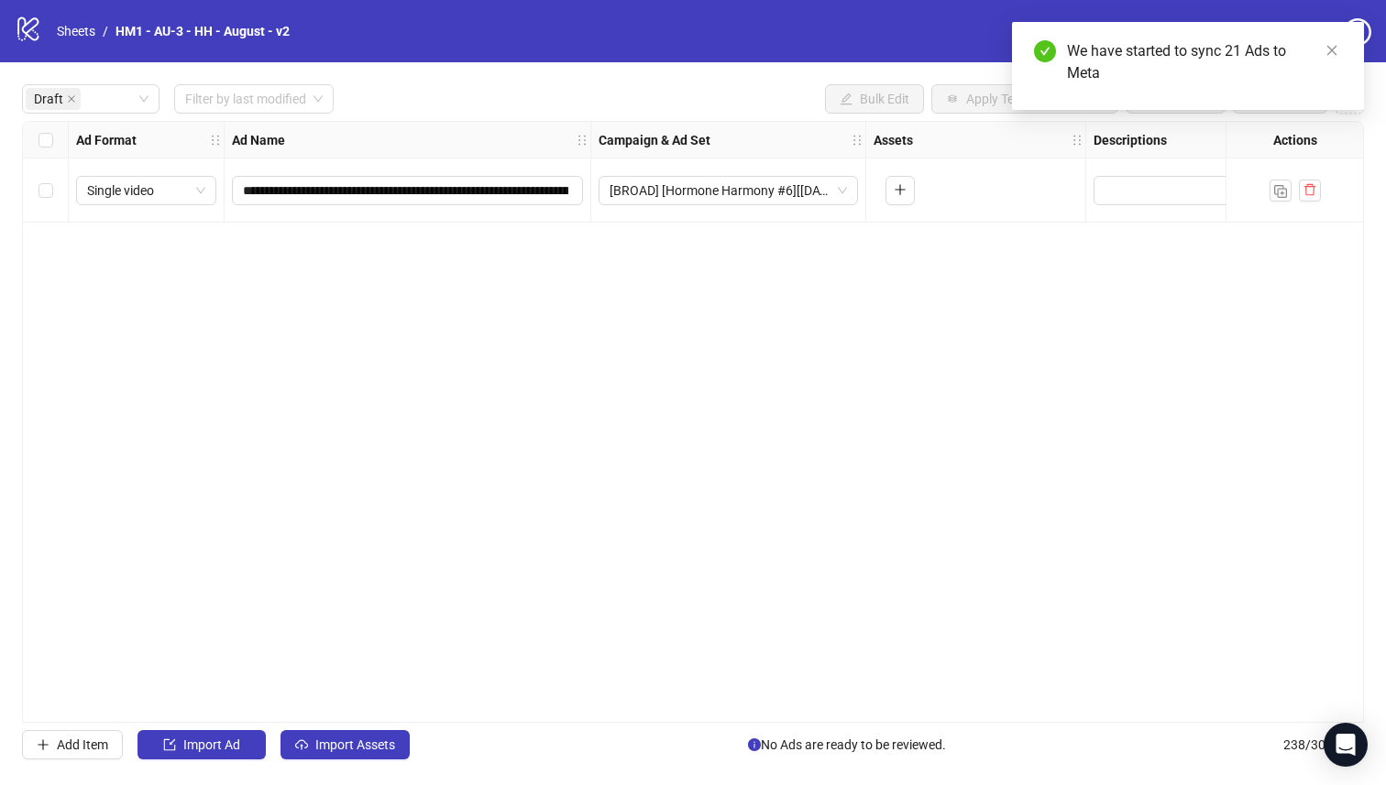
scroll to position [0, 0]
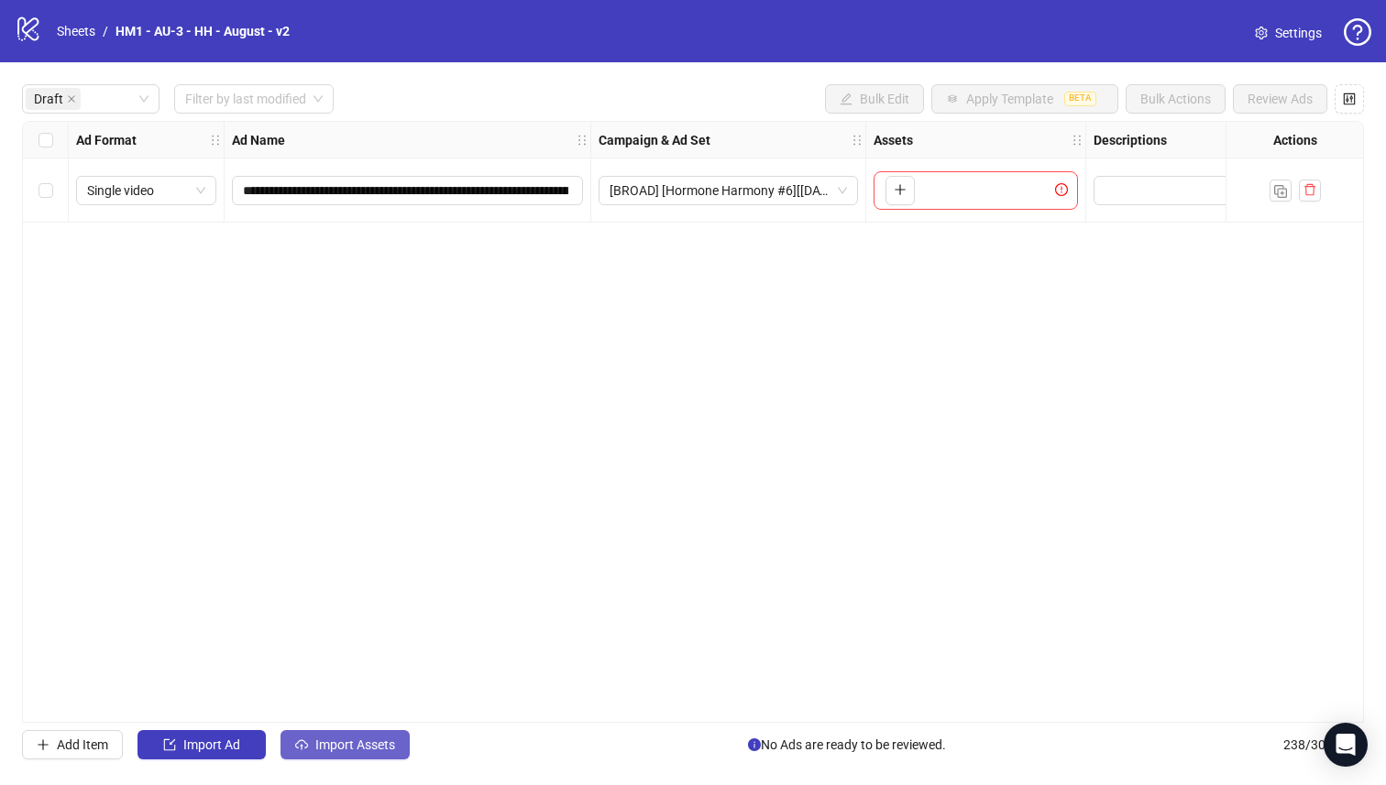
click at [372, 748] on span "Import Assets" at bounding box center [355, 745] width 80 height 15
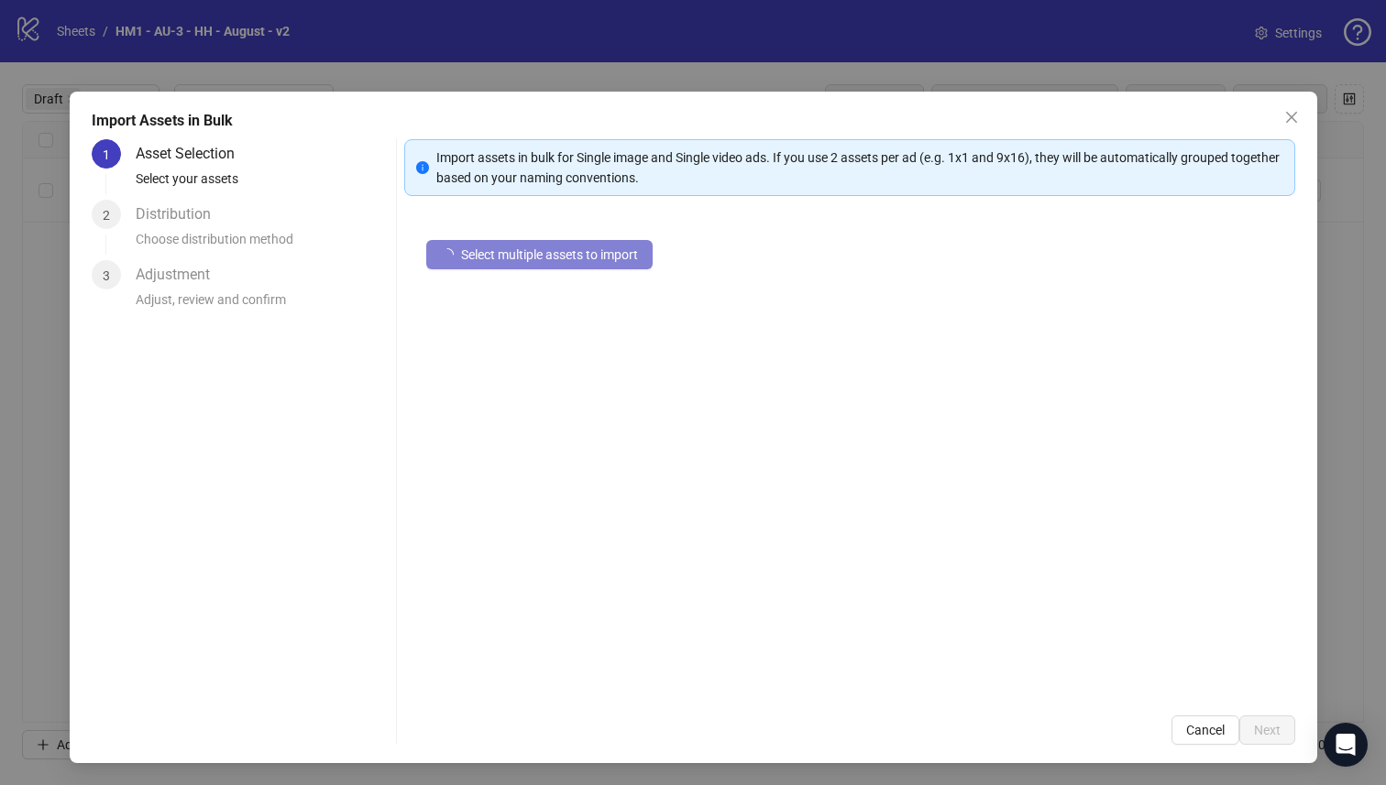
click at [371, 748] on div "Import Assets in Bulk 1 Asset Selection Select your assets 2 Distribution Choos…" at bounding box center [693, 428] width 1247 height 672
click at [500, 262] on button "Select multiple assets to import" at bounding box center [539, 254] width 226 height 29
